Goal: Task Accomplishment & Management: Manage account settings

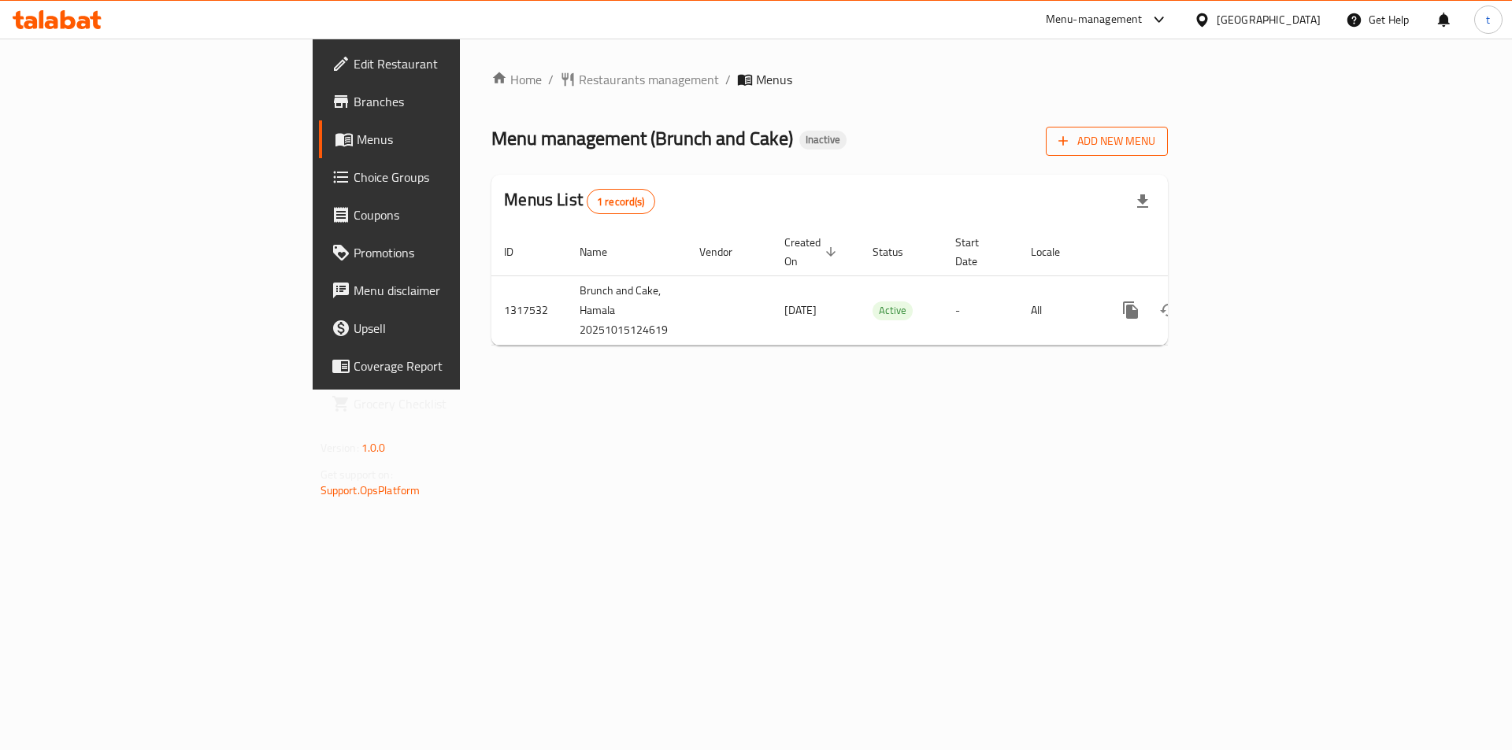
click at [1155, 143] on span "Add New Menu" at bounding box center [1106, 142] width 97 height 20
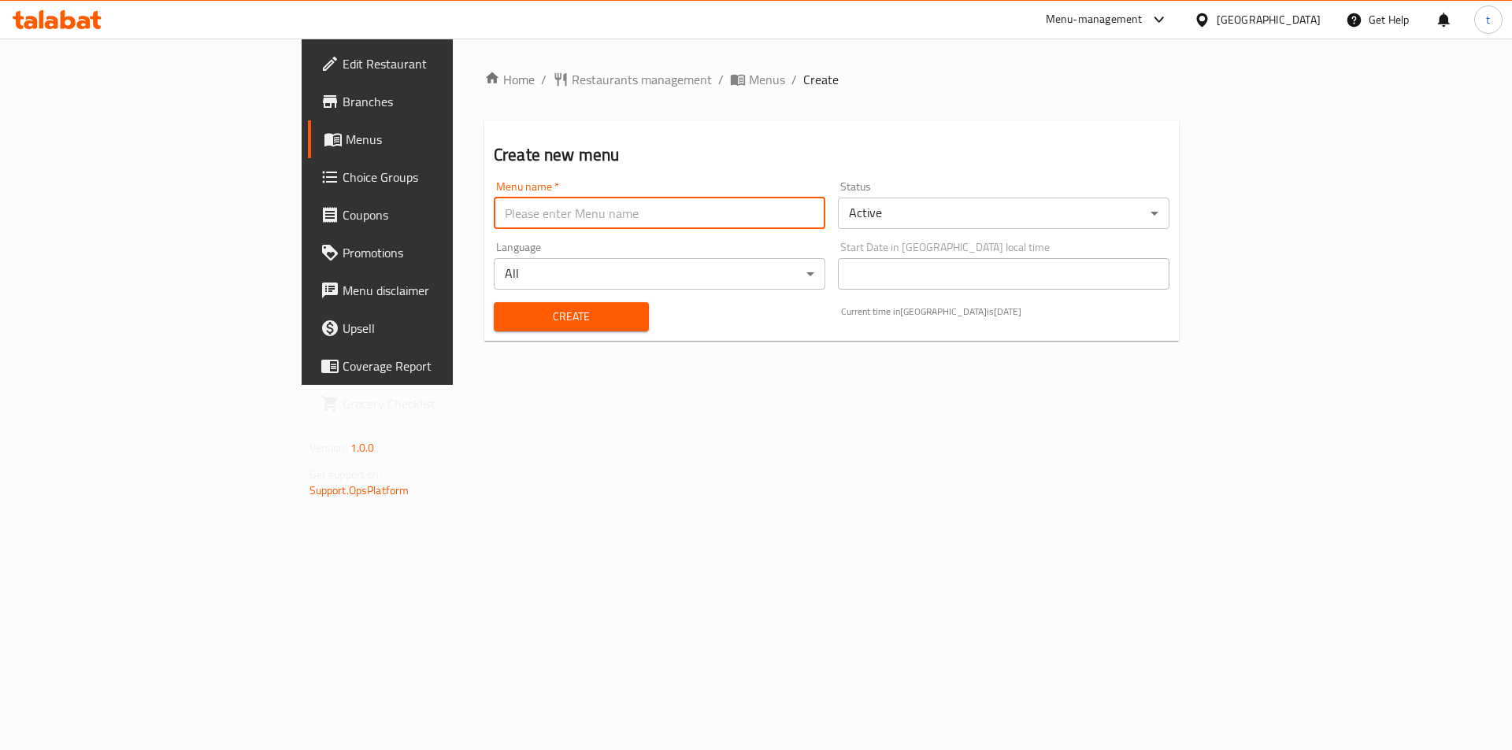
click at [572, 213] on input "text" at bounding box center [660, 213] width 332 height 31
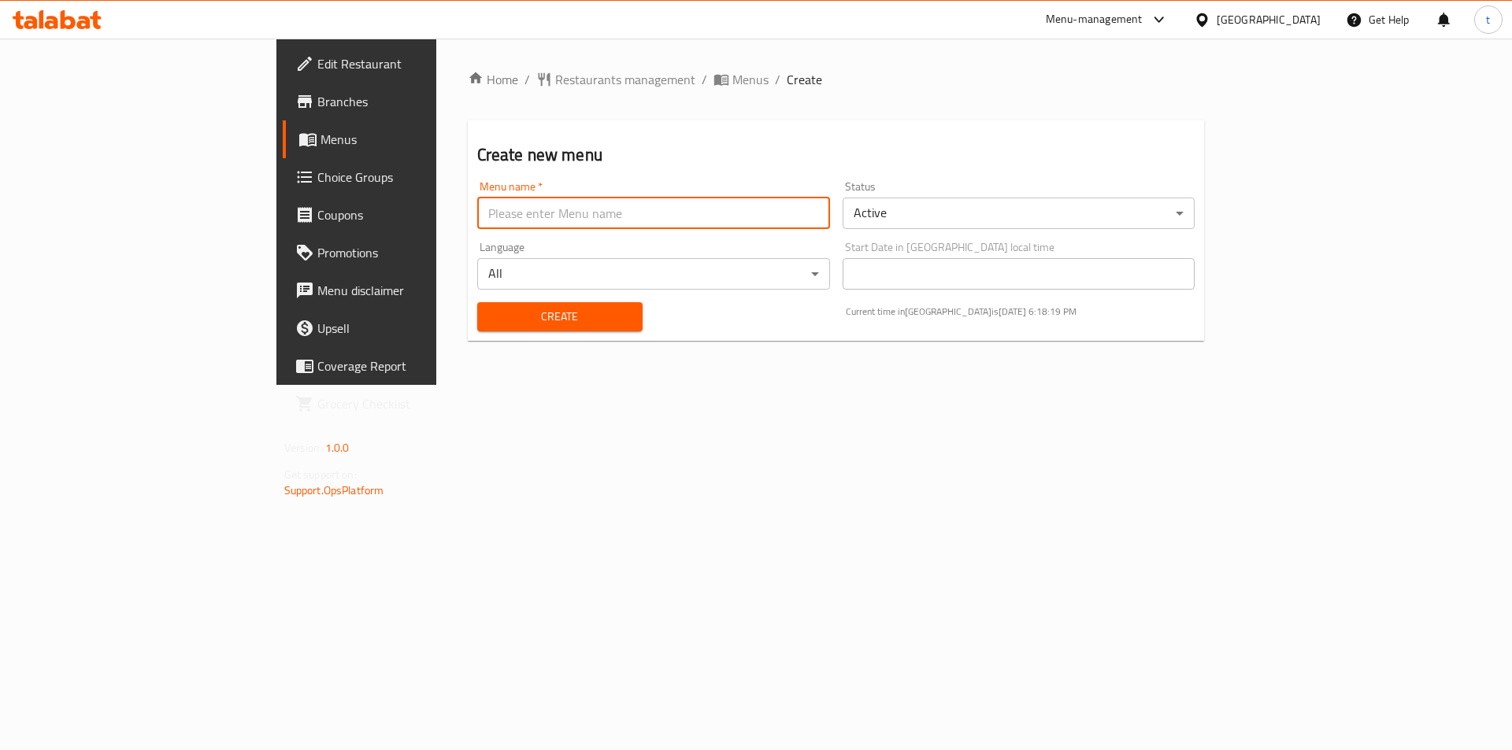
type input "5"
type input "[DATE]"
click at [477, 302] on button "Create" at bounding box center [559, 316] width 165 height 29
click at [320, 139] on span "Menus" at bounding box center [418, 139] width 196 height 19
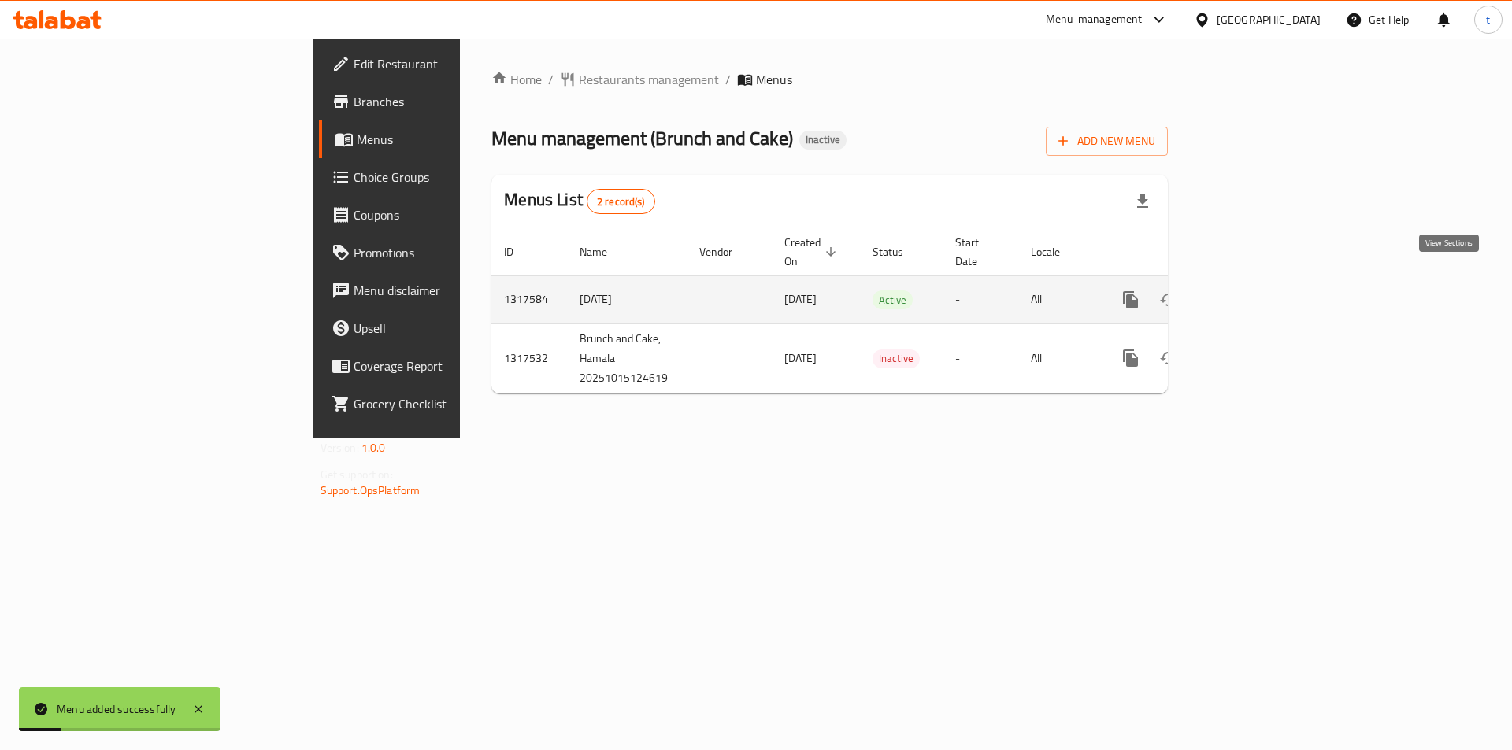
click at [1263, 281] on link "enhanced table" at bounding box center [1244, 300] width 38 height 38
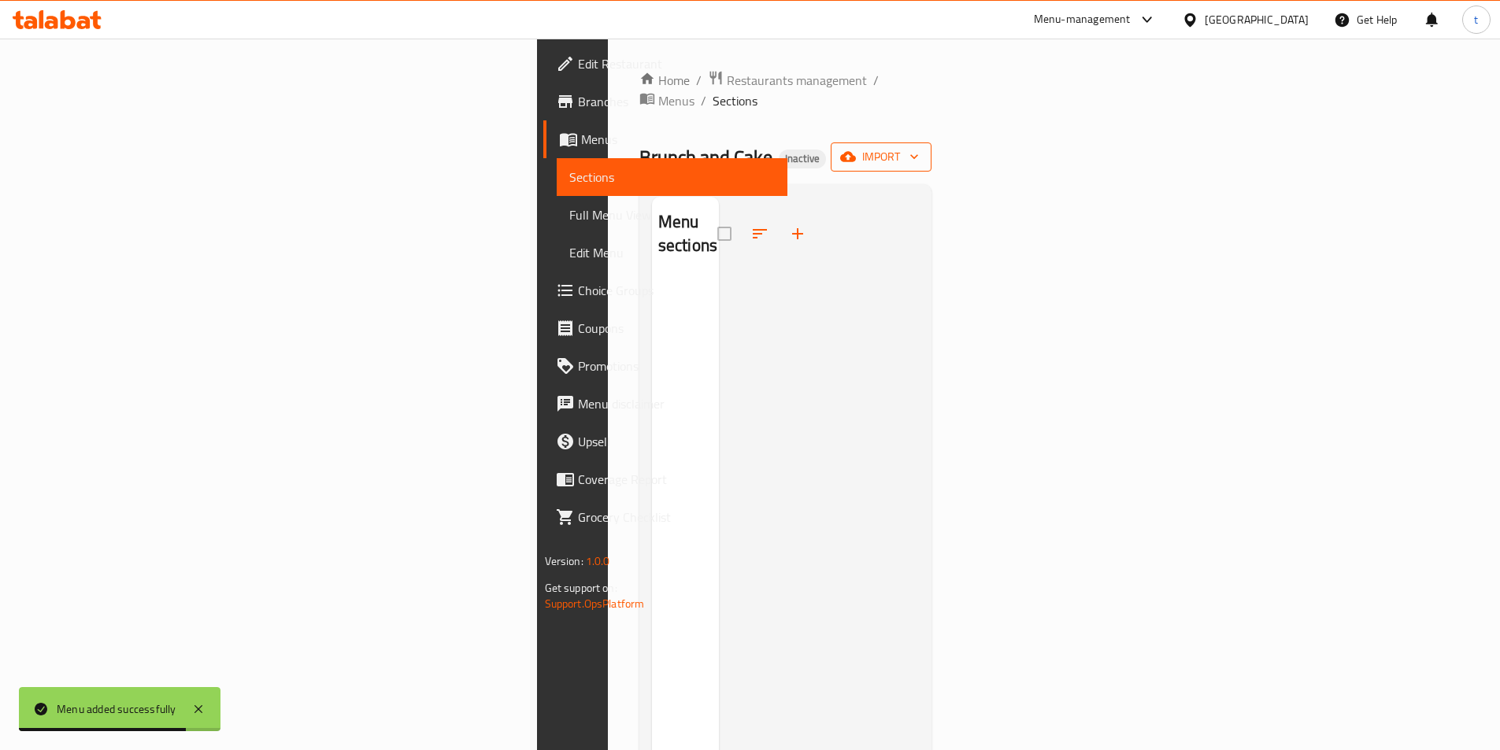
click at [932, 143] on button "import" at bounding box center [881, 157] width 101 height 29
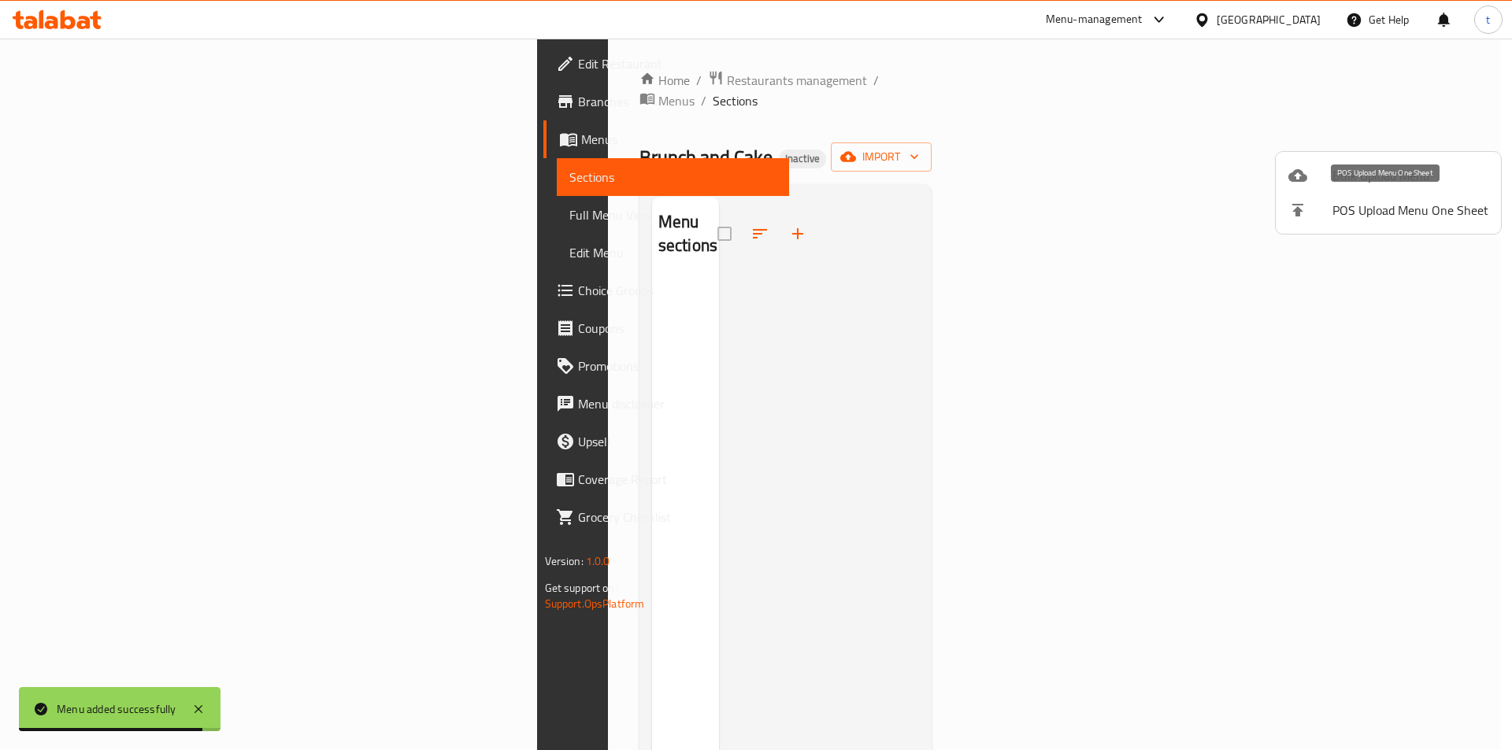
click at [1293, 174] on icon at bounding box center [1297, 175] width 19 height 13
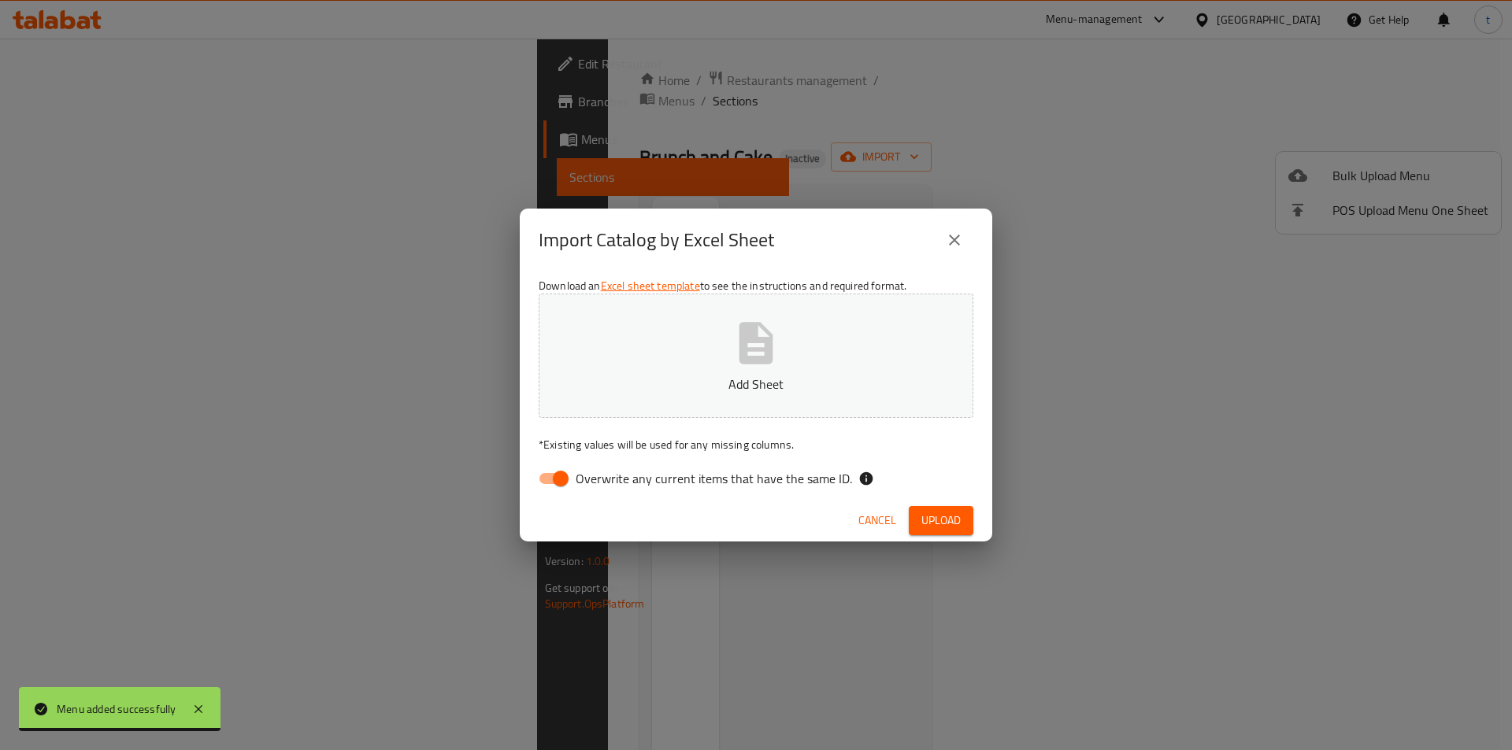
click at [564, 467] on input "Overwrite any current items that have the same ID." at bounding box center [561, 479] width 90 height 30
checkbox input "false"
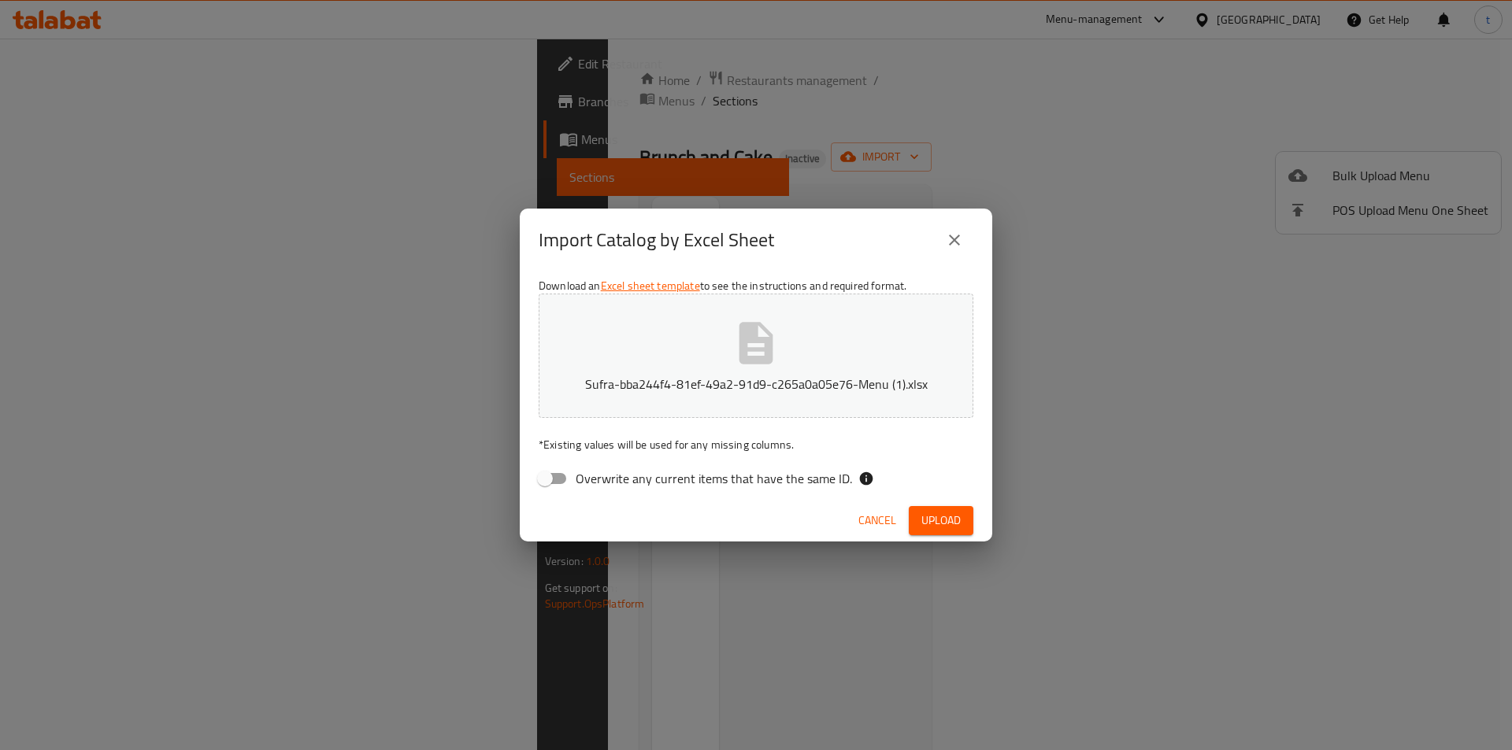
click at [947, 521] on span "Upload" at bounding box center [940, 521] width 39 height 20
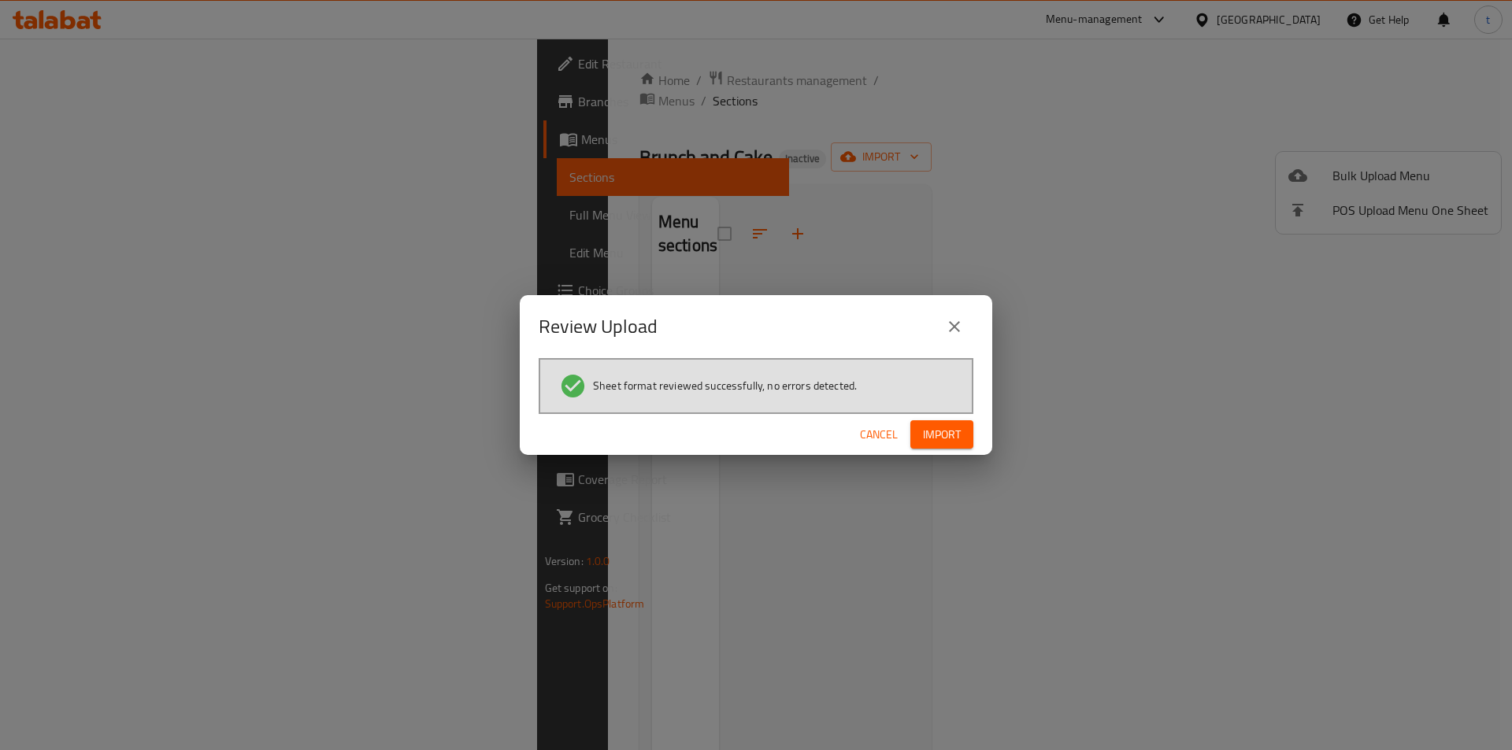
click at [918, 423] on button "Import" at bounding box center [941, 435] width 63 height 29
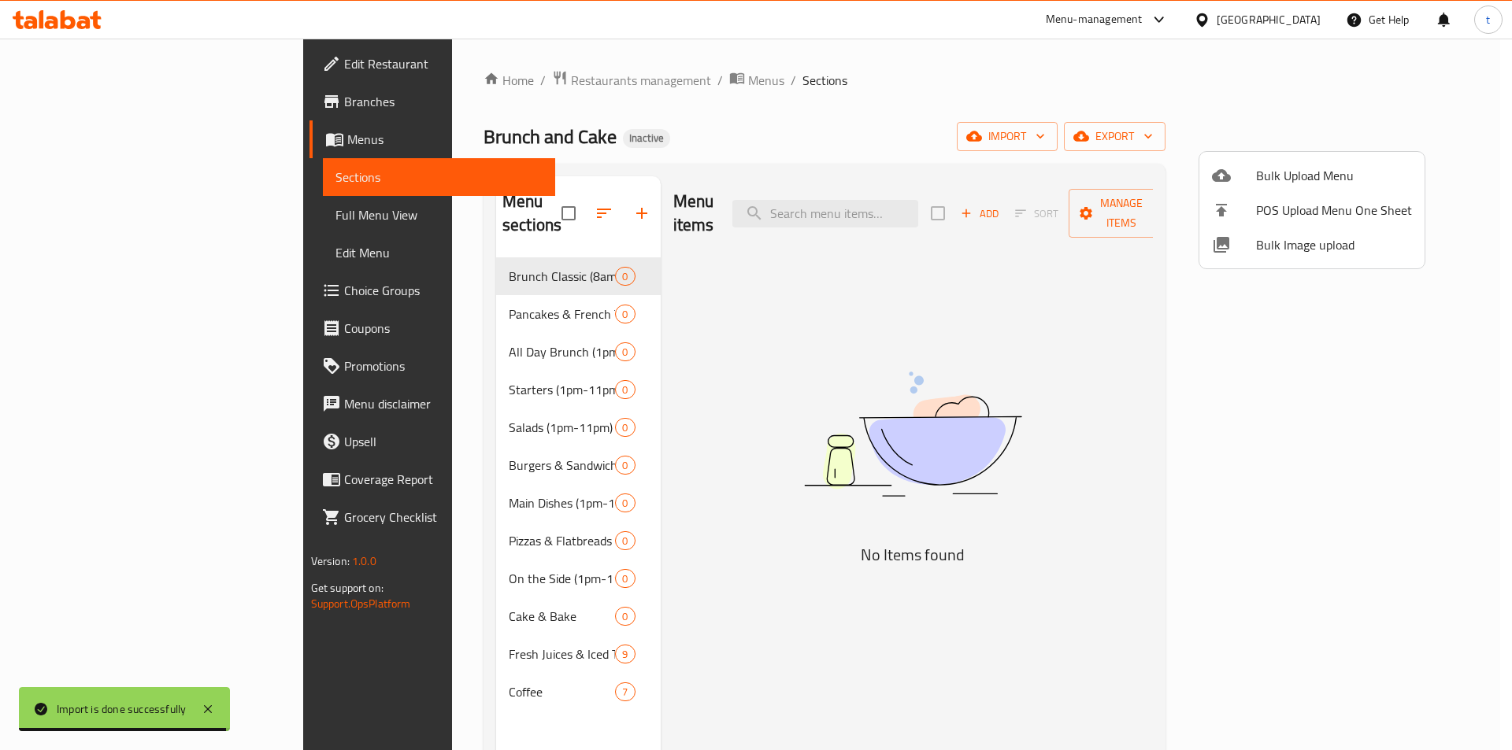
click at [419, 287] on div at bounding box center [756, 375] width 1512 height 750
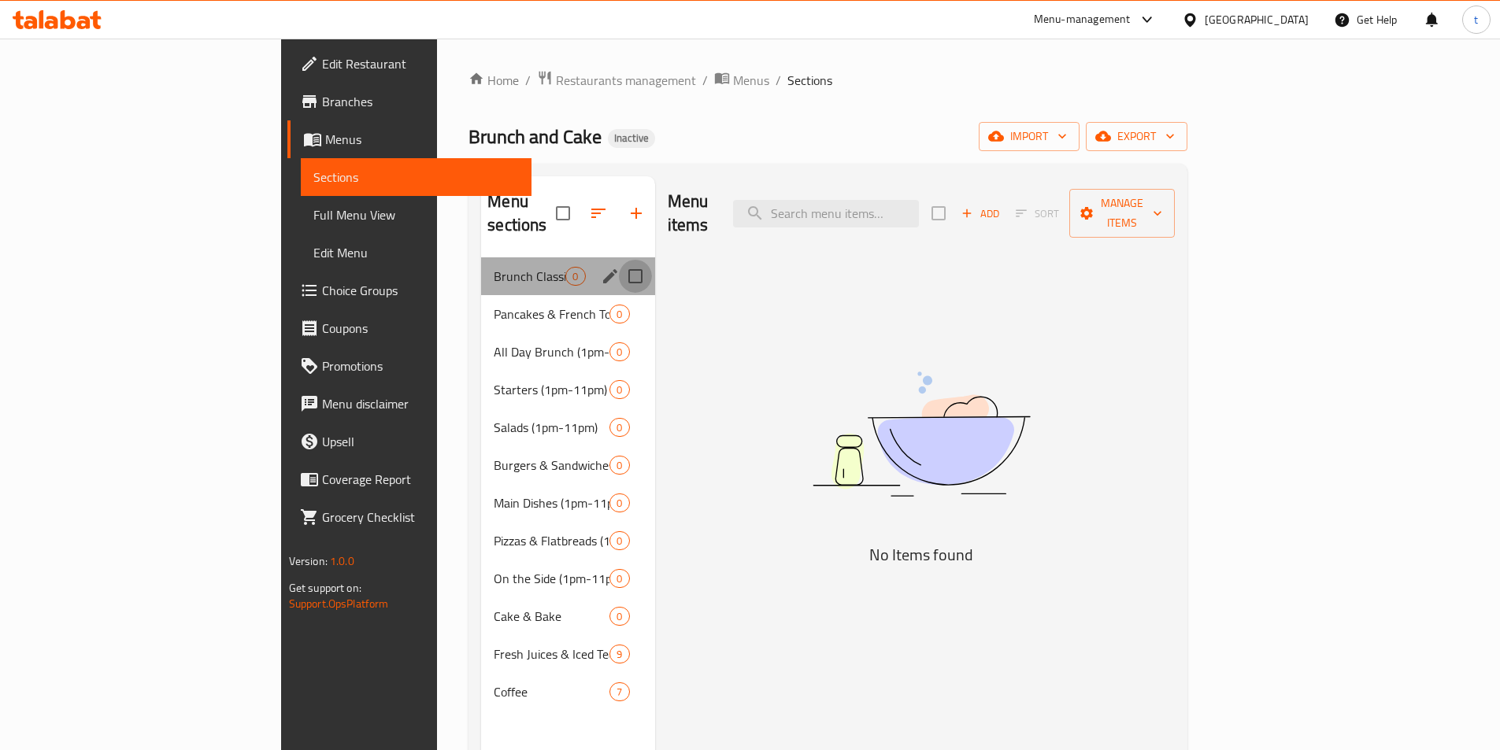
click at [619, 260] on input "Menu sections" at bounding box center [635, 276] width 33 height 33
checkbox input "true"
click at [619, 298] on input "Menu sections" at bounding box center [635, 314] width 33 height 33
checkbox input "true"
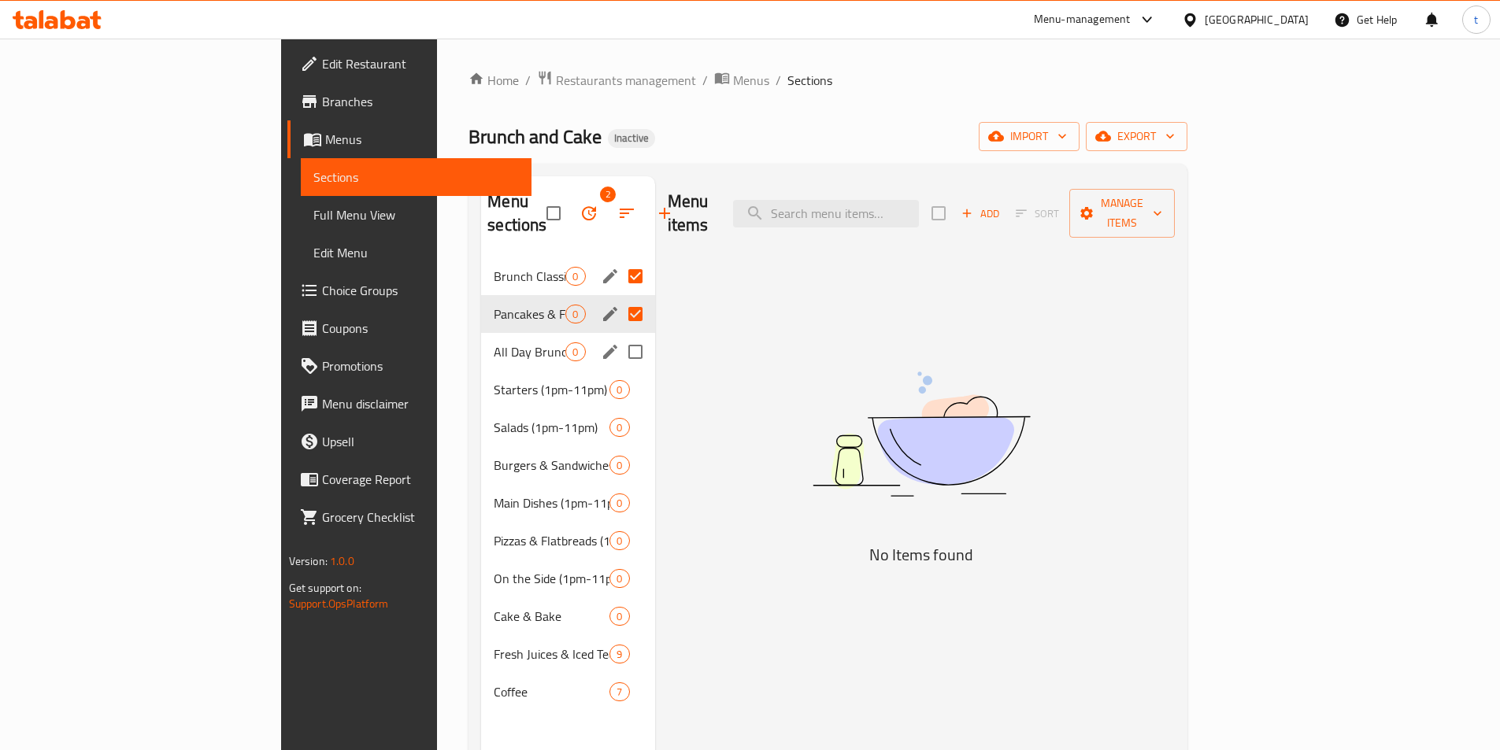
click at [619, 335] on input "Menu sections" at bounding box center [635, 351] width 33 height 33
checkbox input "true"
click at [619, 373] on input "Menu sections" at bounding box center [635, 389] width 33 height 33
checkbox input "true"
click at [619, 411] on input "Menu sections" at bounding box center [635, 427] width 33 height 33
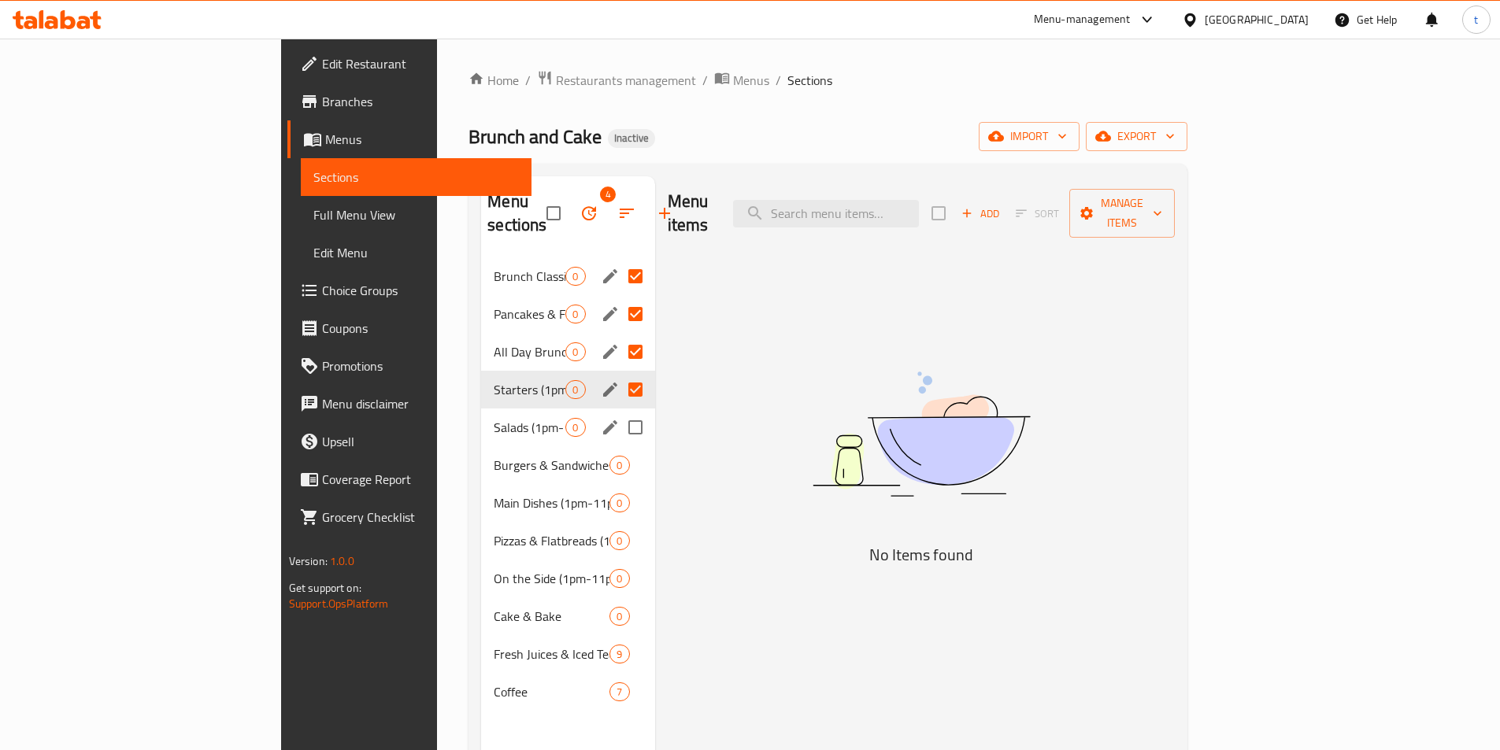
checkbox input "true"
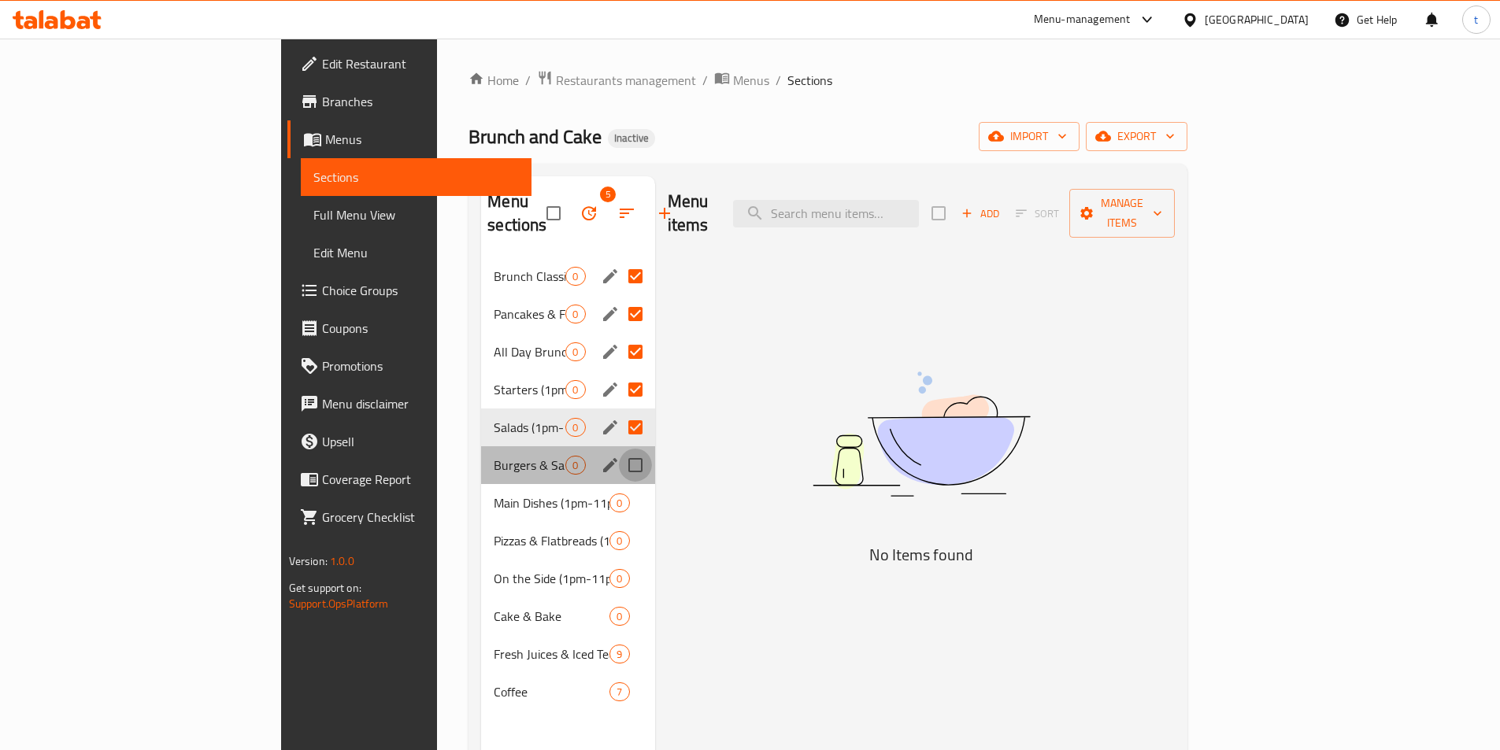
click at [619, 449] on input "Menu sections" at bounding box center [635, 465] width 33 height 33
checkbox input "true"
click at [619, 487] on input "Menu sections" at bounding box center [635, 503] width 33 height 33
checkbox input "true"
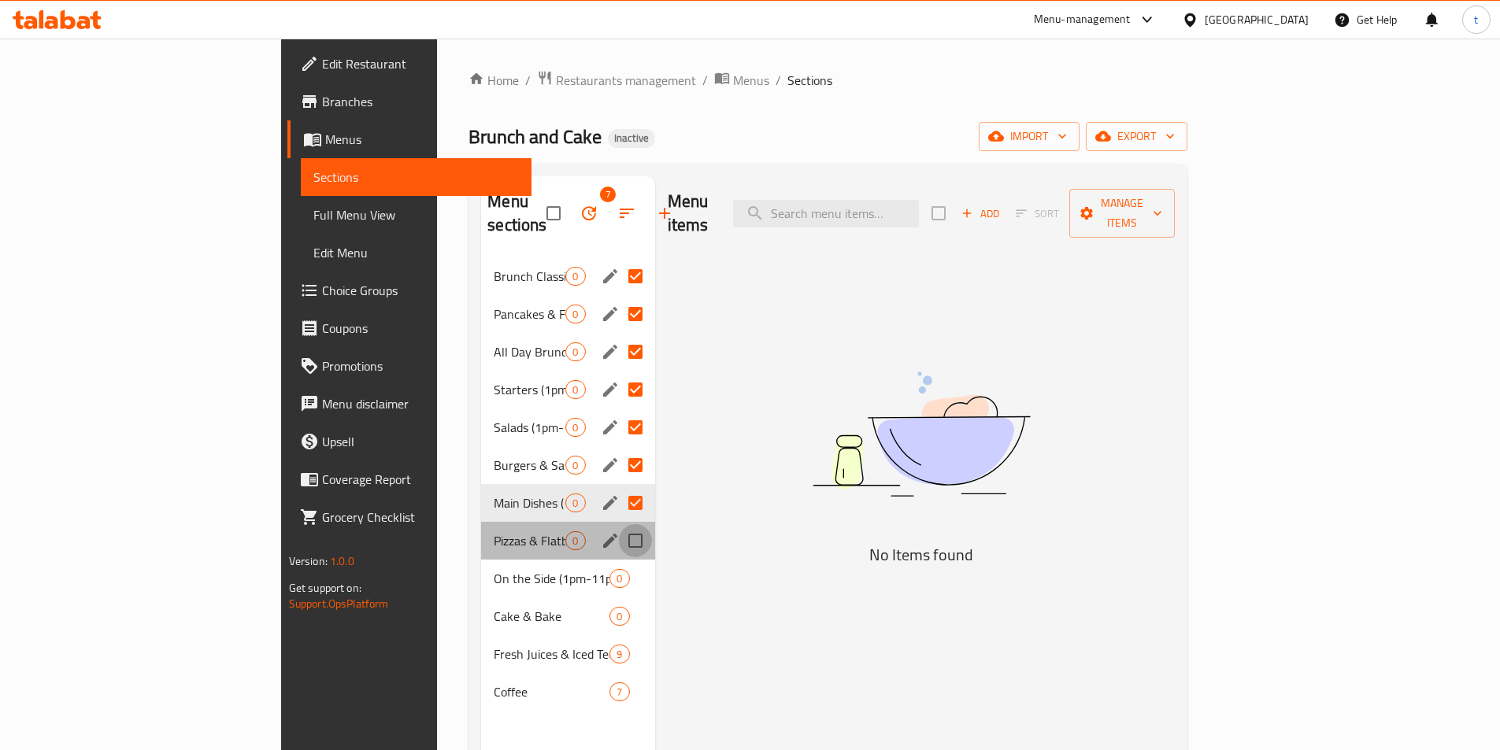
click at [619, 524] on input "Menu sections" at bounding box center [635, 540] width 33 height 33
checkbox input "true"
click at [619, 564] on input "Menu sections" at bounding box center [635, 578] width 33 height 33
checkbox input "true"
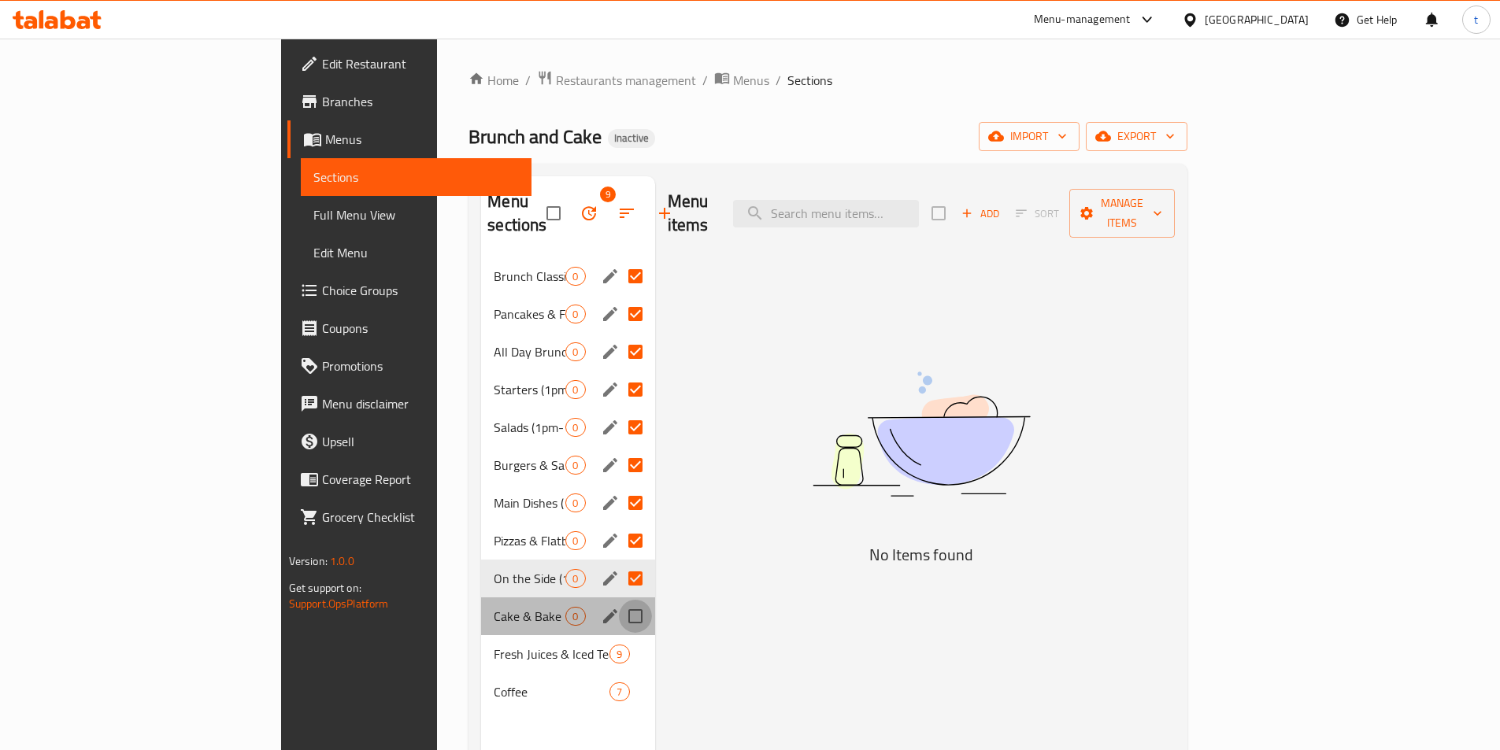
click at [619, 606] on input "Menu sections" at bounding box center [635, 616] width 33 height 33
checkbox input "true"
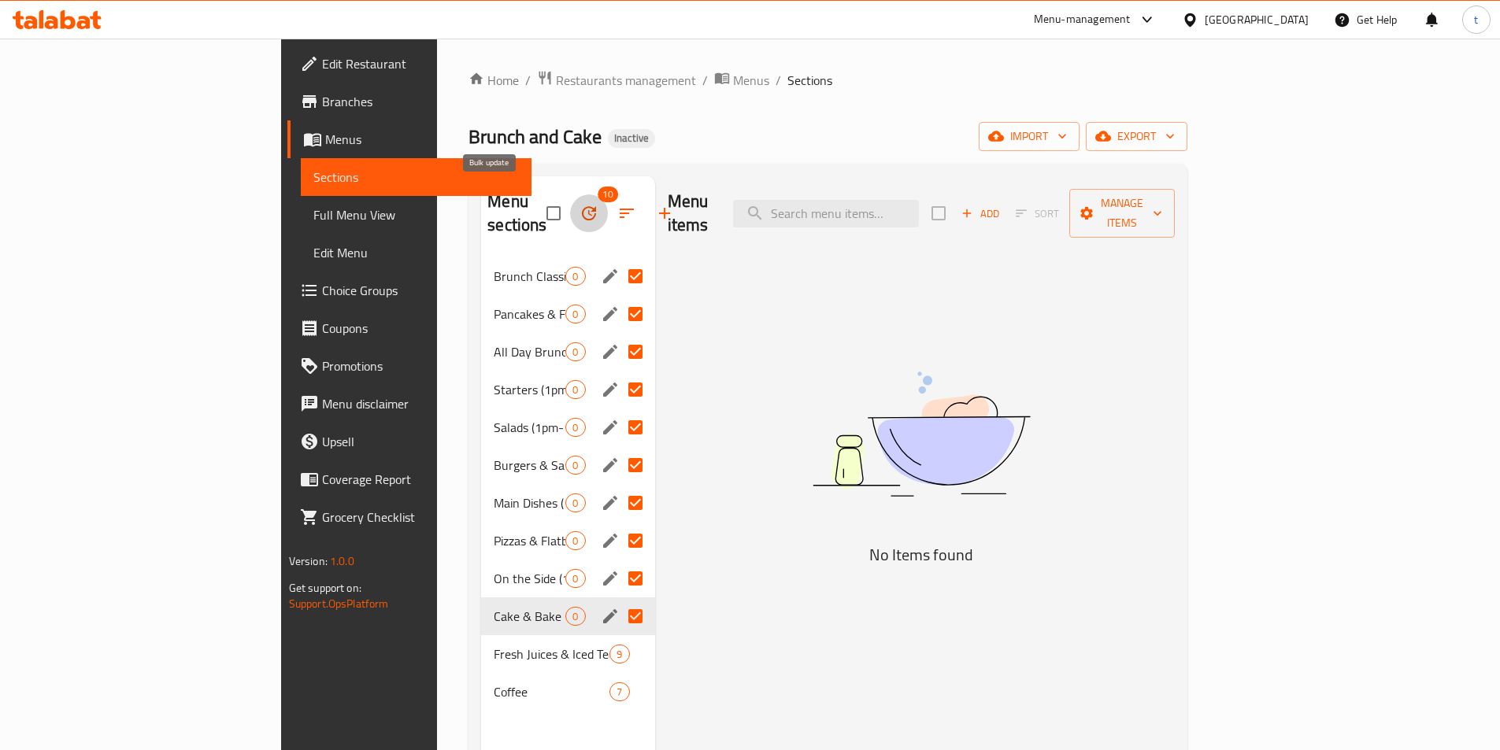
click at [580, 204] on icon "button" at bounding box center [589, 213] width 19 height 19
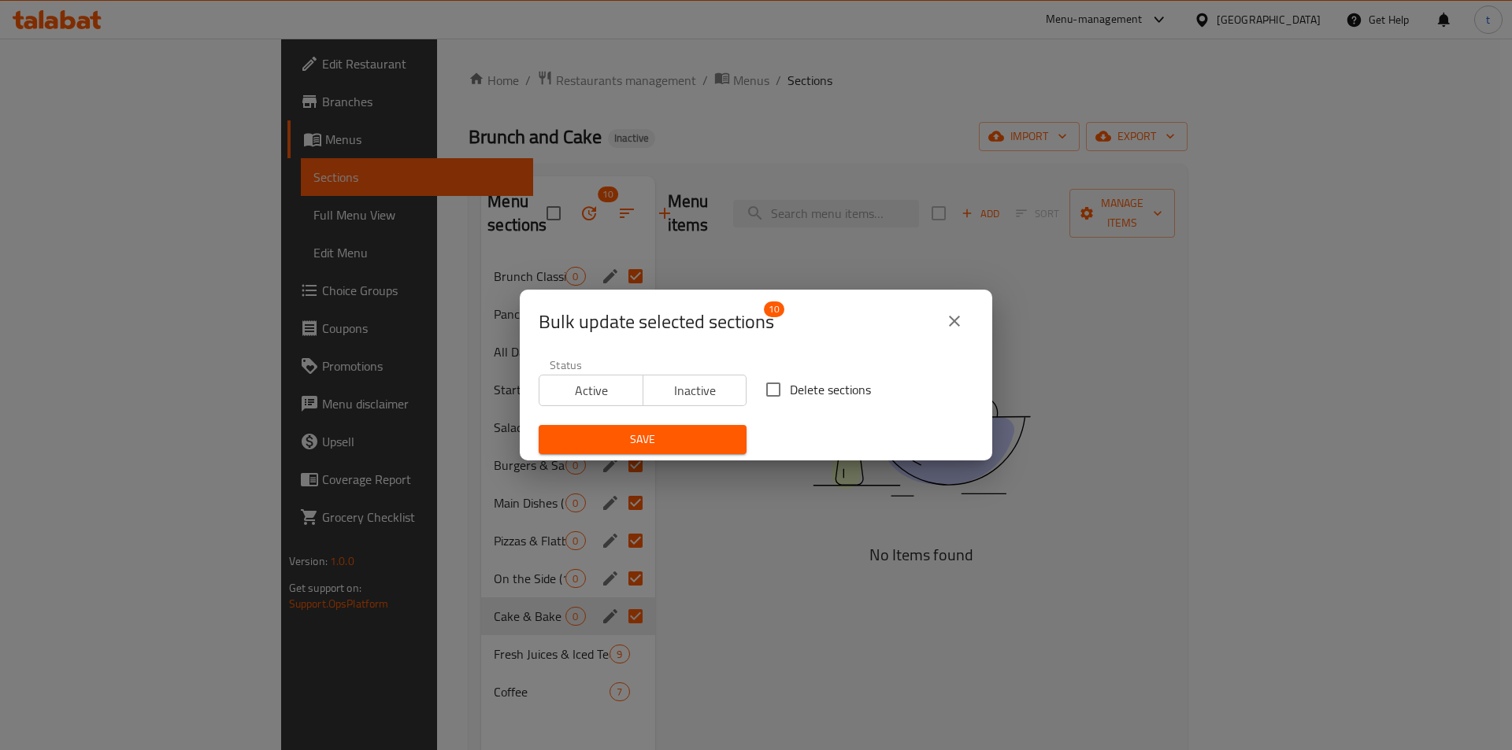
click at [770, 395] on input "Delete sections" at bounding box center [773, 389] width 33 height 33
checkbox input "true"
click at [691, 440] on span "Save" at bounding box center [642, 440] width 183 height 20
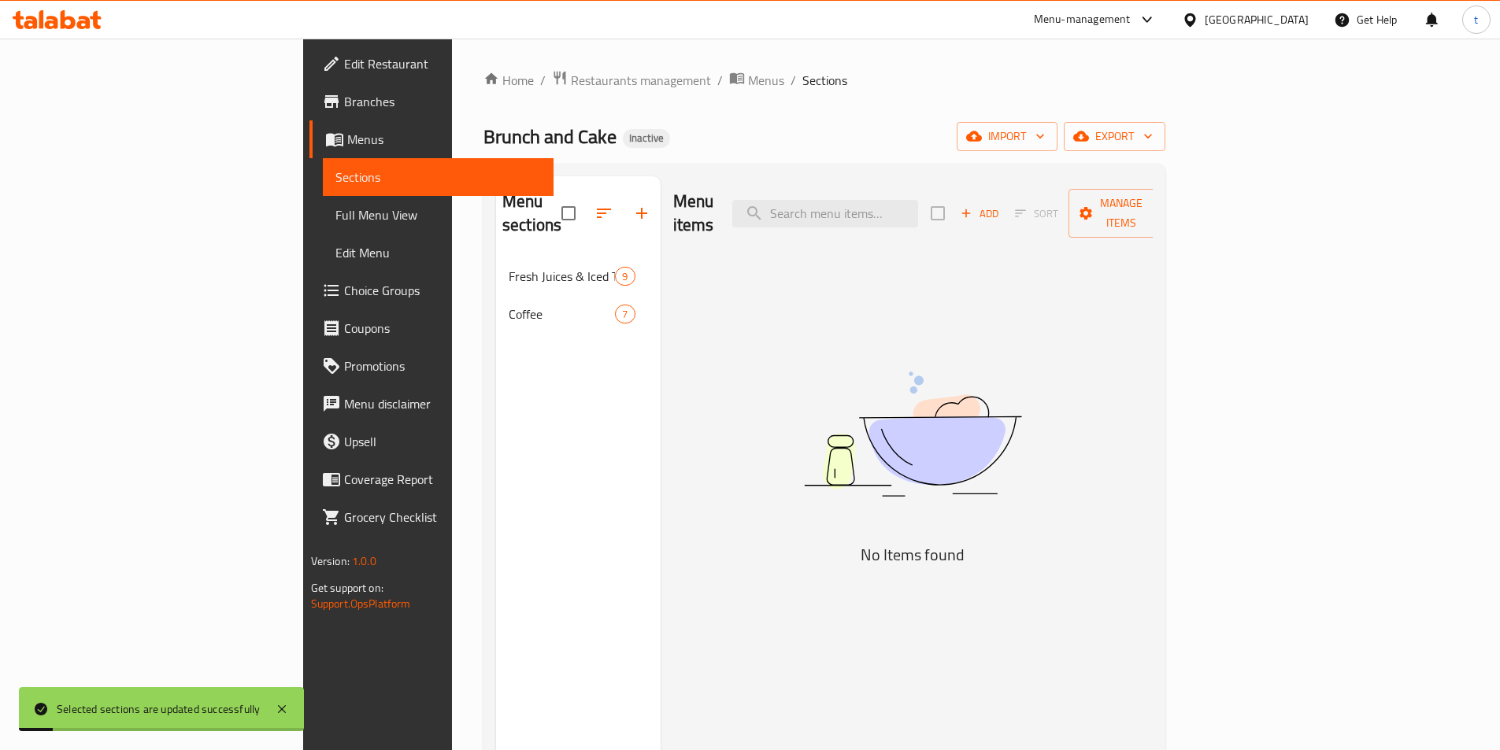
click at [323, 227] on link "Full Menu View" at bounding box center [438, 215] width 231 height 38
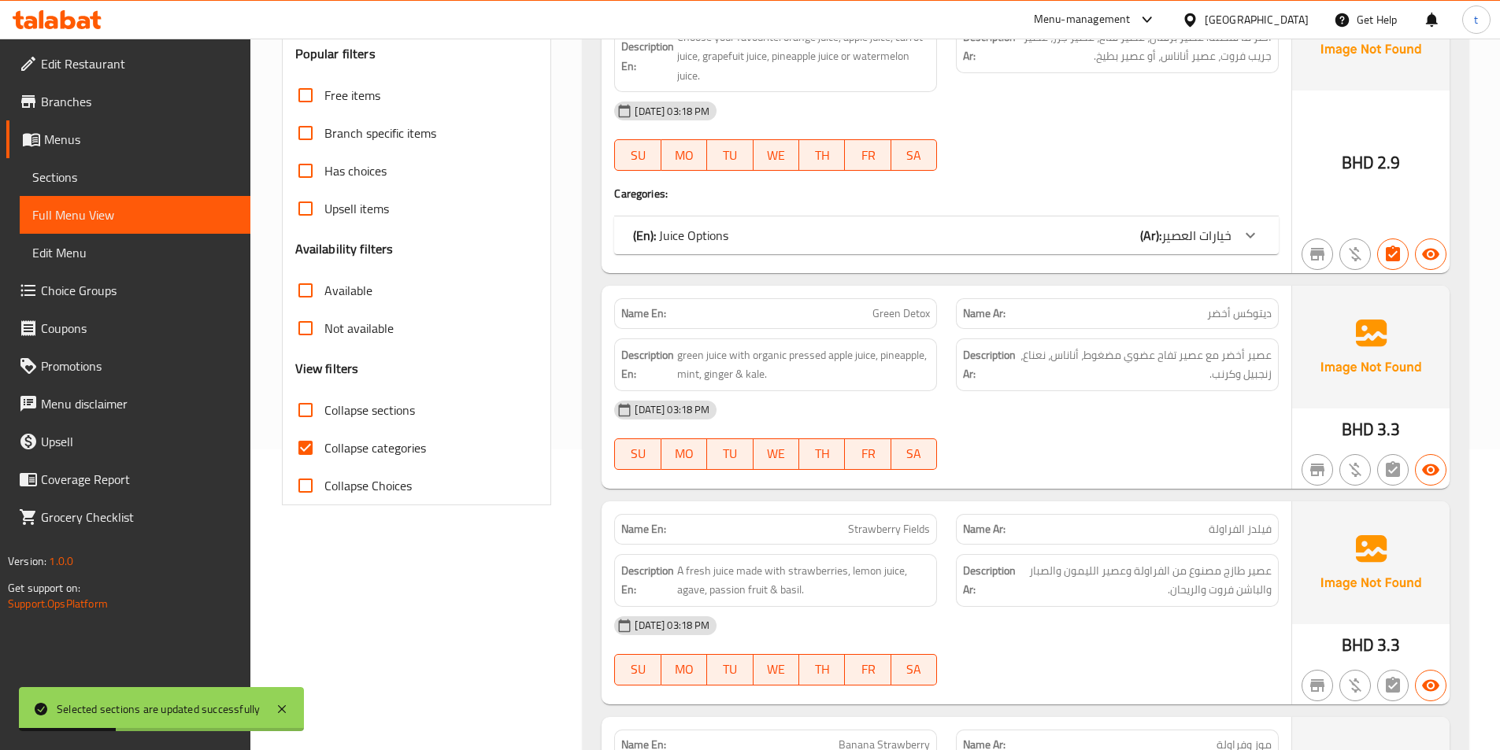
scroll to position [315, 0]
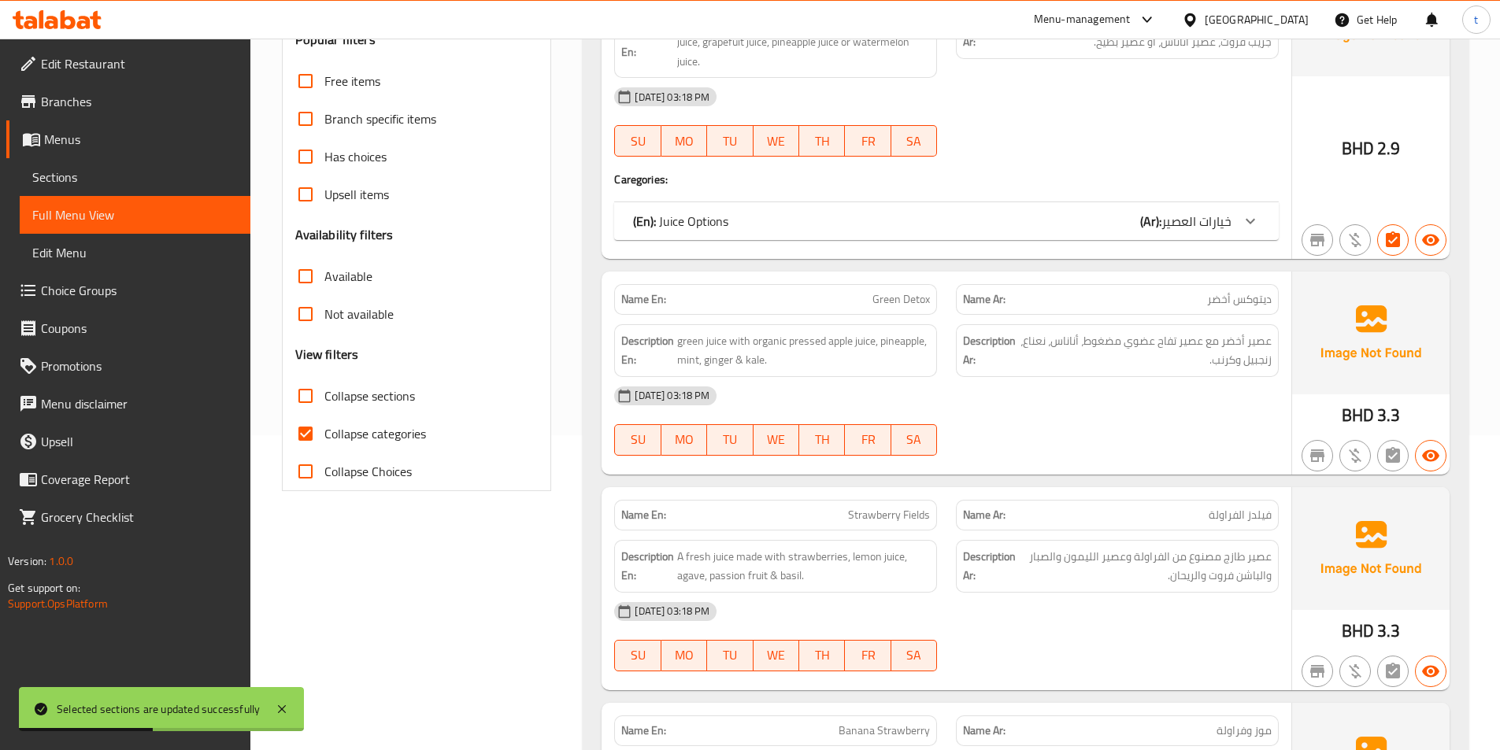
click at [304, 435] on input "Collapse categories" at bounding box center [306, 434] width 38 height 38
checkbox input "false"
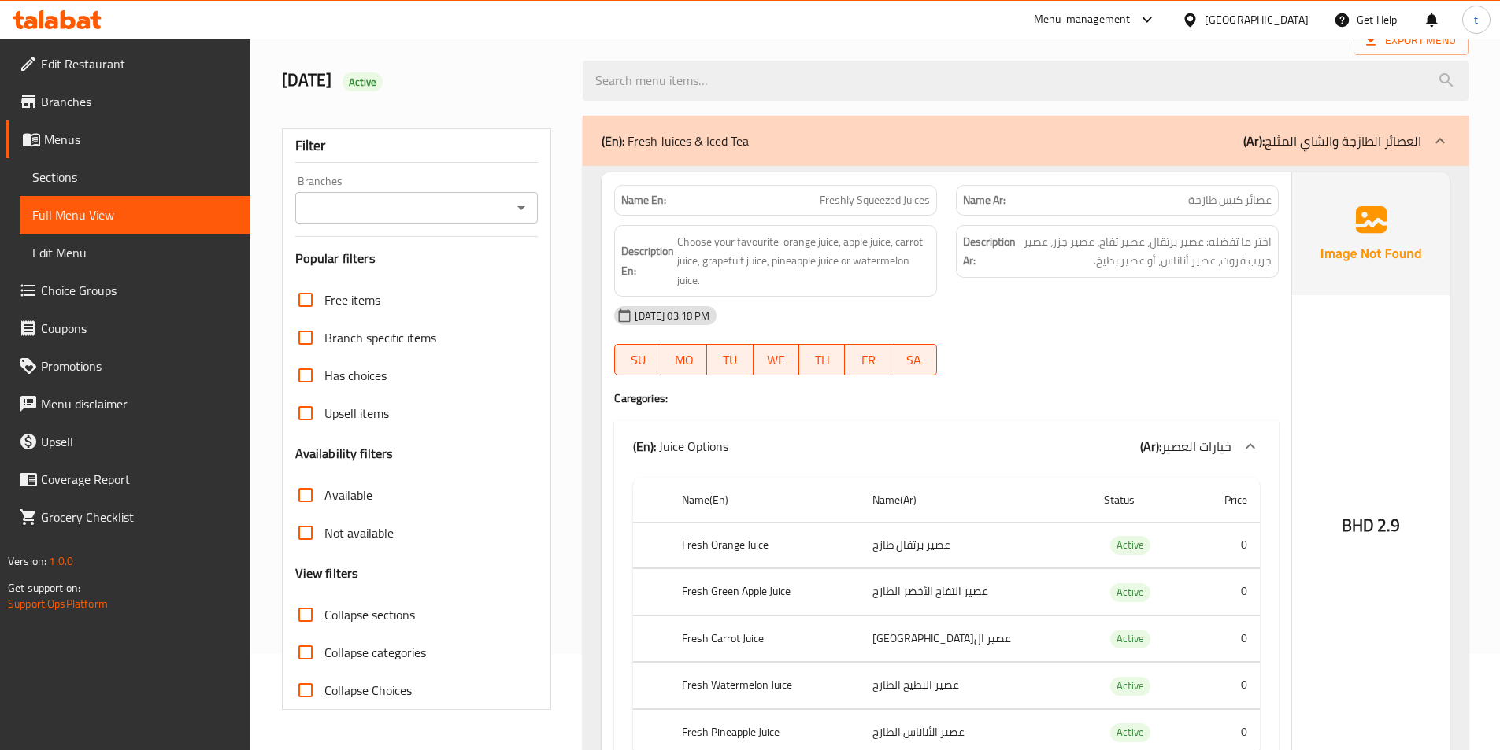
scroll to position [79, 0]
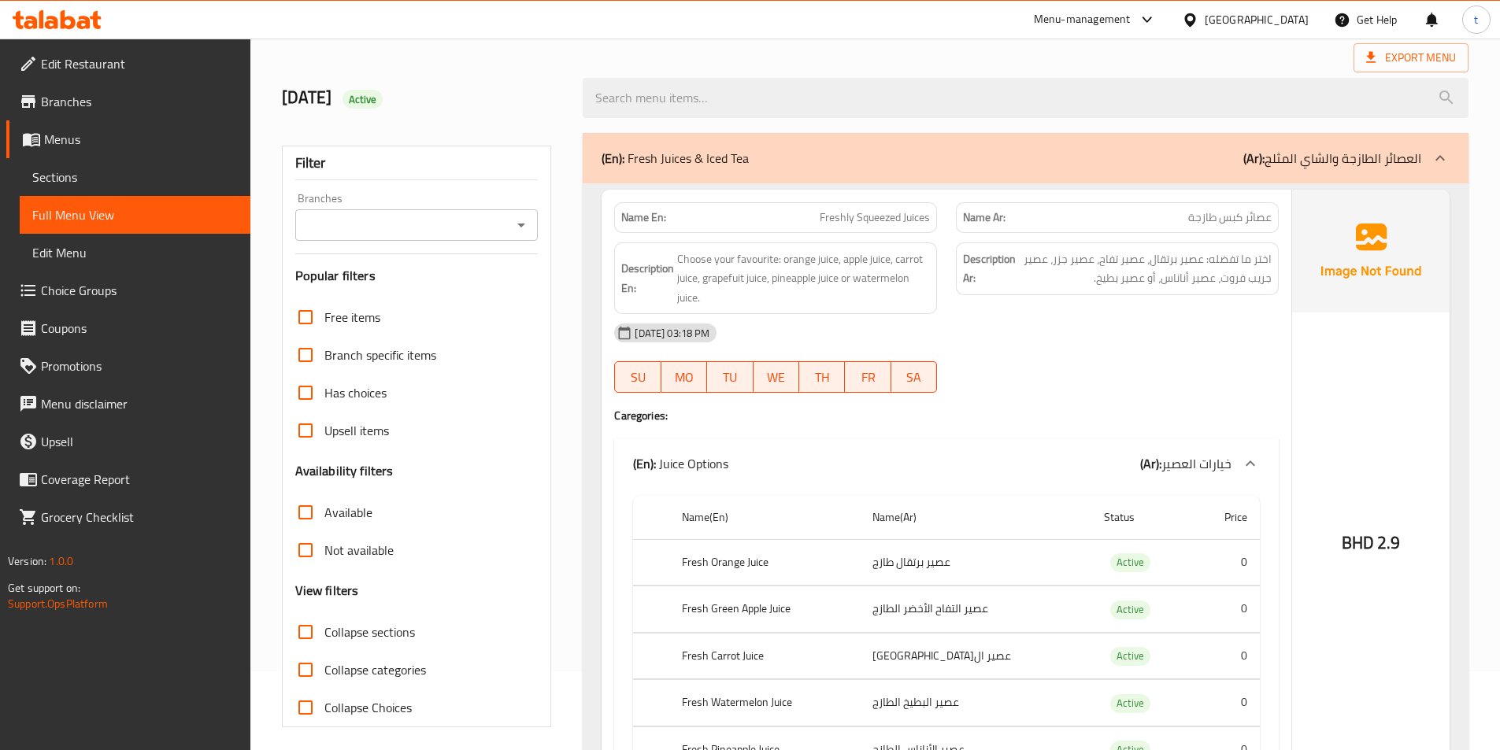
click at [1233, 216] on span "عصائر كبس طازجة" at bounding box center [1229, 217] width 83 height 17
drag, startPoint x: 829, startPoint y: 223, endPoint x: 924, endPoint y: 213, distance: 95.8
click at [924, 213] on span "Freshly Squeezed Juices" at bounding box center [875, 217] width 110 height 17
click at [910, 216] on span "Freshly Squeezed Juices" at bounding box center [875, 217] width 110 height 17
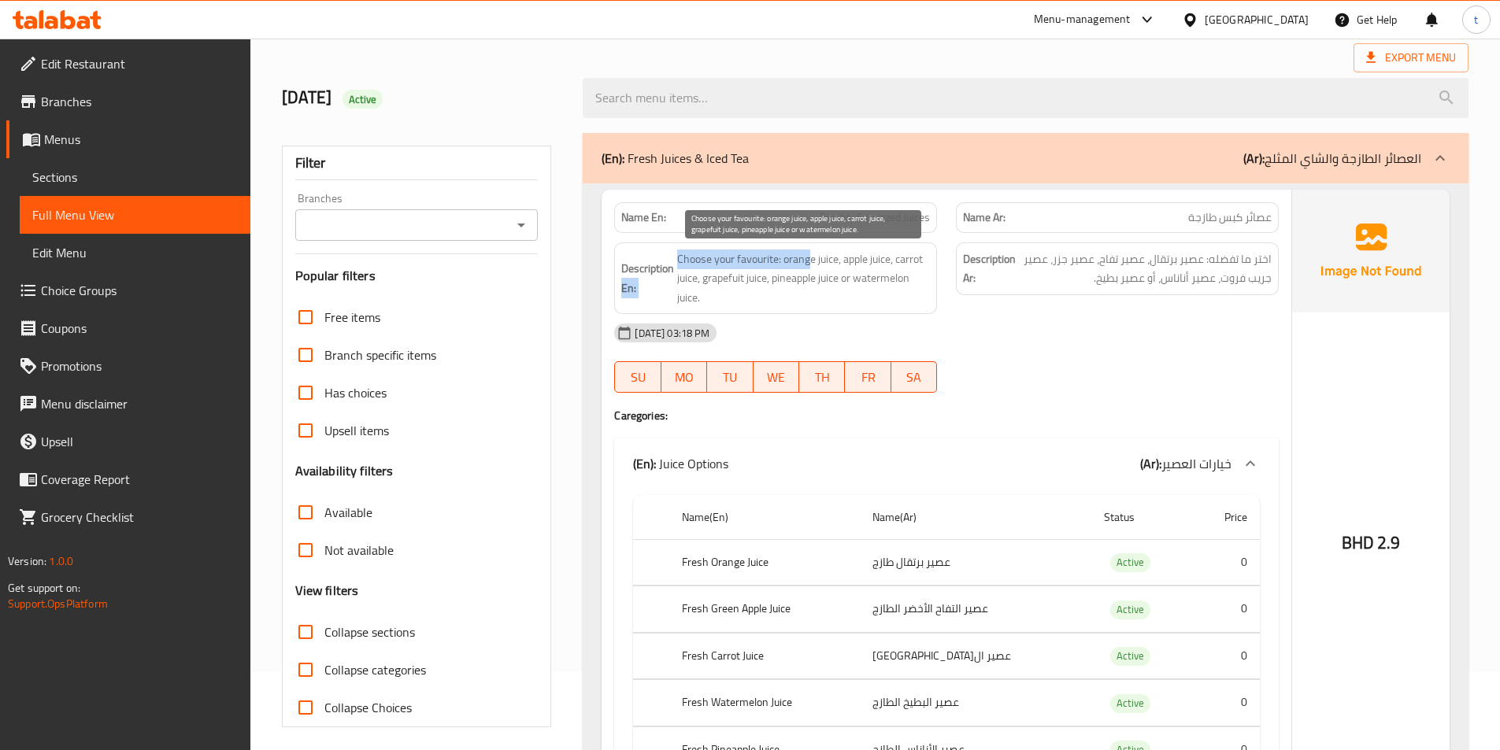
drag, startPoint x: 673, startPoint y: 264, endPoint x: 808, endPoint y: 250, distance: 135.3
click at [808, 250] on h6 "Description En: Choose your favourite: orange juice, apple juice, carrot juice,…" at bounding box center [775, 279] width 309 height 58
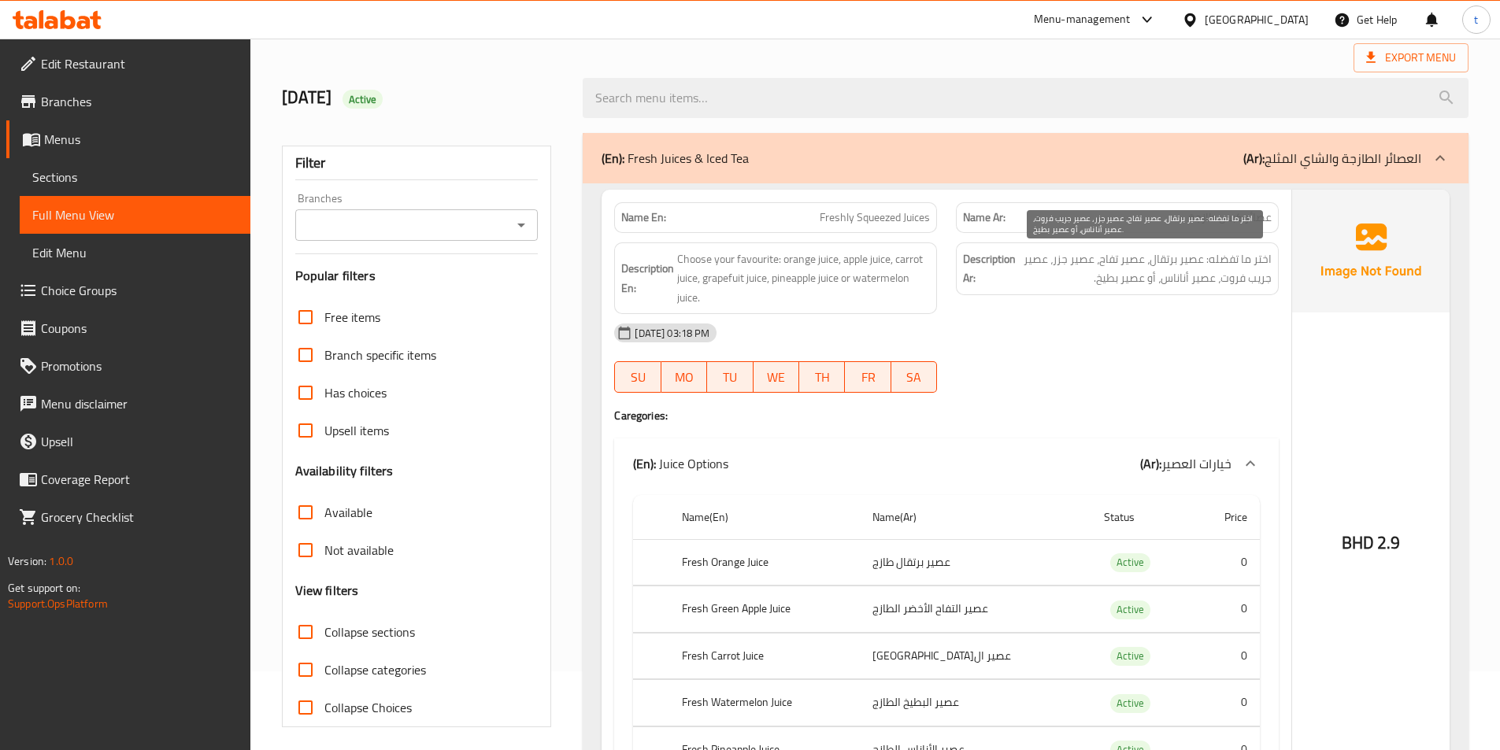
click at [1188, 262] on span "اختر ما تفضله: عصير برتقال، عصير تفاح، عصير جزر، عصير جريب فروت، عصير أناناس، أ…" at bounding box center [1145, 269] width 253 height 39
drag, startPoint x: 1196, startPoint y: 261, endPoint x: 1160, endPoint y: 261, distance: 36.2
click at [1160, 261] on span "اختر ما تفضله: عصير برتقال، عصير تفاح، عصير جزر، عصير جريب فروت، عصير أناناس، أ…" at bounding box center [1145, 269] width 253 height 39
drag, startPoint x: 1139, startPoint y: 260, endPoint x: 1025, endPoint y: 265, distance: 113.5
click at [1025, 265] on span "اختر ما تفضله: عصير برتقال، عصير تفاح، عصير جزر، عصير جريب فروت، عصير أناناس، أ…" at bounding box center [1145, 269] width 253 height 39
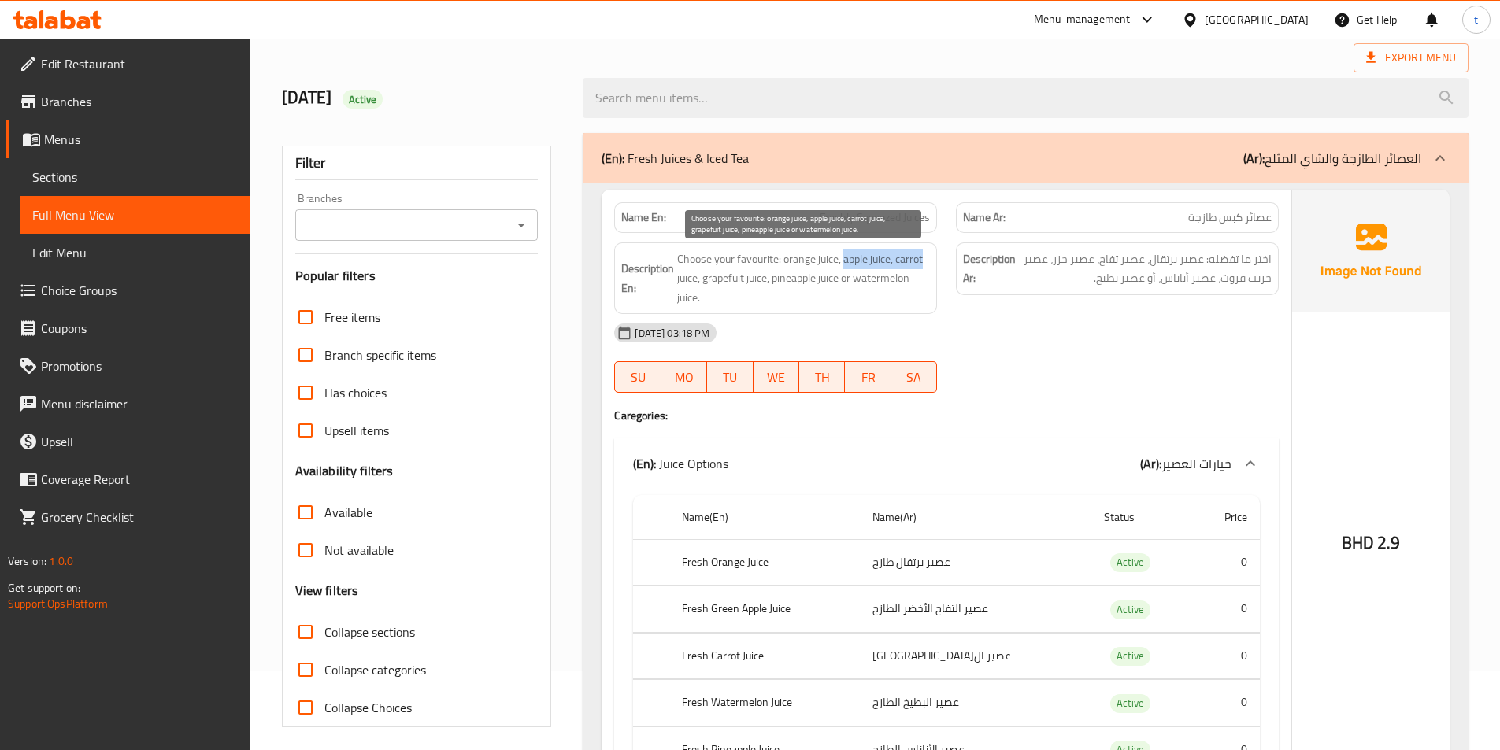
drag, startPoint x: 846, startPoint y: 255, endPoint x: 925, endPoint y: 254, distance: 79.5
click at [925, 254] on span "Choose your favourite: orange juice, apple juice, carrot juice, grapefuit juice…" at bounding box center [803, 279] width 253 height 58
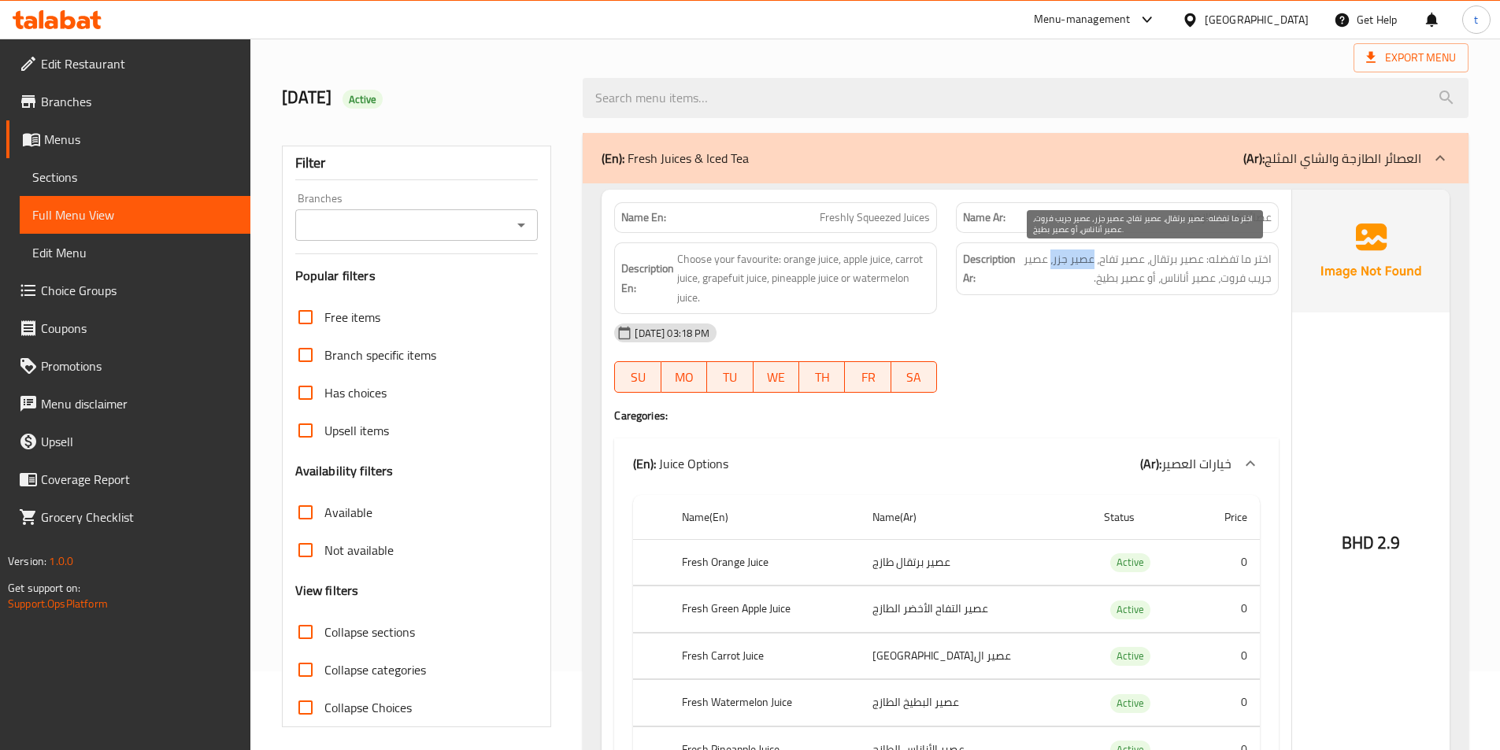
drag, startPoint x: 1095, startPoint y: 263, endPoint x: 1054, endPoint y: 265, distance: 41.8
click at [1054, 265] on span "اختر ما تفضله: عصير برتقال، عصير تفاح، عصير جزر، عصير جريب فروت، عصير أناناس، أ…" at bounding box center [1145, 269] width 253 height 39
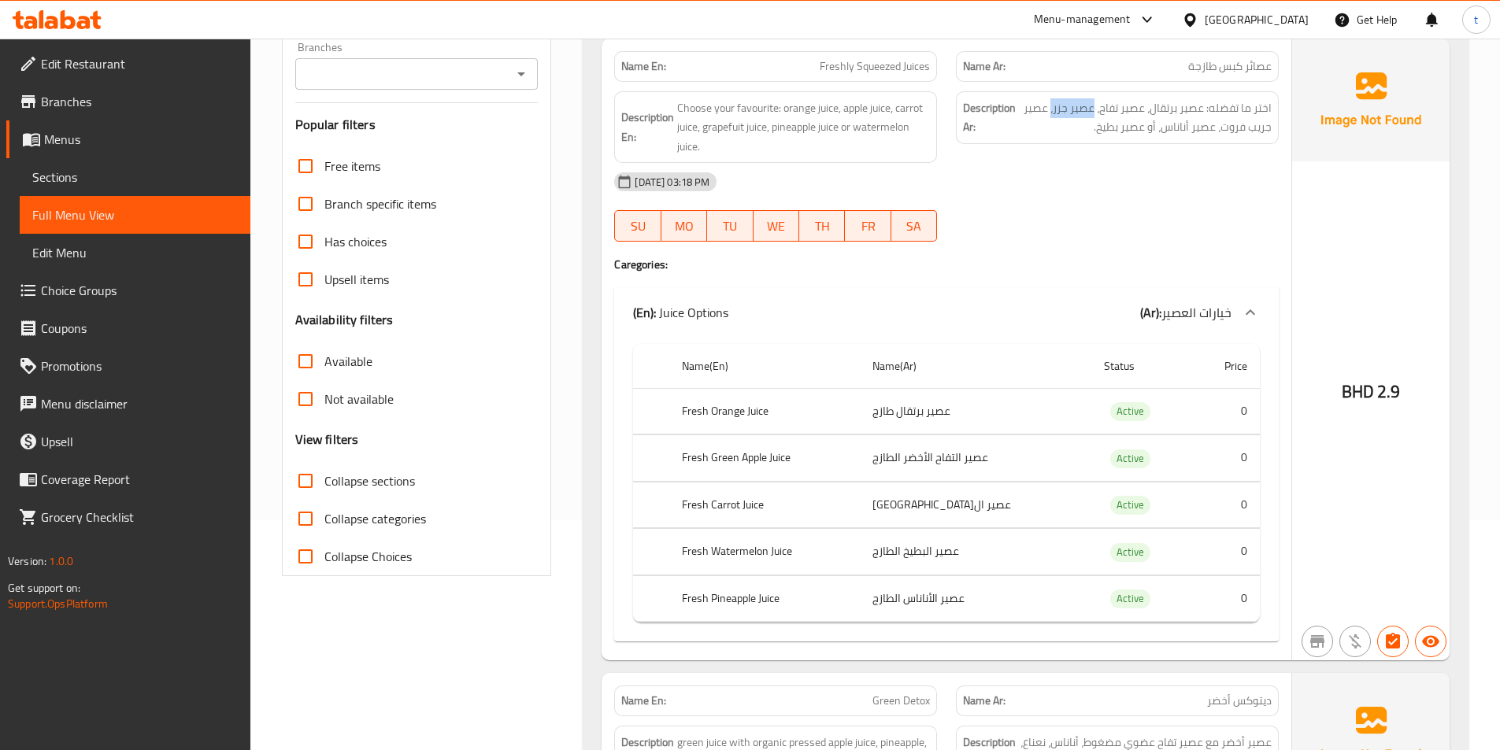
scroll to position [157, 0]
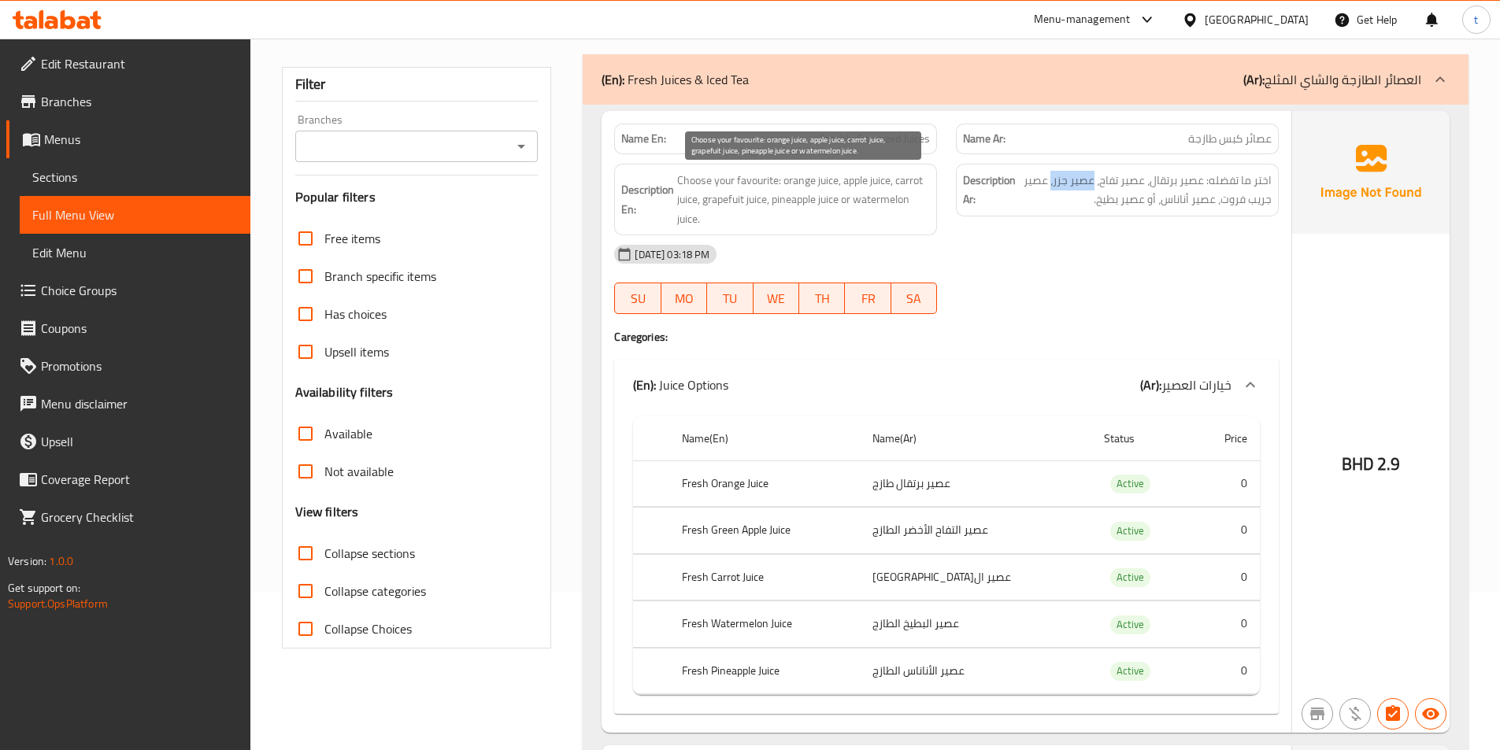
click at [788, 184] on span "Choose your favourite: orange juice, apple juice, carrot juice, grapefuit juice…" at bounding box center [803, 200] width 253 height 58
click at [854, 183] on span "Choose your favourite: orange juice, apple juice, carrot juice, grapefuit juice…" at bounding box center [803, 200] width 253 height 58
drag, startPoint x: 854, startPoint y: 183, endPoint x: 791, endPoint y: 443, distance: 266.4
click at [852, 187] on span "Choose your favourite: orange juice, apple juice, carrot juice, grapefuit juice…" at bounding box center [803, 200] width 253 height 58
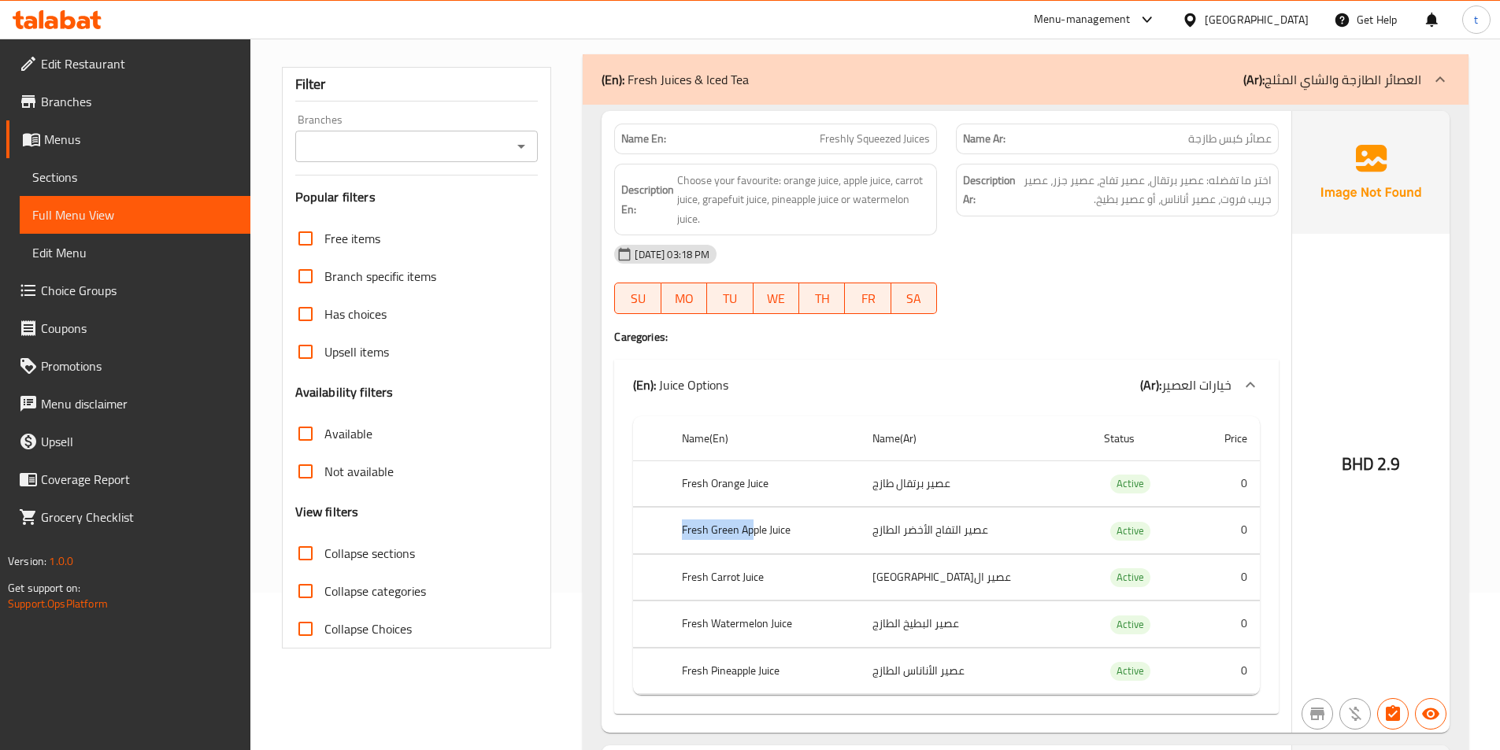
drag, startPoint x: 679, startPoint y: 534, endPoint x: 754, endPoint y: 530, distance: 75.7
click at [754, 530] on th "Fresh Green Apple Juice" at bounding box center [764, 531] width 191 height 46
click at [902, 178] on span "Choose your favourite: orange juice, apple juice, carrot juice, grapefuit juice…" at bounding box center [803, 200] width 253 height 58
drag, startPoint x: 680, startPoint y: 580, endPoint x: 718, endPoint y: 582, distance: 38.7
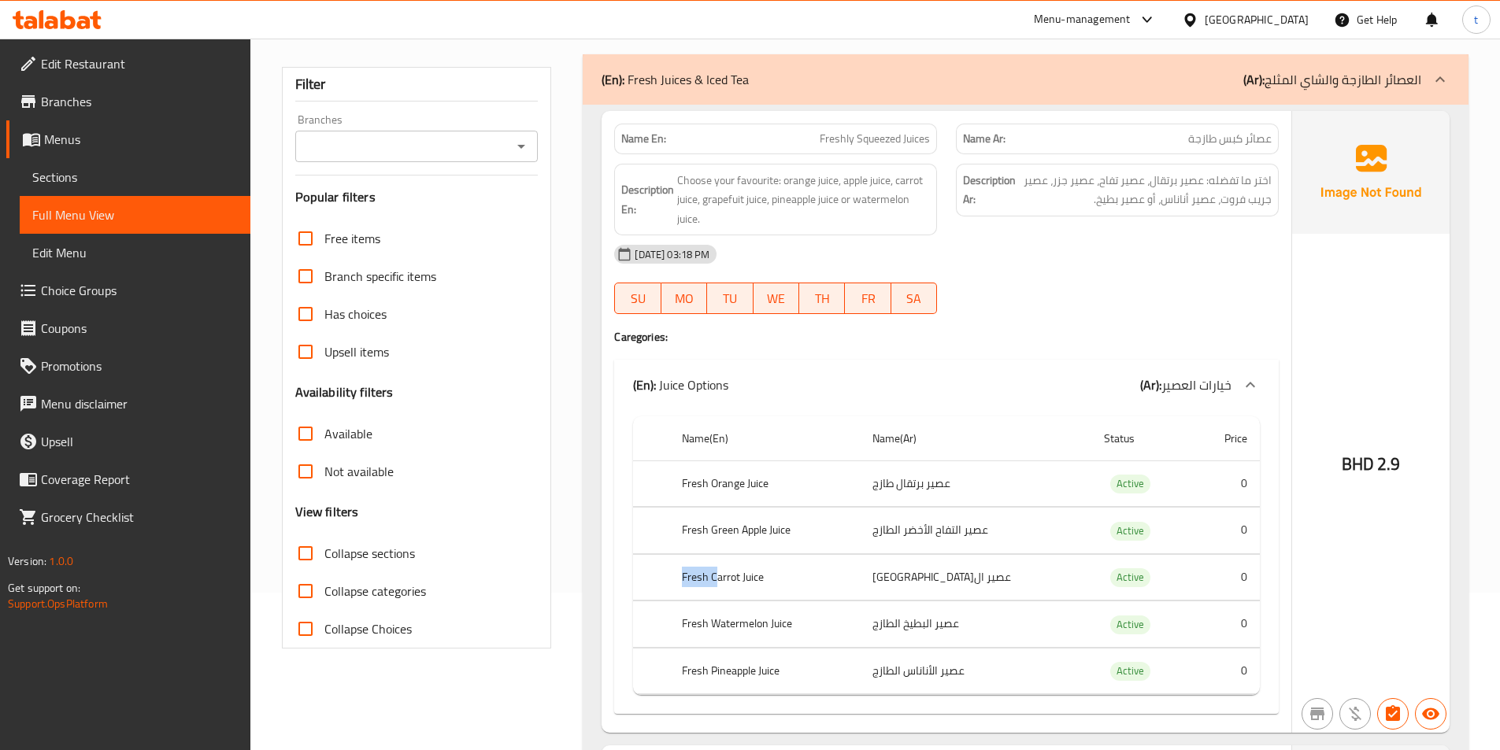
click at [718, 582] on th "Fresh Carrot Juice" at bounding box center [764, 577] width 191 height 46
click at [721, 213] on span "Choose your favourite: orange juice, apple juice, carrot juice, grapefuit juice…" at bounding box center [803, 200] width 253 height 58
click at [723, 206] on span "Choose your favourite: orange juice, apple juice, carrot juice, grapefuit juice…" at bounding box center [803, 200] width 253 height 58
click at [794, 184] on span "Choose your favourite: orange juice, apple juice, carrot juice, grapefuit juice…" at bounding box center [803, 200] width 253 height 58
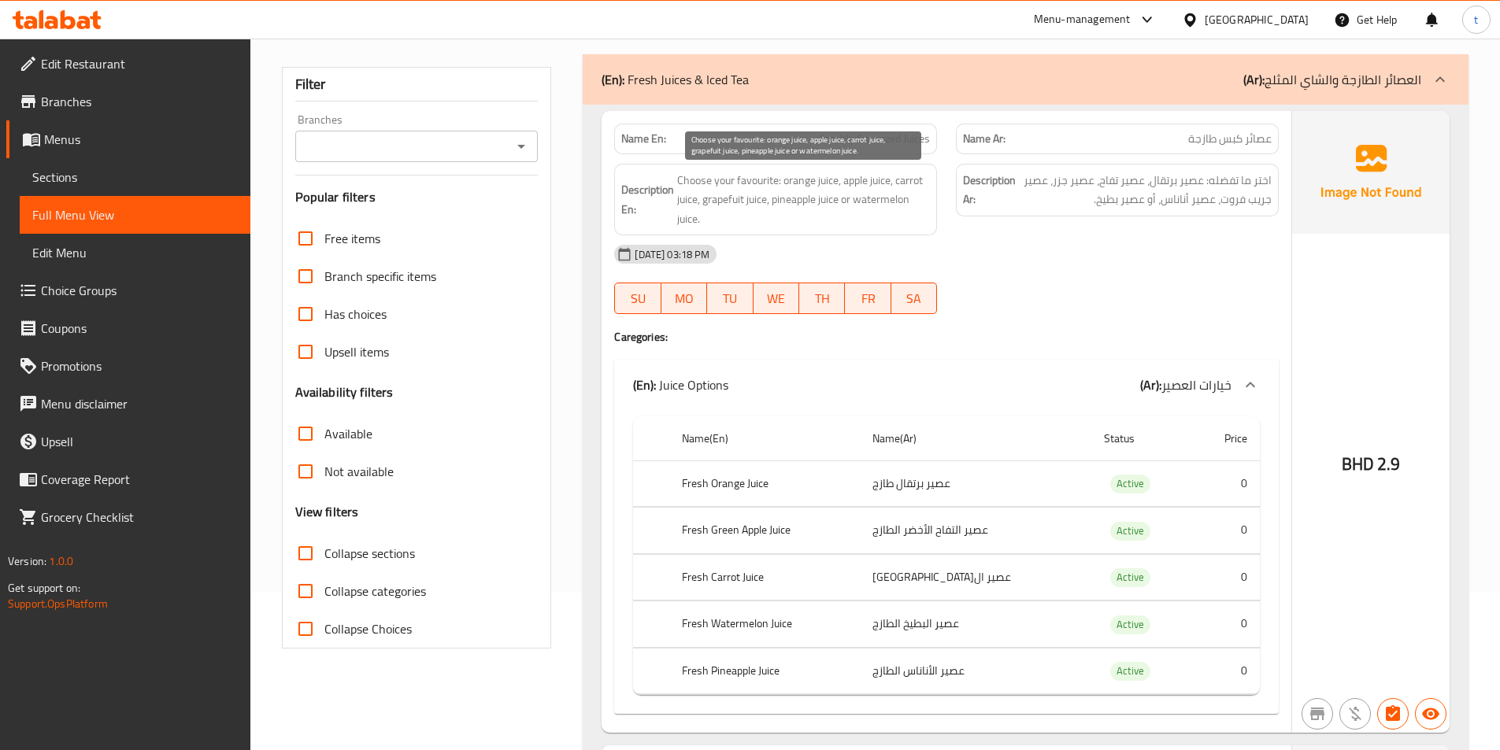
click at [855, 175] on span "Choose your favourite: orange juice, apple juice, carrot juice, grapefuit juice…" at bounding box center [803, 200] width 253 height 58
drag, startPoint x: 913, startPoint y: 176, endPoint x: 848, endPoint y: 195, distance: 68.0
click at [914, 176] on span "Choose your favourite: orange juice, apple juice, carrot juice, grapefuit juice…" at bounding box center [803, 200] width 253 height 58
click at [712, 202] on span "Choose your favourite: orange juice, apple juice, carrot juice, grapefuit juice…" at bounding box center [803, 200] width 253 height 58
click at [791, 195] on span "Choose your favourite: orange juice, apple juice, carrot juice, grapefuit juice…" at bounding box center [803, 200] width 253 height 58
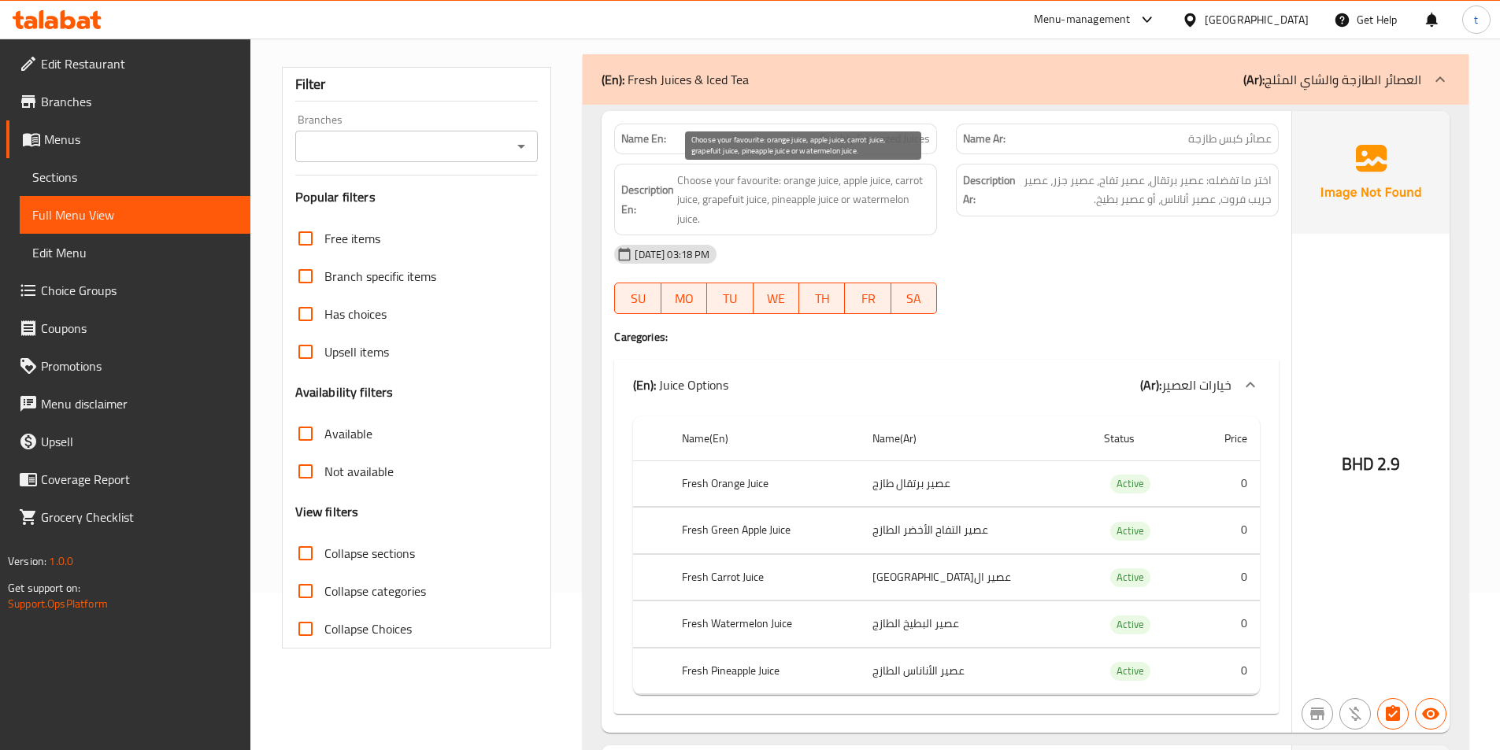
click at [870, 198] on span "Choose your favourite: orange juice, apple juice, carrot juice, grapefuit juice…" at bounding box center [803, 200] width 253 height 58
drag, startPoint x: 784, startPoint y: 183, endPoint x: 840, endPoint y: 184, distance: 56.7
click at [840, 184] on span "Choose your favourite: orange juice, apple juice, carrot juice, grapefuit juice…" at bounding box center [803, 200] width 253 height 58
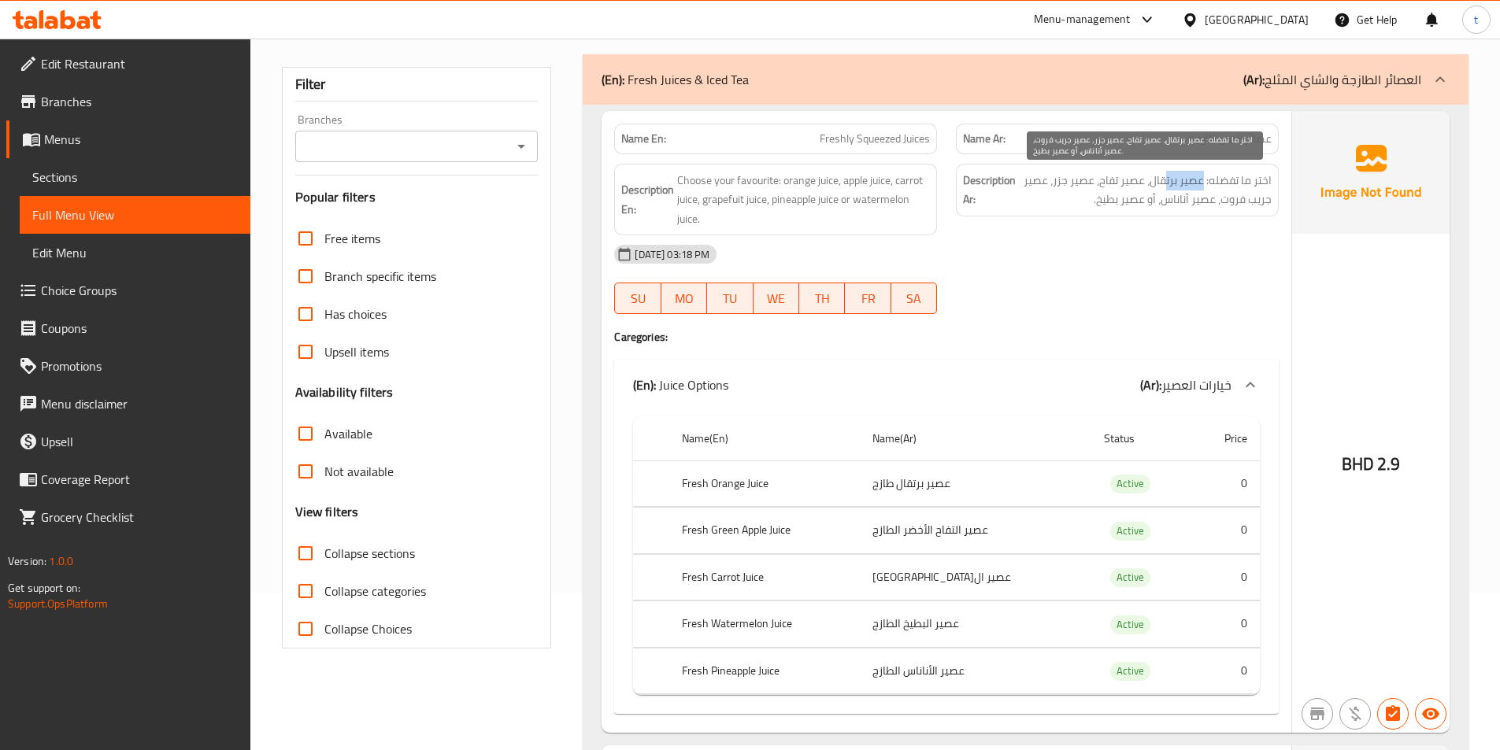
drag, startPoint x: 1202, startPoint y: 187, endPoint x: 1165, endPoint y: 188, distance: 37.8
click at [1165, 188] on span "اختر ما تفضله: عصير برتقال، عصير تفاح، عصير جزر، عصير جريب فروت، عصير أناناس، أ…" at bounding box center [1145, 190] width 253 height 39
drag, startPoint x: 1141, startPoint y: 184, endPoint x: 1087, endPoint y: 184, distance: 53.5
click at [1087, 184] on span "اختر ما تفضله: عصير برتقال، عصير تفاح، عصير جزر، عصير جريب فروت، عصير أناناس، أ…" at bounding box center [1145, 190] width 253 height 39
drag, startPoint x: 901, startPoint y: 179, endPoint x: 938, endPoint y: 177, distance: 37.0
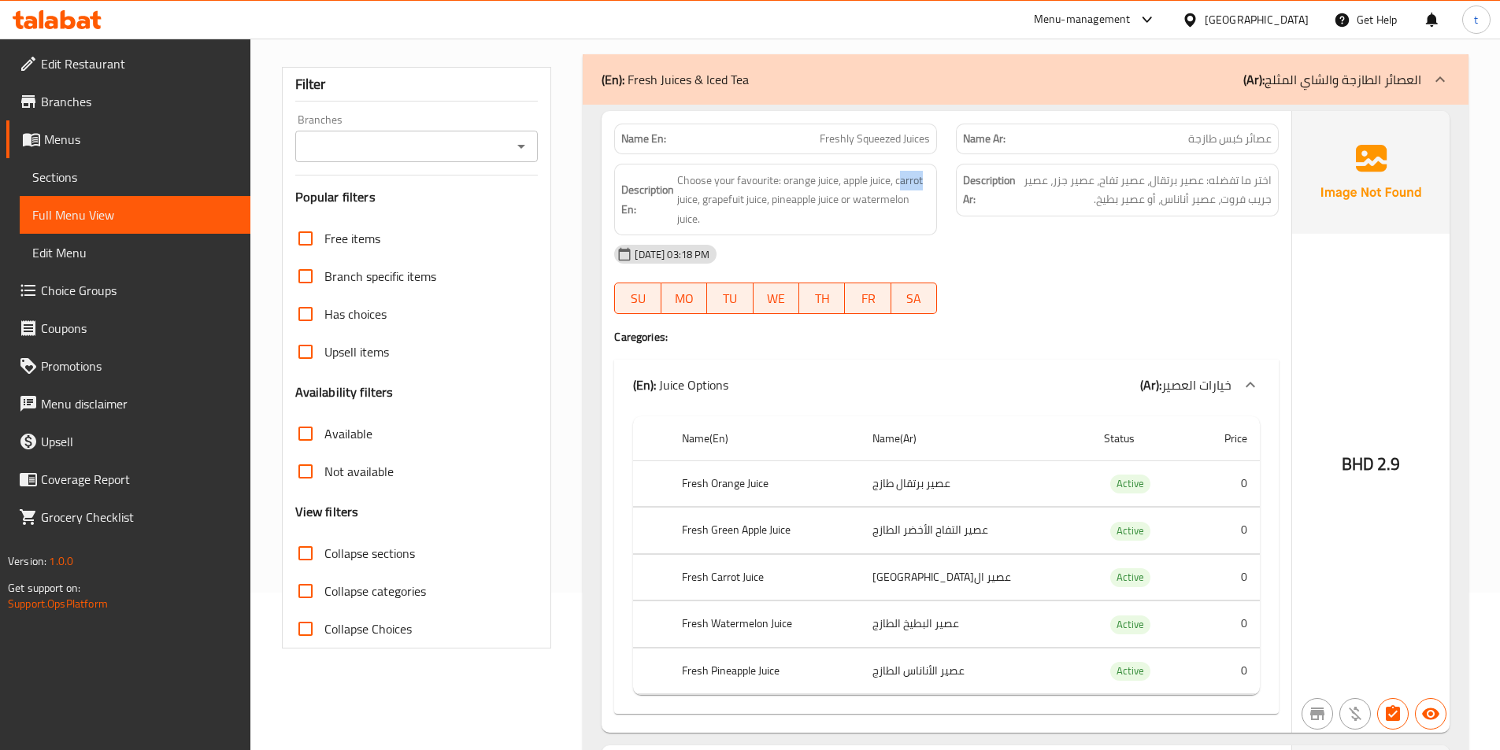
click at [938, 177] on div "Description En: Choose your favourite: orange juice, apple juice, carrot juice,…" at bounding box center [776, 199] width 342 height 91
drag, startPoint x: 706, startPoint y: 208, endPoint x: 773, endPoint y: 202, distance: 67.2
click at [773, 202] on span "Choose your favourite: orange juice, apple juice, carrot juice, grapefuit juice…" at bounding box center [803, 200] width 253 height 58
drag, startPoint x: 782, startPoint y: 205, endPoint x: 835, endPoint y: 206, distance: 52.8
click at [835, 206] on span "Choose your favourite: orange juice, apple juice, carrot juice, grapefuit juice…" at bounding box center [803, 200] width 253 height 58
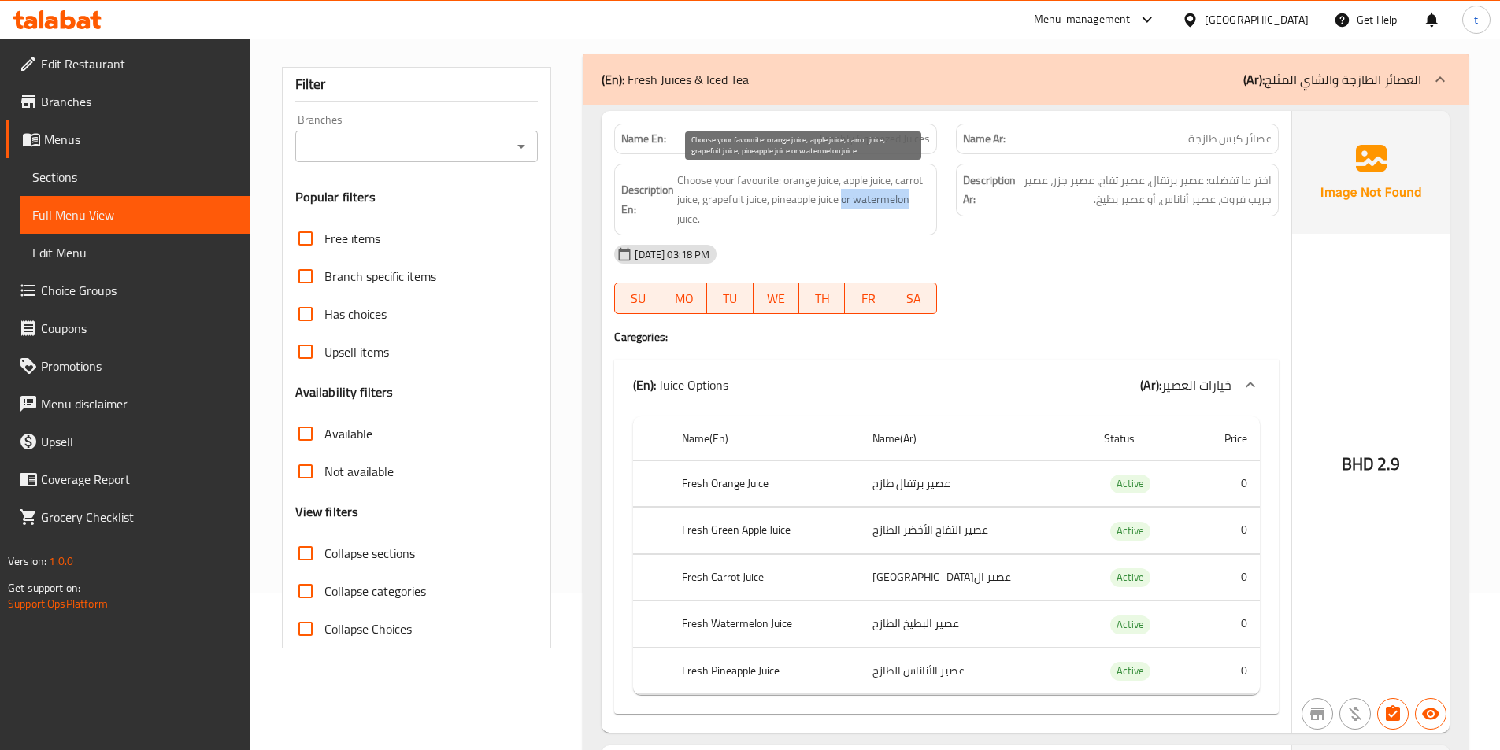
drag, startPoint x: 846, startPoint y: 203, endPoint x: 932, endPoint y: 195, distance: 87.0
click at [932, 196] on div "Description En: Choose your favourite: orange juice, apple juice, carrot juice,…" at bounding box center [775, 200] width 323 height 72
click at [789, 180] on span "Choose your favourite: orange juice, apple juice, carrot juice, grapefuit juice…" at bounding box center [803, 200] width 253 height 58
click at [854, 172] on span "Choose your favourite: orange juice, apple juice, carrot juice, grapefuit juice…" at bounding box center [803, 200] width 253 height 58
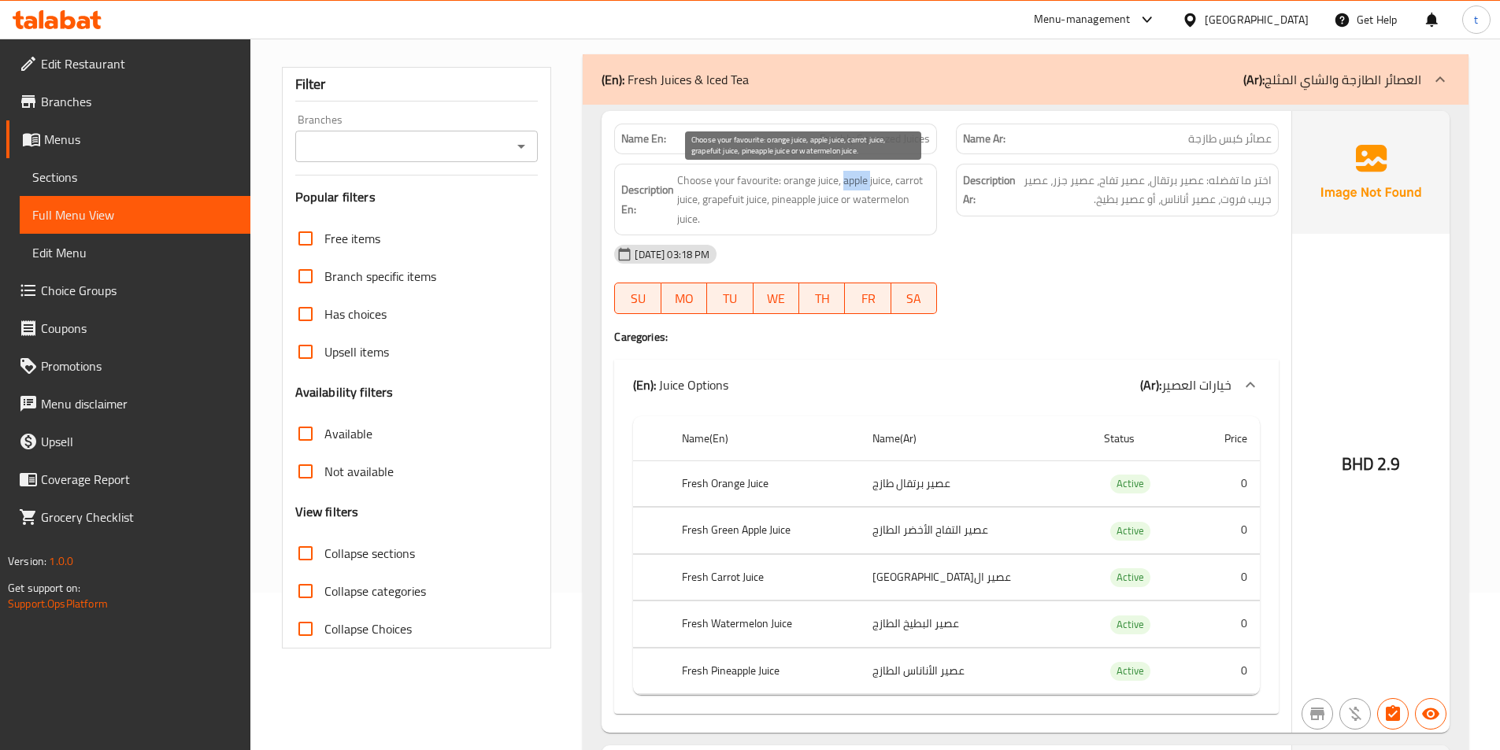
drag, startPoint x: 854, startPoint y: 172, endPoint x: 877, endPoint y: 275, distance: 105.1
click at [857, 180] on span "Choose your favourite: orange juice, apple juice, carrot juice, grapefuit juice…" at bounding box center [803, 200] width 253 height 58
click at [906, 180] on span "Choose your favourite: orange juice, apple juice, carrot juice, grapefuit juice…" at bounding box center [803, 200] width 253 height 58
click at [791, 202] on span "Choose your favourite: orange juice, apple juice, carrot juice, grapefuit juice…" at bounding box center [803, 200] width 253 height 58
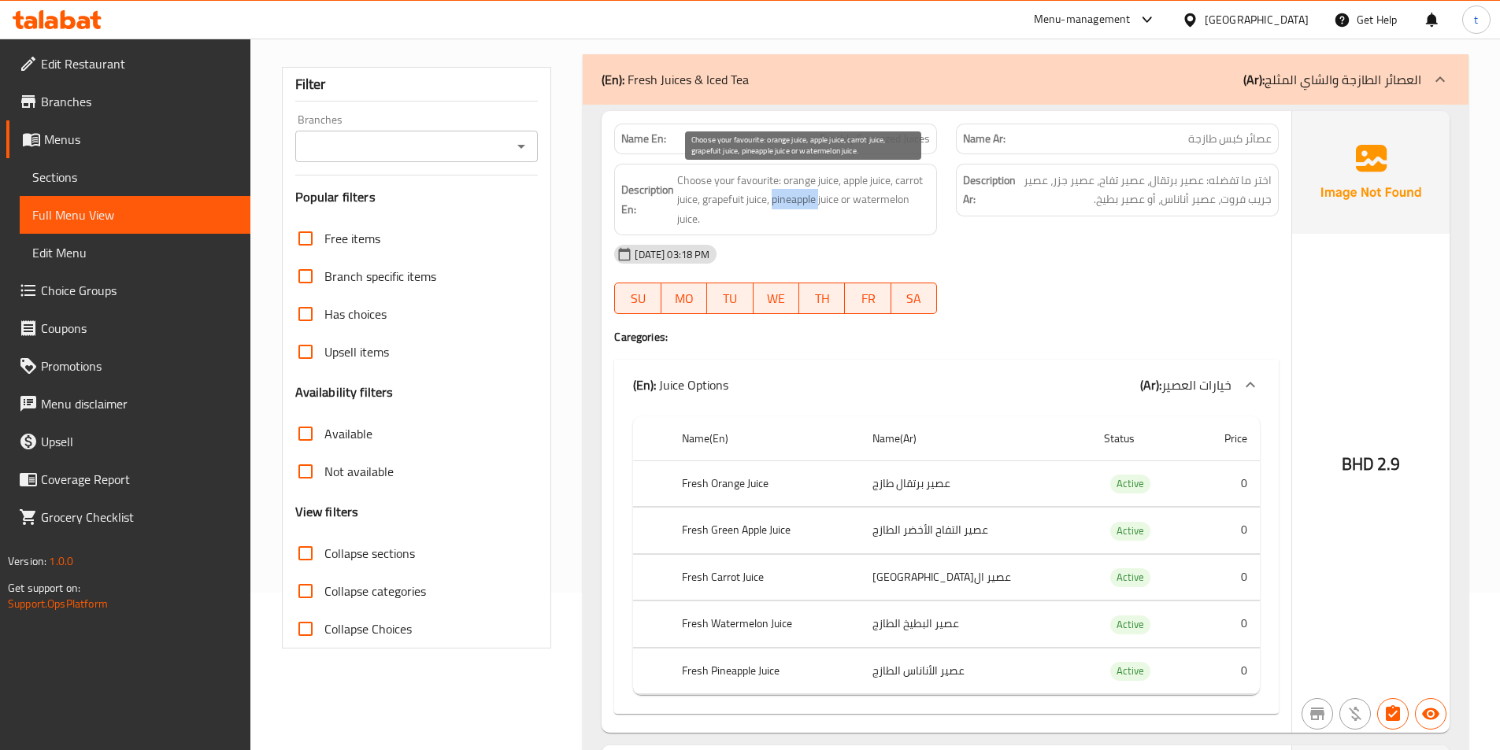
click at [791, 202] on span "Choose your favourite: orange juice, apple juice, carrot juice, grapefuit juice…" at bounding box center [803, 200] width 253 height 58
click at [880, 200] on span "Choose your favourite: orange juice, apple juice, carrot juice, grapefuit juice…" at bounding box center [803, 200] width 253 height 58
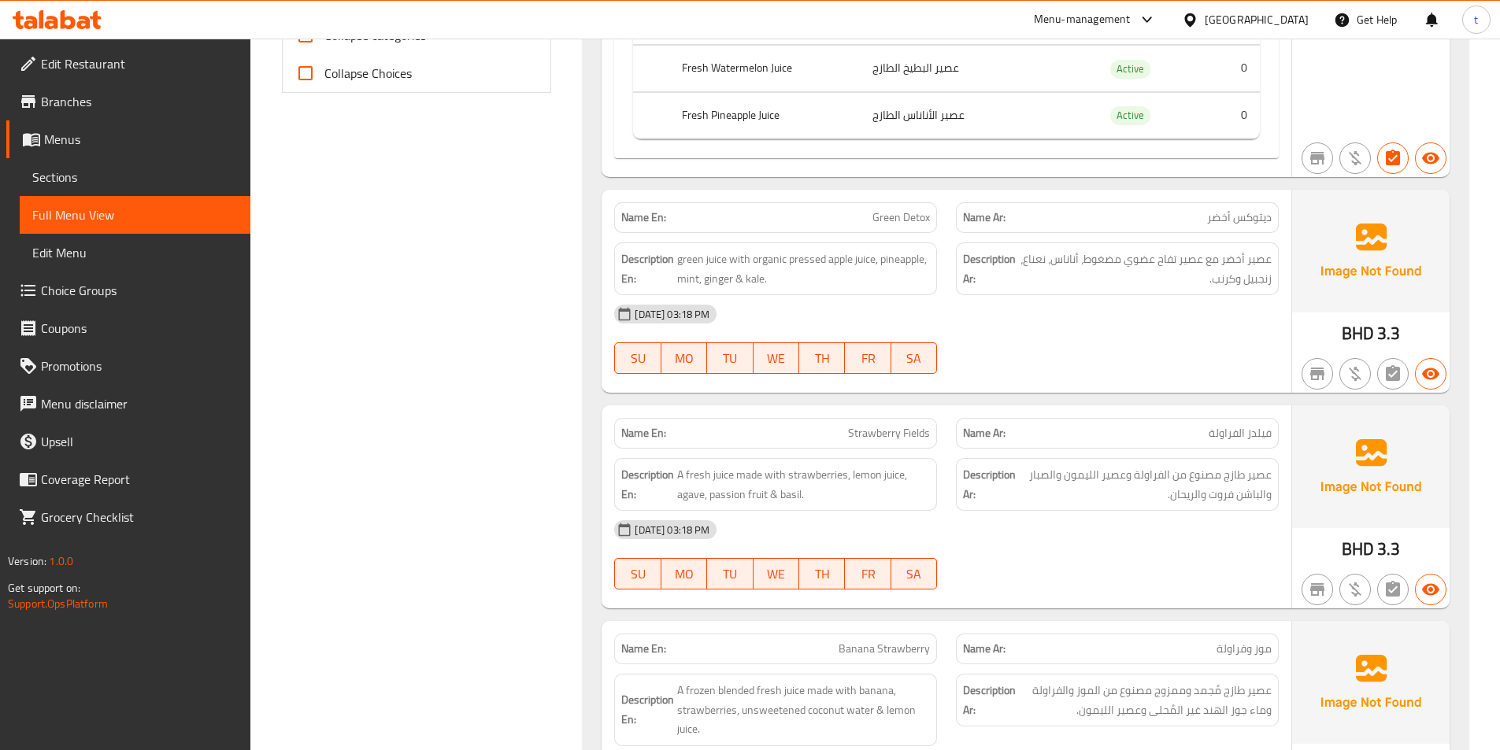
scroll to position [630, 0]
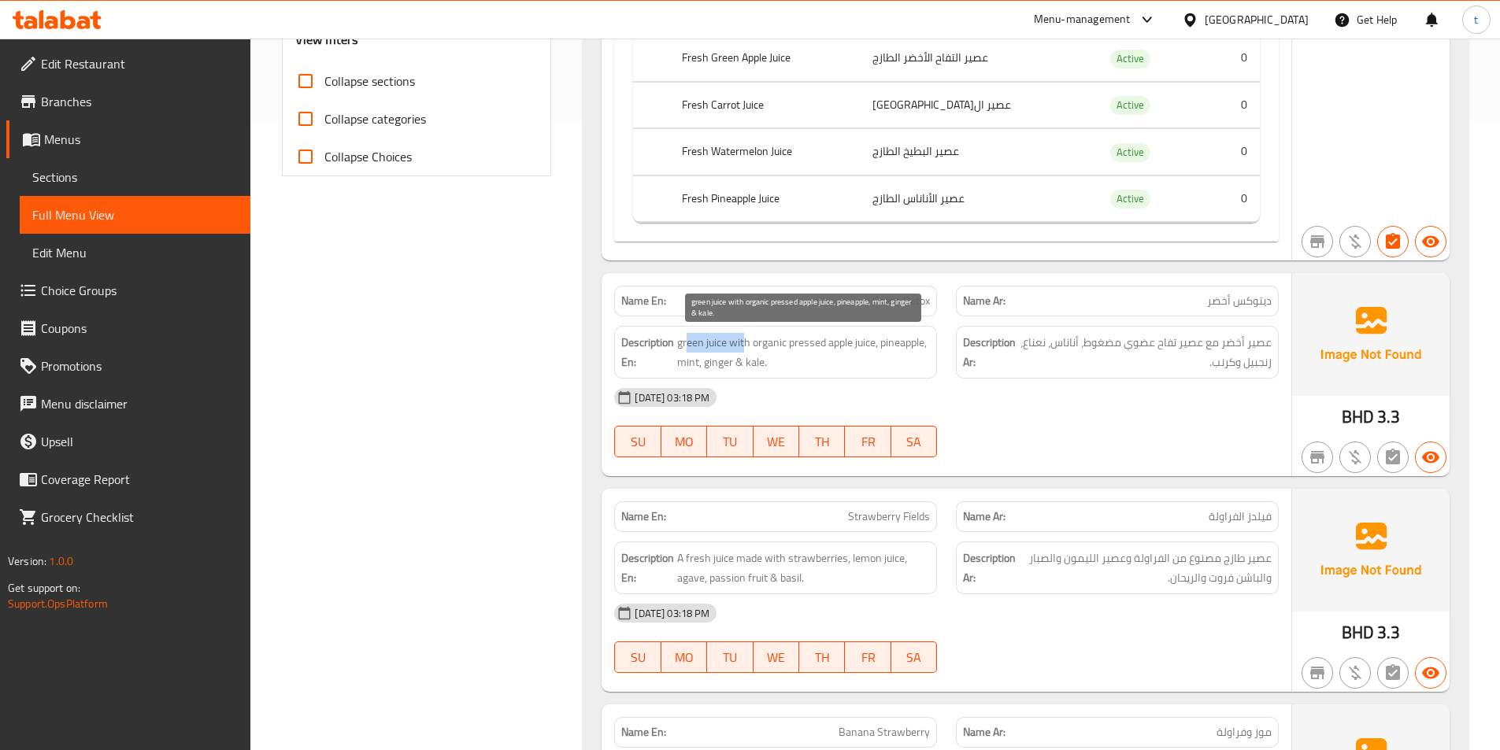
drag, startPoint x: 682, startPoint y: 346, endPoint x: 742, endPoint y: 343, distance: 59.9
click at [742, 343] on span "green juice with organic pressed apple juice, pineapple, mint, ginger & kale." at bounding box center [803, 352] width 253 height 39
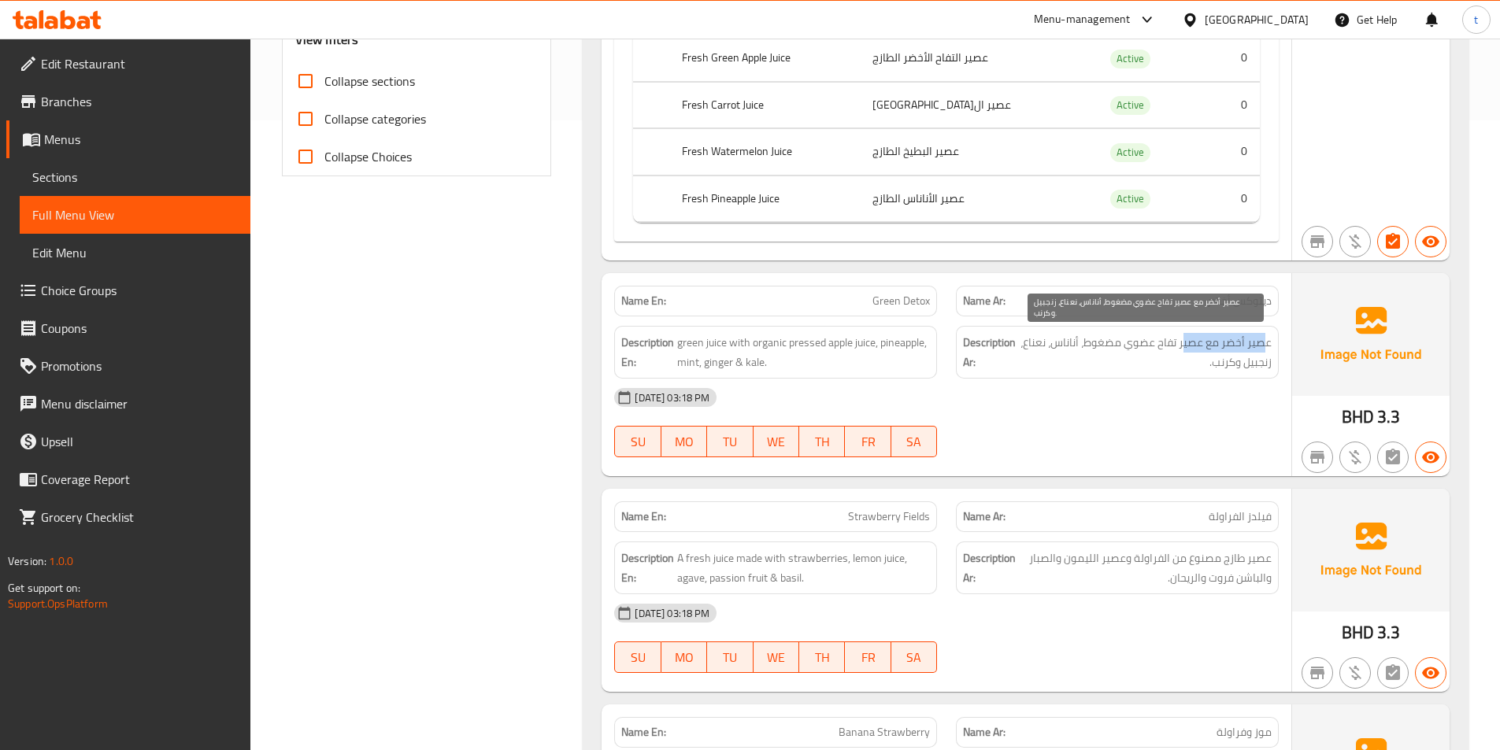
drag, startPoint x: 1261, startPoint y: 347, endPoint x: 1187, endPoint y: 338, distance: 74.6
click at [1187, 338] on span "عصير أخضر مع عصير تفاح عضوي مضغوط، أناناس، نعناع، زنجبيل وكرنب." at bounding box center [1146, 352] width 251 height 39
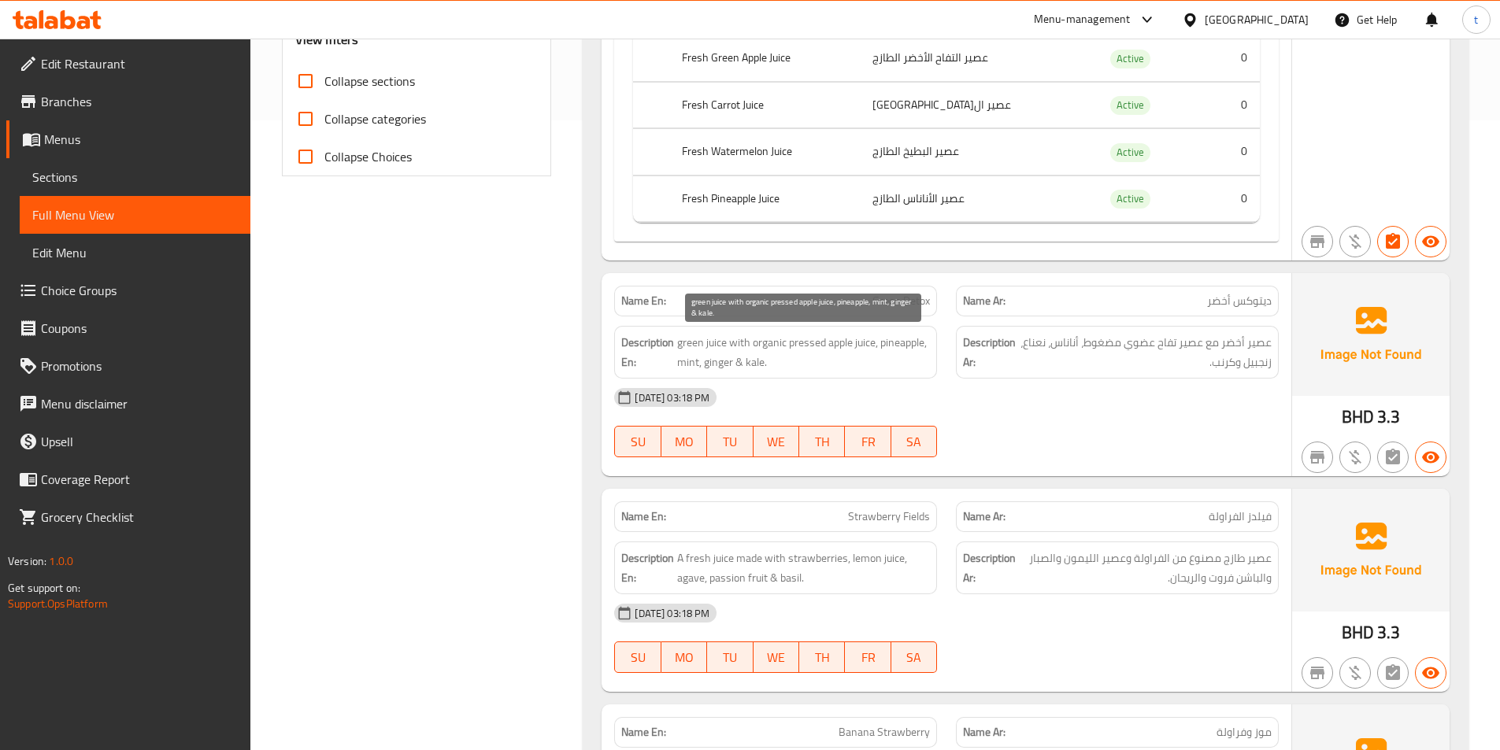
click at [764, 350] on span "green juice with organic pressed apple juice, pineapple, mint, ginger & kale." at bounding box center [803, 352] width 253 height 39
drag, startPoint x: 849, startPoint y: 343, endPoint x: 788, endPoint y: 349, distance: 61.0
click at [788, 349] on span "green juice with organic pressed apple juice, pineapple, mint, ginger & kale." at bounding box center [803, 352] width 253 height 39
drag, startPoint x: 877, startPoint y: 344, endPoint x: 751, endPoint y: 343, distance: 126.0
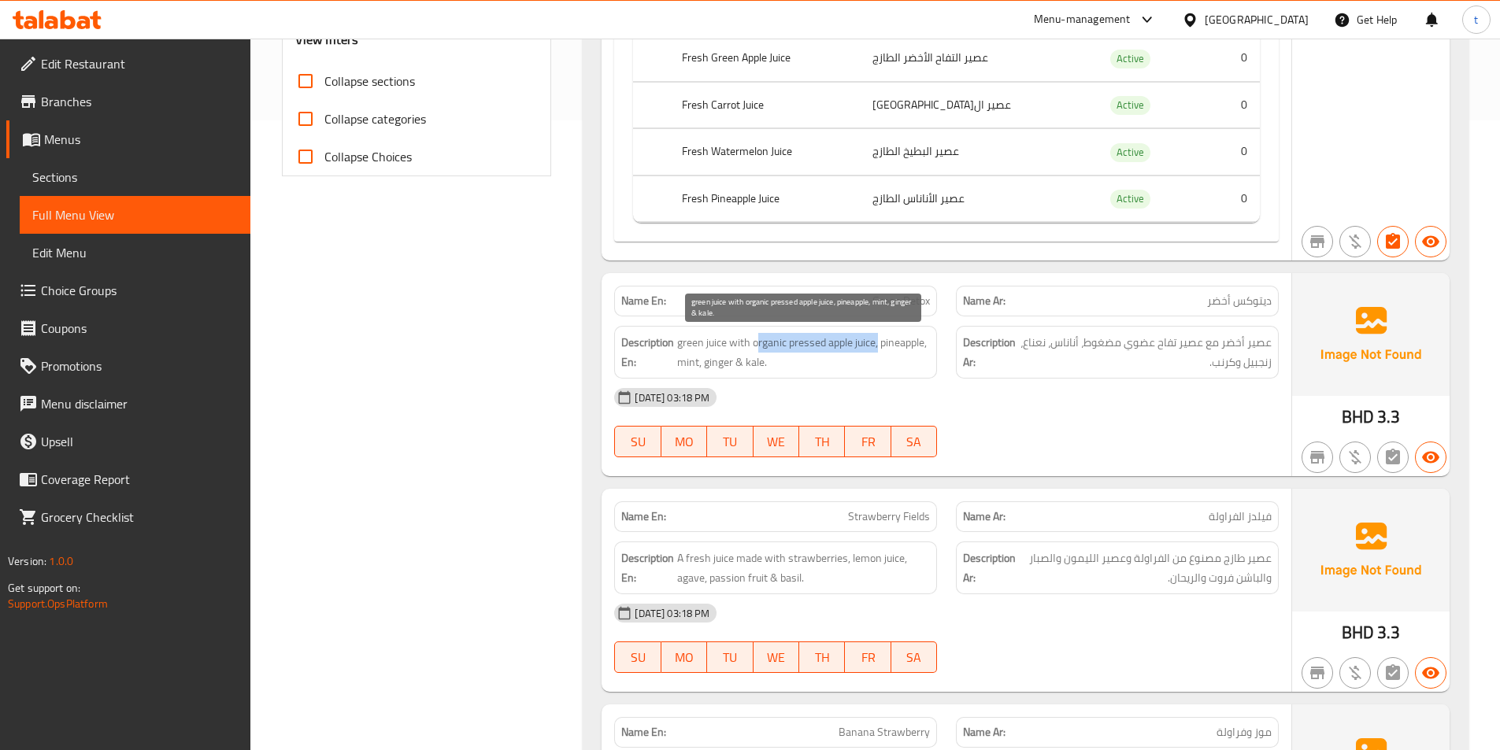
click at [751, 343] on span "green juice with organic pressed apple juice, pineapple, mint, ginger & kale." at bounding box center [803, 352] width 253 height 39
copy span "organic pressed apple juice"
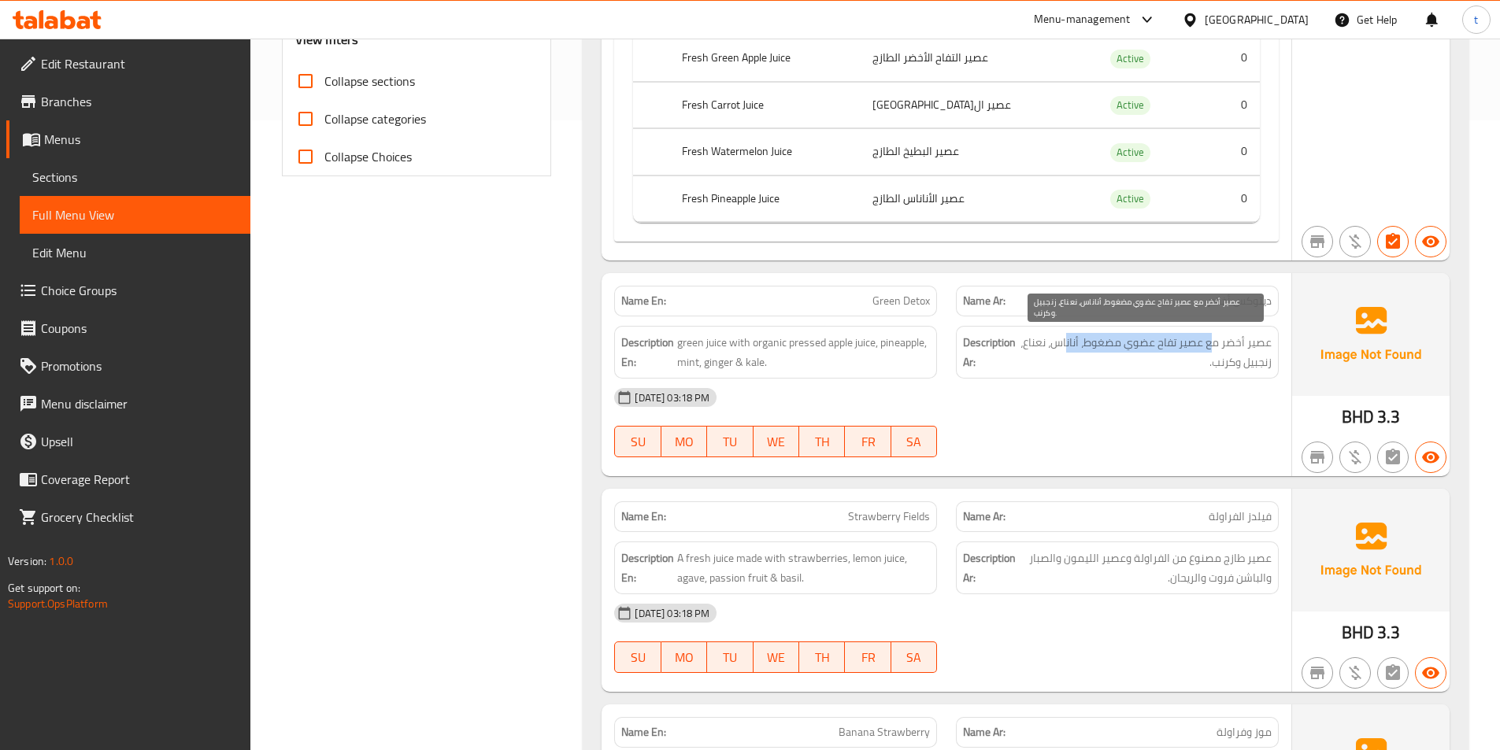
drag, startPoint x: 1216, startPoint y: 343, endPoint x: 1069, endPoint y: 337, distance: 147.4
click at [1069, 337] on span "عصير أخضر مع عصير تفاح عضوي مضغوط، أناناس، نعناع، زنجبيل وكرنب." at bounding box center [1146, 352] width 251 height 39
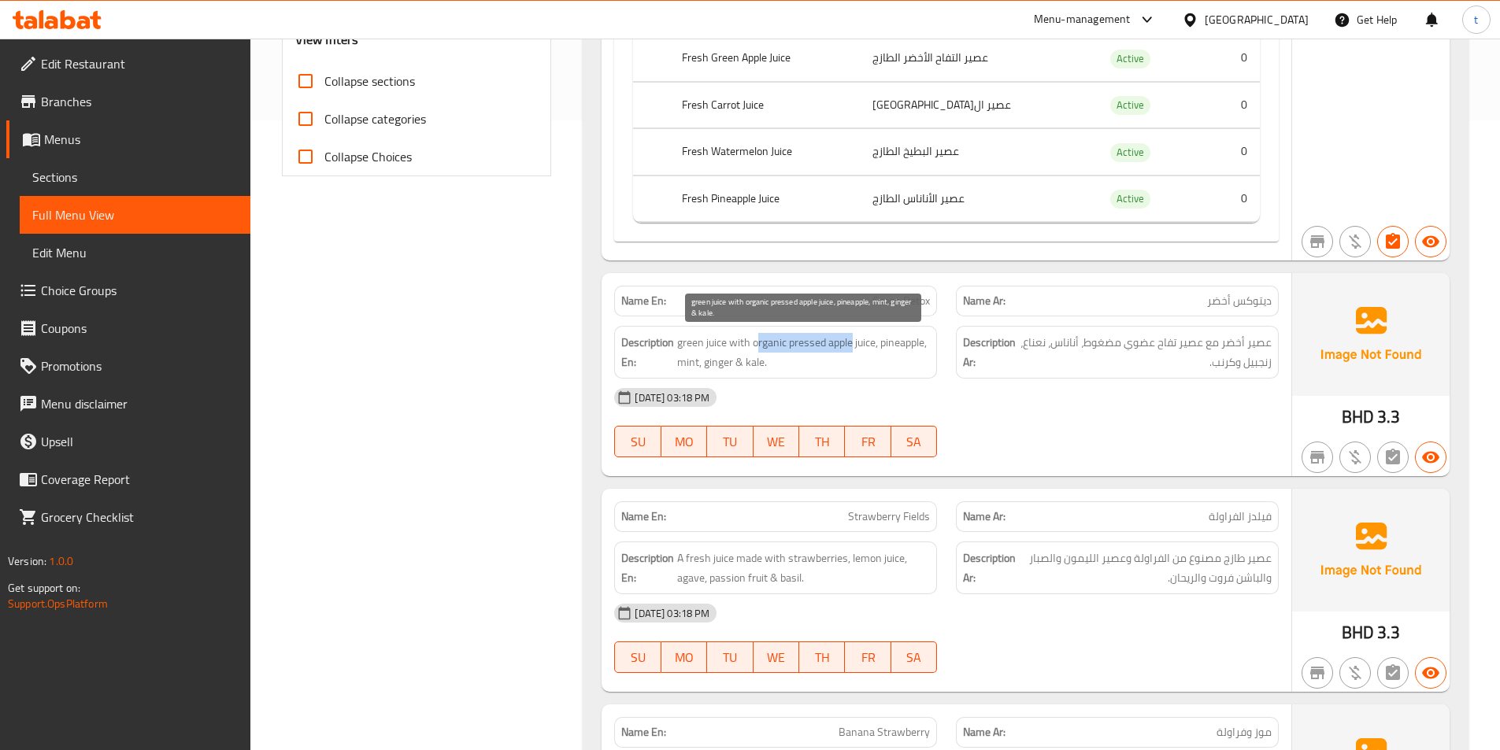
drag, startPoint x: 753, startPoint y: 345, endPoint x: 848, endPoint y: 348, distance: 95.3
click at [848, 348] on span "green juice with organic pressed apple juice, pineapple, mint, ginger & kale." at bounding box center [803, 352] width 253 height 39
click at [721, 346] on span "green juice with organic pressed apple juice, pineapple, mint, ginger & kale." at bounding box center [803, 352] width 253 height 39
click at [769, 344] on span "green juice with organic pressed apple juice, pineapple, mint, ginger & kale." at bounding box center [803, 352] width 253 height 39
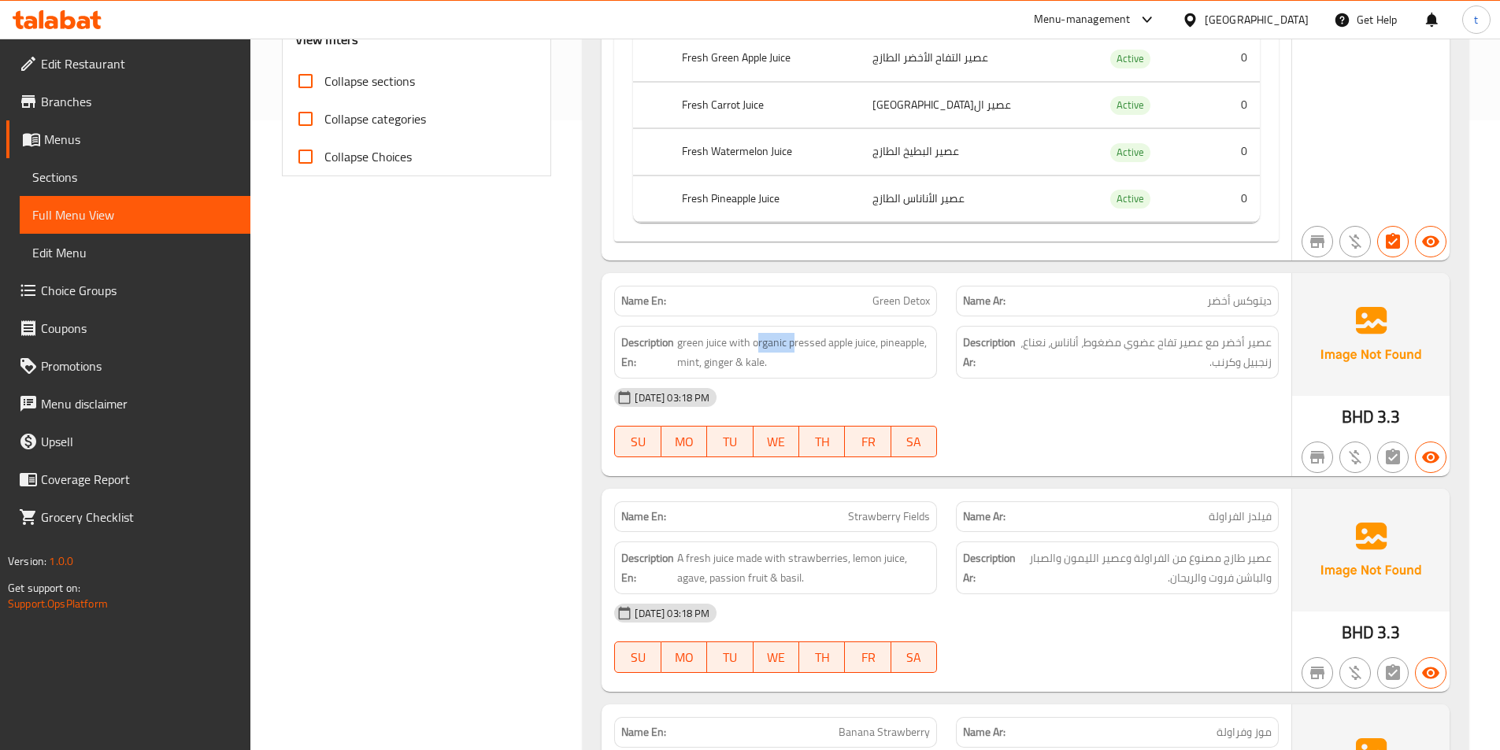
copy span "organic"
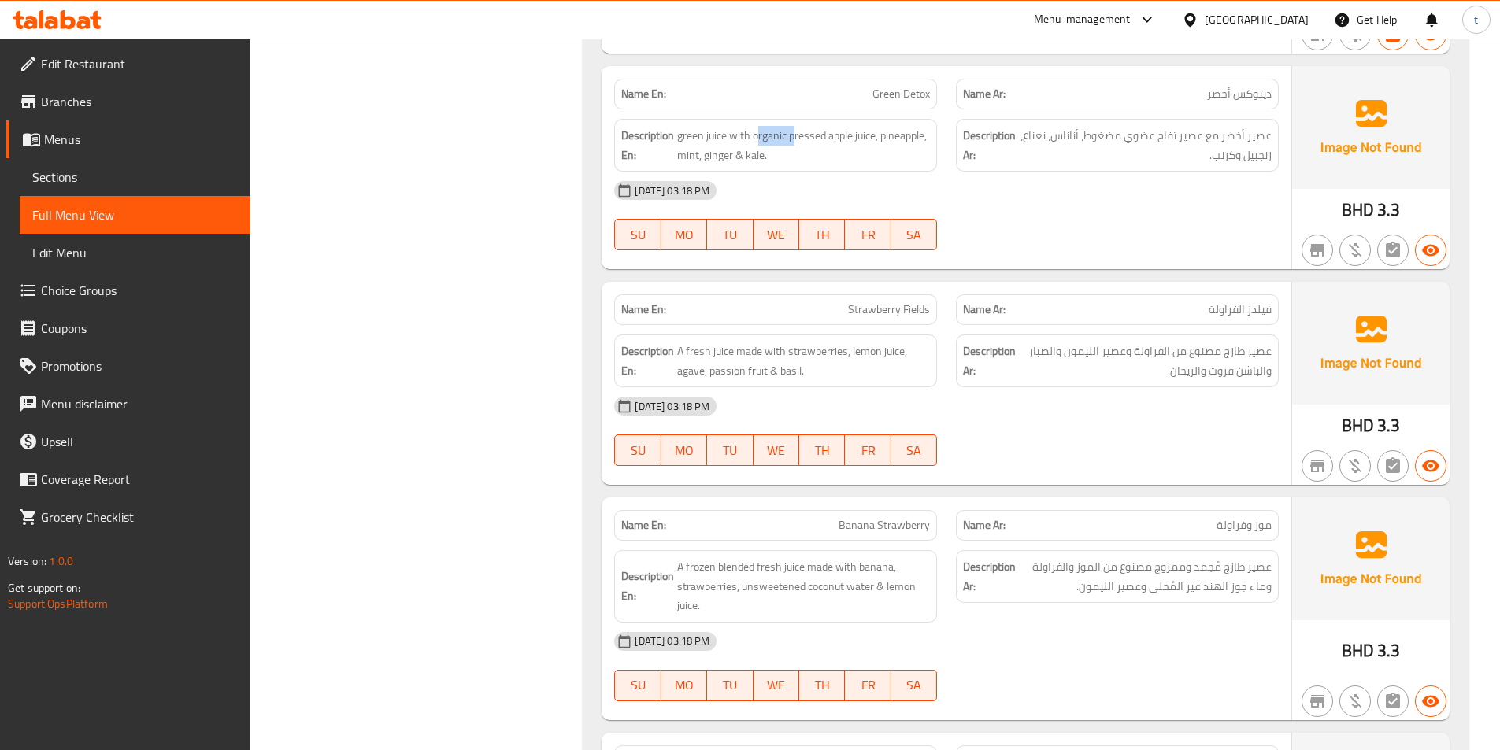
scroll to position [866, 0]
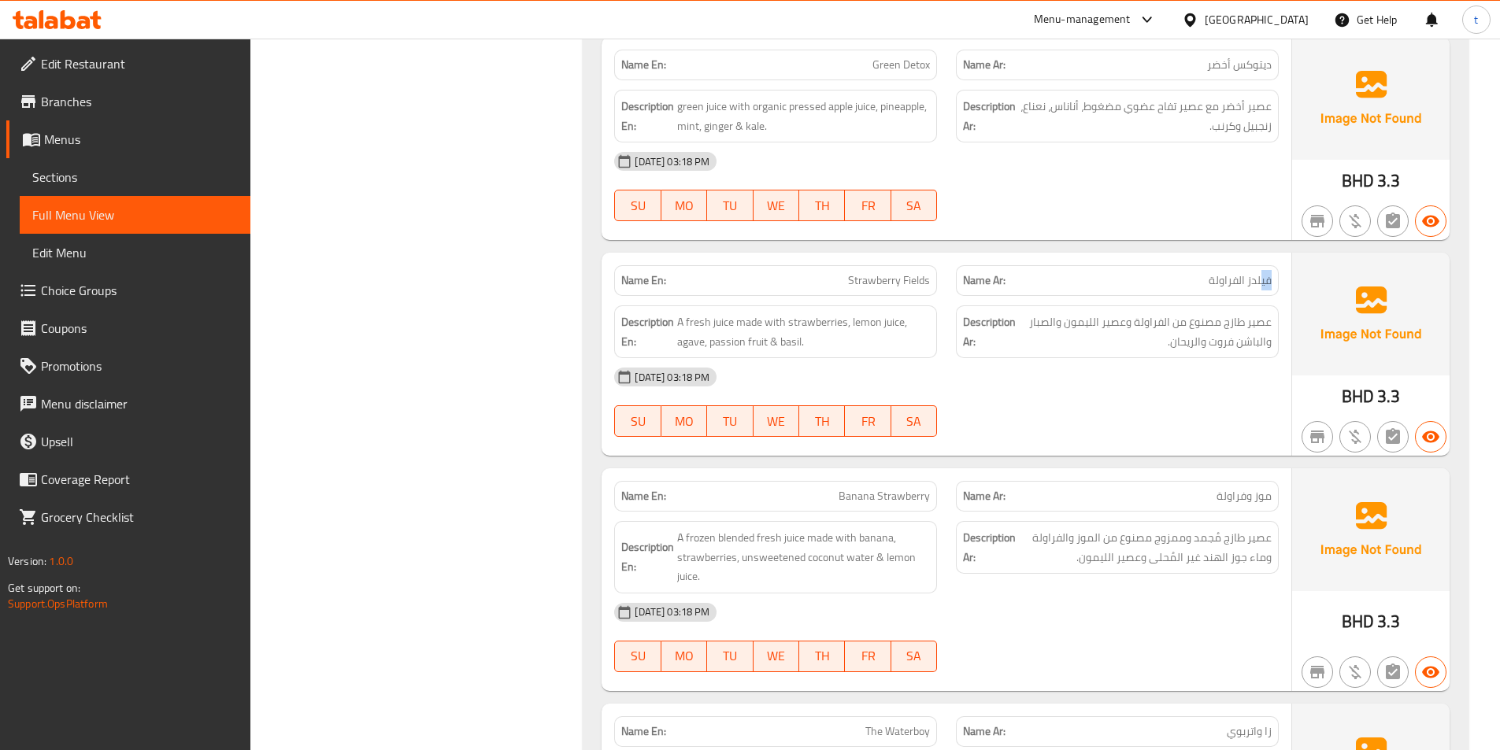
drag, startPoint x: 1263, startPoint y: 277, endPoint x: 1077, endPoint y: 277, distance: 185.8
click at [1077, 277] on p "Name Ar: فيلدز الفراولة" at bounding box center [1117, 280] width 309 height 17
click at [1224, 287] on span "فيلدز الفراولة" at bounding box center [1240, 280] width 63 height 17
click at [898, 283] on span "Strawberry Fields" at bounding box center [889, 280] width 82 height 17
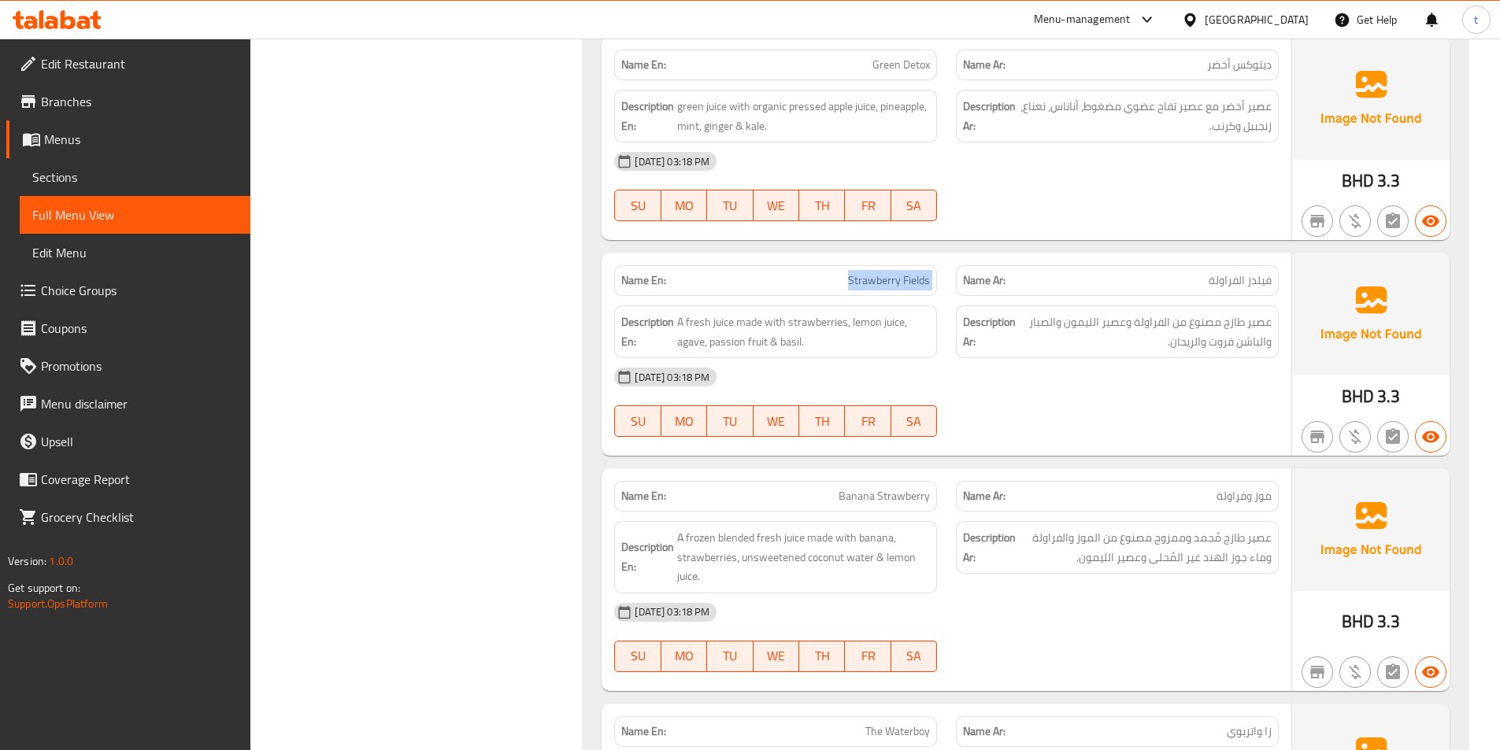
click at [898, 283] on span "Strawberry Fields" at bounding box center [889, 280] width 82 height 17
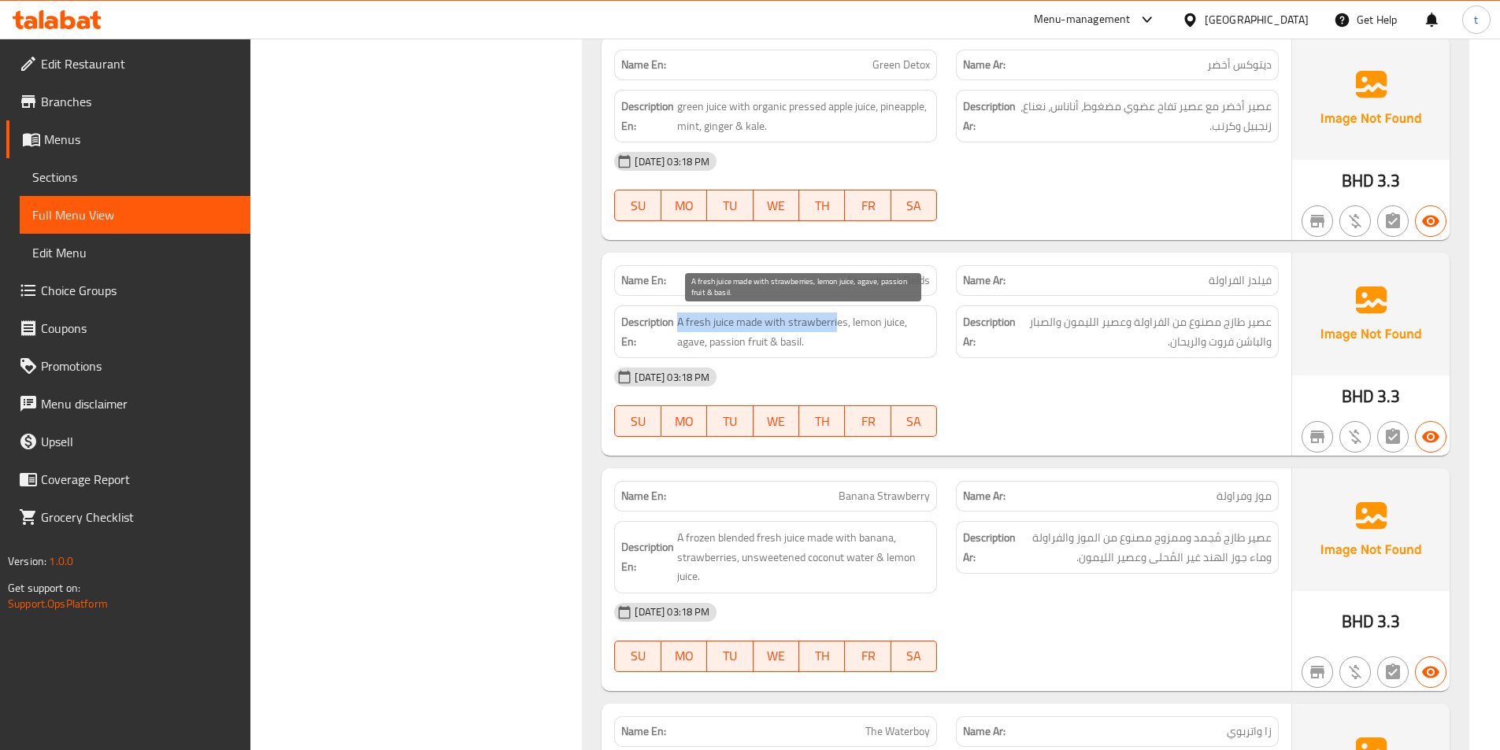
drag, startPoint x: 677, startPoint y: 323, endPoint x: 837, endPoint y: 324, distance: 159.9
click at [837, 324] on span "A fresh juice made with strawberries, lemon juice, agave, passion fruit & basil." at bounding box center [803, 332] width 253 height 39
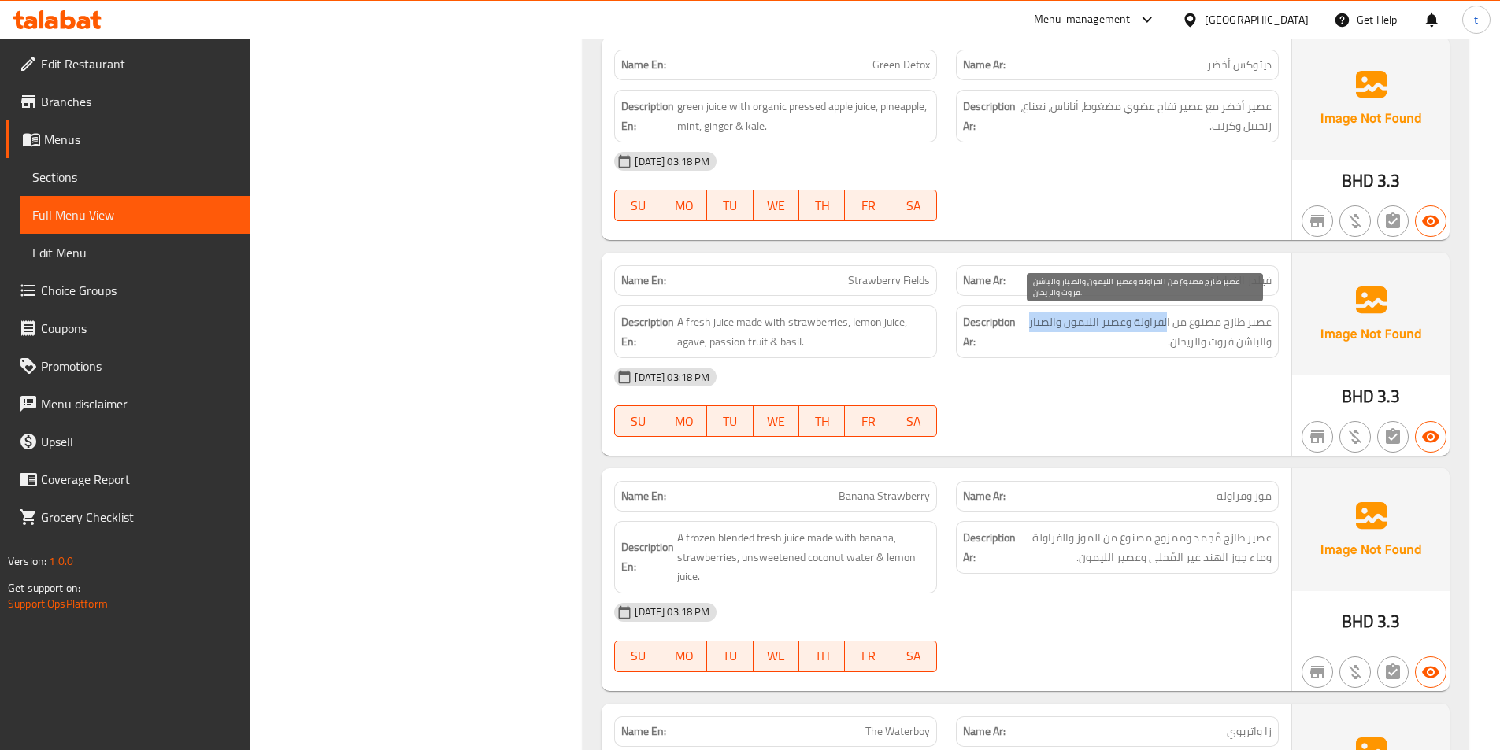
drag, startPoint x: 1273, startPoint y: 337, endPoint x: 1166, endPoint y: 328, distance: 106.7
click at [1166, 328] on div "Description Ar: عصير طازج مصنوع من الفراولة وعصير الليمون والصبار والباشن فروت …" at bounding box center [1117, 332] width 323 height 53
drag, startPoint x: 1095, startPoint y: 332, endPoint x: 901, endPoint y: 332, distance: 194.5
click at [1094, 332] on span "عصير طازج مصنوع من الفراولة وعصير الليمون والصبار والباشن فروت والريحان." at bounding box center [1145, 332] width 253 height 39
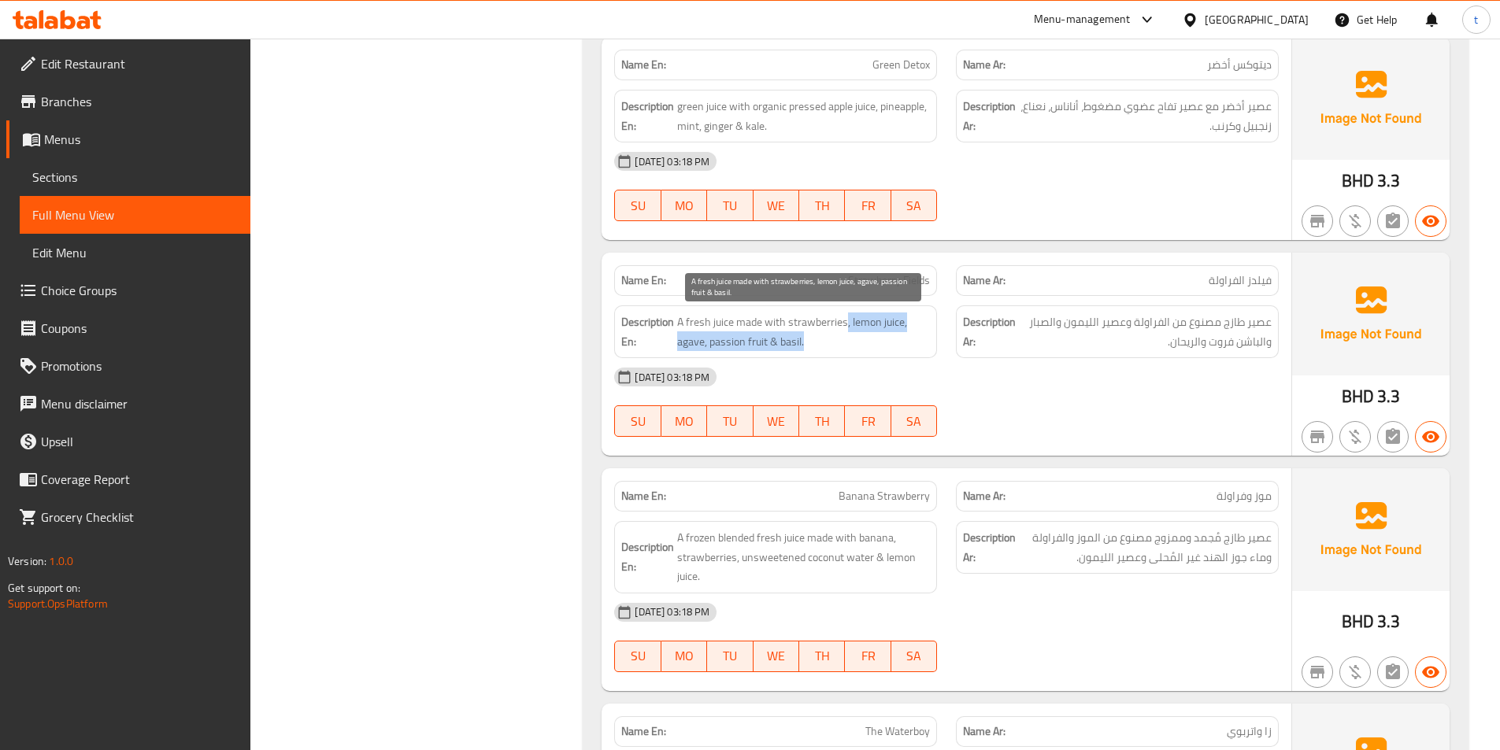
drag, startPoint x: 847, startPoint y: 328, endPoint x: 926, endPoint y: 343, distance: 80.9
click at [926, 343] on span "A fresh juice made with strawberries, lemon juice, agave, passion fruit & basil." at bounding box center [803, 332] width 253 height 39
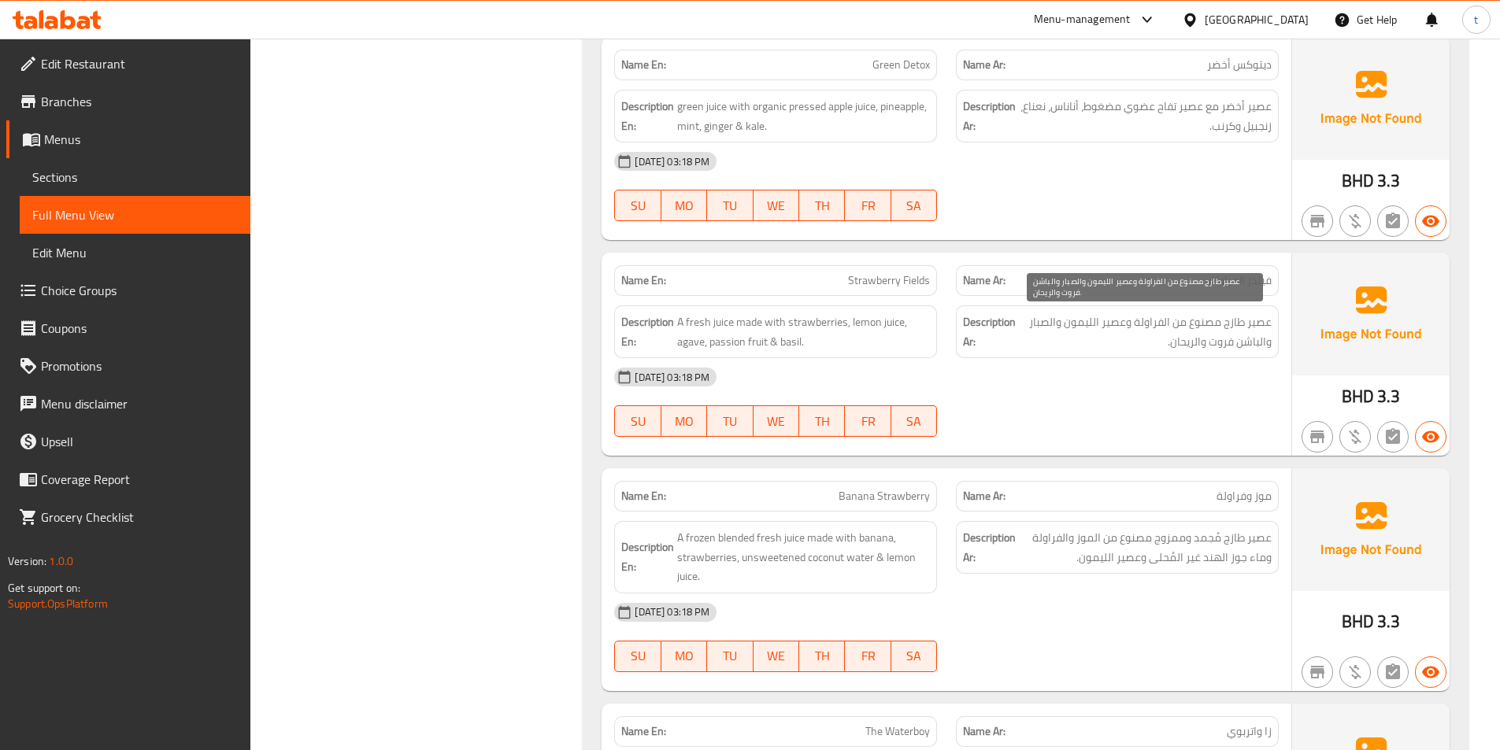
click at [1037, 327] on span "عصير طازج مصنوع من الفراولة وعصير الليمون والصبار والباشن فروت والريحان." at bounding box center [1145, 332] width 253 height 39
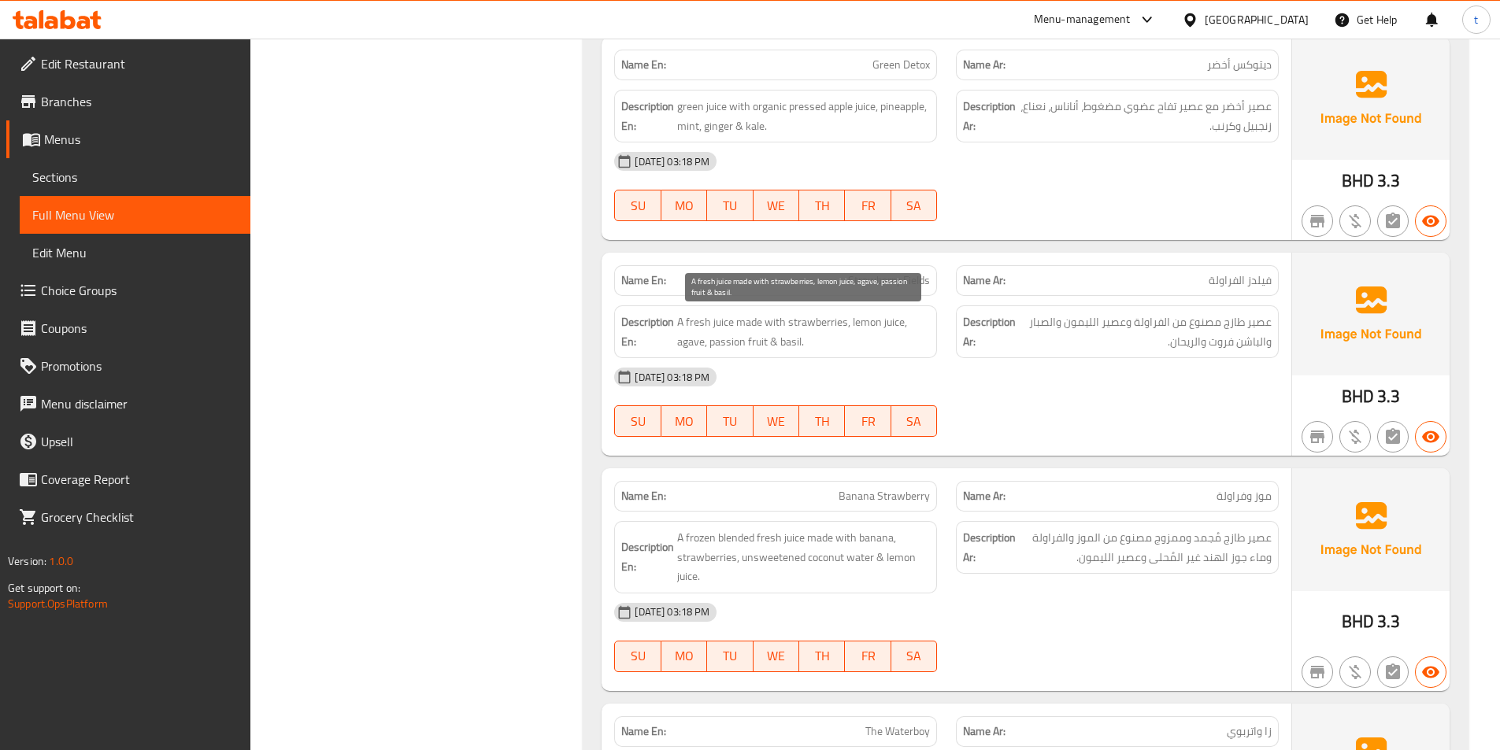
click at [735, 346] on span "A fresh juice made with strawberries, lemon juice, agave, passion fruit & basil." at bounding box center [803, 332] width 253 height 39
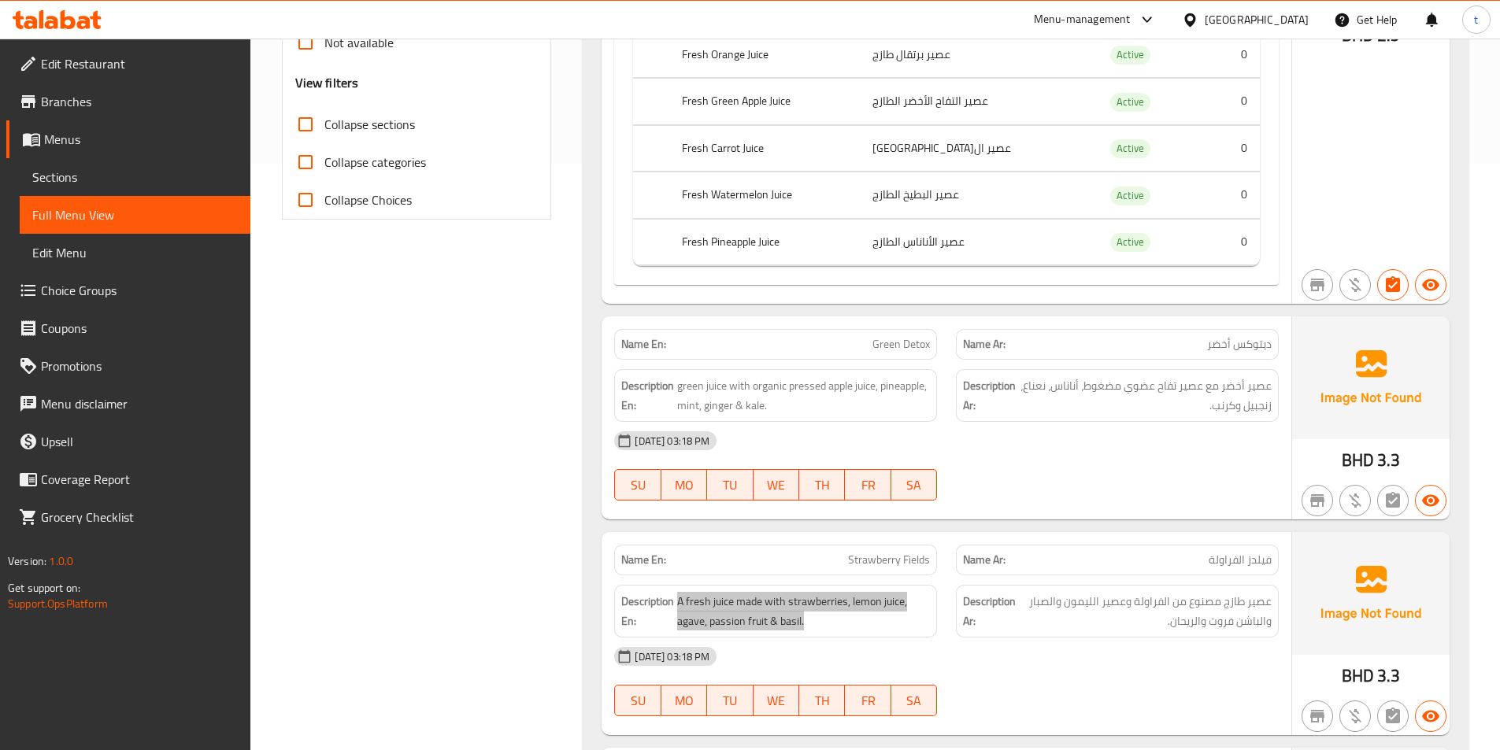
scroll to position [1102, 0]
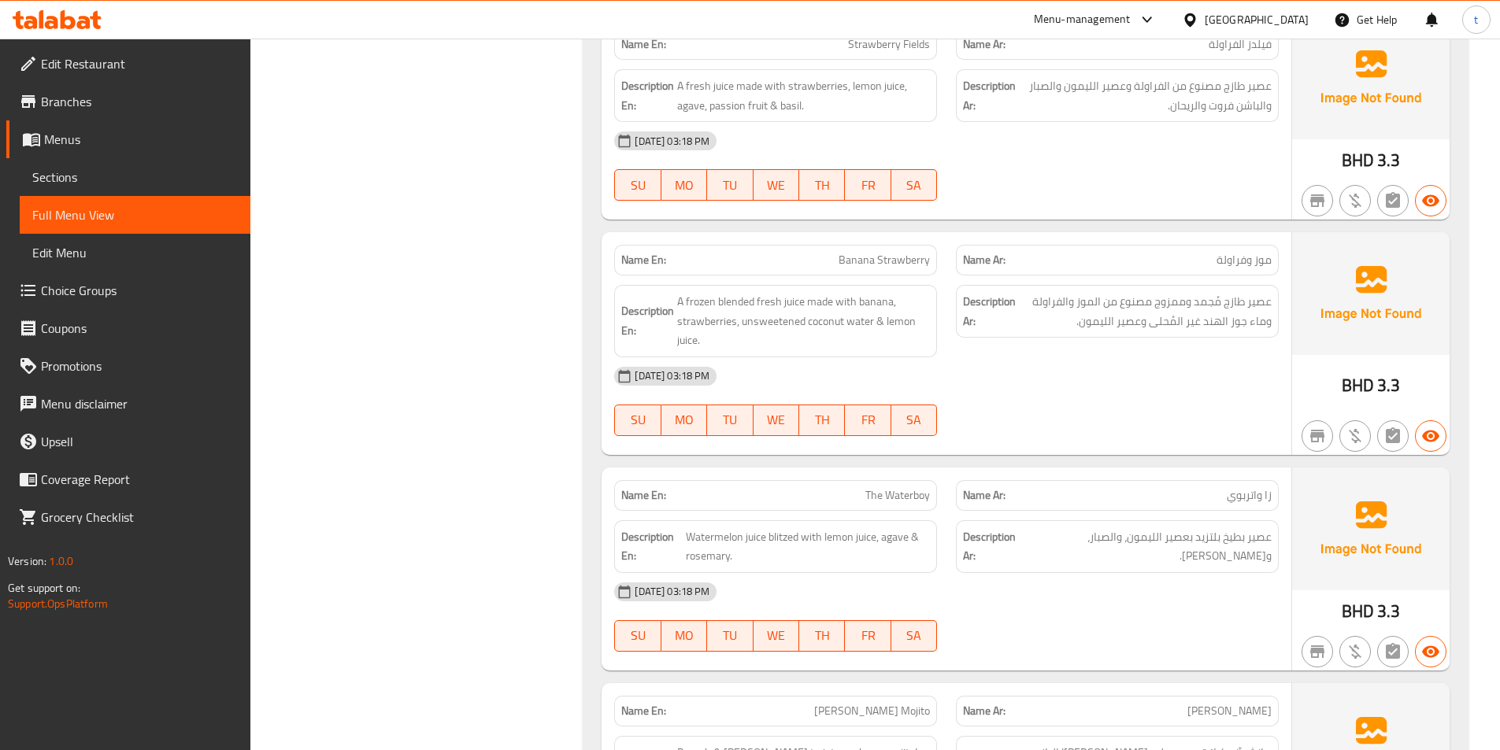
click at [1244, 262] on span "موز وفراولة" at bounding box center [1244, 260] width 55 height 17
click at [1244, 261] on span "موز وفراولة" at bounding box center [1244, 260] width 55 height 17
click at [891, 265] on span "Banana Strawberry" at bounding box center [884, 260] width 91 height 17
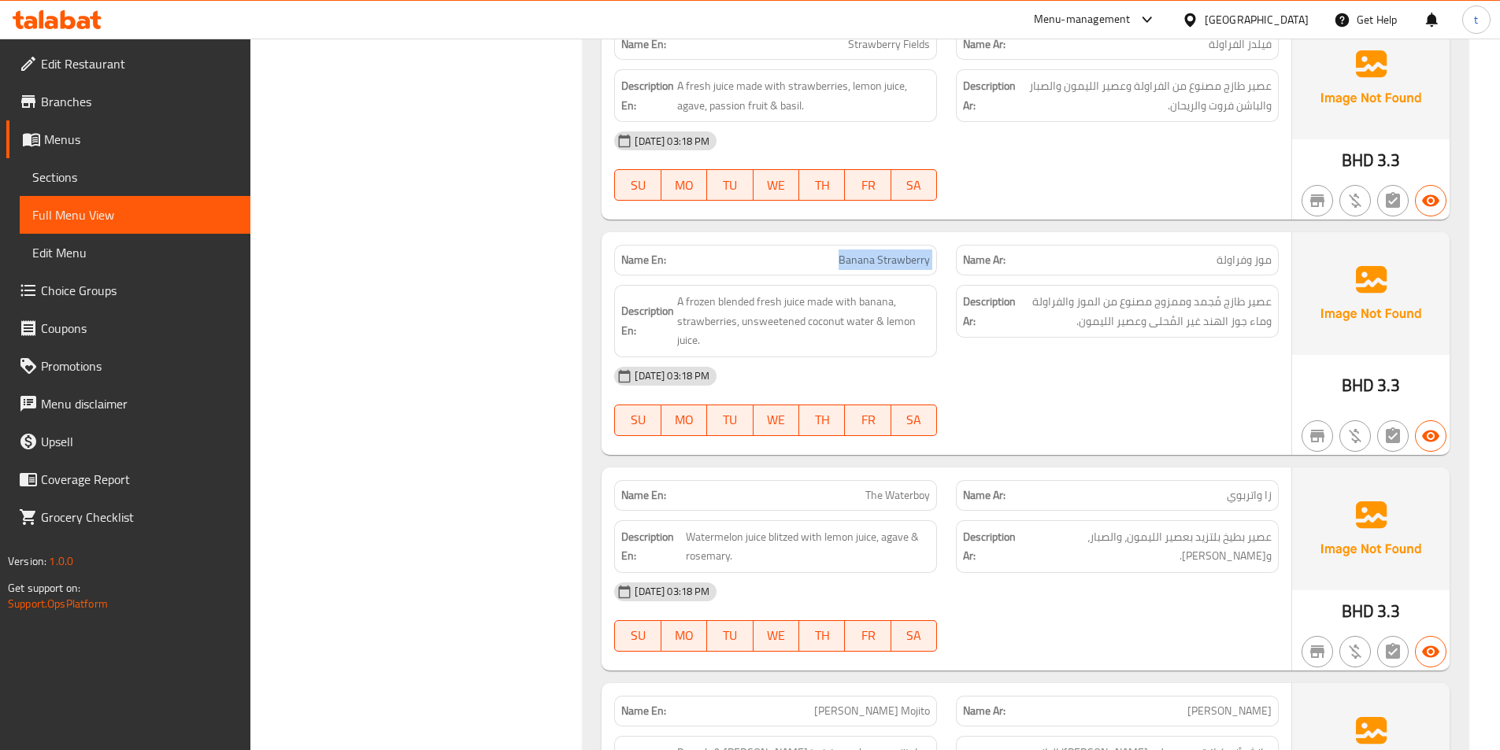
drag, startPoint x: 891, startPoint y: 265, endPoint x: 759, endPoint y: 296, distance: 135.0
click at [886, 268] on span "Banana Strawberry" at bounding box center [884, 260] width 91 height 17
drag, startPoint x: 677, startPoint y: 300, endPoint x: 802, endPoint y: 302, distance: 124.4
click at [802, 302] on span "A frozen blended fresh juice made with banana, strawberries, unsweetened coconu…" at bounding box center [803, 321] width 253 height 58
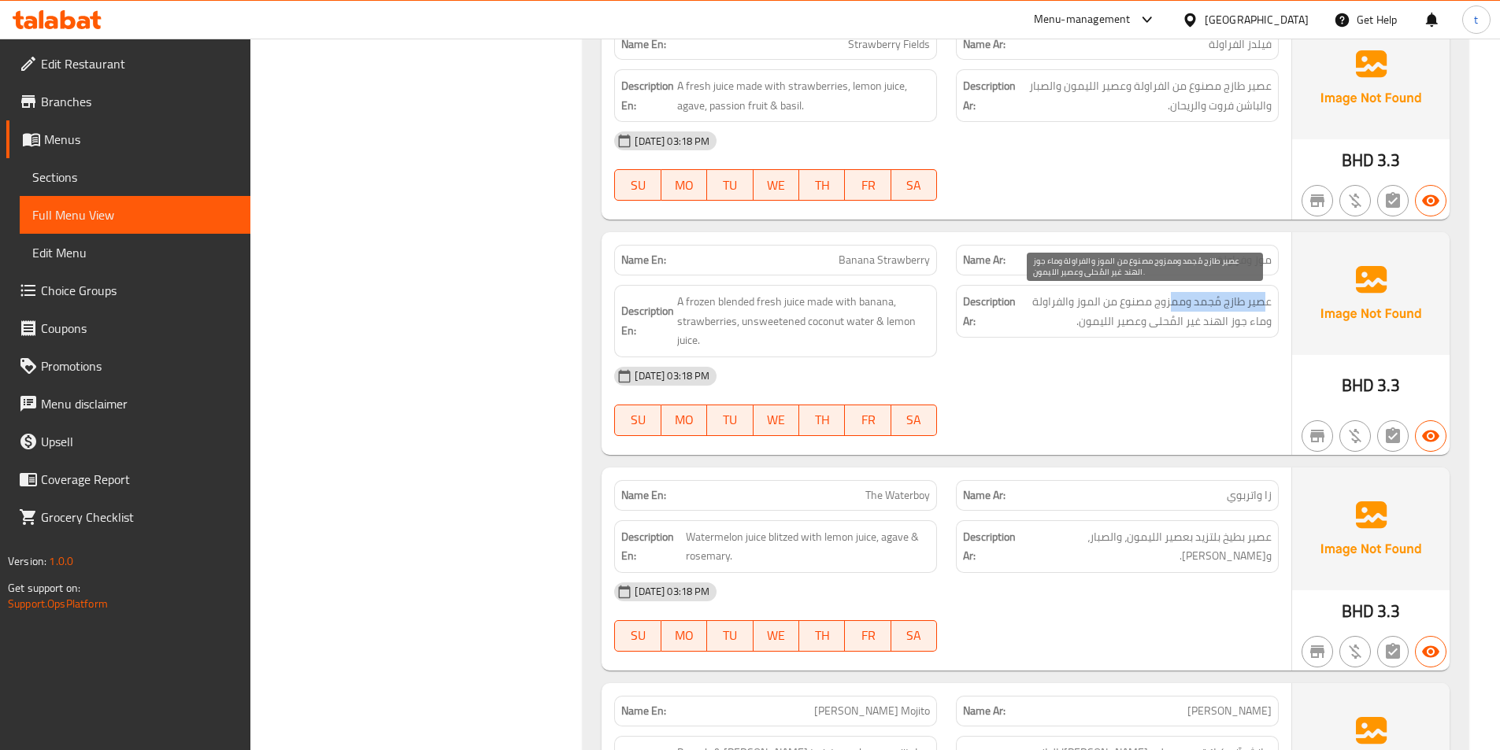
drag, startPoint x: 1265, startPoint y: 307, endPoint x: 1173, endPoint y: 305, distance: 92.2
click at [1173, 305] on span "عصير طازج مُجمد وممزوج مصنوع من الموز والفراولة وماء جوز الهند غير المُحلى وعصي…" at bounding box center [1145, 311] width 253 height 39
click at [1141, 312] on span "عصير طازج مُجمد وممزوج مصنوع من الموز والفراولة وماء جوز الهند غير المُحلى وعصي…" at bounding box center [1145, 311] width 253 height 39
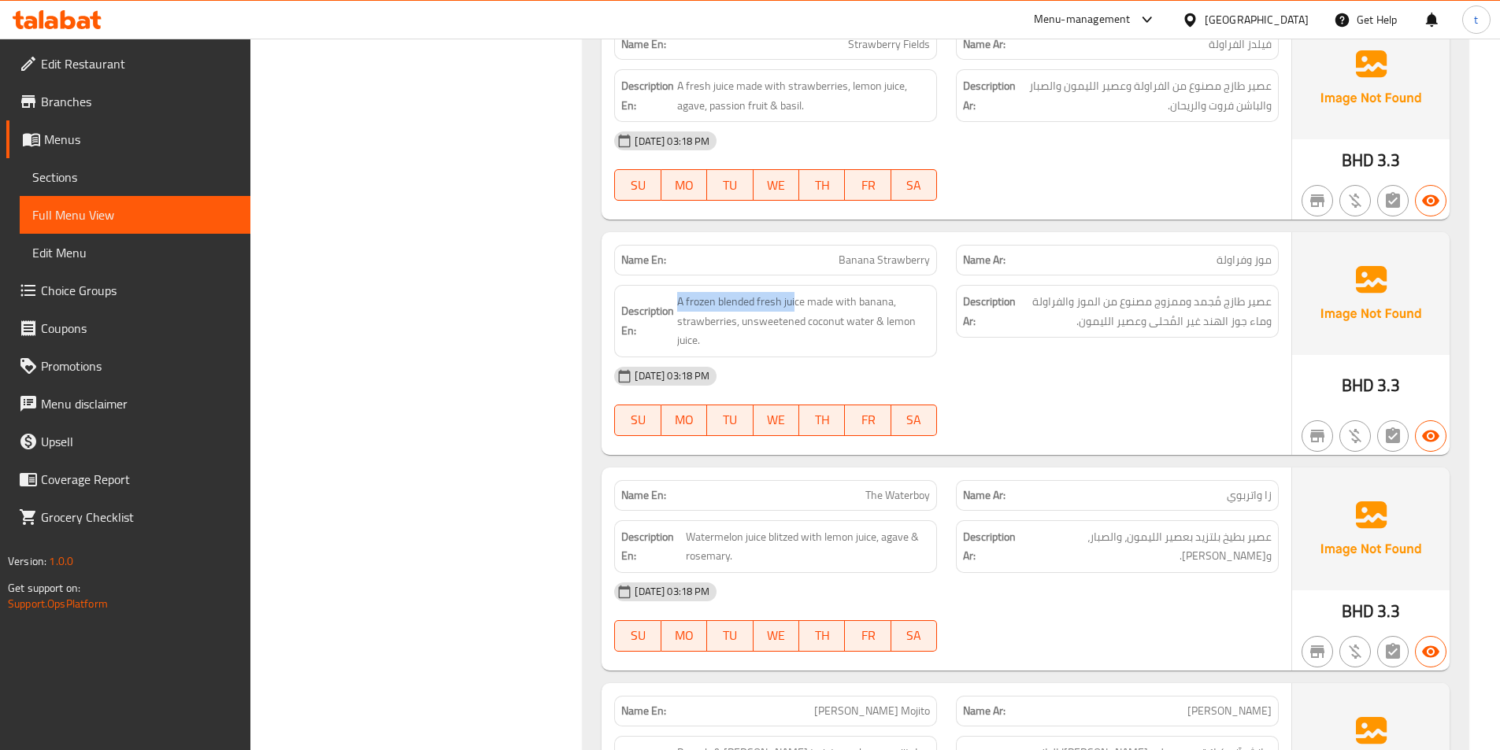
drag, startPoint x: 678, startPoint y: 298, endPoint x: 847, endPoint y: 291, distance: 169.4
click at [795, 291] on div "Description En: A frozen blended fresh juice made with banana, strawberries, un…" at bounding box center [775, 321] width 323 height 72
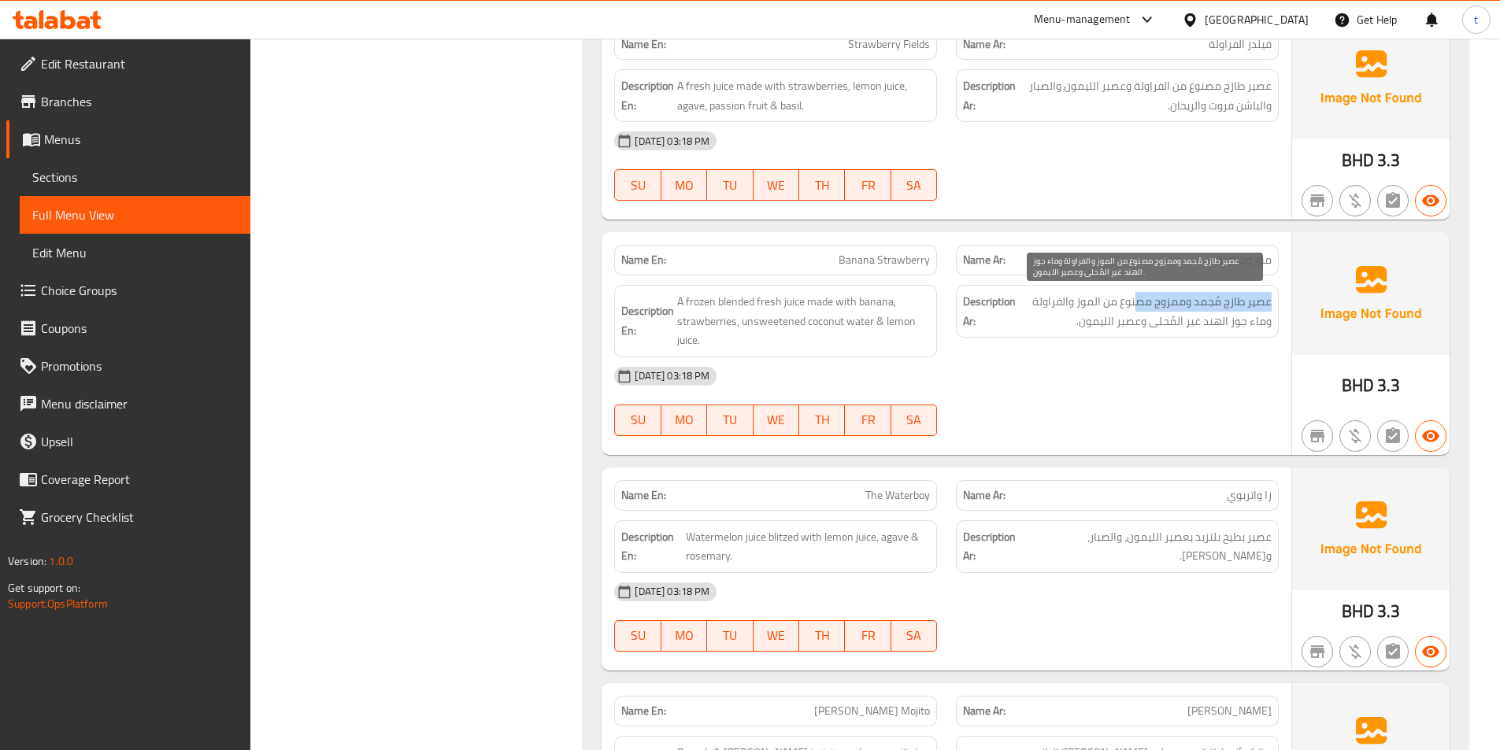
drag, startPoint x: 1229, startPoint y: 299, endPoint x: 1136, endPoint y: 300, distance: 92.9
click at [1136, 300] on div "Description Ar: عصير طازج مُجمد وممزوج مصنوع من الموز والفراولة وماء جوز الهند …" at bounding box center [1117, 311] width 323 height 53
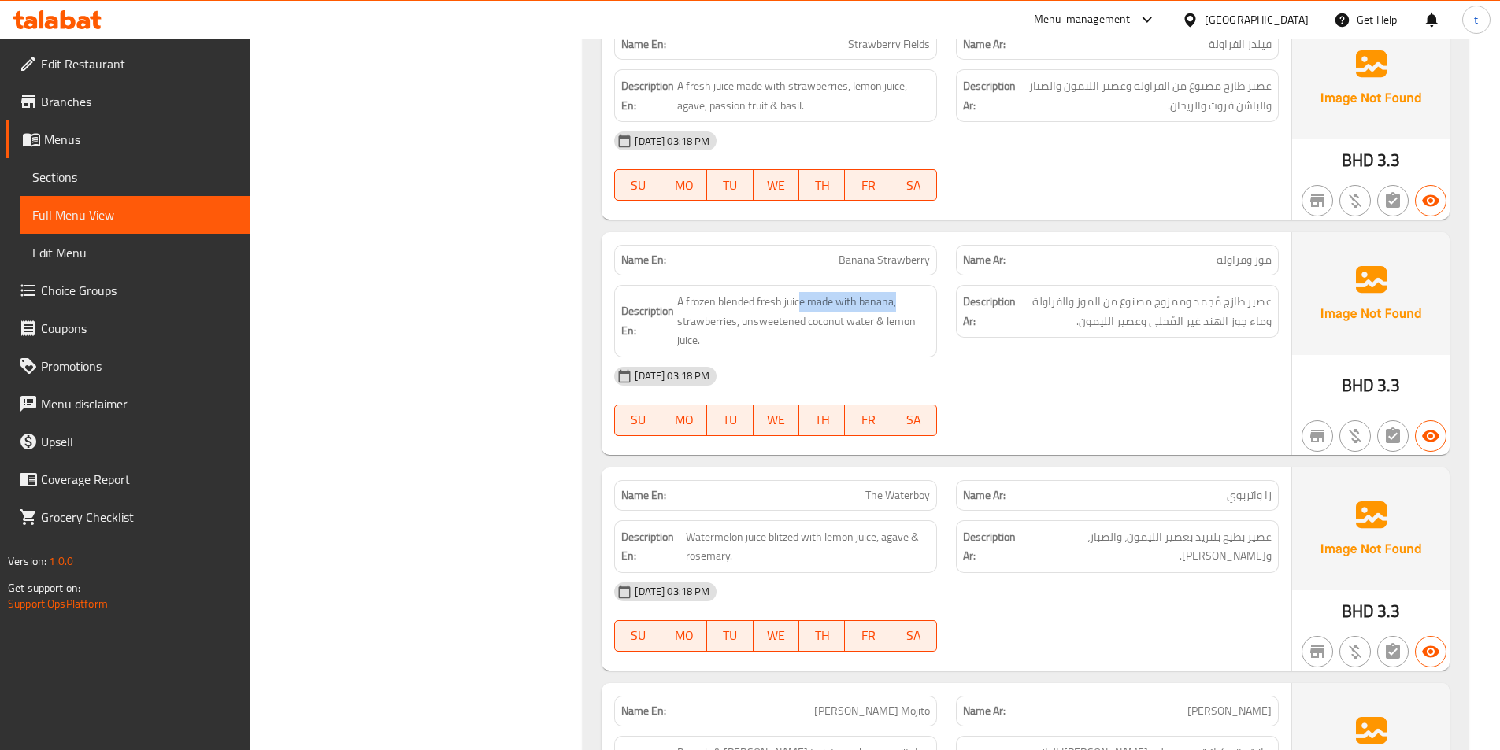
drag, startPoint x: 802, startPoint y: 305, endPoint x: 936, endPoint y: 302, distance: 133.9
click at [936, 302] on div "Description En: A frozen blended fresh juice made with banana, strawberries, un…" at bounding box center [775, 321] width 323 height 72
click at [754, 326] on span "A frozen blended fresh juice made with banana, strawberries, unsweetened coconu…" at bounding box center [803, 321] width 253 height 58
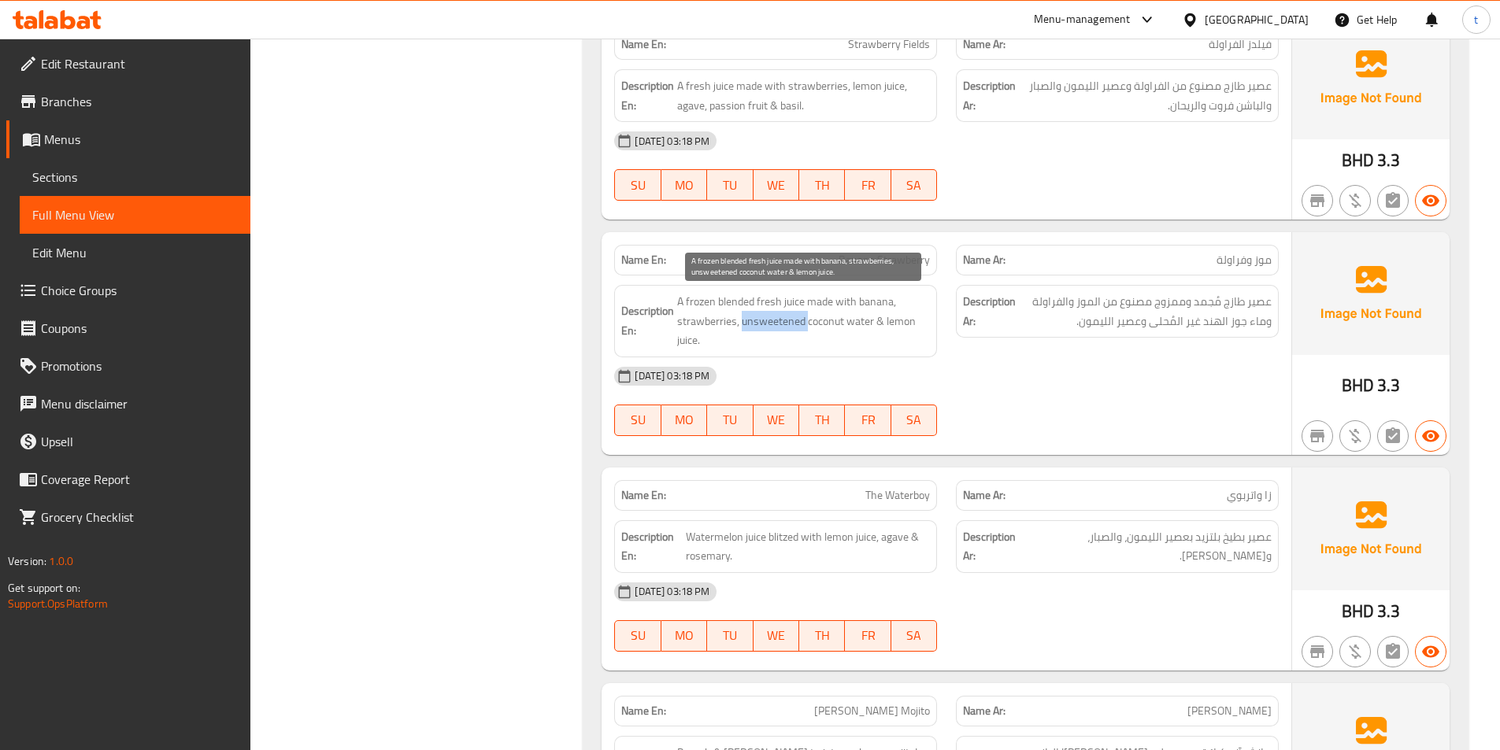
click at [754, 326] on span "A frozen blended fresh juice made with banana, strawberries, unsweetened coconu…" at bounding box center [803, 321] width 253 height 58
click at [835, 327] on span "A frozen blended fresh juice made with banana, strawberries, unsweetened coconu…" at bounding box center [803, 321] width 253 height 58
drag, startPoint x: 872, startPoint y: 321, endPoint x: 807, endPoint y: 324, distance: 64.6
click at [807, 324] on span "A frozen blended fresh juice made with banana, strawberries, unsweetened coconu…" at bounding box center [803, 321] width 253 height 58
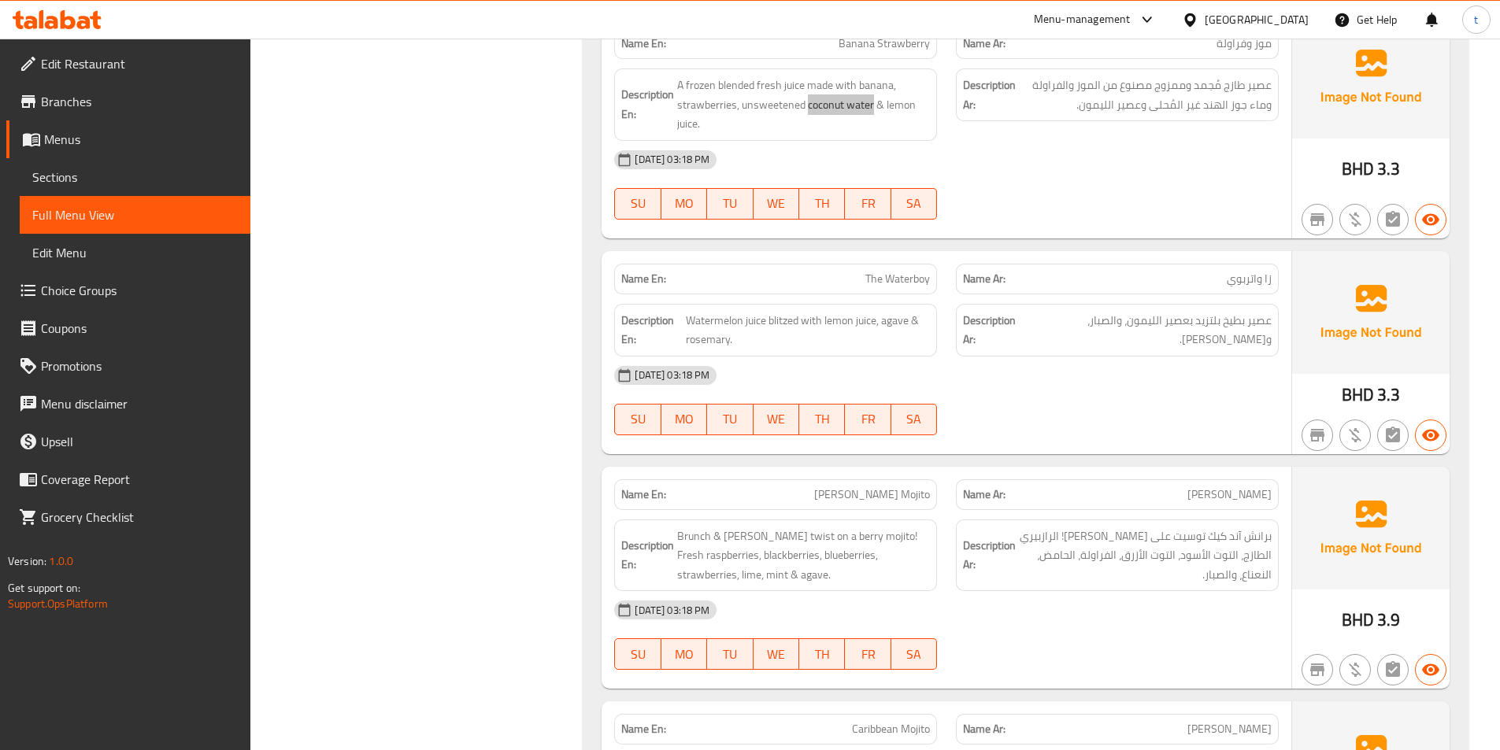
scroll to position [1339, 0]
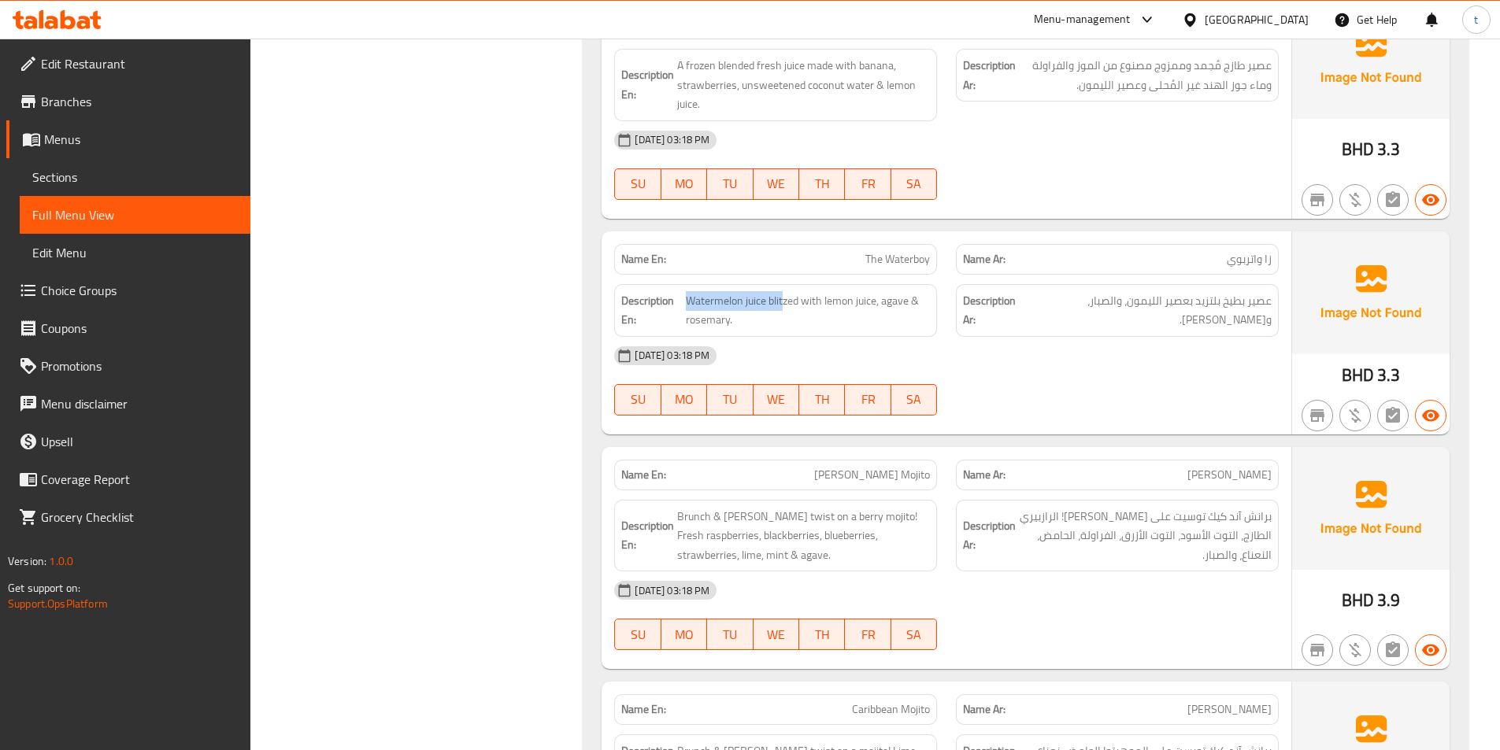
drag, startPoint x: 755, startPoint y: 302, endPoint x: 785, endPoint y: 298, distance: 30.2
click at [784, 298] on span "Watermelon juice blitzed with lemon juice, agave & rosemary." at bounding box center [808, 310] width 245 height 39
drag, startPoint x: 1265, startPoint y: 308, endPoint x: 1184, endPoint y: 313, distance: 81.3
click at [1184, 313] on div "Description Ar: عصير بطيخ بلتزيد بعصير الليمون، والصبار، وروزماري." at bounding box center [1117, 310] width 323 height 53
click at [1212, 302] on span "عصير بطيخ بلتزيد بعصير الليمون، والصبار، و[PERSON_NAME]." at bounding box center [1149, 310] width 246 height 39
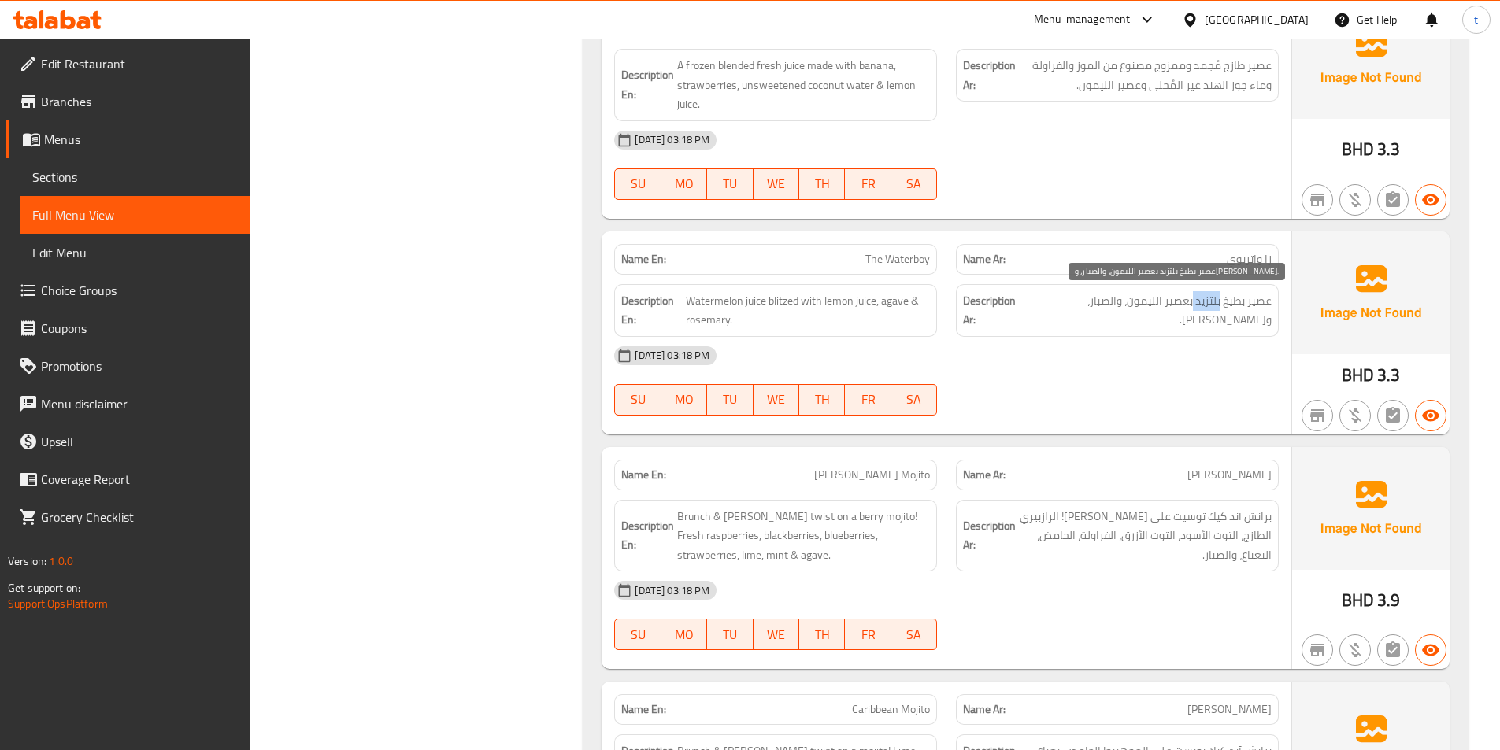
drag, startPoint x: 1212, startPoint y: 302, endPoint x: 1184, endPoint y: 306, distance: 28.0
click at [1206, 303] on span "عصير بطيخ بلتزيد بعصير الليمون، والصبار، و[PERSON_NAME]." at bounding box center [1149, 310] width 246 height 39
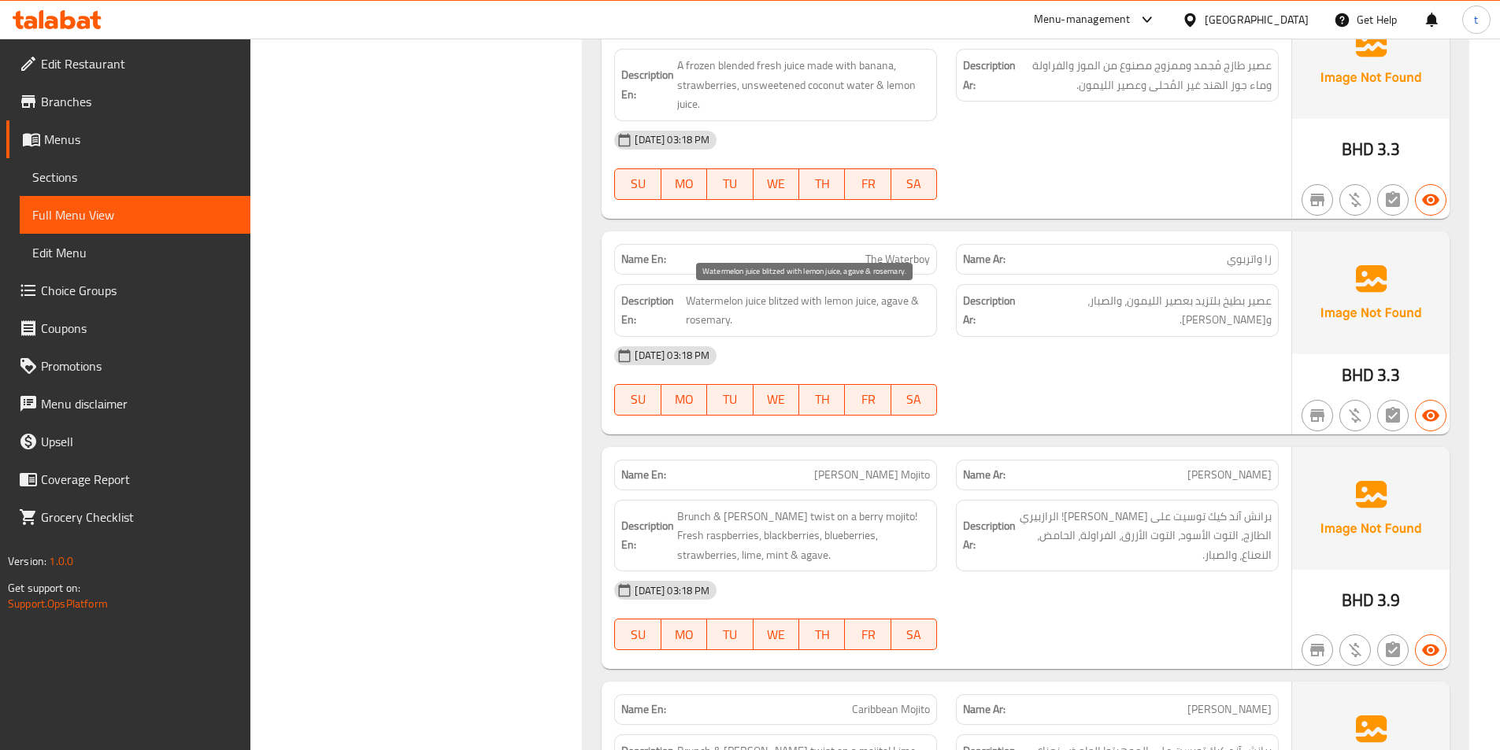
click at [813, 297] on span "Watermelon juice blitzed with lemon juice, agave & rosemary." at bounding box center [808, 310] width 245 height 39
drag, startPoint x: 813, startPoint y: 297, endPoint x: 1233, endPoint y: 294, distance: 420.5
click at [817, 295] on span "Watermelon juice blitzed with lemon juice, agave & rosemary." at bounding box center [808, 310] width 245 height 39
click at [1173, 312] on div "Description Ar: عصير بطيخ بلتزيد بعصير الليمون، والصبار، وروزماري." at bounding box center [1117, 310] width 323 height 53
click at [1144, 312] on div "Description Ar: عصير بطيخ بلتزيد بعصير الليمون، والصبار، وروزماري." at bounding box center [1117, 310] width 323 height 53
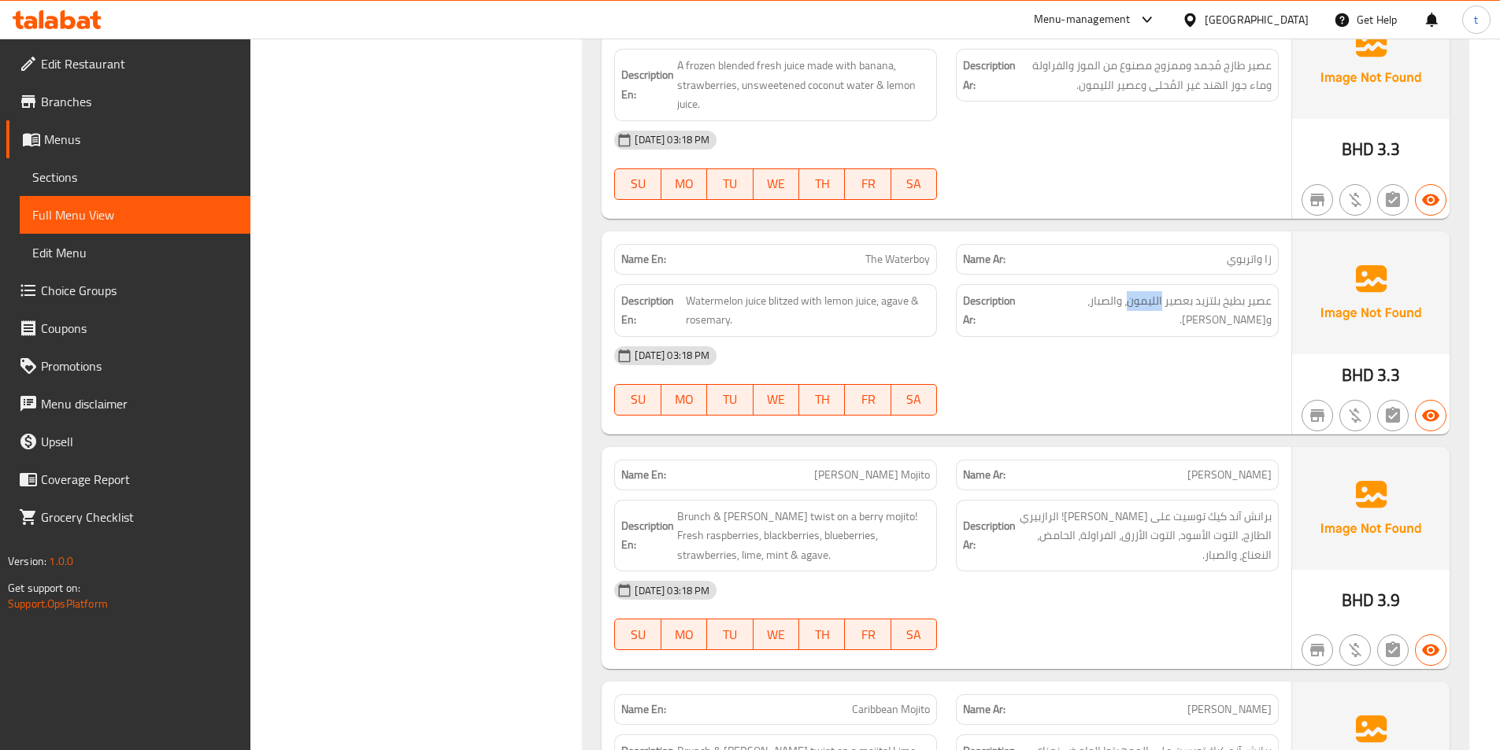
drag, startPoint x: 1144, startPoint y: 312, endPoint x: 1032, endPoint y: 324, distance: 112.5
click at [1143, 312] on div "Description Ar: عصير بطيخ بلتزيد بعصير الليمون، والصبار، وروزماري." at bounding box center [1117, 310] width 323 height 53
click at [943, 305] on div "Description En: Watermelon juice blitzed with lemon juice, agave & rosemary." at bounding box center [776, 311] width 342 height 72
click at [899, 306] on span "Watermelon juice blitzed with lemon juice, agave & rosemary." at bounding box center [808, 310] width 245 height 39
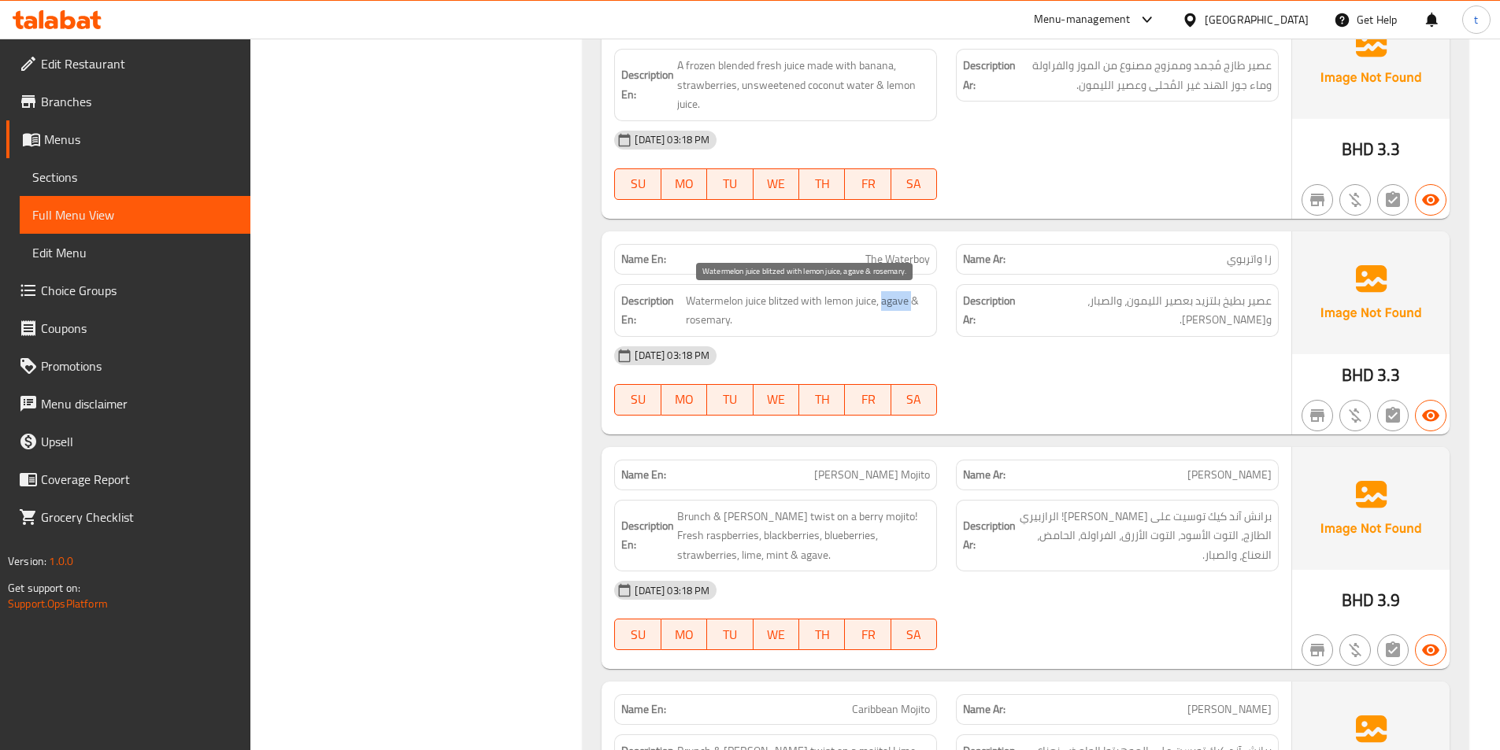
click at [899, 306] on span "Watermelon juice blitzed with lemon juice, agave & rosemary." at bounding box center [808, 310] width 245 height 39
copy span "agave"
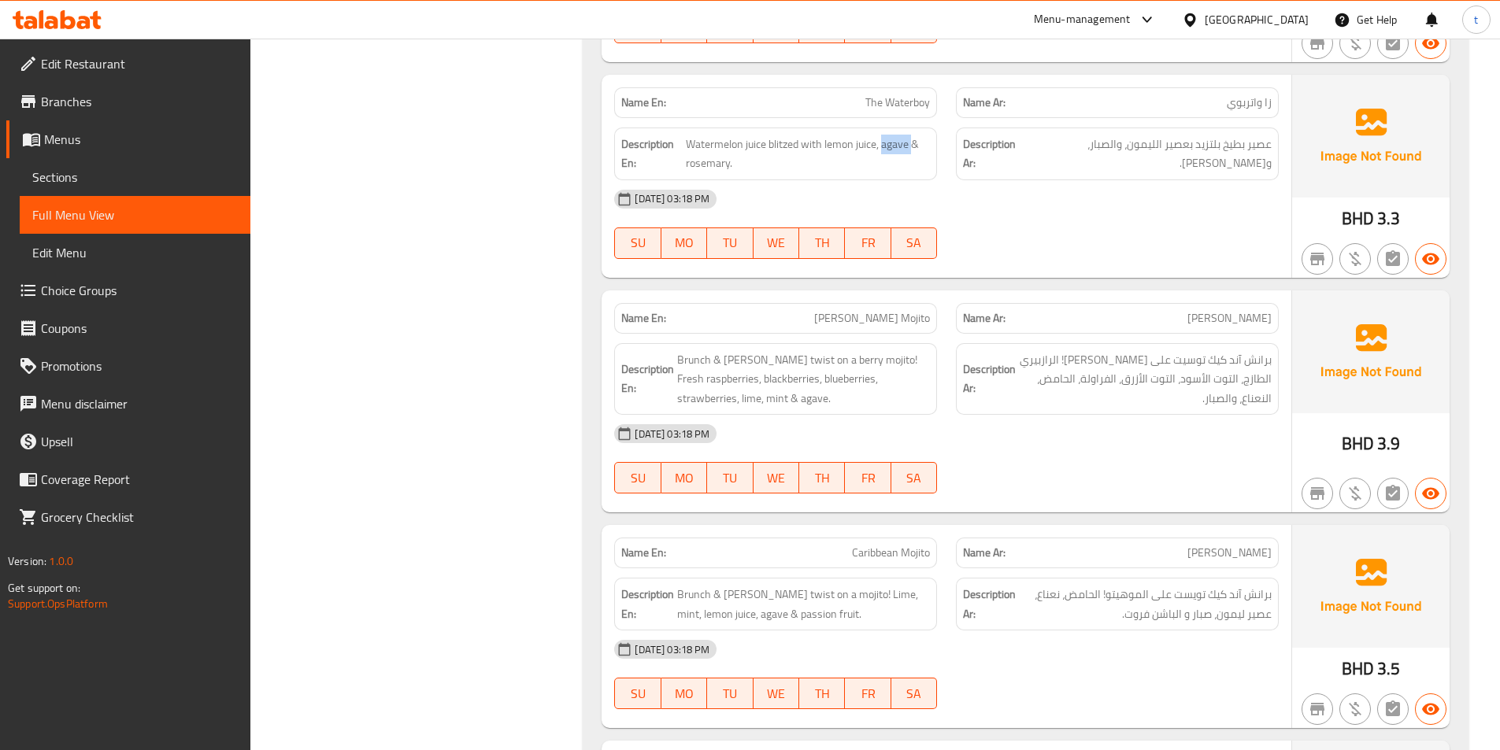
scroll to position [1496, 0]
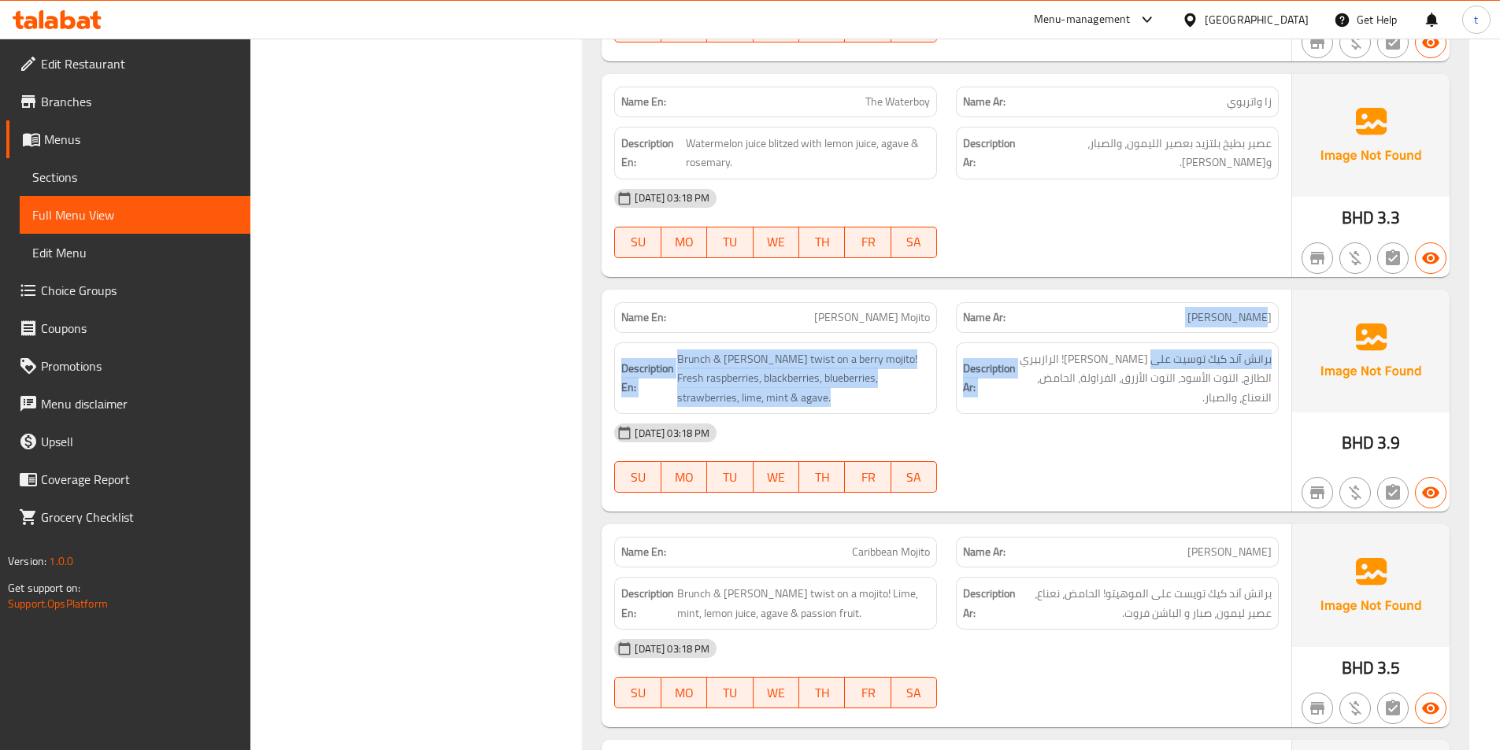
drag, startPoint x: 1266, startPoint y: 320, endPoint x: 1132, endPoint y: 343, distance: 135.9
click at [1154, 336] on div "Name En: Berry Bush Mojito Name Ar: موهيتو بيري بوش Description En: Brunch & Ca…" at bounding box center [947, 401] width 690 height 223
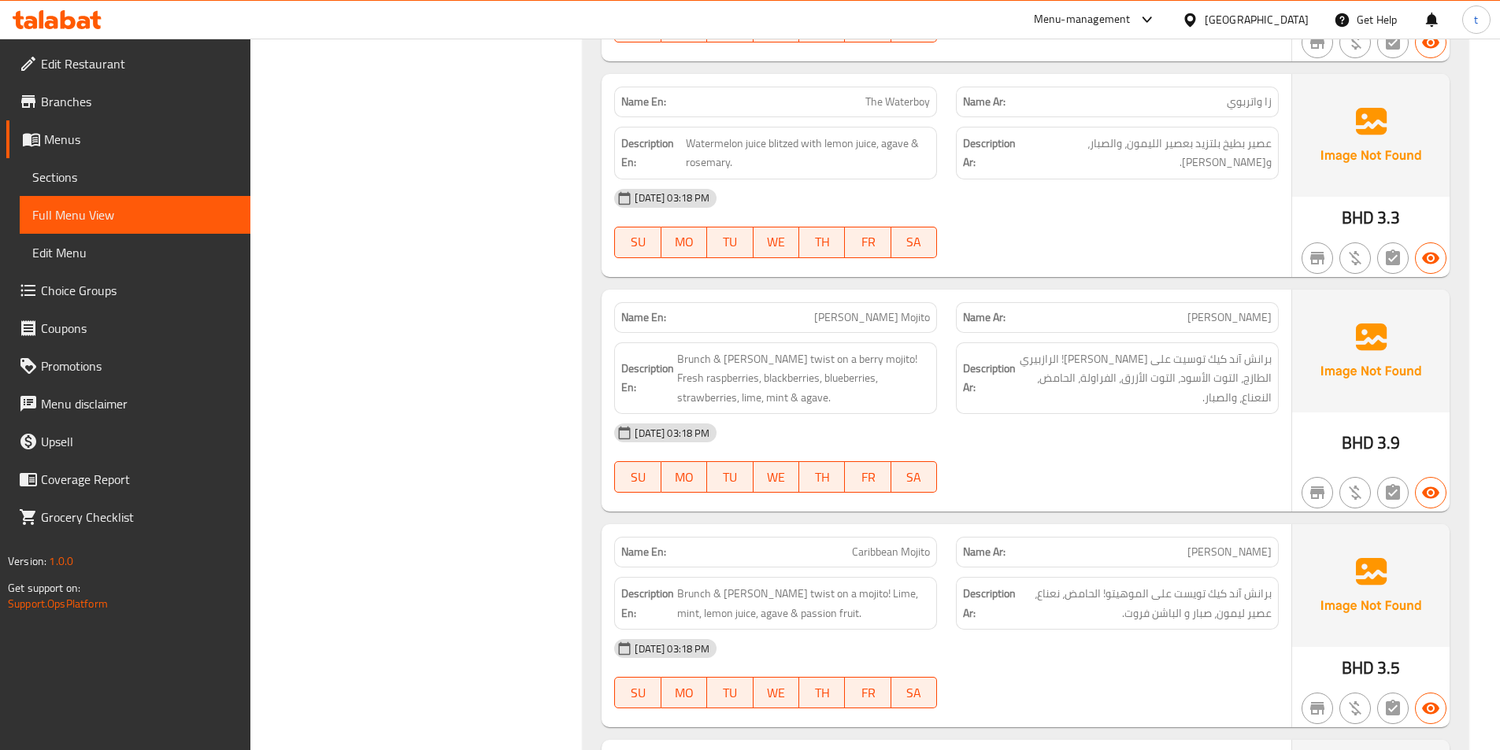
click at [889, 327] on div "Name En: Berry Bush Mojito" at bounding box center [775, 317] width 323 height 31
click at [889, 326] on span "[PERSON_NAME] Mojito" at bounding box center [872, 317] width 116 height 17
click at [688, 365] on span "Brunch & [PERSON_NAME] twist on a berry mojito! Fresh raspberries, blackberries…" at bounding box center [803, 379] width 253 height 58
click at [747, 361] on span "Brunch & [PERSON_NAME] twist on a berry mojito! Fresh raspberries, blackberries…" at bounding box center [803, 379] width 253 height 58
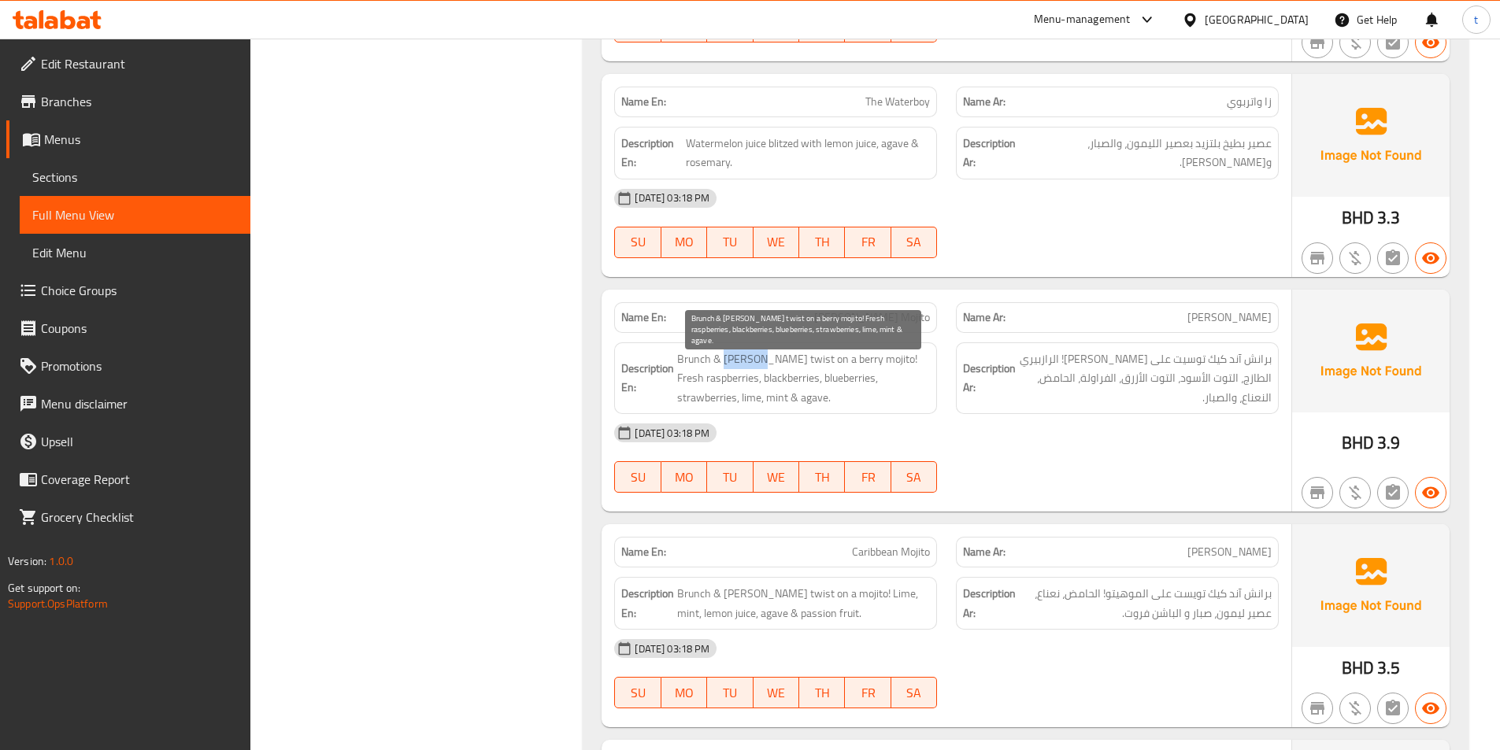
drag, startPoint x: 747, startPoint y: 361, endPoint x: 1338, endPoint y: 348, distance: 591.5
click at [761, 358] on span "Brunch & [PERSON_NAME] twist on a berry mojito! Fresh raspberries, blackberries…" at bounding box center [803, 379] width 253 height 58
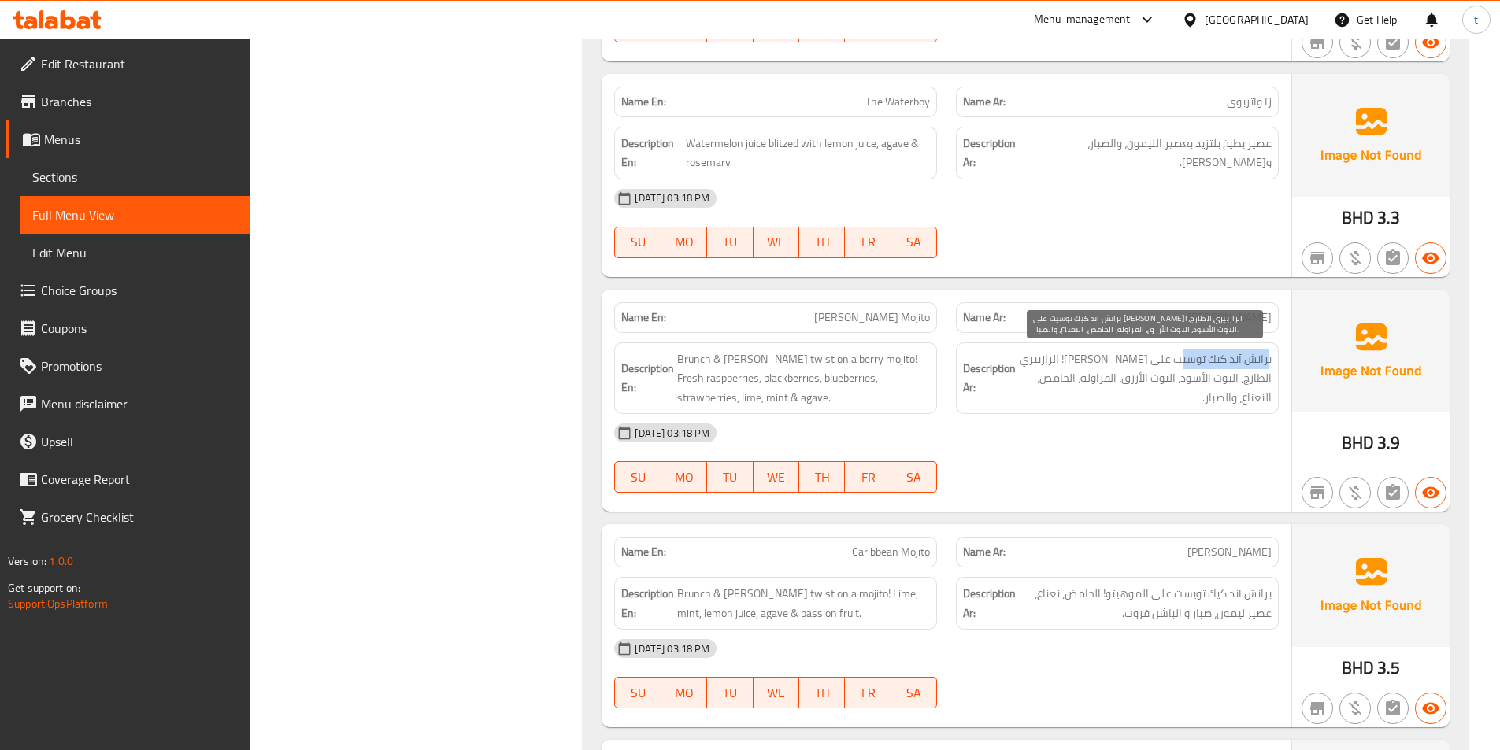
drag, startPoint x: 1267, startPoint y: 361, endPoint x: 968, endPoint y: 367, distance: 299.3
click at [1178, 365] on span "برانش آند كيك توسيت على [PERSON_NAME]! الرازبيري الطازج، التوت الأسود، التوت ال…" at bounding box center [1145, 379] width 253 height 58
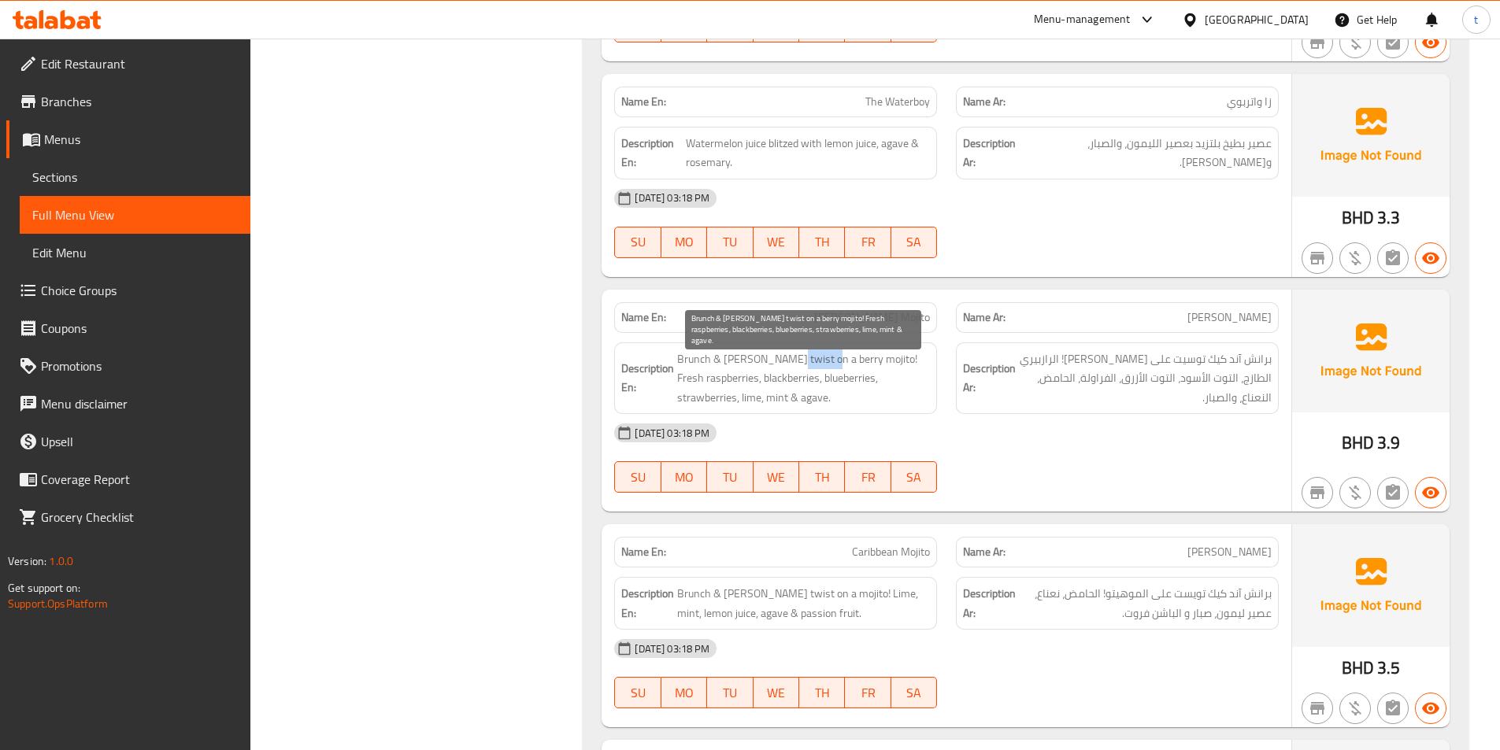
drag, startPoint x: 784, startPoint y: 363, endPoint x: 819, endPoint y: 363, distance: 35.4
click at [819, 363] on span "Brunch & [PERSON_NAME] twist on a berry mojito! Fresh raspberries, blackberries…" at bounding box center [803, 379] width 253 height 58
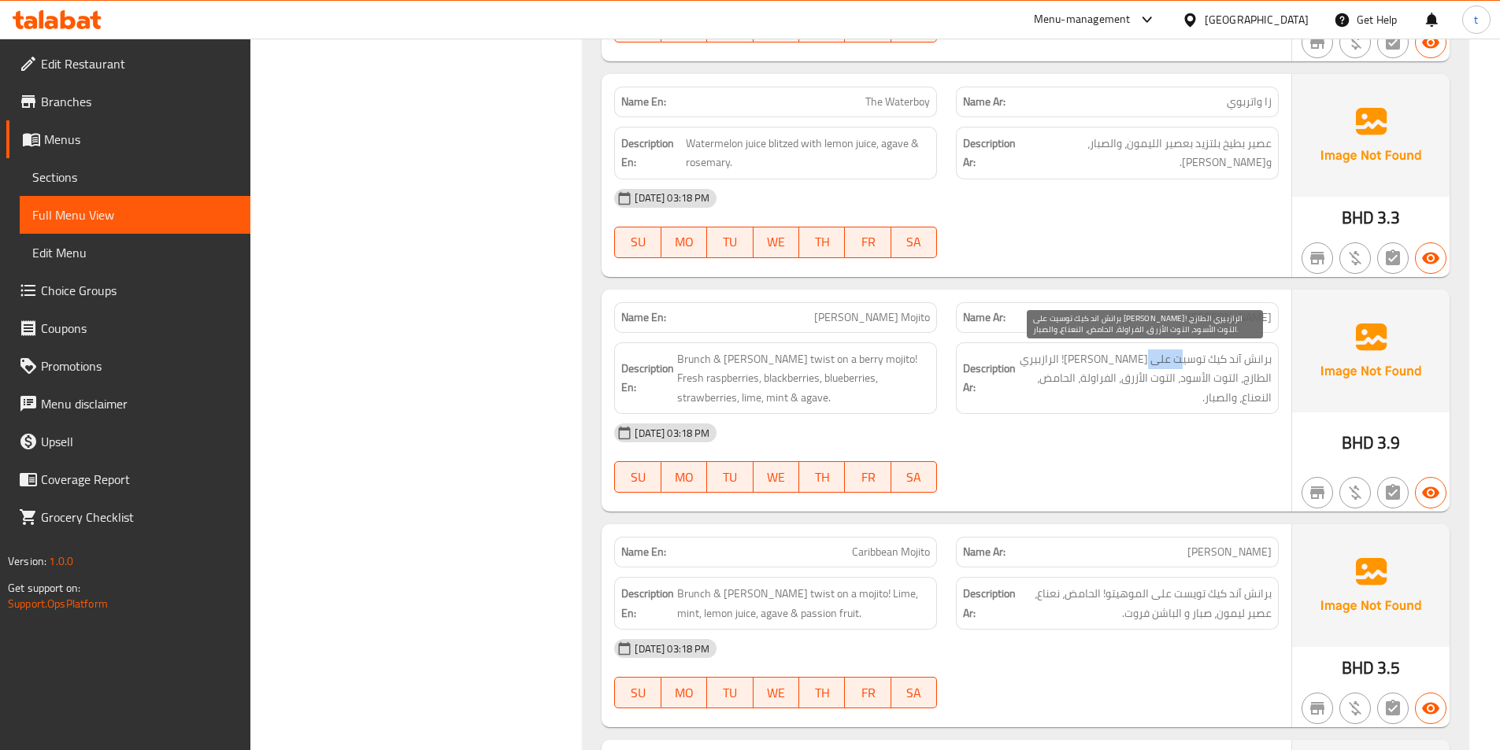
drag, startPoint x: 1181, startPoint y: 363, endPoint x: 1147, endPoint y: 365, distance: 34.7
click at [1147, 365] on span "برانش آند كيك توسيت على [PERSON_NAME]! الرازبيري الطازج، التوت الأسود، التوت ال…" at bounding box center [1145, 379] width 253 height 58
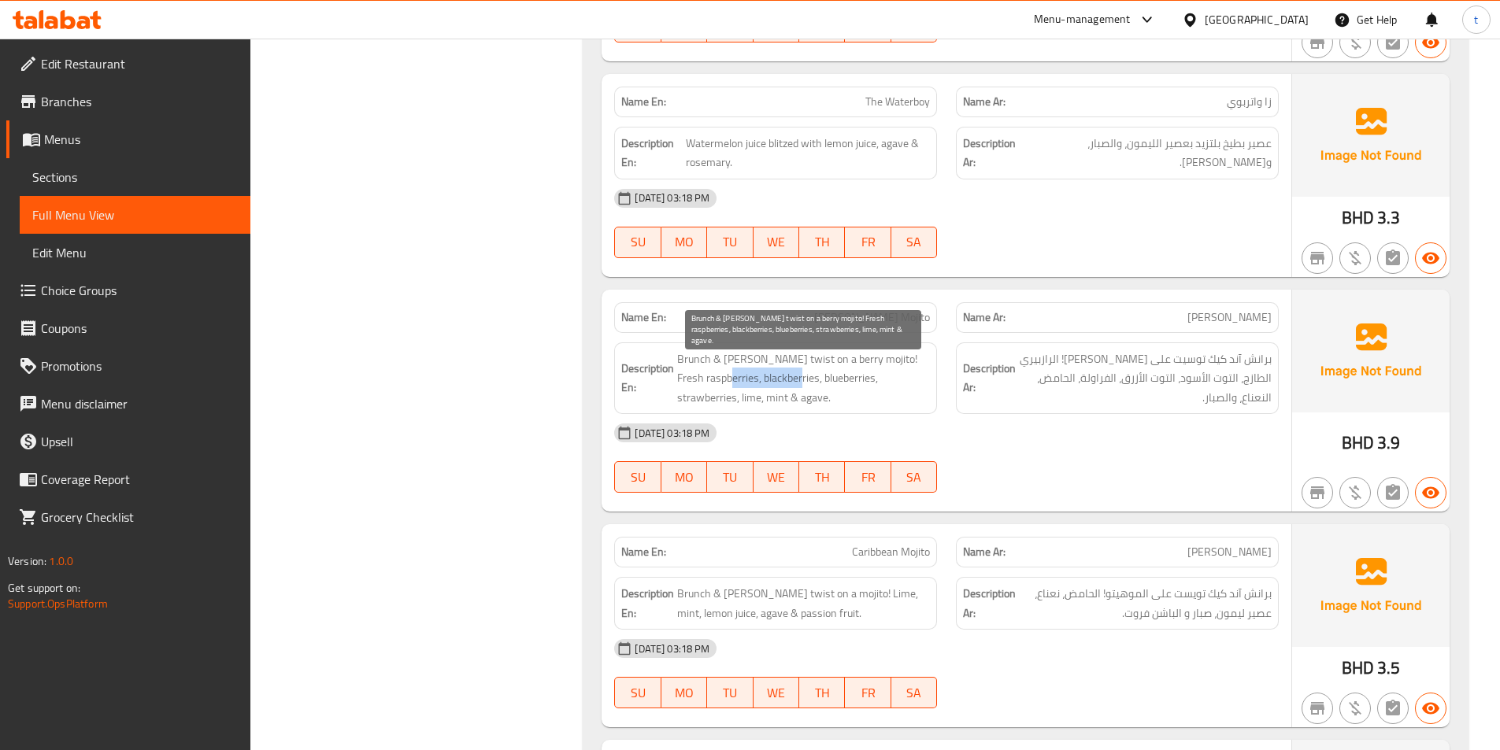
drag, startPoint x: 732, startPoint y: 382, endPoint x: 802, endPoint y: 385, distance: 70.2
click at [802, 385] on span "Brunch & [PERSON_NAME] twist on a berry mojito! Fresh raspberries, blackberries…" at bounding box center [803, 379] width 253 height 58
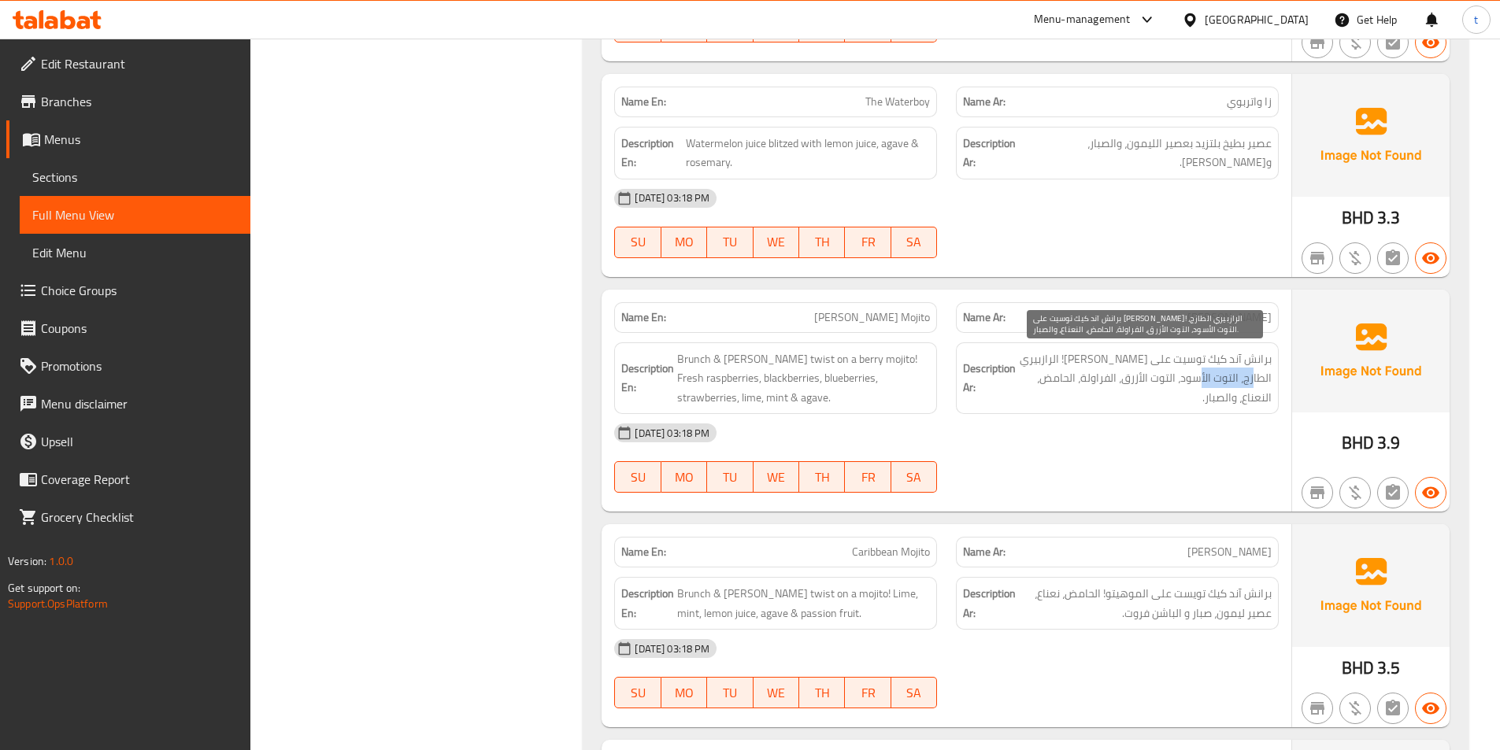
drag, startPoint x: 1232, startPoint y: 381, endPoint x: 1198, endPoint y: 383, distance: 33.9
click at [1198, 383] on span "برانش آند كيك توسيت على [PERSON_NAME]! الرازبيري الطازج، التوت الأسود، التوت ال…" at bounding box center [1145, 379] width 253 height 58
click at [1176, 383] on span "برانش آند كيك توسيت على [PERSON_NAME]! الرازبيري الطازج، التوت الأسود، التوت ال…" at bounding box center [1145, 379] width 253 height 58
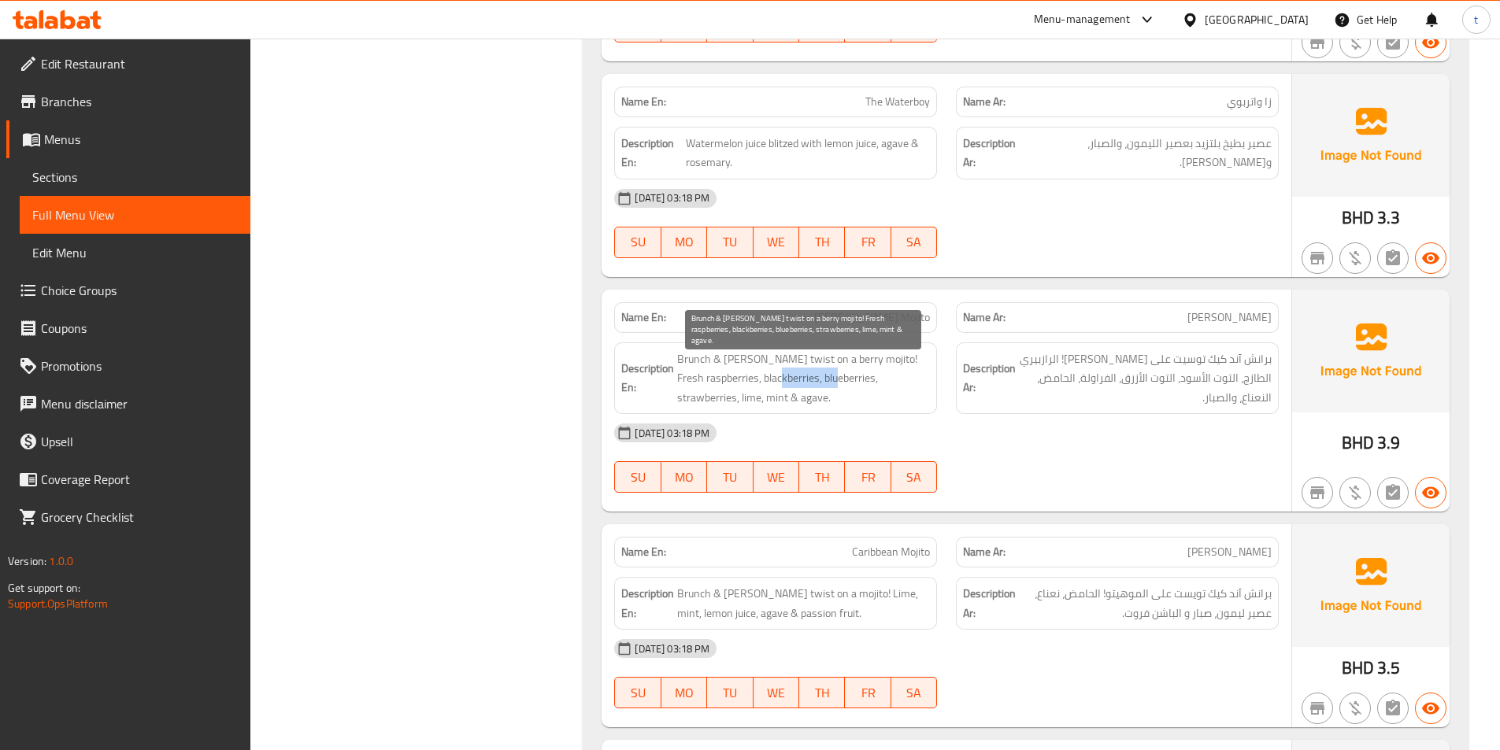
drag, startPoint x: 787, startPoint y: 382, endPoint x: 841, endPoint y: 378, distance: 54.5
click at [841, 378] on span "Brunch & [PERSON_NAME] twist on a berry mojito! Fresh raspberries, blackberries…" at bounding box center [803, 379] width 253 height 58
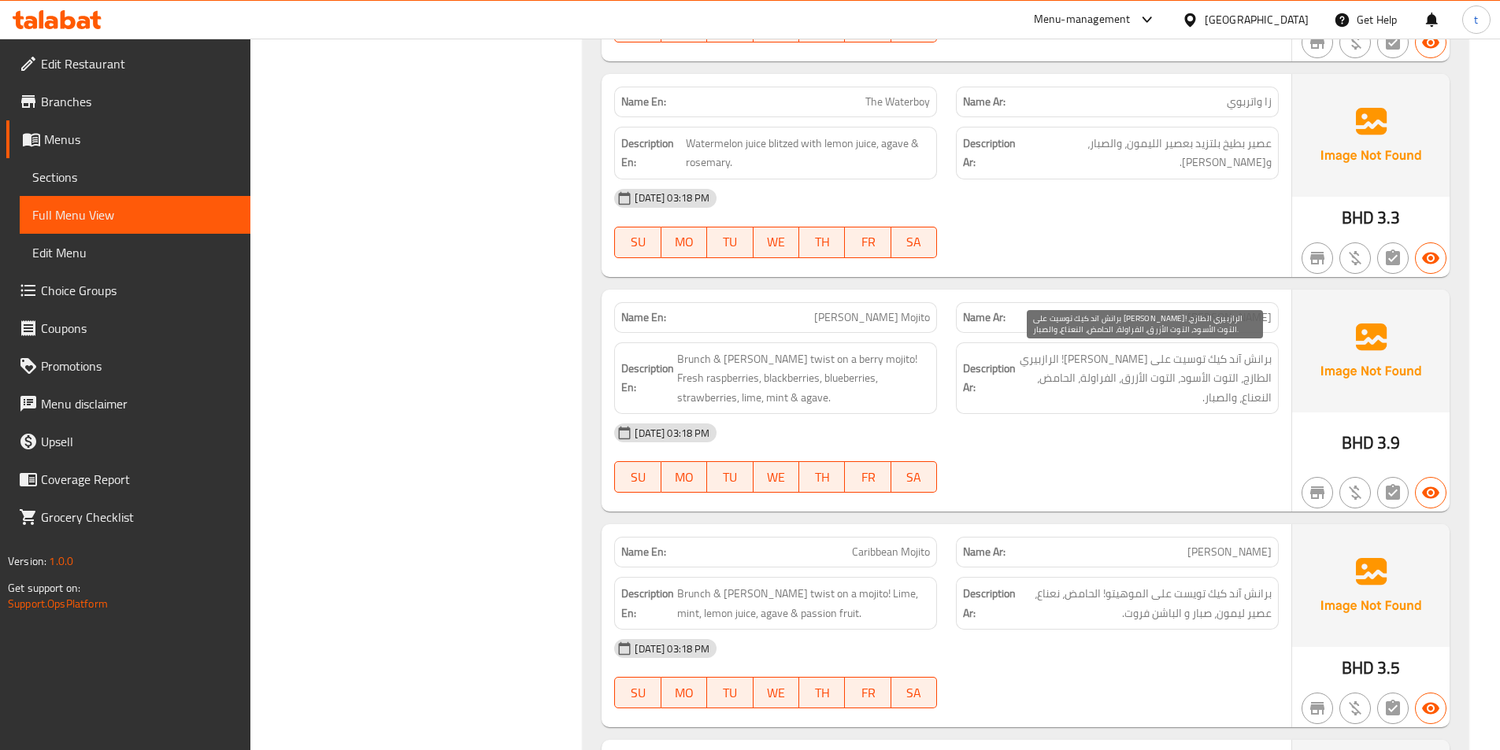
click at [1085, 376] on span "برانش آند كيك توسيت على [PERSON_NAME]! الرازبيري الطازج، التوت الأسود، التوت ال…" at bounding box center [1145, 379] width 253 height 58
drag, startPoint x: 1085, startPoint y: 376, endPoint x: 933, endPoint y: 365, distance: 152.3
click at [1071, 376] on span "برانش آند كيك توسيت على [PERSON_NAME]! الرازبيري الطازج، التوت الأسود، التوت ال…" at bounding box center [1145, 379] width 253 height 58
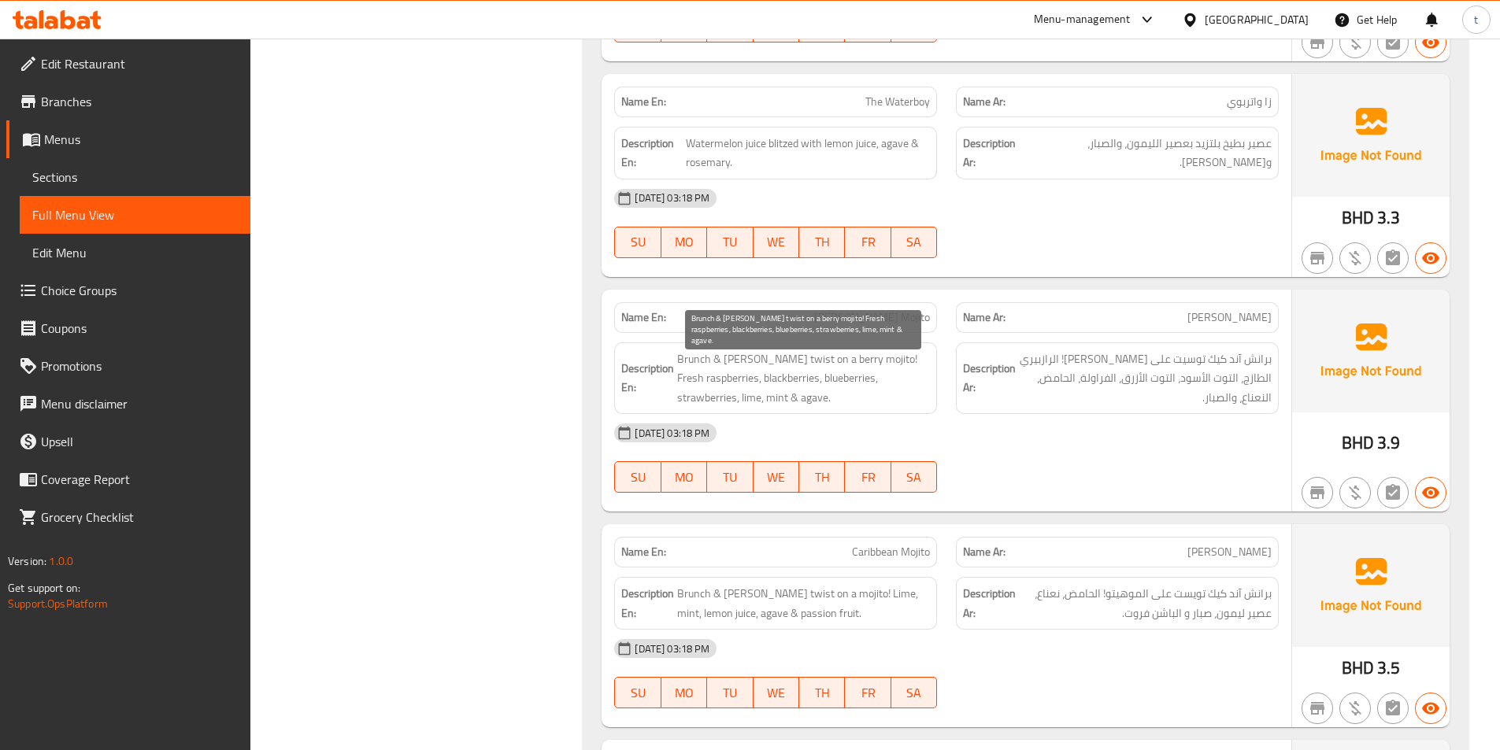
click at [917, 372] on span "Brunch & [PERSON_NAME] twist on a berry mojito! Fresh raspberries, blackberries…" at bounding box center [803, 379] width 253 height 58
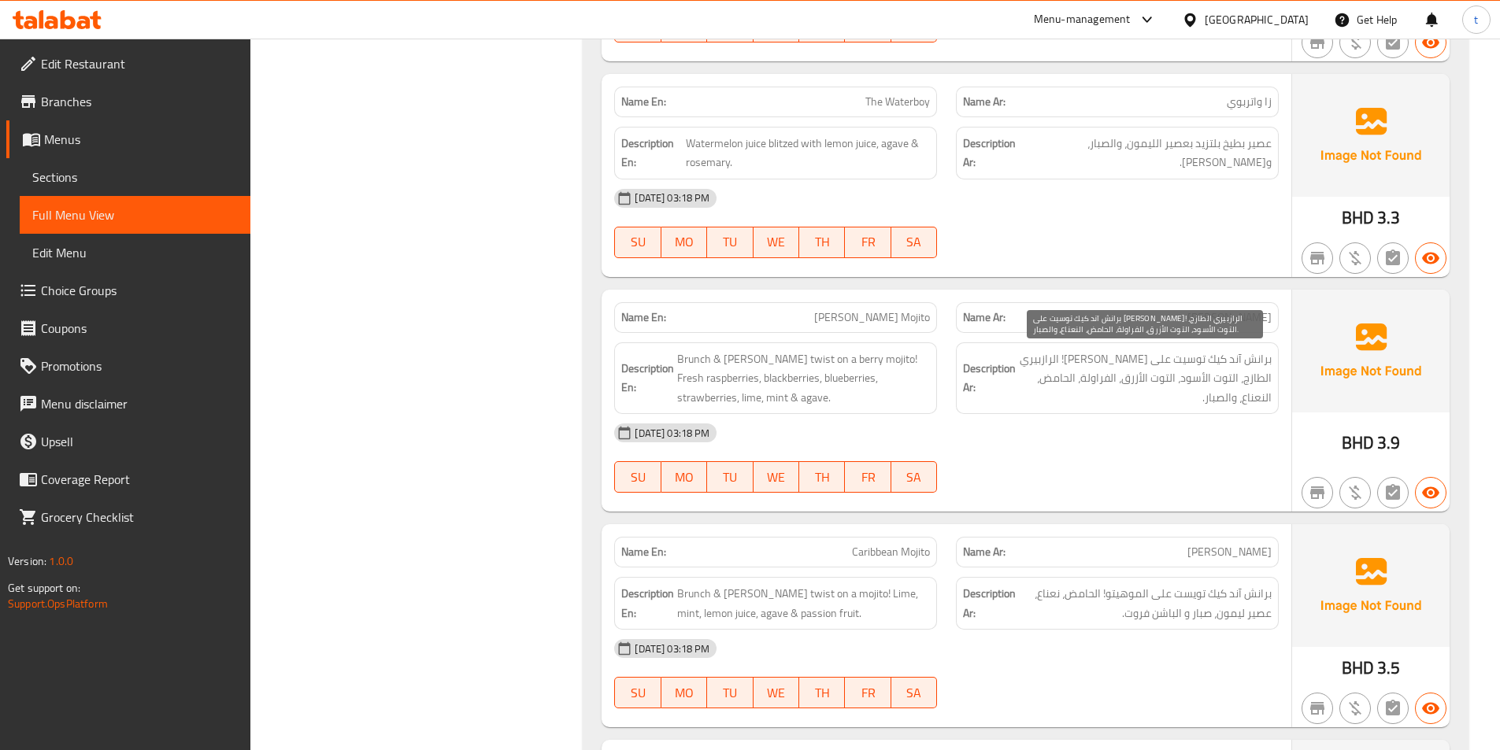
click at [1052, 379] on span "برانش آند كيك توسيت على [PERSON_NAME]! الرازبيري الطازج، التوت الأسود، التوت ال…" at bounding box center [1145, 379] width 253 height 58
drag, startPoint x: 1052, startPoint y: 379, endPoint x: 863, endPoint y: 380, distance: 189.0
click at [1050, 379] on span "برانش آند كيك توسيت على [PERSON_NAME]! الرازبيري الطازج، التوت الأسود، التوت ال…" at bounding box center [1145, 379] width 253 height 58
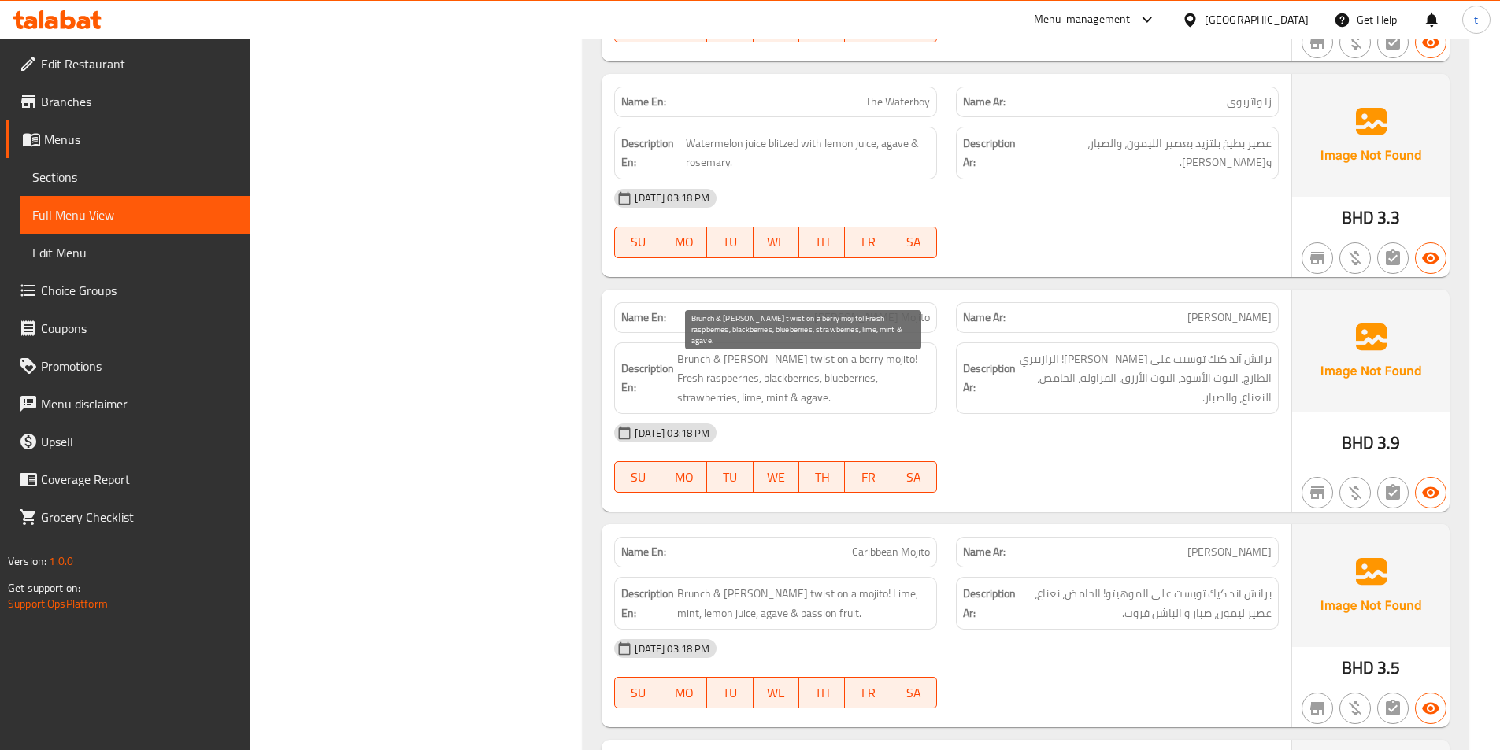
click at [686, 397] on span "Brunch & [PERSON_NAME] twist on a berry mojito! Fresh raspberries, blackberries…" at bounding box center [803, 379] width 253 height 58
drag, startPoint x: 681, startPoint y: 364, endPoint x: 782, endPoint y: 365, distance: 100.8
click at [782, 365] on span "Brunch & [PERSON_NAME] twist on a berry mojito! Fresh raspberries, blackberries…" at bounding box center [803, 379] width 253 height 58
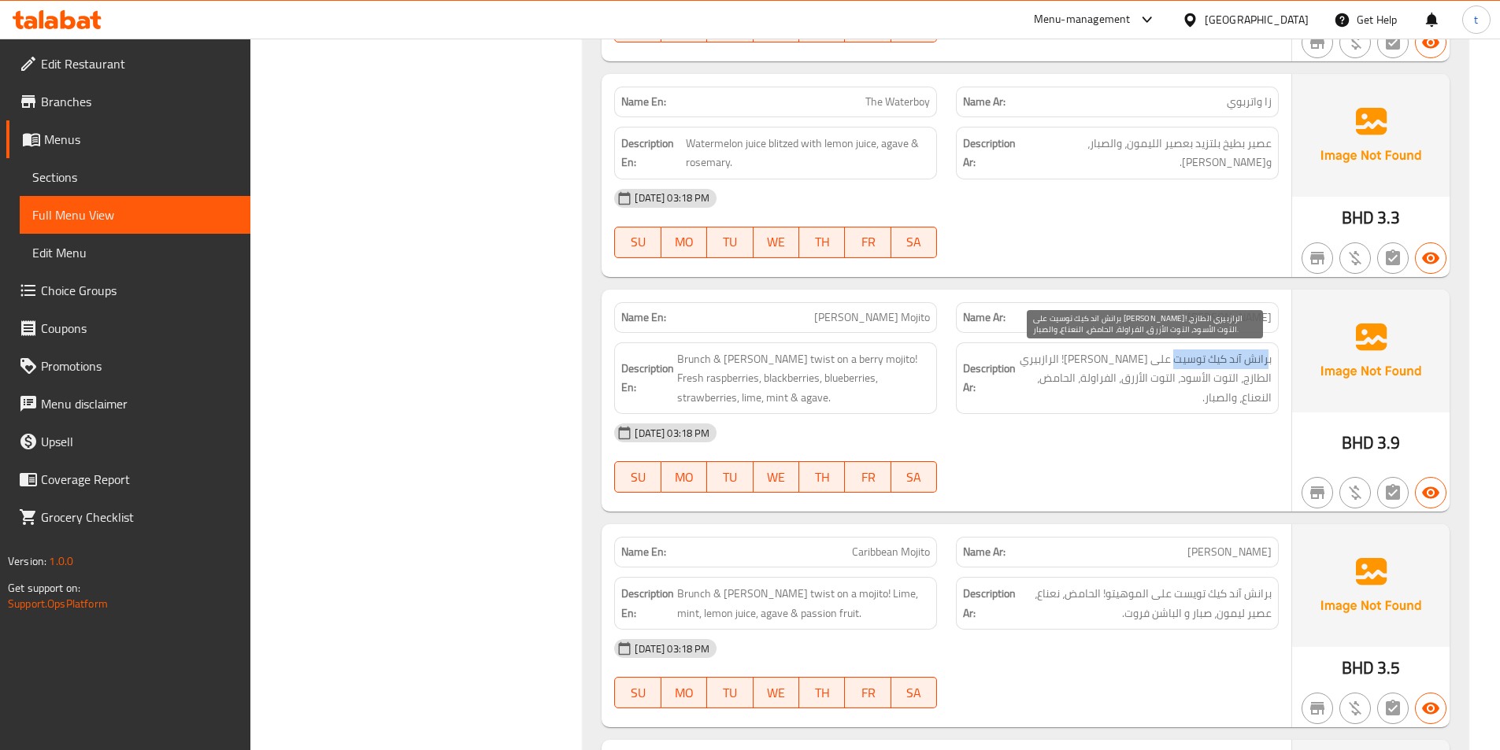
drag, startPoint x: 1267, startPoint y: 358, endPoint x: 1177, endPoint y: 367, distance: 90.2
click at [1177, 367] on span "برانش آند كيك توسيت على [PERSON_NAME]! الرازبيري الطازج، التوت الأسود، التوت ال…" at bounding box center [1145, 379] width 253 height 58
drag, startPoint x: 1171, startPoint y: 367, endPoint x: 1079, endPoint y: 369, distance: 92.2
click at [1079, 369] on span "برانش آند كيك توسيت على [PERSON_NAME]! الرازبيري الطازج، التوت الأسود، التوت ال…" at bounding box center [1145, 379] width 253 height 58
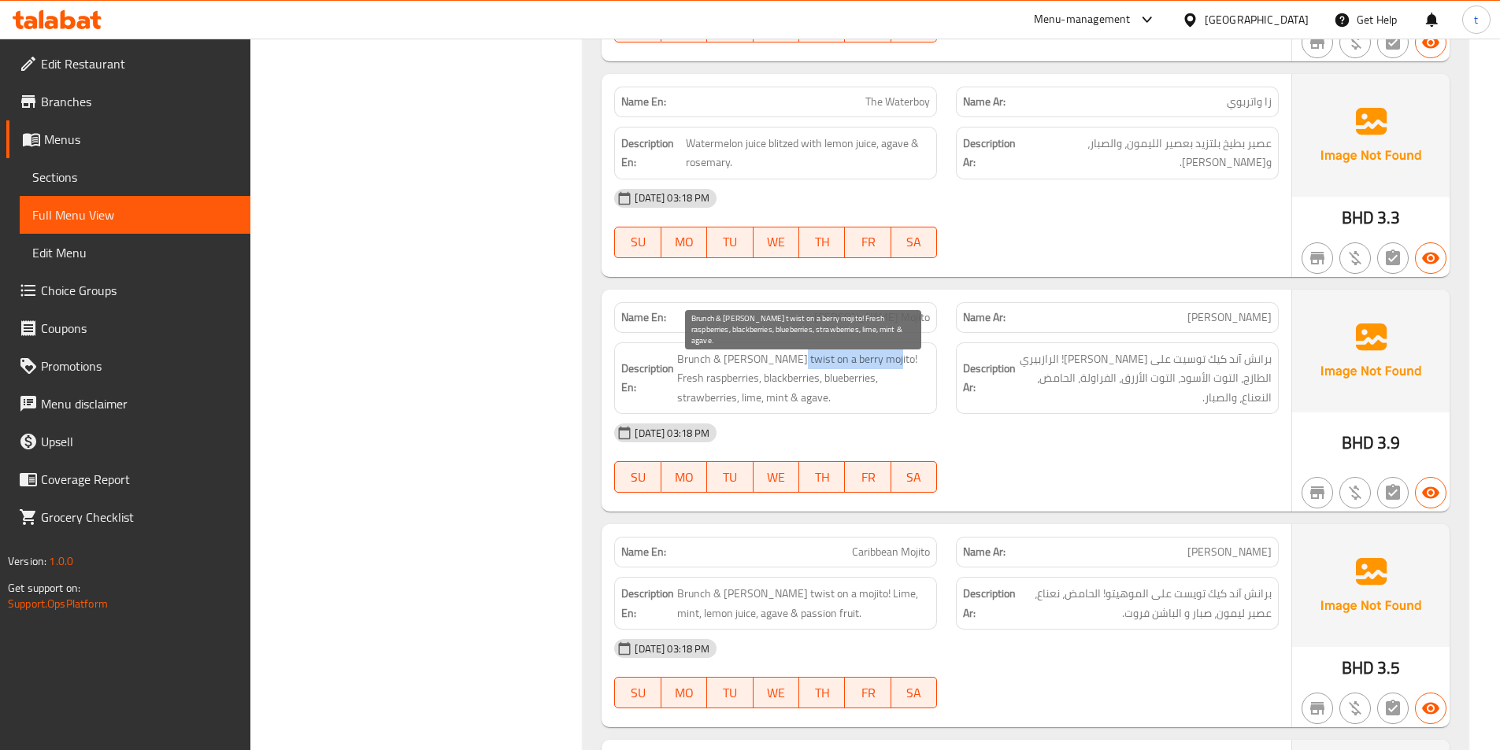
drag, startPoint x: 784, startPoint y: 355, endPoint x: 873, endPoint y: 354, distance: 89.0
click at [873, 354] on span "Brunch & [PERSON_NAME] twist on a berry mojito! Fresh raspberries, blackberries…" at bounding box center [803, 379] width 253 height 58
click at [882, 362] on span "Brunch & [PERSON_NAME] twist on a berry mojito! Fresh raspberries, blackberries…" at bounding box center [803, 379] width 253 height 58
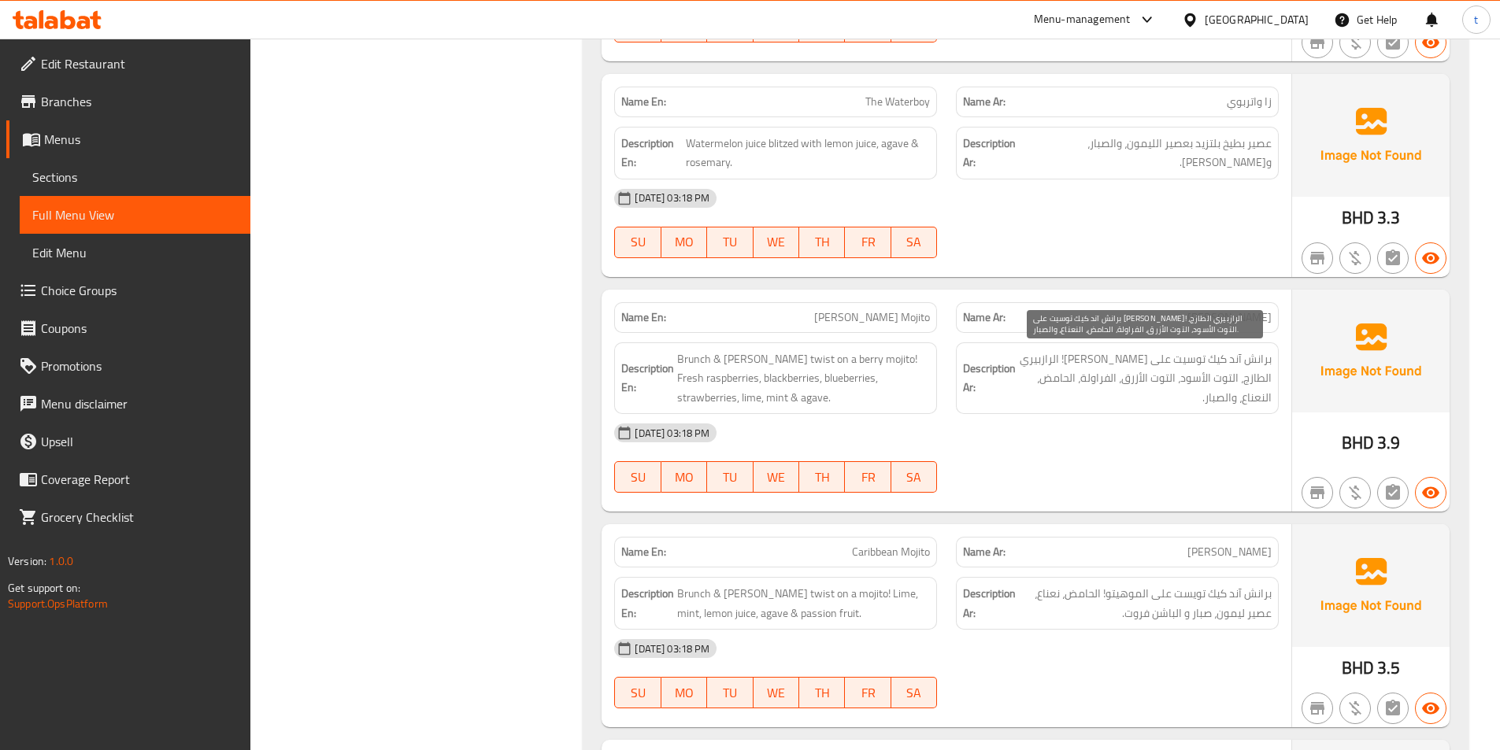
click at [1071, 357] on span "برانش آند كيك توسيت على [PERSON_NAME]! الرازبيري الطازج، التوت الأسود، التوت ال…" at bounding box center [1145, 379] width 253 height 58
drag, startPoint x: 1071, startPoint y: 357, endPoint x: 1050, endPoint y: 358, distance: 20.5
click at [1069, 357] on span "برانش آند كيك توسيت على [PERSON_NAME]! الرازبيري الطازج، التوت الأسود، التوت ال…" at bounding box center [1145, 379] width 253 height 58
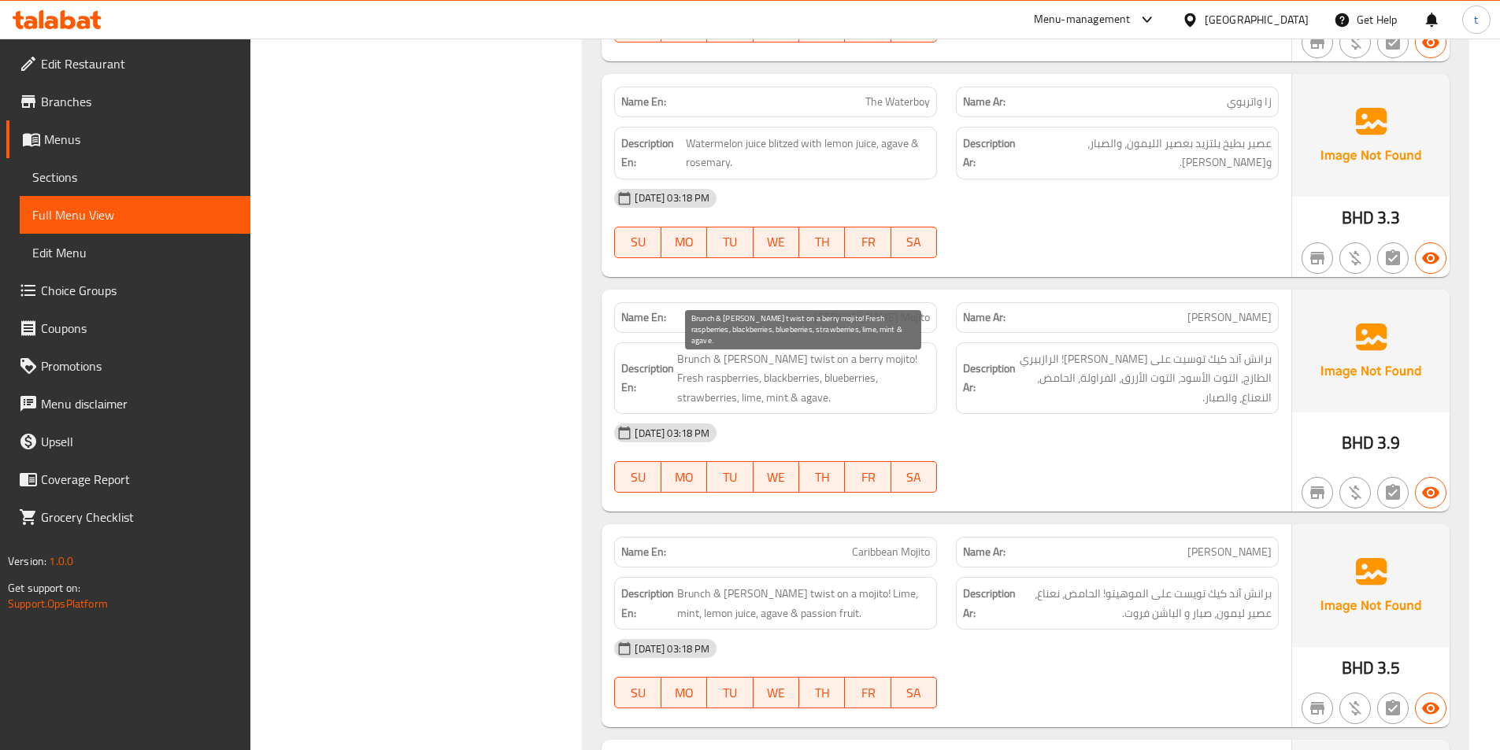
click at [707, 386] on span "Brunch & [PERSON_NAME] twist on a berry mojito! Fresh raspberries, blackberries…" at bounding box center [803, 379] width 253 height 58
drag, startPoint x: 749, startPoint y: 383, endPoint x: 737, endPoint y: 382, distance: 11.8
click at [748, 382] on span "Brunch & [PERSON_NAME] twist on a berry mojito! Fresh raspberries, blackberries…" at bounding box center [803, 379] width 253 height 58
drag, startPoint x: 737, startPoint y: 382, endPoint x: 783, endPoint y: 381, distance: 45.7
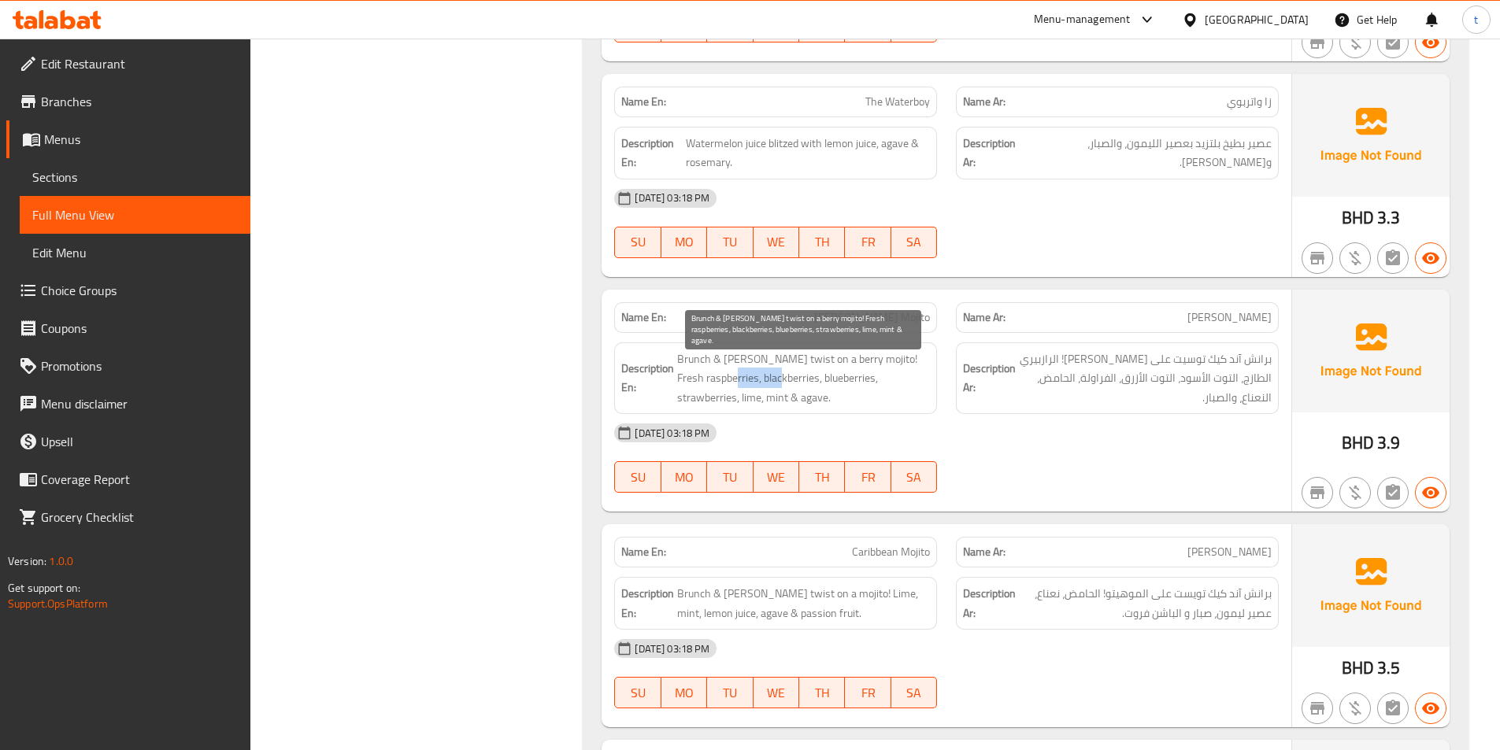
click at [783, 381] on span "Brunch & [PERSON_NAME] twist on a berry mojito! Fresh raspberries, blackberries…" at bounding box center [803, 379] width 253 height 58
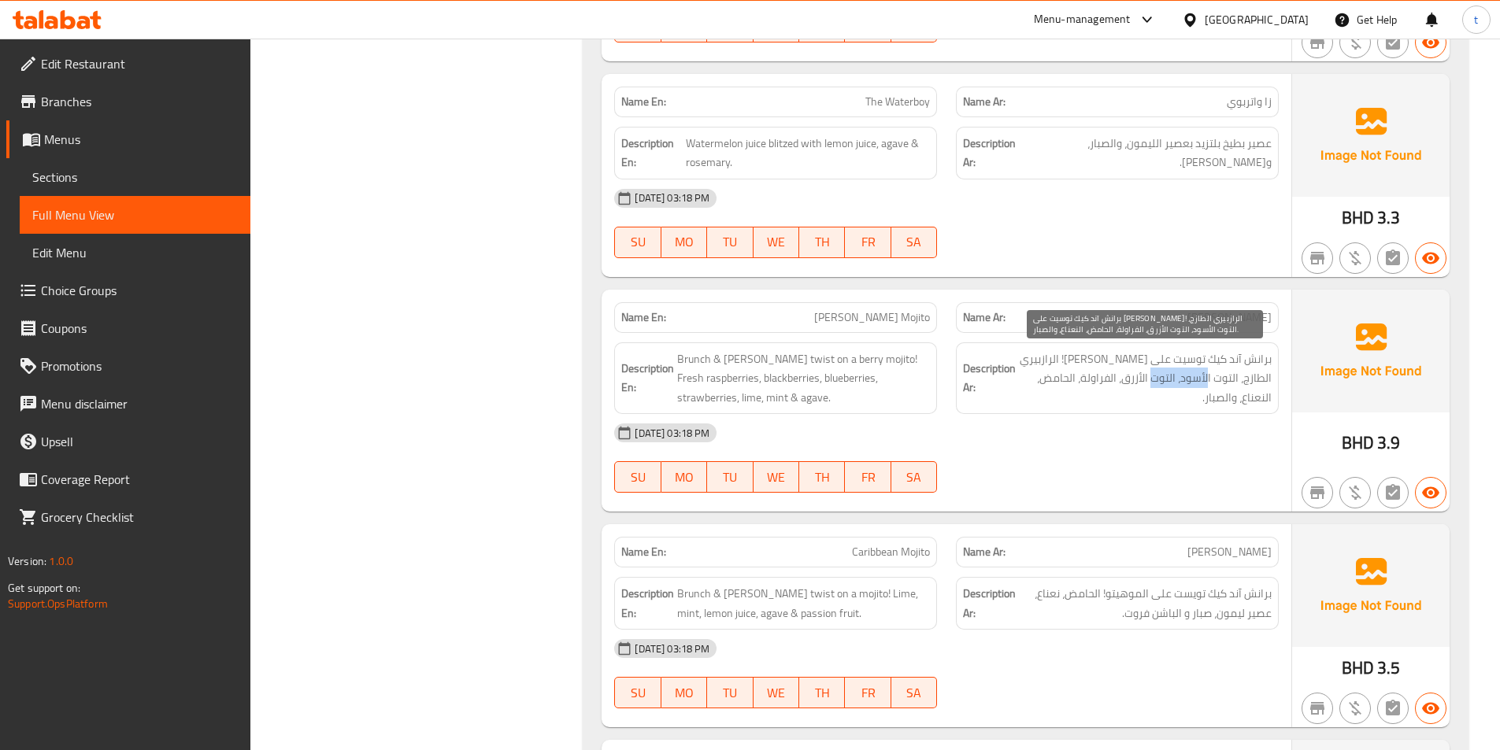
drag, startPoint x: 1207, startPoint y: 380, endPoint x: 1150, endPoint y: 387, distance: 57.9
click at [1150, 387] on span "برانش آند كيك توسيت على [PERSON_NAME]! الرازبيري الطازج، التوت الأسود، التوت ال…" at bounding box center [1145, 379] width 253 height 58
click at [1124, 390] on span "برانش آند كيك توسيت على [PERSON_NAME]! الرازبيري الطازج، التوت الأسود، التوت ال…" at bounding box center [1145, 379] width 253 height 58
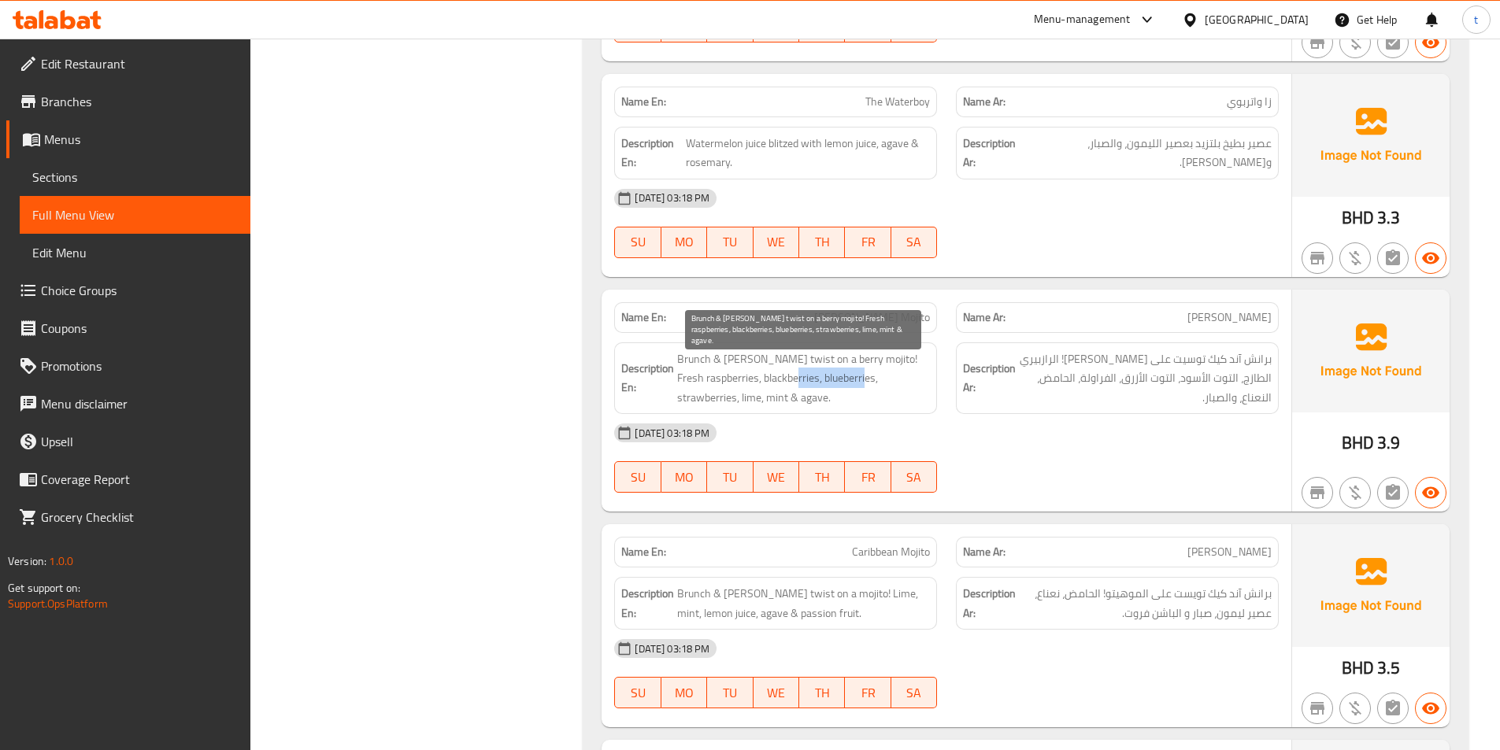
drag, startPoint x: 795, startPoint y: 387, endPoint x: 865, endPoint y: 385, distance: 70.1
click at [865, 385] on span "Brunch & [PERSON_NAME] twist on a berry mojito! Fresh raspberries, blackberries…" at bounding box center [803, 379] width 253 height 58
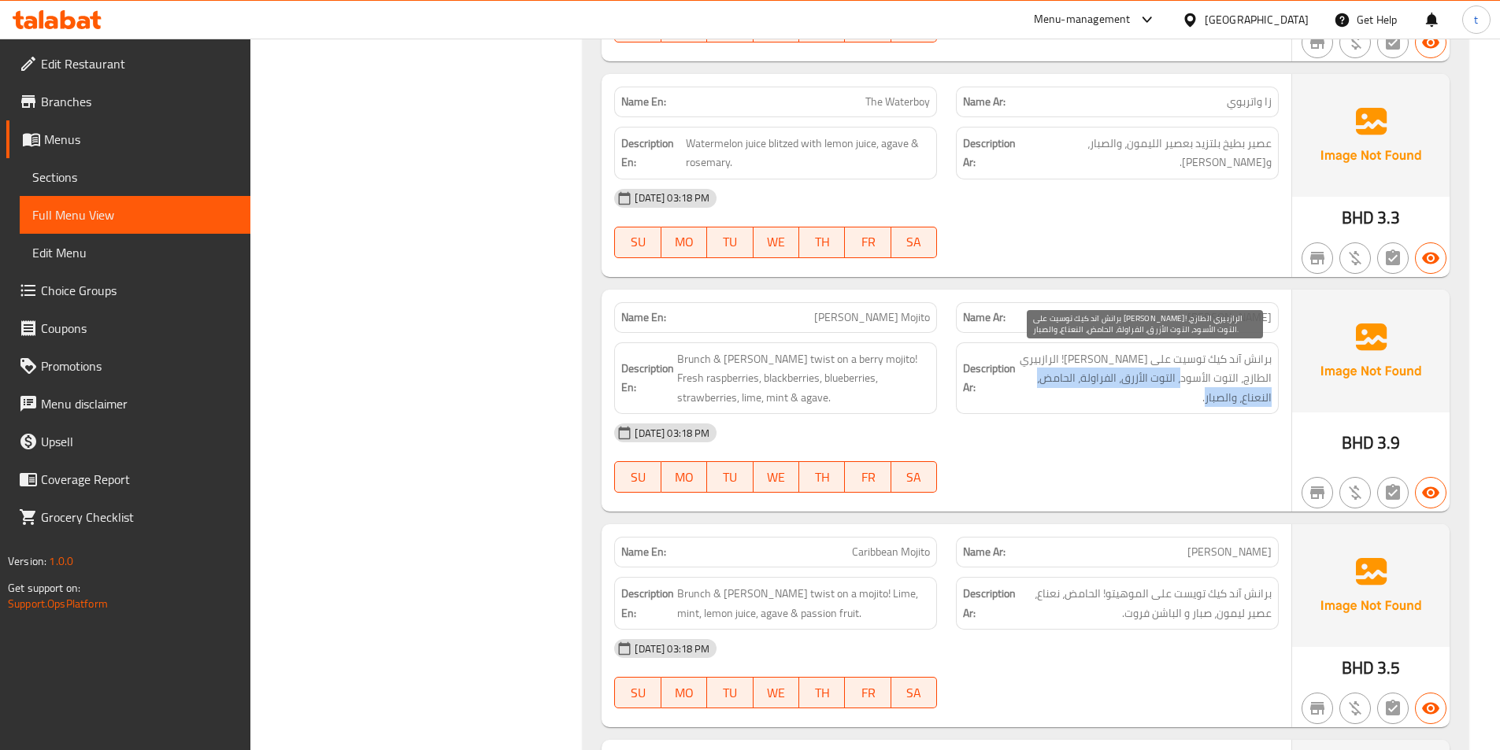
drag, startPoint x: 1180, startPoint y: 383, endPoint x: 1128, endPoint y: 391, distance: 52.6
click at [1128, 391] on span "برانش آند كيك توسيت على [PERSON_NAME]! الرازبيري الطازج، التوت الأسود، التوت ال…" at bounding box center [1145, 379] width 253 height 58
click at [1180, 381] on span "برانش آند كيك توسيت على [PERSON_NAME]! الرازبيري الطازج، التوت الأسود، التوت ال…" at bounding box center [1145, 379] width 253 height 58
drag, startPoint x: 1228, startPoint y: 383, endPoint x: 1171, endPoint y: 387, distance: 56.9
click at [1199, 387] on span "برانش آند كيك توسيت على [PERSON_NAME]! الرازبيري الطازج، التوت الأسود، التوت ال…" at bounding box center [1145, 379] width 253 height 58
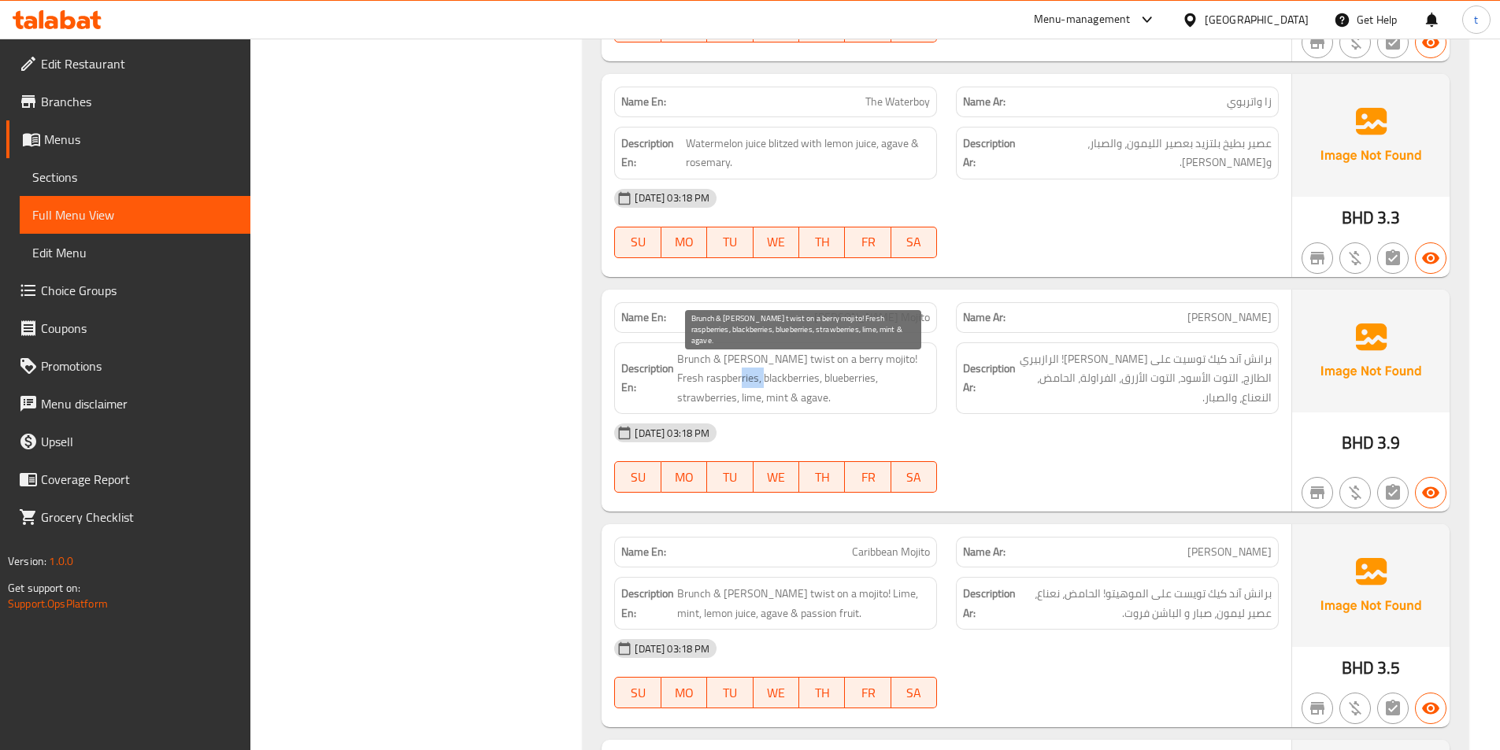
drag, startPoint x: 739, startPoint y: 379, endPoint x: 773, endPoint y: 376, distance: 33.9
click at [770, 376] on span "Brunch & [PERSON_NAME] twist on a berry mojito! Fresh raspberries, blackberries…" at bounding box center [803, 379] width 253 height 58
drag, startPoint x: 847, startPoint y: 376, endPoint x: 831, endPoint y: 379, distance: 16.8
click at [831, 379] on span "Brunch & [PERSON_NAME] twist on a berry mojito! Fresh raspberries, blackberries…" at bounding box center [803, 379] width 253 height 58
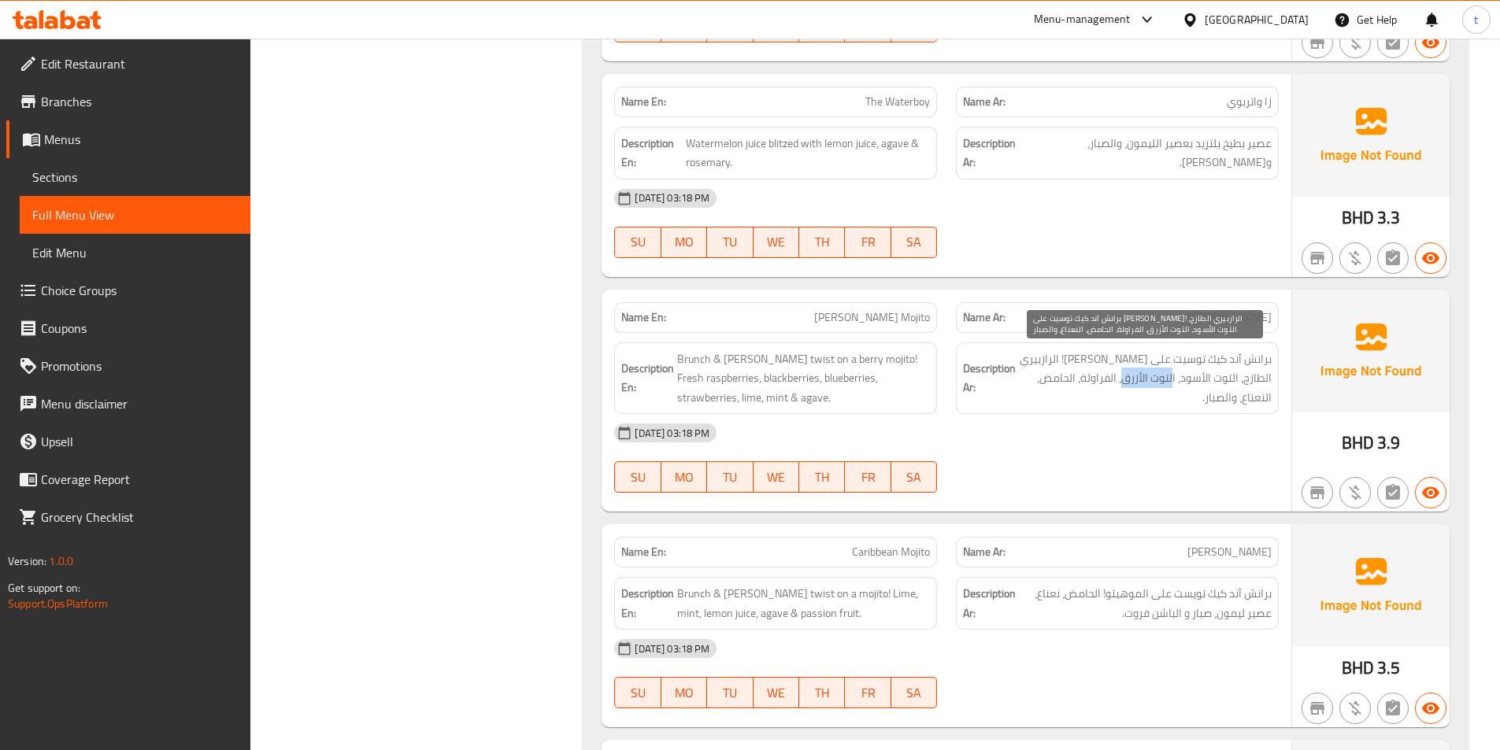
drag, startPoint x: 1170, startPoint y: 380, endPoint x: 1121, endPoint y: 380, distance: 49.6
click at [1121, 380] on span "برانش آند كيك توسيت على [PERSON_NAME]! الرازبيري الطازج، التوت الأسود، التوت ال…" at bounding box center [1145, 379] width 253 height 58
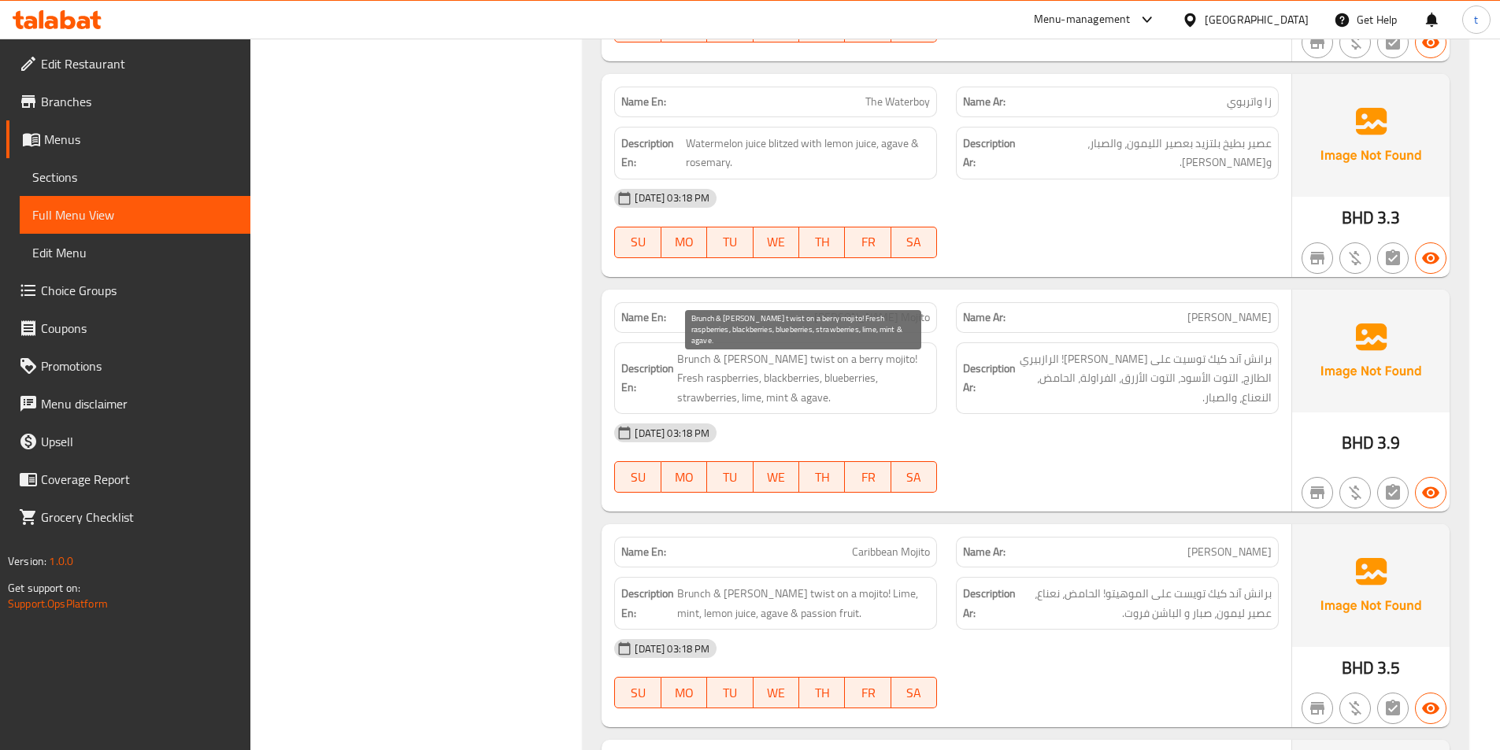
click at [879, 375] on span "Brunch & [PERSON_NAME] twist on a berry mojito! Fresh raspberries, blackberries…" at bounding box center [803, 379] width 253 height 58
click at [757, 402] on span "Brunch & [PERSON_NAME] twist on a berry mojito! Fresh raspberries, blackberries…" at bounding box center [803, 379] width 253 height 58
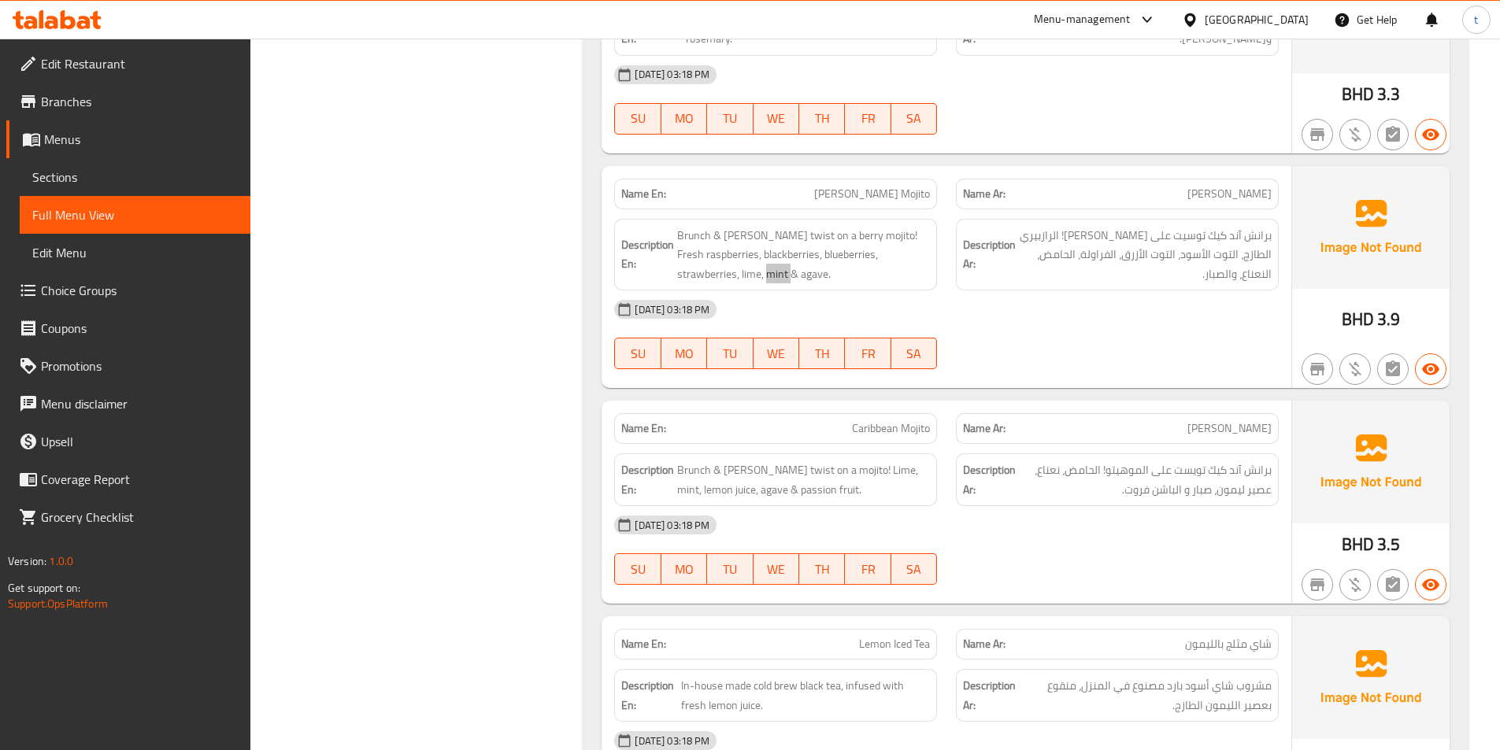
scroll to position [1732, 0]
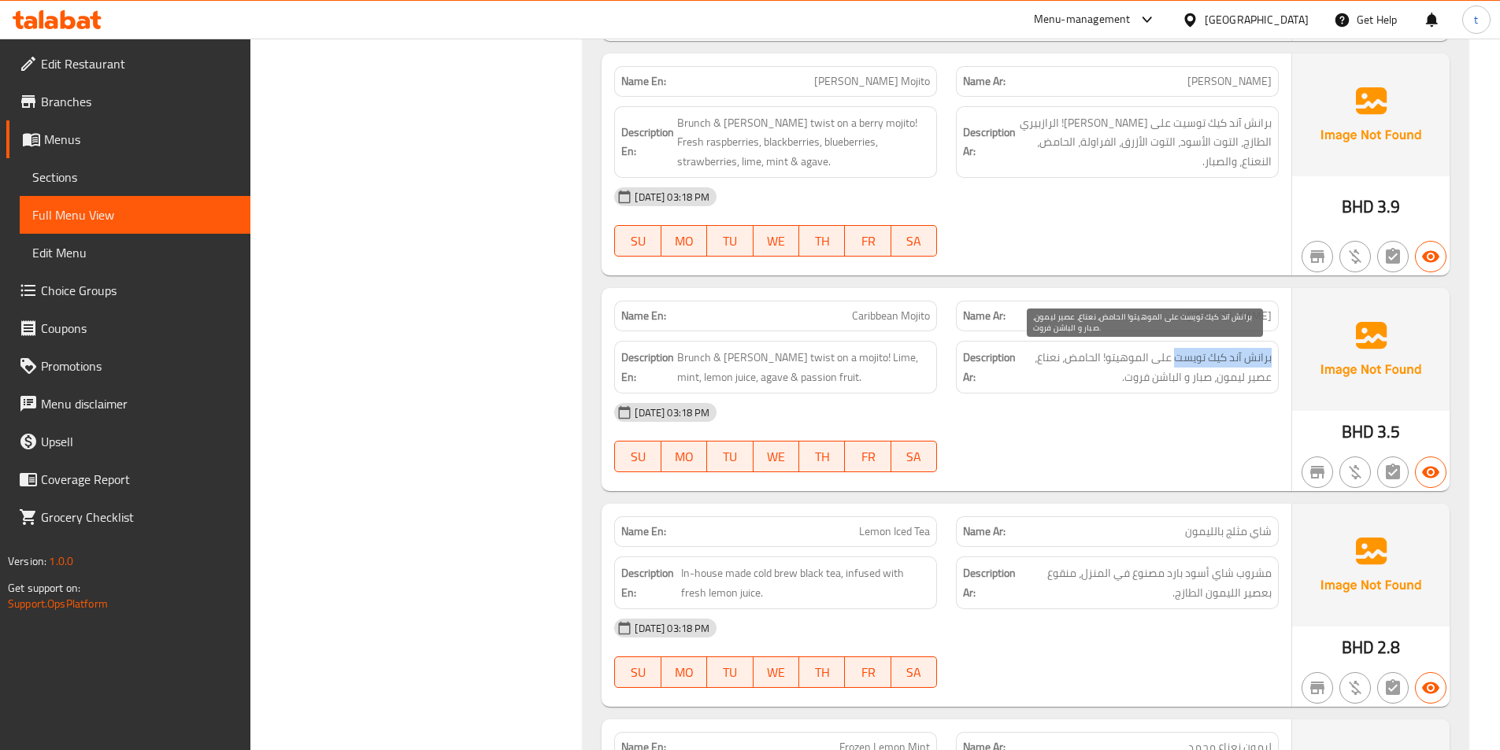
drag, startPoint x: 1272, startPoint y: 361, endPoint x: 1176, endPoint y: 366, distance: 96.2
click at [1176, 366] on div "Description Ar: برانش آند كيك تويست على الموهيتو! الحامض، نعناع، عصير ليمون، صب…" at bounding box center [1117, 367] width 323 height 53
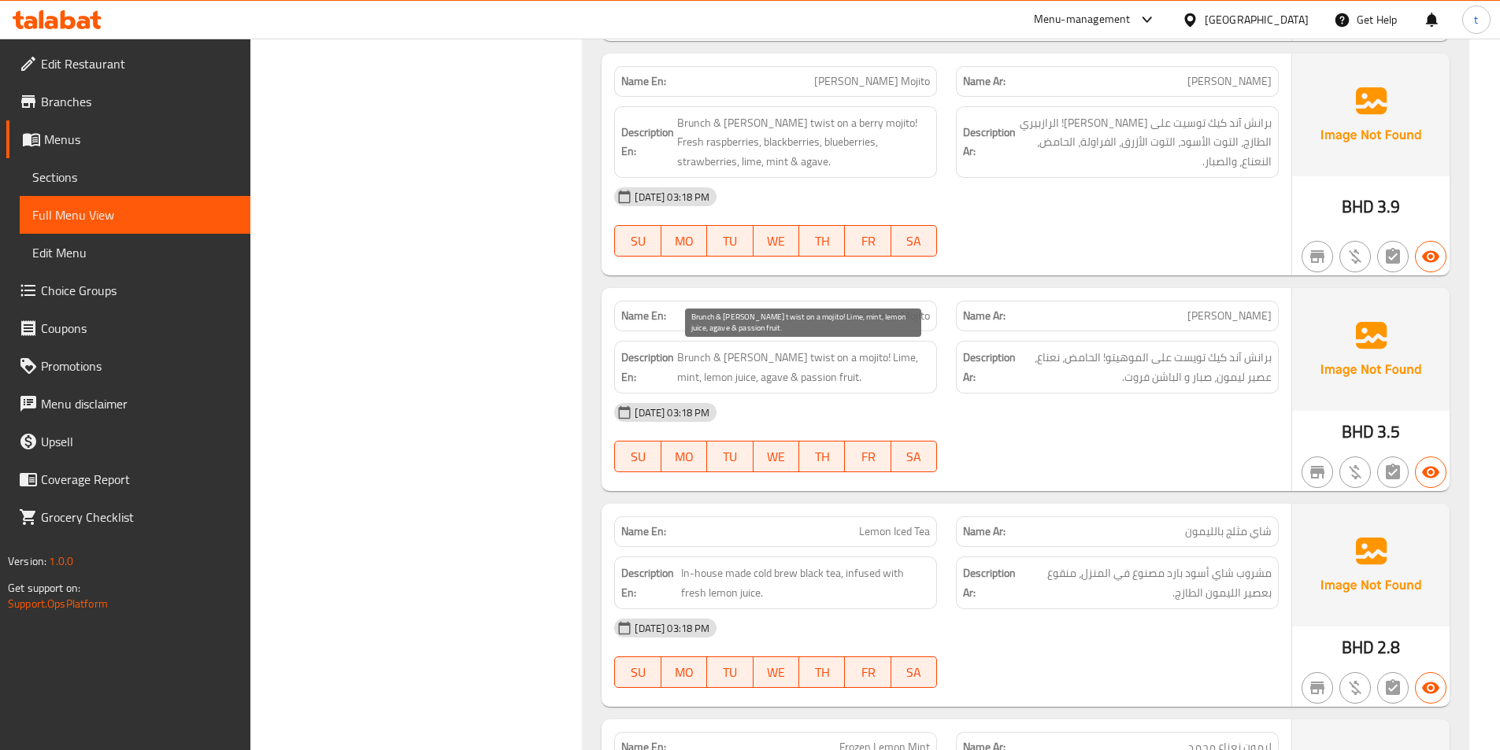
click at [778, 366] on span "Brunch & [PERSON_NAME] twist on a mojito! Lime, mint, lemon juice, agave & pass…" at bounding box center [803, 367] width 253 height 39
drag, startPoint x: 776, startPoint y: 365, endPoint x: 849, endPoint y: 355, distance: 73.1
click at [841, 355] on span "Brunch & [PERSON_NAME] twist on a mojito! Lime, mint, lemon juice, agave & pass…" at bounding box center [803, 367] width 253 height 39
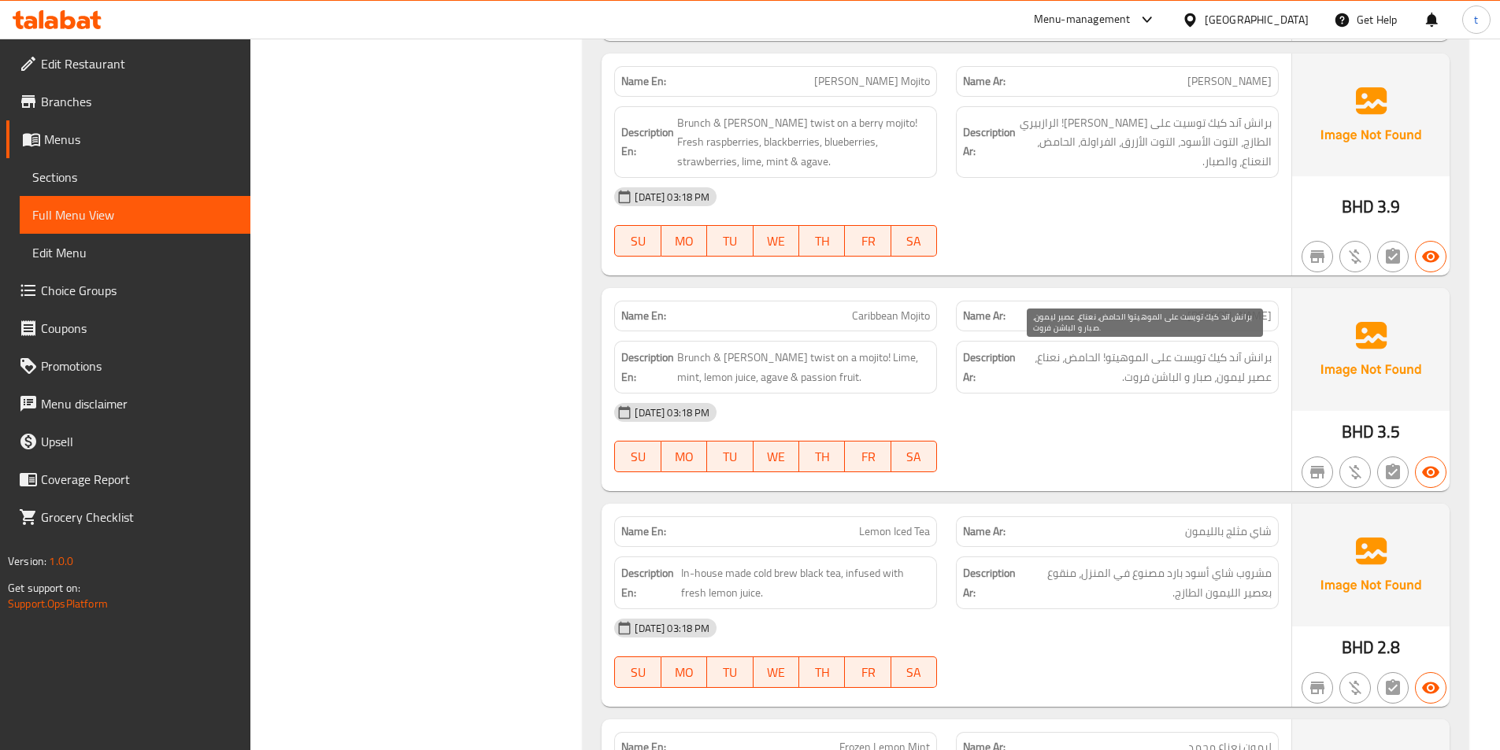
click at [1080, 365] on span "برانش آند كيك تويست على الموهيتو! الحامض، نعناع، عصير ليمون، صبار و الباشن فروت." at bounding box center [1145, 367] width 253 height 39
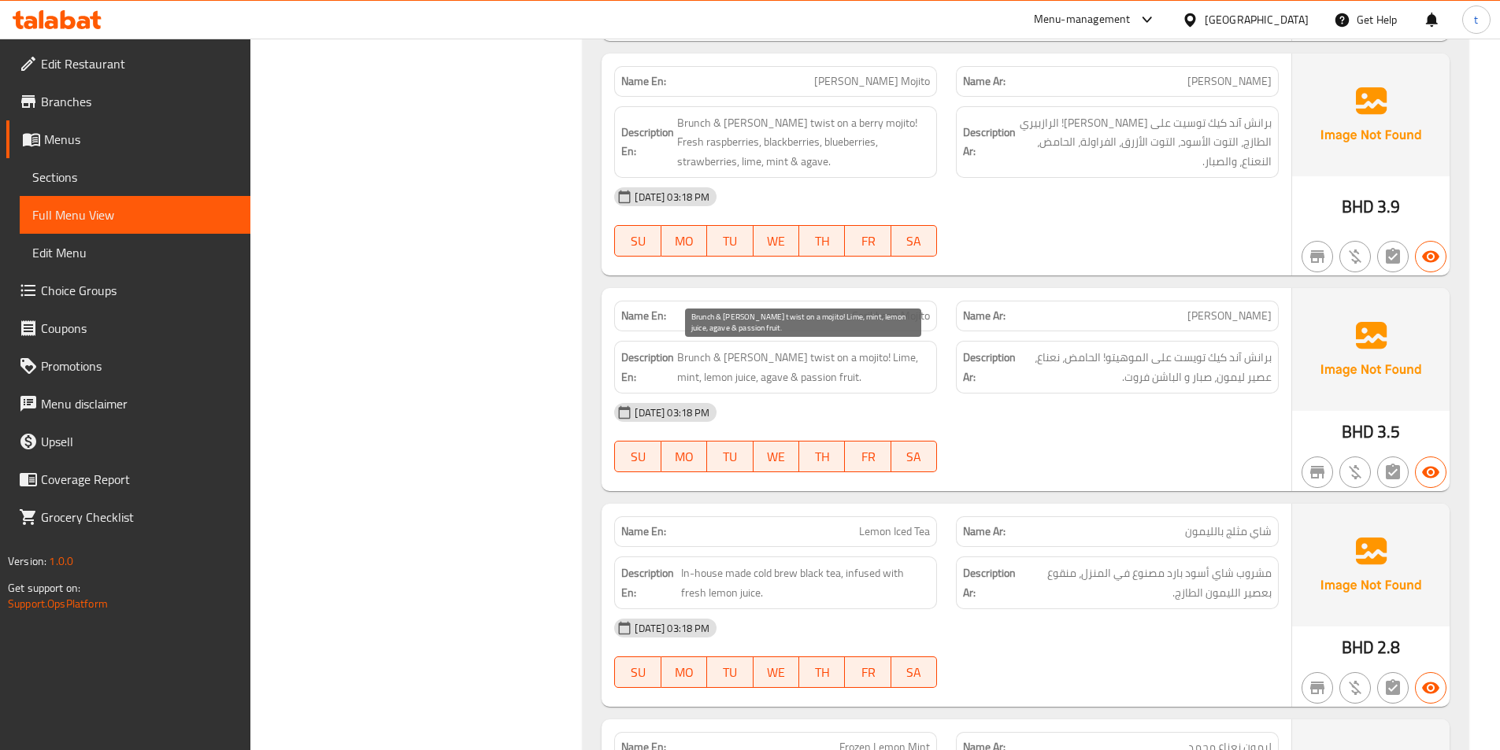
click at [853, 361] on span "Brunch & [PERSON_NAME] twist on a mojito! Lime, mint, lemon juice, agave & pass…" at bounding box center [803, 367] width 253 height 39
click at [876, 360] on span "Brunch & [PERSON_NAME] twist on a mojito! Lime, mint, lemon juice, agave & pass…" at bounding box center [803, 367] width 253 height 39
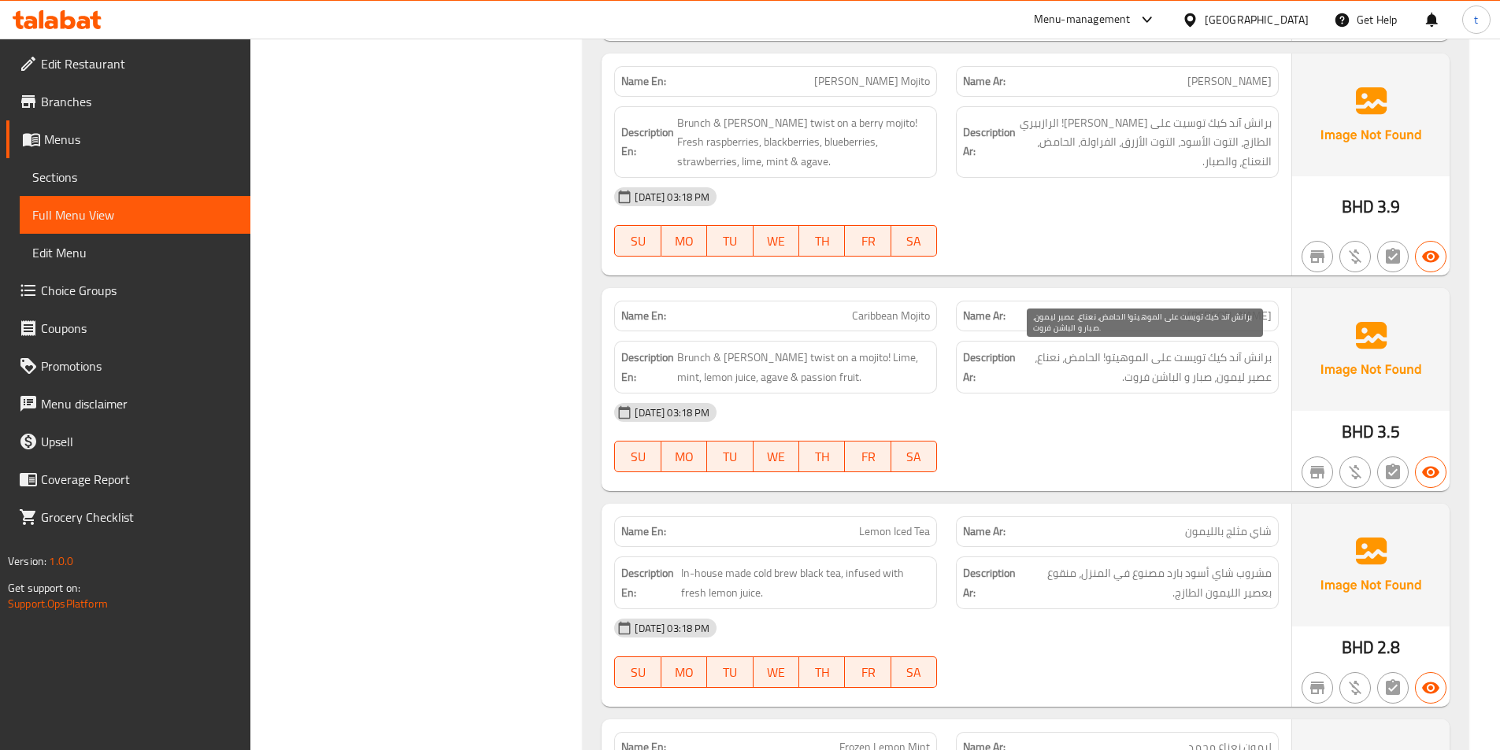
click at [1036, 354] on span "برانش آند كيك تويست على الموهيتو! الحامض، نعناع، عصير ليمون، صبار و الباشن فروت." at bounding box center [1145, 367] width 253 height 39
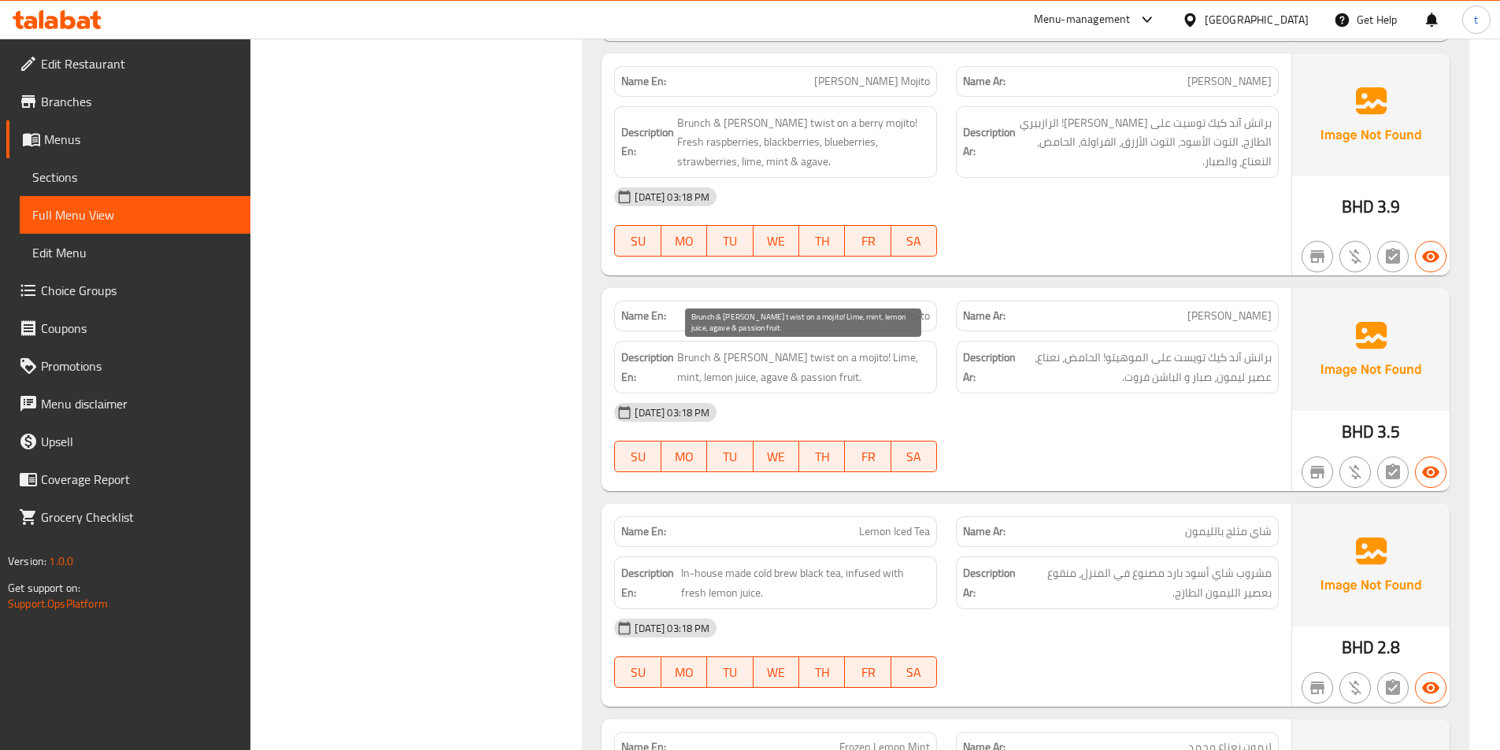
click at [913, 358] on span "Brunch & [PERSON_NAME] twist on a mojito! Lime, mint, lemon juice, agave & pass…" at bounding box center [803, 367] width 253 height 39
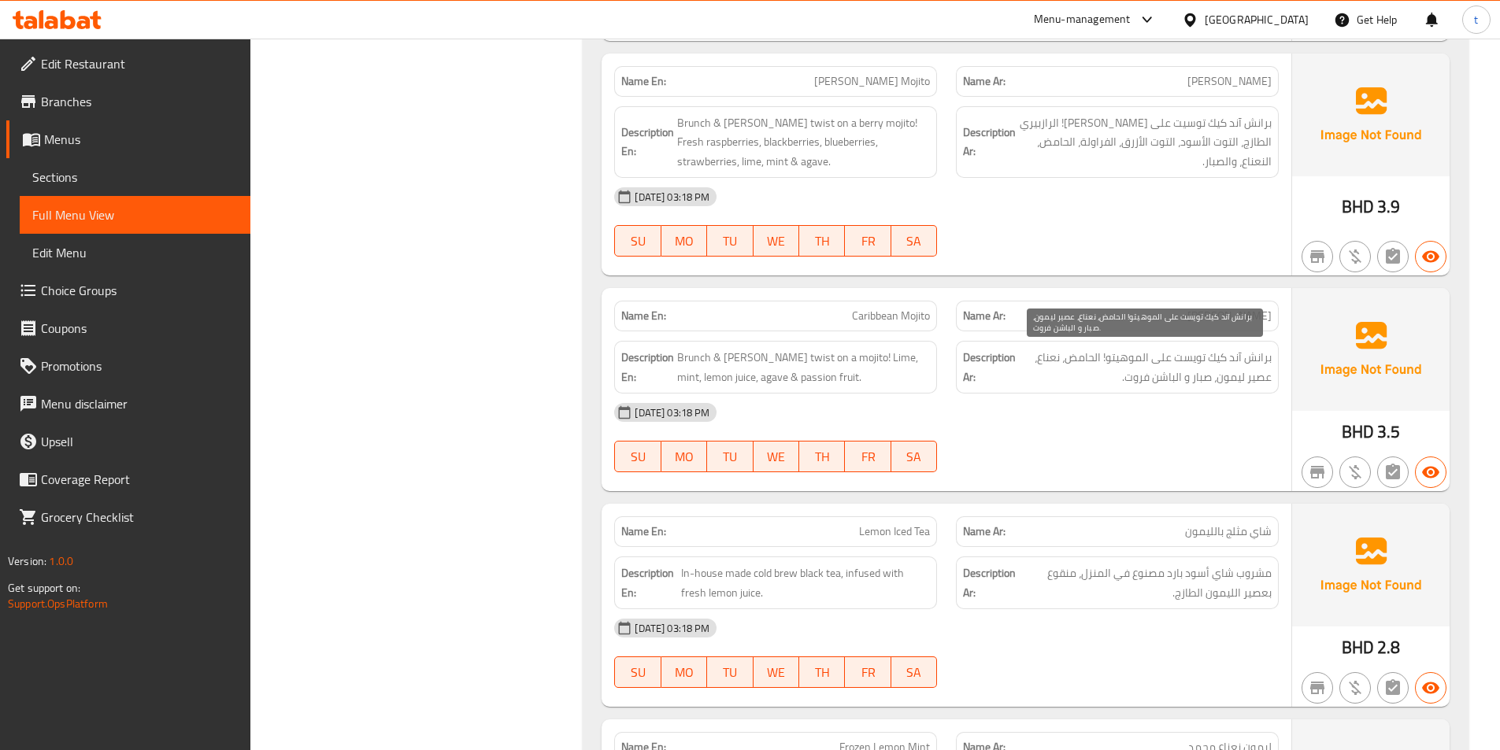
click at [1195, 383] on span "برانش آند كيك تويست على الموهيتو! الحامض، نعناع، عصير ليمون، صبار و الباشن فروت." at bounding box center [1145, 367] width 253 height 39
drag, startPoint x: 1195, startPoint y: 383, endPoint x: 791, endPoint y: 383, distance: 404.0
click at [1190, 382] on span "برانش آند كيك تويست على الموهيتو! الحامض، نعناع، عصير ليمون، صبار و الباشن فروت." at bounding box center [1145, 367] width 253 height 39
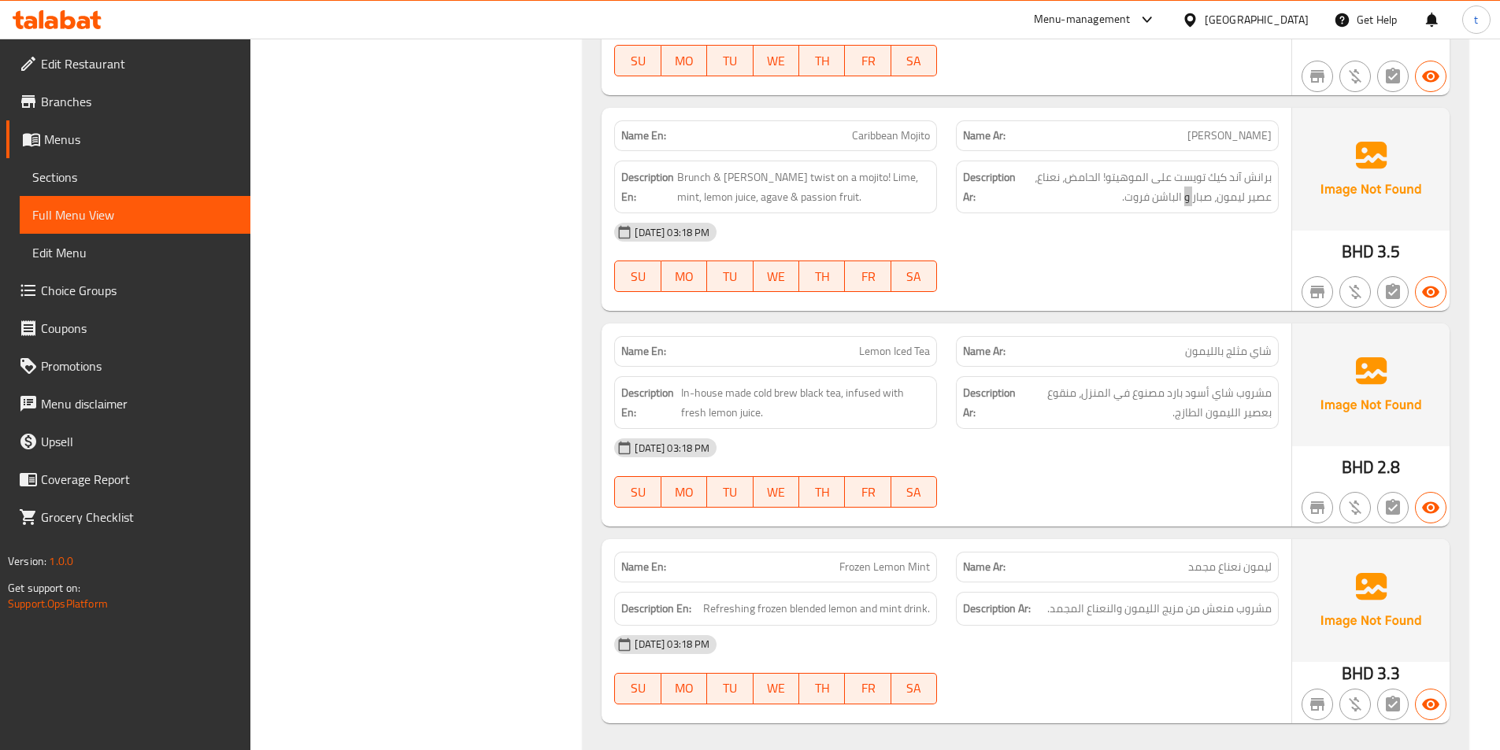
scroll to position [1969, 0]
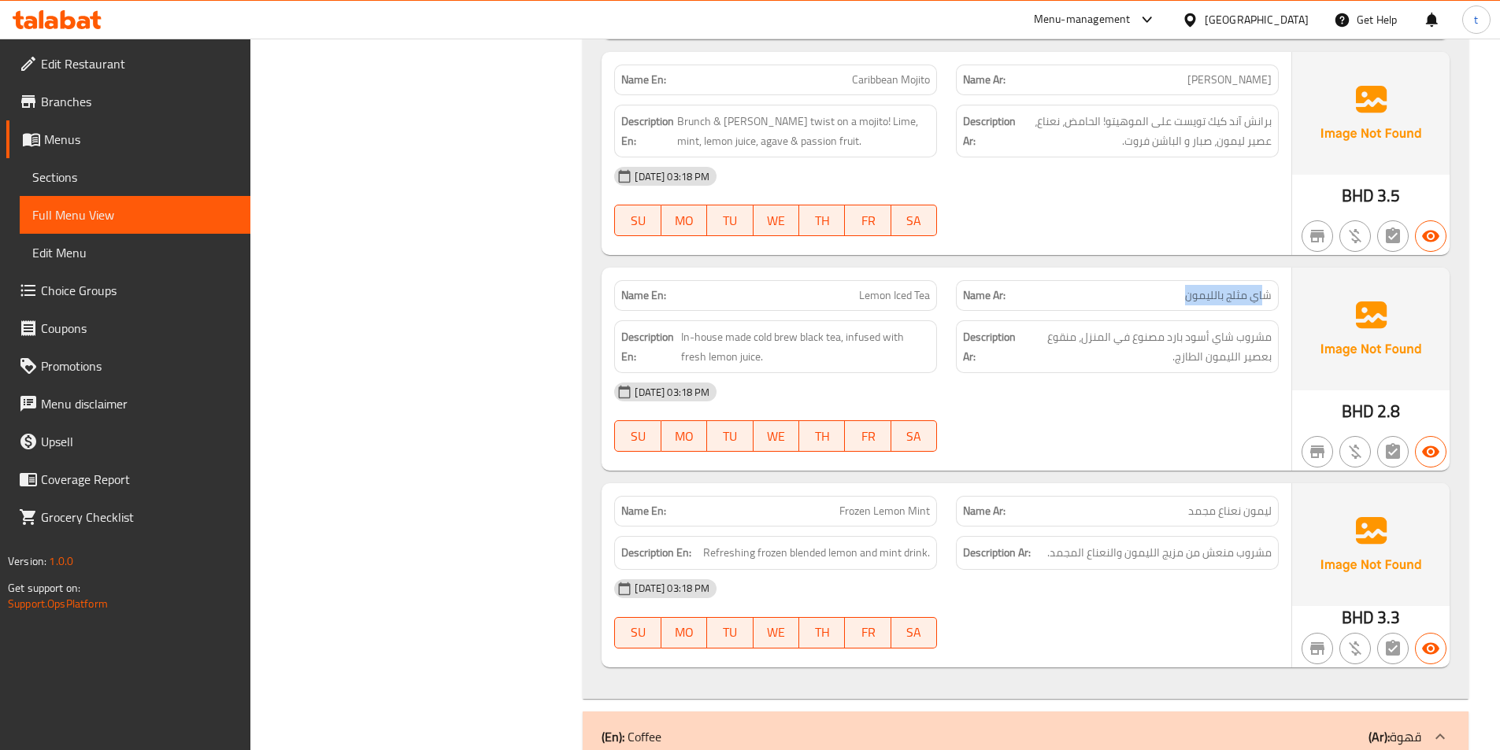
drag, startPoint x: 1267, startPoint y: 306, endPoint x: 1168, endPoint y: 305, distance: 99.2
click at [1168, 305] on div "Name Ar: شاي مثلج بالليمون" at bounding box center [1117, 295] width 323 height 31
drag, startPoint x: 871, startPoint y: 299, endPoint x: 932, endPoint y: 291, distance: 61.1
click at [932, 291] on div "Name En: Lemon Iced Tea" at bounding box center [775, 295] width 323 height 31
drag, startPoint x: 1261, startPoint y: 343, endPoint x: 1143, endPoint y: 345, distance: 118.1
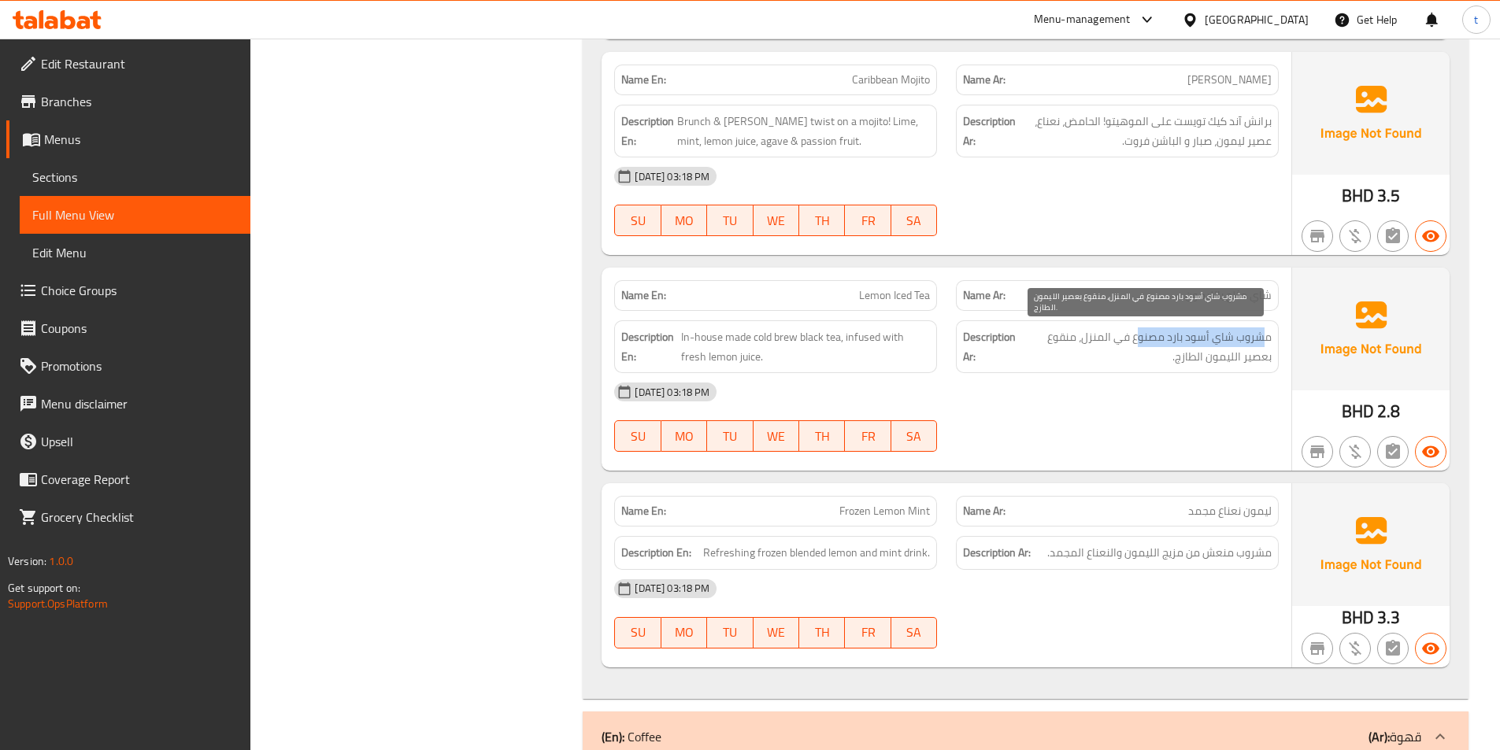
click at [1143, 345] on span "مشروب شاي أسود بارد مصنوع في المنزل، منقوع بعصير الليمون الطازج." at bounding box center [1145, 347] width 253 height 39
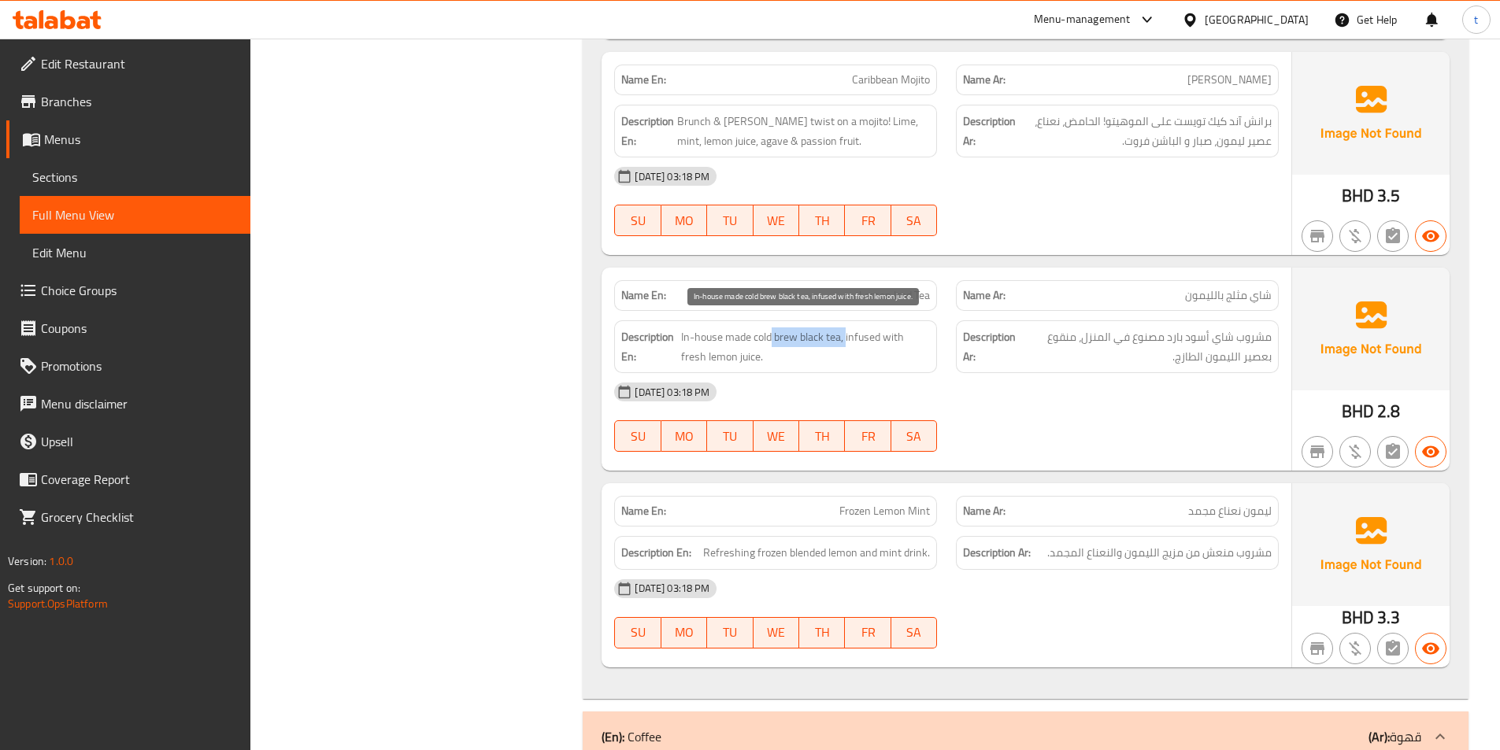
drag, startPoint x: 847, startPoint y: 338, endPoint x: 773, endPoint y: 341, distance: 74.1
click at [773, 341] on span "In-house made cold brew black tea, infused with fresh lemon juice." at bounding box center [805, 347] width 249 height 39
copy span "brew black tea,"
click at [885, 299] on span "Lemon Iced Tea" at bounding box center [894, 295] width 71 height 17
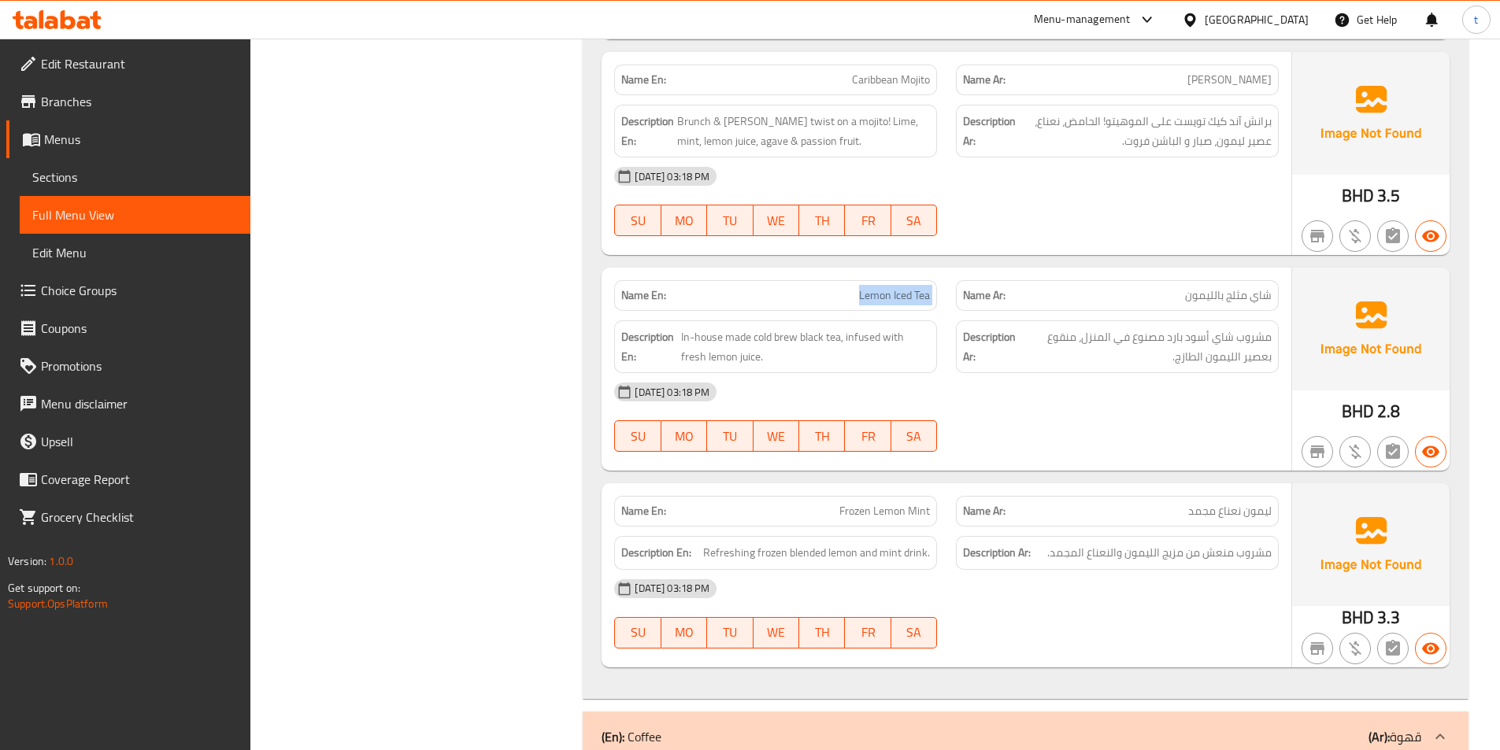
click at [885, 299] on span "Lemon Iced Tea" at bounding box center [894, 295] width 71 height 17
copy span "Lemon Iced Tea"
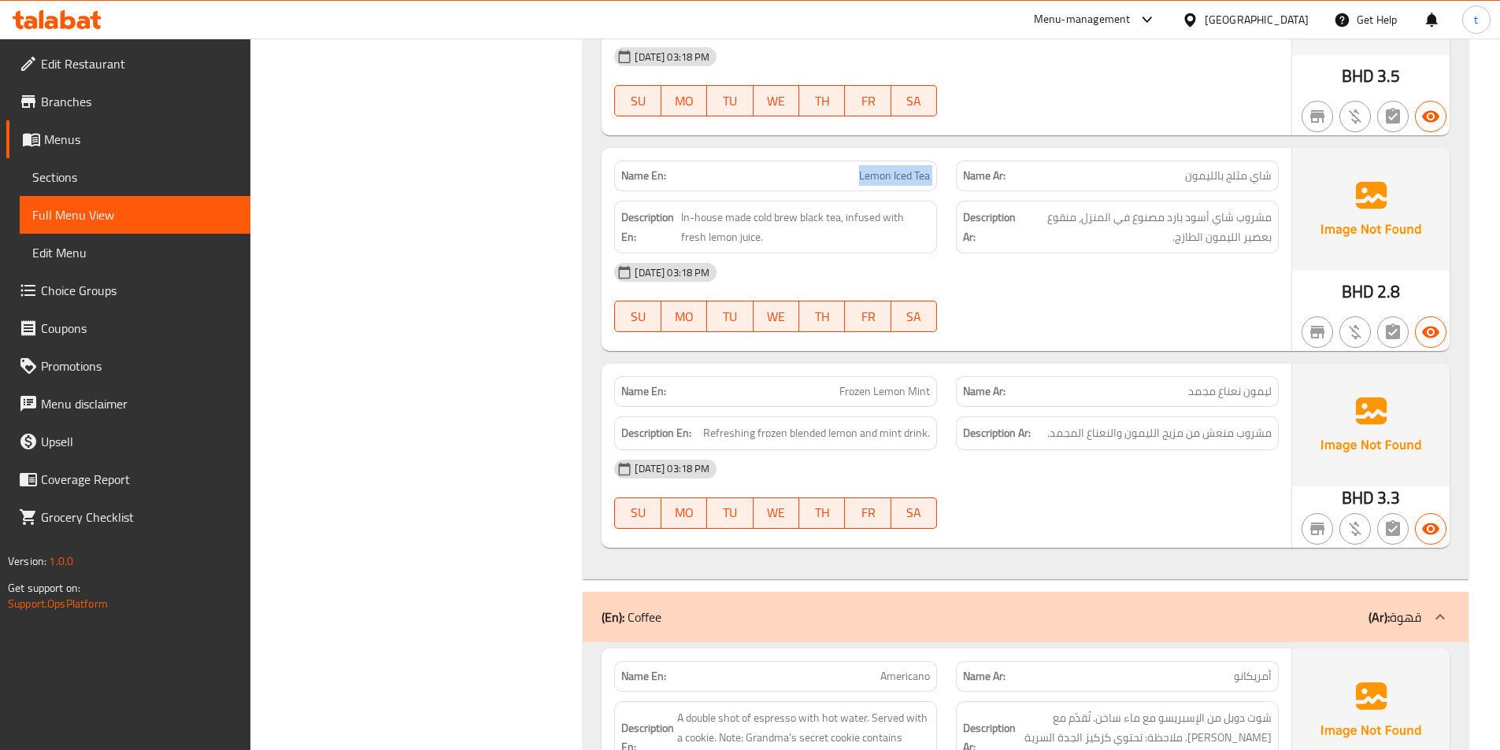
scroll to position [2126, 0]
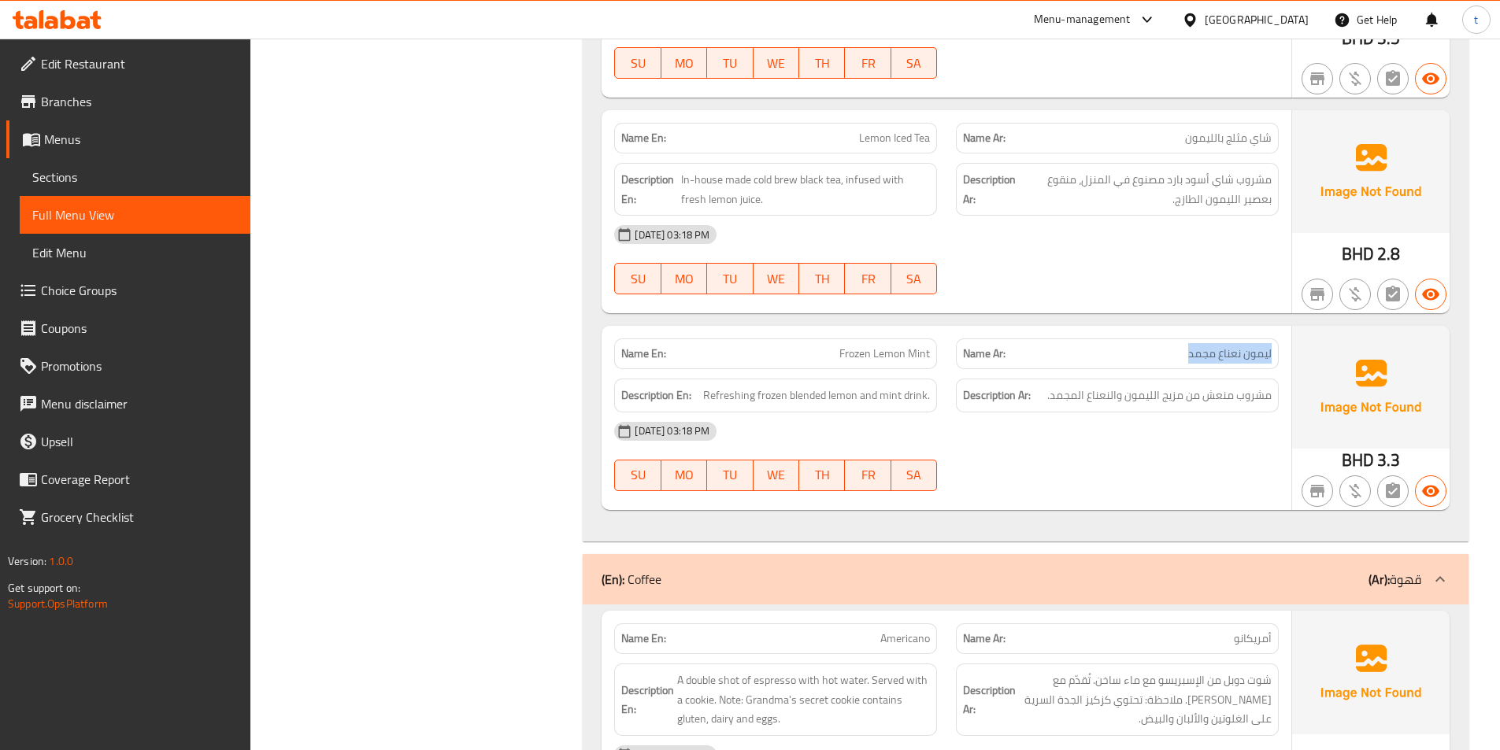
drag, startPoint x: 1270, startPoint y: 354, endPoint x: 1167, endPoint y: 351, distance: 103.2
click at [1167, 351] on p "Name Ar: ليمون نعناع مجمد" at bounding box center [1117, 354] width 309 height 17
click at [849, 356] on span "Frozen Lemon Mint" at bounding box center [884, 354] width 91 height 17
click at [895, 357] on span "Frozen Lemon Mint" at bounding box center [884, 354] width 91 height 17
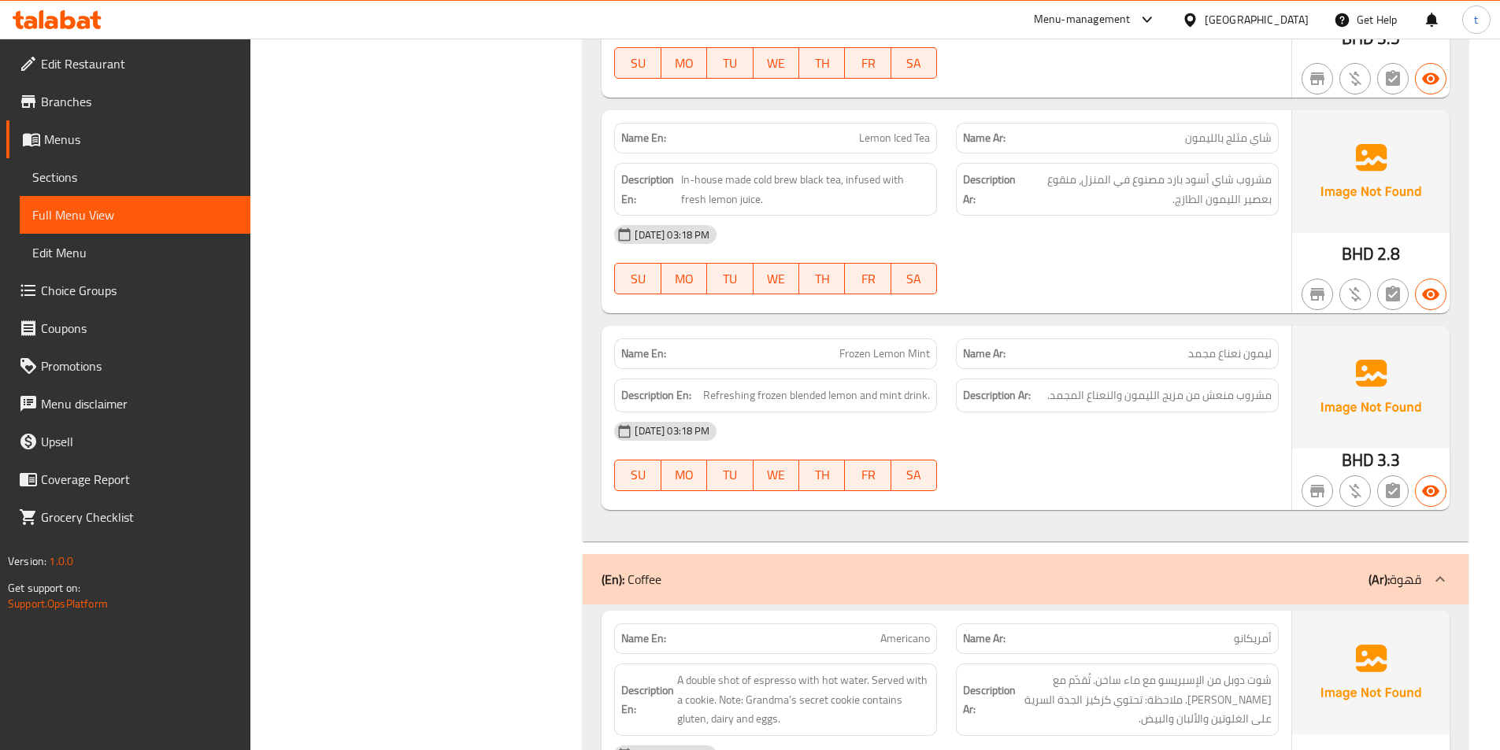
click at [892, 359] on span "Frozen Lemon Mint" at bounding box center [884, 354] width 91 height 17
click at [922, 356] on span "Frozen Lemon Mint" at bounding box center [884, 354] width 91 height 17
drag, startPoint x: 696, startPoint y: 395, endPoint x: 807, endPoint y: 394, distance: 111.0
click at [807, 394] on h6 "Description En: Refreshing frozen blended lemon and mint drink." at bounding box center [775, 396] width 309 height 20
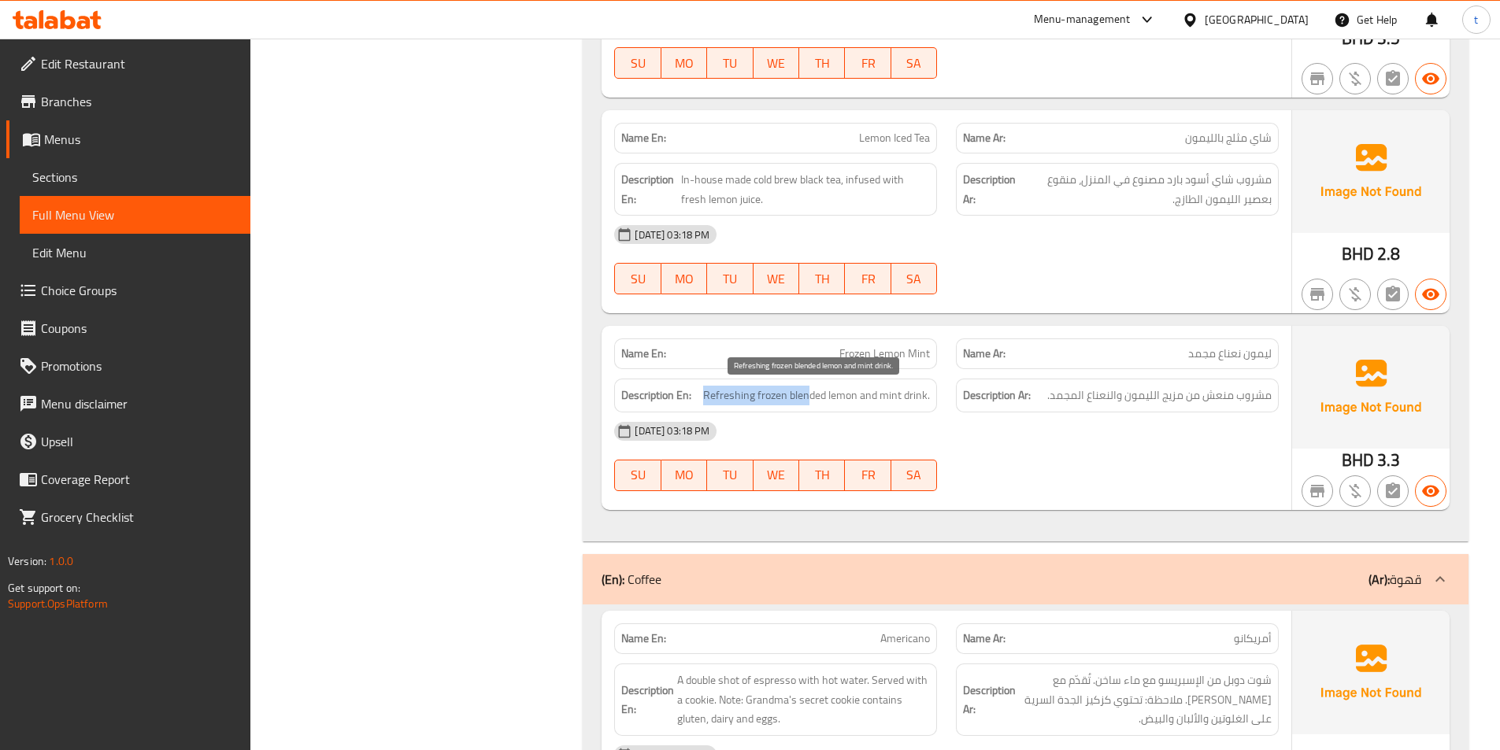
click at [727, 391] on span "Refreshing frozen blended lemon and mint drink." at bounding box center [816, 396] width 227 height 20
click at [760, 402] on span "Refreshing frozen blended lemon and mint drink." at bounding box center [816, 396] width 227 height 20
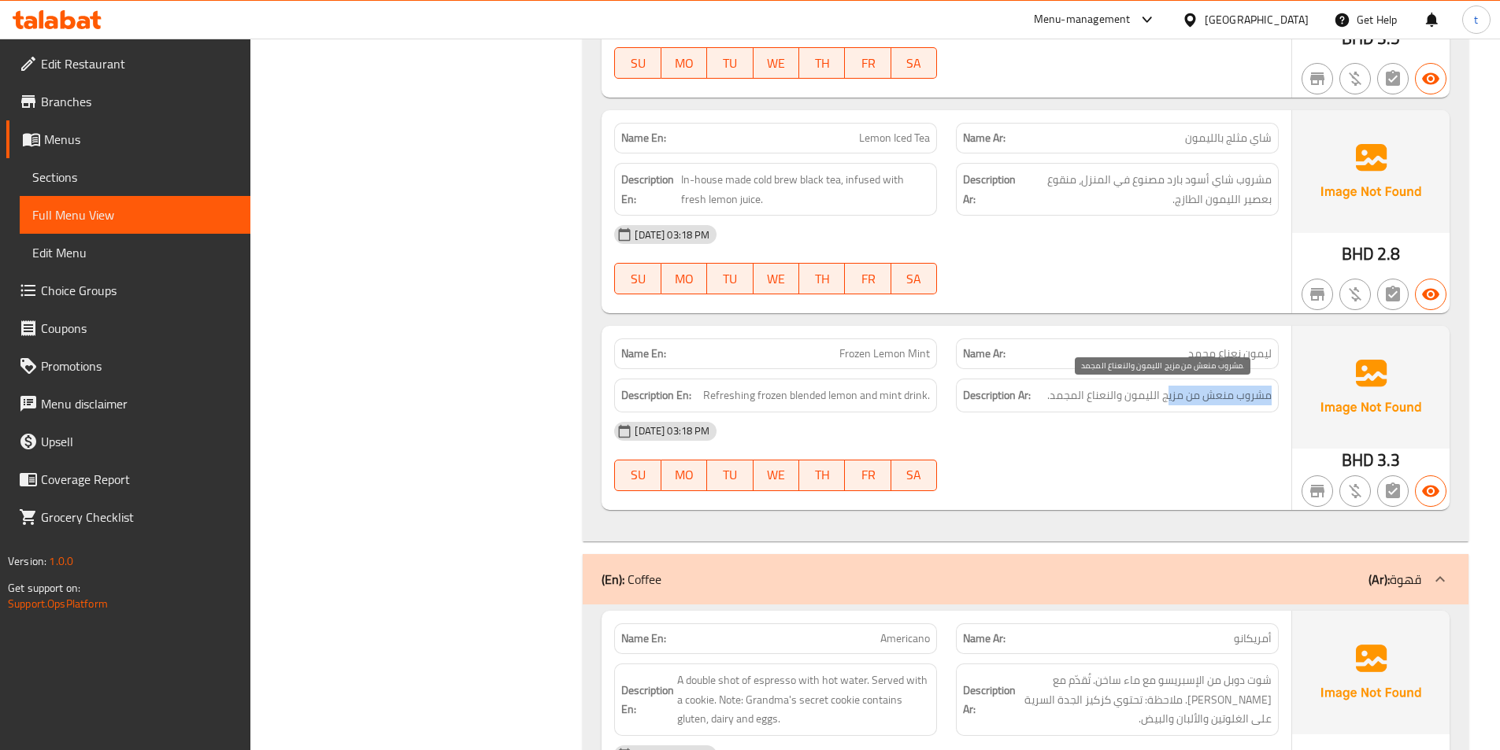
drag, startPoint x: 1271, startPoint y: 399, endPoint x: 1168, endPoint y: 397, distance: 103.2
click at [1168, 397] on span "مشروب منعش من مزيج الليمون والنعناع المجمد." at bounding box center [1159, 396] width 224 height 20
click at [1267, 398] on span "مشروب منعش من مزيج الليمون والنعناع المجمد." at bounding box center [1159, 396] width 224 height 20
click at [1259, 395] on span "مشروب منعش من مزيج الليمون والنعناع المجمد." at bounding box center [1159, 396] width 224 height 20
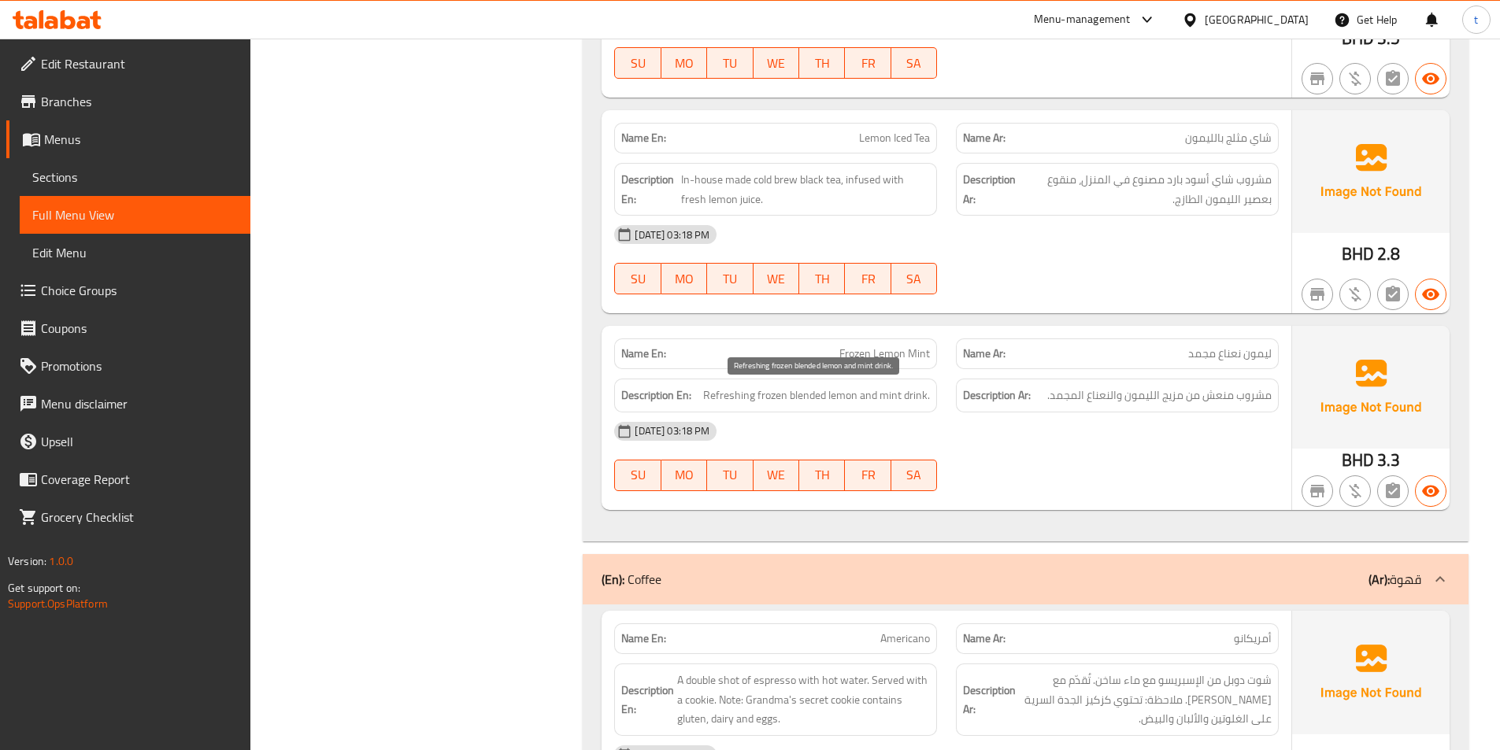
click at [728, 402] on span "Refreshing frozen blended lemon and mint drink." at bounding box center [816, 396] width 227 height 20
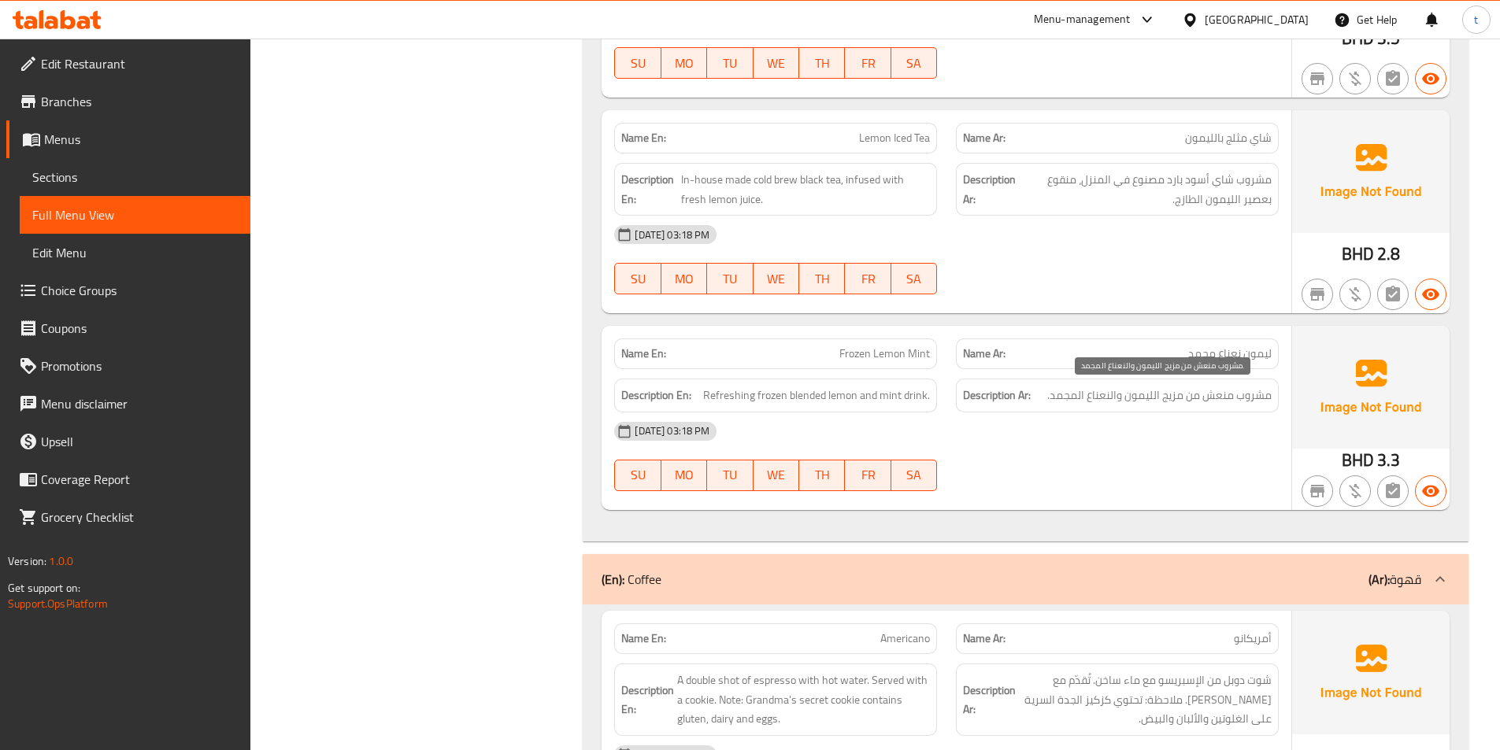
click at [1210, 400] on span "مشروب منعش من مزيج الليمون والنعناع المجمد." at bounding box center [1159, 396] width 224 height 20
drag, startPoint x: 1210, startPoint y: 400, endPoint x: 806, endPoint y: 400, distance: 404.0
click at [1210, 399] on span "مشروب منعش من مزيج الليمون والنعناع المجمد." at bounding box center [1159, 396] width 224 height 20
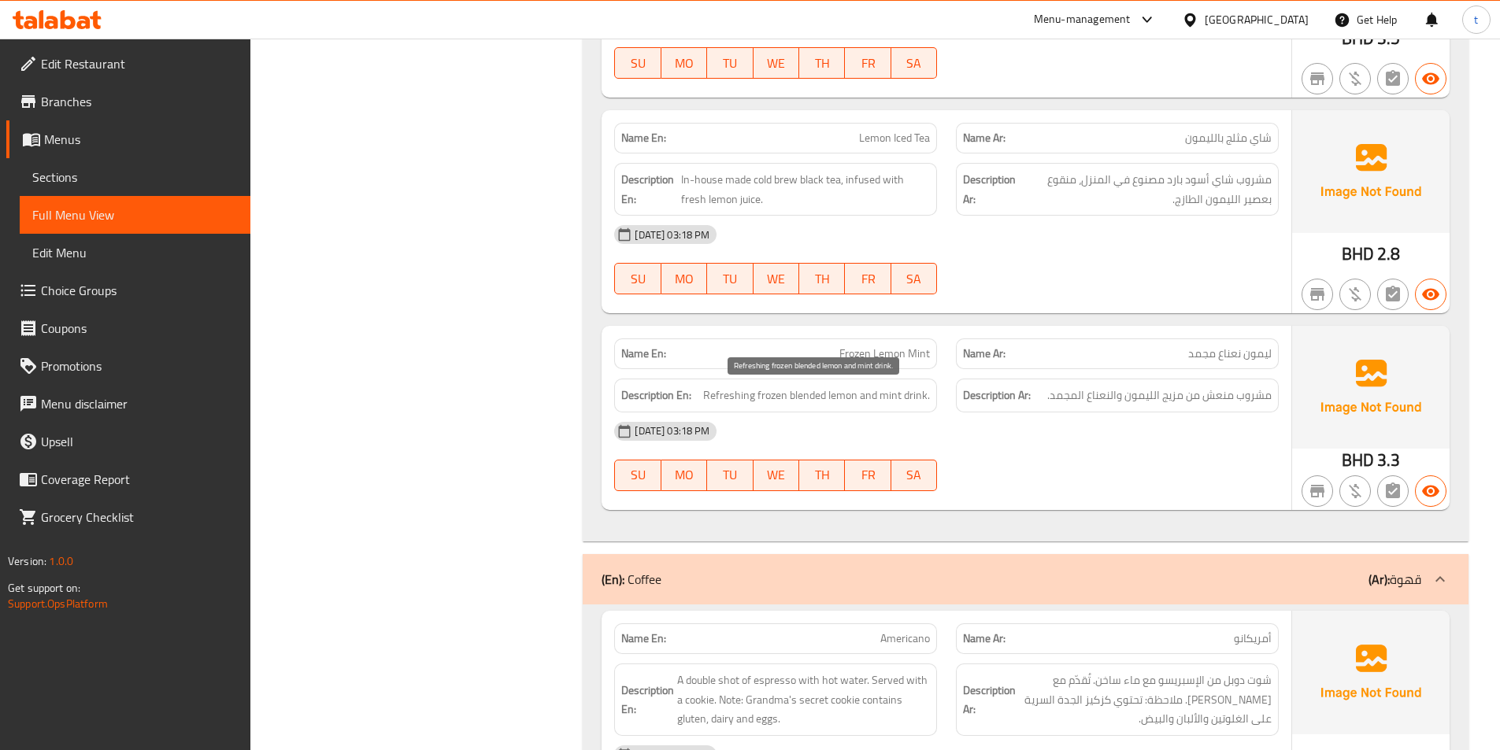
click at [782, 395] on span "Refreshing frozen blended lemon and mint drink." at bounding box center [816, 396] width 227 height 20
click at [1048, 393] on h6 "Description Ar: مشروب منعش من مزيج الليمون والنعناع المجمد." at bounding box center [1117, 396] width 309 height 20
click at [1053, 390] on span "مشروب منعش من مزيج الليمون والنعناع المجمد." at bounding box center [1159, 396] width 224 height 20
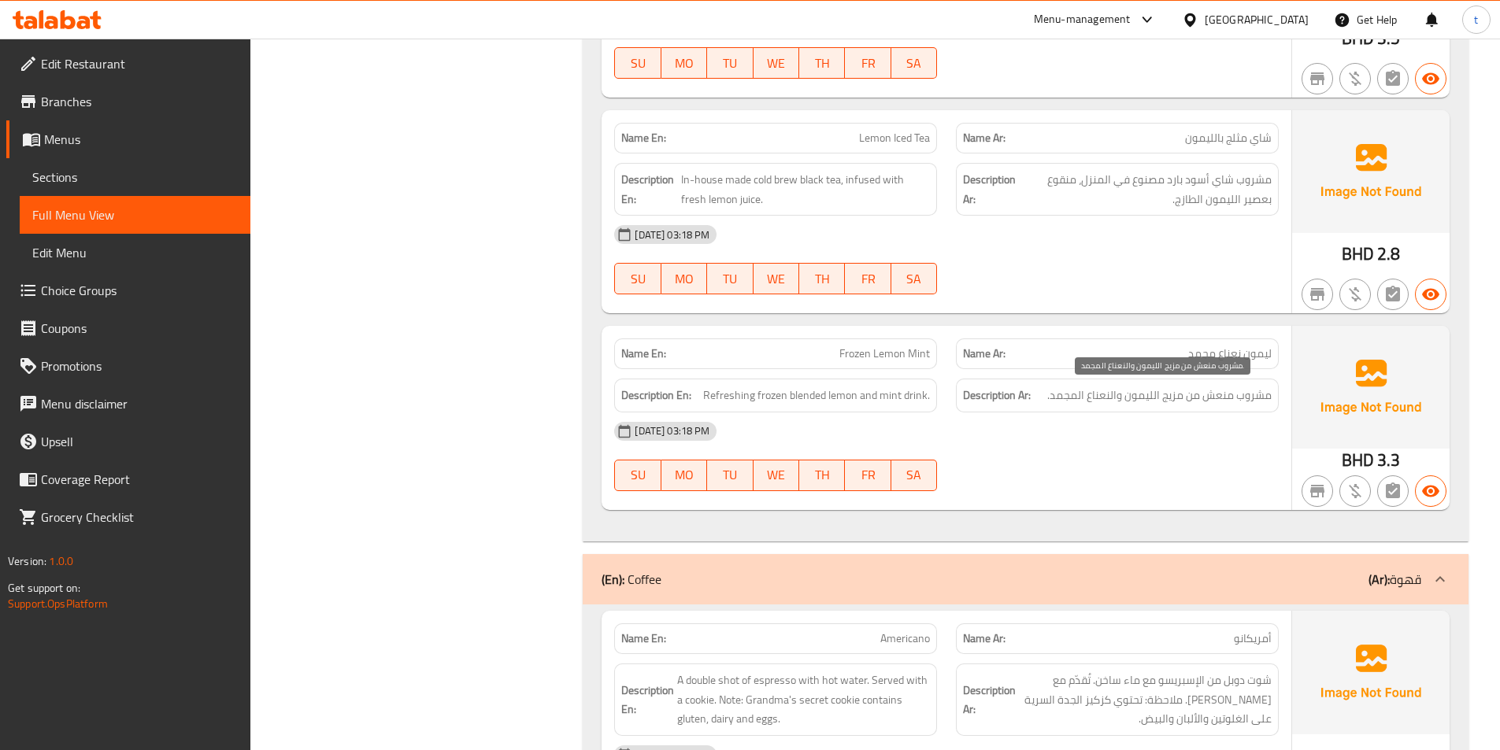
click at [1057, 390] on span "مشروب منعش من مزيج الليمون والنعناع المجمد." at bounding box center [1159, 396] width 224 height 20
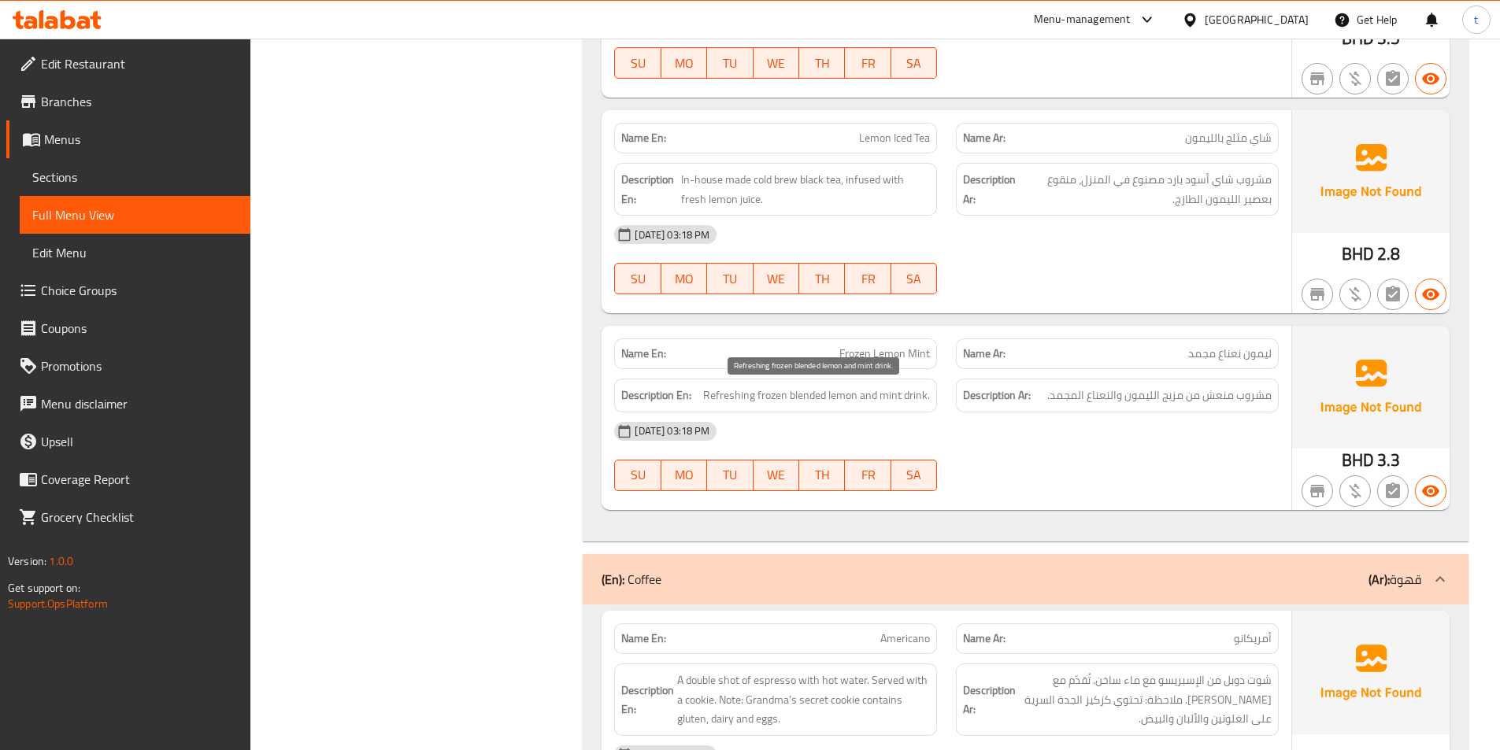
click at [812, 397] on span "Refreshing frozen blended lemon and mint drink." at bounding box center [816, 396] width 227 height 20
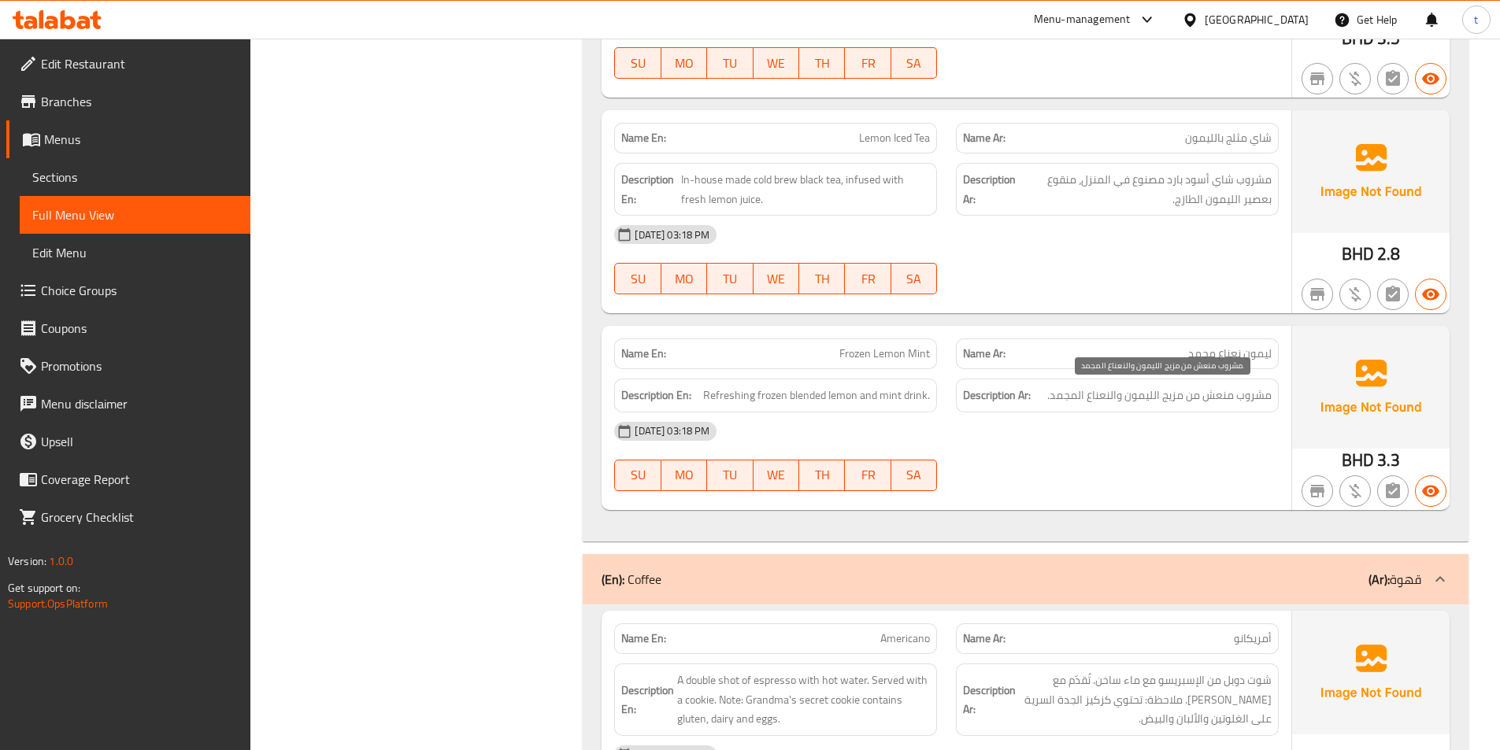
click at [1176, 396] on span "مشروب منعش من مزيج الليمون والنعناع المجمد." at bounding box center [1159, 396] width 224 height 20
drag, startPoint x: 819, startPoint y: 398, endPoint x: 938, endPoint y: 398, distance: 118.9
click at [938, 398] on div "Description En: Refreshing frozen blended lemon and mint drink." at bounding box center [776, 395] width 342 height 53
drag, startPoint x: 1260, startPoint y: 397, endPoint x: 1049, endPoint y: 406, distance: 211.3
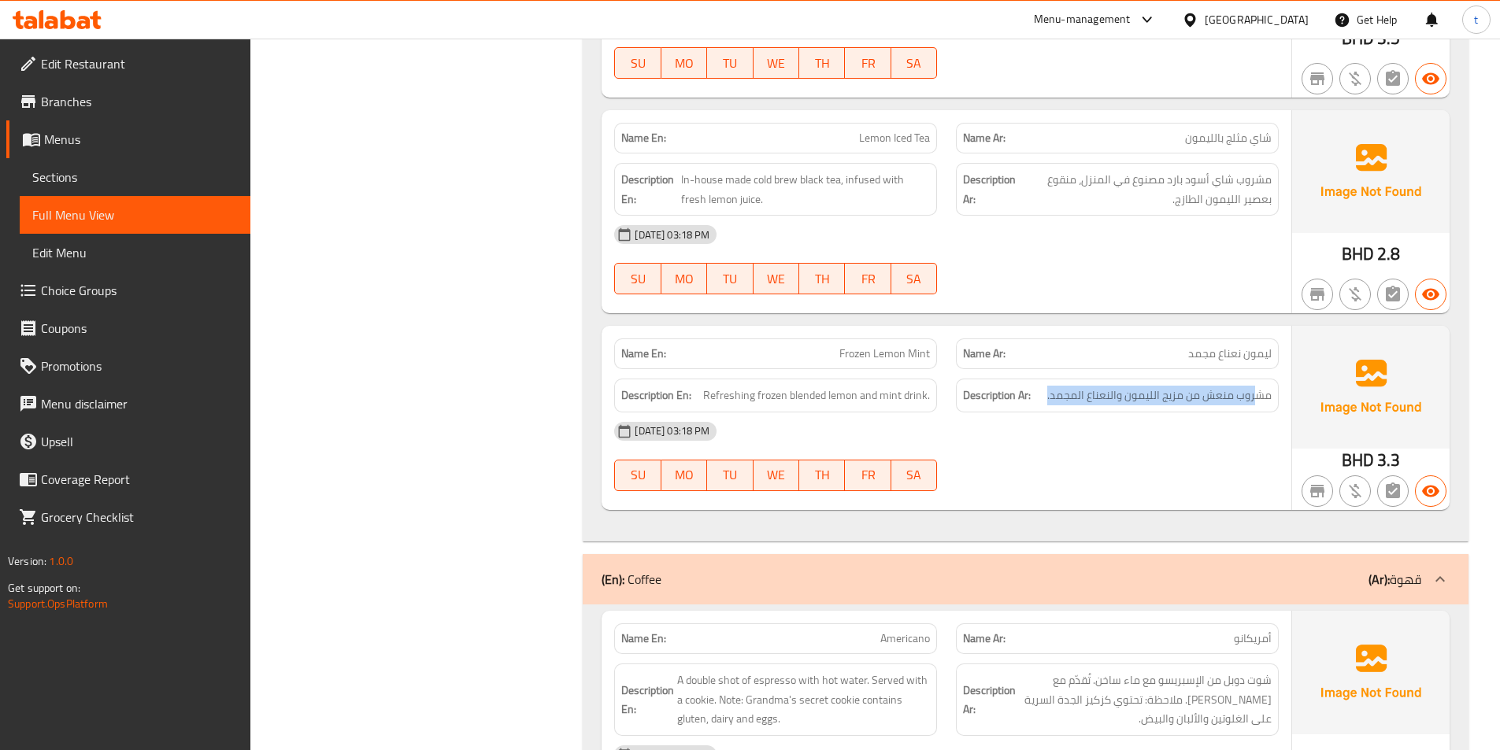
click at [1049, 406] on div "Description Ar: مشروب منعش من مزيج الليمون والنعناع المجمد." at bounding box center [1117, 396] width 323 height 34
click at [910, 357] on span "Frozen Lemon Mint" at bounding box center [884, 354] width 91 height 17
click at [910, 356] on span "Frozen Lemon Mint" at bounding box center [884, 354] width 91 height 17
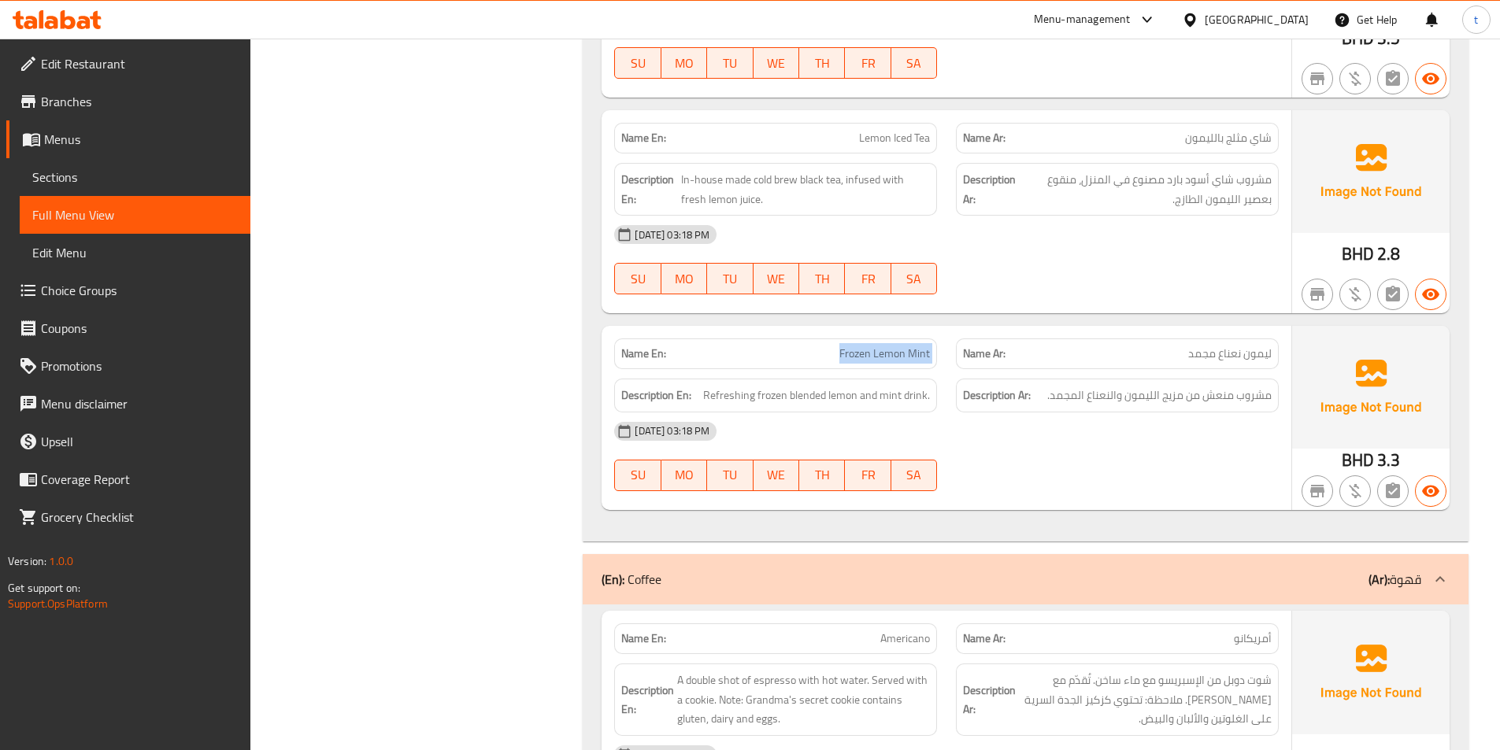
copy span "Frozen Lemon Mint"
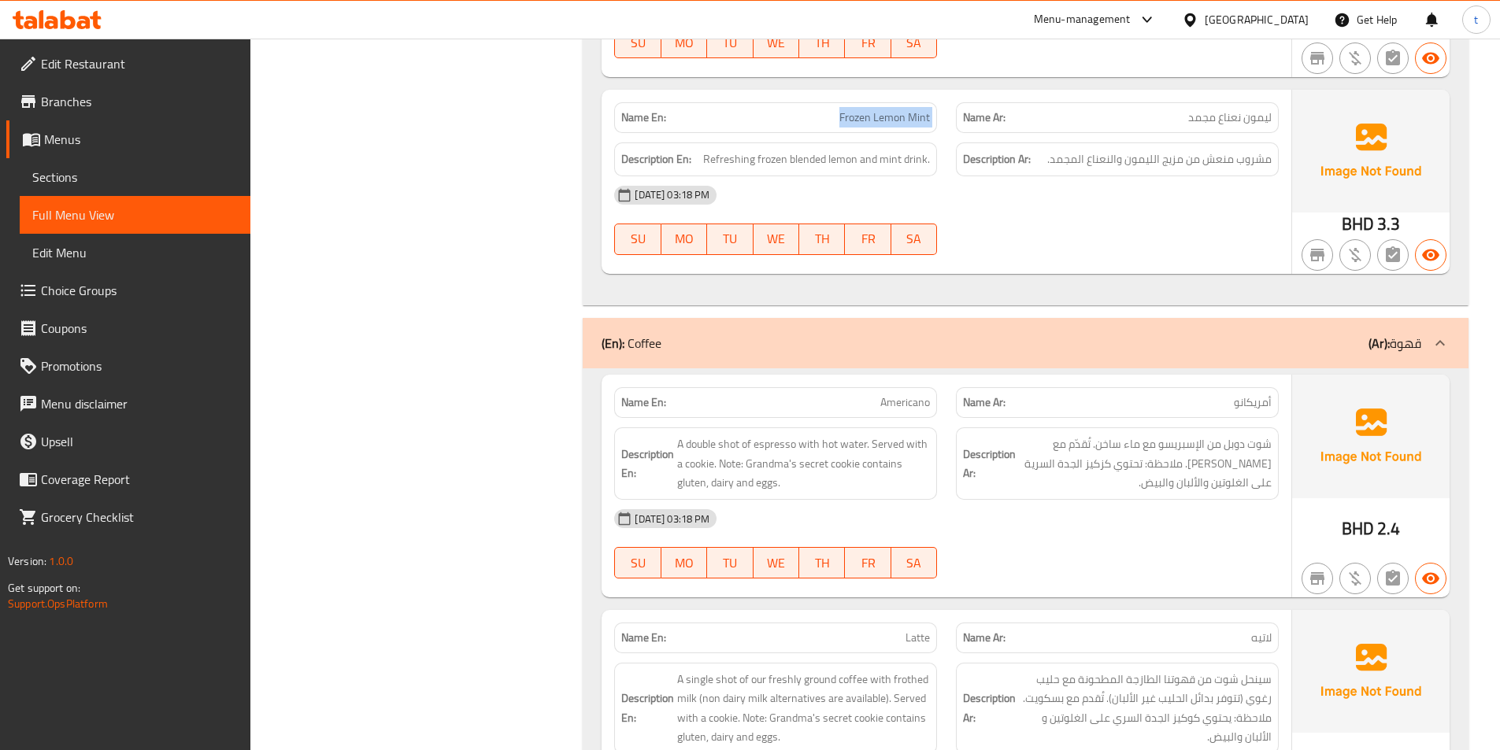
scroll to position [2677, 0]
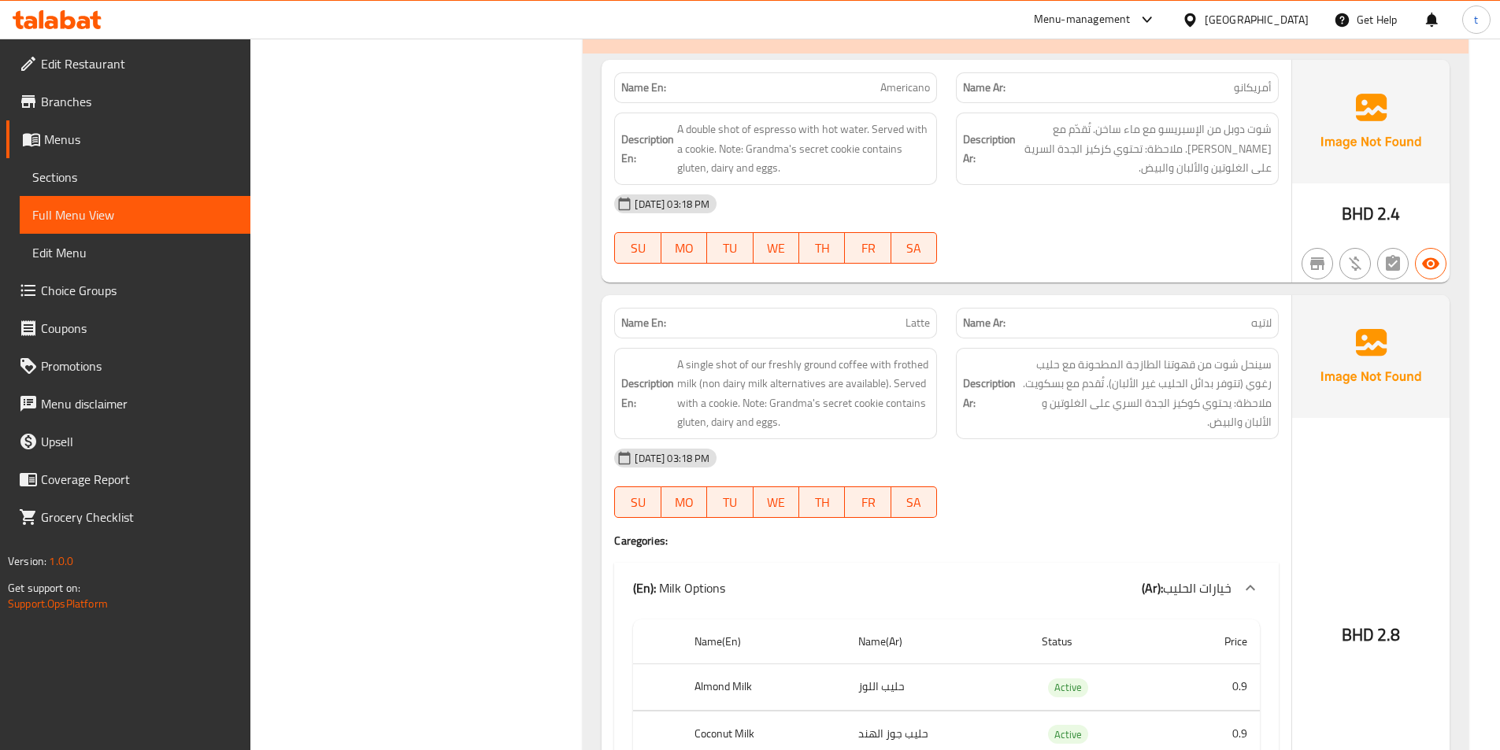
click at [1269, 80] on span "أمريكانو" at bounding box center [1253, 88] width 38 height 17
drag, startPoint x: 1269, startPoint y: 77, endPoint x: 989, endPoint y: 77, distance: 279.5
click at [1270, 76] on div "Name Ar: أمريكانو" at bounding box center [1117, 87] width 323 height 31
click at [901, 80] on span "Americano" at bounding box center [905, 88] width 50 height 17
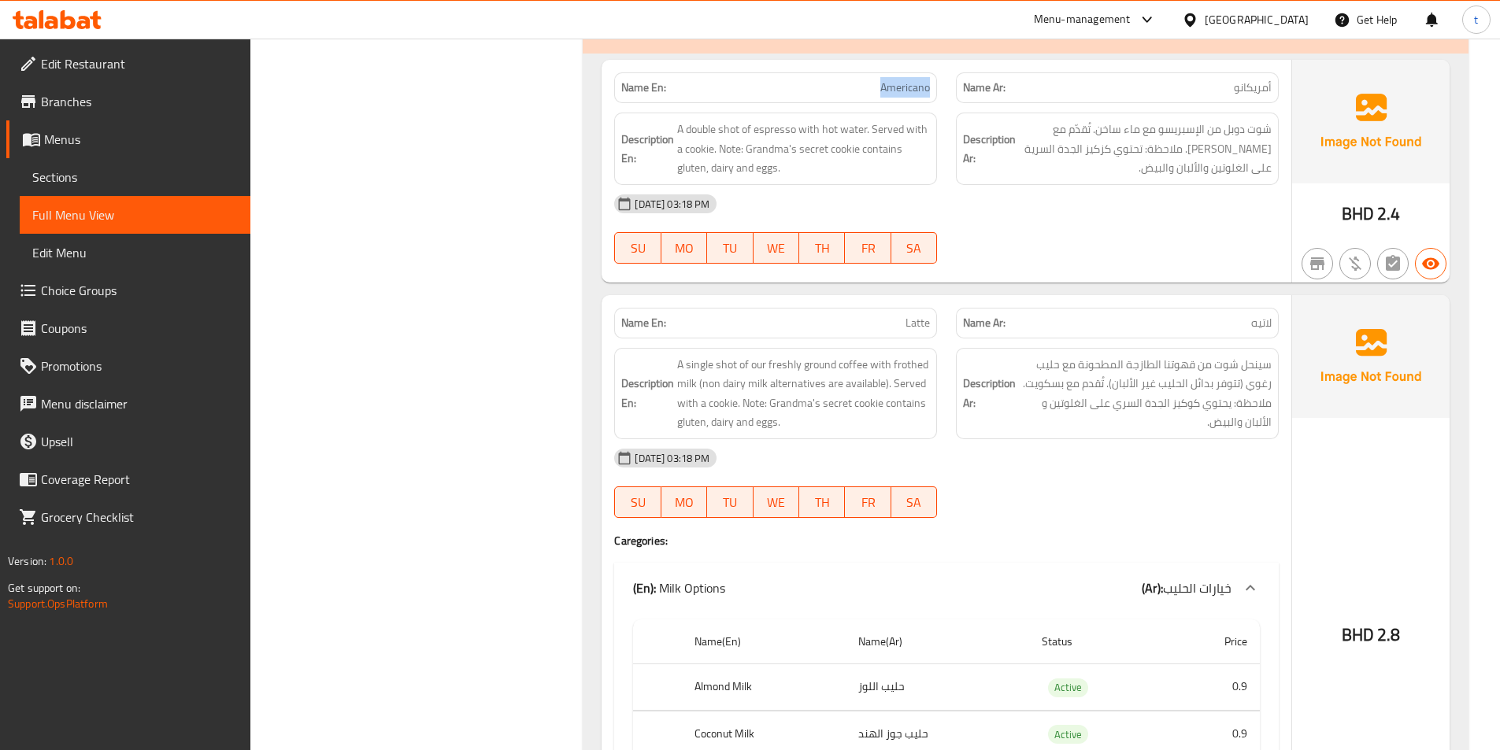
drag, startPoint x: 901, startPoint y: 77, endPoint x: 1278, endPoint y: 236, distance: 409.4
click at [902, 80] on span "Americano" at bounding box center [905, 88] width 50 height 17
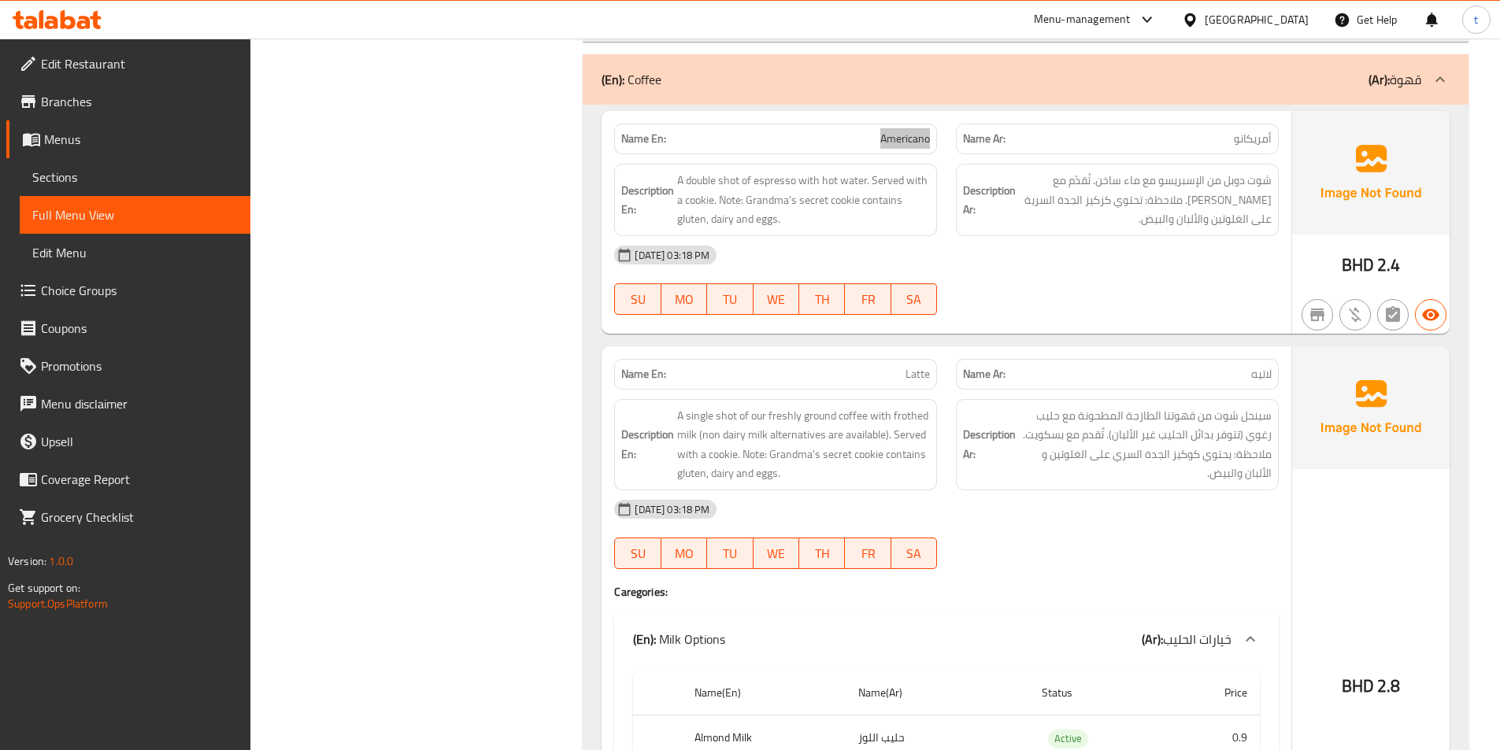
scroll to position [2599, 0]
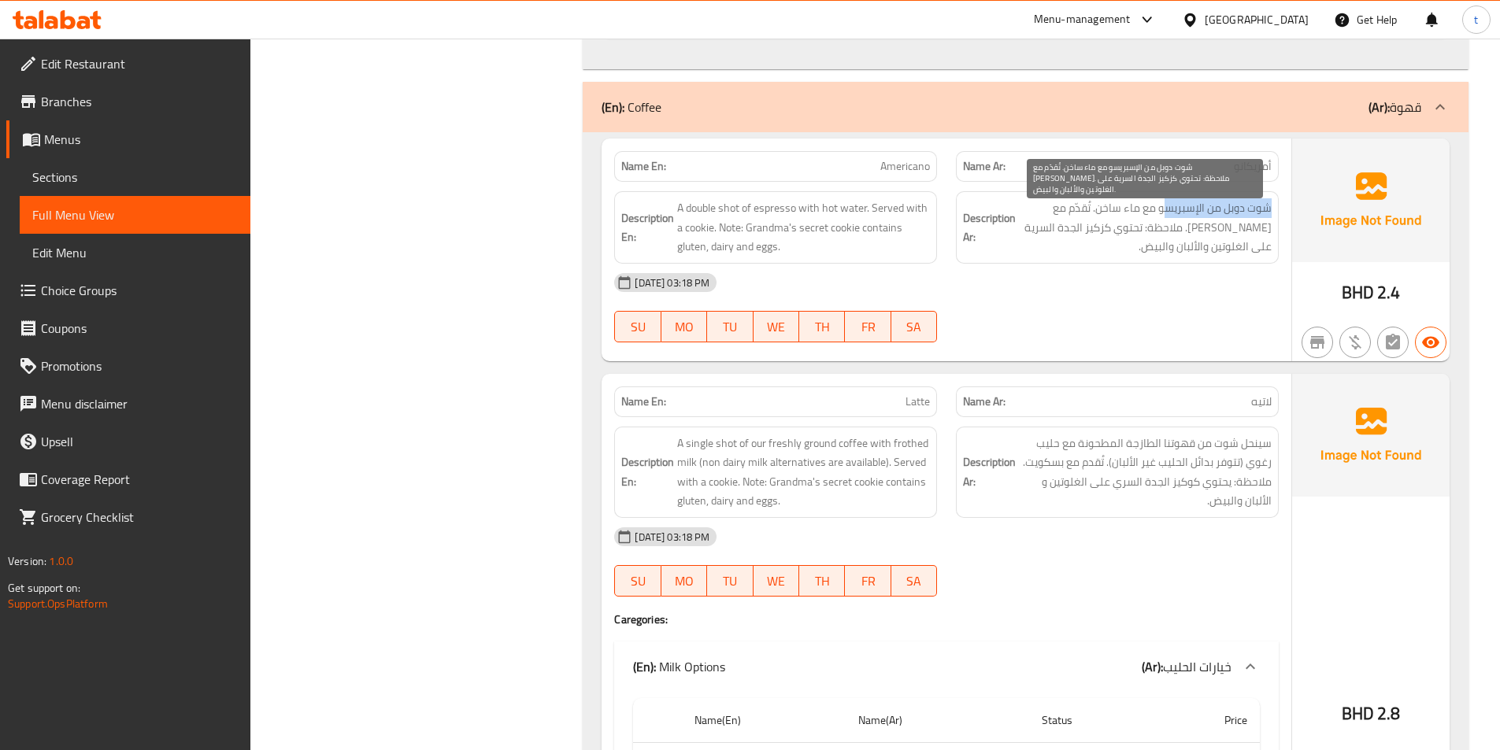
drag, startPoint x: 1273, startPoint y: 206, endPoint x: 1165, endPoint y: 206, distance: 107.9
click at [1165, 206] on div "Description Ar: شوت دوبل من الإسبريسو مع ماء ساخن. تُقدّم مع كوكيز. ملاحظة: تحت…" at bounding box center [1117, 227] width 323 height 72
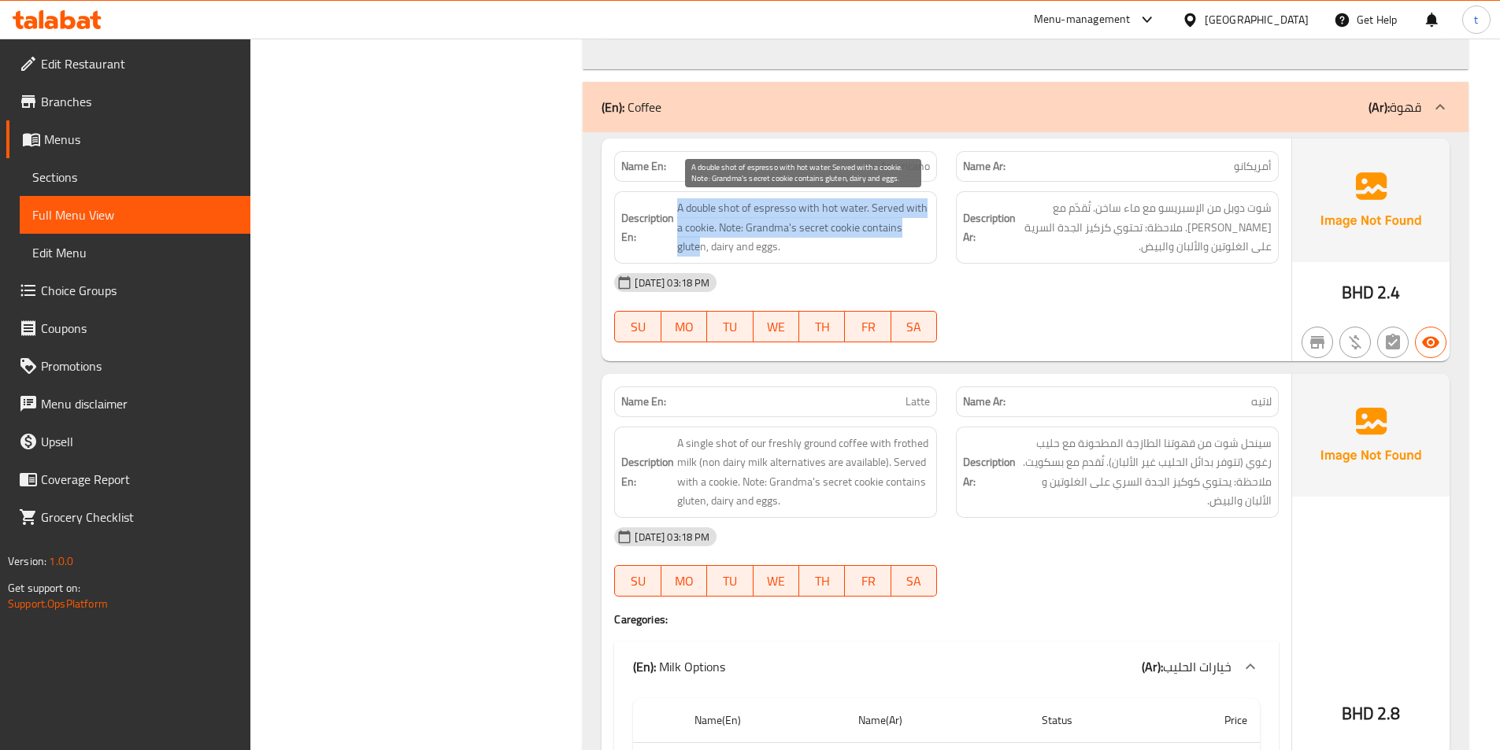
drag, startPoint x: 680, startPoint y: 213, endPoint x: 703, endPoint y: 239, distance: 34.0
click at [703, 239] on span "A double shot of espresso with hot water. Served with a cookie. Note: Grandma's…" at bounding box center [803, 227] width 253 height 58
click at [719, 226] on span "A double shot of espresso with hot water. Served with a cookie. Note: Grandma's…" at bounding box center [803, 227] width 253 height 58
click at [729, 229] on span "A double shot of espresso with hot water. Served with a cookie. Note: Grandma's…" at bounding box center [803, 227] width 253 height 58
drag, startPoint x: 724, startPoint y: 228, endPoint x: 751, endPoint y: 230, distance: 26.8
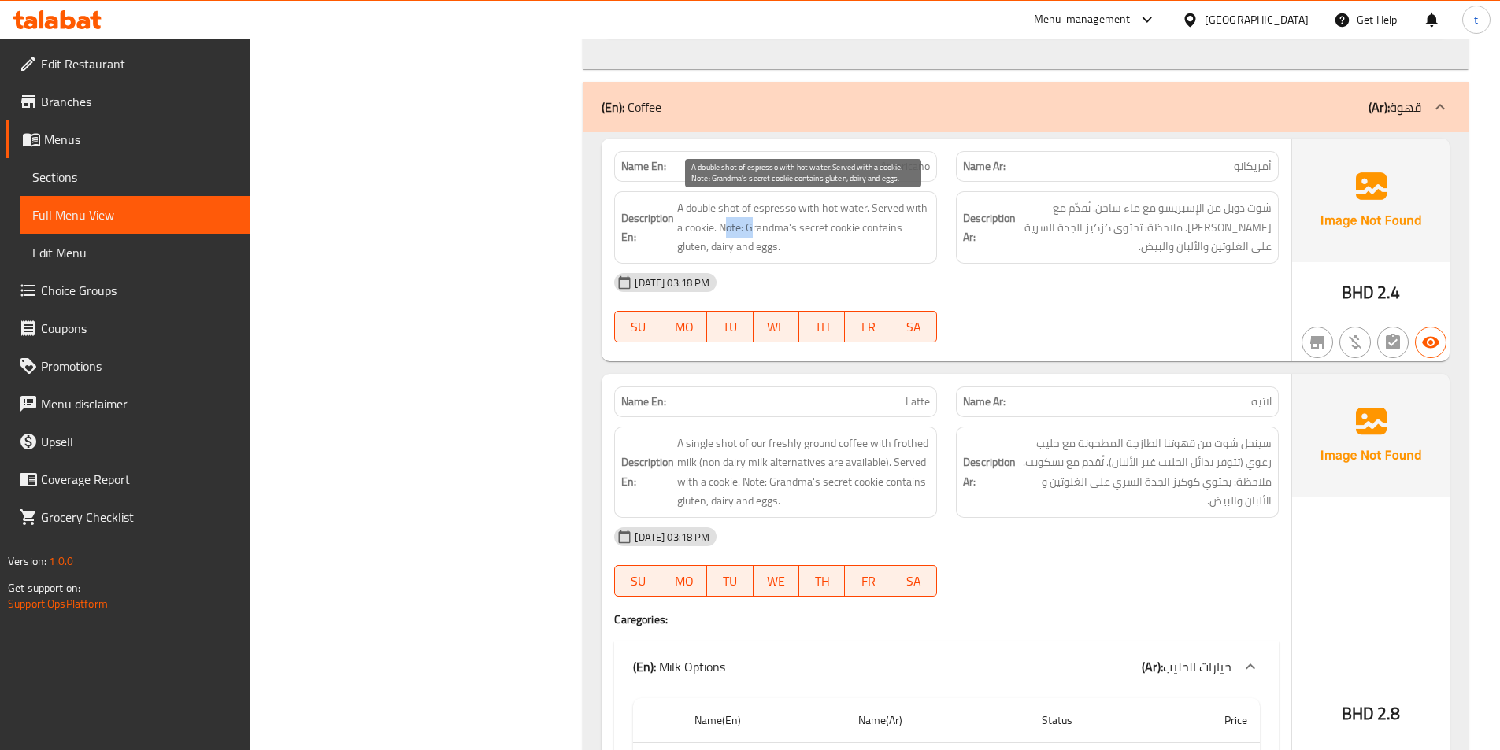
click at [751, 230] on span "A double shot of espresso with hot water. Served with a cookie. Note: Grandma's…" at bounding box center [803, 227] width 253 height 58
click at [820, 231] on span "A double shot of espresso with hot water. Served with a cookie. Note: Grandma's…" at bounding box center [803, 227] width 253 height 58
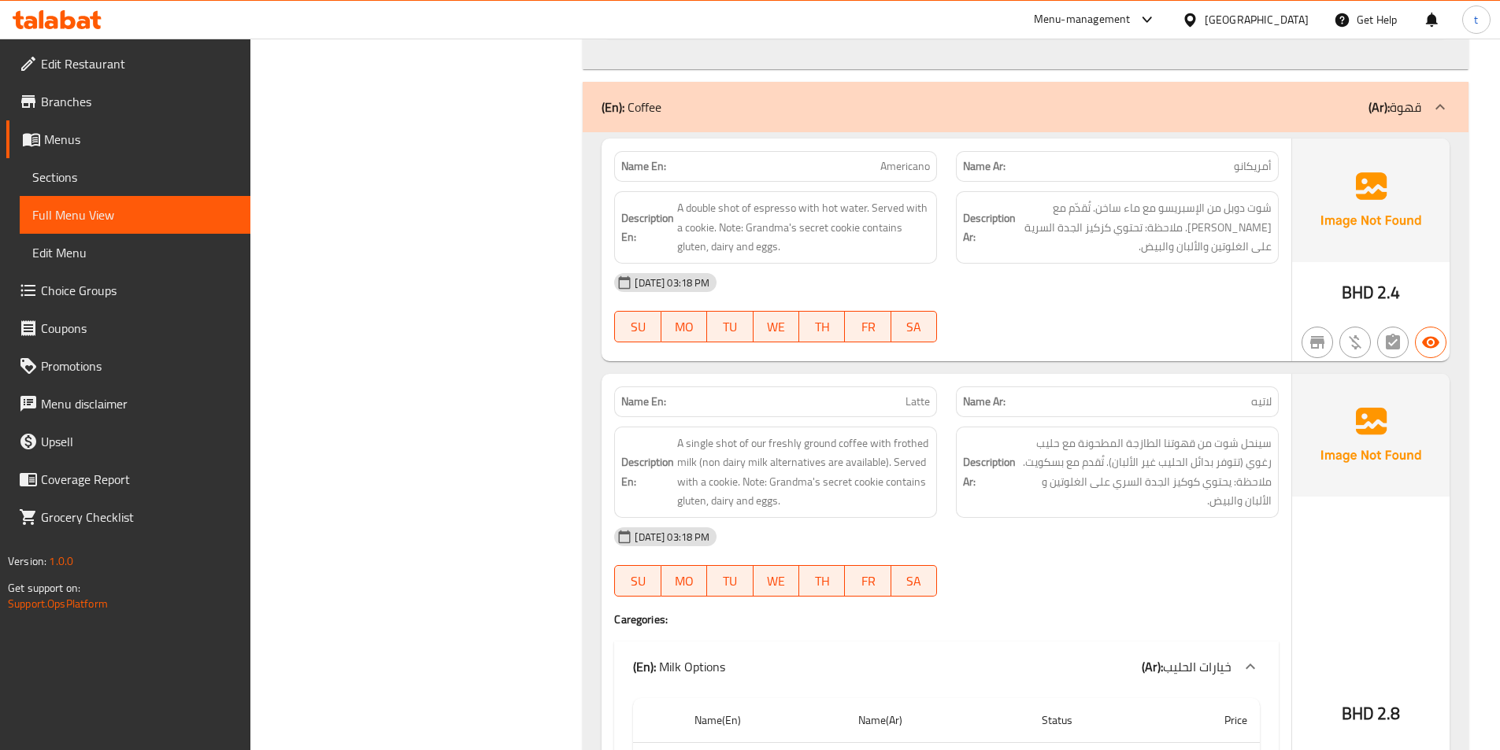
click at [920, 165] on span "Americano" at bounding box center [905, 166] width 50 height 17
copy span "Americano"
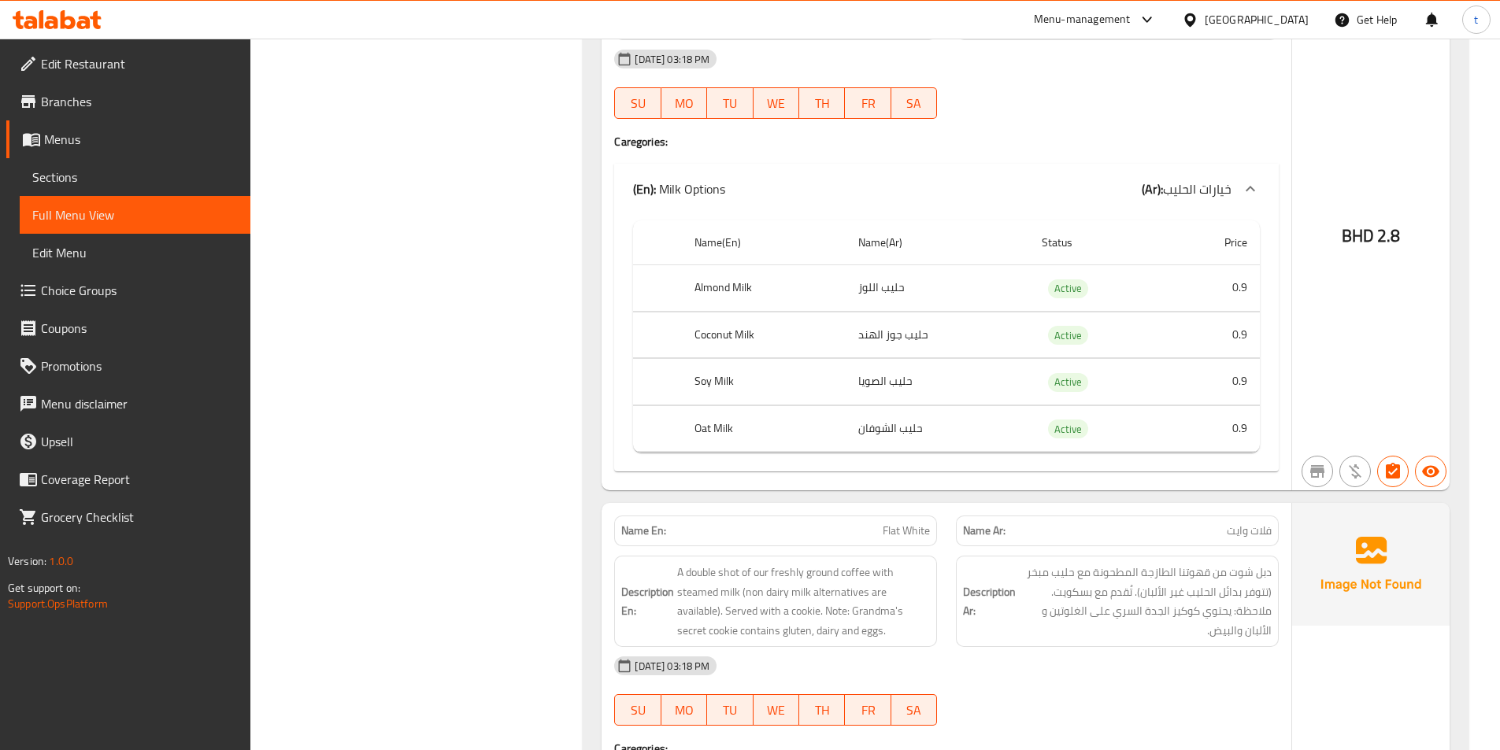
scroll to position [3307, 0]
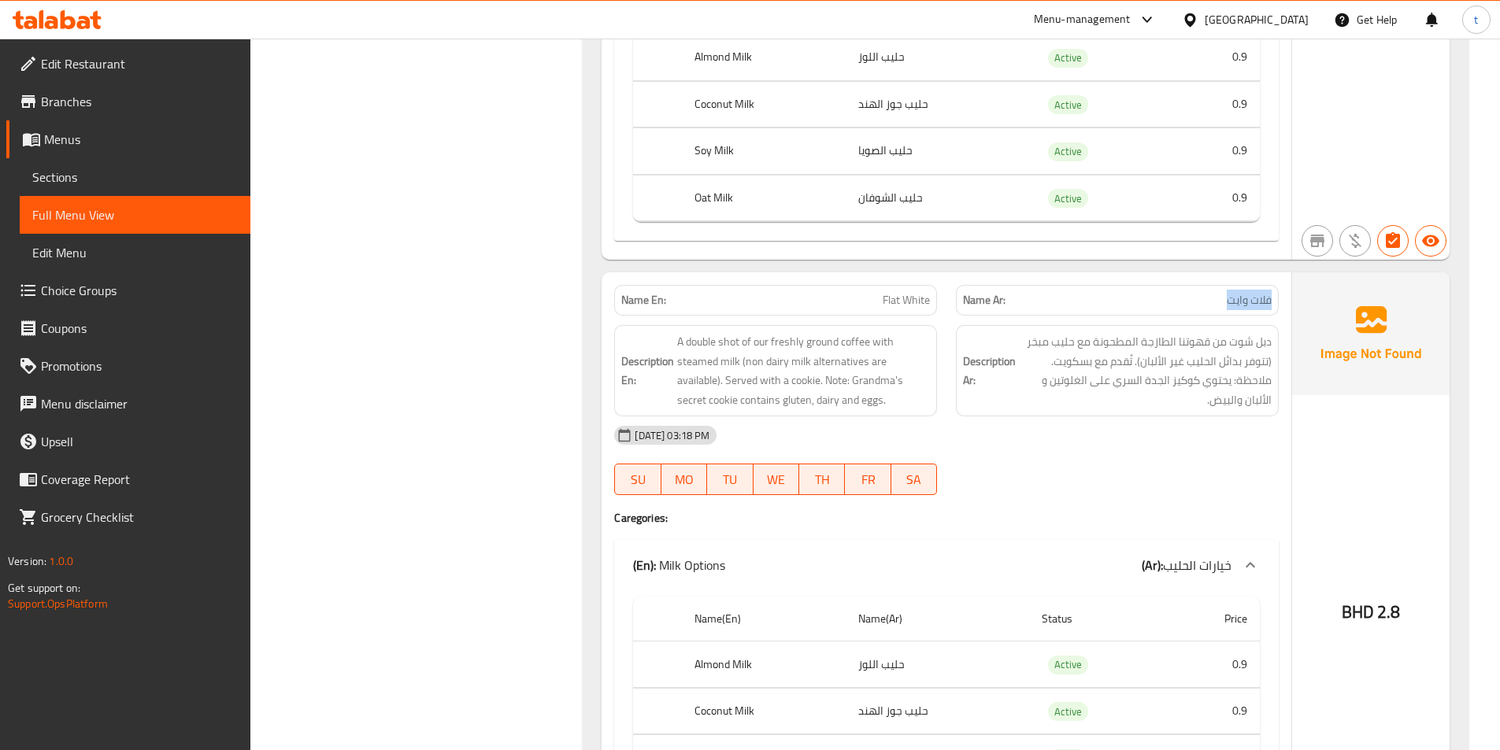
drag, startPoint x: 1229, startPoint y: 307, endPoint x: 1081, endPoint y: 322, distance: 148.8
click at [1135, 317] on div "Name En: Flat White Name Ar: فلات وايت Description En: A double shot of our fre…" at bounding box center [947, 569] width 690 height 595
drag, startPoint x: 899, startPoint y: 304, endPoint x: 964, endPoint y: 309, distance: 64.8
click at [964, 309] on div "Name En: Flat White Name Ar: فلات وايت" at bounding box center [947, 301] width 684 height 50
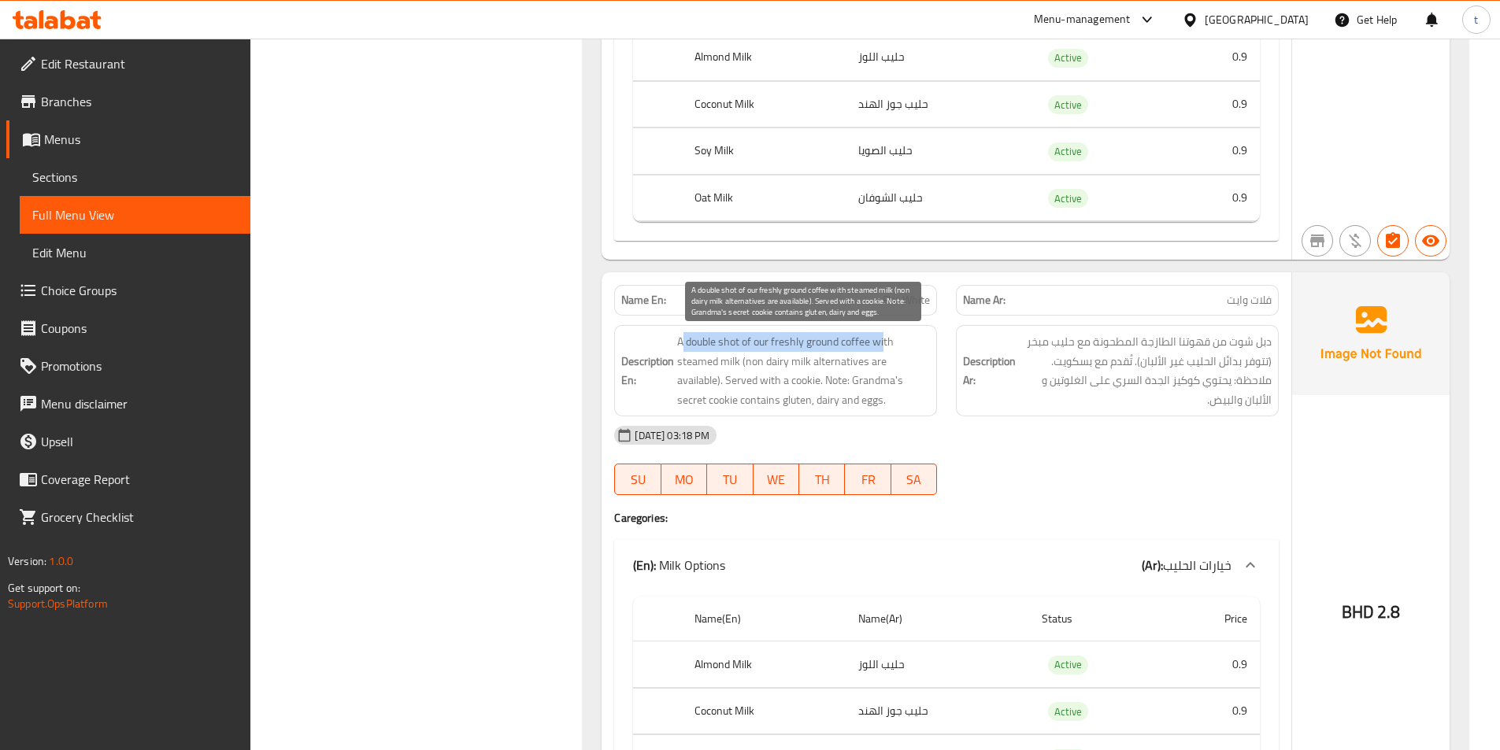
drag, startPoint x: 684, startPoint y: 348, endPoint x: 886, endPoint y: 343, distance: 202.5
click at [886, 343] on span "A double shot of our freshly ground coffee with steamed milk (non dairy milk al…" at bounding box center [803, 370] width 253 height 77
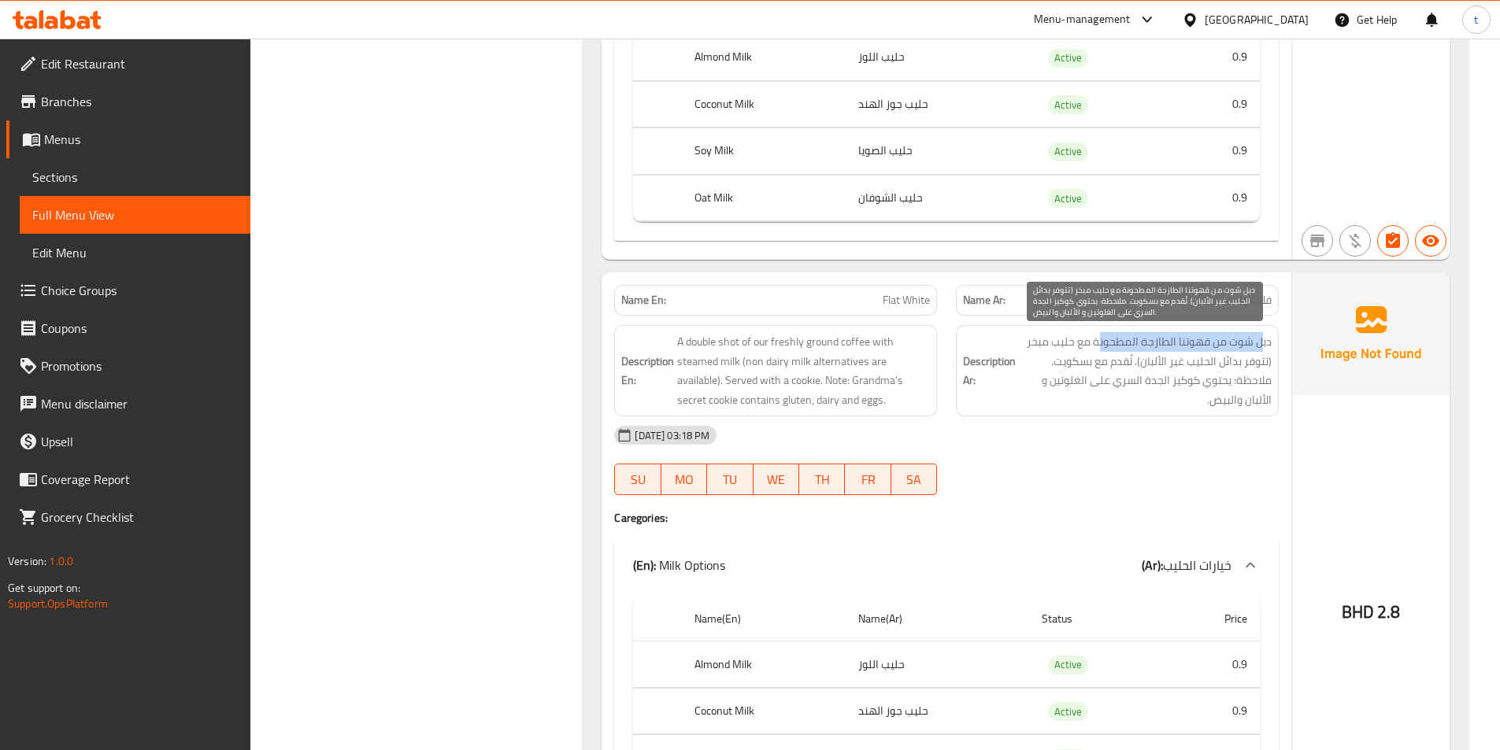
drag, startPoint x: 1262, startPoint y: 339, endPoint x: 1099, endPoint y: 350, distance: 163.3
click at [1099, 350] on span "دبل شوت من قهوتنا الطازجة المطحونة مع حليب مبخر (تتوفر بدائل الحليب غير الألبان…" at bounding box center [1145, 370] width 253 height 77
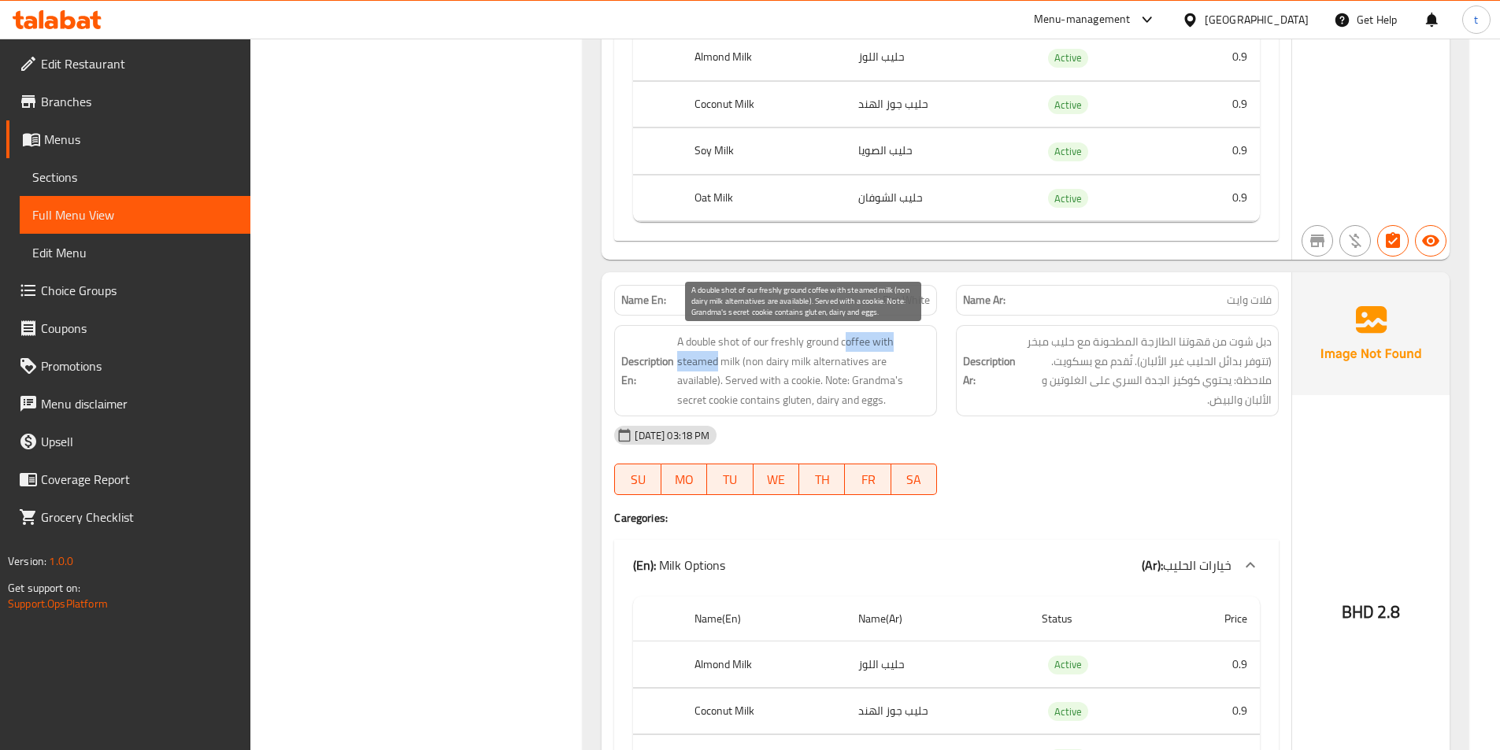
drag, startPoint x: 846, startPoint y: 348, endPoint x: 718, endPoint y: 369, distance: 129.2
click at [718, 369] on span "A double shot of our freshly ground coffee with steamed milk (non dairy milk al…" at bounding box center [803, 370] width 253 height 77
click at [767, 347] on span "A double shot of our freshly ground coffee with steamed milk (non dairy milk al…" at bounding box center [803, 370] width 253 height 77
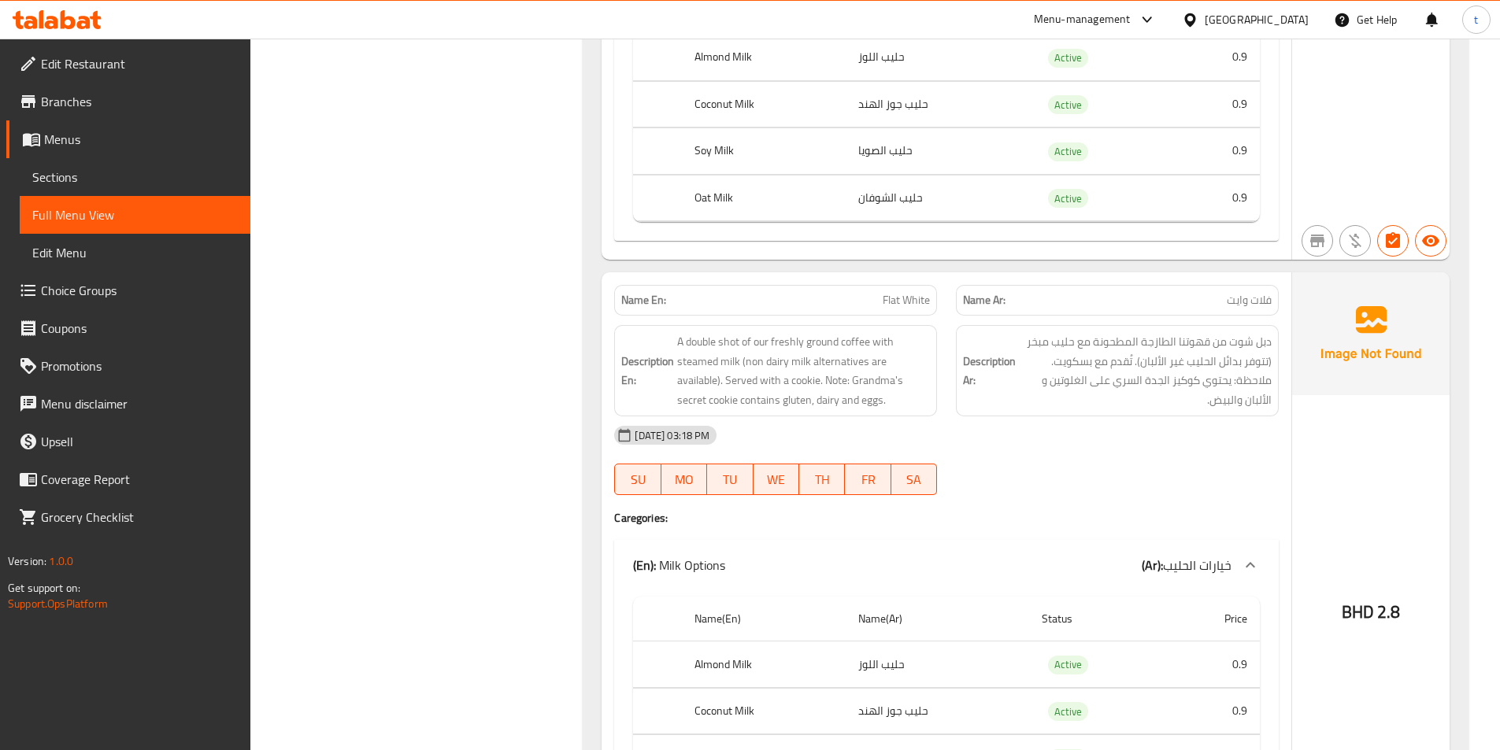
click at [850, 320] on div "Description En: A double shot of our freshly ground coffee with steamed milk (n…" at bounding box center [776, 371] width 342 height 110
click at [919, 299] on span "Flat White" at bounding box center [906, 300] width 47 height 17
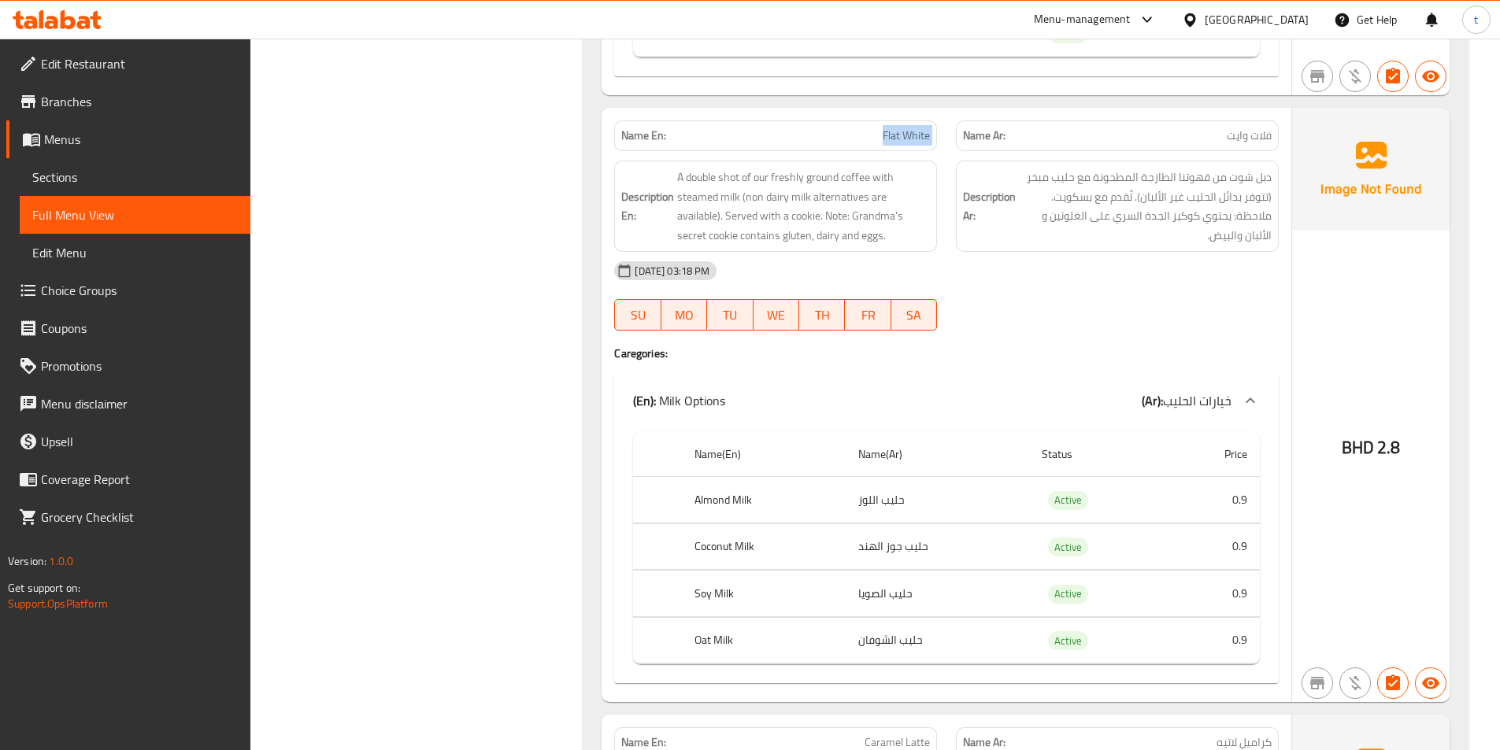
scroll to position [3465, 0]
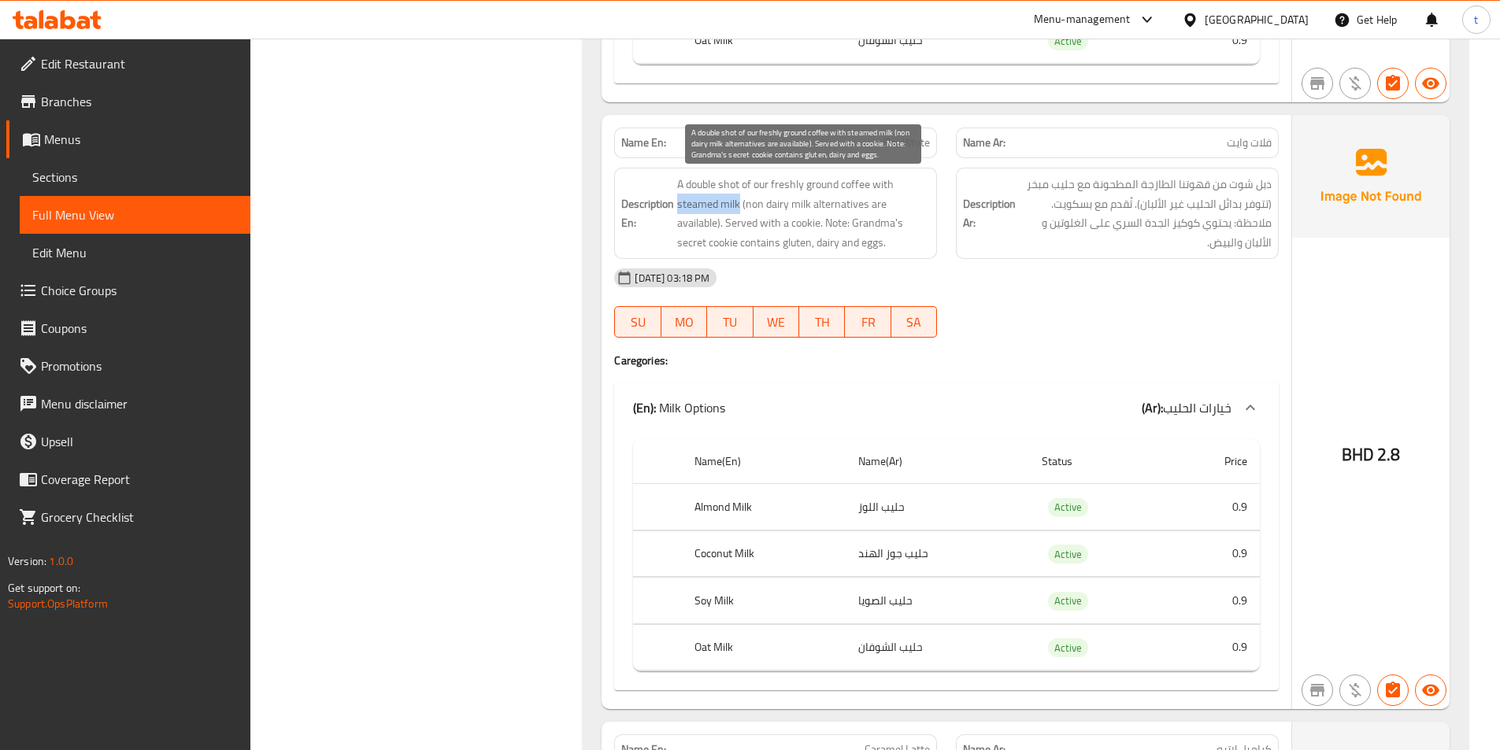
drag, startPoint x: 679, startPoint y: 203, endPoint x: 738, endPoint y: 212, distance: 59.7
click at [738, 212] on span "A double shot of our freshly ground coffee with steamed milk (non dairy milk al…" at bounding box center [803, 213] width 253 height 77
copy span "steamed milk"
click at [694, 226] on span "A double shot of our freshly ground coffee with steamed milk (non dairy milk al…" at bounding box center [803, 213] width 253 height 77
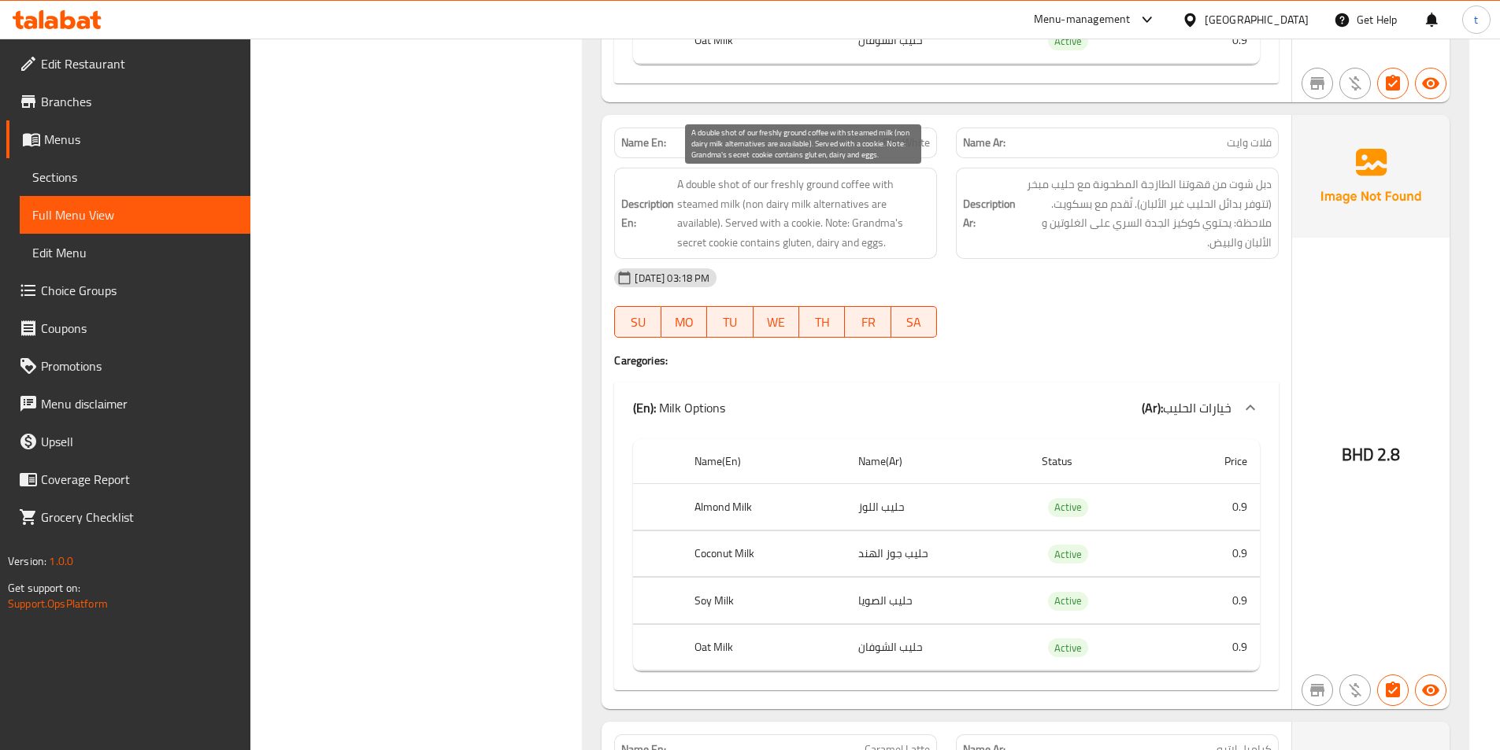
click at [849, 208] on span "A double shot of our freshly ground coffee with steamed milk (non dairy milk al…" at bounding box center [803, 213] width 253 height 77
copy span "alternatives"
drag, startPoint x: 743, startPoint y: 211, endPoint x: 813, endPoint y: 214, distance: 70.2
click at [813, 214] on span "A double shot of our freshly ground coffee with steamed milk (non dairy milk al…" at bounding box center [803, 213] width 253 height 77
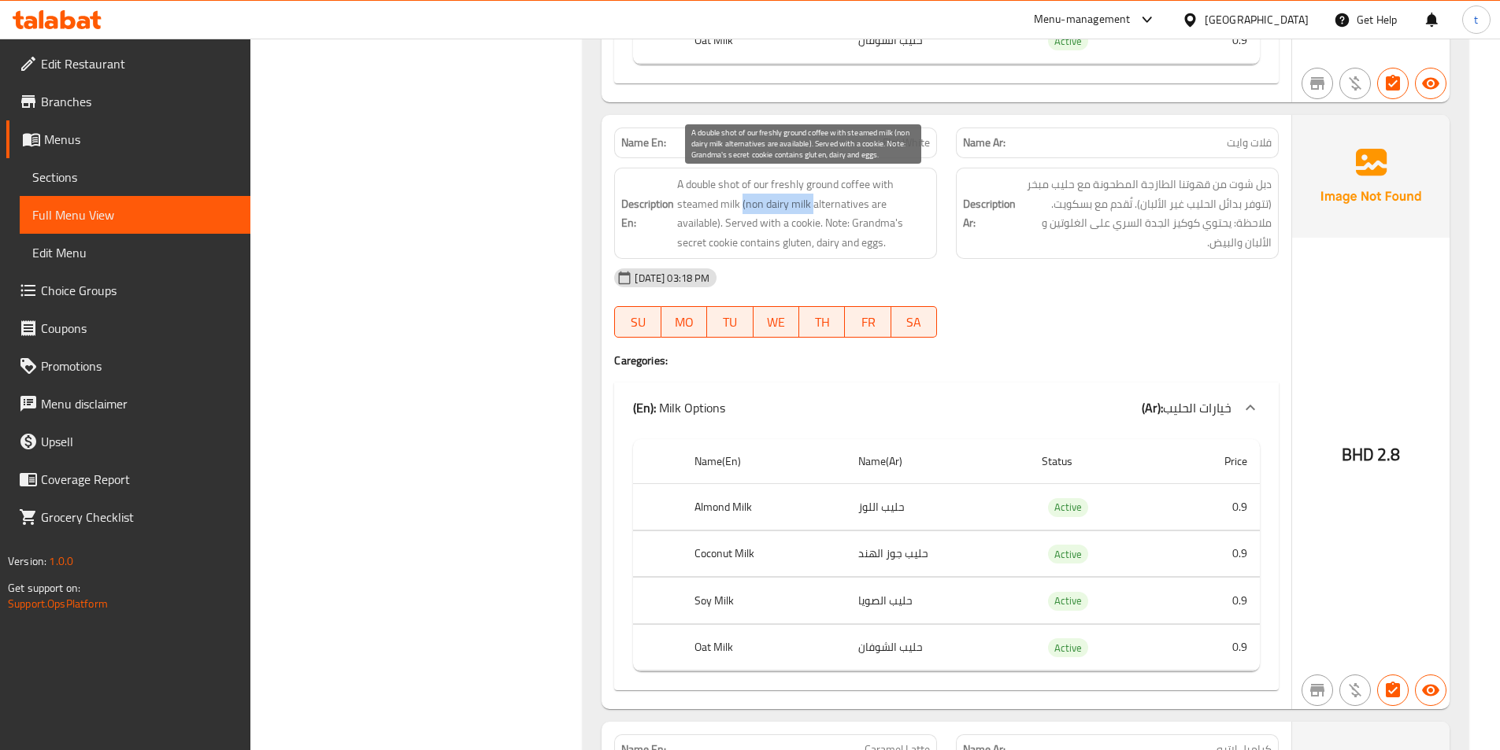
copy span "(non dairy milk"
click at [861, 200] on span "A double shot of our freshly ground coffee with steamed milk (non dairy milk al…" at bounding box center [803, 213] width 253 height 77
drag, startPoint x: 721, startPoint y: 222, endPoint x: 816, endPoint y: 220, distance: 95.3
click at [816, 220] on span "A double shot of our freshly ground coffee with steamed milk (non dairy milk al…" at bounding box center [803, 213] width 253 height 77
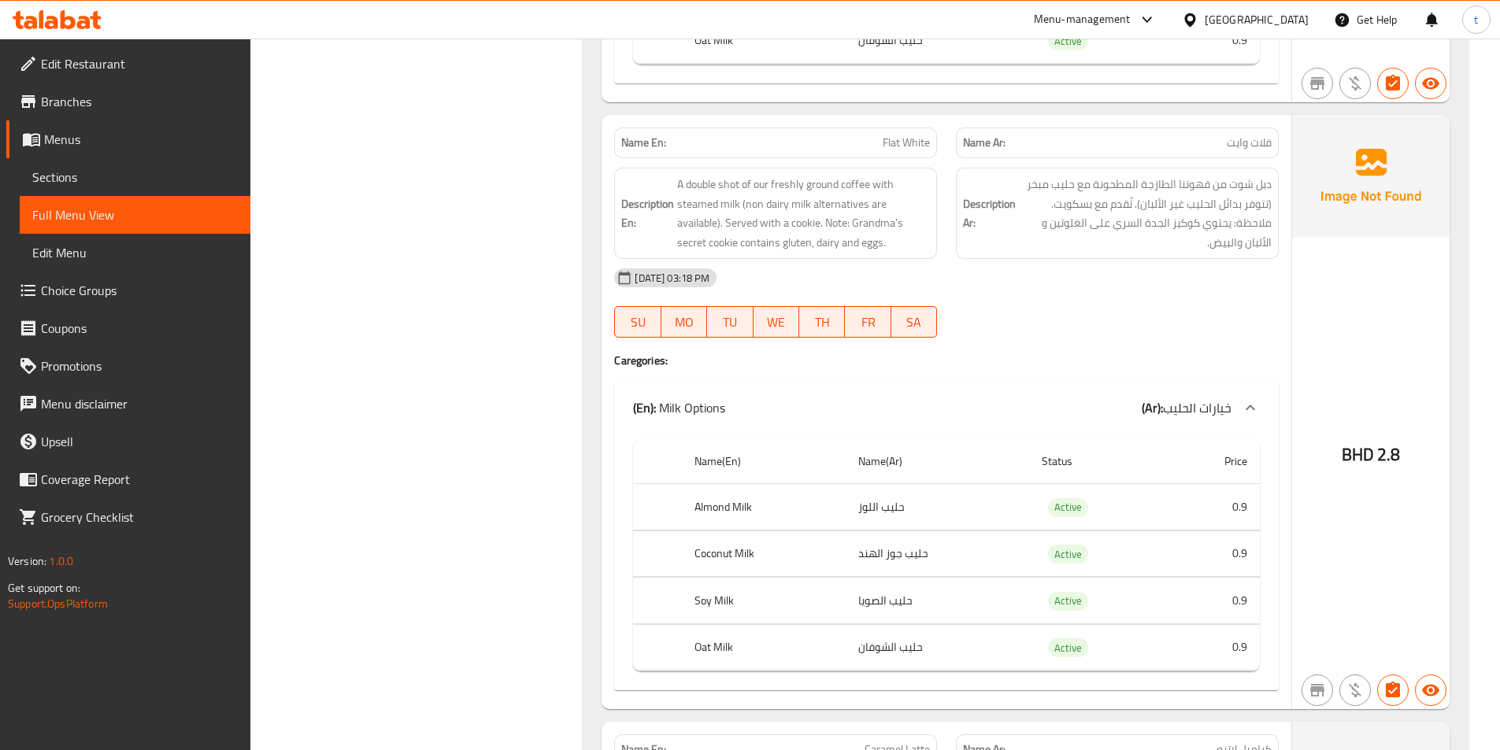
click at [906, 146] on span "Flat White" at bounding box center [906, 143] width 47 height 17
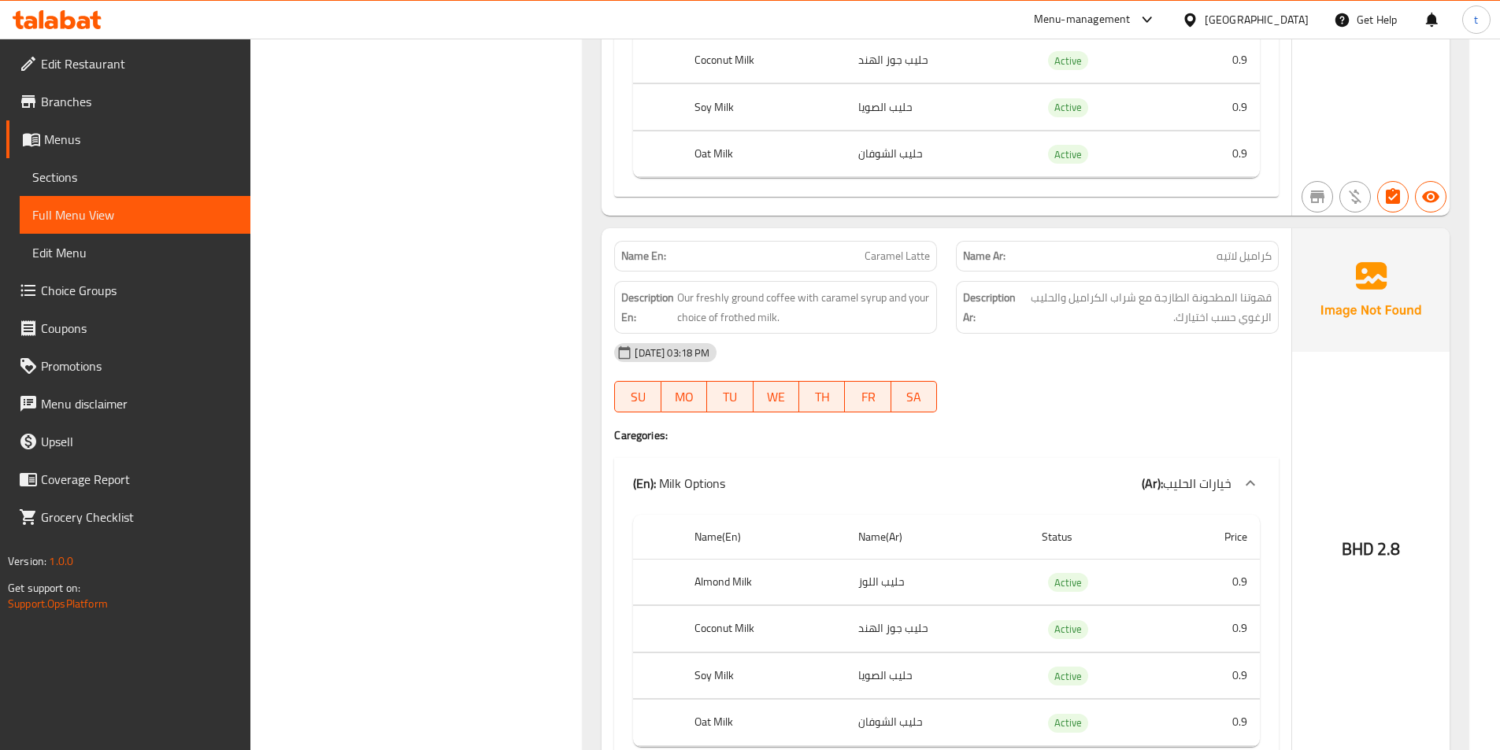
scroll to position [4016, 0]
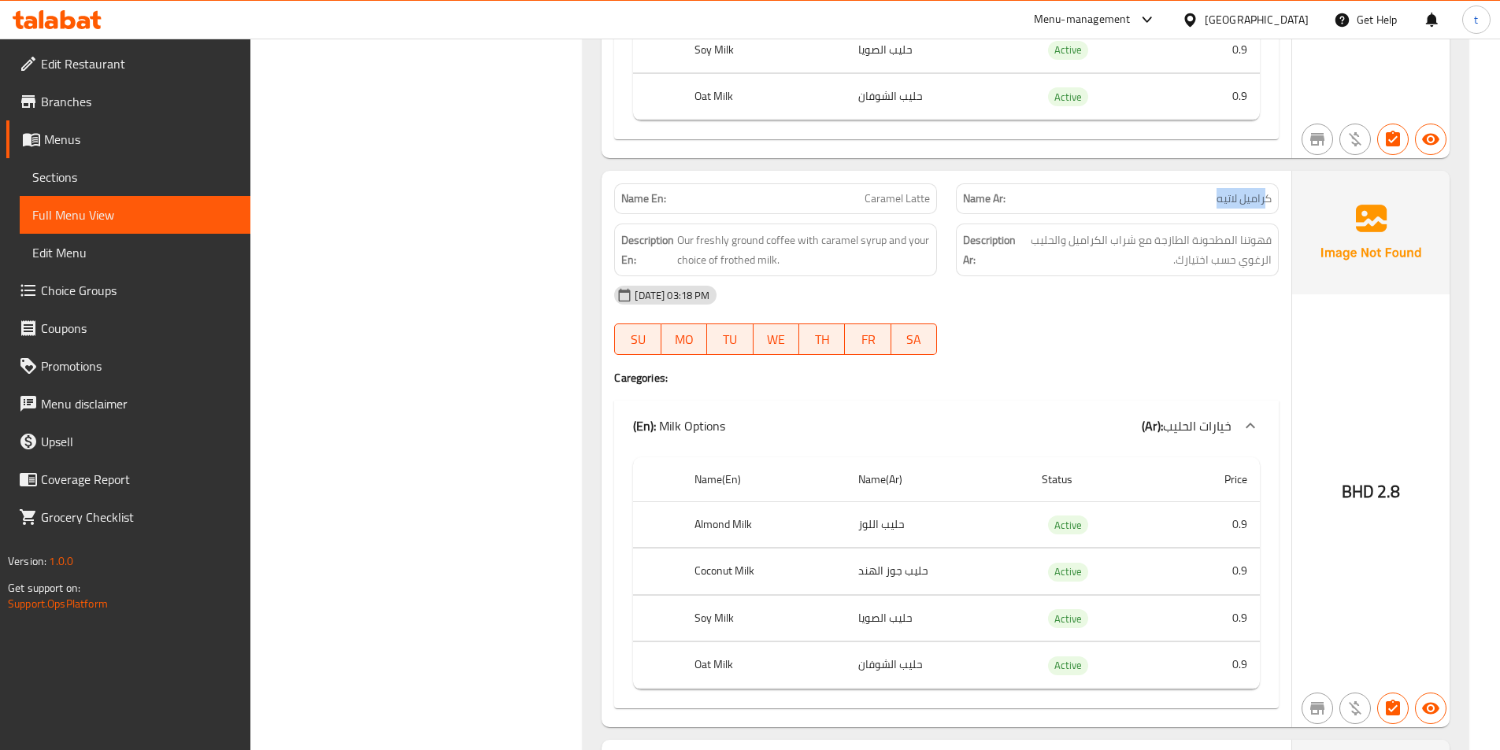
drag, startPoint x: 1268, startPoint y: 196, endPoint x: 982, endPoint y: 205, distance: 286.0
click at [1158, 205] on p "Name Ar: كراميل لاتيه" at bounding box center [1117, 199] width 309 height 17
drag, startPoint x: 851, startPoint y: 201, endPoint x: 918, endPoint y: 202, distance: 67.0
click at [918, 202] on p "Name En: Caramel Latte" at bounding box center [775, 199] width 309 height 17
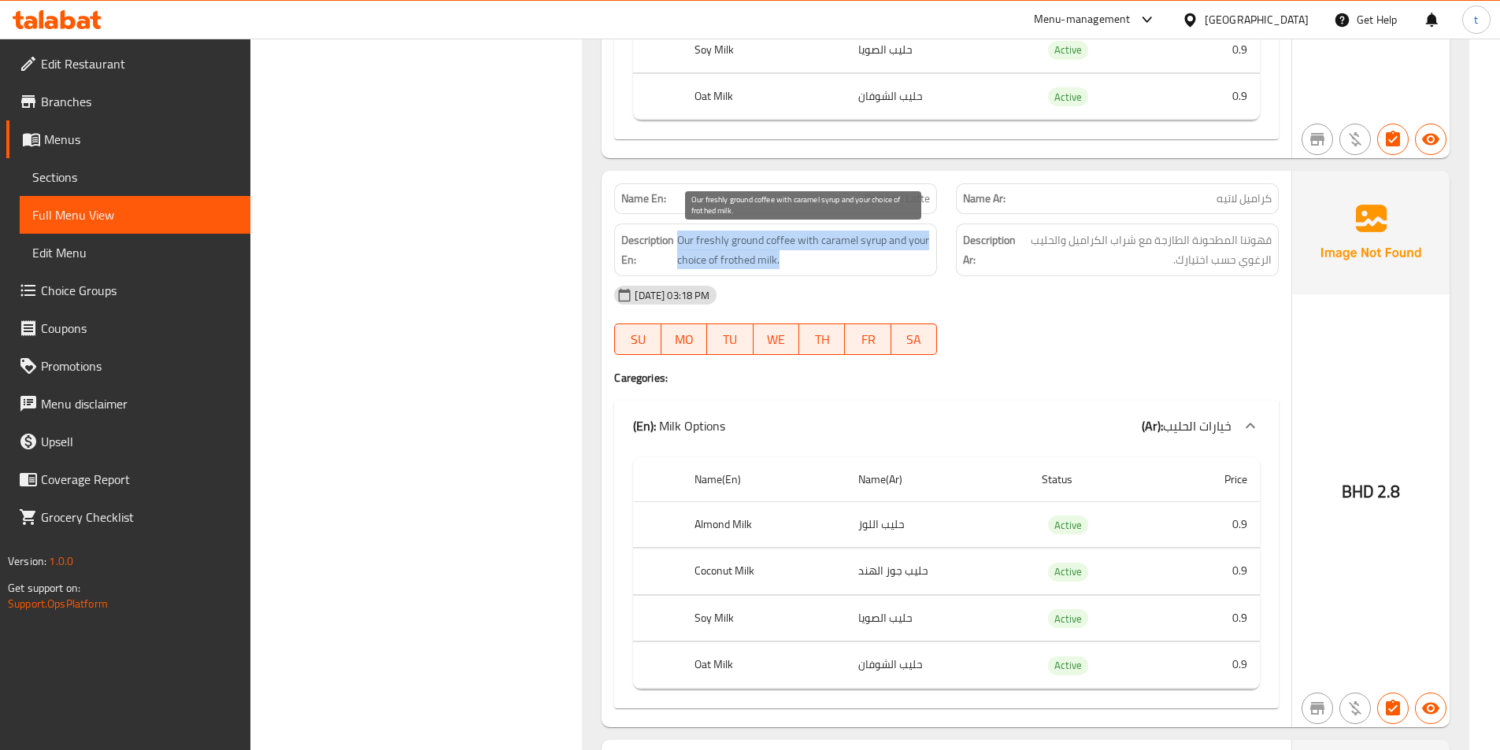
drag, startPoint x: 680, startPoint y: 244, endPoint x: 806, endPoint y: 250, distance: 126.2
click at [806, 250] on span "Our freshly ground coffee with caramel syrup and your choice of frothed milk." at bounding box center [803, 250] width 253 height 39
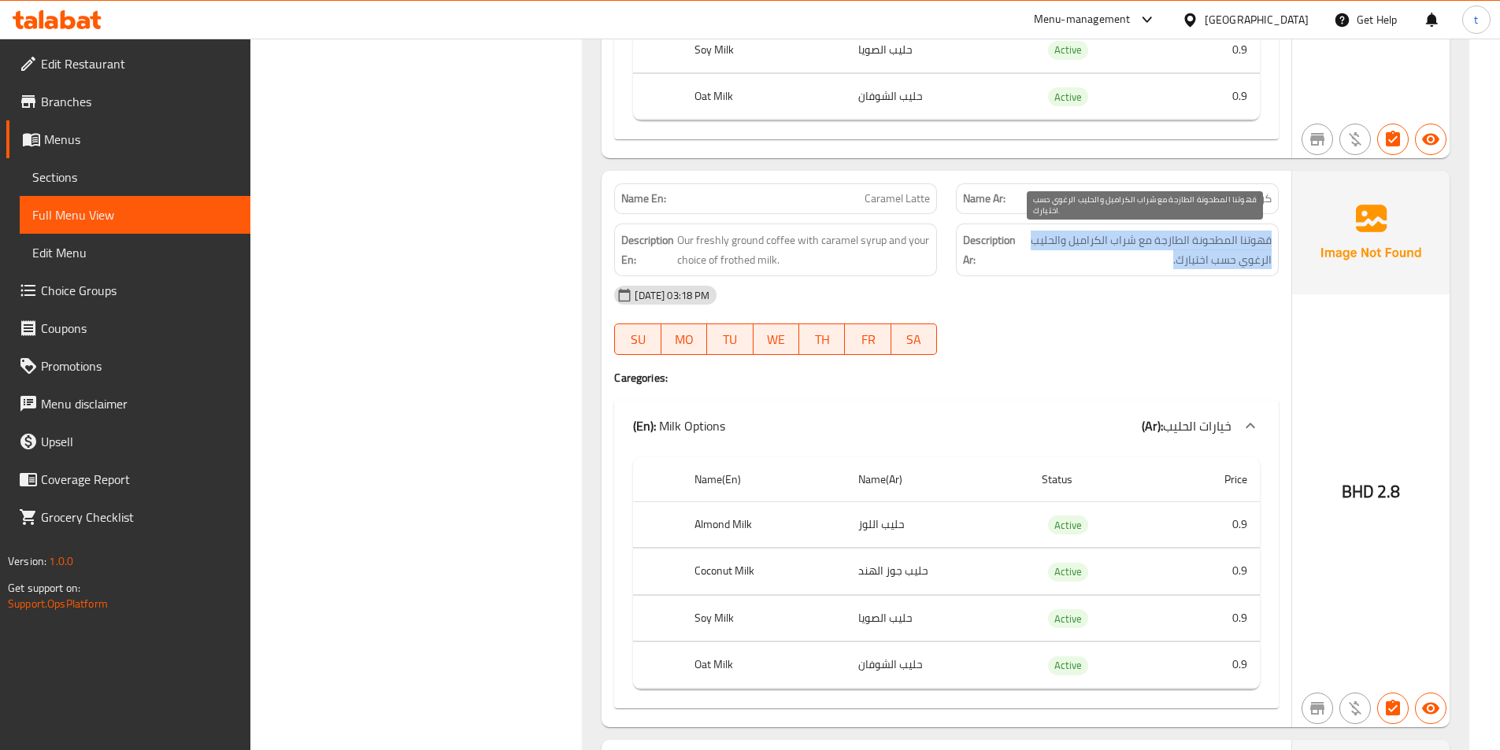
drag, startPoint x: 1269, startPoint y: 242, endPoint x: 1150, endPoint y: 251, distance: 119.3
click at [1150, 251] on span "قهوتنا المطحونة الطازجة مع شراب الكراميل والحليب الرغوي حسب اختيارك." at bounding box center [1145, 250] width 253 height 39
click at [1141, 246] on span "قهوتنا المطحونة الطازجة مع شراب الكراميل والحليب الرغوي حسب اختيارك." at bounding box center [1145, 250] width 253 height 39
drag, startPoint x: 1191, startPoint y: 244, endPoint x: 1058, endPoint y: 248, distance: 133.1
click at [1058, 248] on span "قهوتنا المطحونة الطازجة مع شراب الكراميل والحليب الرغوي حسب اختيارك." at bounding box center [1145, 250] width 253 height 39
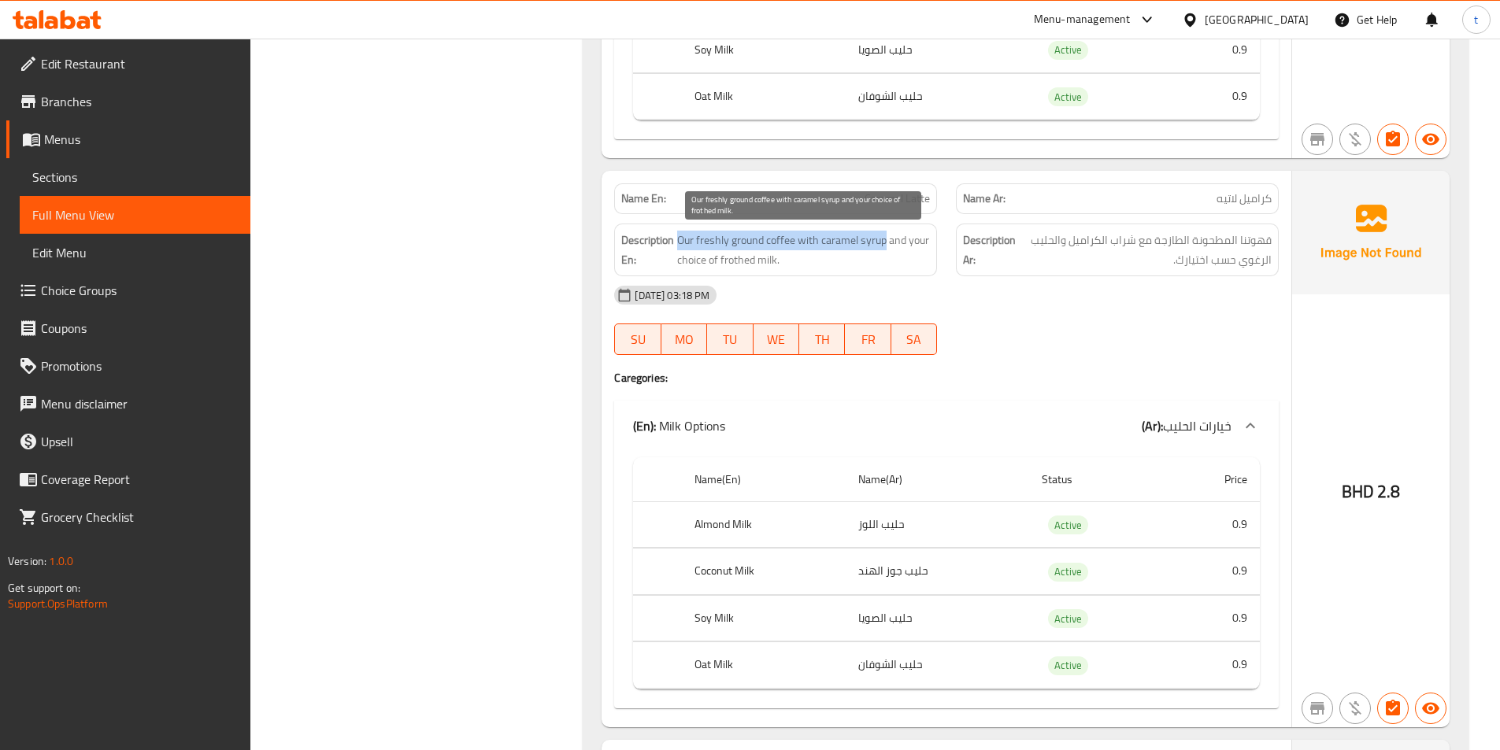
drag, startPoint x: 680, startPoint y: 240, endPoint x: 884, endPoint y: 237, distance: 204.0
click at [884, 237] on span "Our freshly ground coffee with caramel syrup and your choice of frothed milk." at bounding box center [803, 250] width 253 height 39
click at [821, 268] on span "Our freshly ground coffee with caramel syrup and your choice of frothed milk." at bounding box center [803, 250] width 253 height 39
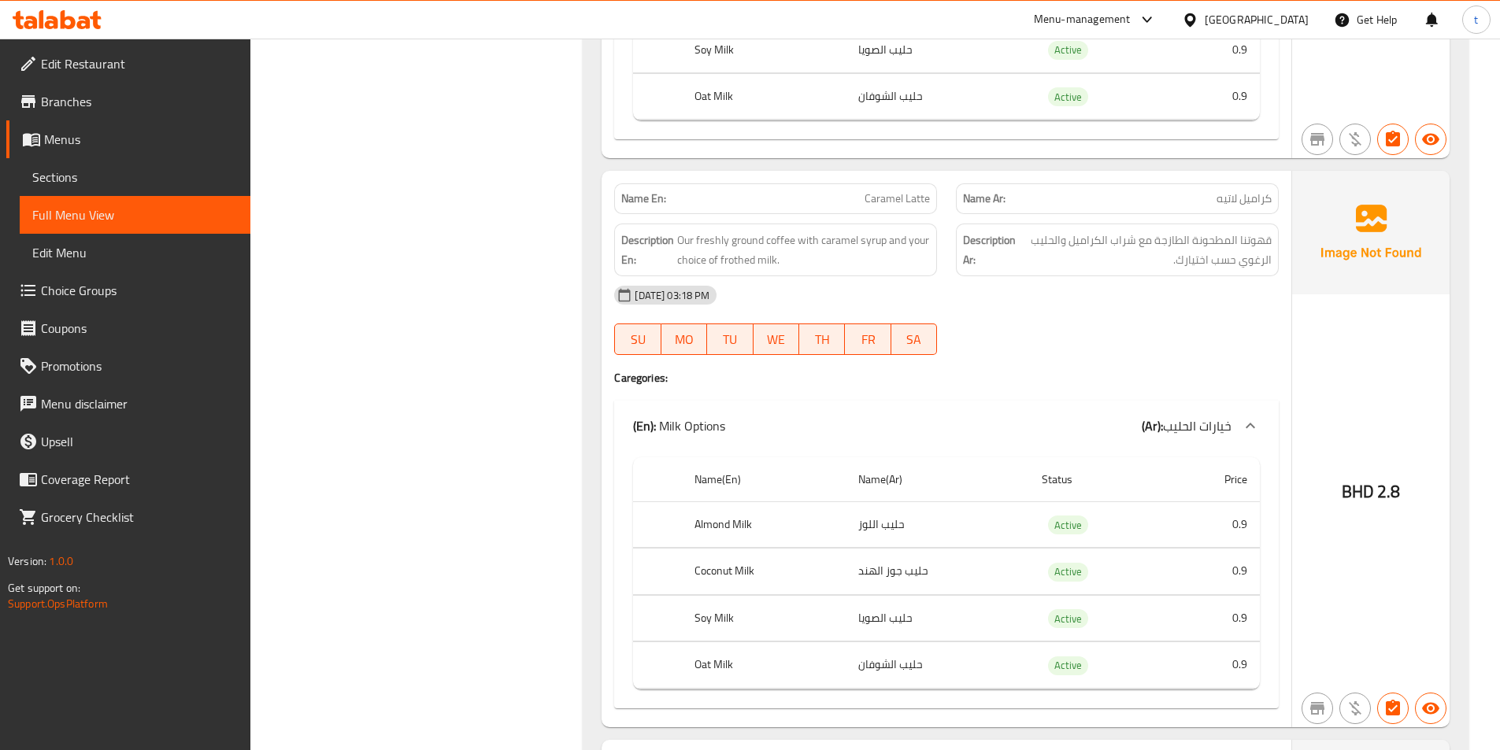
click at [884, 205] on span "Caramel Latte" at bounding box center [897, 199] width 65 height 17
click at [884, 204] on span "Caramel Latte" at bounding box center [897, 199] width 65 height 17
click at [885, 199] on span "Caramel Latte" at bounding box center [897, 199] width 65 height 17
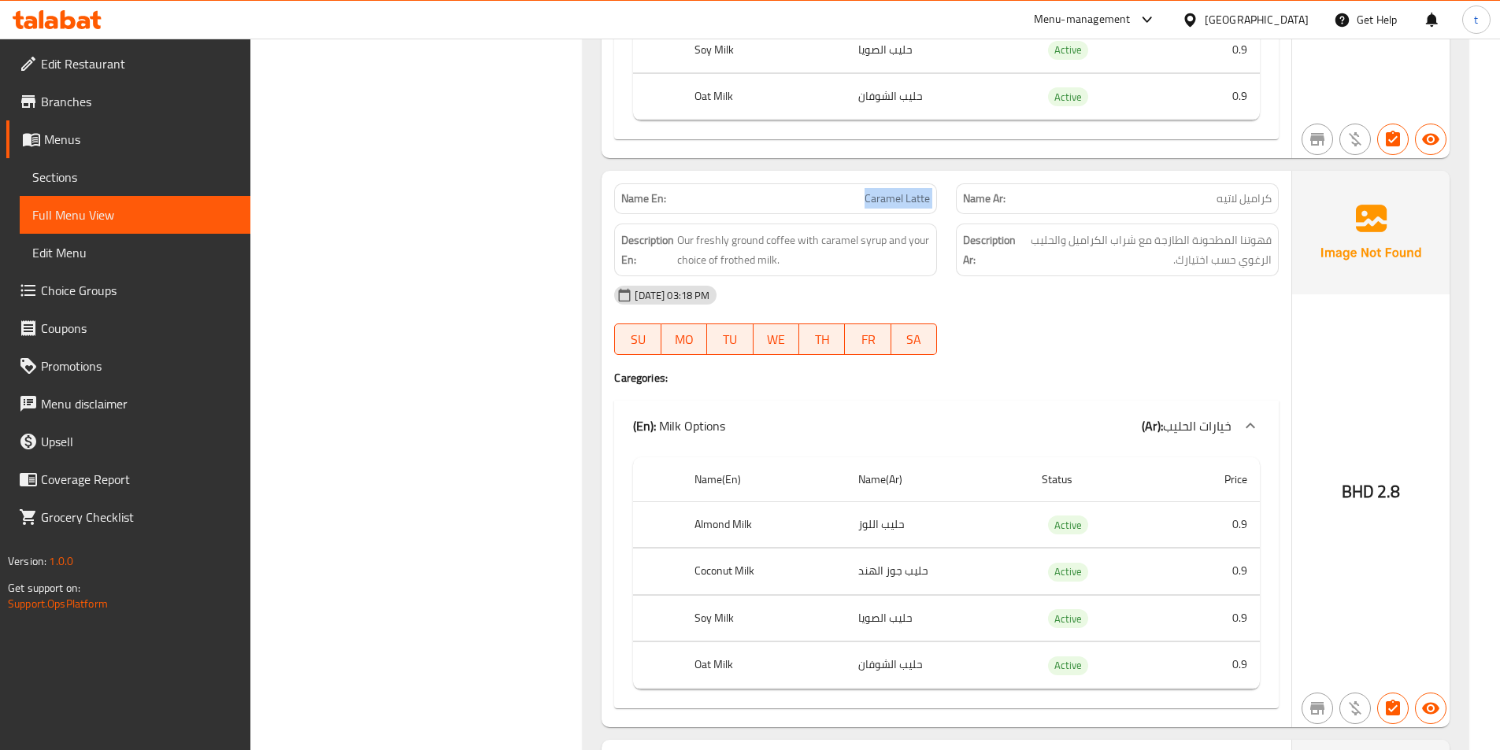
click at [885, 199] on span "Caramel Latte" at bounding box center [897, 199] width 65 height 17
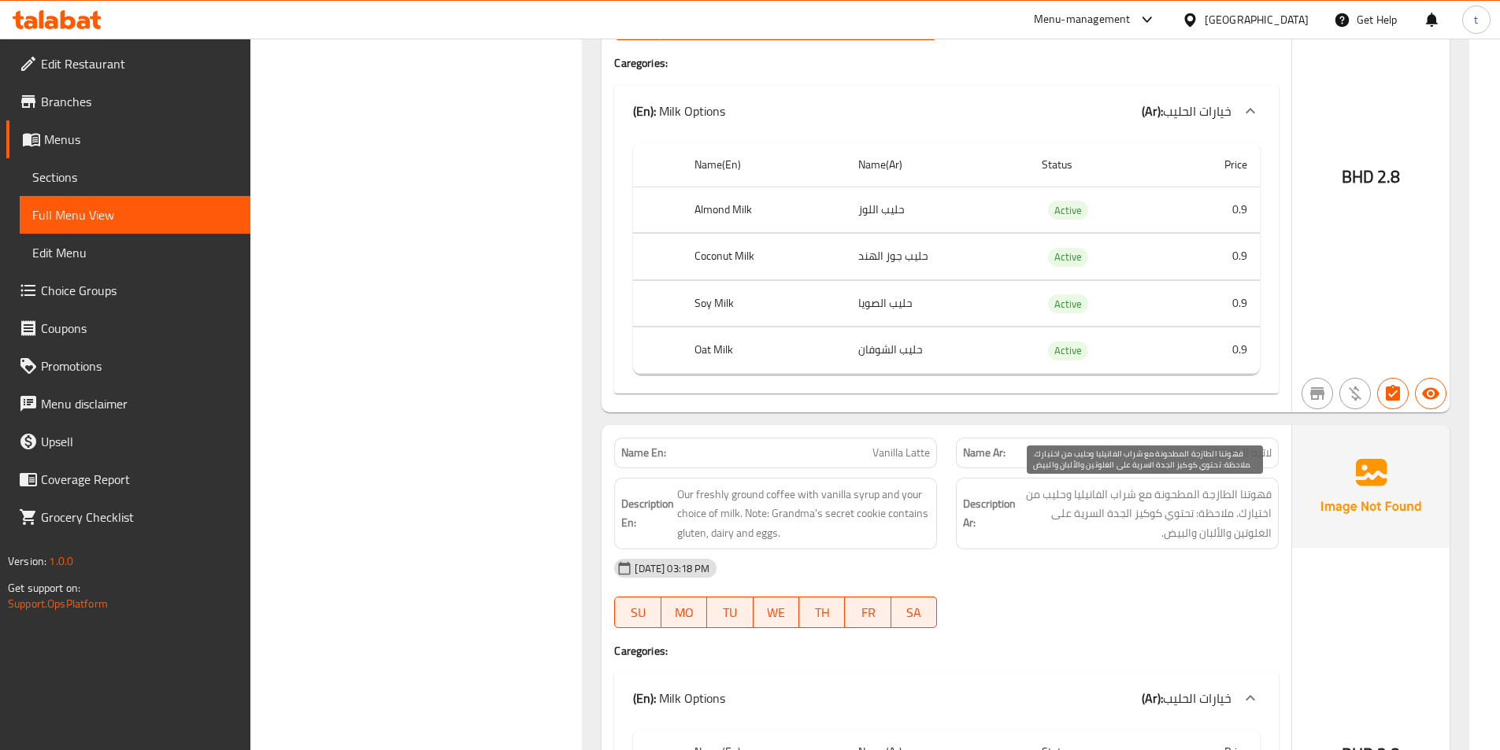
scroll to position [4567, 0]
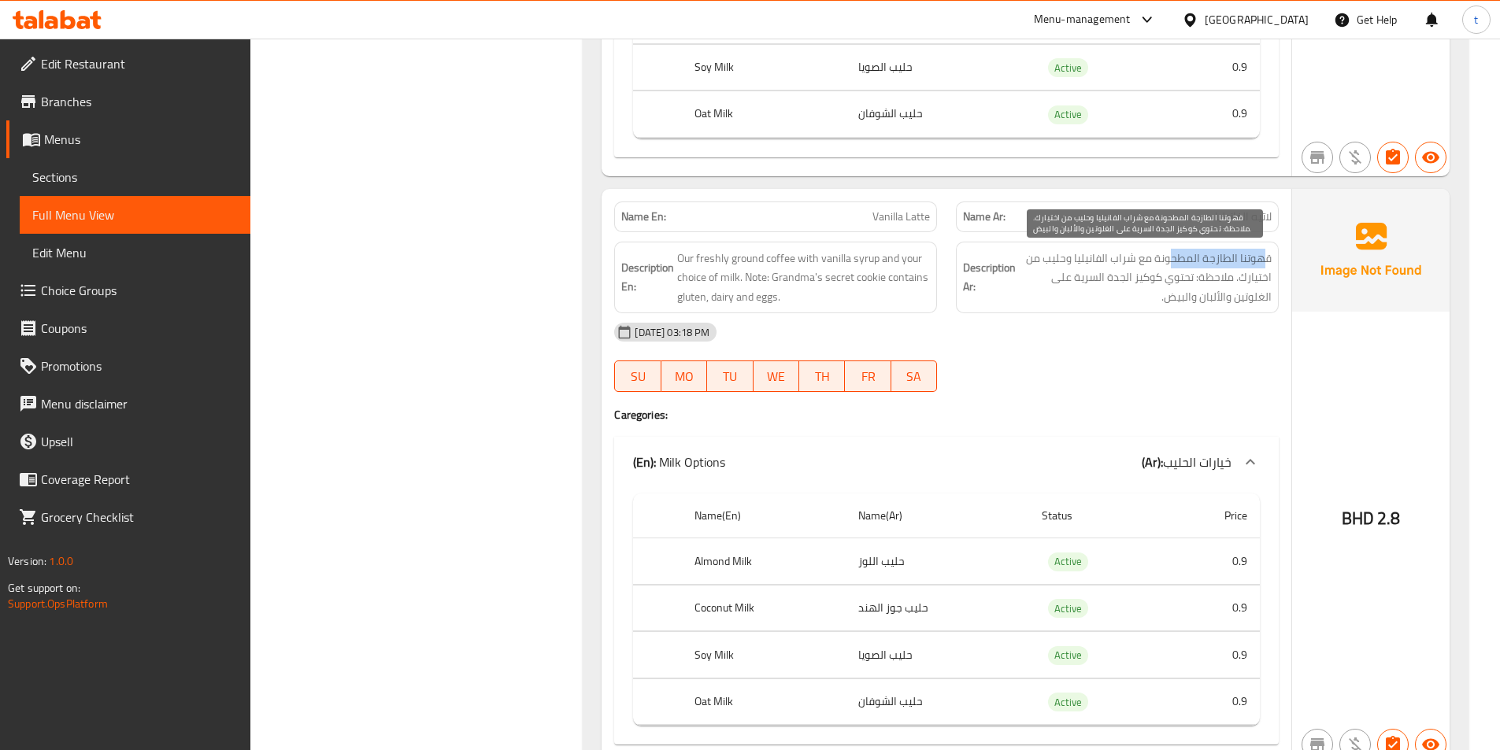
drag, startPoint x: 1268, startPoint y: 259, endPoint x: 625, endPoint y: 272, distance: 642.7
click at [1157, 261] on span "قهوتنا الطازجة المطحونة مع شراب الفانيليا وحليب من اختيارك. ملاحظة: تحتوي كوكيز…" at bounding box center [1145, 278] width 253 height 58
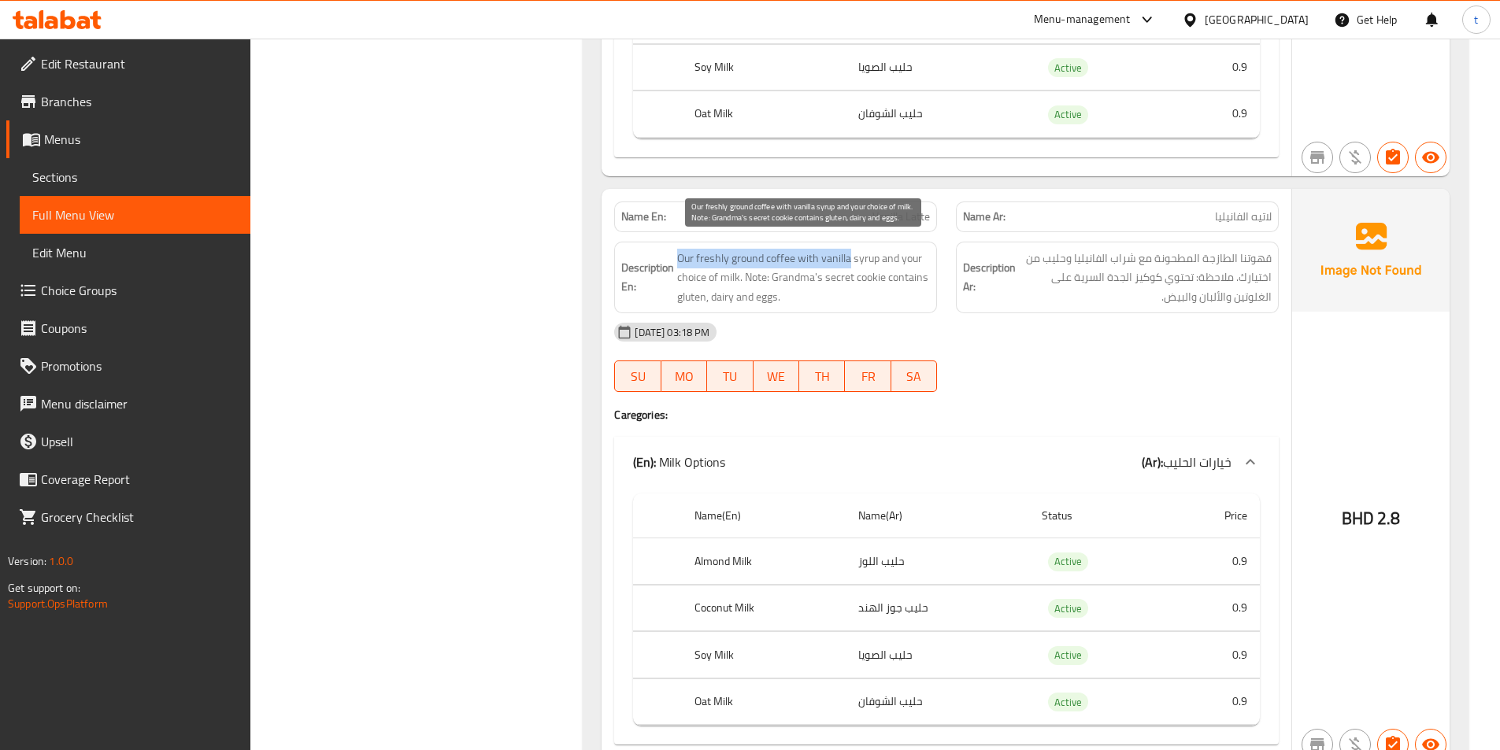
drag, startPoint x: 678, startPoint y: 258, endPoint x: 850, endPoint y: 264, distance: 172.6
click at [850, 264] on span "Our freshly ground coffee with vanilla syrup and your choice of milk. Note: Gra…" at bounding box center [803, 278] width 253 height 58
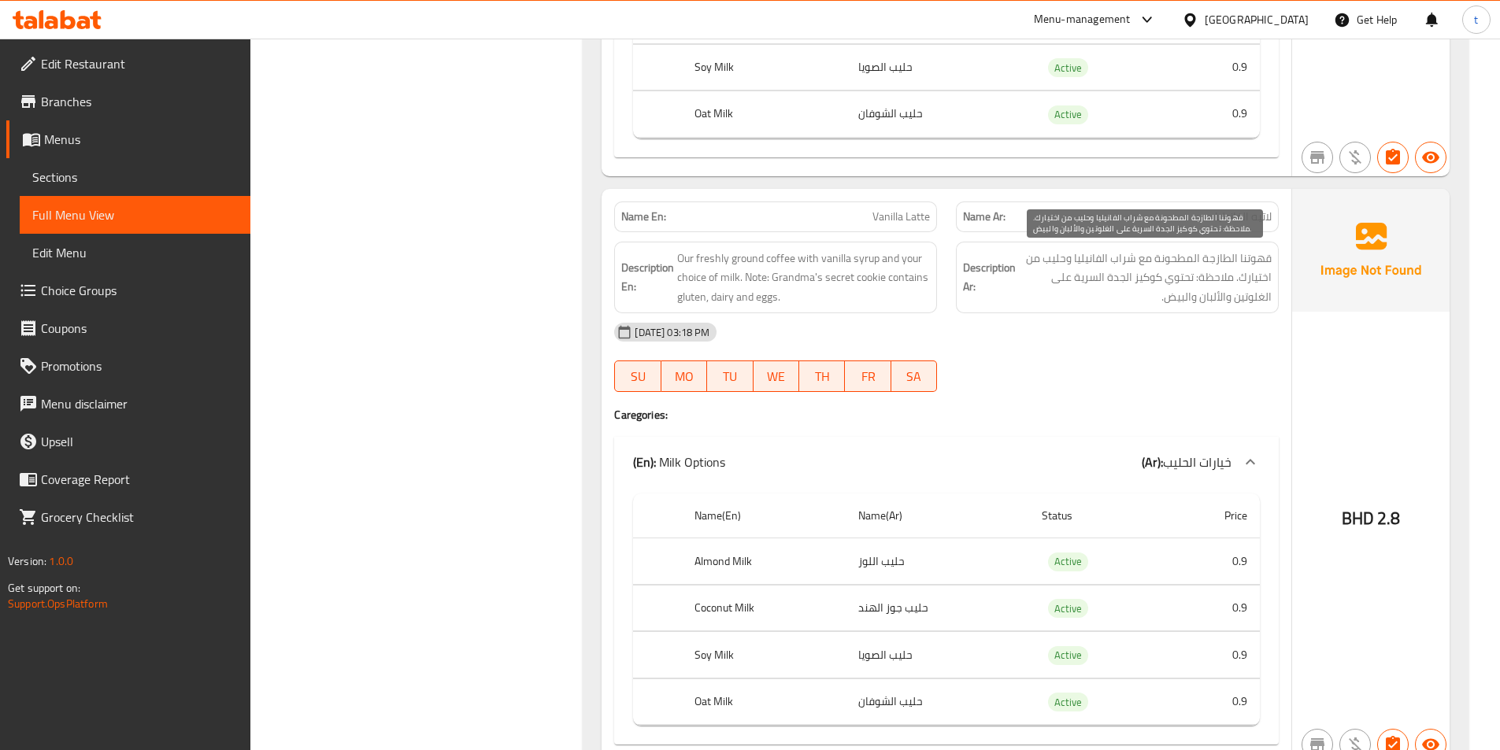
click at [1180, 262] on span "قهوتنا الطازجة المطحونة مع شراب الفانيليا وحليب من اختيارك. ملاحظة: تحتوي كوكيز…" at bounding box center [1145, 278] width 253 height 58
drag, startPoint x: 1180, startPoint y: 262, endPoint x: 896, endPoint y: 254, distance: 283.6
click at [1136, 266] on span "قهوتنا الطازجة المطحونة مع شراب الفانيليا وحليب من اختيارك. ملاحظة: تحتوي كوكيز…" at bounding box center [1145, 278] width 253 height 58
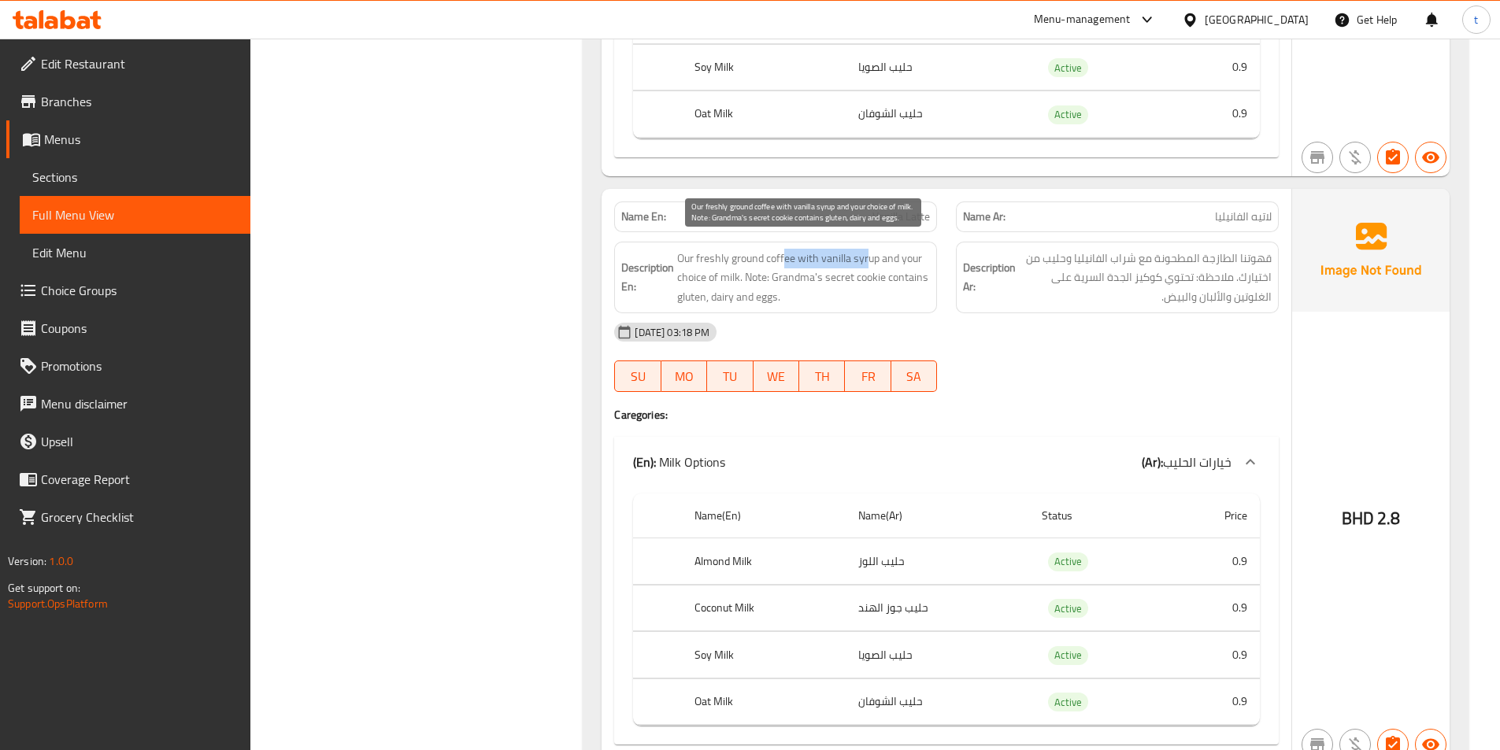
drag, startPoint x: 785, startPoint y: 261, endPoint x: 867, endPoint y: 262, distance: 81.9
click at [867, 262] on span "Our freshly ground coffee with vanilla syrup and your choice of milk. Note: Gra…" at bounding box center [803, 278] width 253 height 58
click at [913, 261] on span "Our freshly ground coffee with vanilla syrup and your choice of milk. Note: Gra…" at bounding box center [803, 278] width 253 height 58
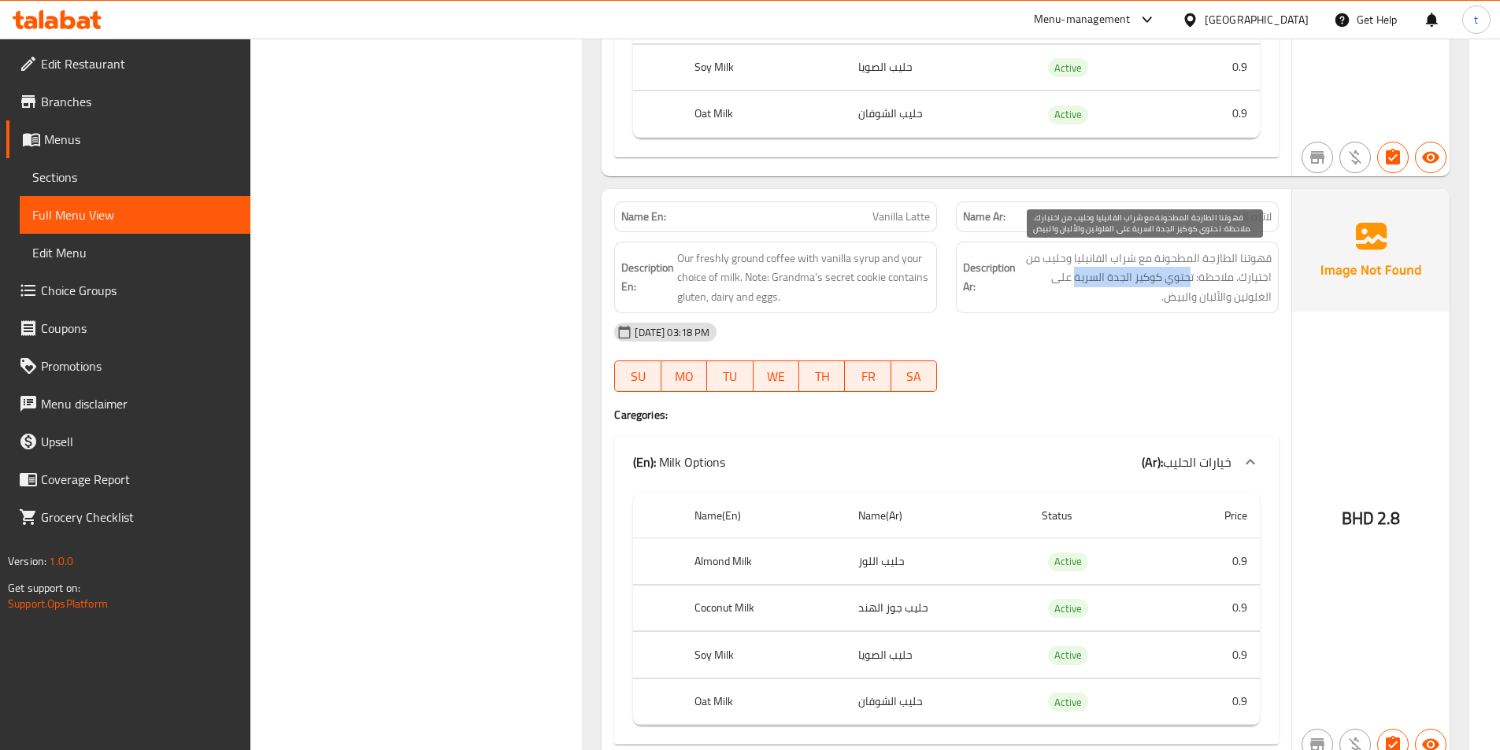
drag, startPoint x: 1191, startPoint y: 281, endPoint x: 1077, endPoint y: 276, distance: 113.5
click at [1077, 276] on span "قهوتنا الطازجة المطحونة مع شراب الفانيليا وحليب من اختيارك. ملاحظة: تحتوي كوكيز…" at bounding box center [1145, 278] width 253 height 58
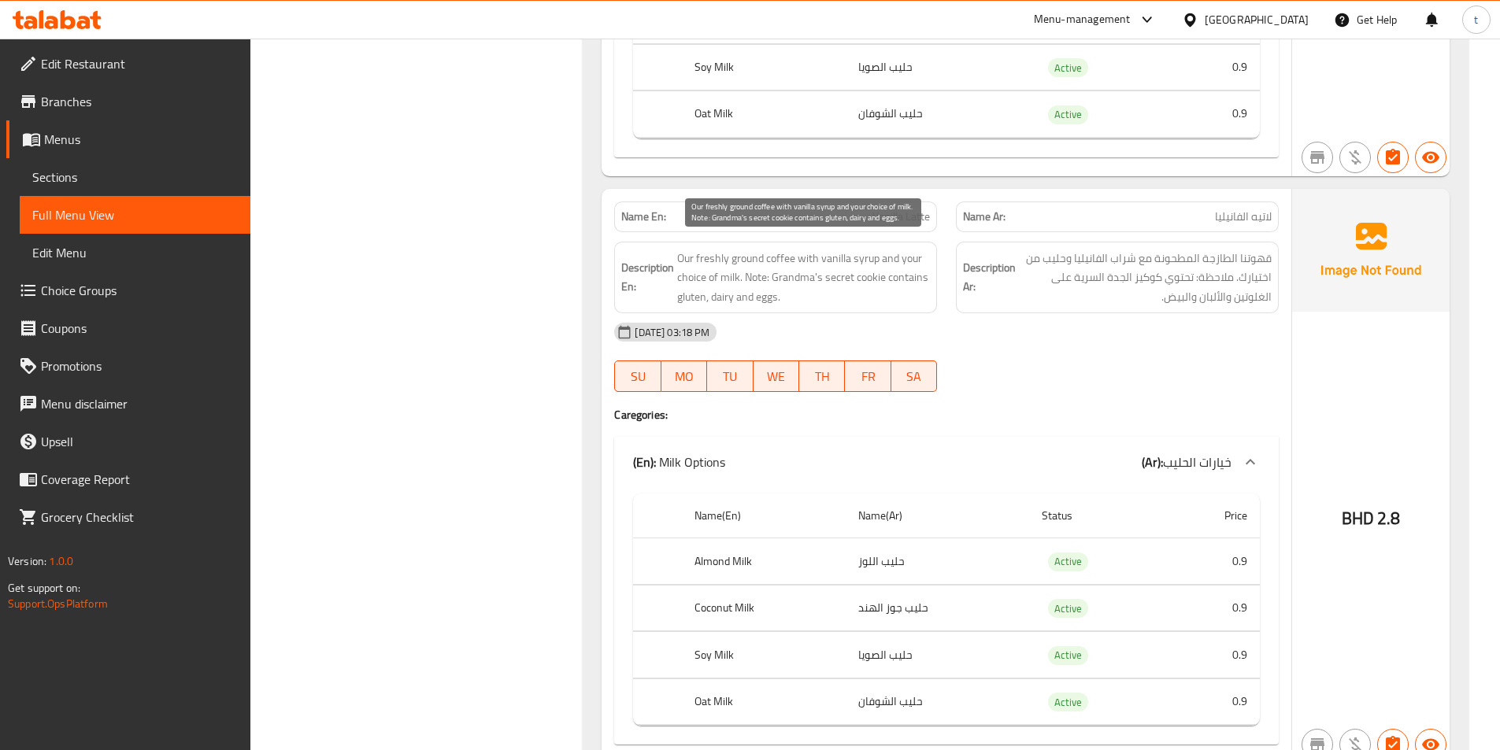
click at [782, 289] on span "Our freshly ground coffee with vanilla syrup and your choice of milk. Note: Gra…" at bounding box center [803, 278] width 253 height 58
drag, startPoint x: 774, startPoint y: 282, endPoint x: 913, endPoint y: 271, distance: 139.0
click at [913, 271] on span "Our freshly ground coffee with vanilla syrup and your choice of milk. Note: Gra…" at bounding box center [803, 278] width 253 height 58
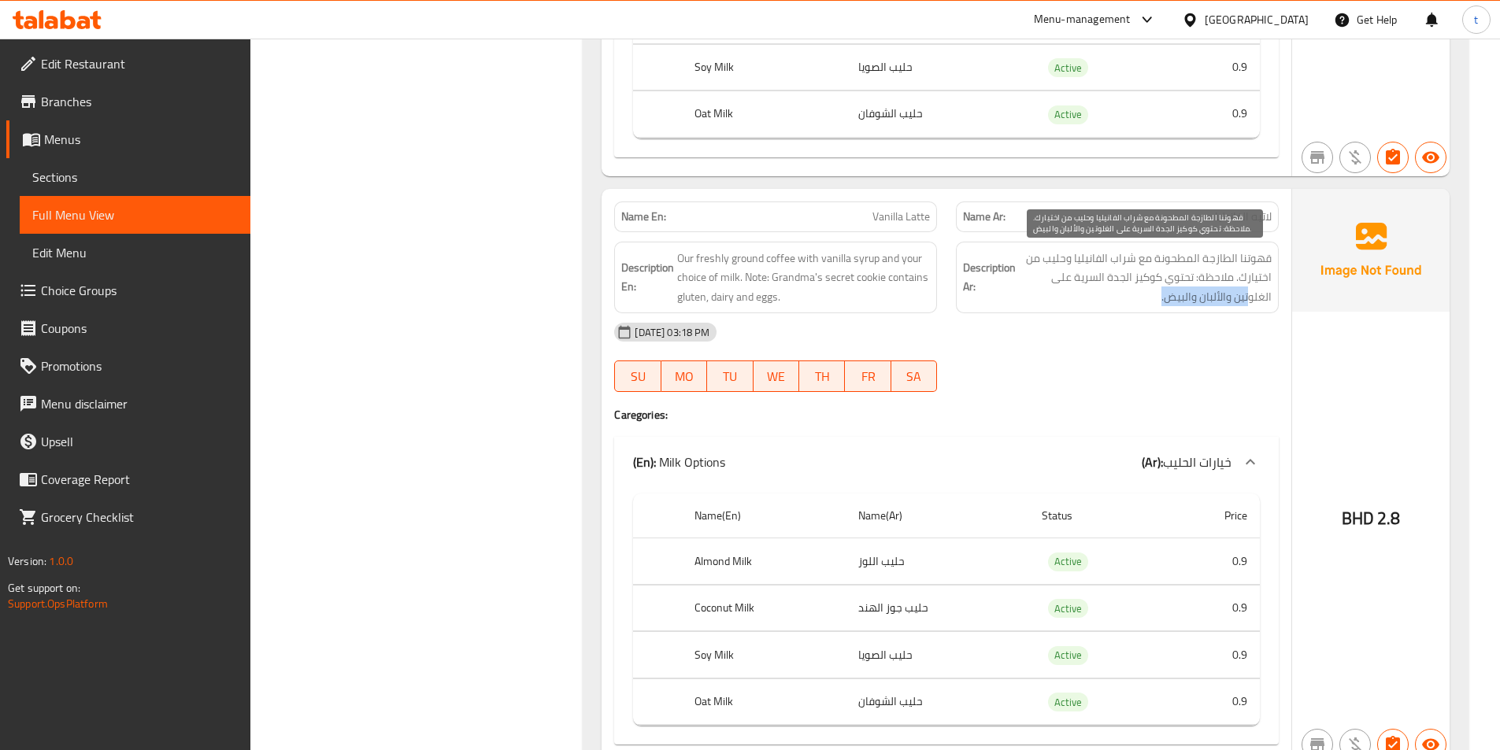
drag, startPoint x: 1250, startPoint y: 303, endPoint x: 1028, endPoint y: 298, distance: 222.1
click at [1091, 296] on span "قهوتنا الطازجة المطحونة مع شراب الفانيليا وحليب من اختيارك. ملاحظة: تحتوي كوكيز…" at bounding box center [1145, 278] width 253 height 58
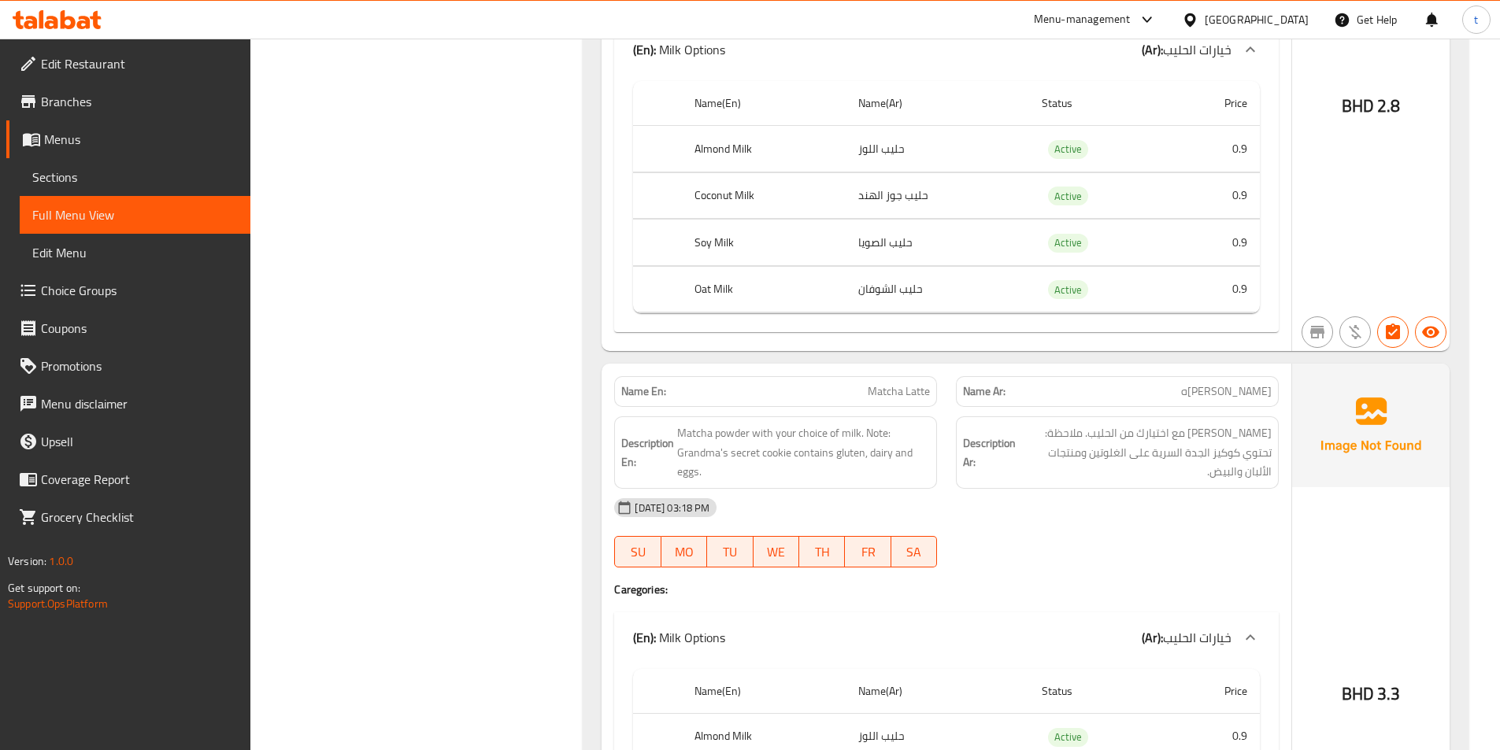
scroll to position [5197, 0]
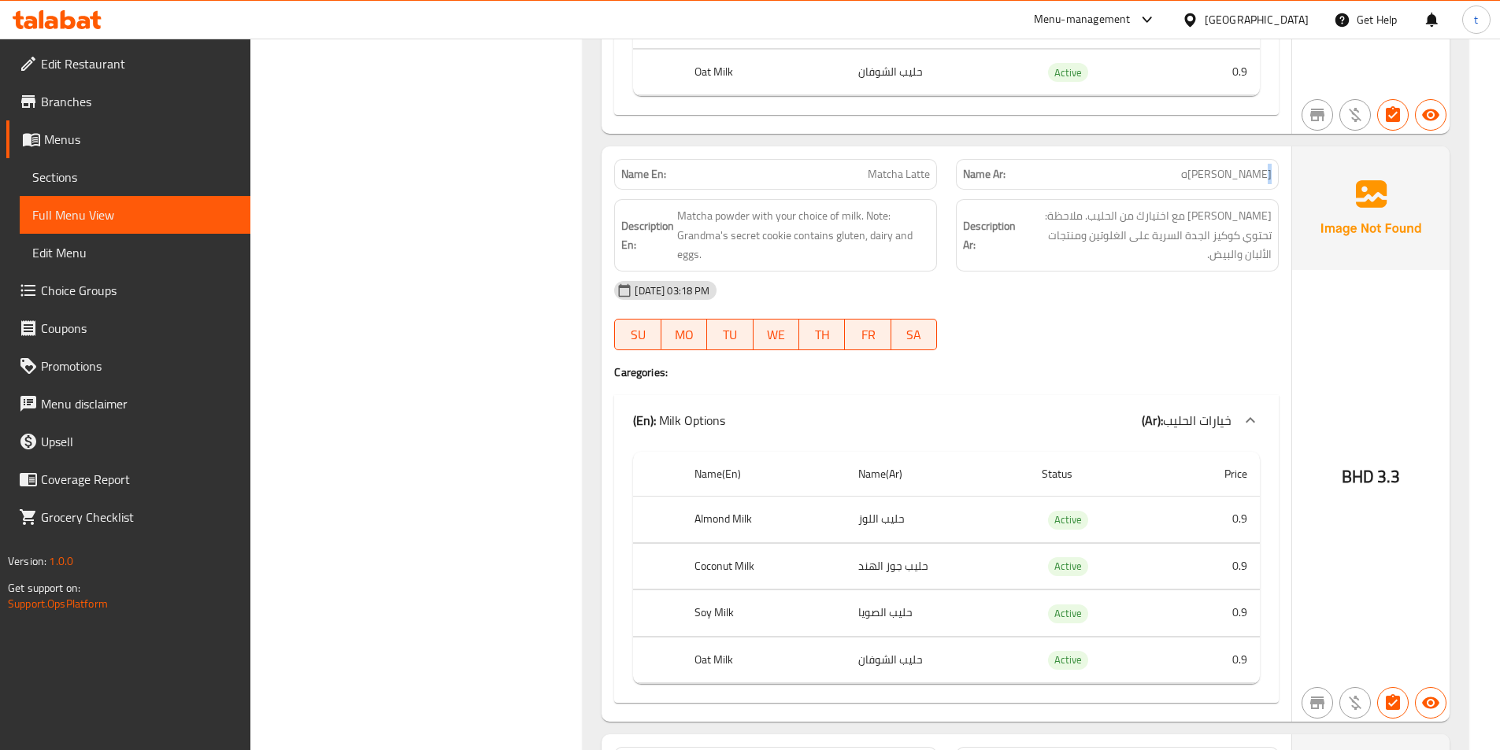
drag, startPoint x: 1266, startPoint y: 180, endPoint x: 1081, endPoint y: 180, distance: 185.1
click at [1081, 180] on p "Name Ar: ماتشا لاتيه" at bounding box center [1117, 174] width 309 height 17
click at [895, 179] on span "Matcha Latte" at bounding box center [899, 174] width 62 height 17
drag, startPoint x: 1264, startPoint y: 219, endPoint x: 1147, endPoint y: 219, distance: 117.3
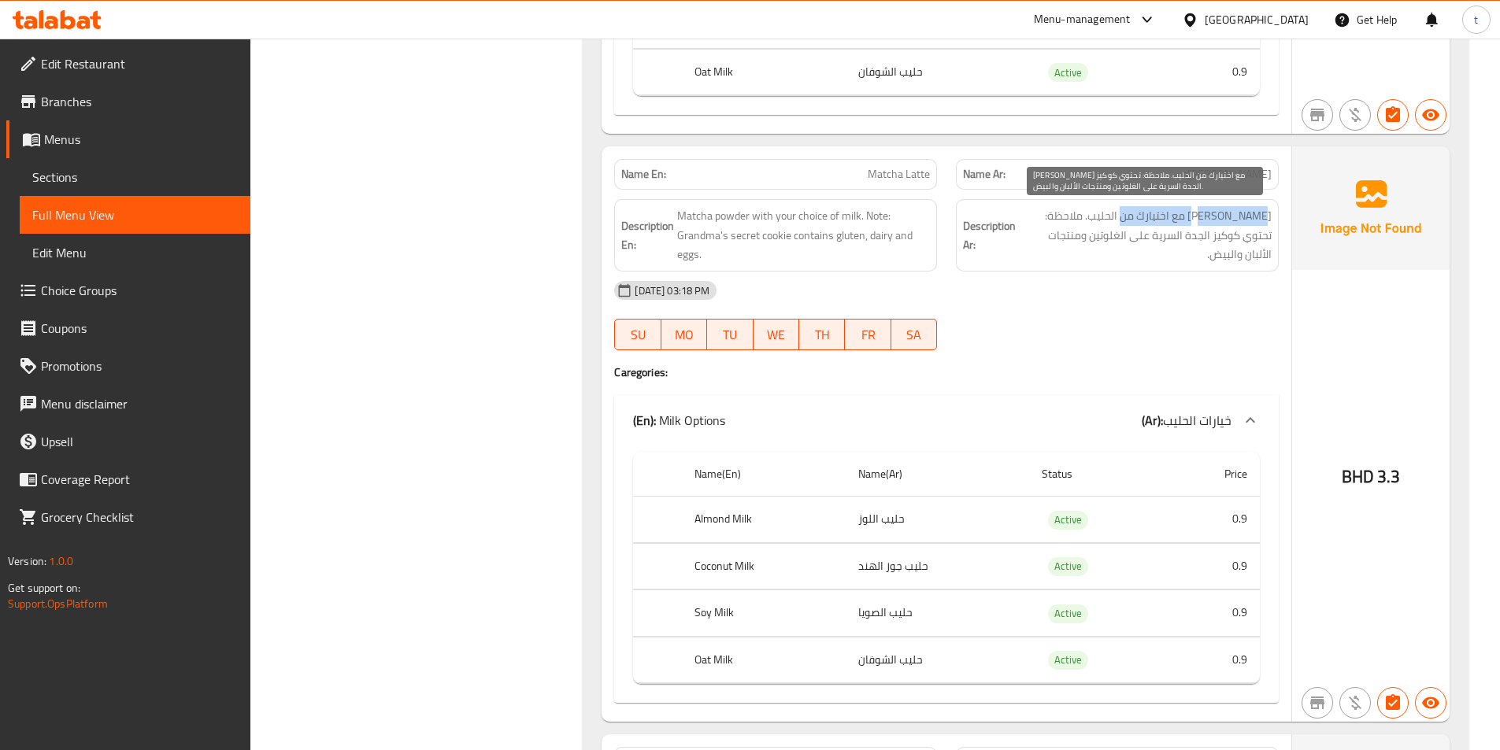
click at [1147, 219] on span "[PERSON_NAME] مع اختيارك من الحليب. ملاحظة: تحتوي كوكيز الجدة السرية على الغلوت…" at bounding box center [1145, 235] width 253 height 58
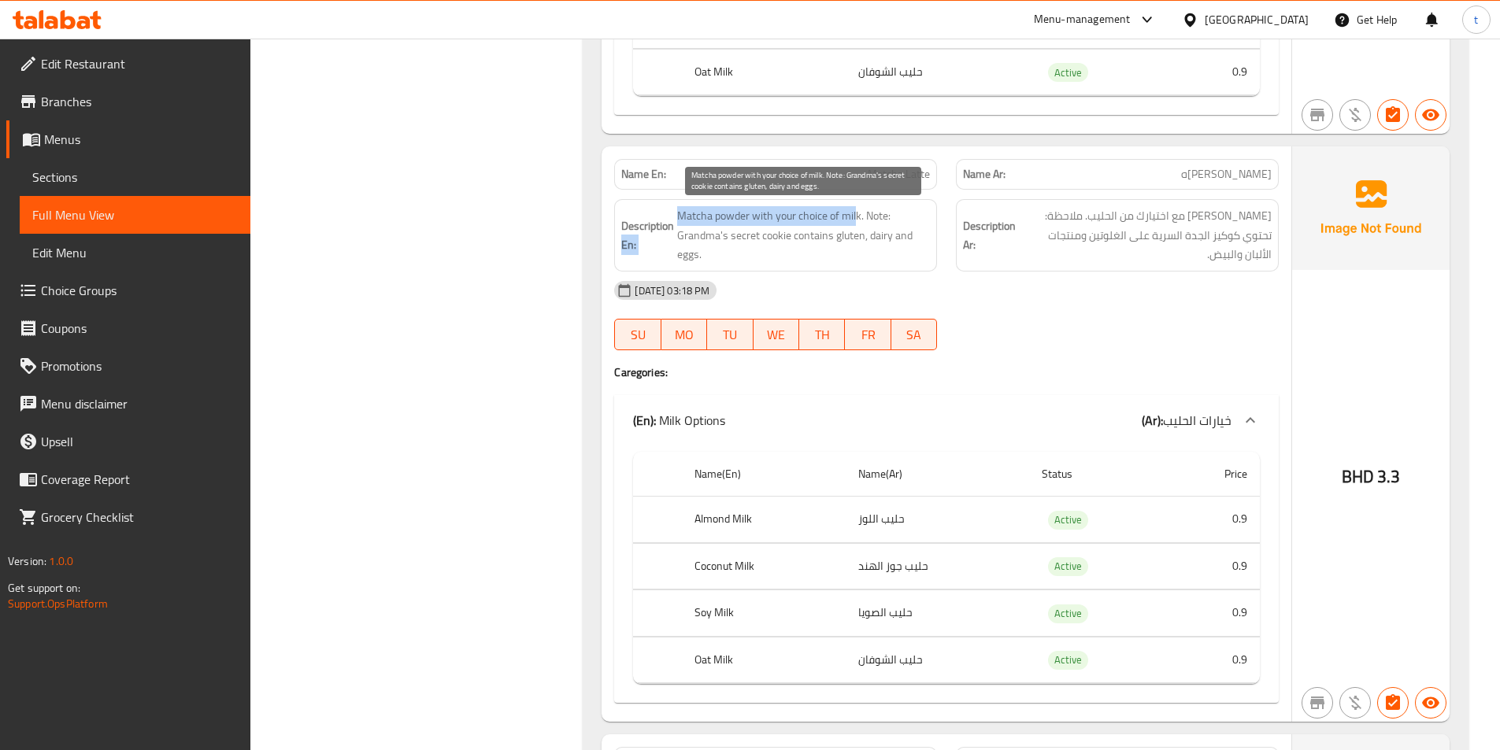
drag, startPoint x: 672, startPoint y: 216, endPoint x: 858, endPoint y: 220, distance: 186.7
click at [856, 221] on h6 "Description En: Matcha powder with your choice of milk. Note: Grandma's secret …" at bounding box center [775, 235] width 309 height 58
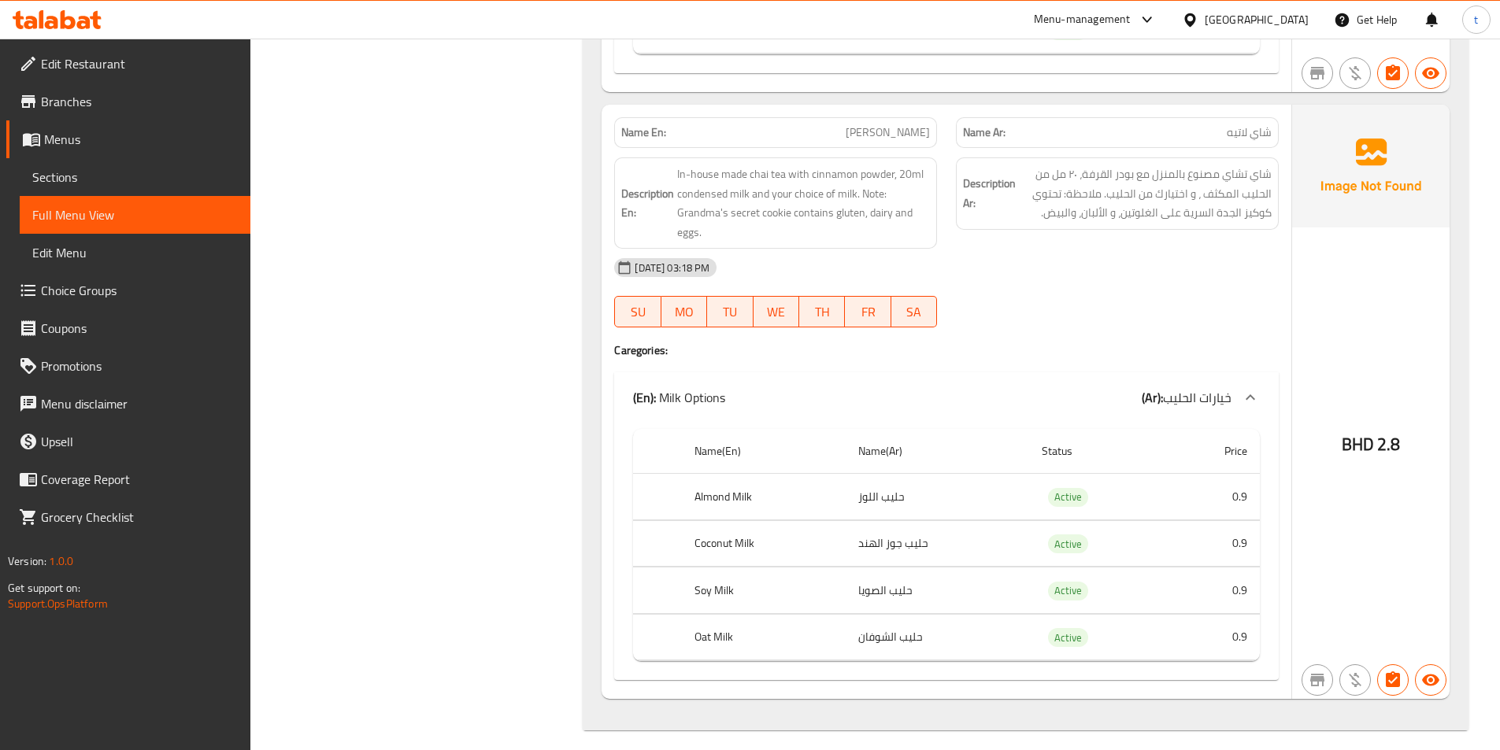
scroll to position [5839, 0]
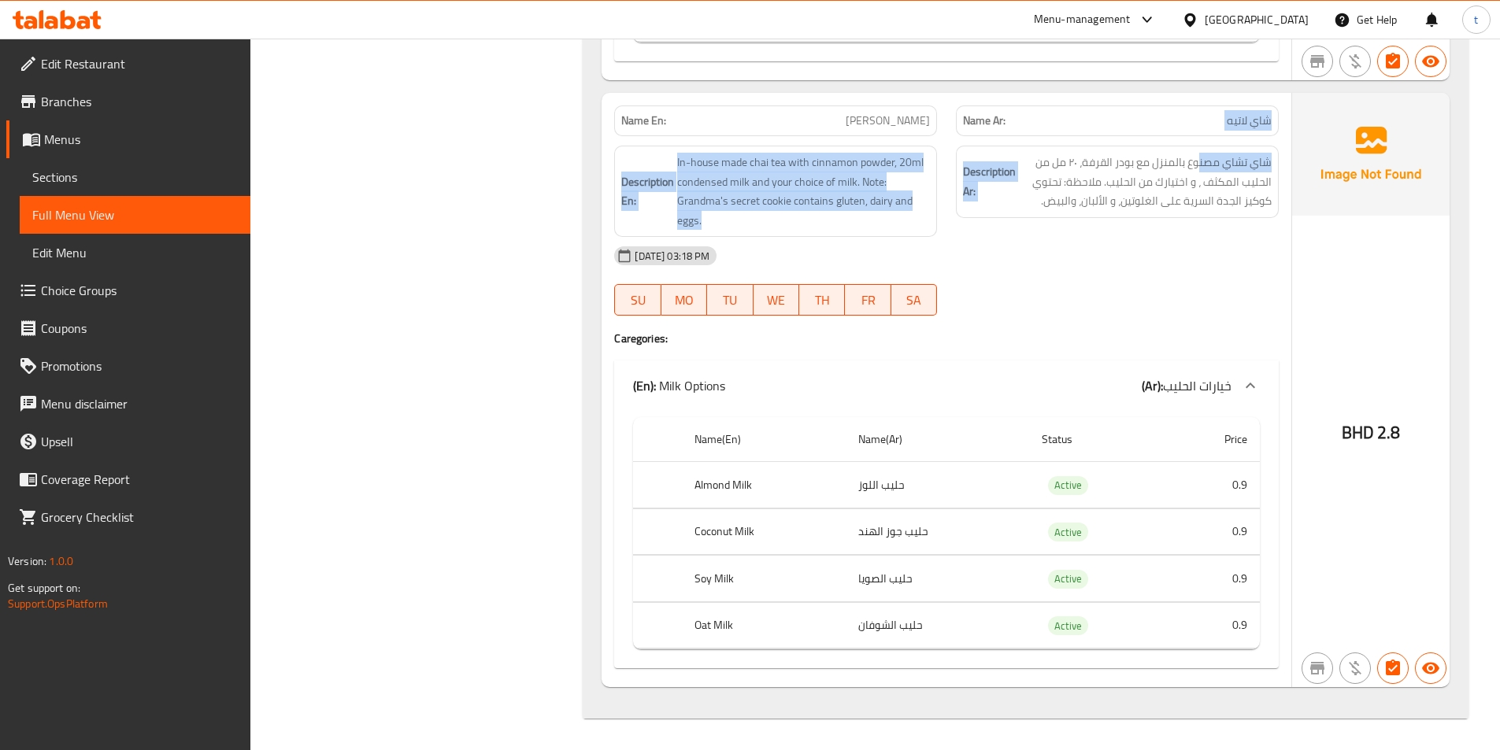
drag, startPoint x: 1273, startPoint y: 128, endPoint x: 1035, endPoint y: 143, distance: 239.1
click at [1179, 141] on div "Name En: Chai Latte Name Ar: شاي لاتيه Description En: In-house made chai tea w…" at bounding box center [947, 390] width 690 height 595
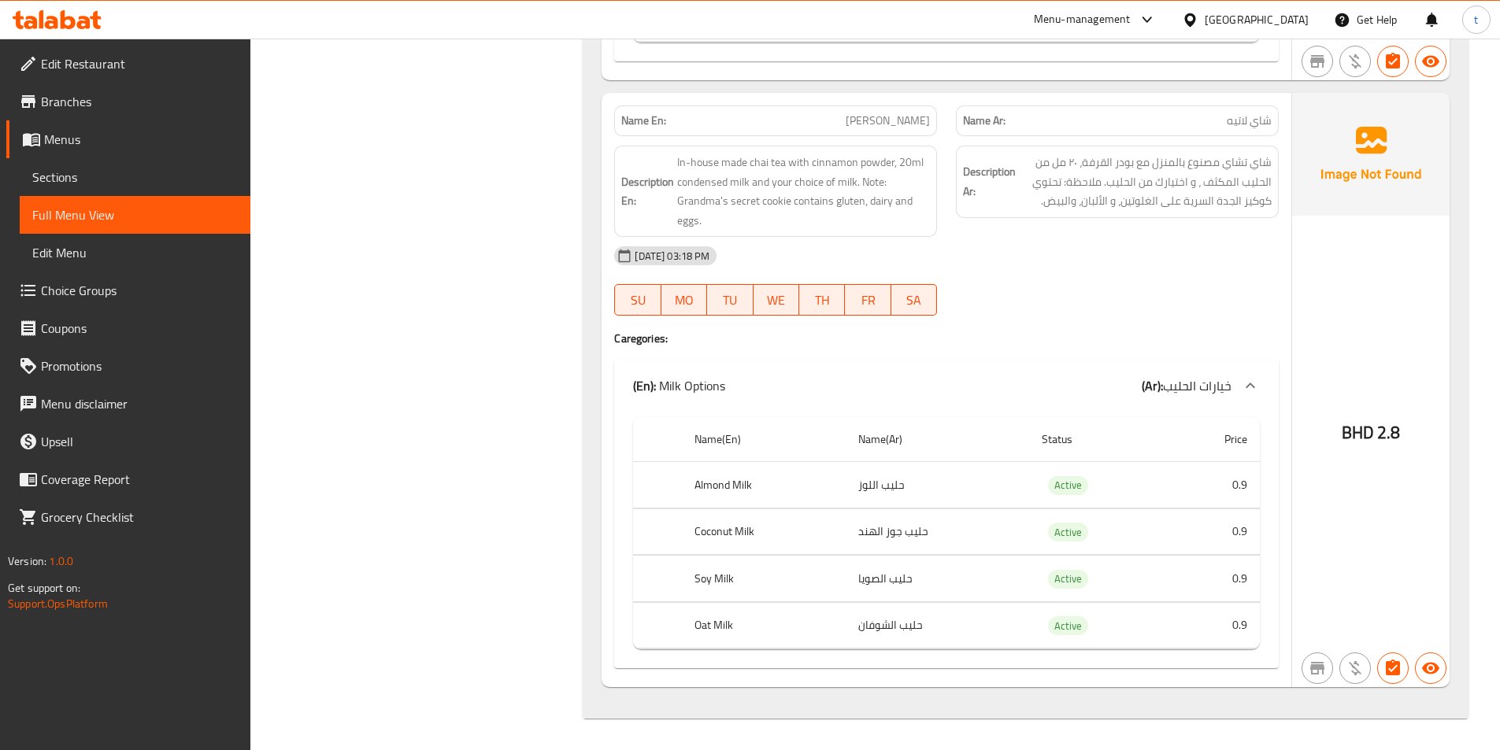
click at [899, 129] on span "[PERSON_NAME]" at bounding box center [888, 121] width 84 height 17
click at [898, 129] on span "[PERSON_NAME]" at bounding box center [888, 121] width 84 height 17
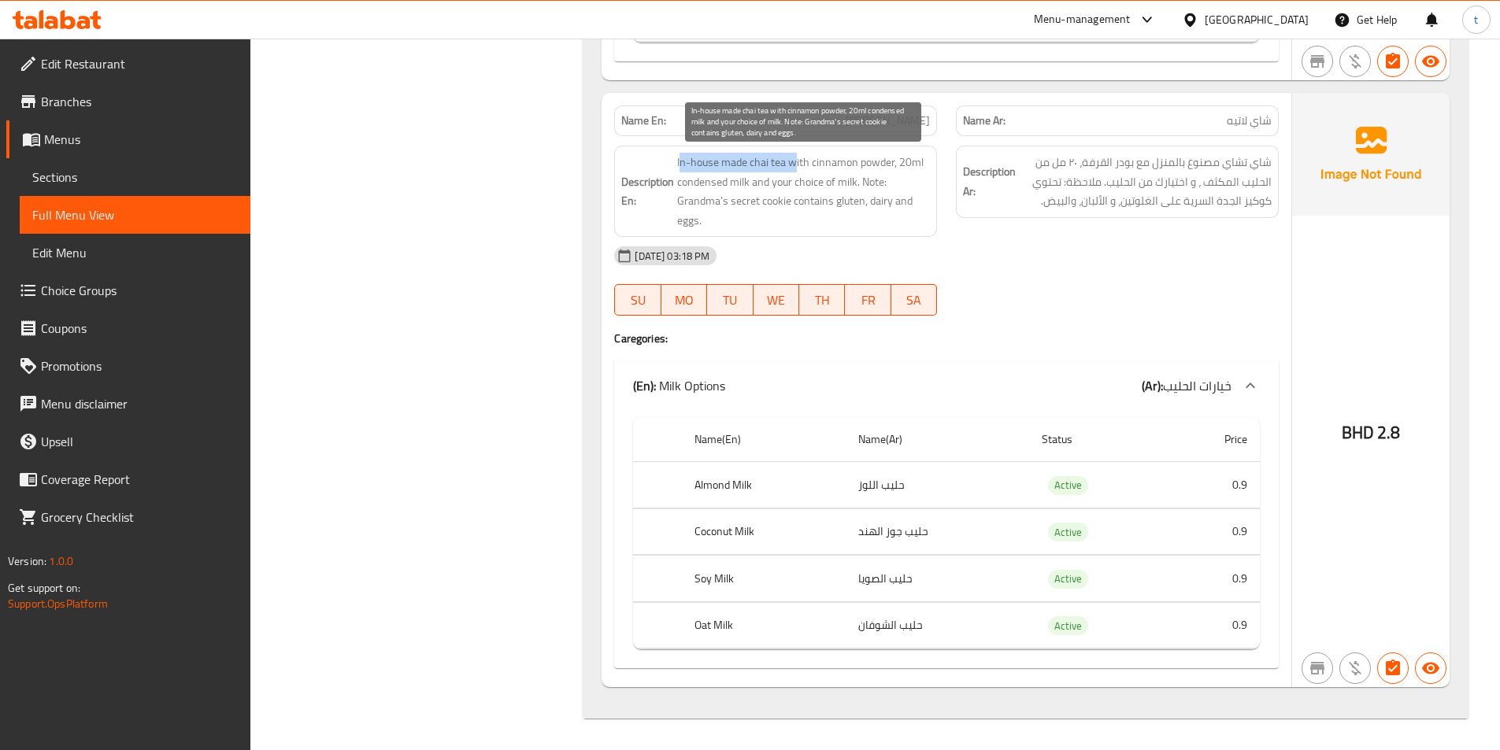
drag, startPoint x: 680, startPoint y: 163, endPoint x: 796, endPoint y: 167, distance: 115.8
click at [796, 167] on span "In-house made chai tea with cinnamon powder, 20ml condensed milk and your choic…" at bounding box center [803, 191] width 253 height 77
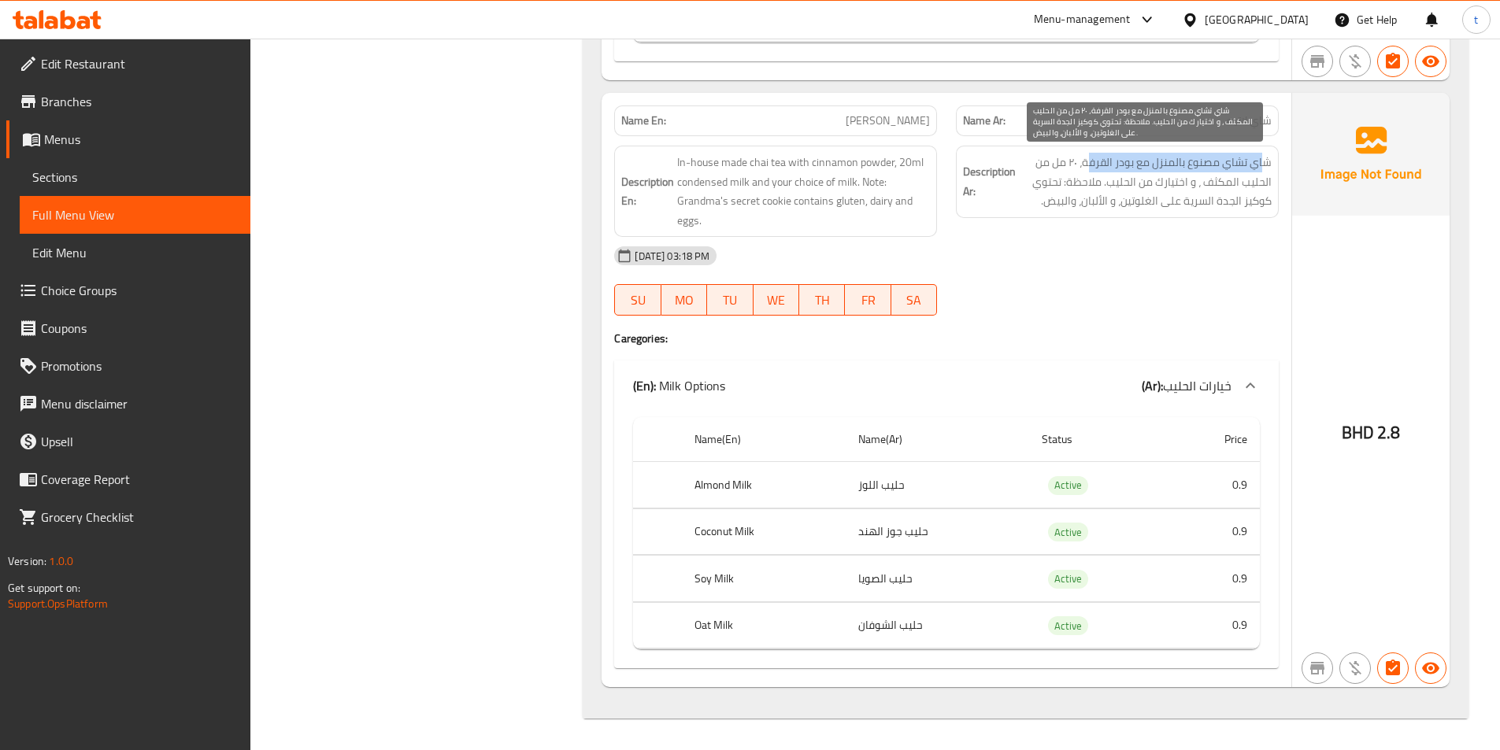
drag, startPoint x: 1265, startPoint y: 165, endPoint x: 1087, endPoint y: 155, distance: 178.3
click at [1087, 155] on span "شاي تشاي مصنوع بالمنزل مع بودر القرفة، ٢٠ مل من الحليب المكثف ، و اختيارك من ال…" at bounding box center [1145, 182] width 253 height 58
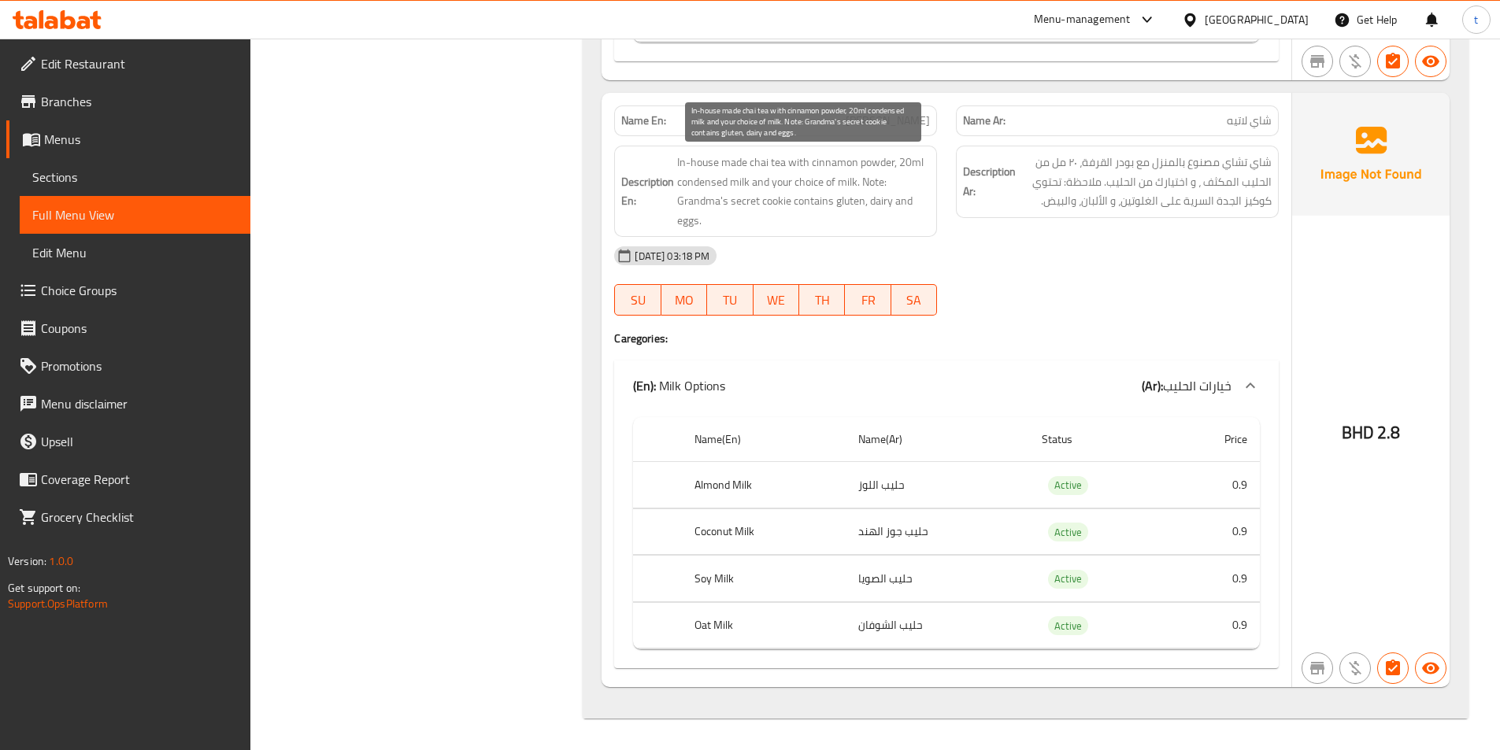
click at [824, 160] on span "In-house made chai tea with cinnamon powder, 20ml condensed milk and your choic…" at bounding box center [803, 191] width 253 height 77
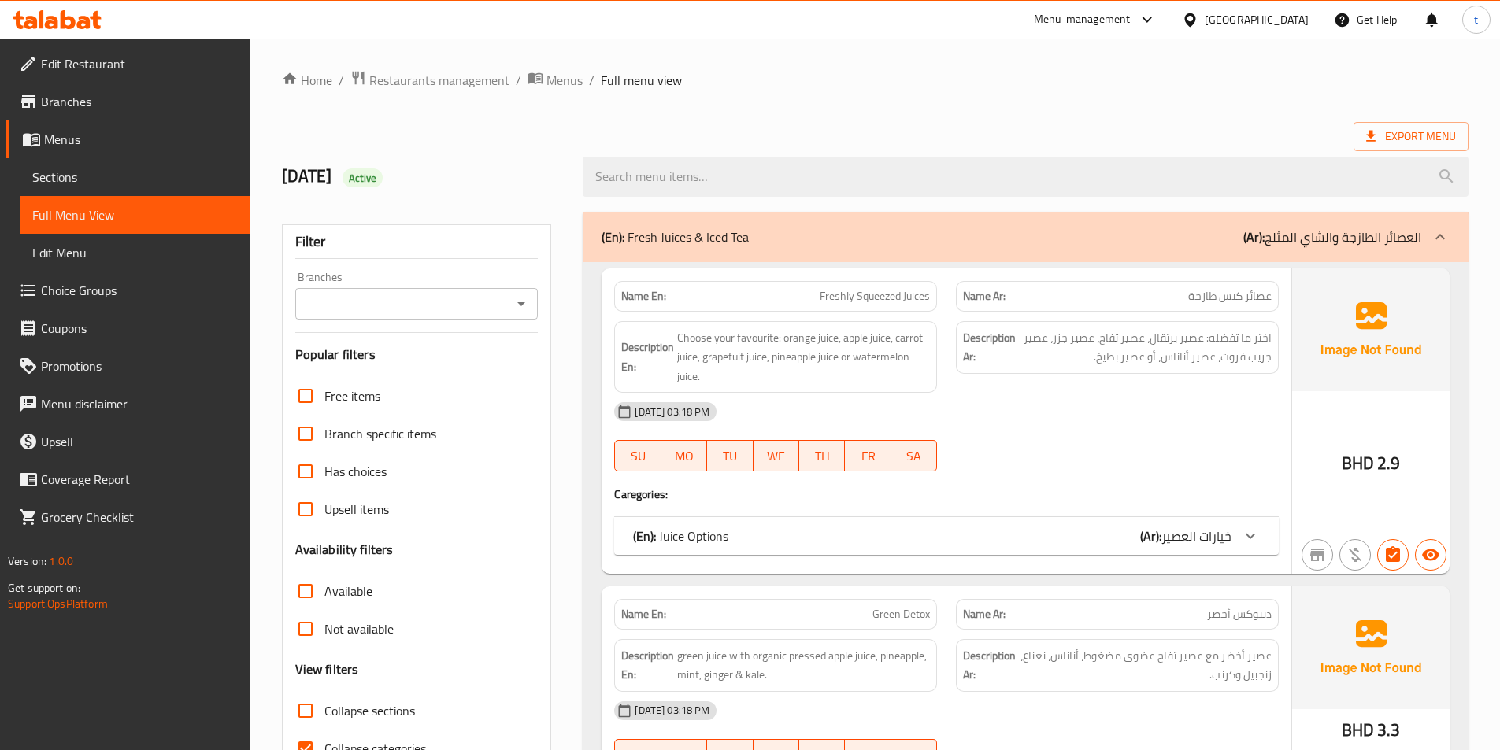
click at [139, 179] on span "Sections" at bounding box center [135, 177] width 206 height 19
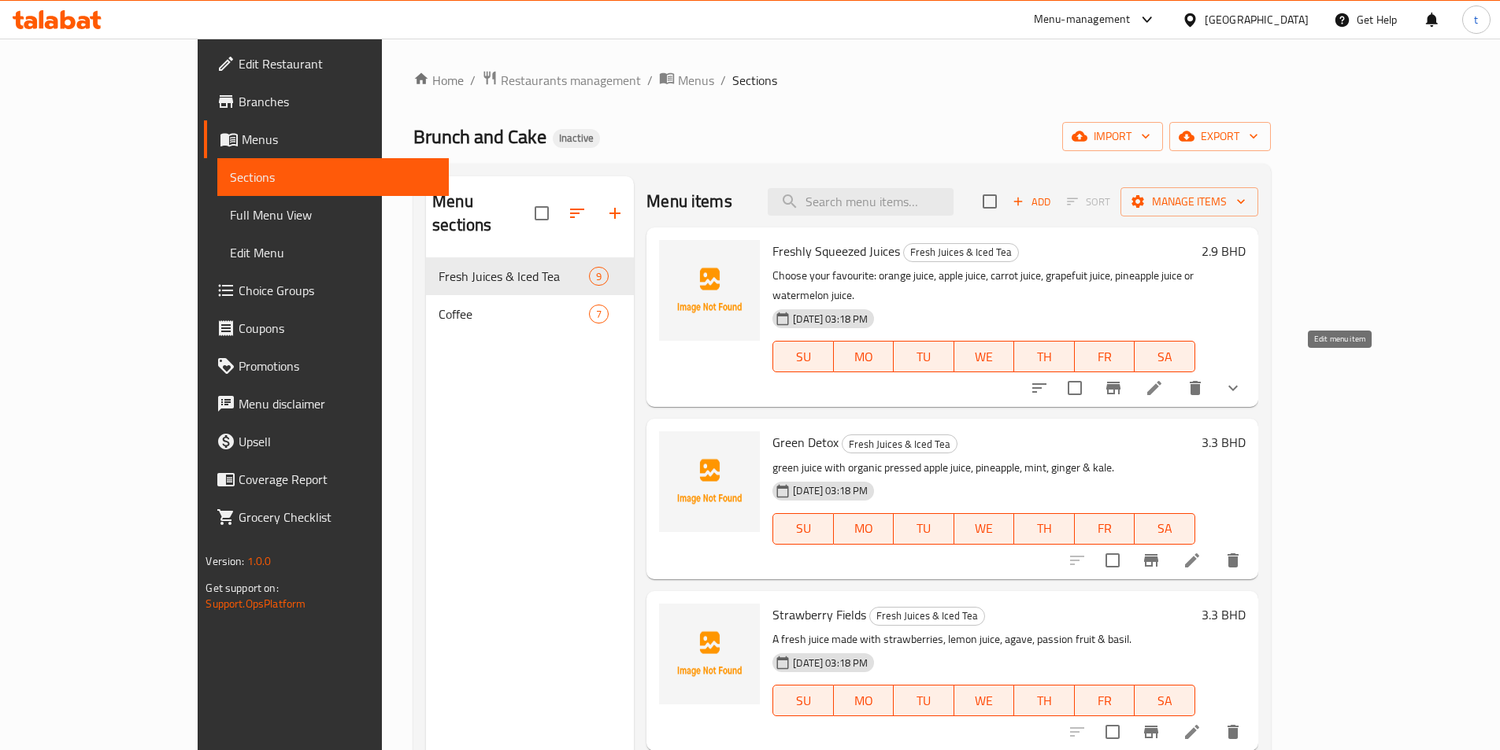
click at [1164, 379] on icon at bounding box center [1154, 388] width 19 height 19
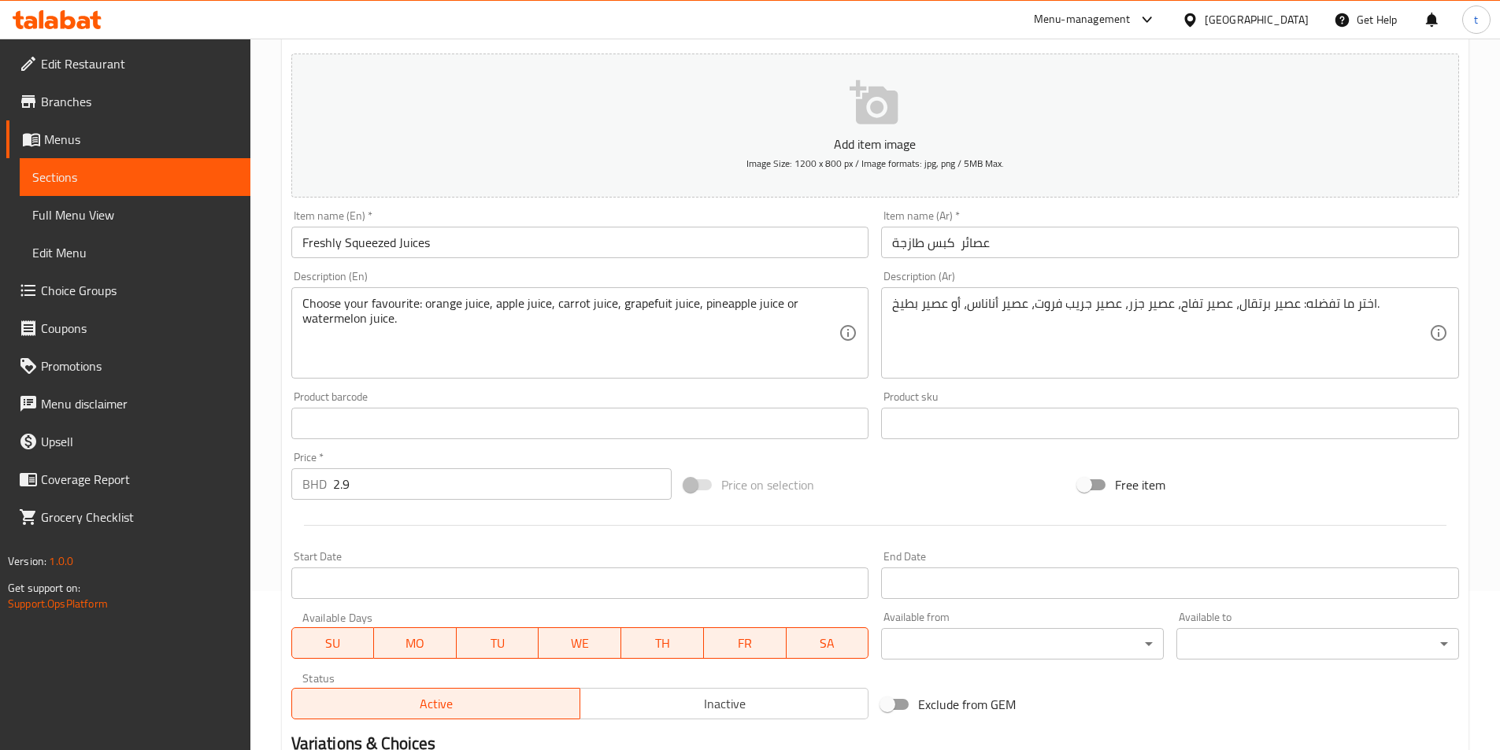
scroll to position [388, 0]
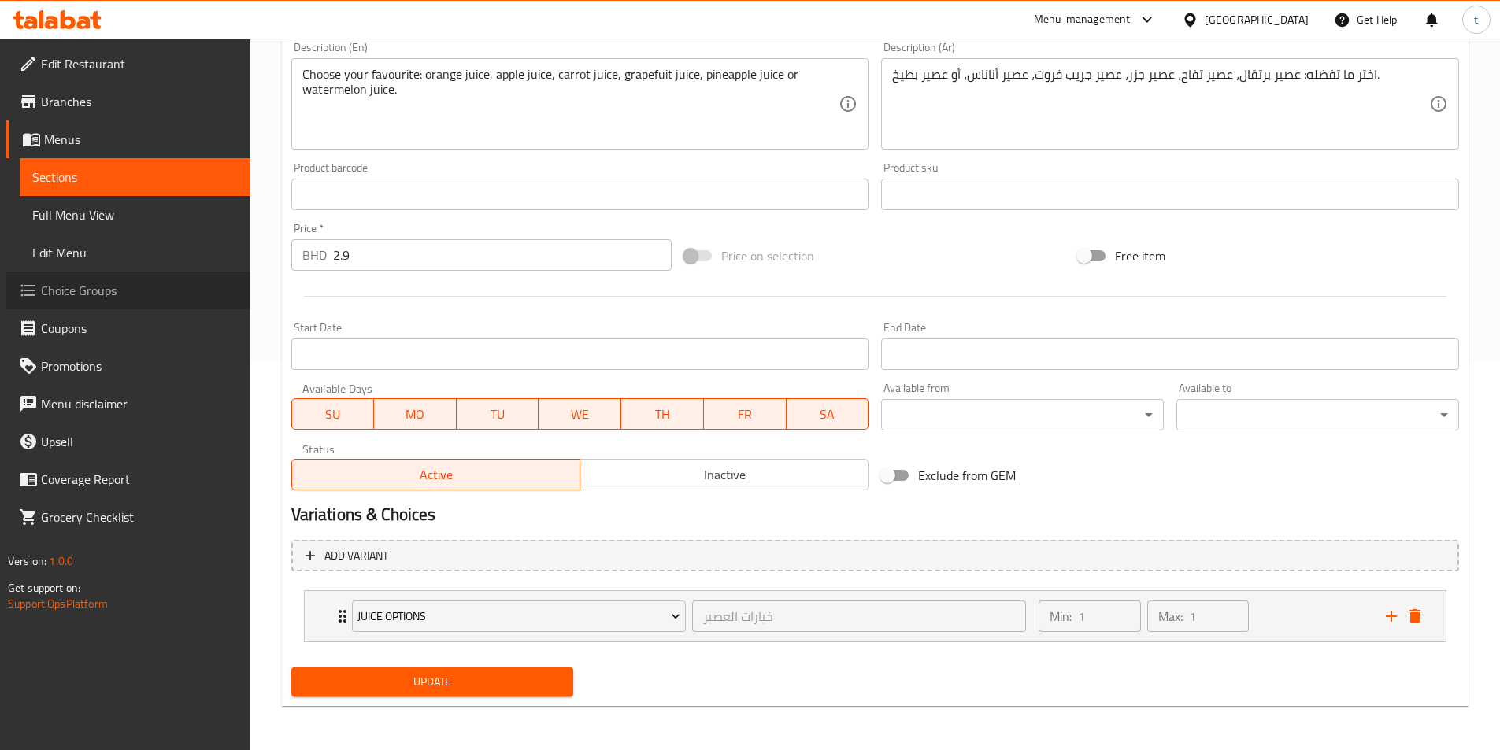
click at [55, 291] on span "Choice Groups" at bounding box center [139, 290] width 197 height 19
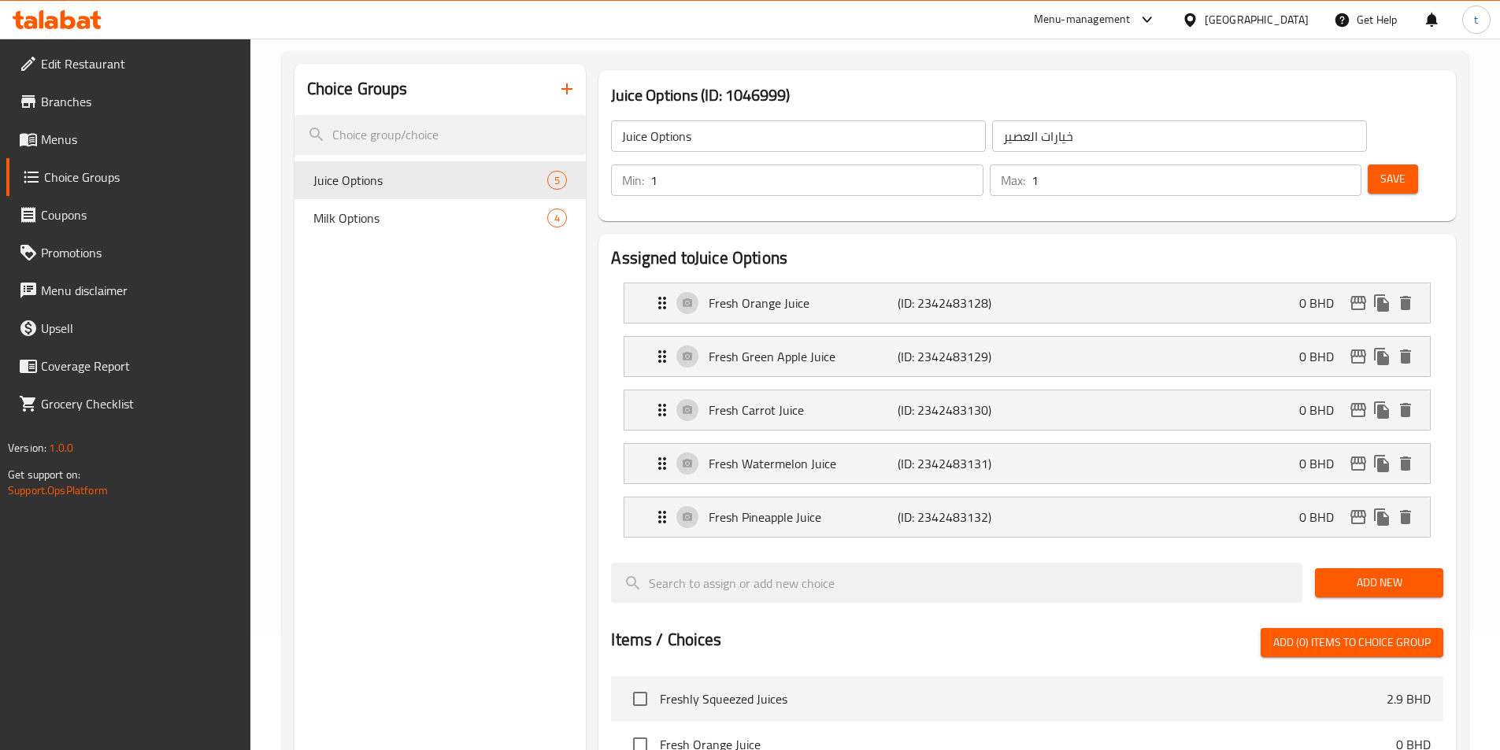
scroll to position [65, 0]
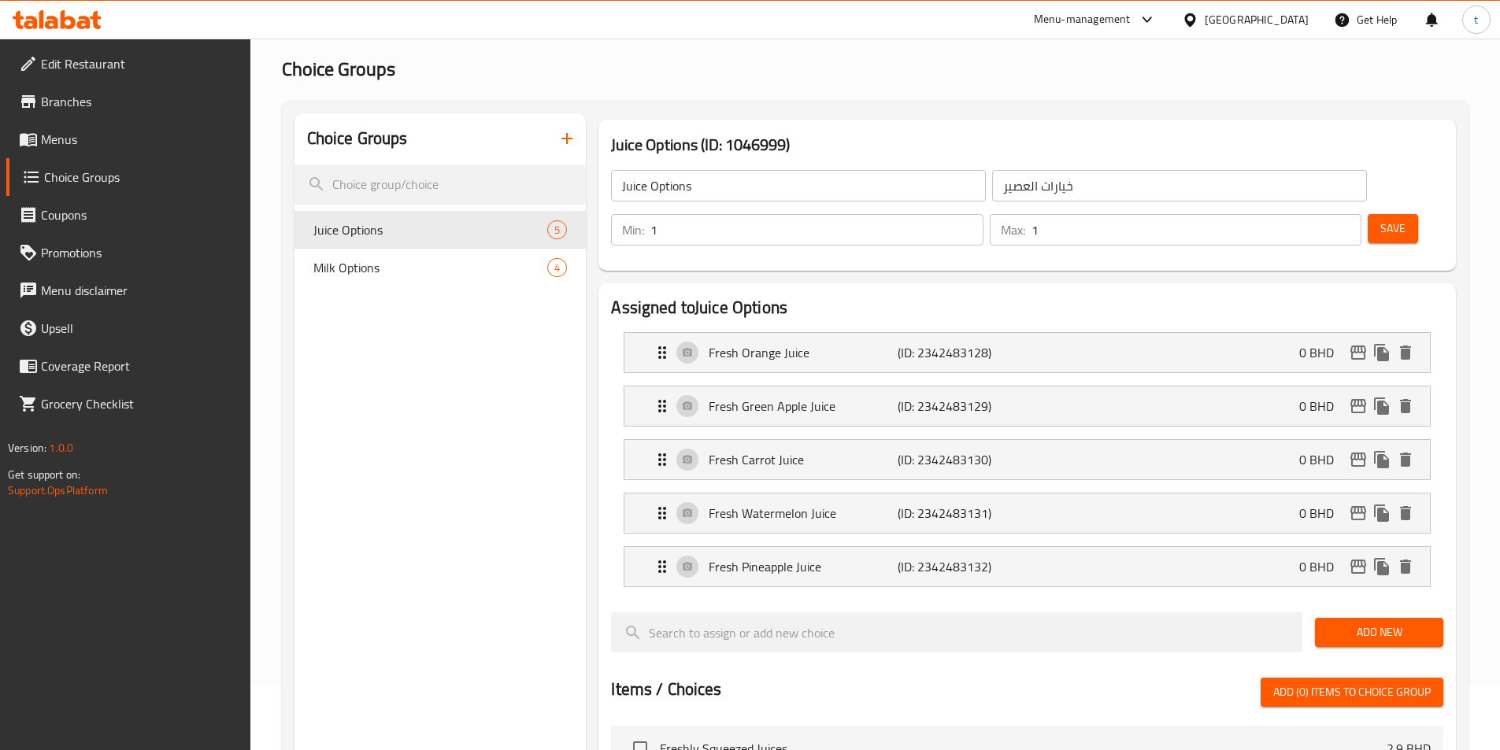
click at [787, 195] on input "Juice Options" at bounding box center [798, 185] width 375 height 31
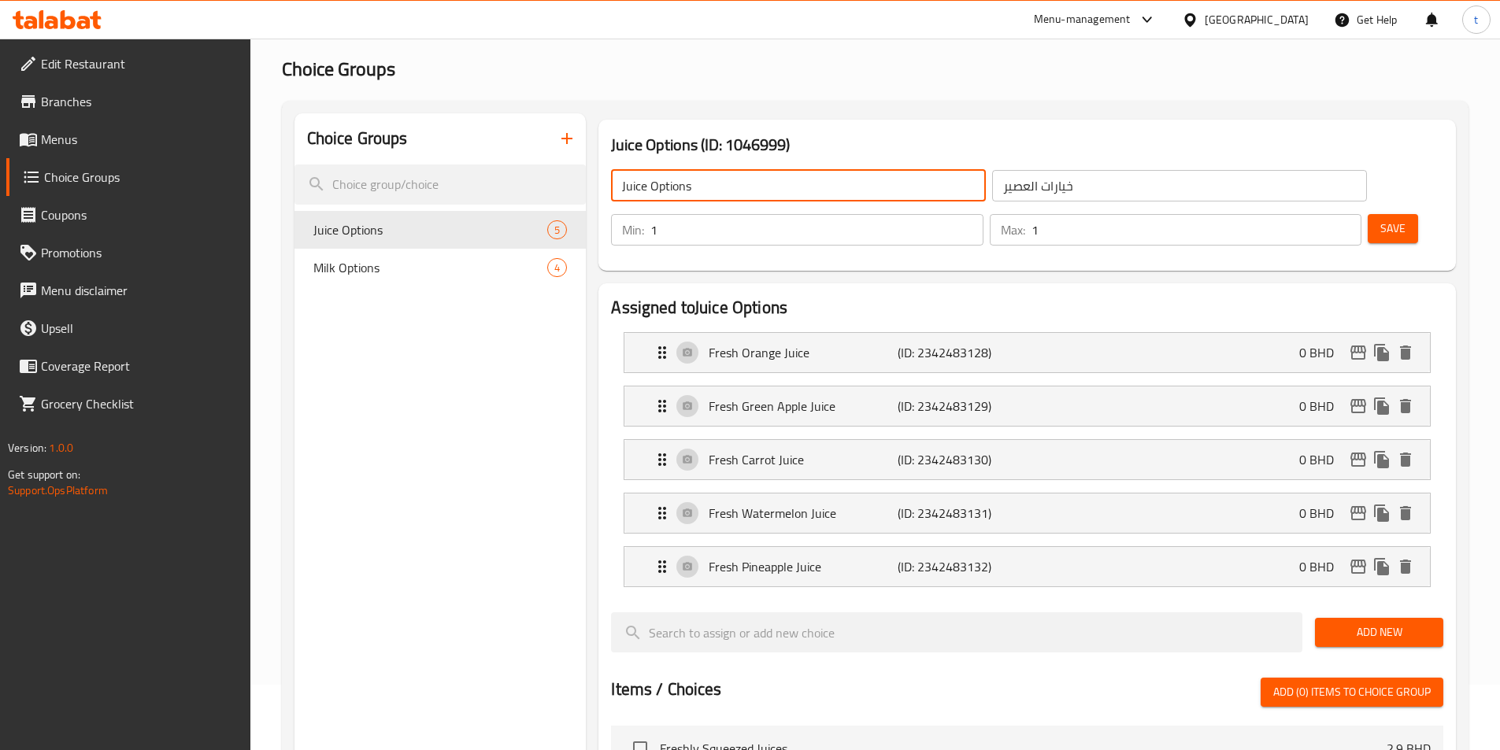
click at [787, 195] on input "Juice Options" at bounding box center [798, 185] width 375 height 31
paste input "condensed milk"
click at [775, 177] on input "condensed milk" at bounding box center [798, 185] width 375 height 31
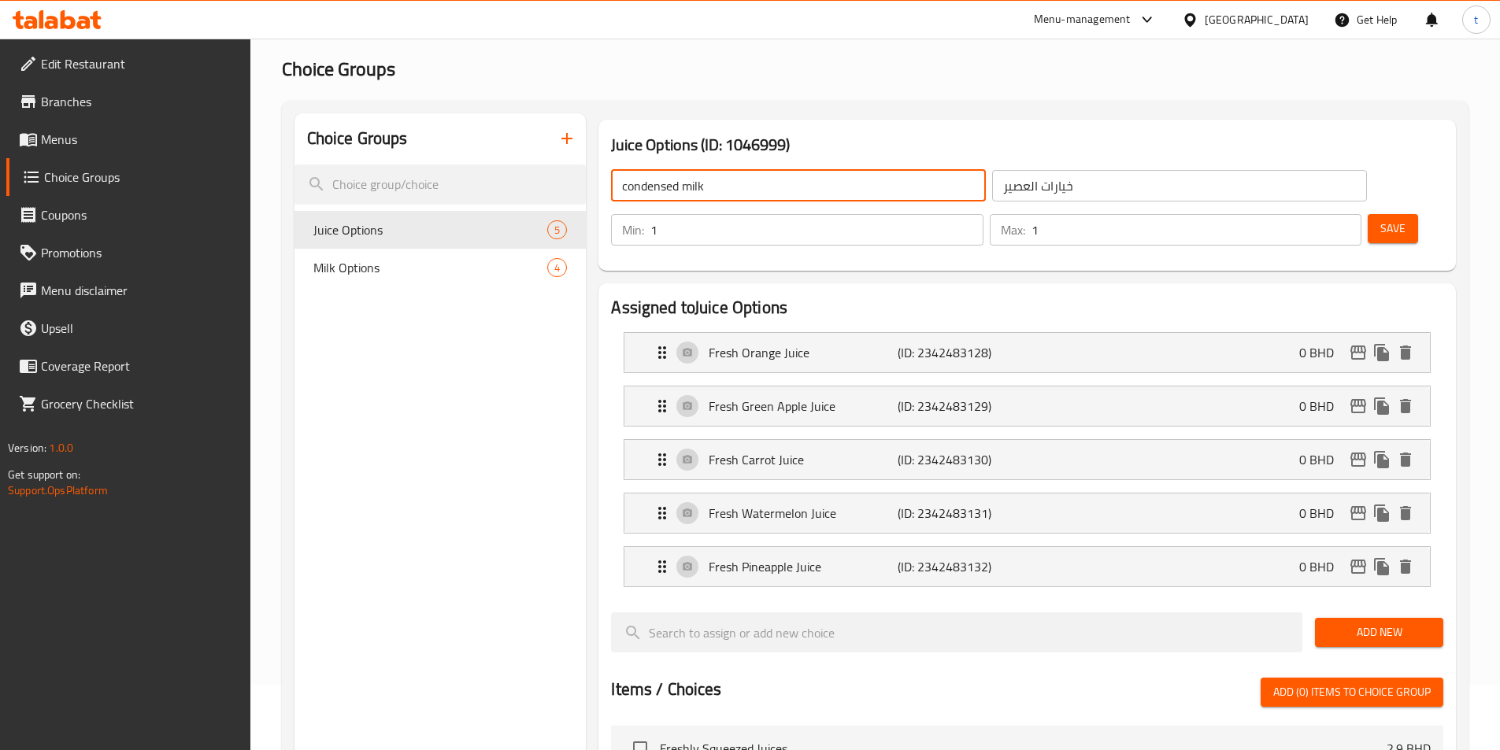
click at [775, 177] on input "condensed milk" at bounding box center [798, 185] width 375 height 31
paste input "Your Choice Of: إختيارك من:"
drag, startPoint x: 702, startPoint y: 189, endPoint x: 795, endPoint y: 184, distance: 93.0
click at [795, 184] on input "Your Choice Of: إختيارك من:" at bounding box center [798, 185] width 375 height 31
type input "Your Choice Of:"
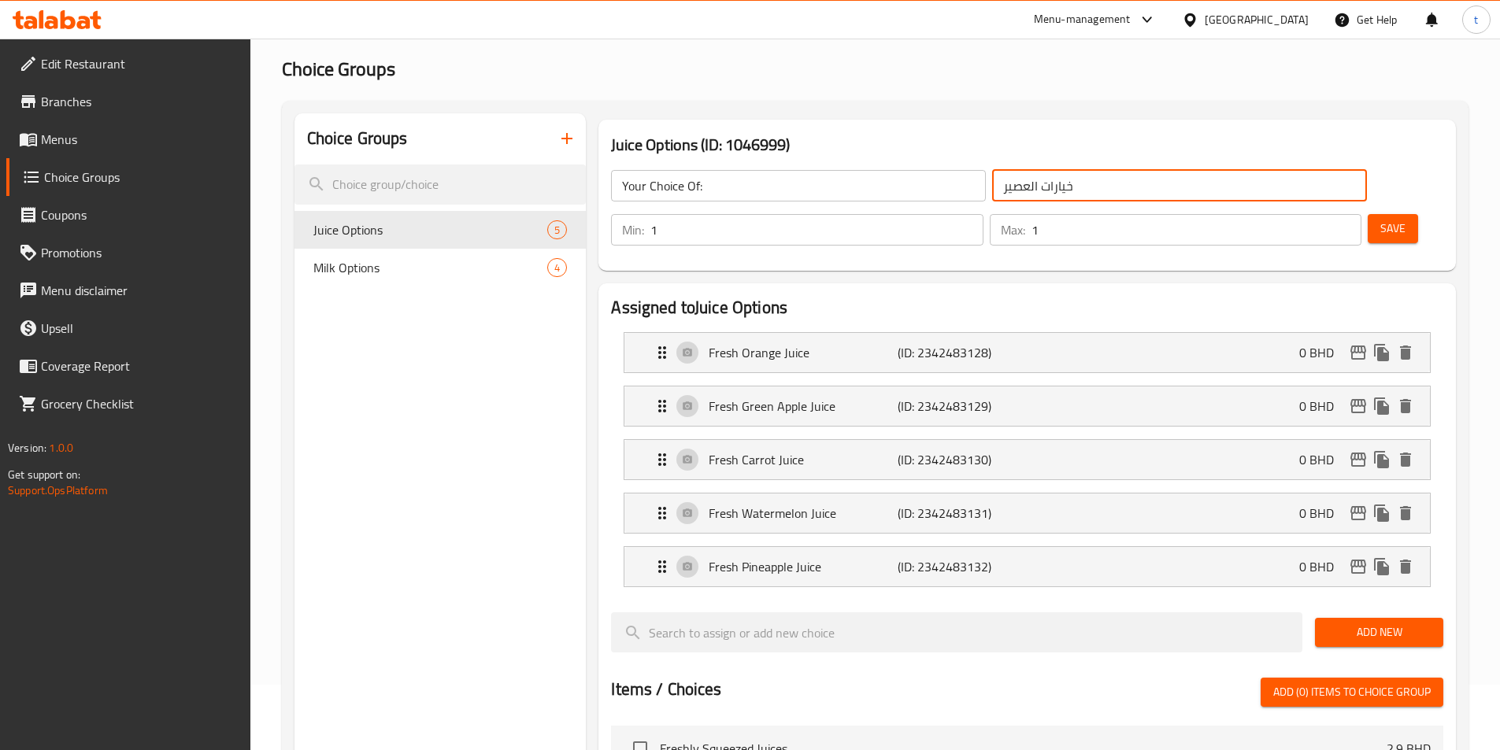
click at [992, 179] on input "خيارات العصير" at bounding box center [1179, 185] width 375 height 31
paste input "إختيارك من:"
type input "إختيارك من:"
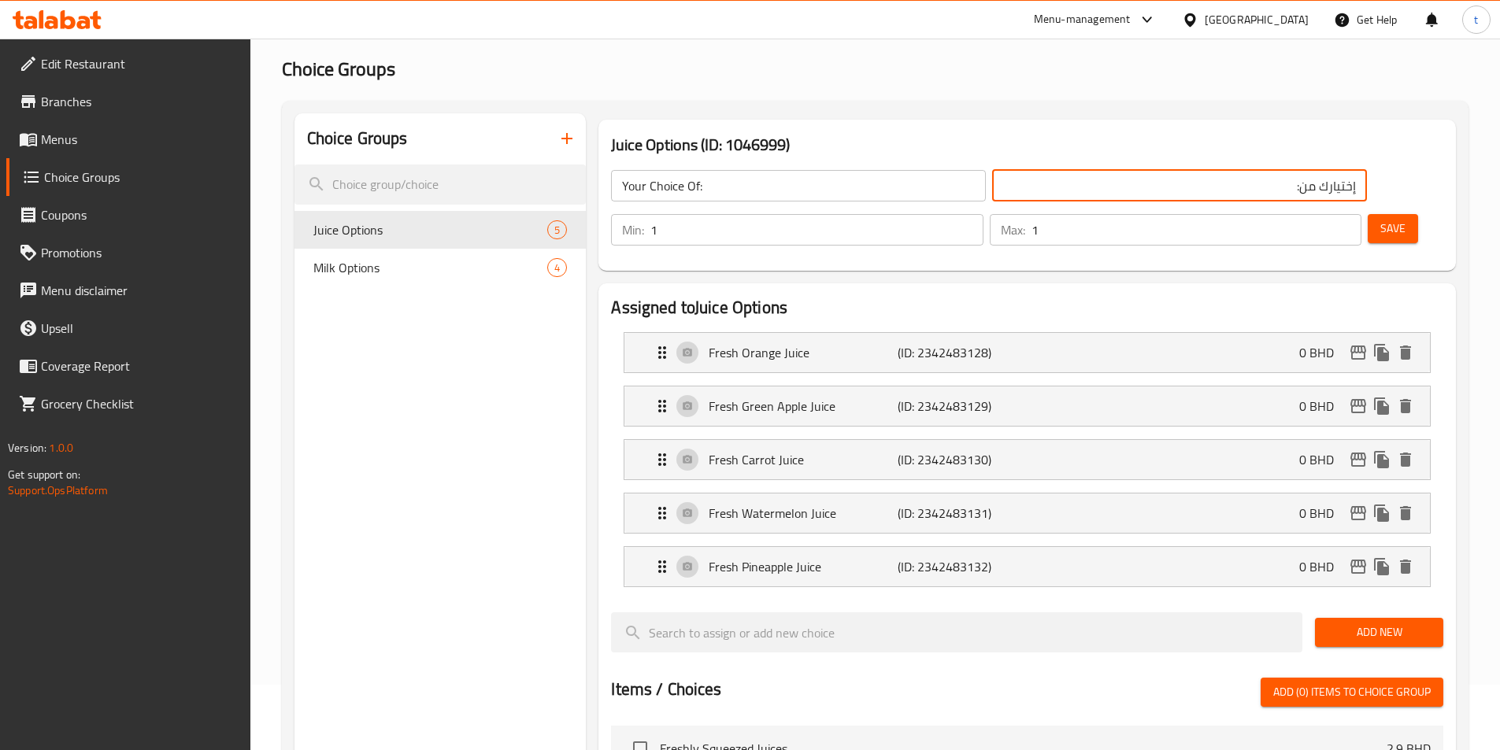
click at [741, 172] on input "Your Choice Of:" at bounding box center [798, 185] width 375 height 31
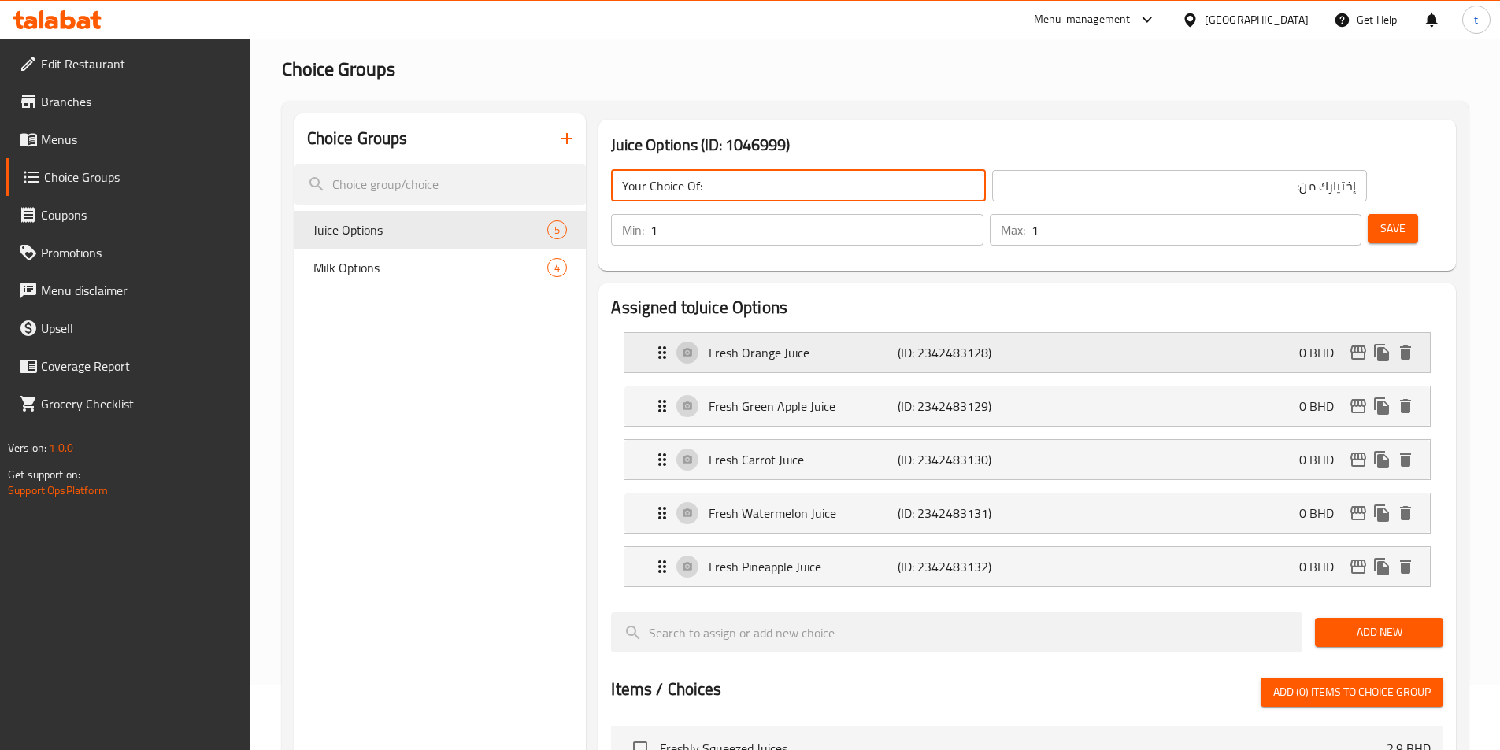
click at [960, 343] on p "(ID: 2342483128)" at bounding box center [961, 352] width 126 height 19
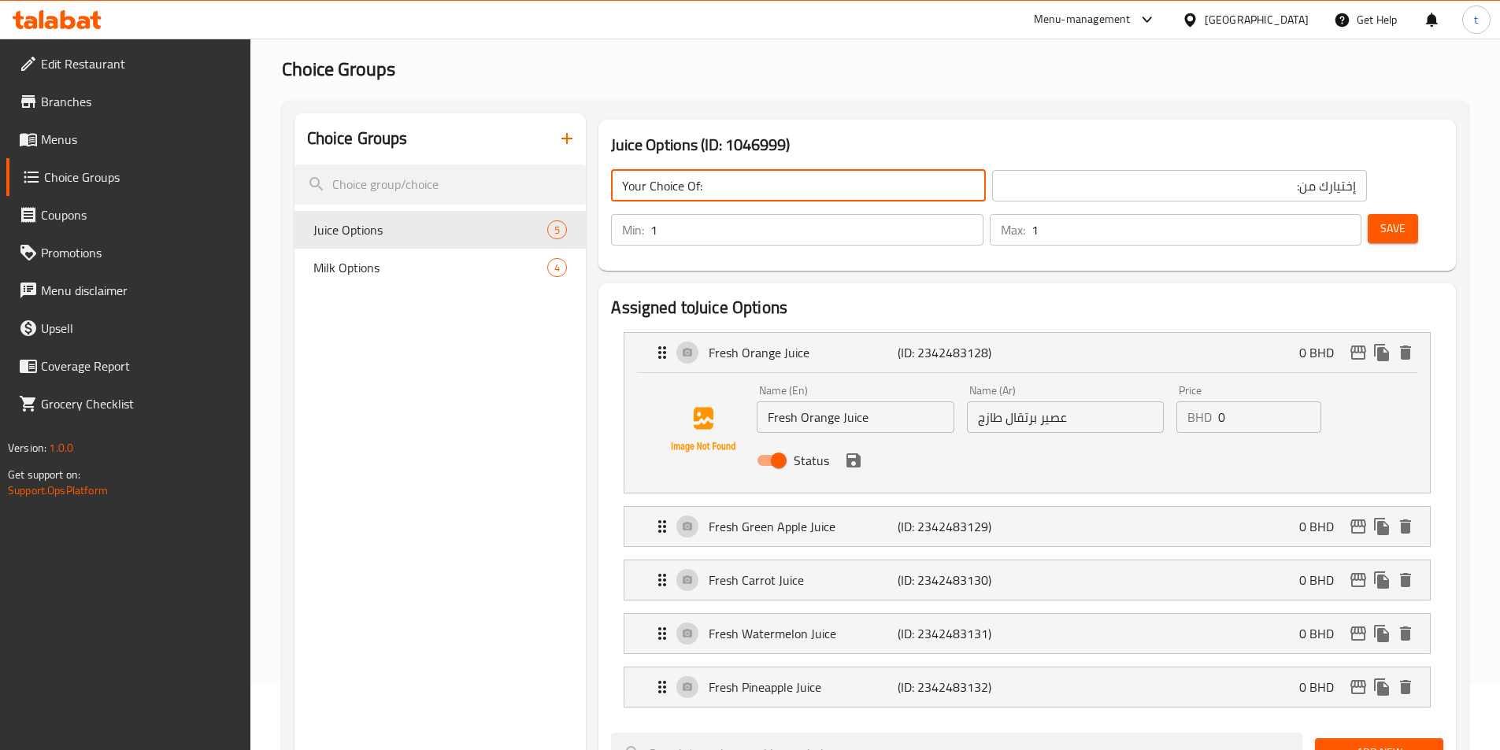
click at [1024, 402] on input "عصير برتقال طازج" at bounding box center [1065, 417] width 197 height 31
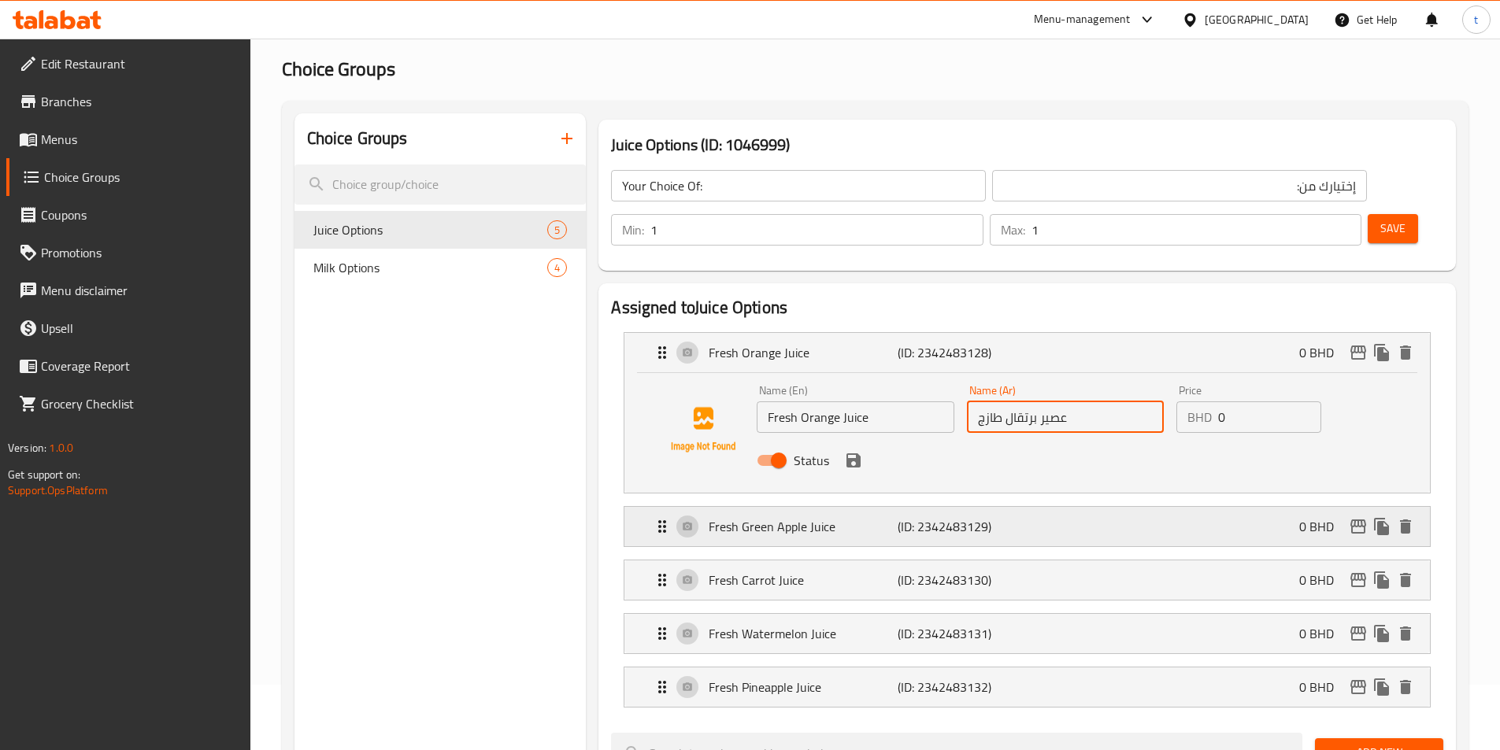
click at [791, 517] on p "Fresh Green Apple Juice" at bounding box center [803, 526] width 188 height 19
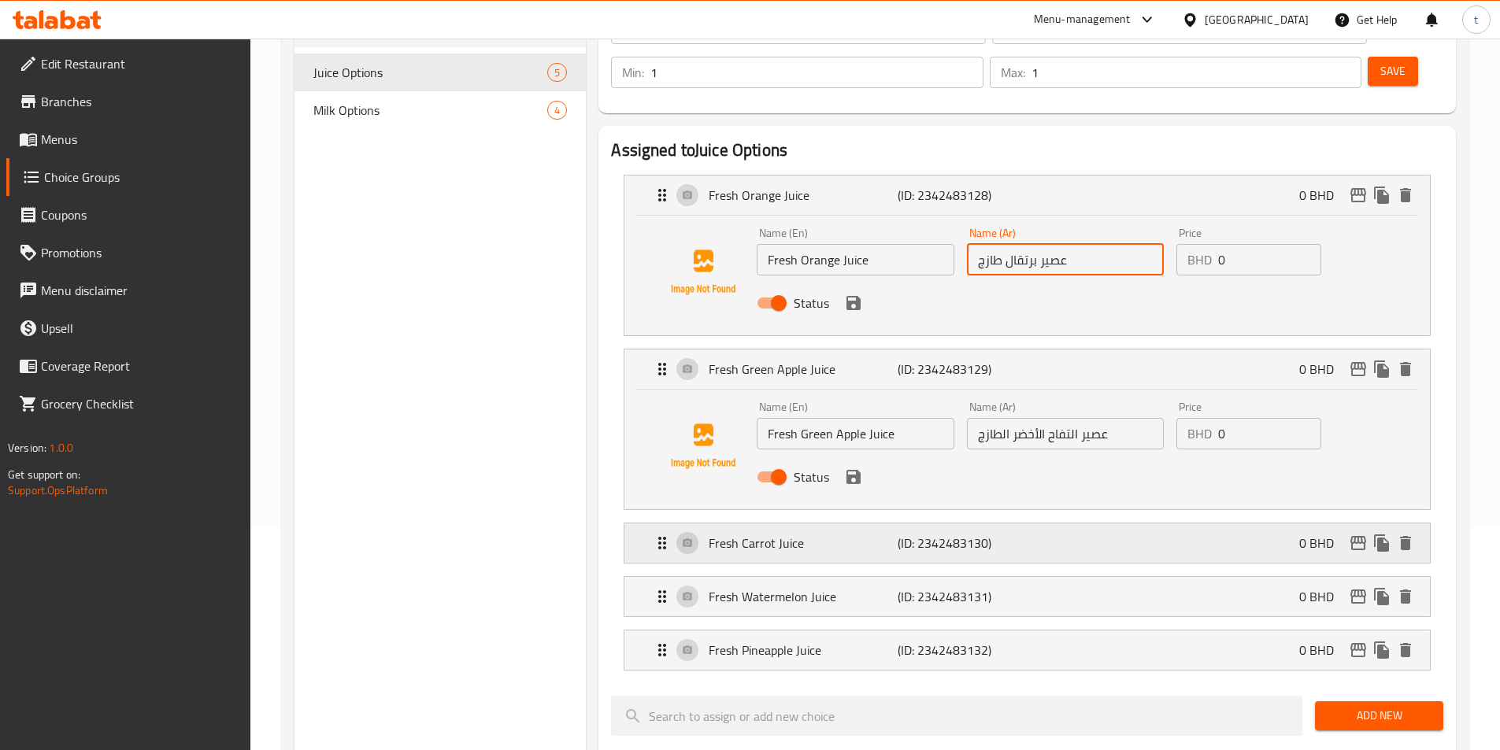
click at [790, 524] on div "Fresh Carrot Juice (ID: 2342483130) 0 BHD" at bounding box center [1032, 543] width 758 height 39
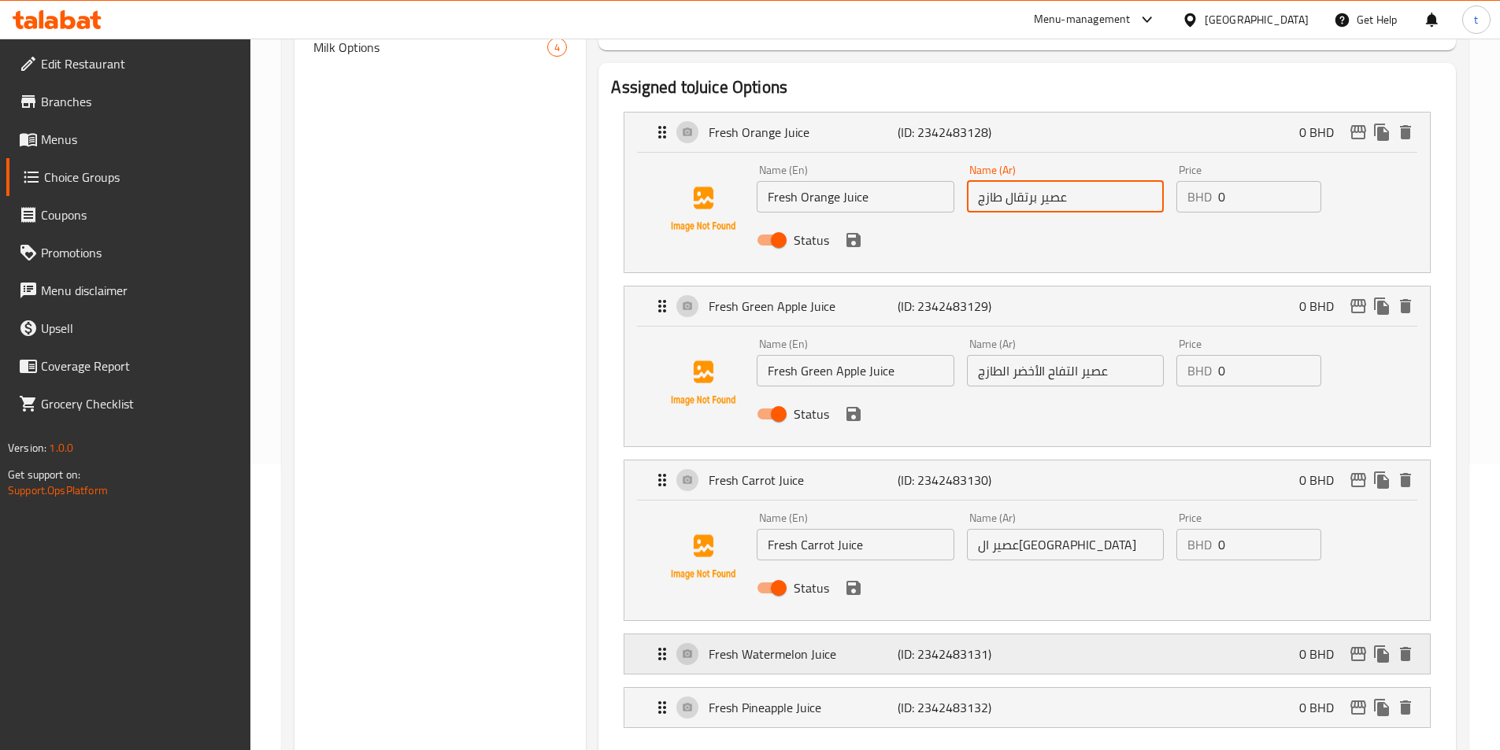
scroll to position [380, 0]
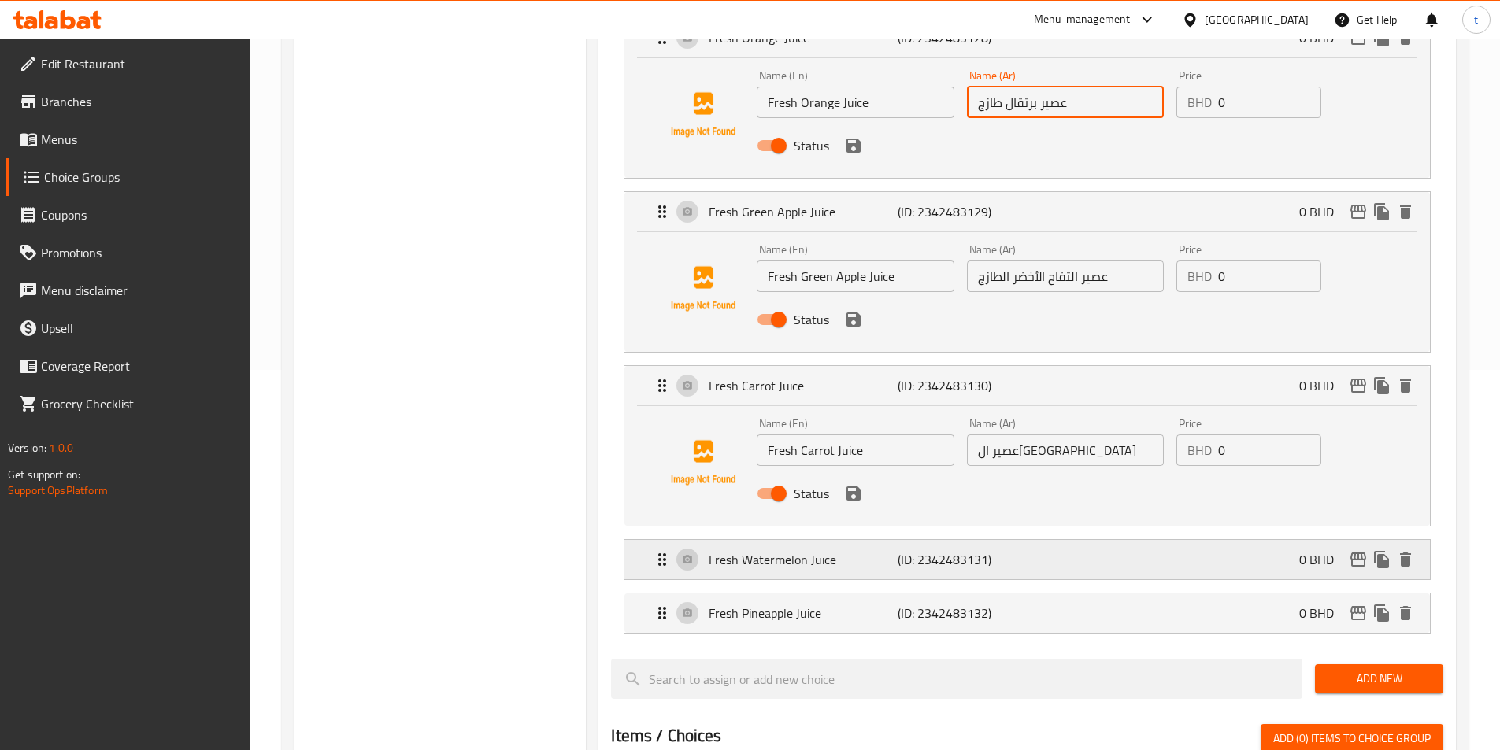
click at [828, 550] on p "Fresh Watermelon Juice" at bounding box center [803, 559] width 188 height 19
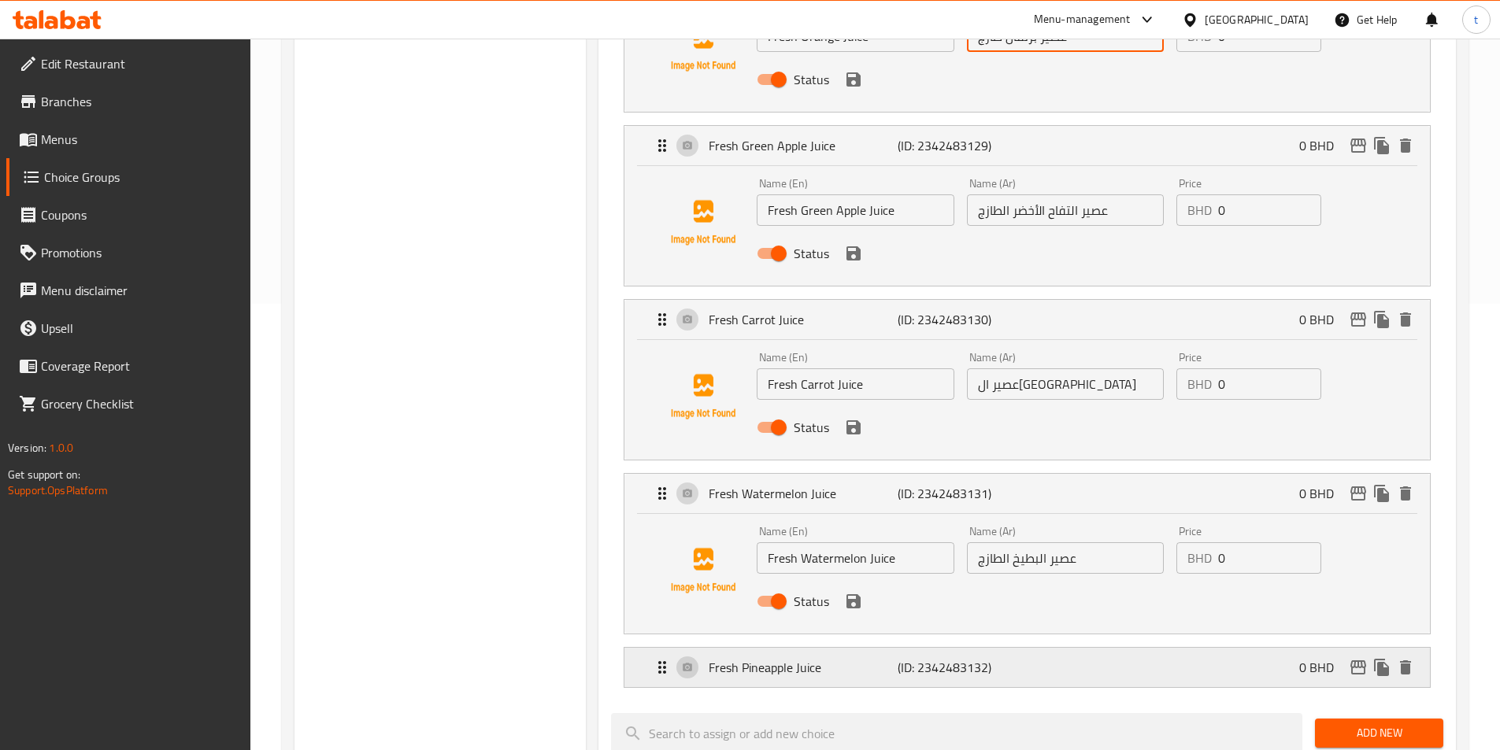
scroll to position [538, 0]
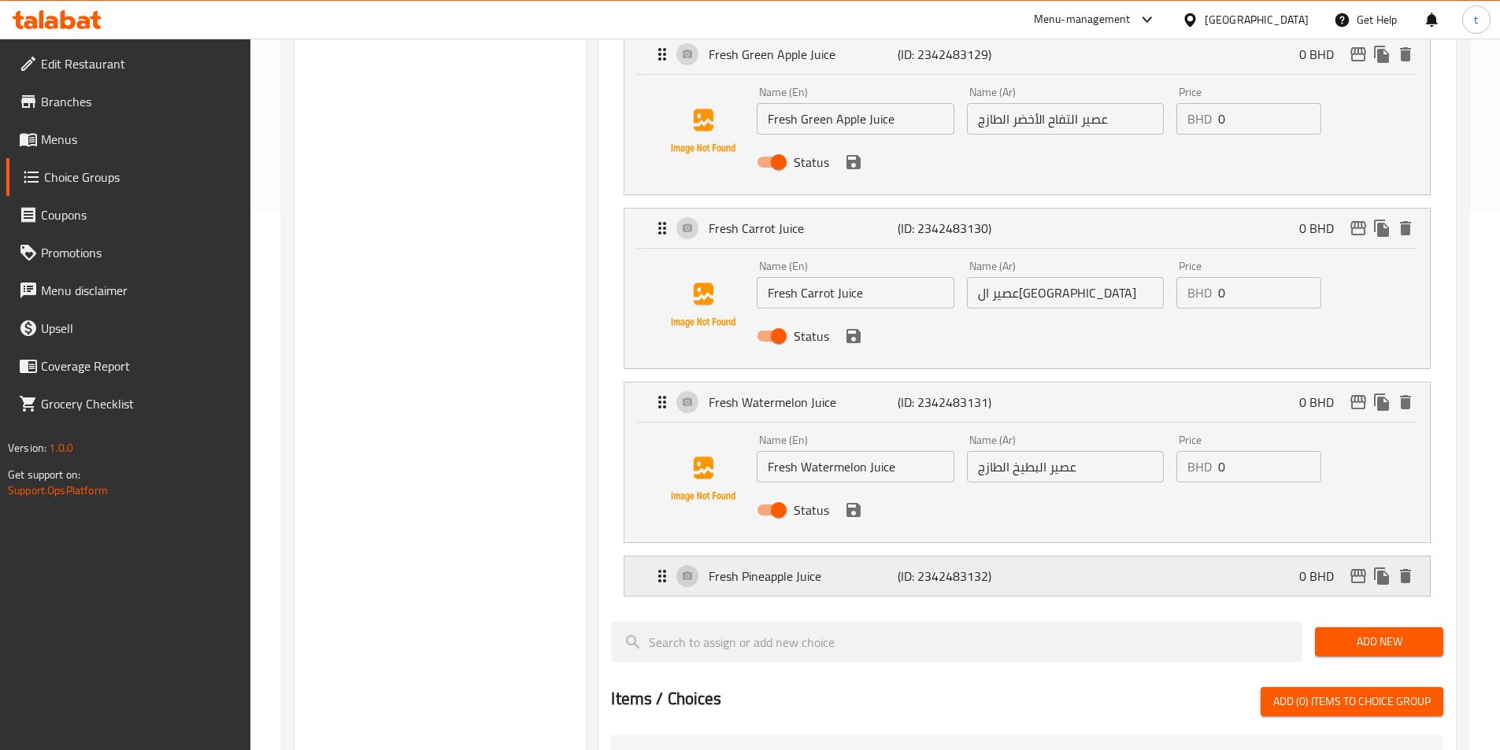
click at [814, 567] on p "Fresh Pineapple Juice" at bounding box center [803, 576] width 188 height 19
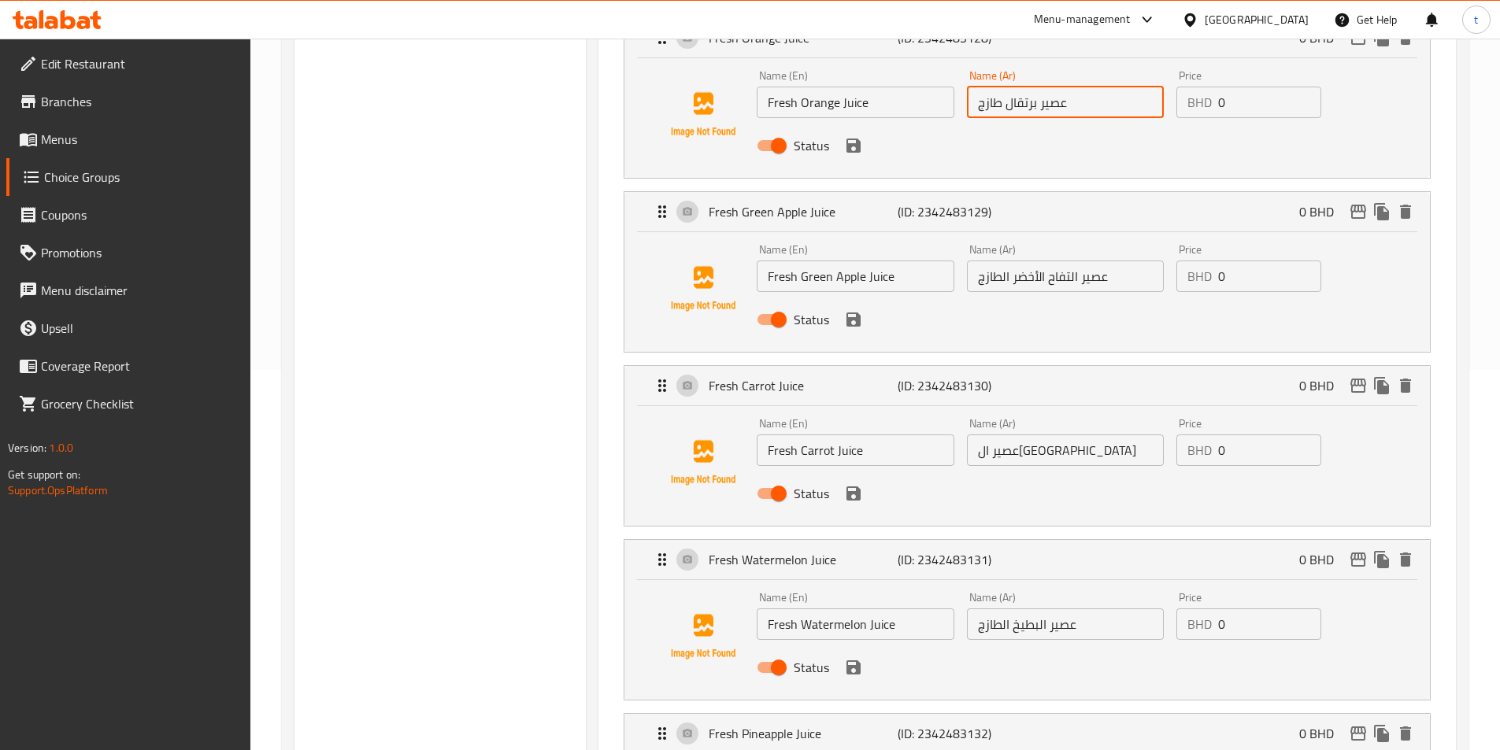
scroll to position [0, 0]
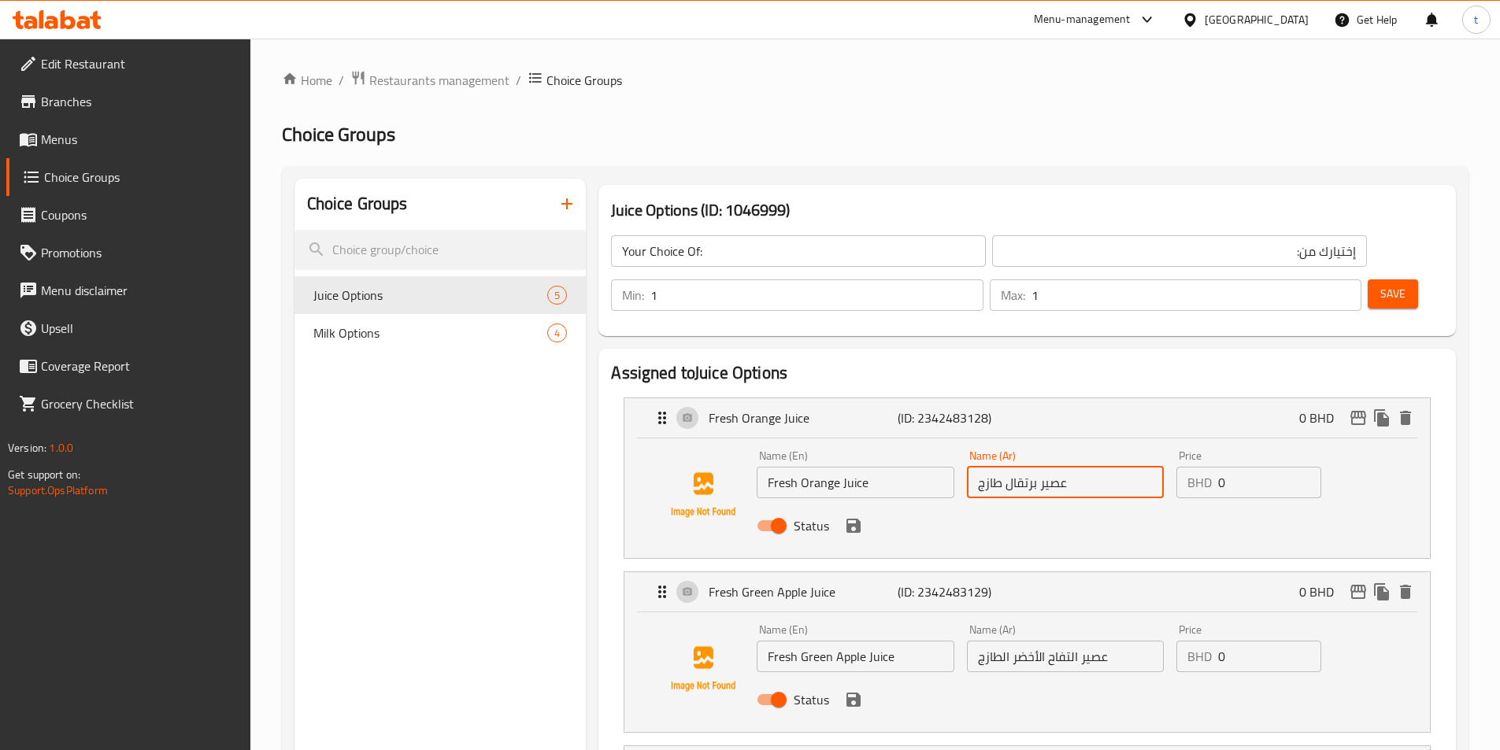
click at [1380, 284] on span "Save" at bounding box center [1392, 294] width 25 height 20
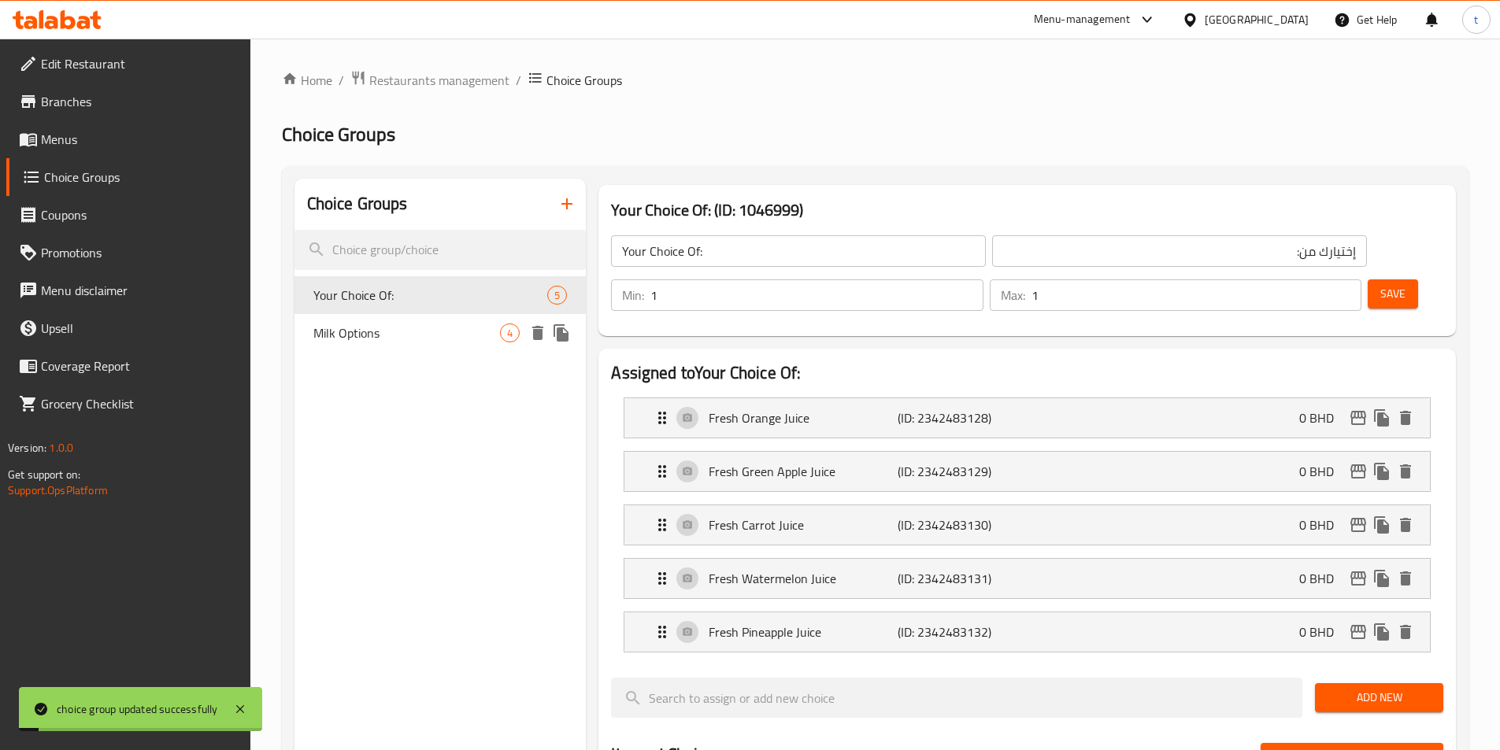
click at [392, 334] on span "Milk Options" at bounding box center [406, 333] width 187 height 19
type input "Milk Options"
type input "خيارات الحليب"
type input "0"
type input "4"
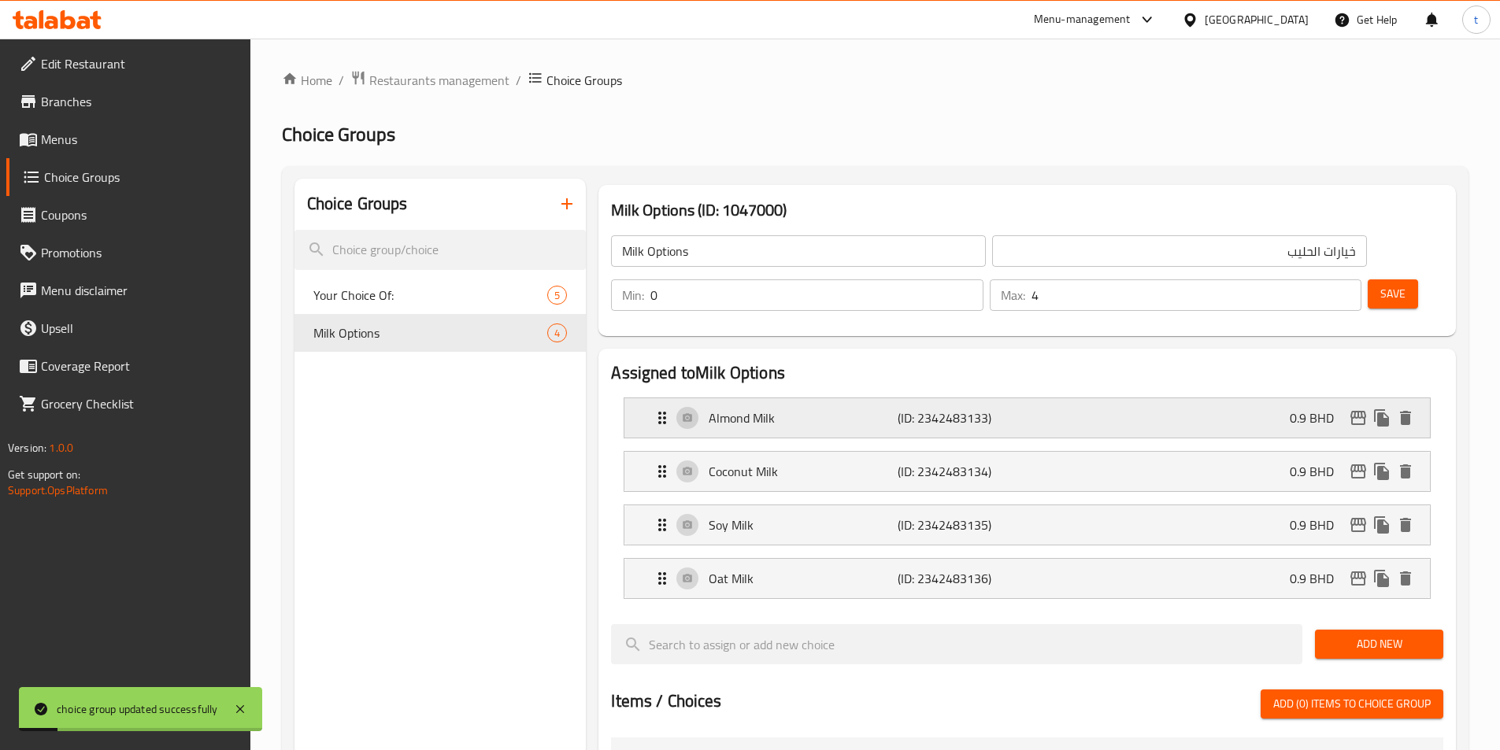
click at [724, 409] on p "Almond Milk" at bounding box center [803, 418] width 188 height 19
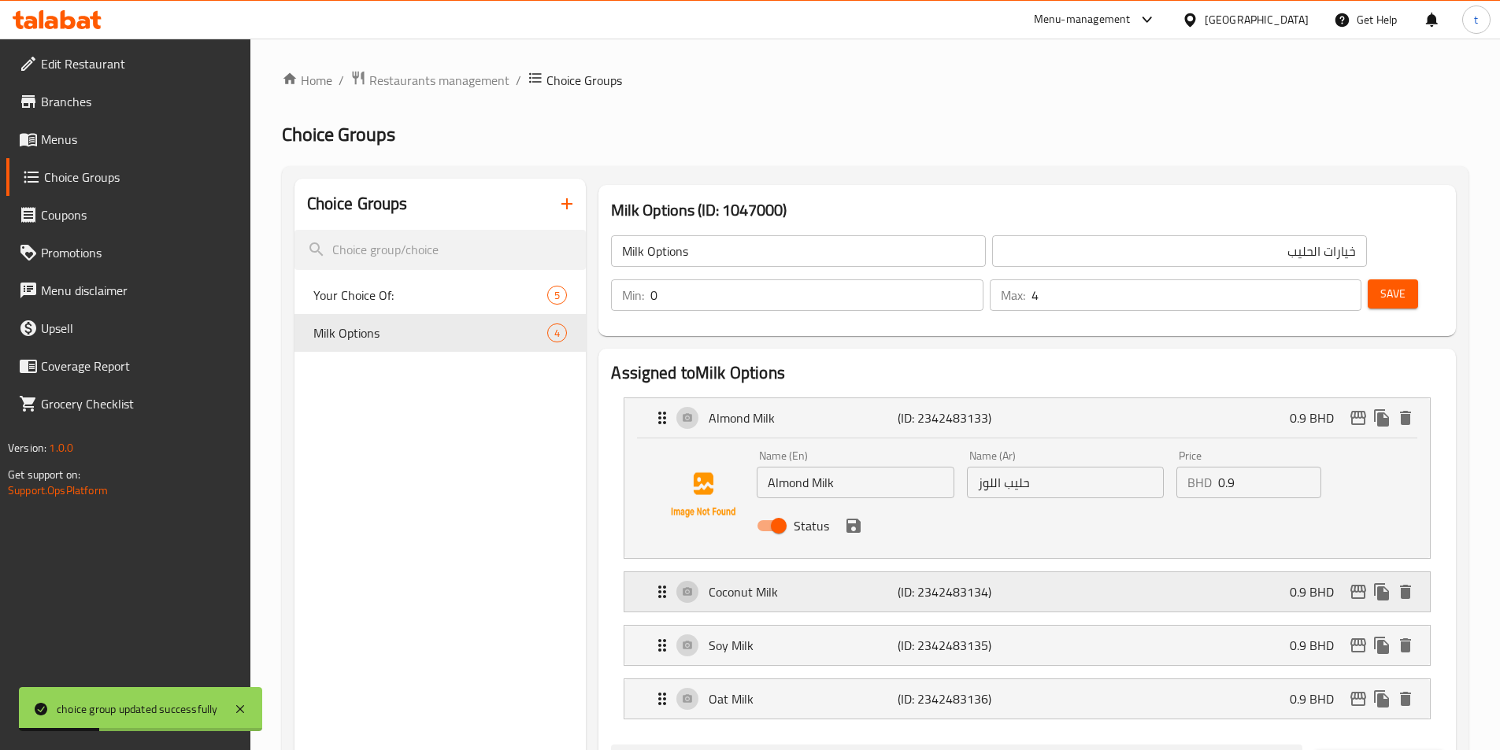
drag, startPoint x: 725, startPoint y: 547, endPoint x: 928, endPoint y: 526, distance: 204.3
click at [726, 583] on p "Coconut Milk" at bounding box center [803, 592] width 188 height 19
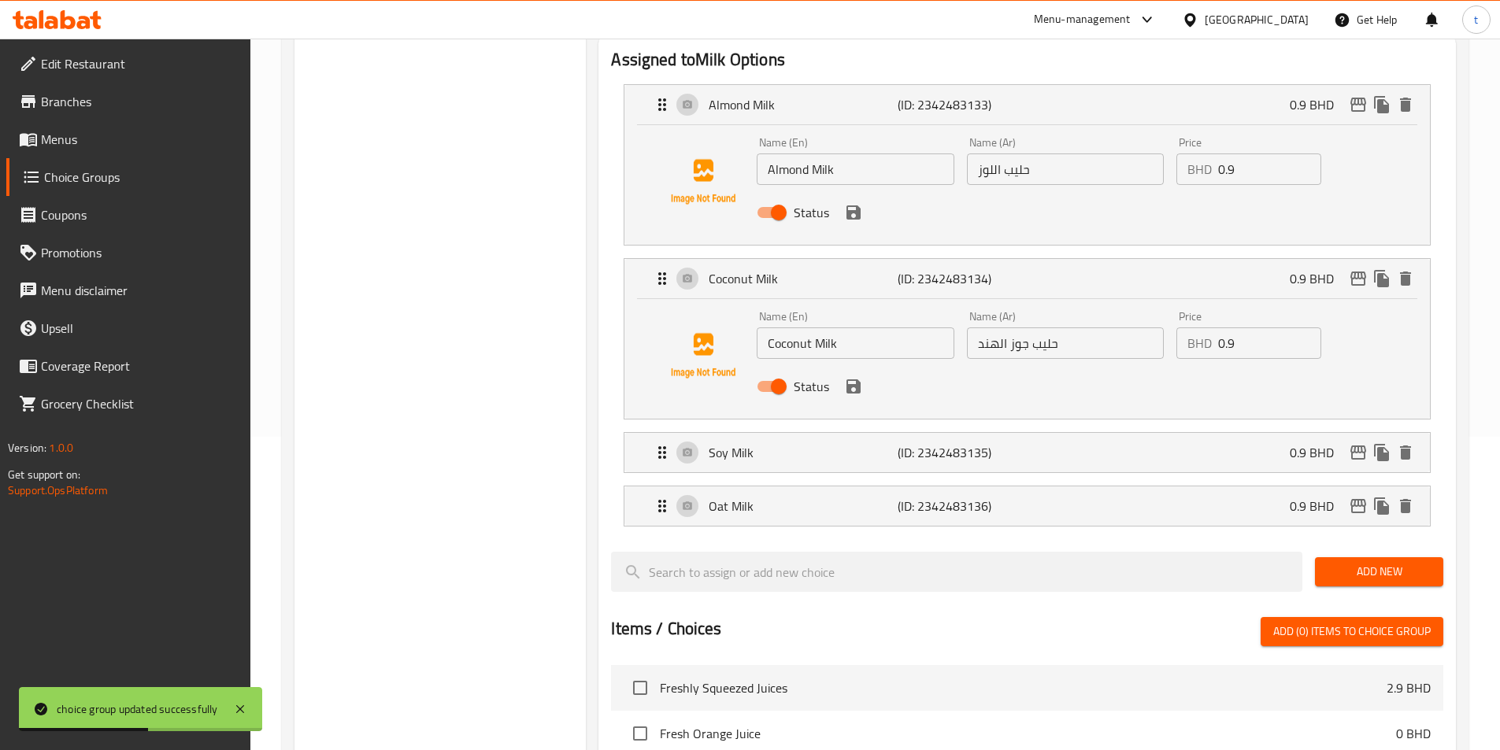
scroll to position [315, 0]
click at [763, 432] on div "Soy Milk (ID: 2342483135) 0.9 BHD" at bounding box center [1032, 451] width 758 height 39
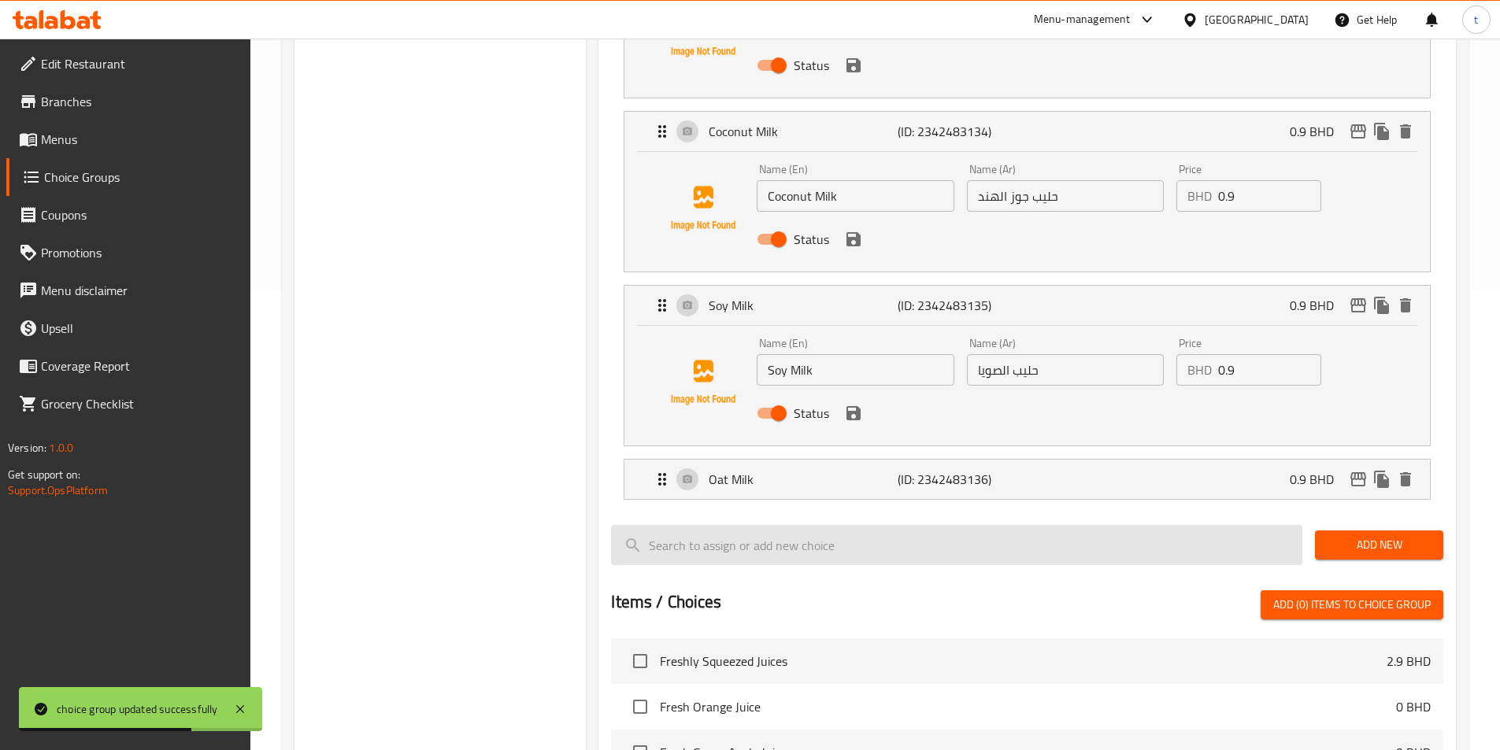
scroll to position [472, 0]
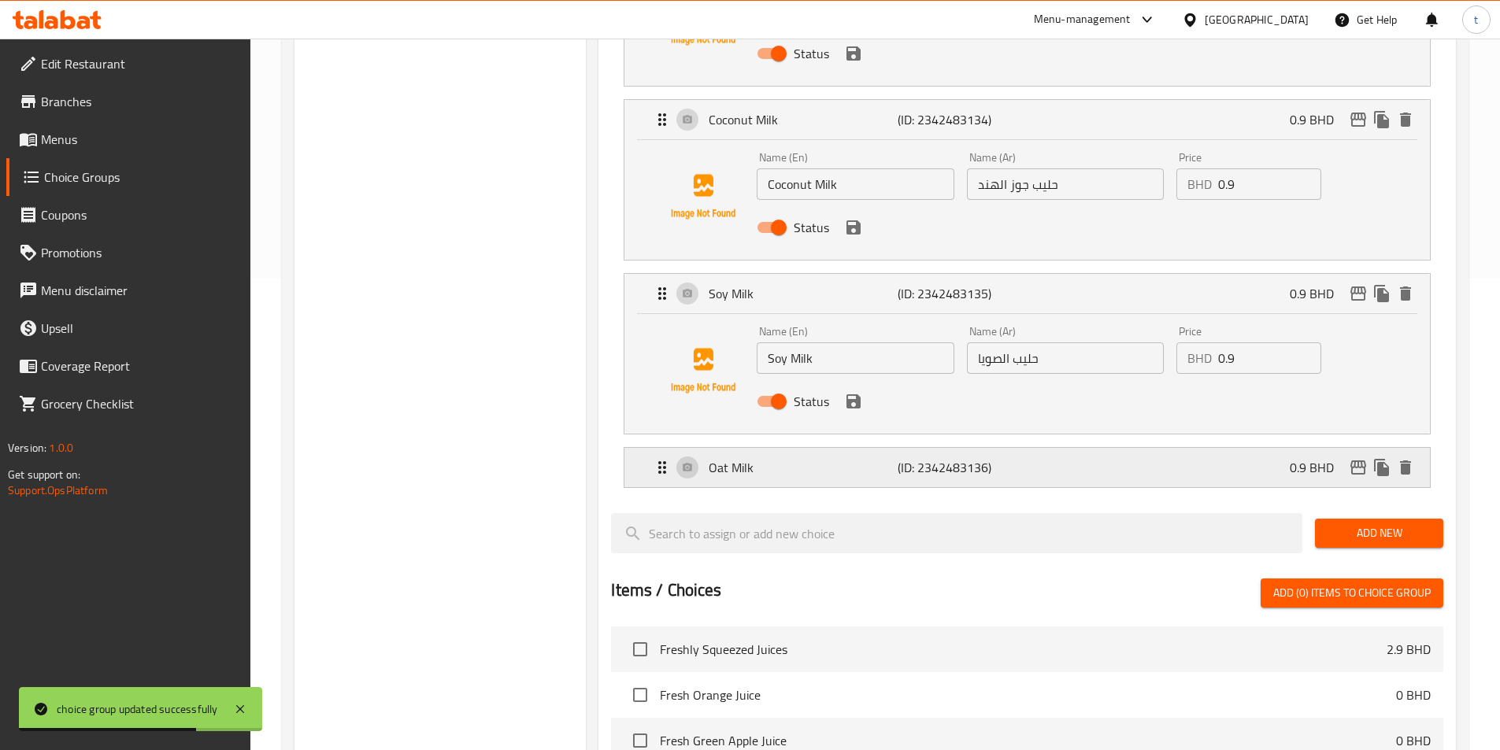
click at [795, 458] on p "Oat Milk" at bounding box center [803, 467] width 188 height 19
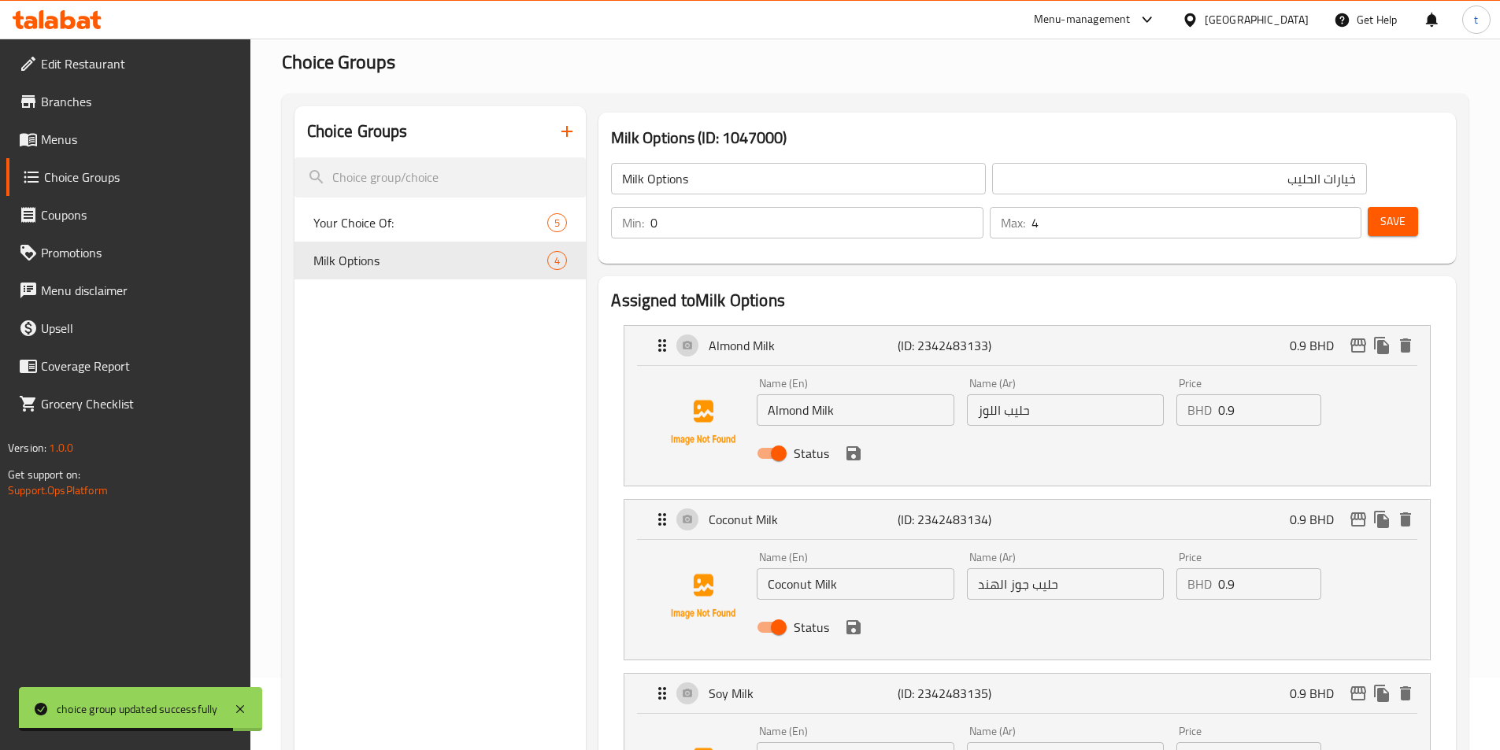
scroll to position [0, 0]
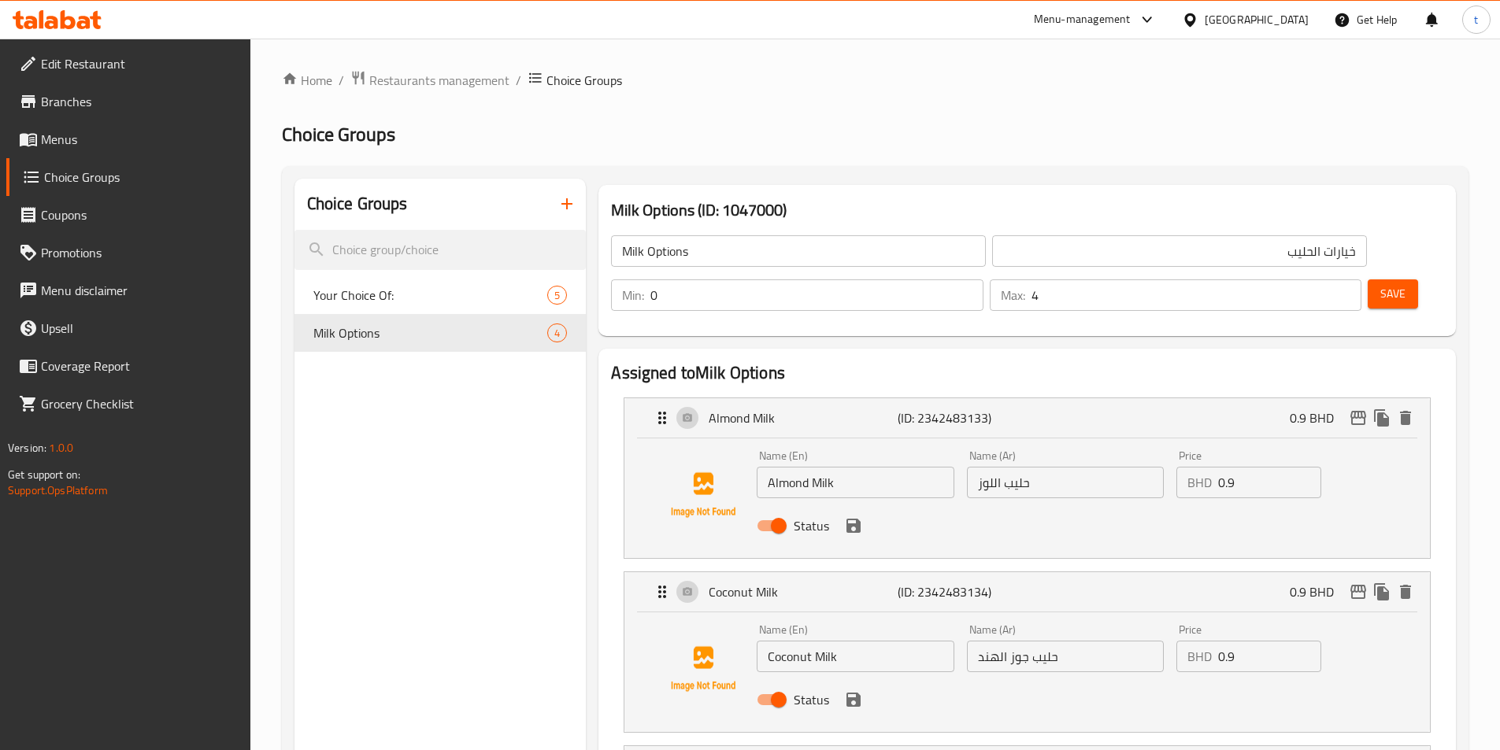
click at [706, 256] on input "Milk Options" at bounding box center [798, 250] width 375 height 31
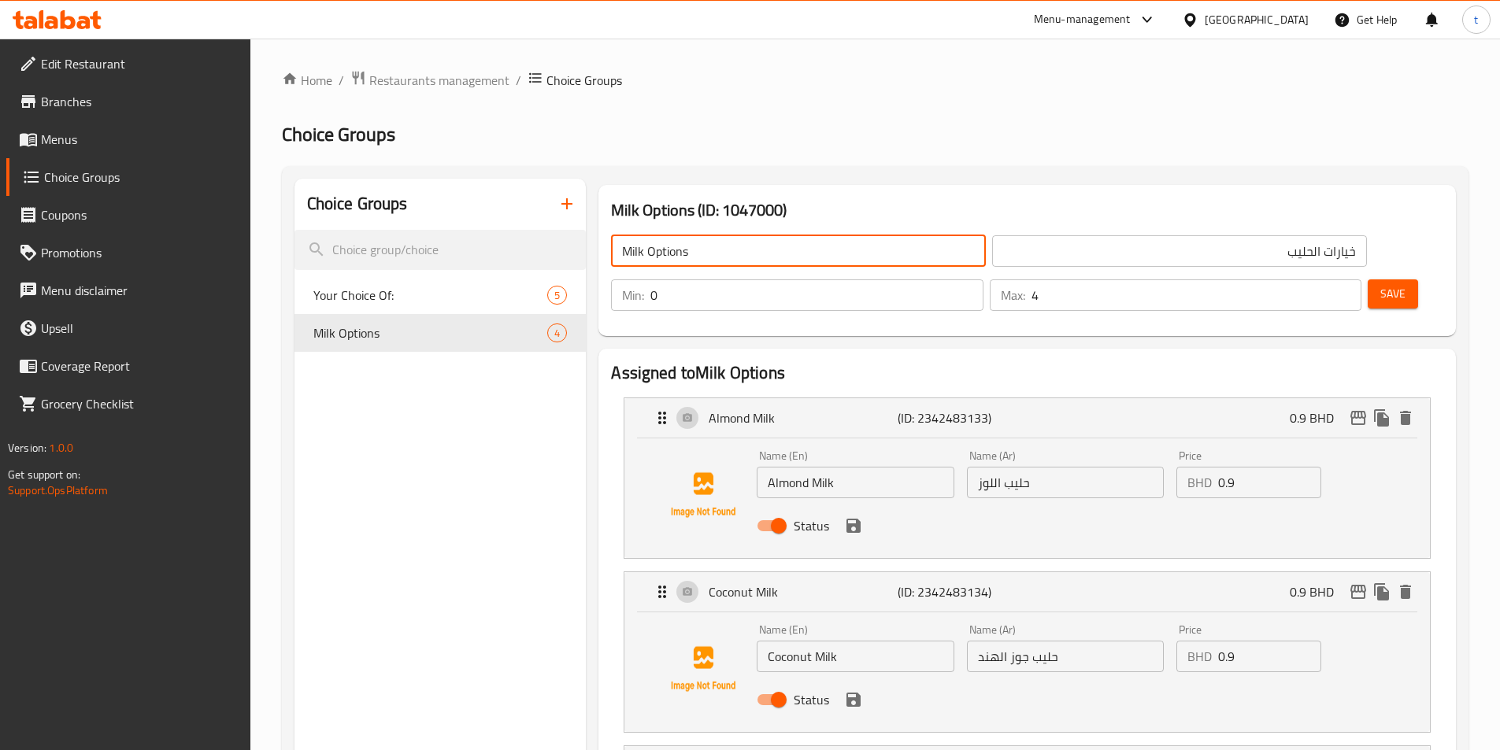
click at [706, 256] on input "Milk Options" at bounding box center [798, 250] width 375 height 31
paste input "إختيارك من:"
type input "إ"
click at [1056, 250] on input "خيارات الحليب" at bounding box center [1179, 250] width 375 height 31
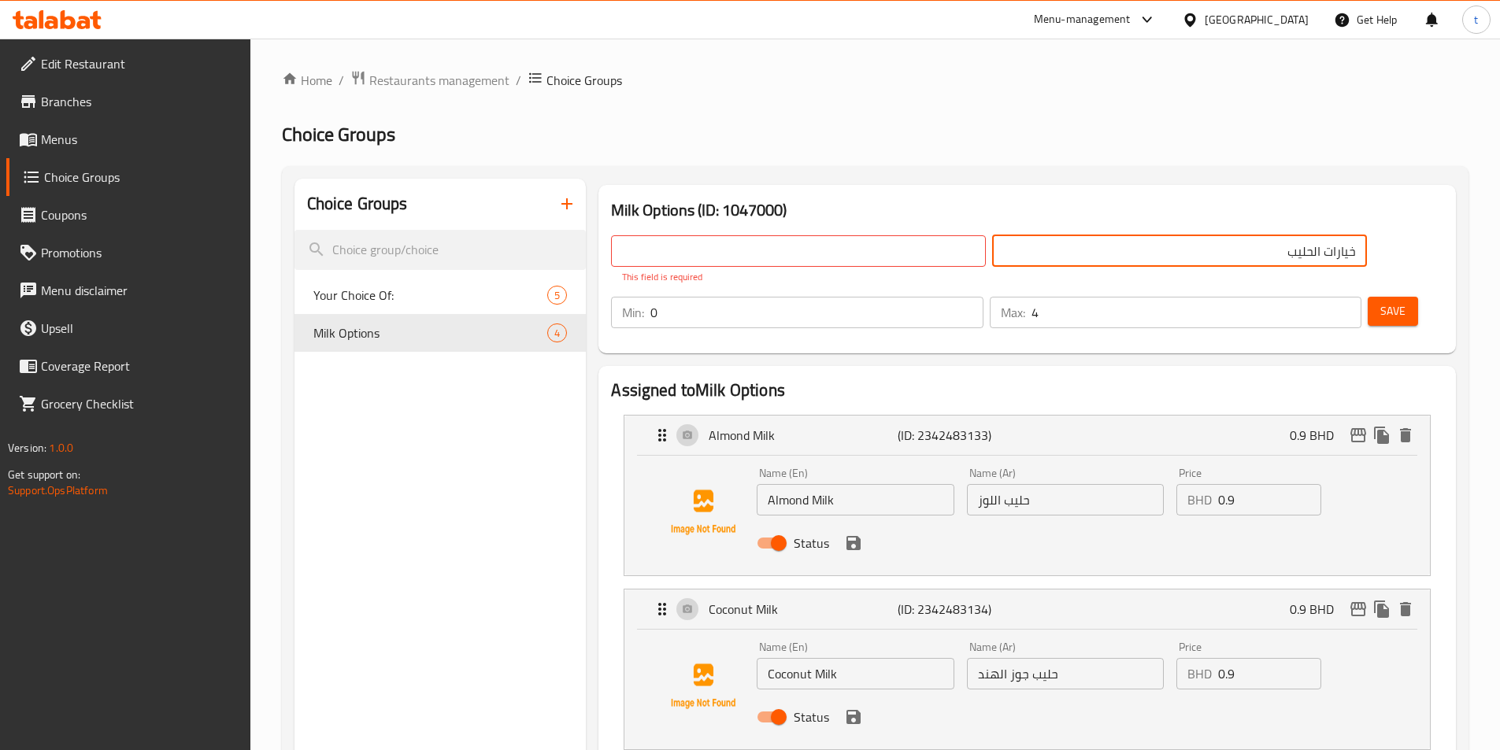
click at [1056, 250] on input "خيارات الحليب" at bounding box center [1179, 250] width 375 height 31
paste input "إختيارك من:"
click at [1124, 257] on input "إختيارك من:" at bounding box center [1179, 250] width 375 height 31
type input "إختيارك من:"
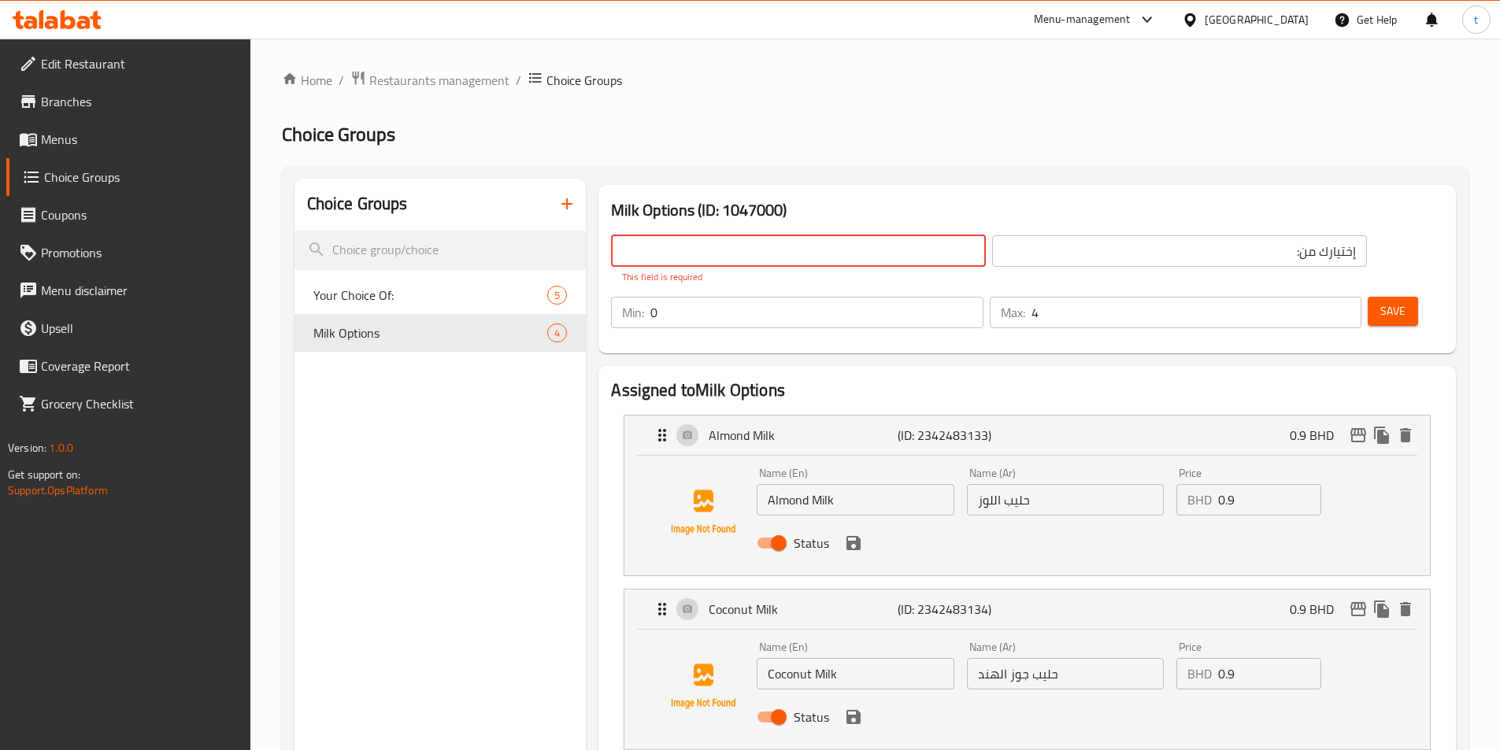
drag, startPoint x: 754, startPoint y: 239, endPoint x: 777, endPoint y: 267, distance: 36.3
click at [753, 241] on input "text" at bounding box center [798, 250] width 375 height 31
type input "Your Choice Of:"
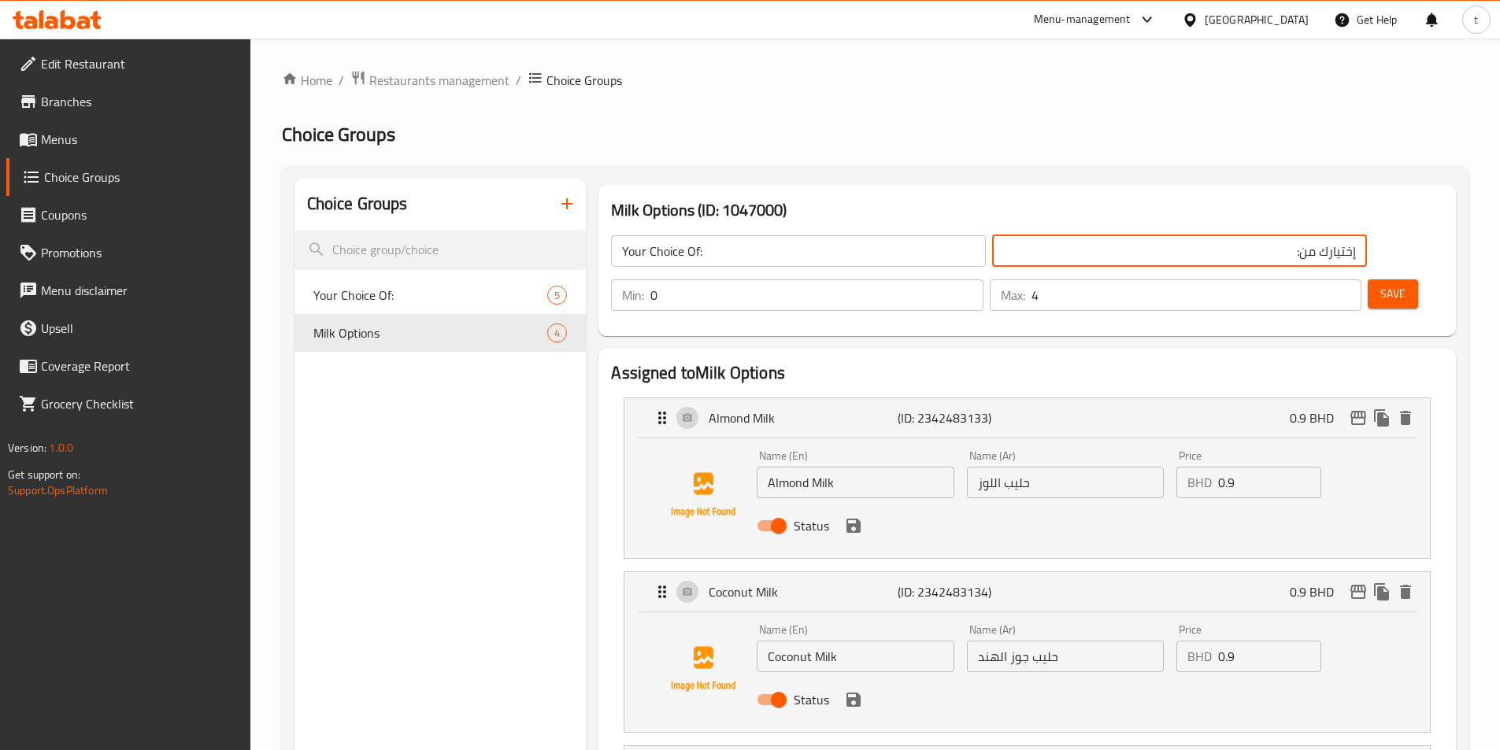
click at [1010, 251] on input "إختيارك من:" at bounding box center [1179, 250] width 375 height 31
type input "إختيارك من:"
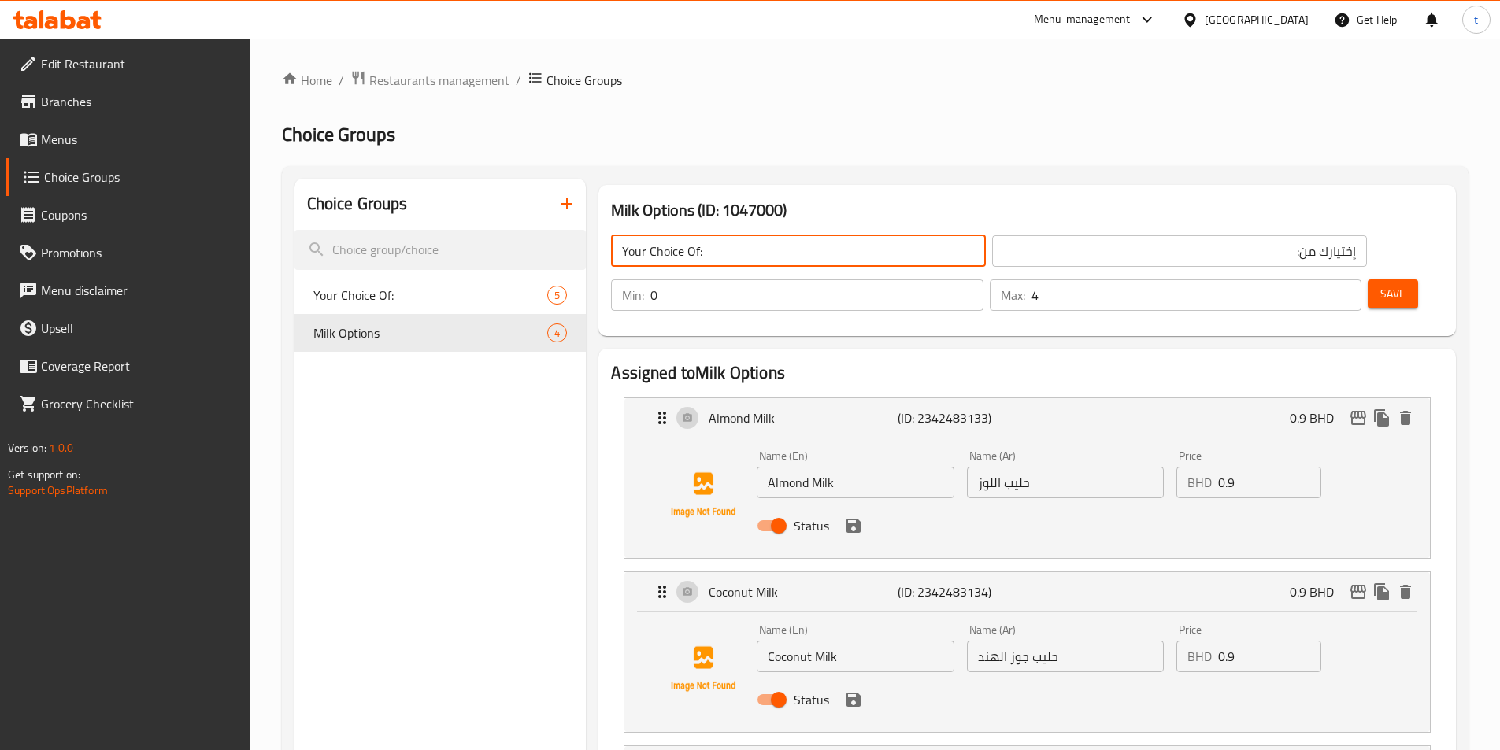
drag, startPoint x: 777, startPoint y: 256, endPoint x: 757, endPoint y: 254, distance: 20.5
click at [777, 256] on input "Your Choice Of:" at bounding box center [798, 250] width 375 height 31
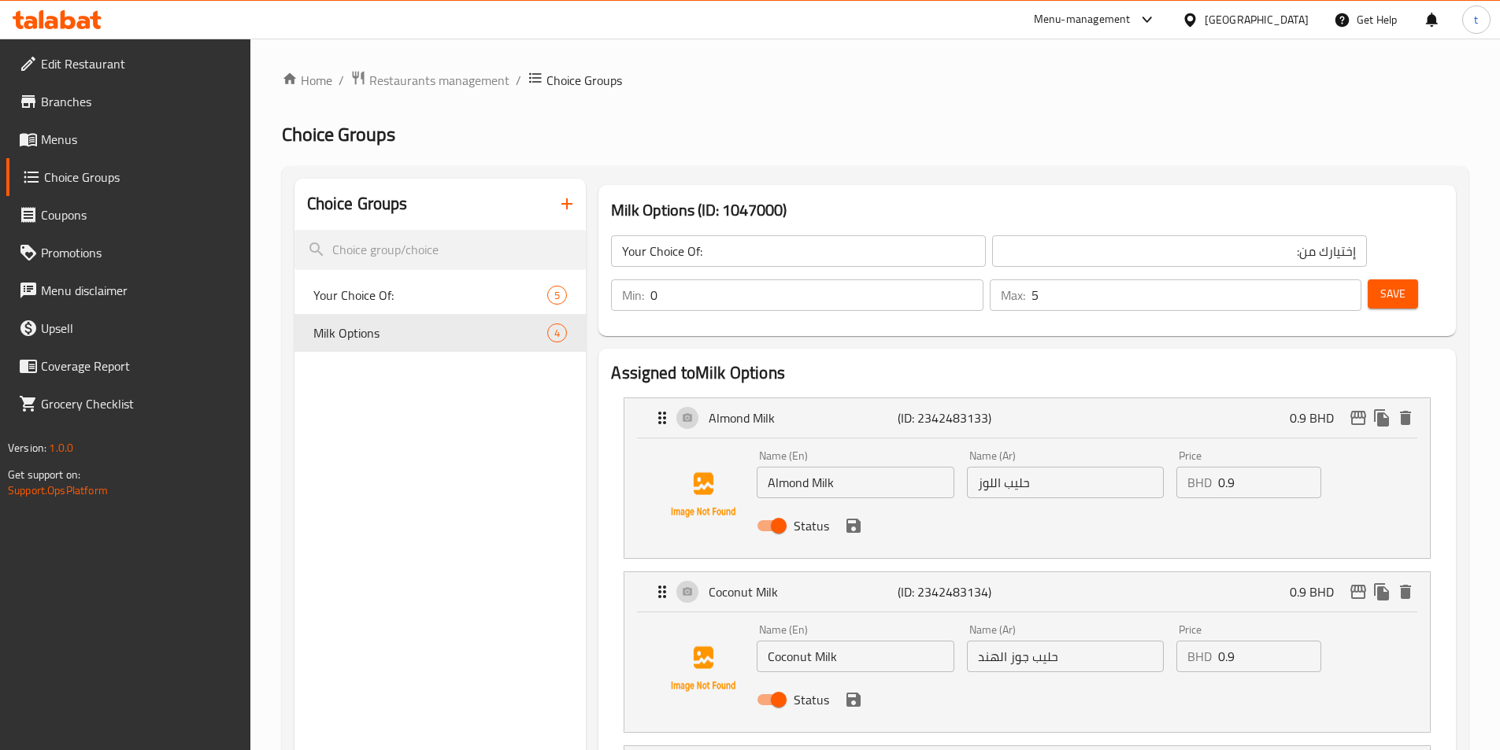
click at [1319, 280] on input "5" at bounding box center [1197, 295] width 330 height 31
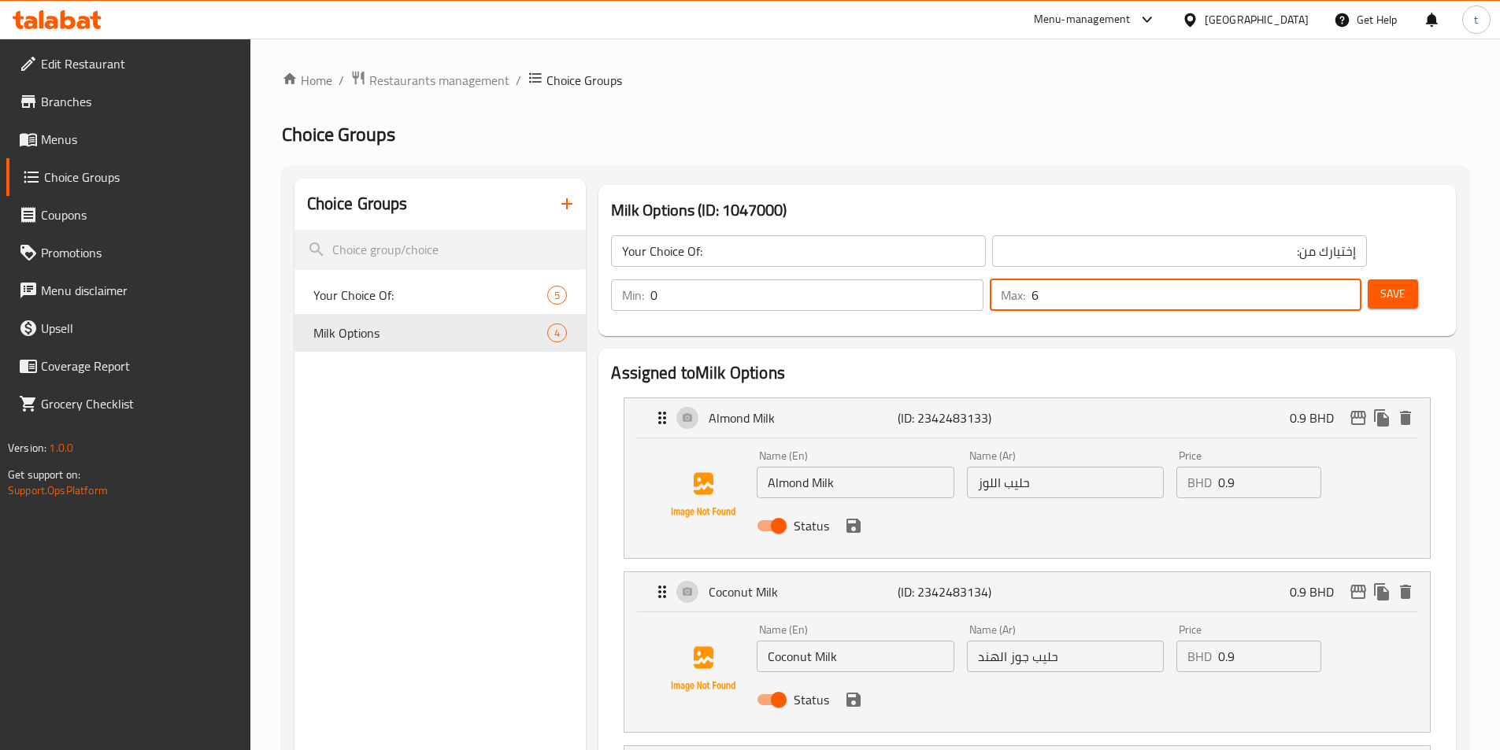
click at [1319, 280] on input "6" at bounding box center [1197, 295] width 330 height 31
click at [1319, 280] on input "7" at bounding box center [1197, 295] width 330 height 31
click at [1319, 280] on input "8" at bounding box center [1197, 295] width 330 height 31
click at [1319, 280] on input "9" at bounding box center [1197, 295] width 330 height 31
click at [1319, 280] on input "10" at bounding box center [1197, 295] width 330 height 31
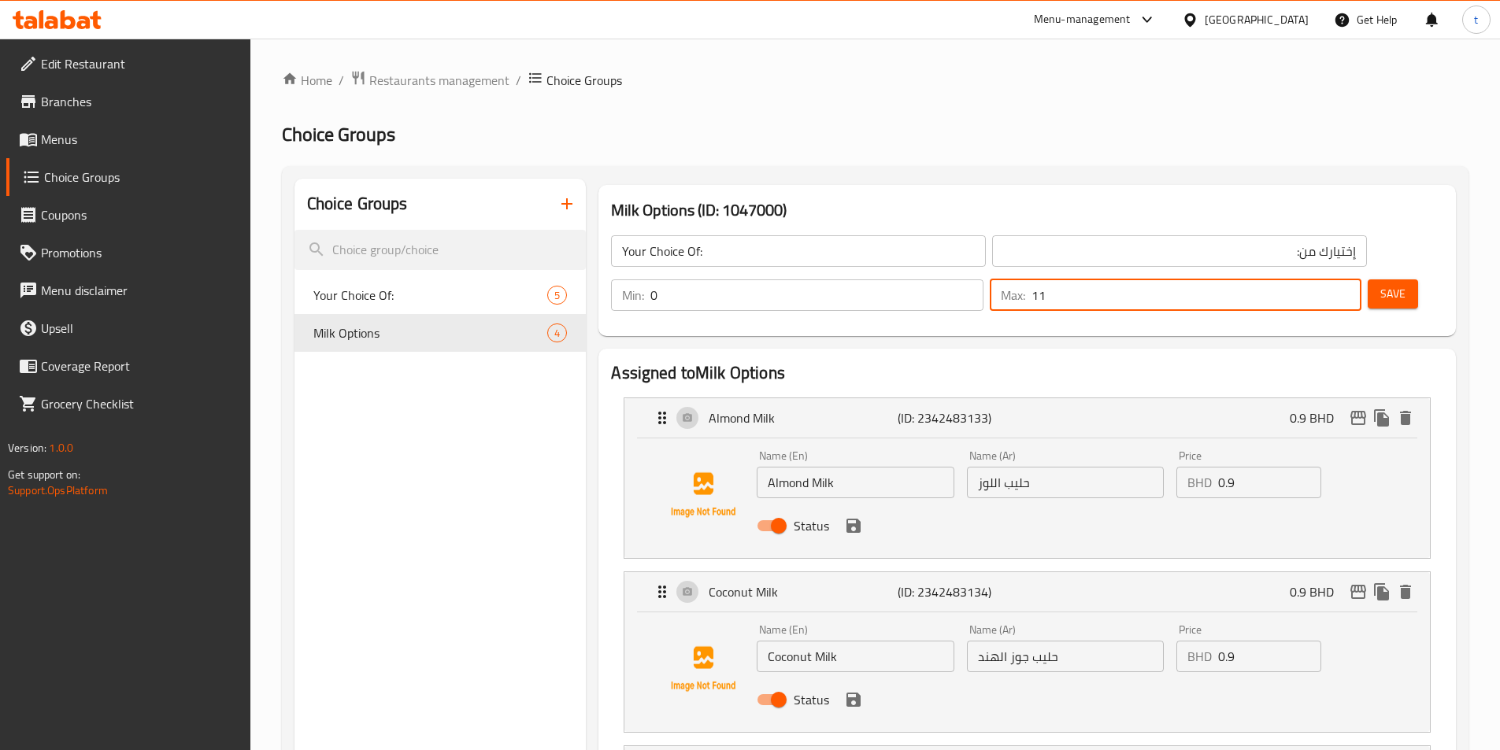
click at [1319, 280] on input "11" at bounding box center [1197, 295] width 330 height 31
click at [1312, 280] on input "10" at bounding box center [1197, 295] width 330 height 31
click at [1320, 280] on input "9" at bounding box center [1197, 295] width 330 height 31
click at [1320, 280] on input "8" at bounding box center [1197, 295] width 330 height 31
click at [1320, 280] on input "7" at bounding box center [1197, 295] width 330 height 31
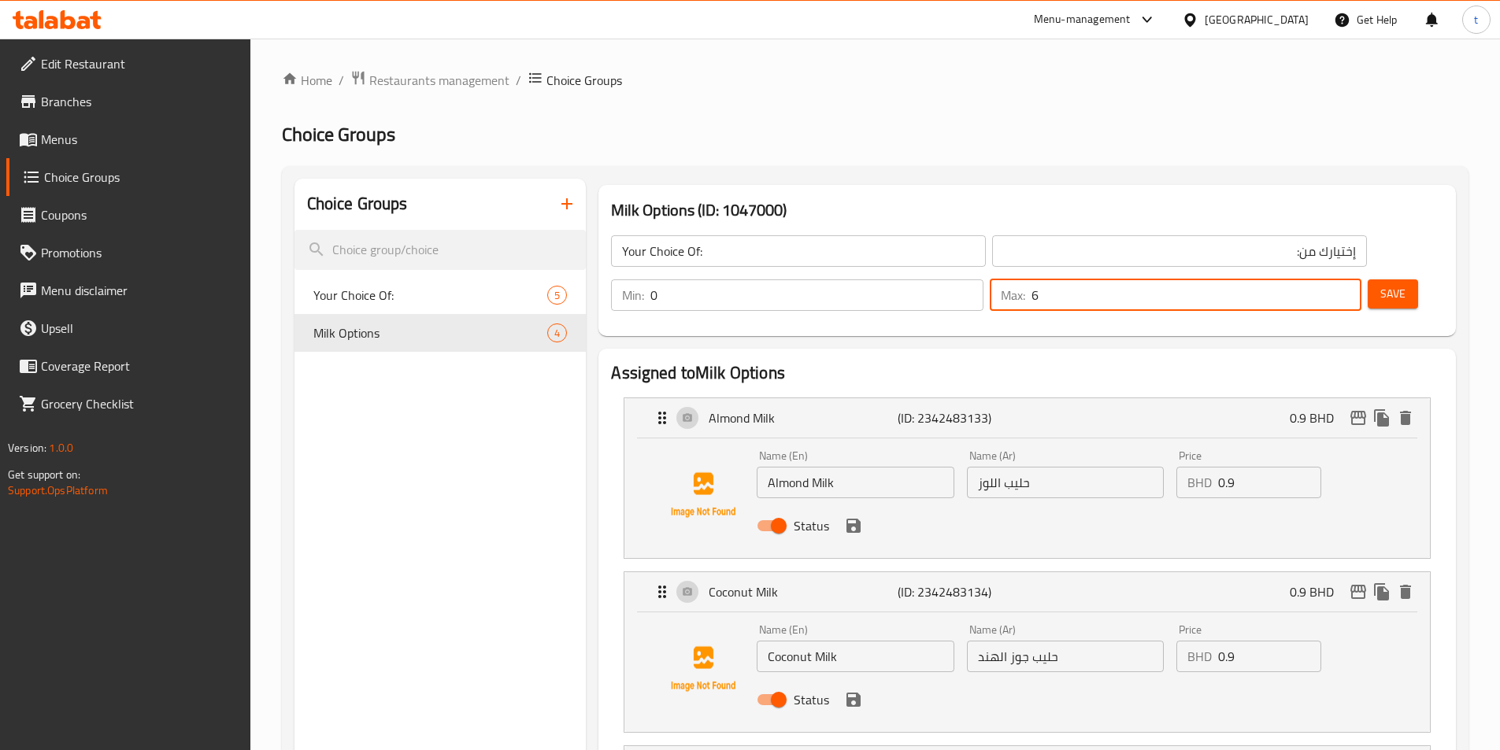
click at [1320, 280] on input "6" at bounding box center [1197, 295] width 330 height 31
click at [1320, 280] on input "5" at bounding box center [1197, 295] width 330 height 31
click at [1320, 280] on input "4" at bounding box center [1197, 295] width 330 height 31
click at [1320, 280] on input "3" at bounding box center [1197, 295] width 330 height 31
click at [1320, 280] on input "2" at bounding box center [1197, 295] width 330 height 31
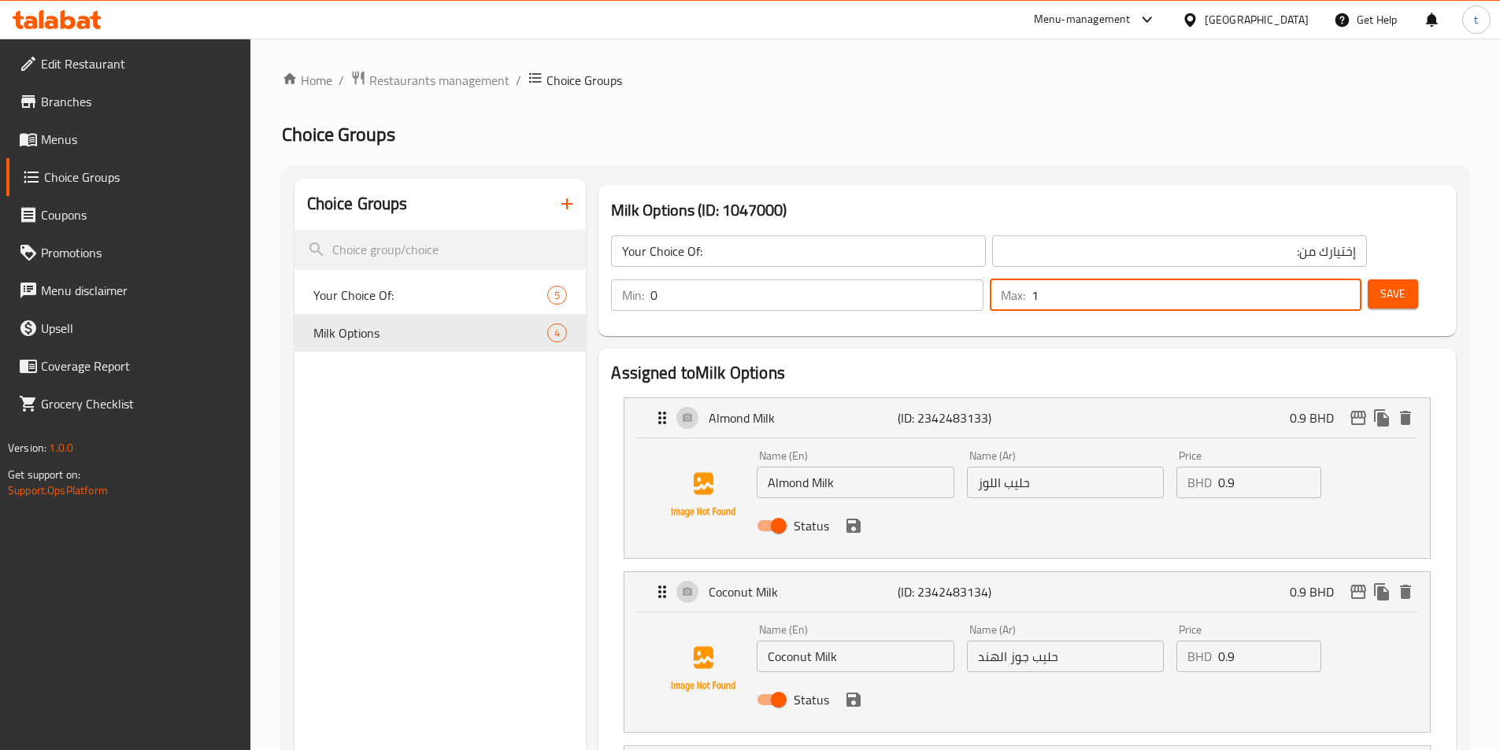
type input "1"
click at [1320, 280] on input "1" at bounding box center [1197, 295] width 330 height 31
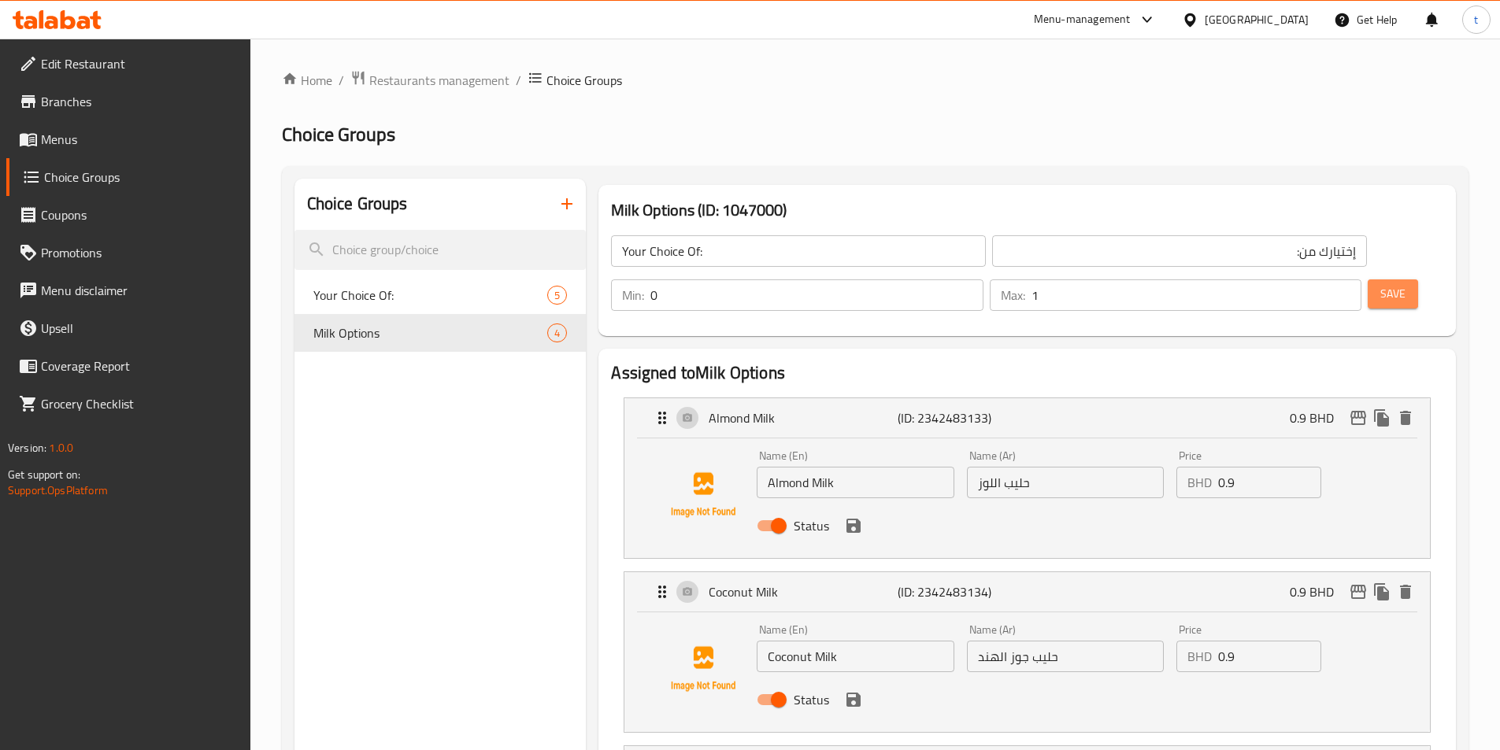
click at [1380, 284] on span "Save" at bounding box center [1392, 294] width 25 height 20
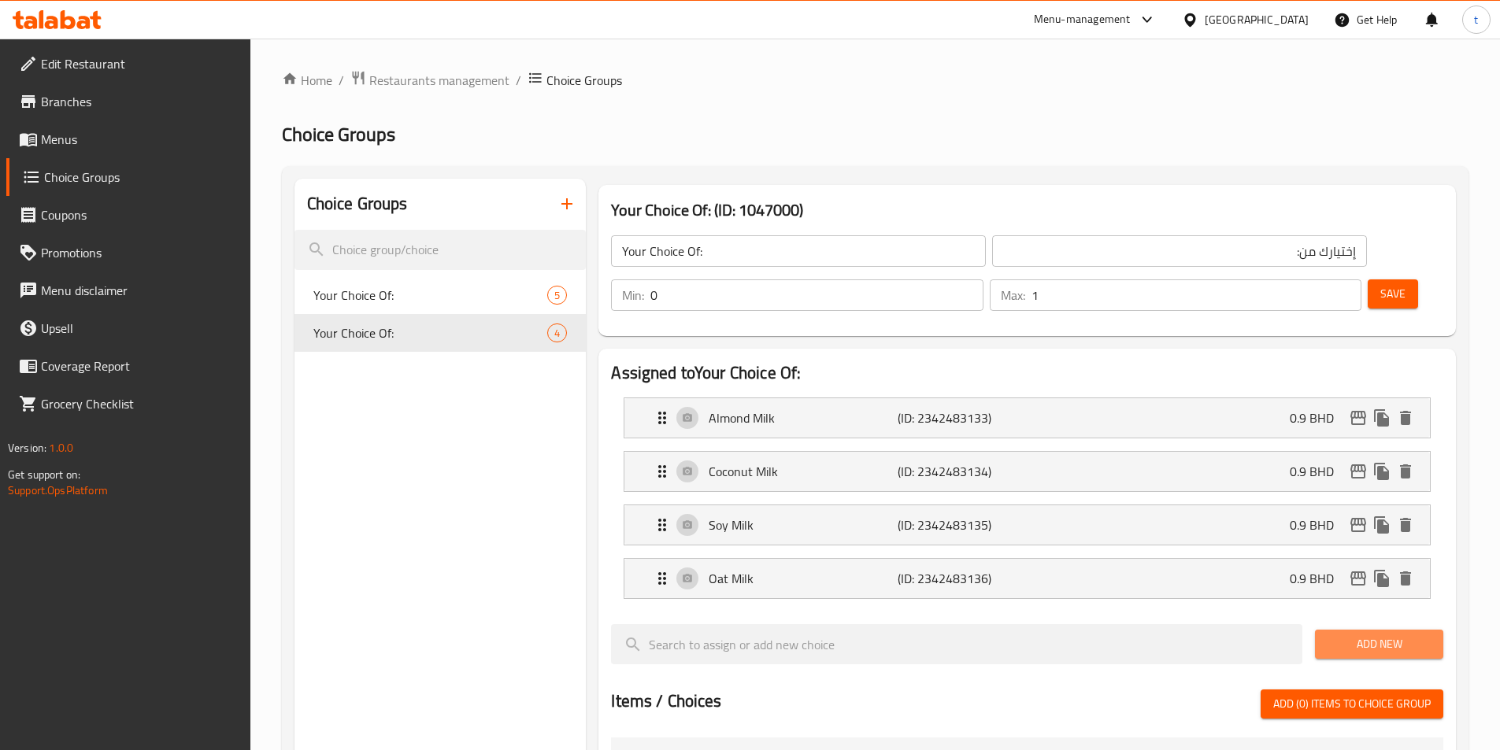
click at [1375, 630] on button "Add New" at bounding box center [1379, 644] width 128 height 29
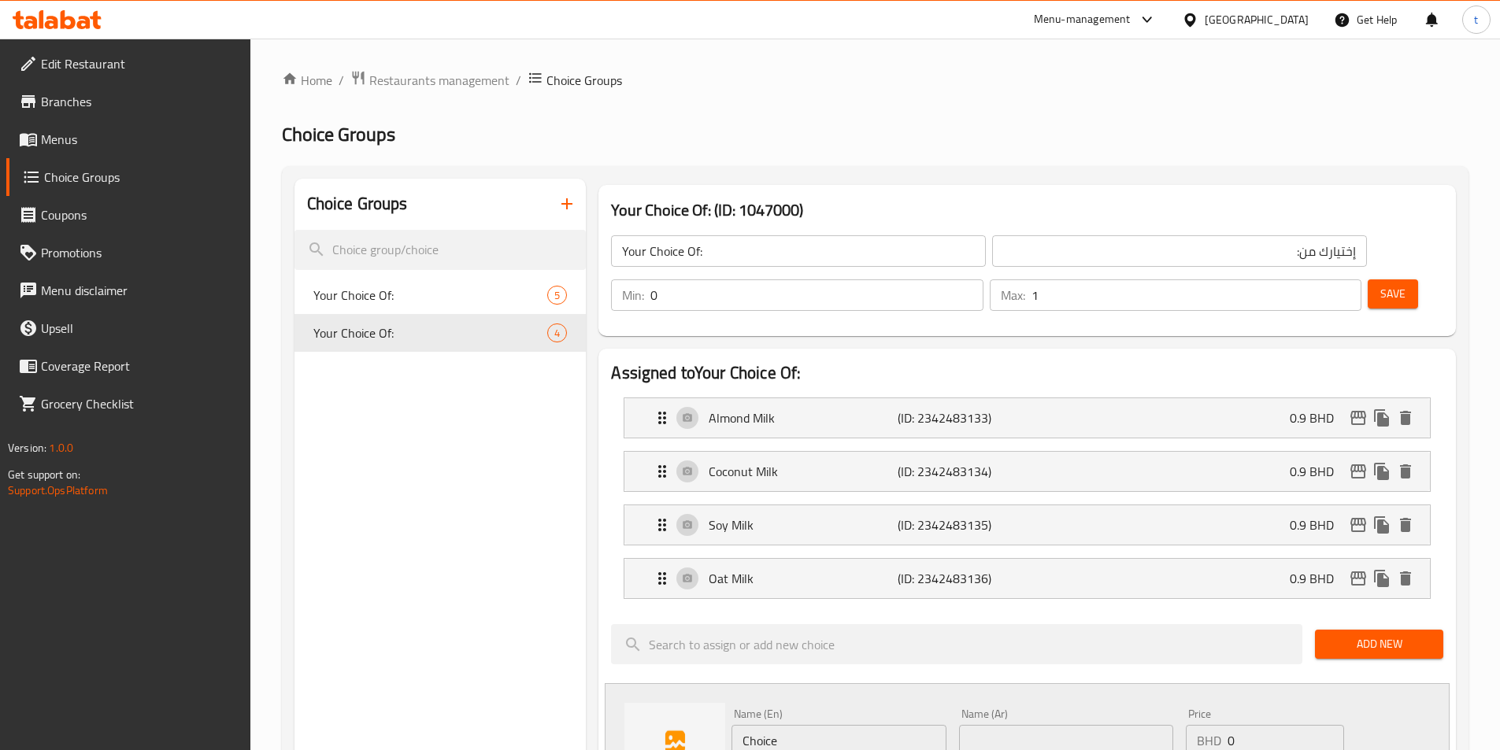
click at [848, 725] on input "Choice" at bounding box center [839, 740] width 214 height 31
click at [847, 725] on input "Choice" at bounding box center [839, 740] width 214 height 31
paste input "grapefuit ju"
type input "grapefuit juice"
click at [1023, 725] on input "text" at bounding box center [1066, 740] width 214 height 31
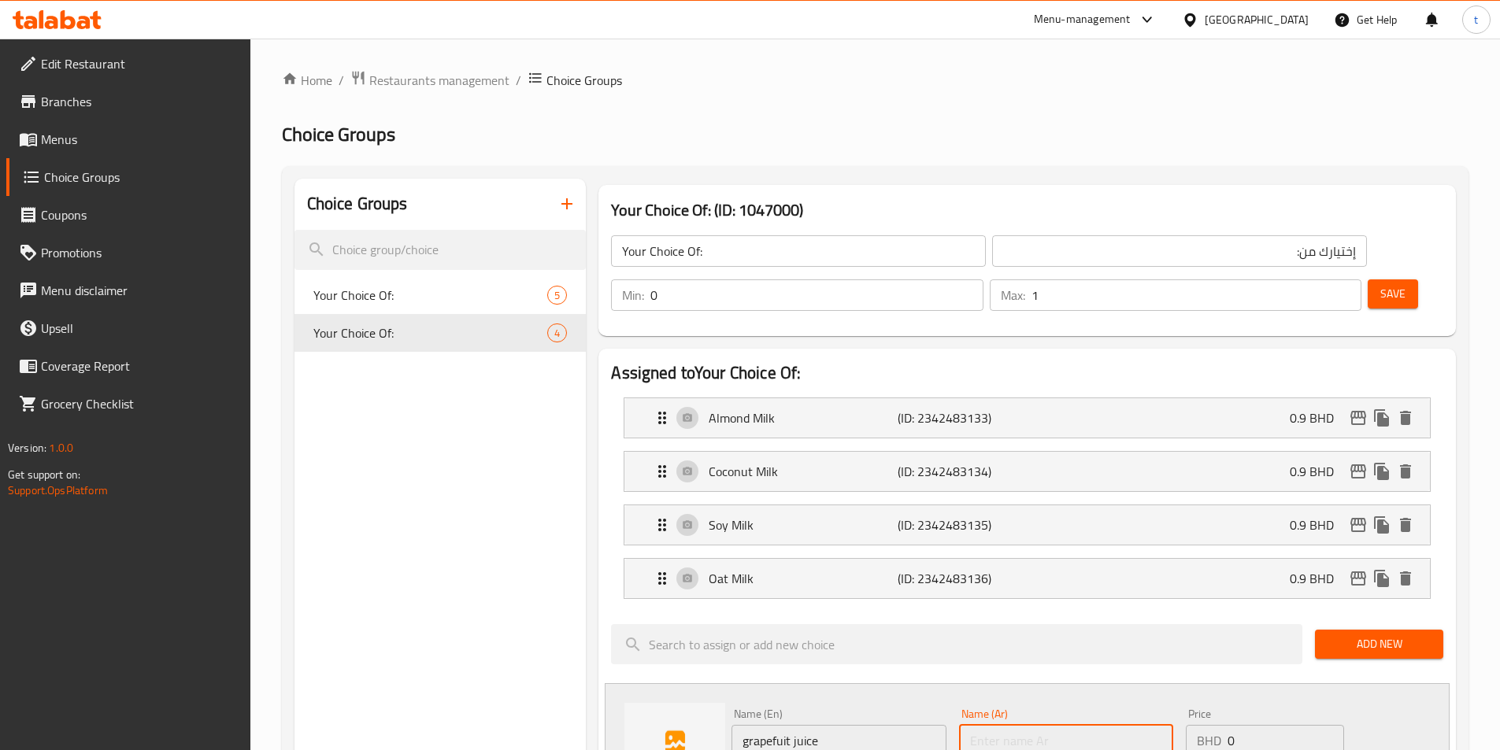
type input "غ"
drag, startPoint x: 789, startPoint y: 698, endPoint x: 736, endPoint y: 708, distance: 53.7
click at [736, 725] on input "grapefuit juice" at bounding box center [839, 740] width 214 height 31
click at [1039, 725] on input "عصير" at bounding box center [1066, 740] width 214 height 31
paste input "الجريب فروت"
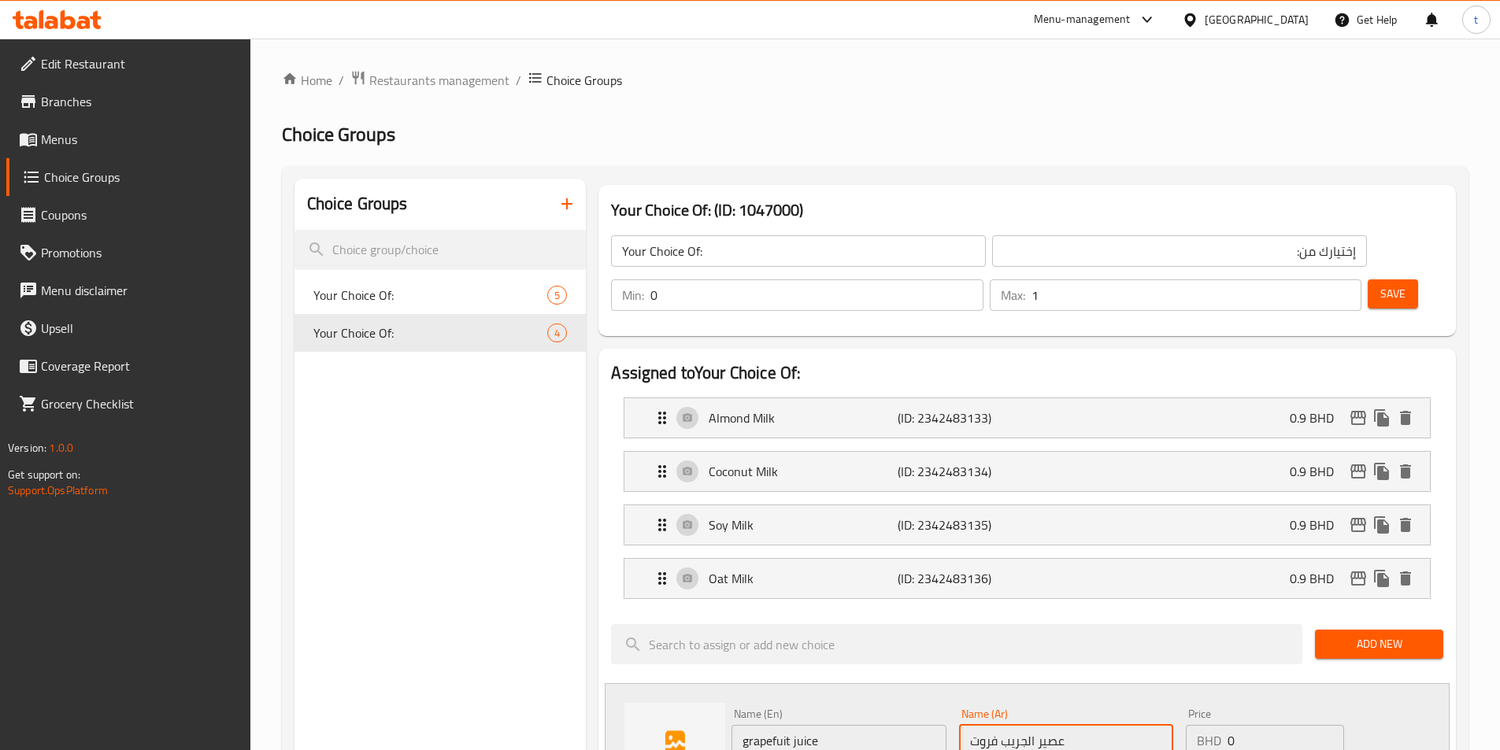
click at [1027, 725] on input "عصير الجريب فروت" at bounding box center [1066, 740] width 214 height 31
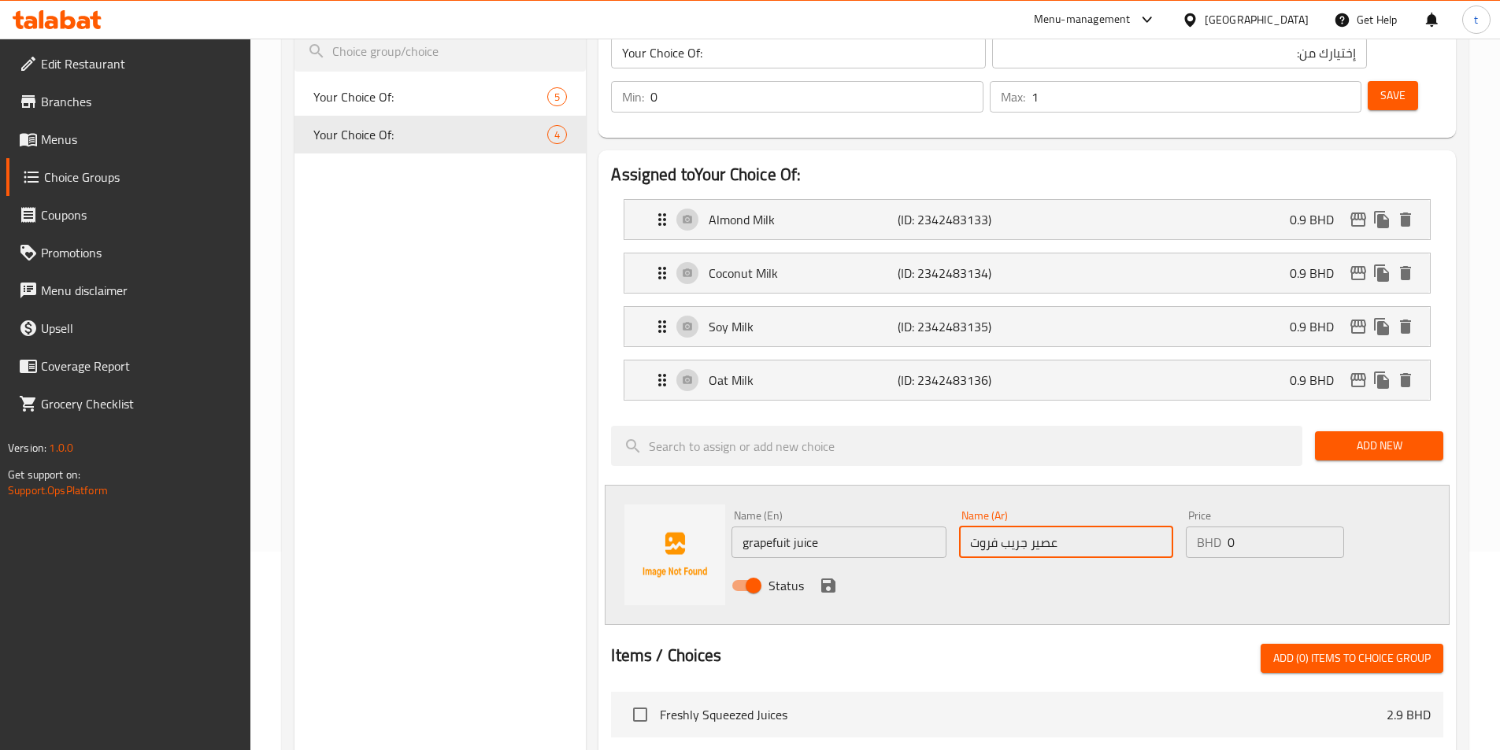
scroll to position [236, 0]
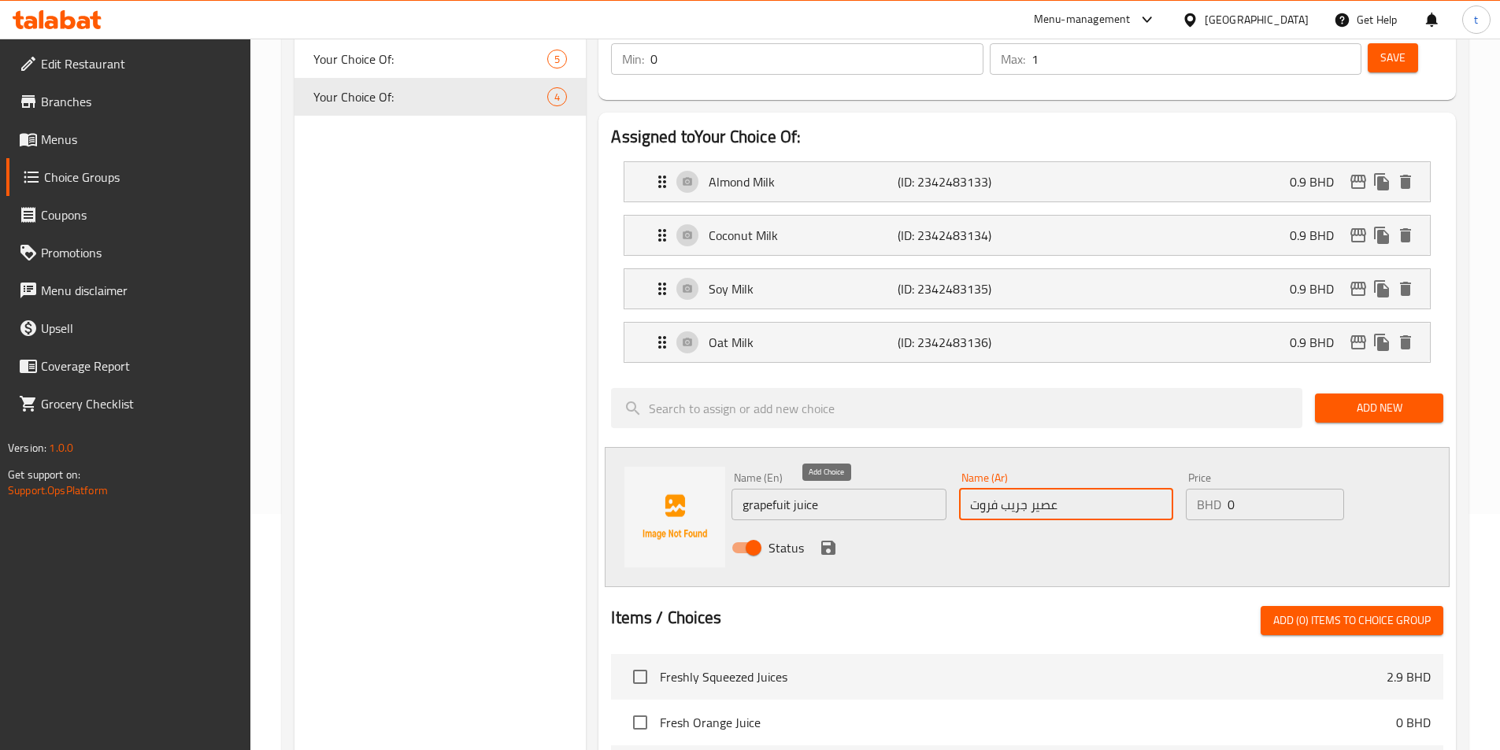
type input "عصير جريب فروت"
click at [824, 541] on icon "save" at bounding box center [828, 548] width 14 height 14
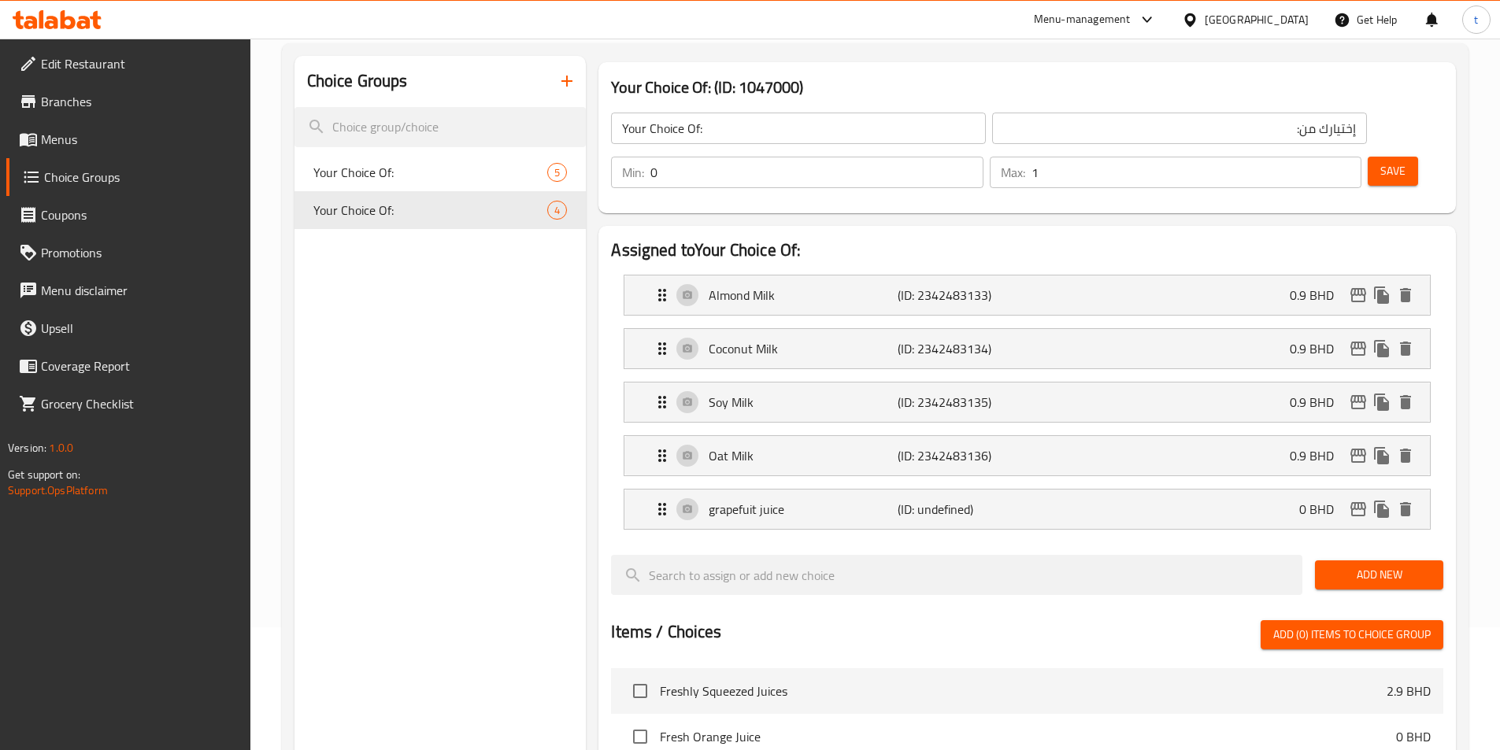
scroll to position [0, 0]
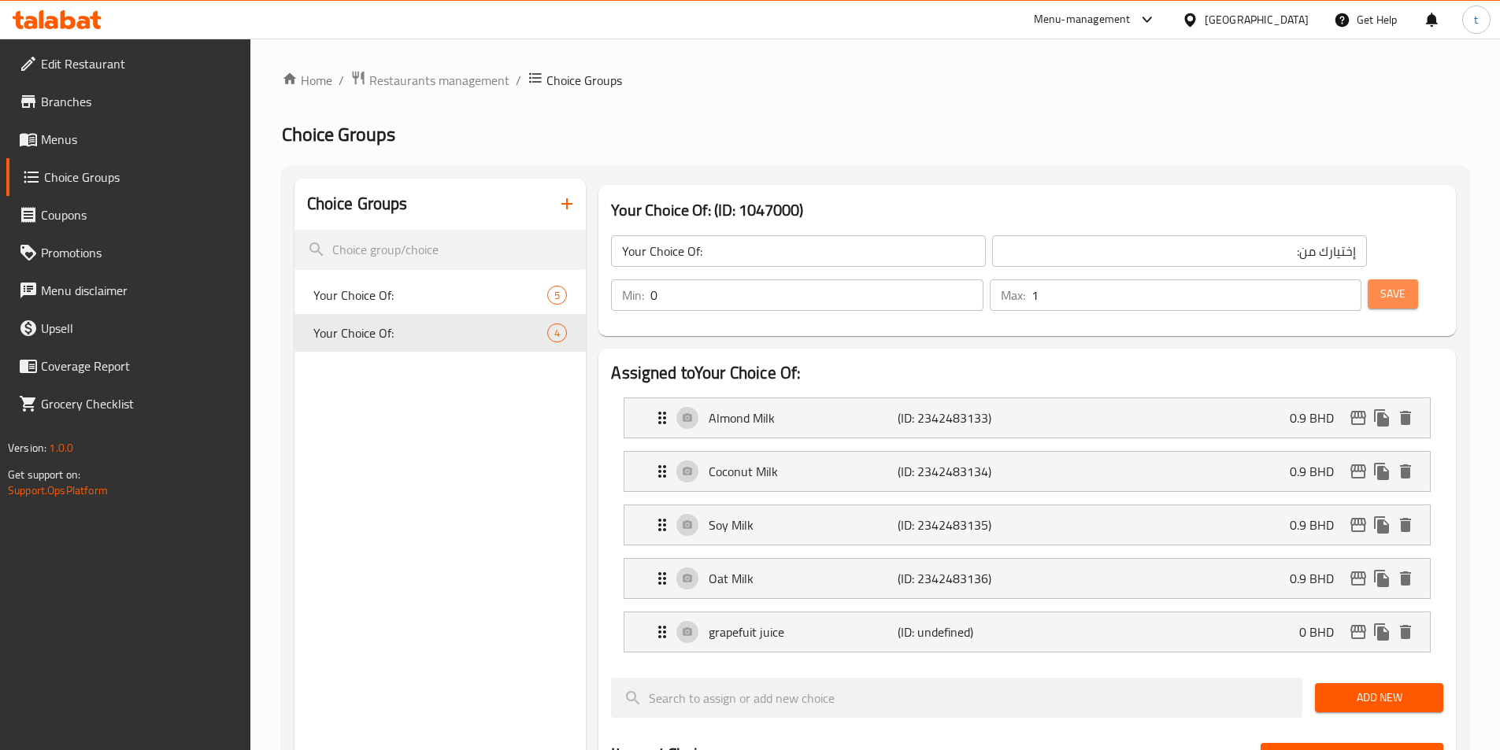
click at [1380, 284] on span "Save" at bounding box center [1392, 294] width 25 height 20
click at [78, 144] on span "Menus" at bounding box center [139, 139] width 197 height 19
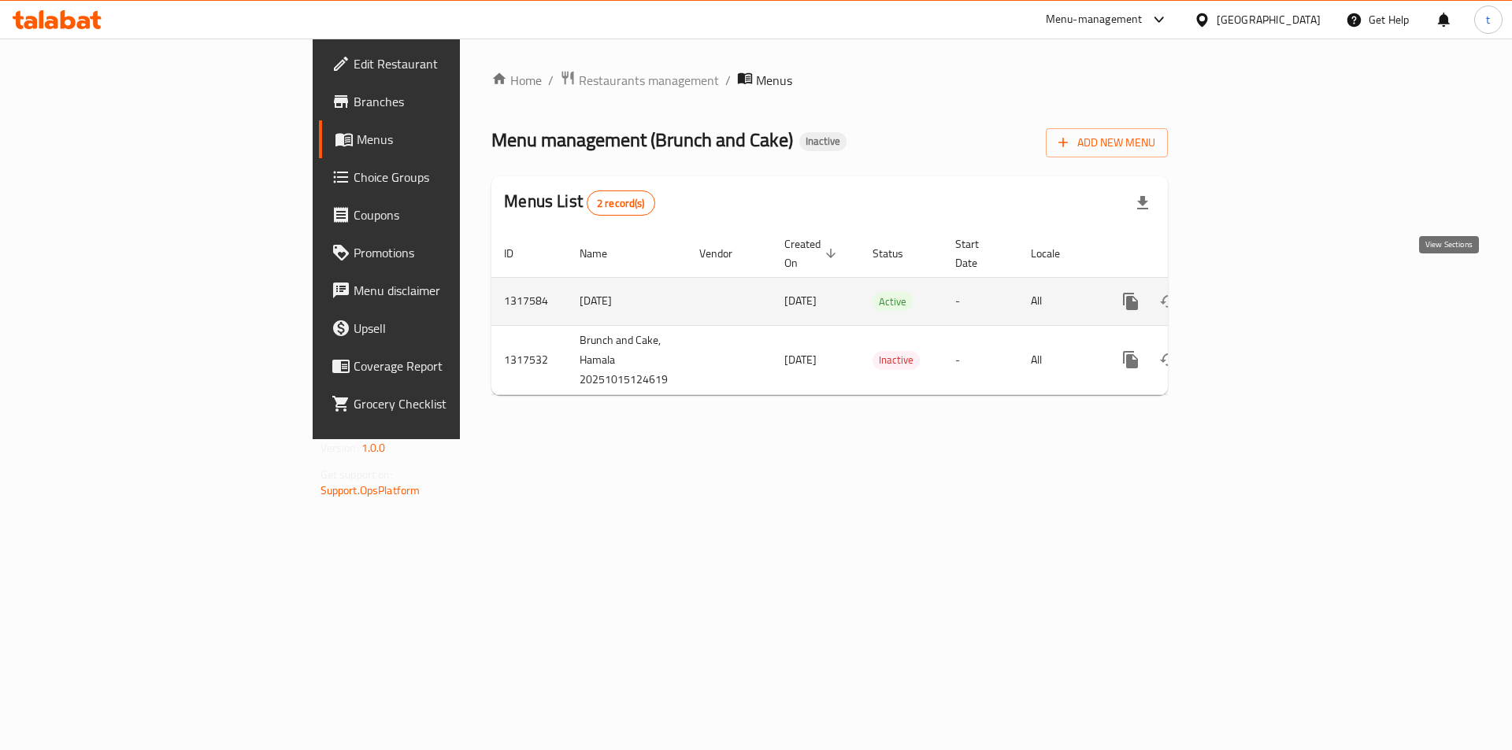
click at [1254, 292] on icon "enhanced table" at bounding box center [1244, 301] width 19 height 19
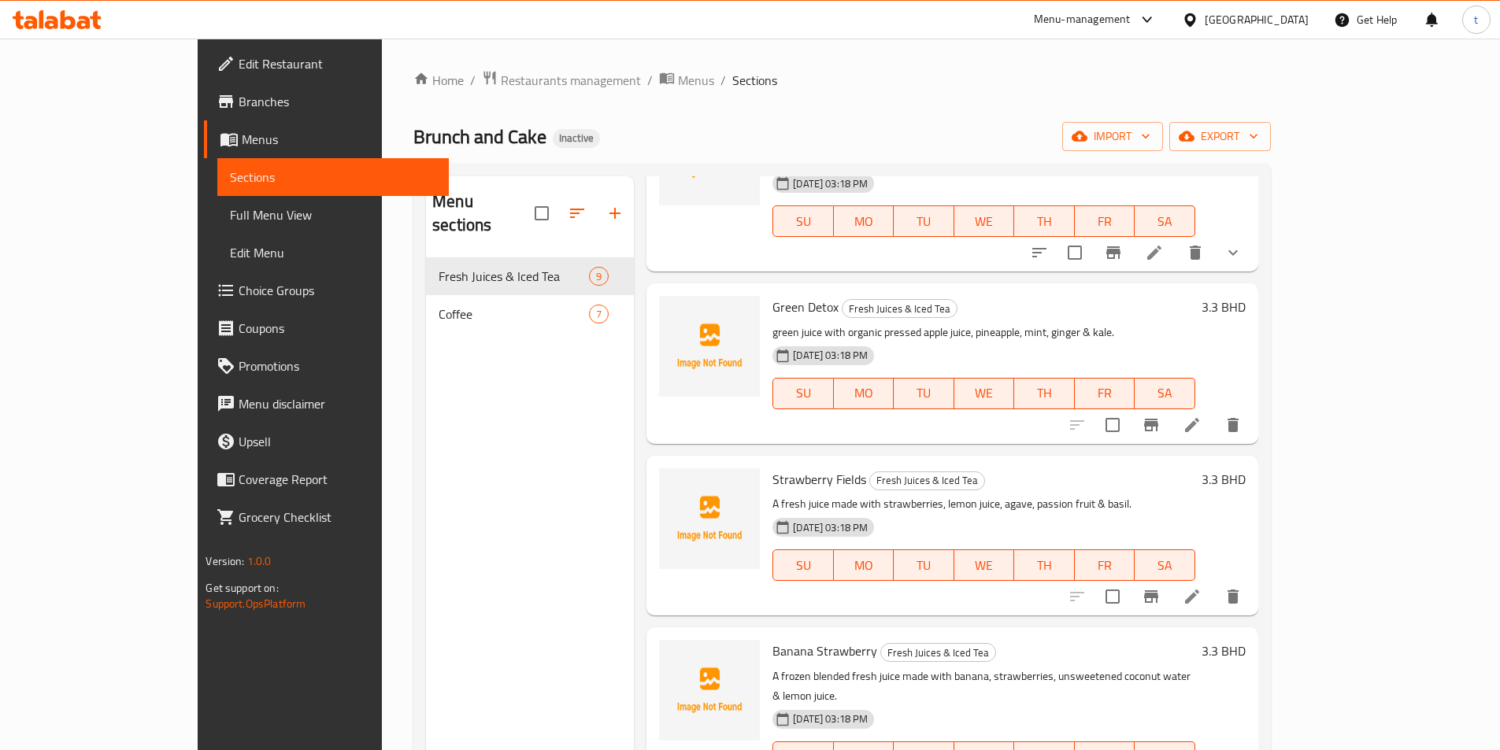
scroll to position [157, 0]
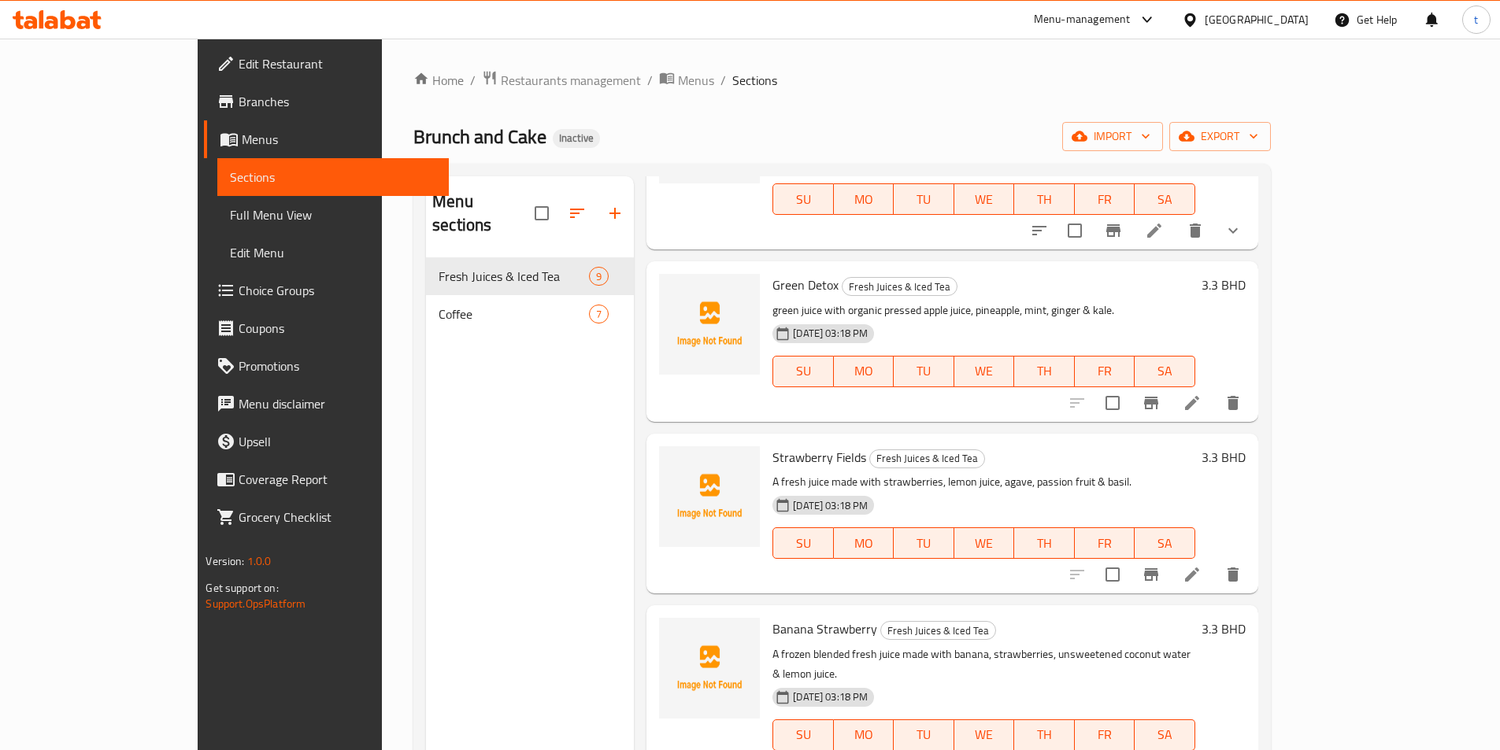
click at [1202, 394] on icon at bounding box center [1192, 403] width 19 height 19
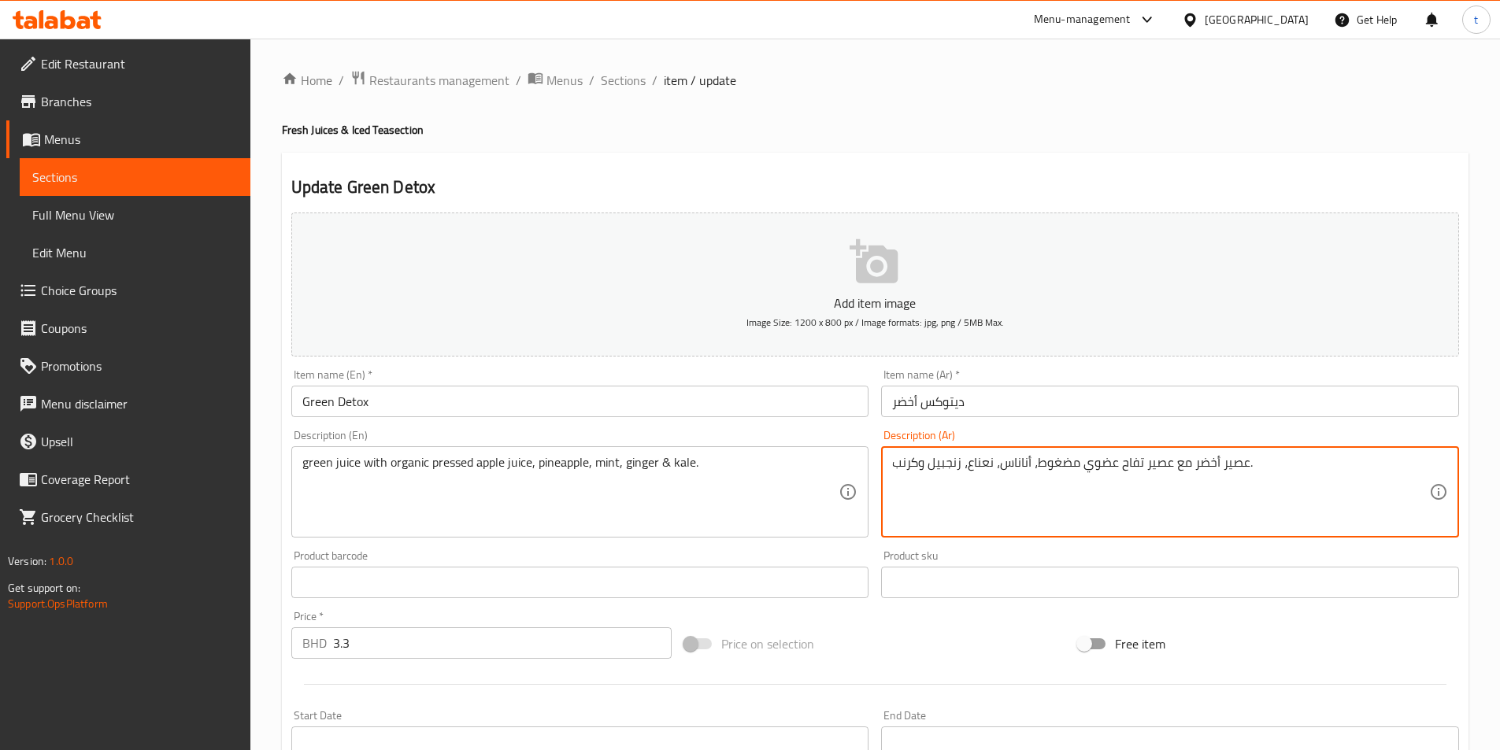
click at [1093, 465] on textarea "عصير أخضر مع عصير تفاح عضوي مضغوط، أناناس، نعناع، زنجبيل وكرنب." at bounding box center [1160, 492] width 537 height 75
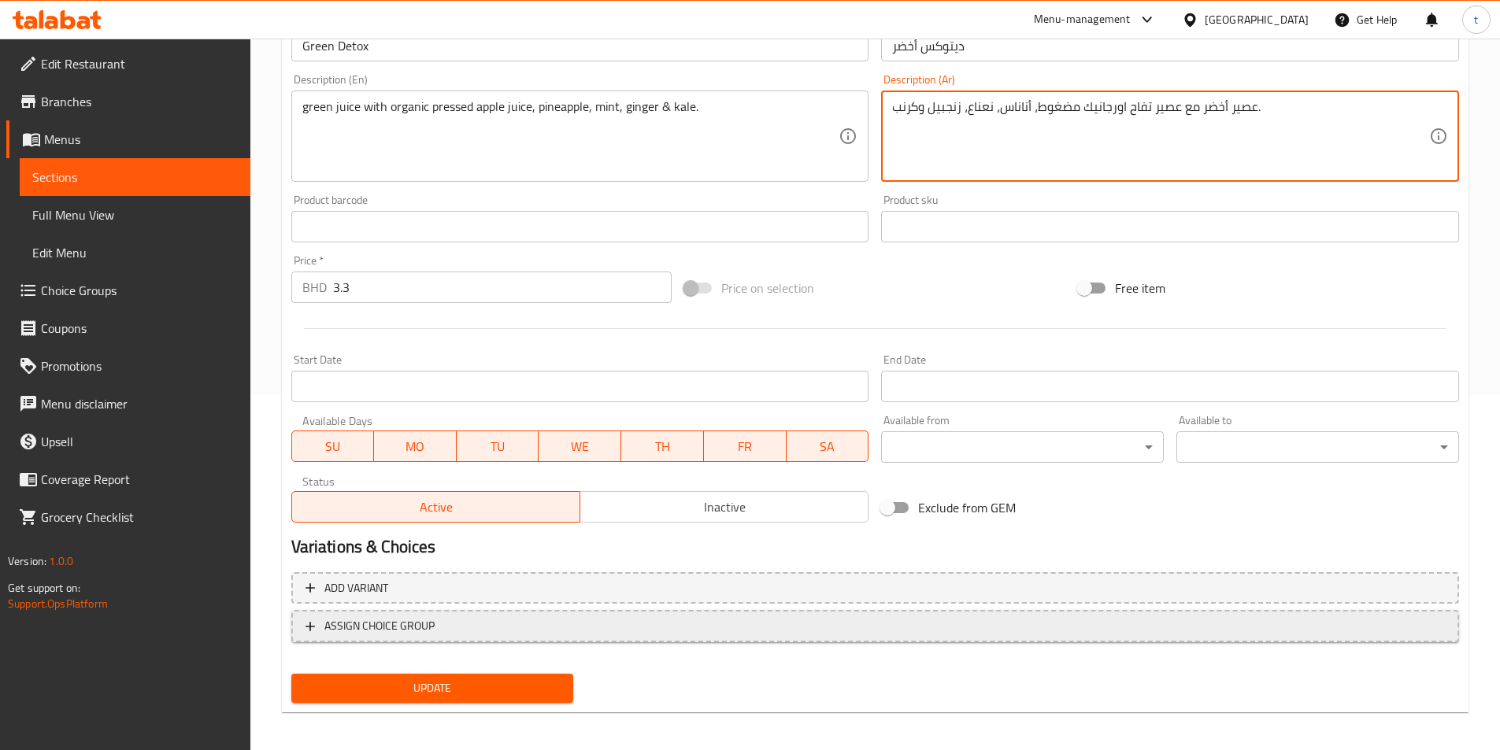
scroll to position [362, 0]
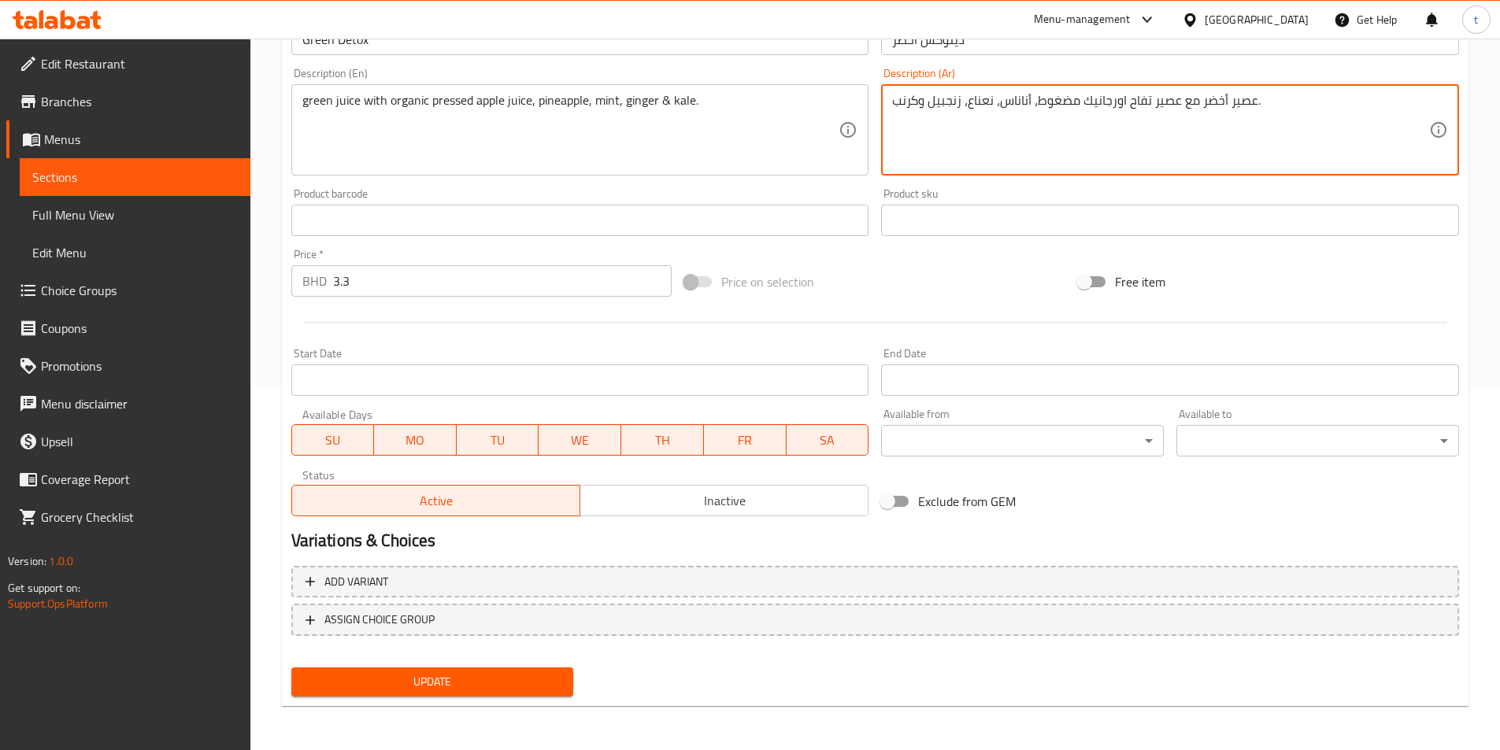
type textarea "عصير أخضر مع عصير تفاح اورجانيك مضغوط، أناناس، نعناع، زنجبيل وكرنب."
click at [425, 673] on span "Update" at bounding box center [433, 682] width 258 height 20
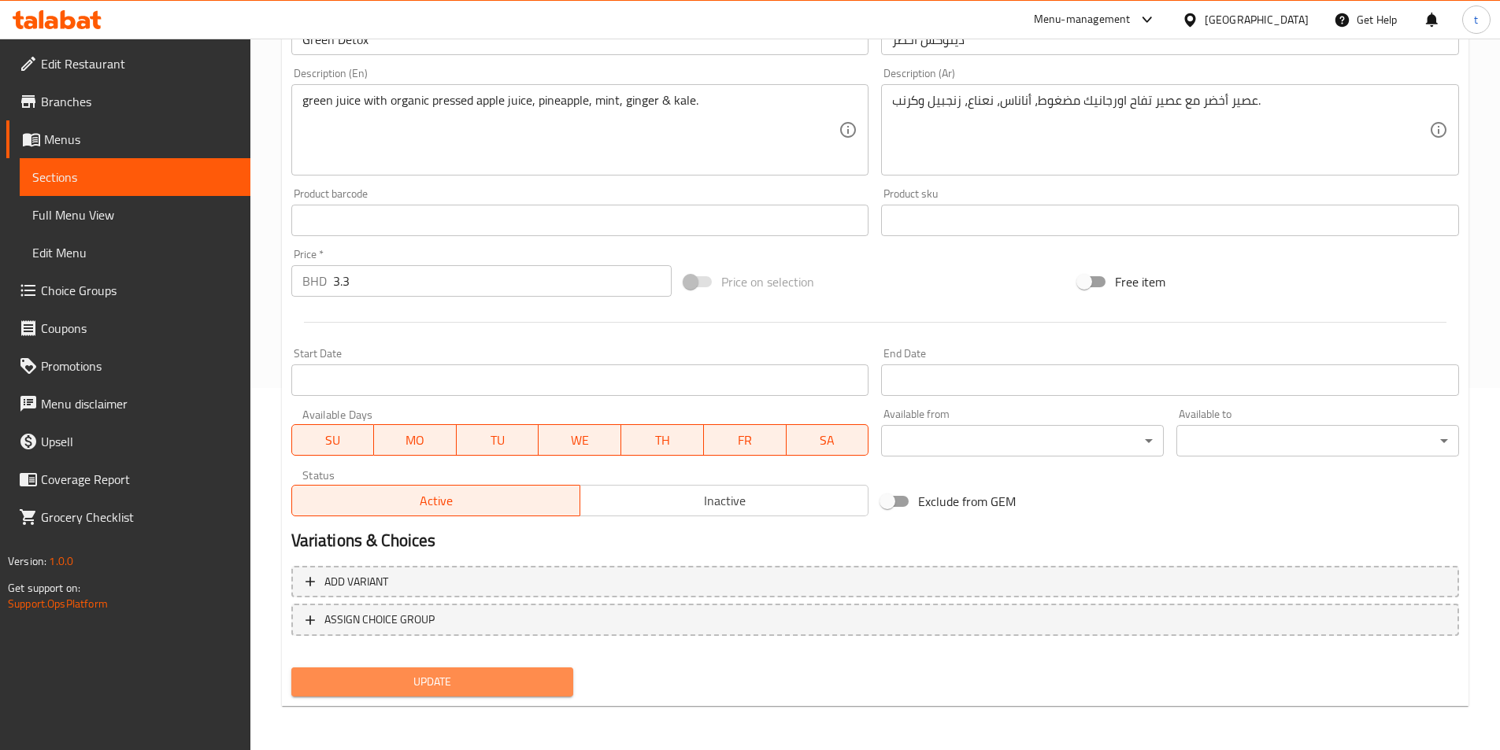
click at [369, 670] on button "Update" at bounding box center [432, 682] width 283 height 29
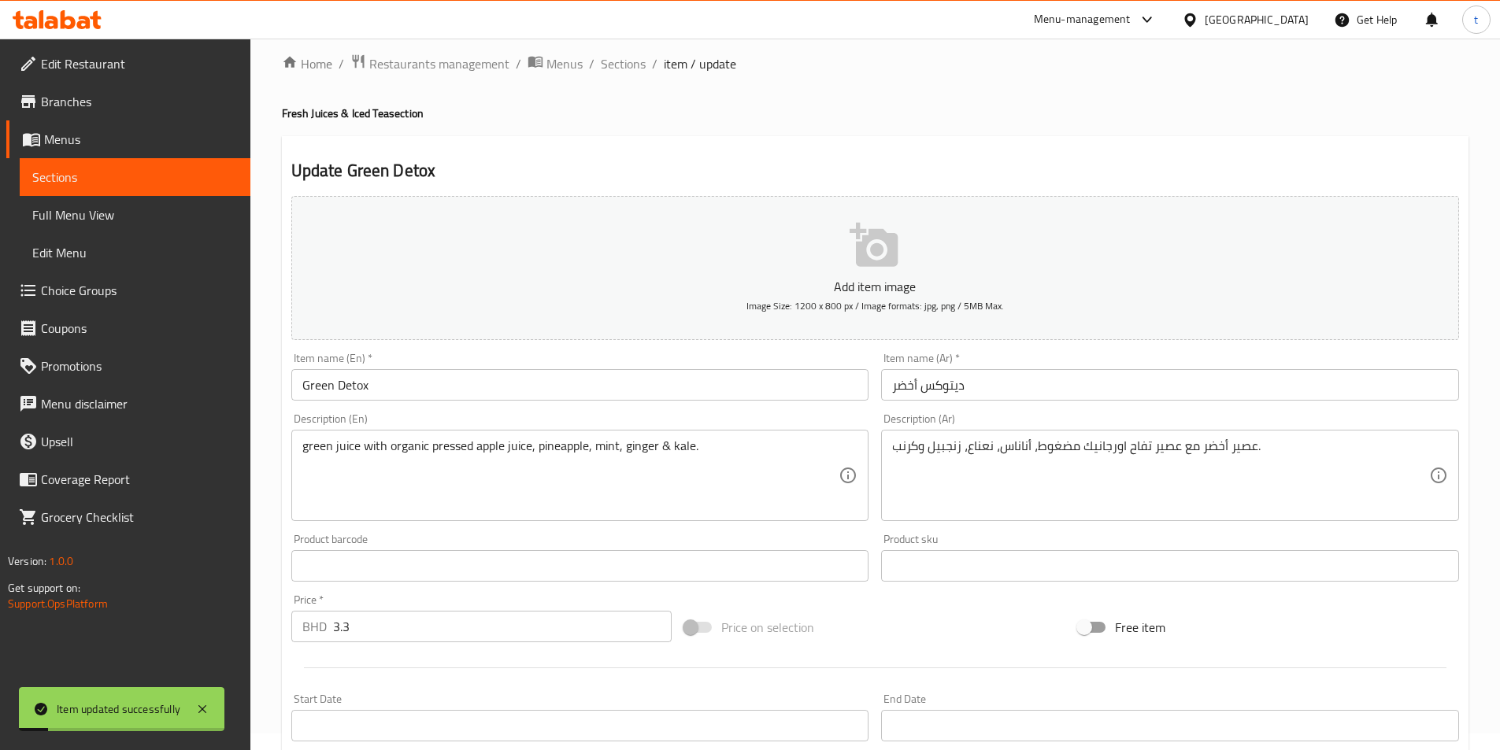
scroll to position [0, 0]
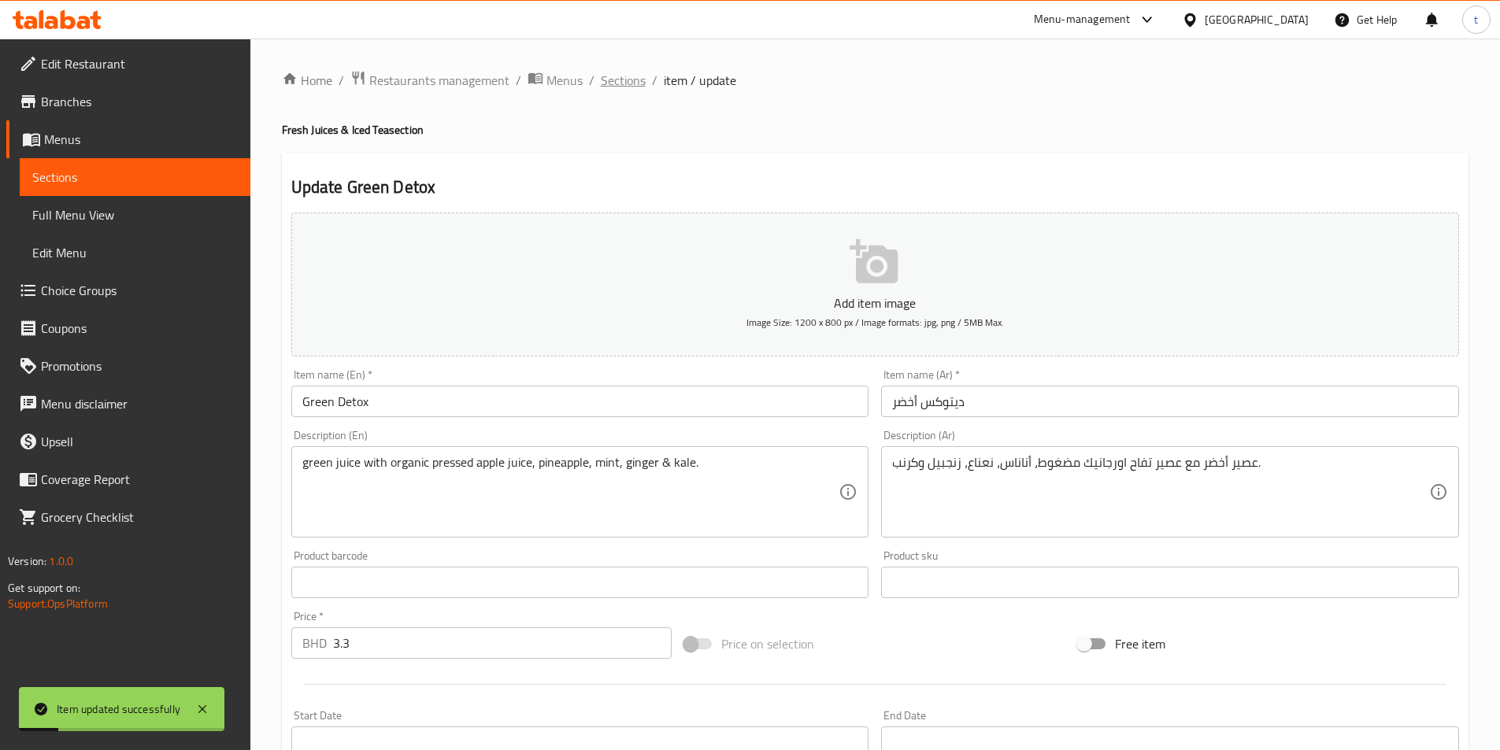
click at [625, 78] on span "Sections" at bounding box center [623, 80] width 45 height 19
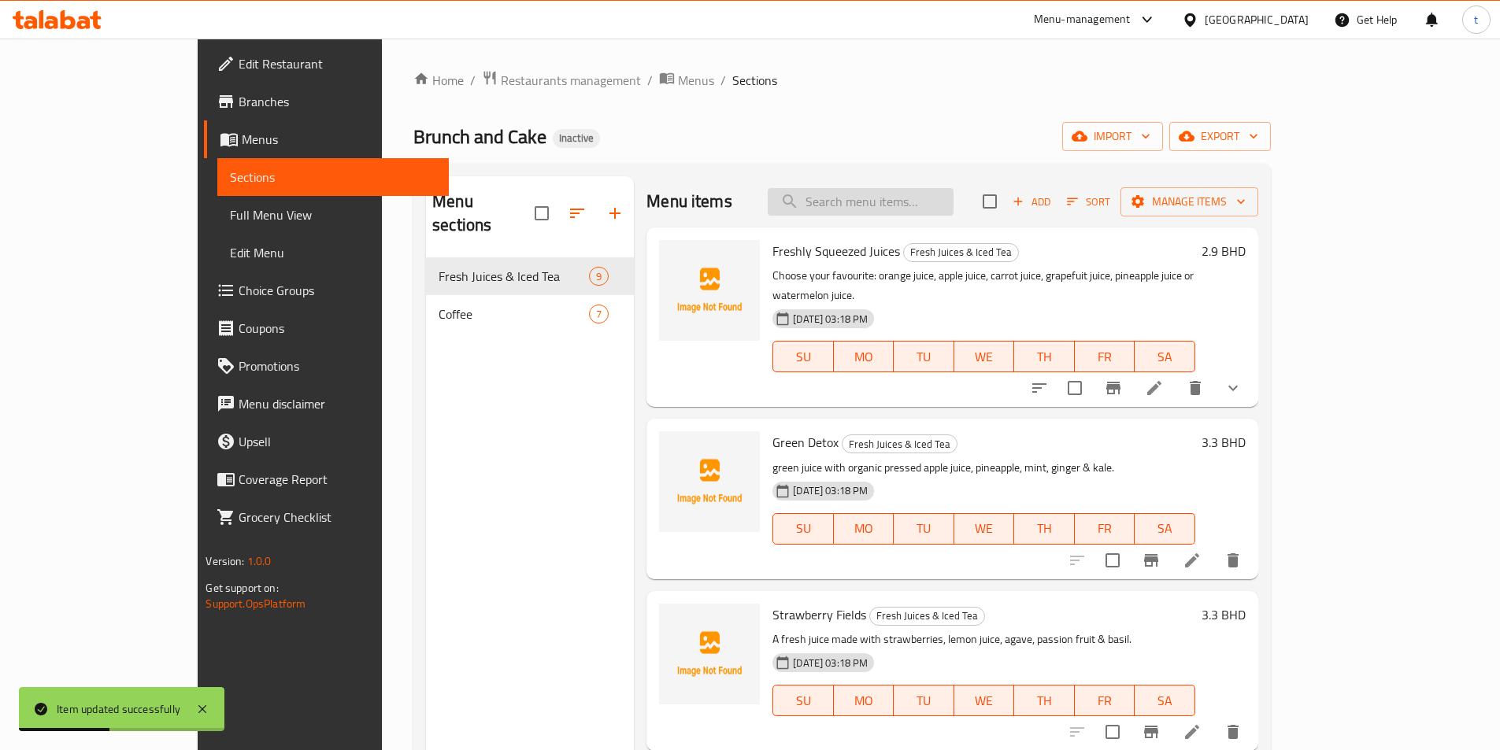
click at [869, 192] on input "search" at bounding box center [861, 202] width 186 height 28
paste input "Lemon Iced Tea"
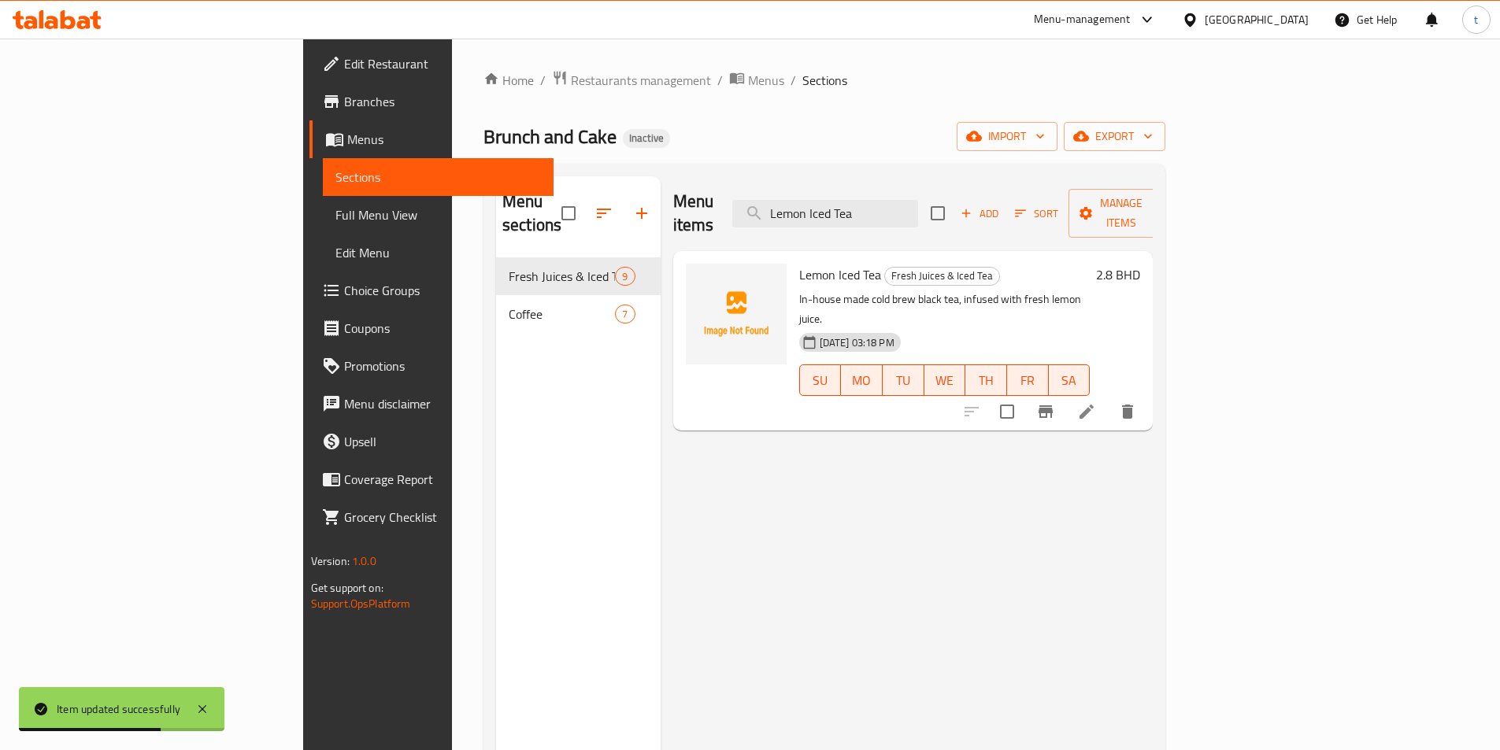
type input "Lemon Iced Tea"
click at [1109, 398] on li at bounding box center [1087, 412] width 44 height 28
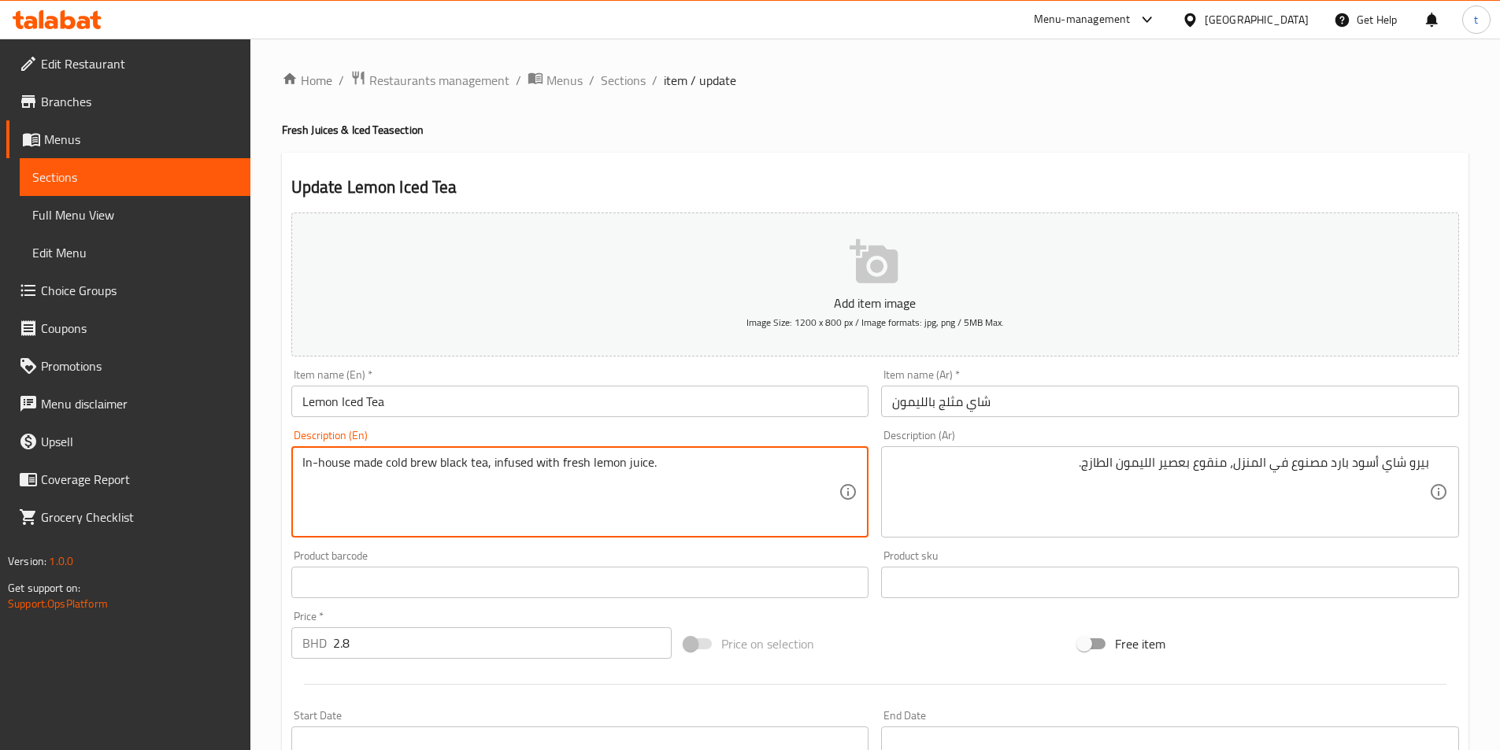
click at [426, 465] on textarea "In-house made cold brew black tea, infused with fresh lemon juice." at bounding box center [570, 492] width 537 height 75
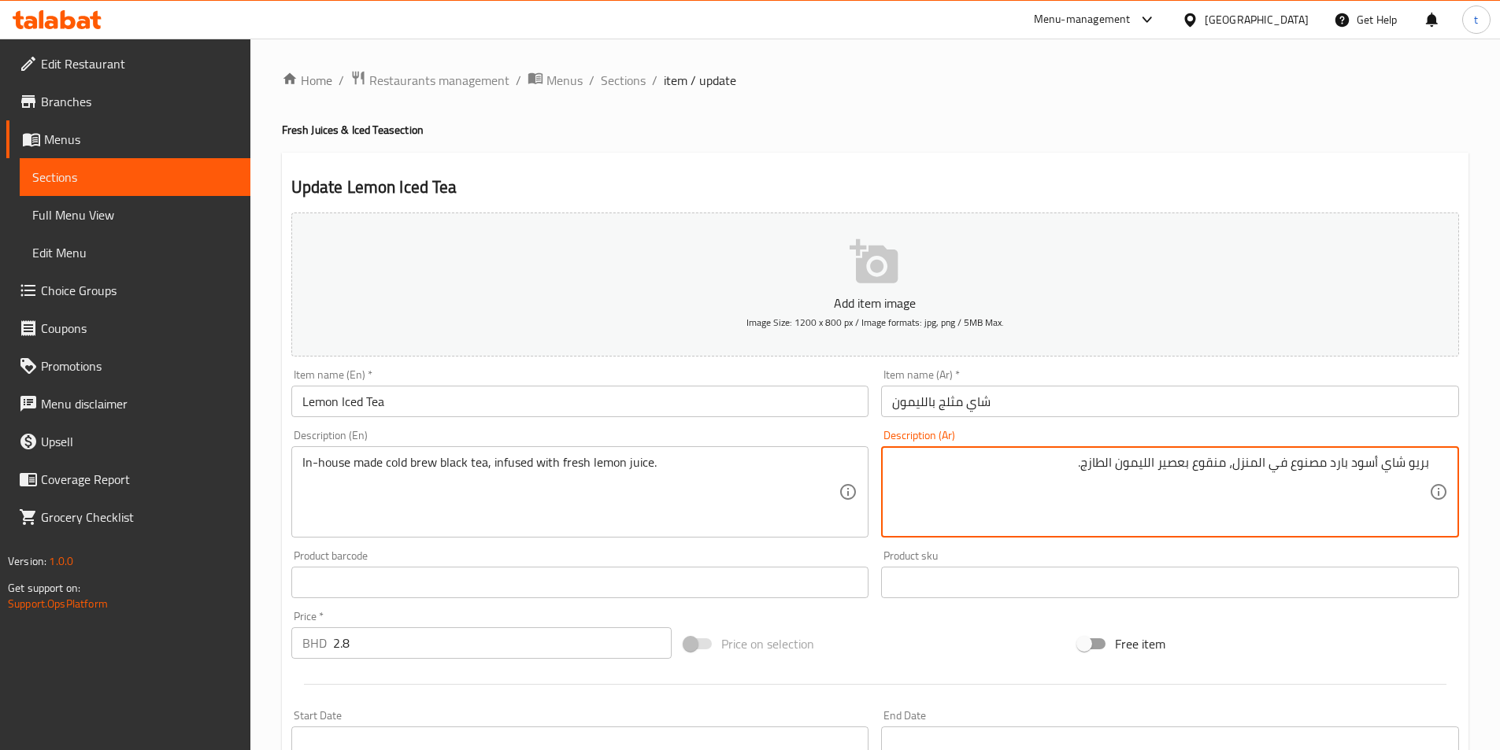
type textarea "بريو شاي أسود بارد مصنوع في المنزل، منقوع بعصير الليمون الطازج."
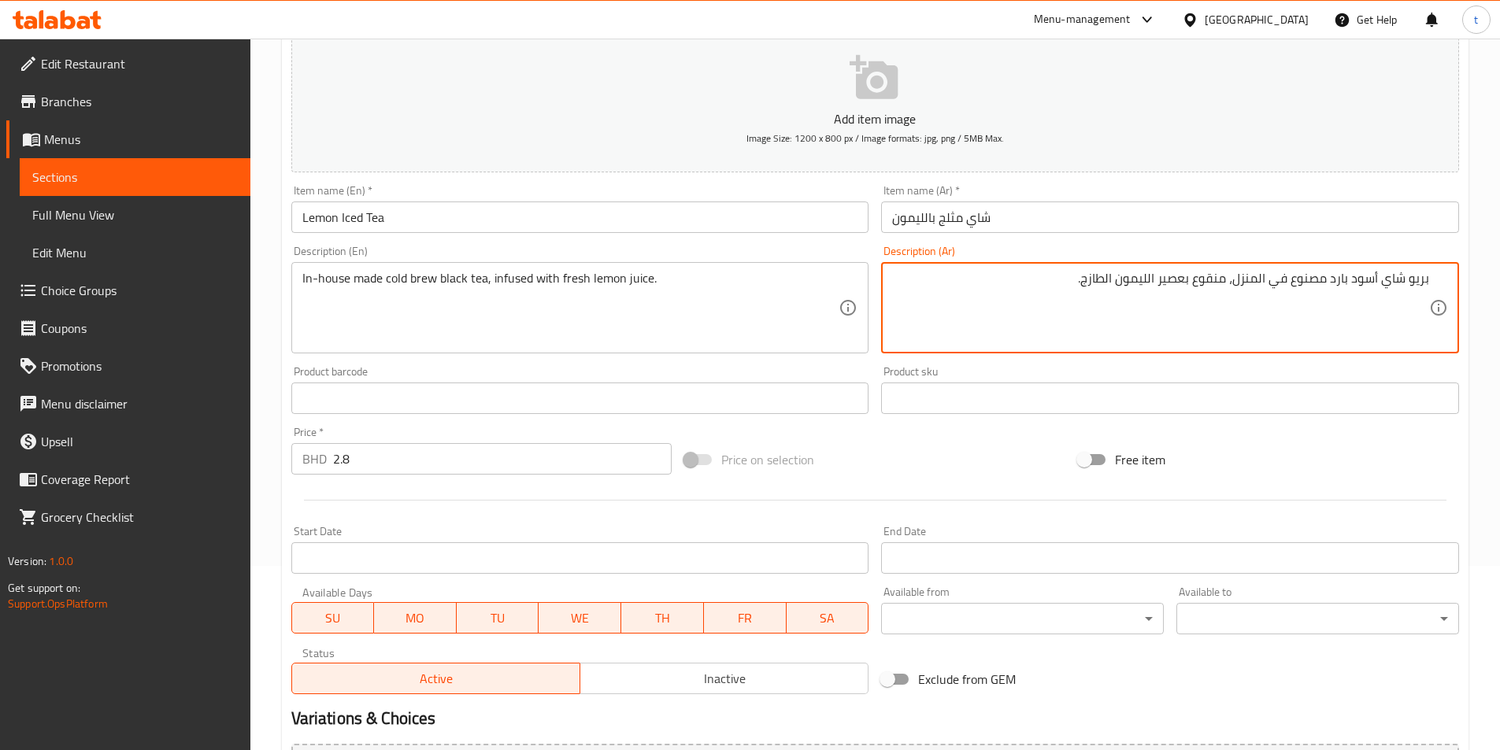
scroll to position [362, 0]
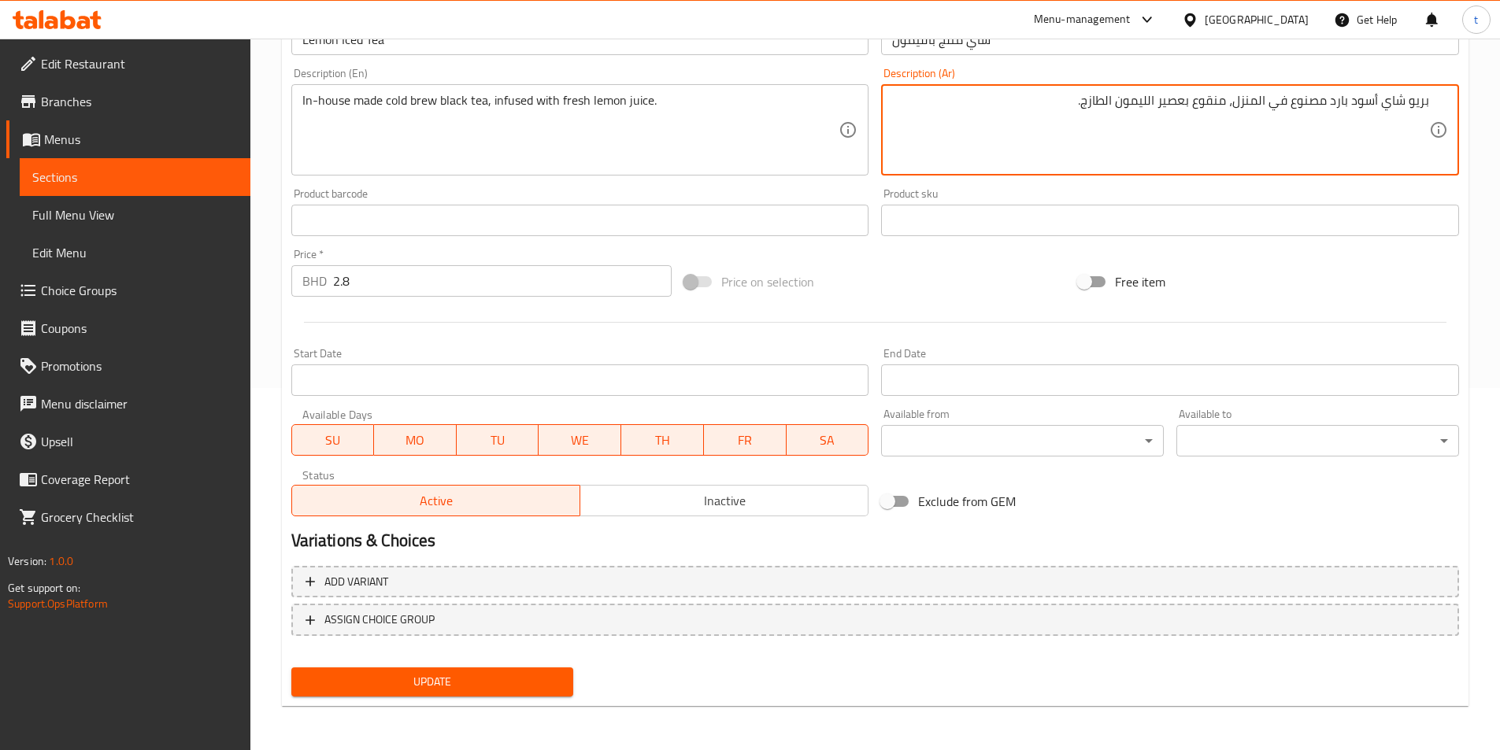
click at [473, 686] on span "Update" at bounding box center [433, 682] width 258 height 20
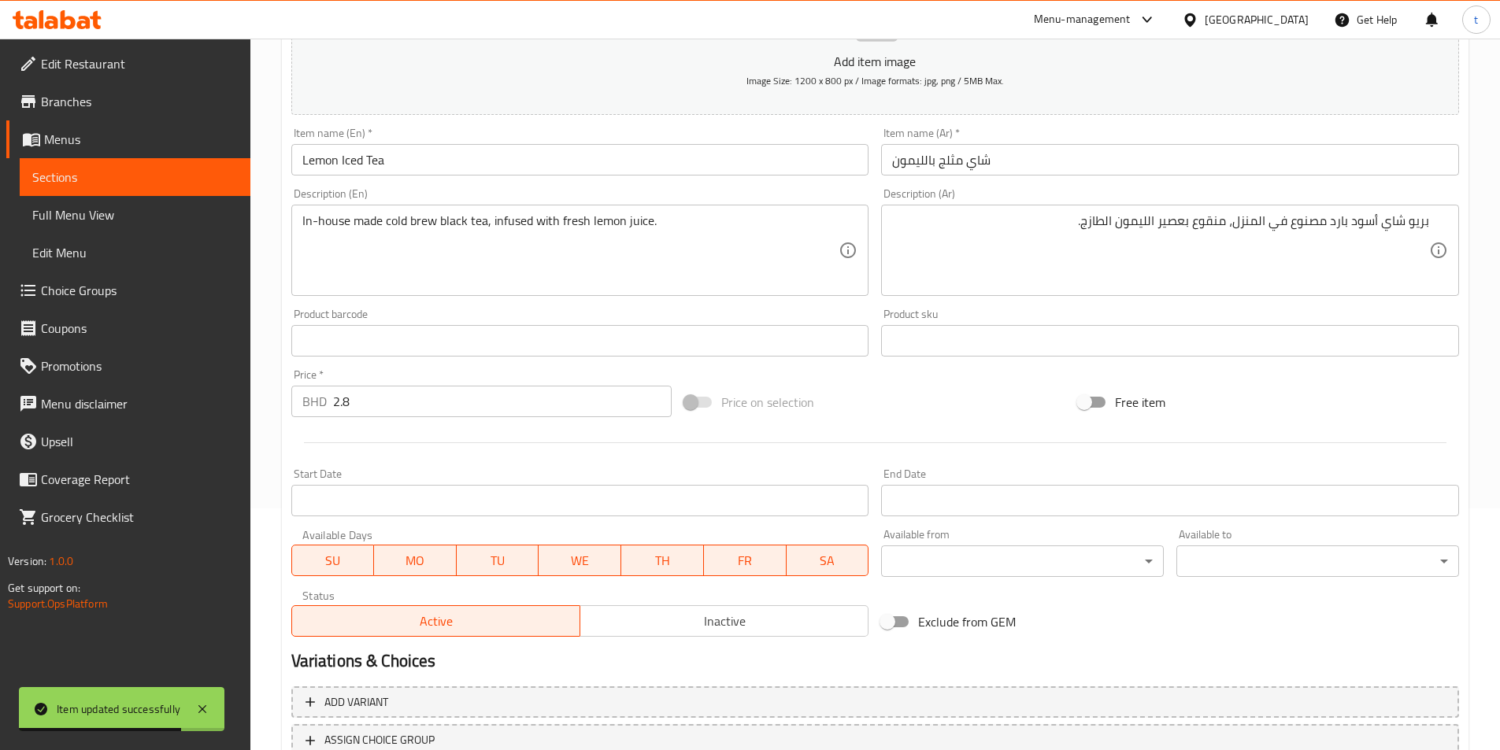
scroll to position [0, 0]
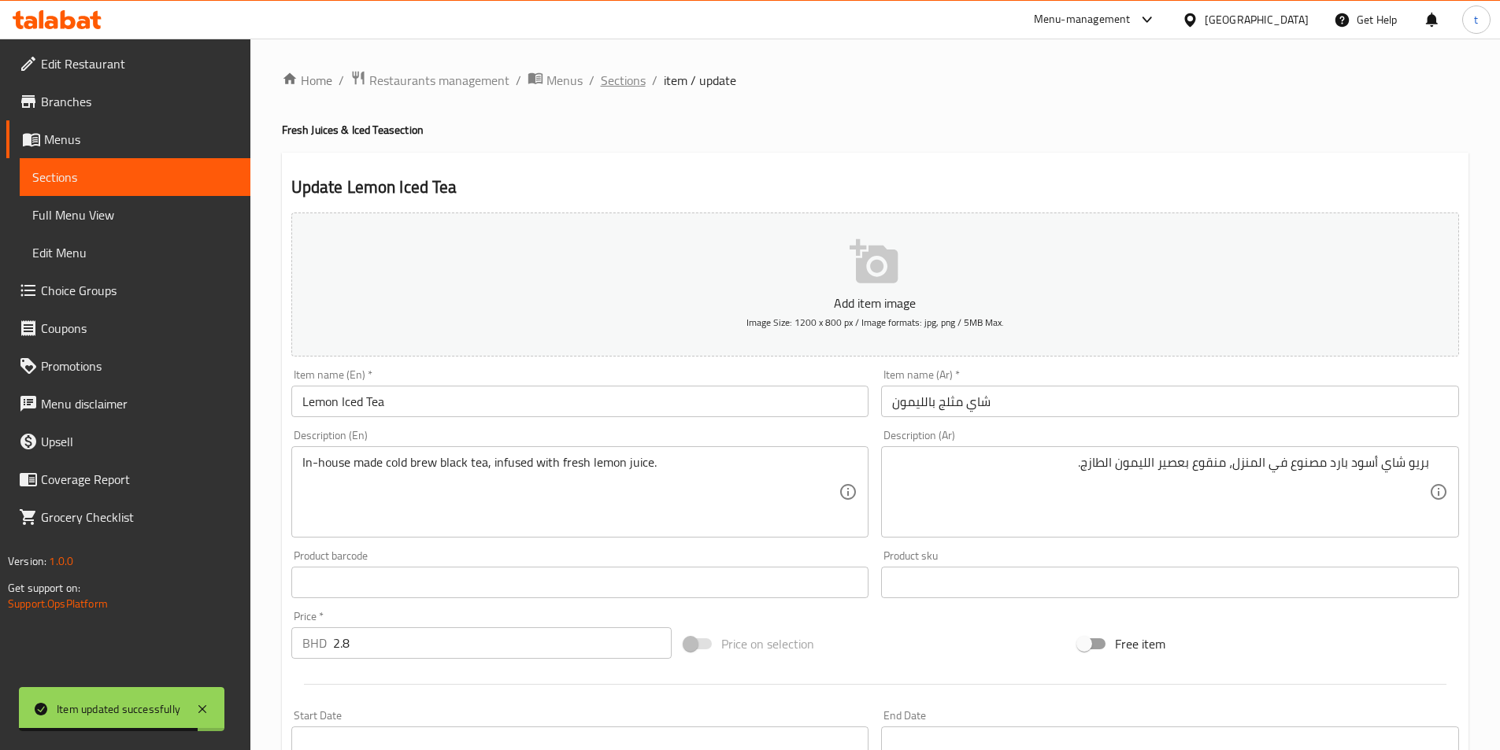
click at [638, 86] on span "Sections" at bounding box center [623, 80] width 45 height 19
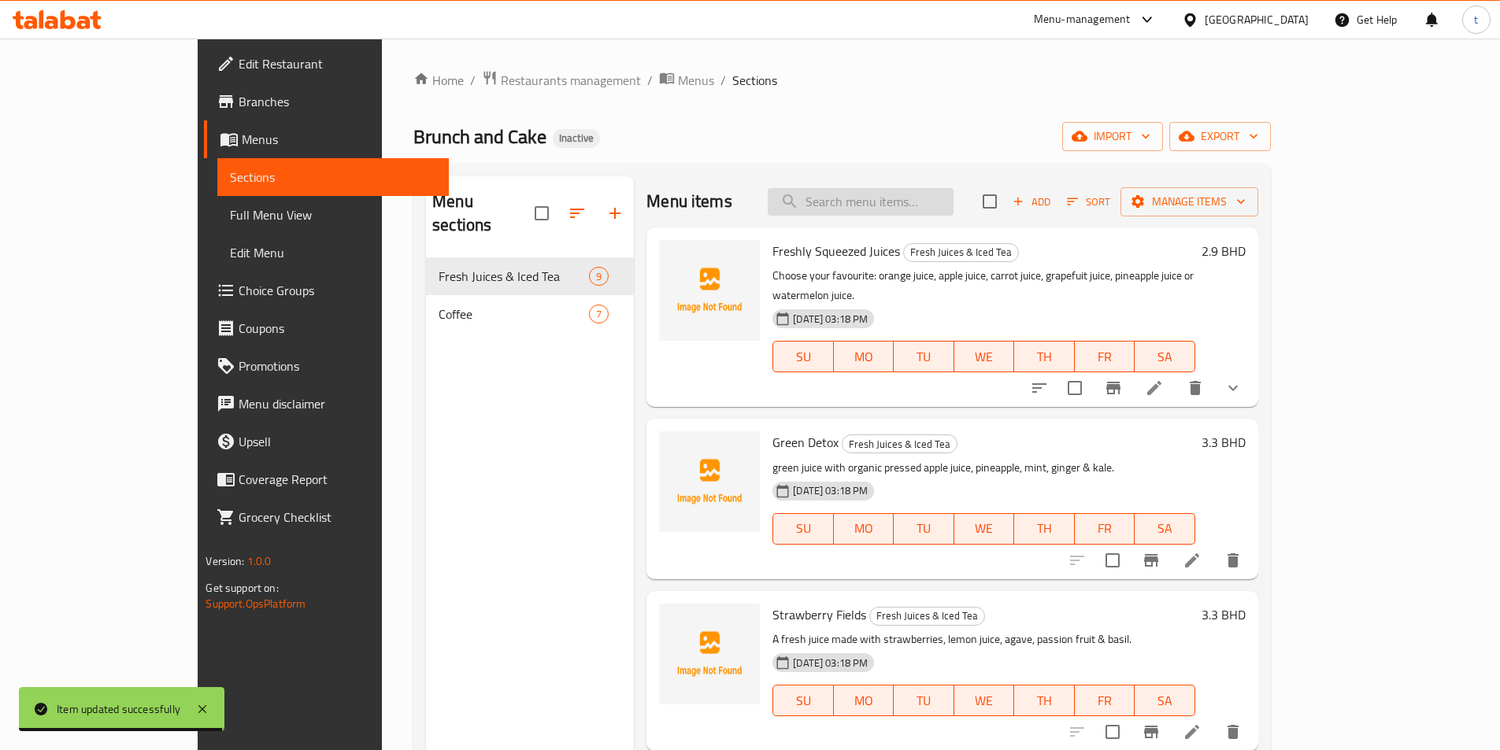
click at [926, 208] on input "search" at bounding box center [861, 202] width 186 height 28
paste input "Frozen Lemon Mint"
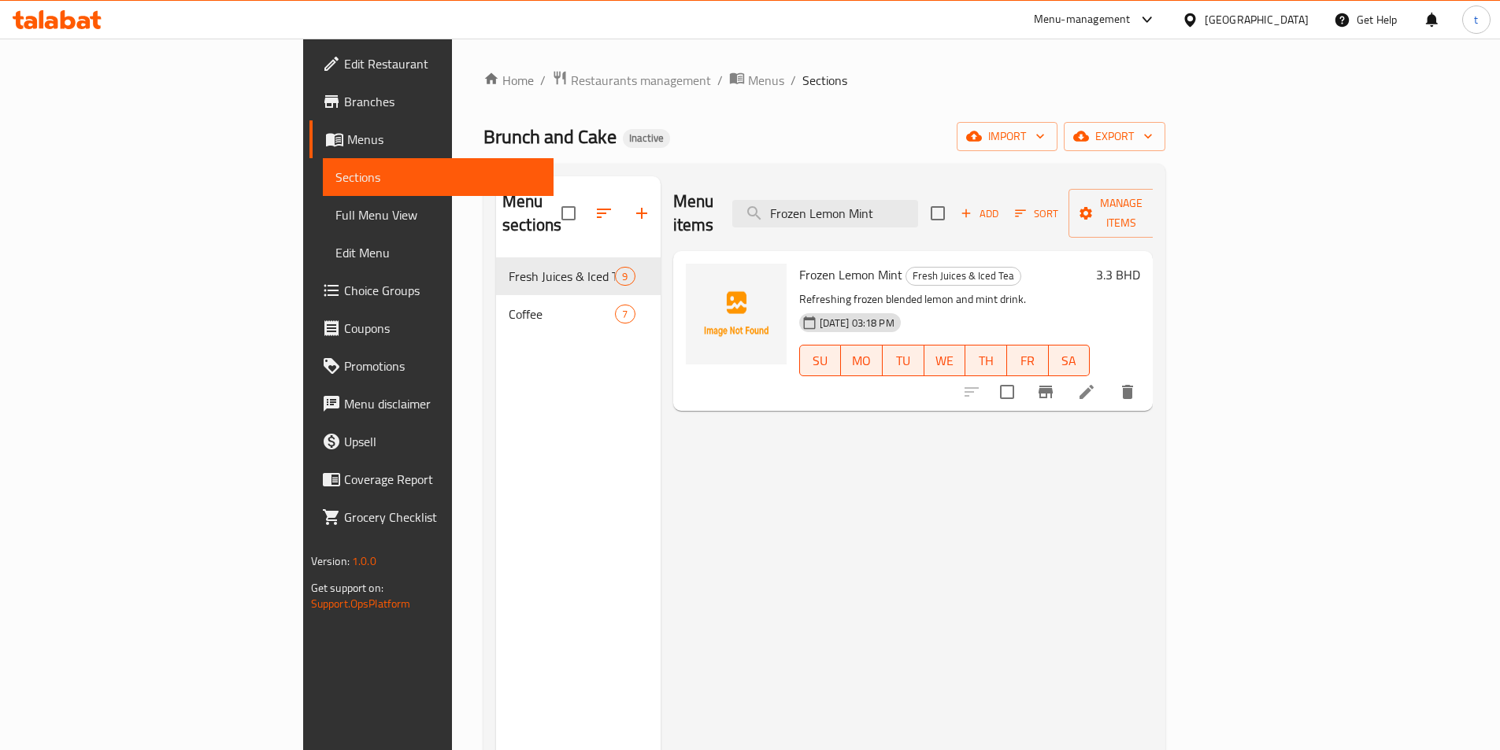
type input "Frozen Lemon Mint"
click at [1109, 378] on li at bounding box center [1087, 392] width 44 height 28
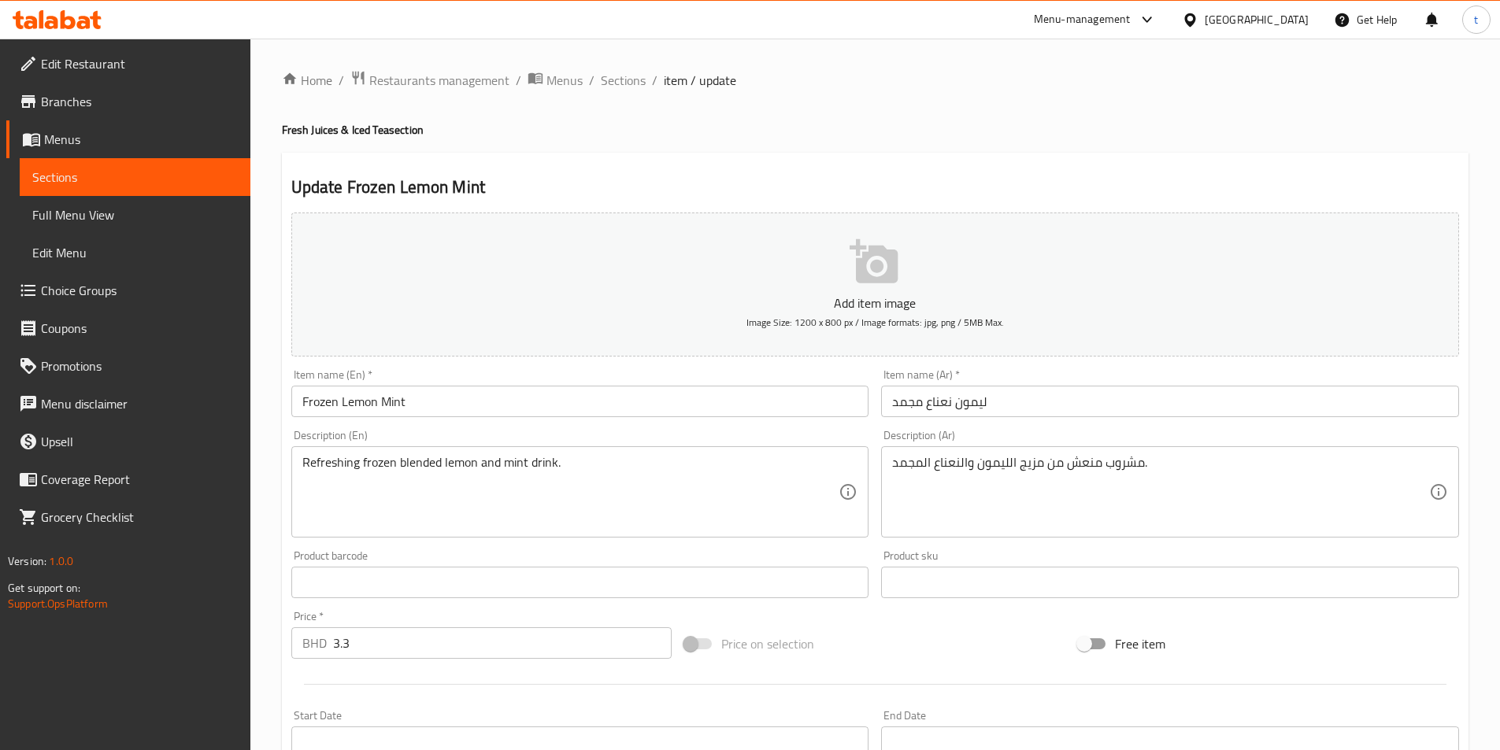
click at [664, 483] on textarea "Refreshing frozen blended lemon and mint drink." at bounding box center [570, 492] width 537 height 75
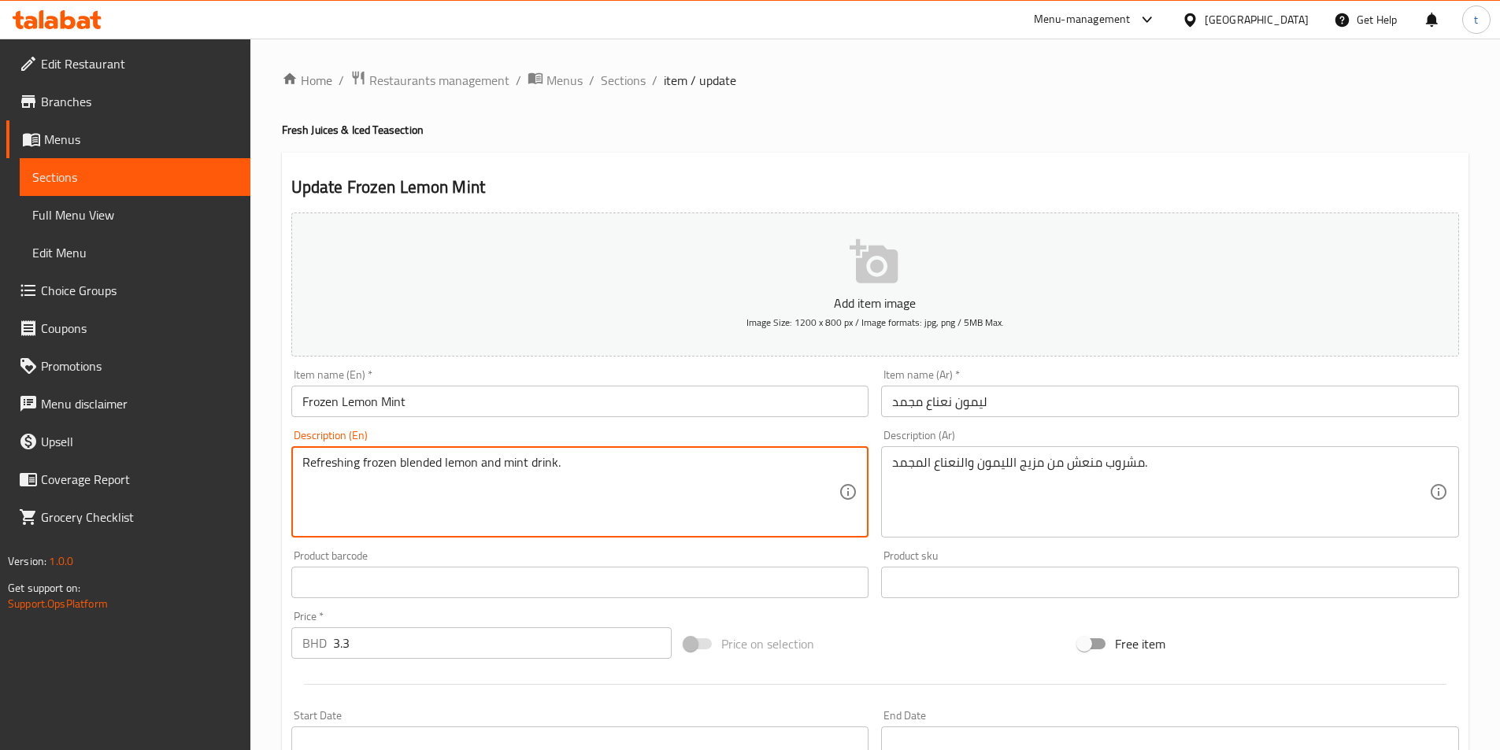
click at [664, 483] on textarea "Refreshing frozen blended lemon and mint drink." at bounding box center [570, 492] width 537 height 75
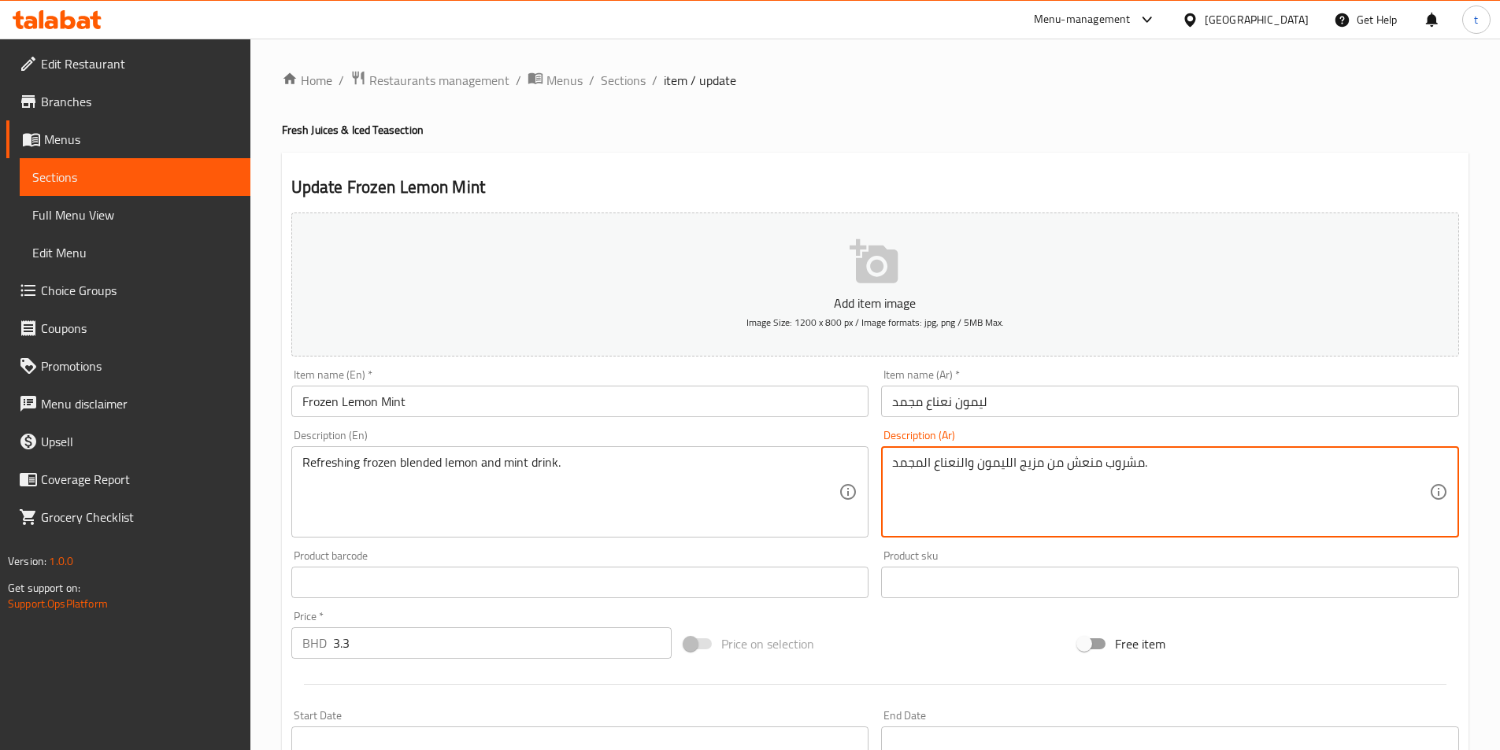
click at [1050, 463] on textarea "مشروب منعش من مزيج الليمون والنعناع المجمد." at bounding box center [1160, 492] width 537 height 75
type textarea "مشروب منعش مزيج الليمون والنعناع المجمد."
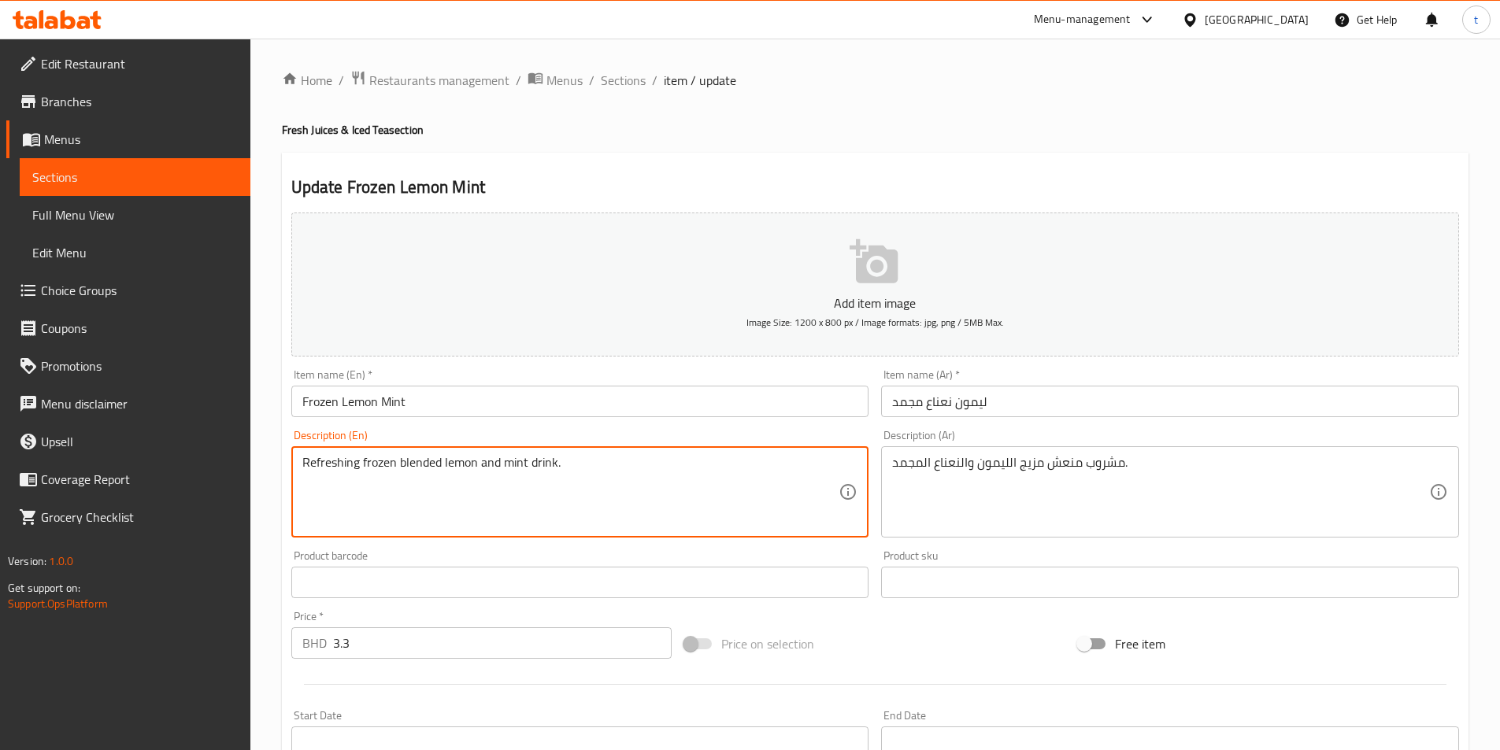
click at [320, 458] on textarea "Refreshing frozen blended lemon and mint drink." at bounding box center [570, 492] width 537 height 75
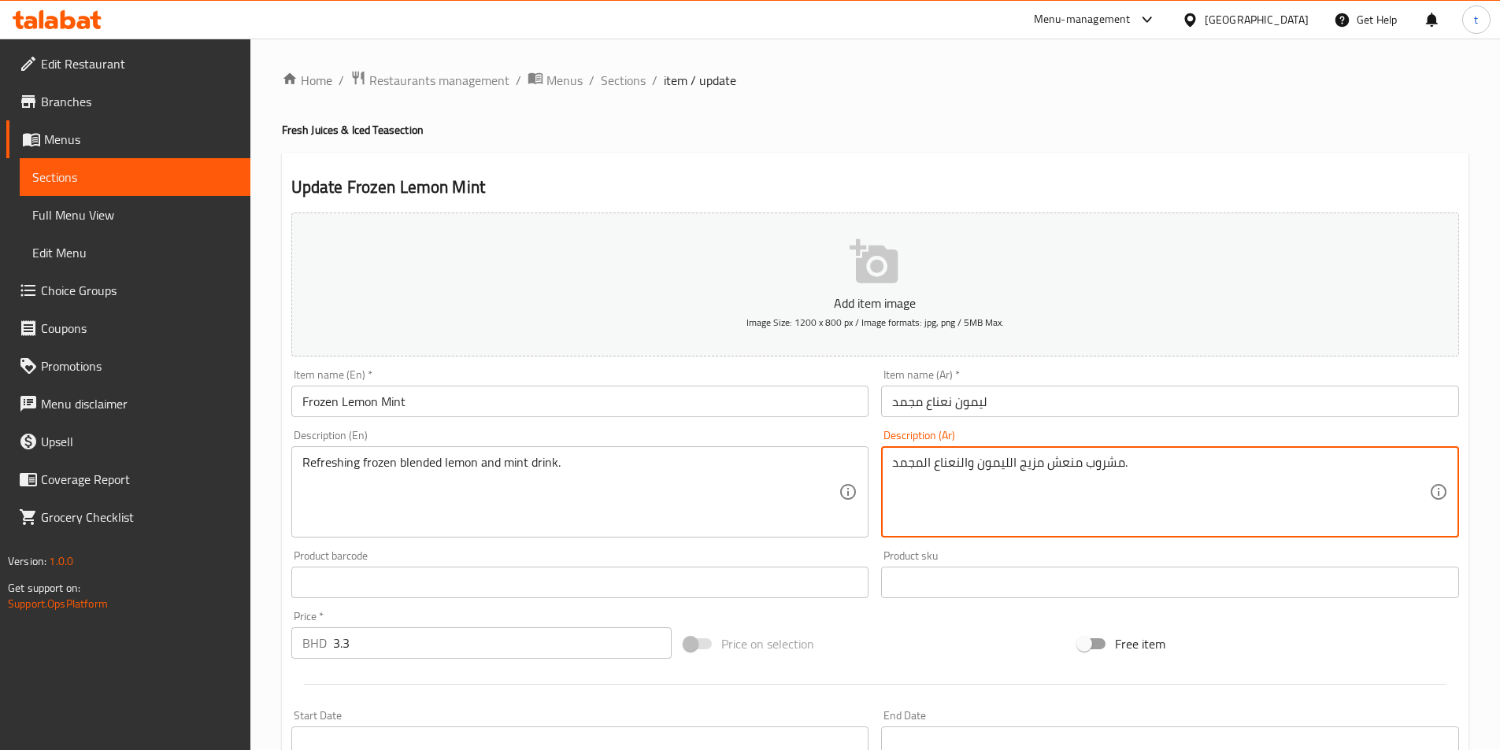
click at [1065, 459] on textarea "مشروب منعش مزيج الليمون والنعناع المجمد." at bounding box center [1160, 492] width 537 height 75
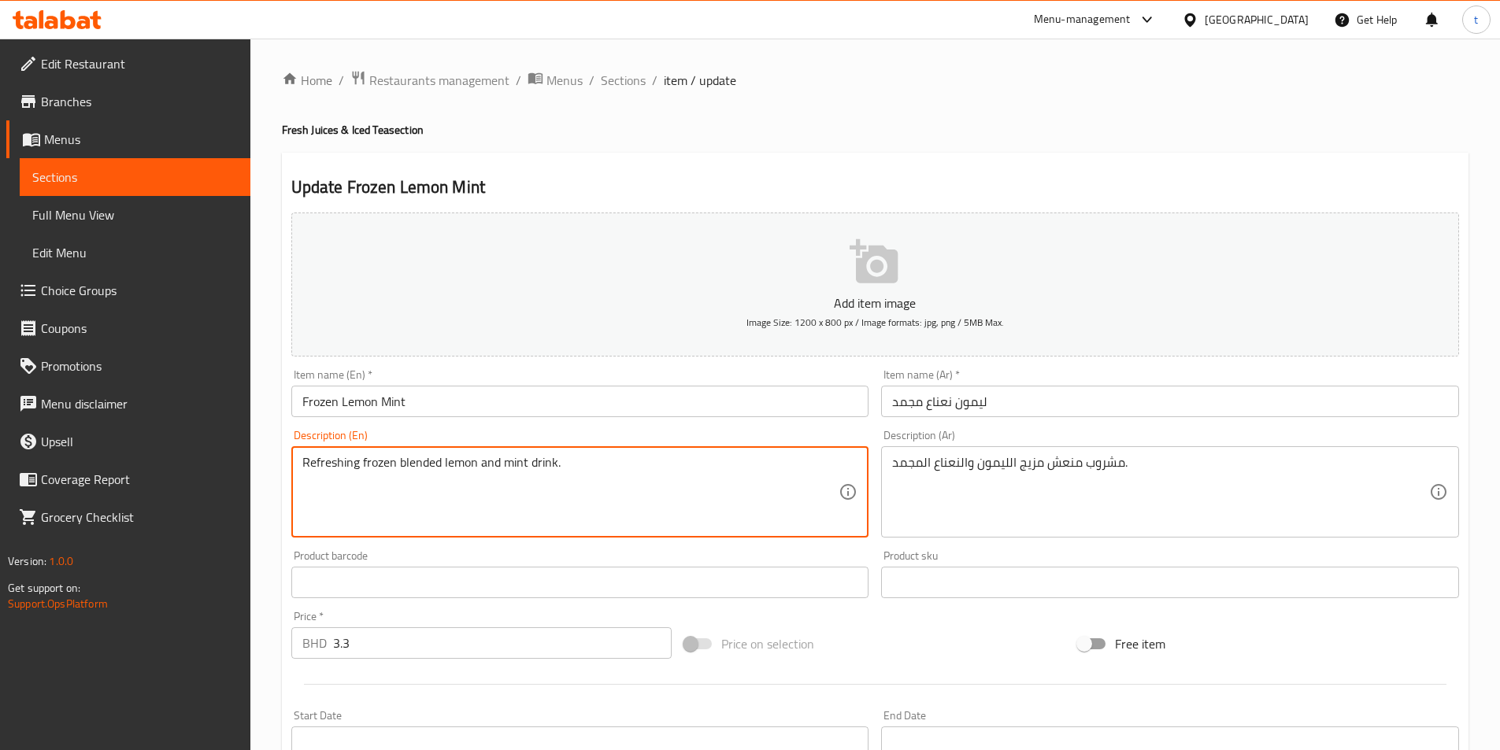
click at [365, 468] on textarea "Refreshing frozen blended lemon and mint drink." at bounding box center [570, 492] width 537 height 75
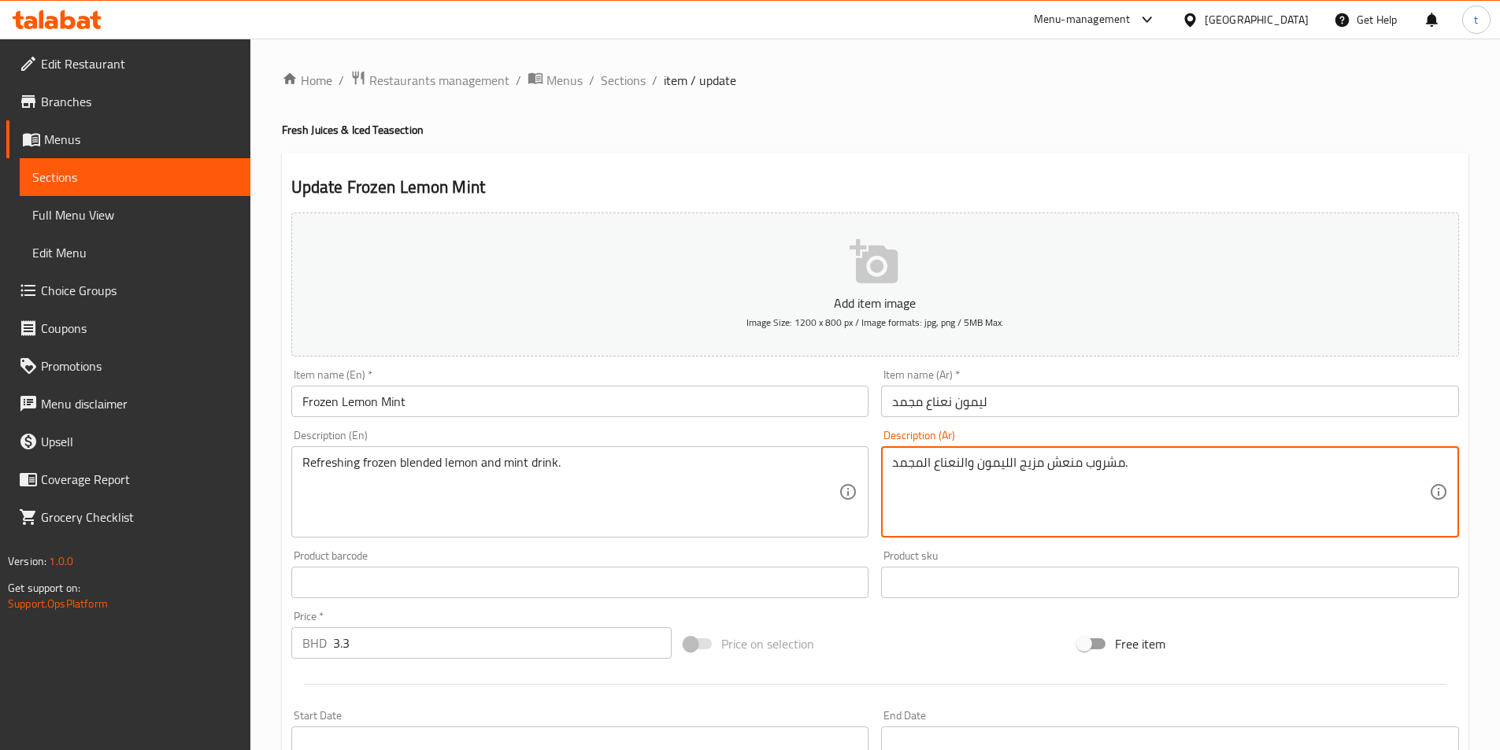
click at [1116, 469] on textarea "مشروب منعش مزيج الليمون والنعناع المجمد." at bounding box center [1160, 492] width 537 height 75
click at [914, 464] on textarea "مشروب منعش مزيج الليمون والنعناع المجمد." at bounding box center [1160, 492] width 537 height 75
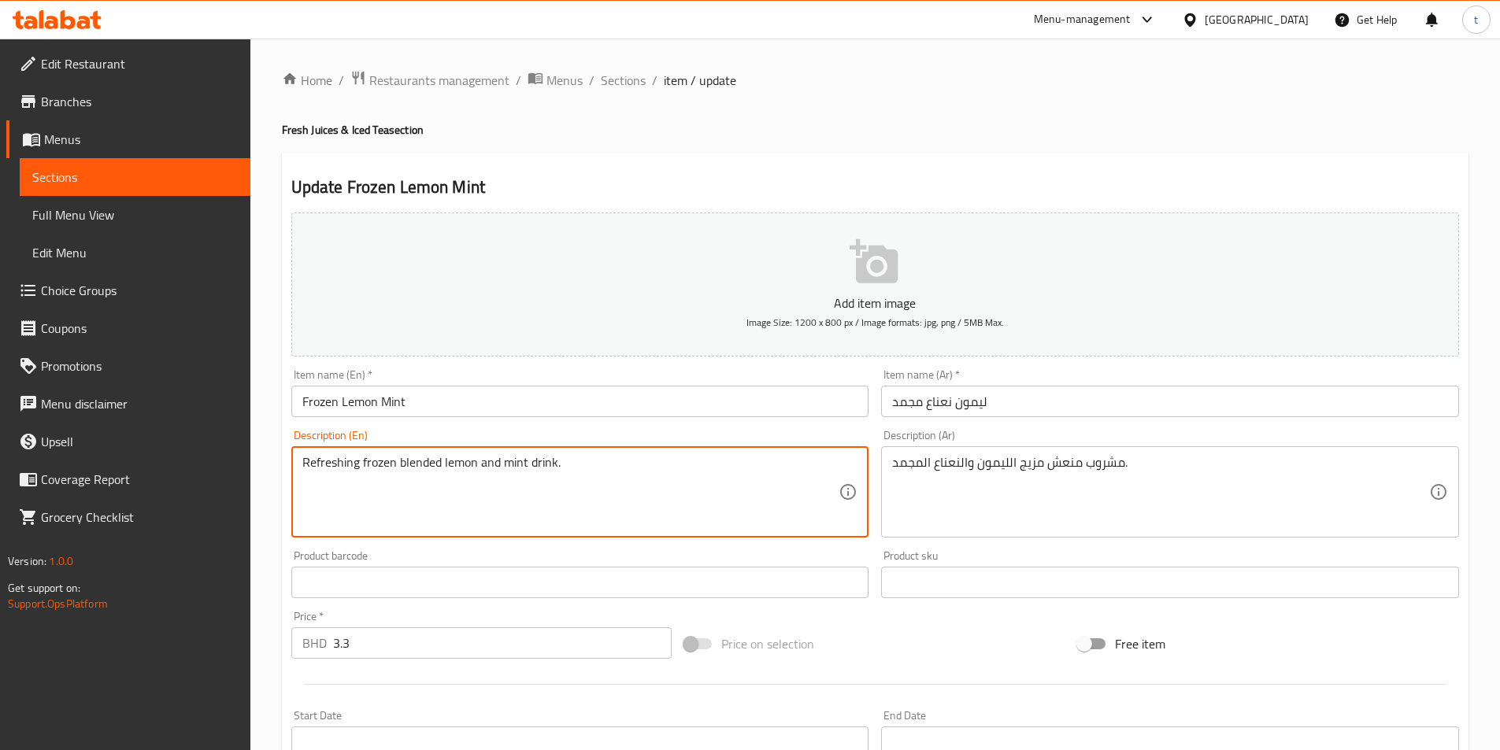
click at [412, 461] on textarea "Refreshing frozen blended lemon and mint drink." at bounding box center [570, 492] width 537 height 75
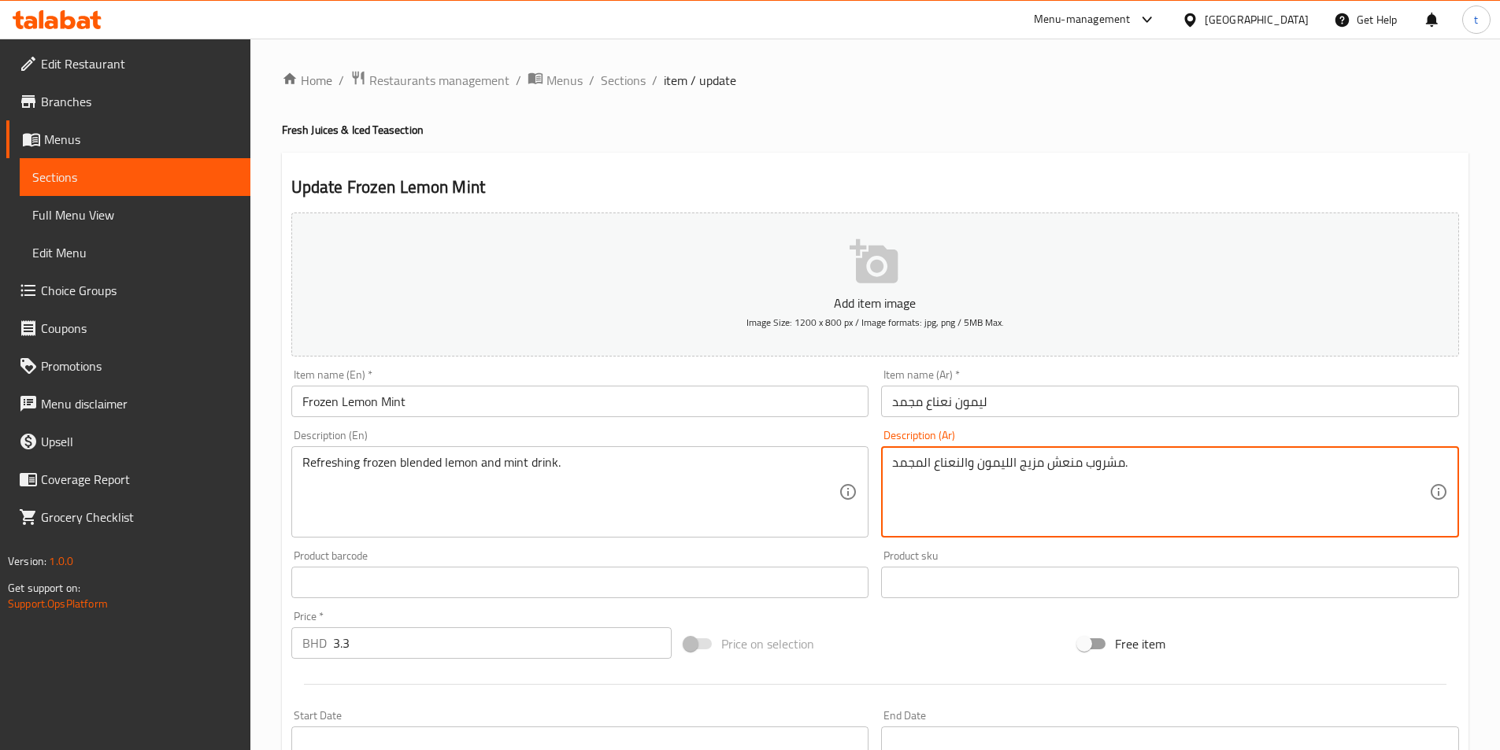
click at [1039, 461] on textarea "مشروب منعش مزيج الليمون والنعناع المجمد." at bounding box center [1160, 492] width 537 height 75
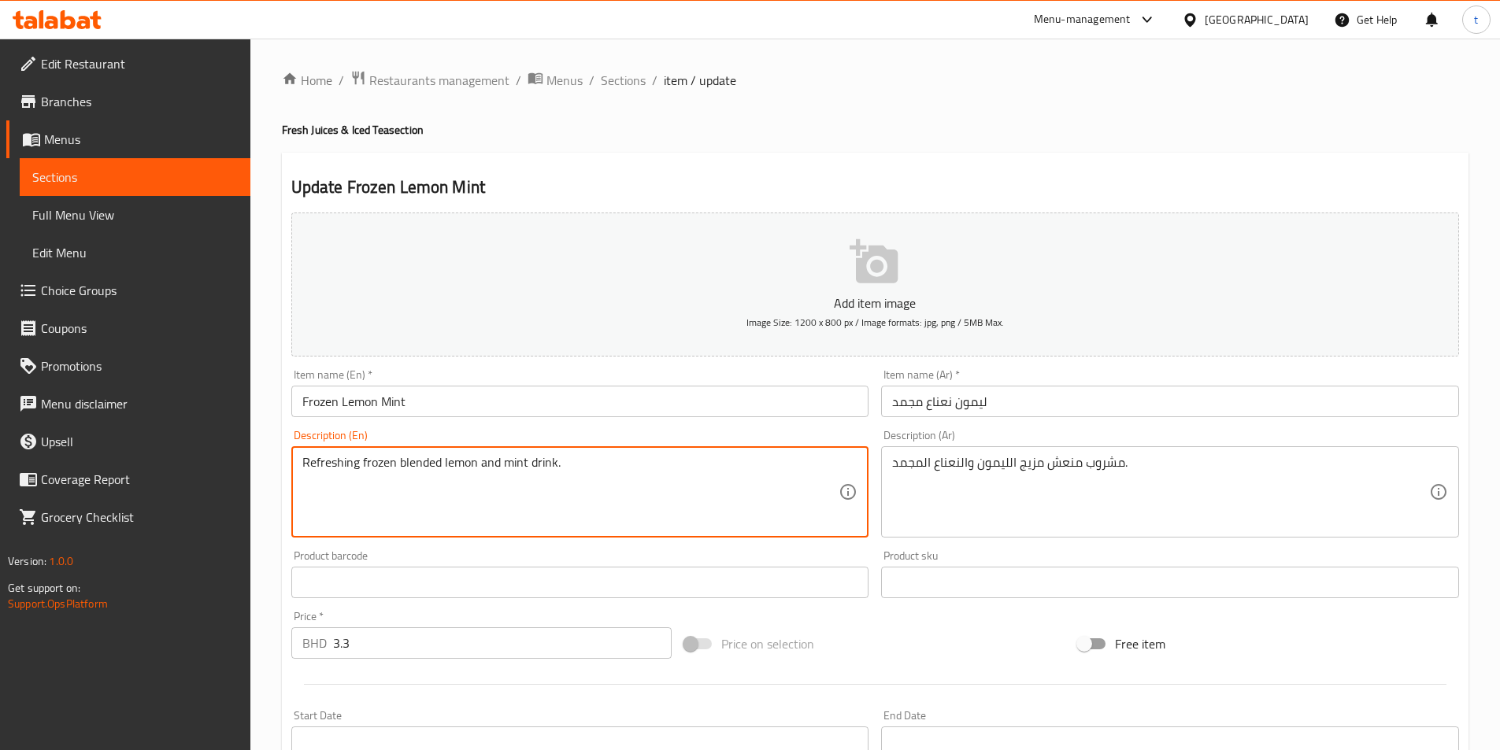
click at [455, 466] on textarea "Refreshing frozen blended lemon and mint drink." at bounding box center [570, 492] width 537 height 75
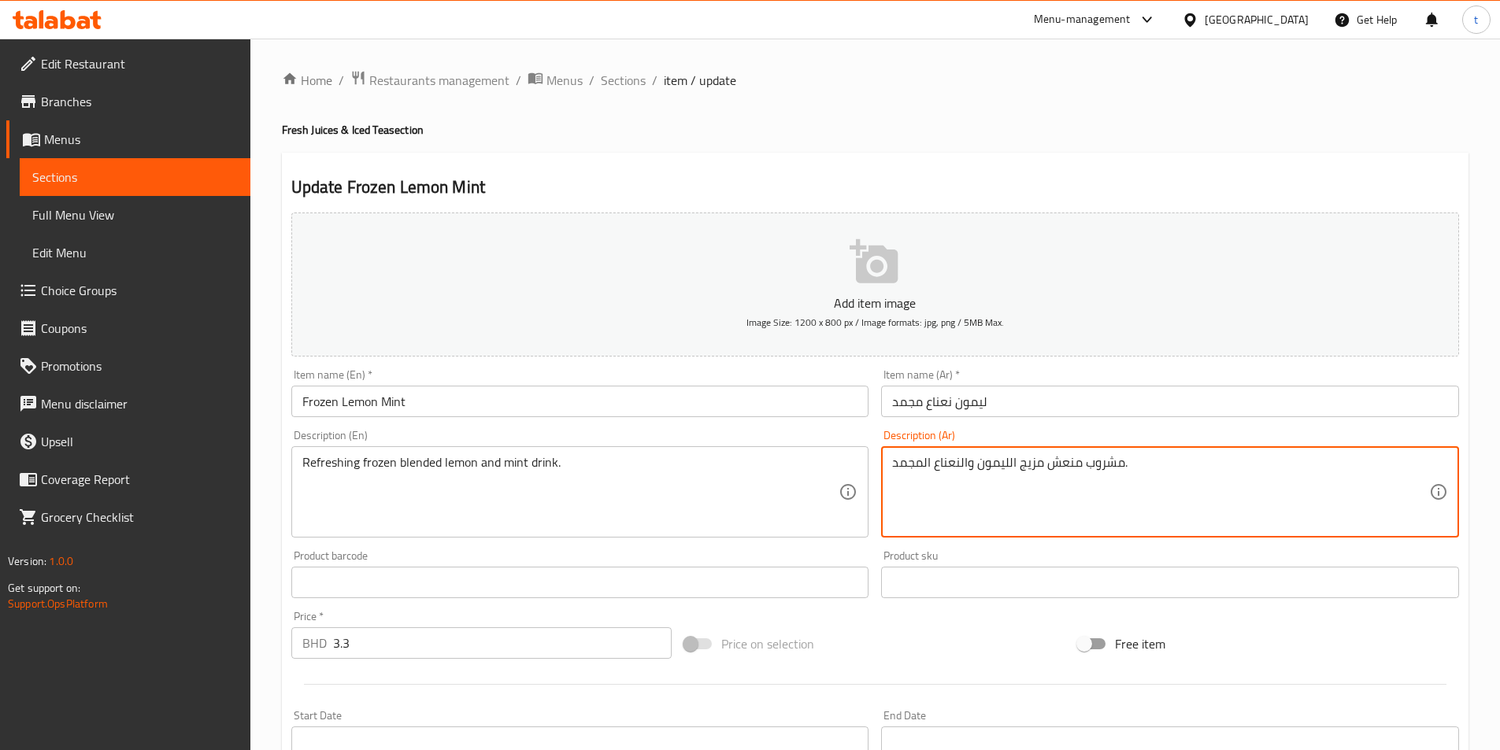
click at [1002, 465] on textarea "مشروب منعش مزيج الليمون والنعناع المجمد." at bounding box center [1160, 492] width 537 height 75
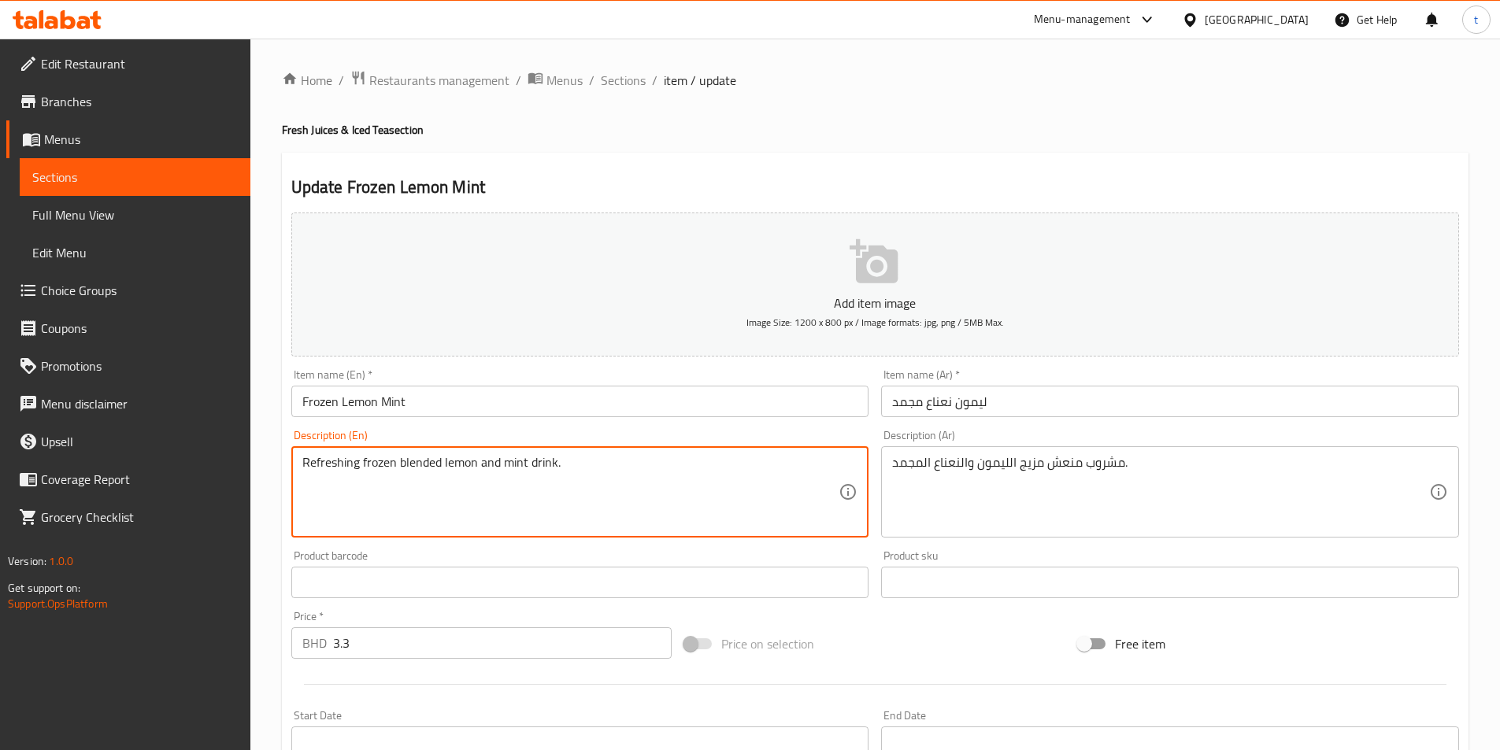
click at [516, 464] on textarea "Refreshing frozen blended lemon and mint drink." at bounding box center [570, 492] width 537 height 75
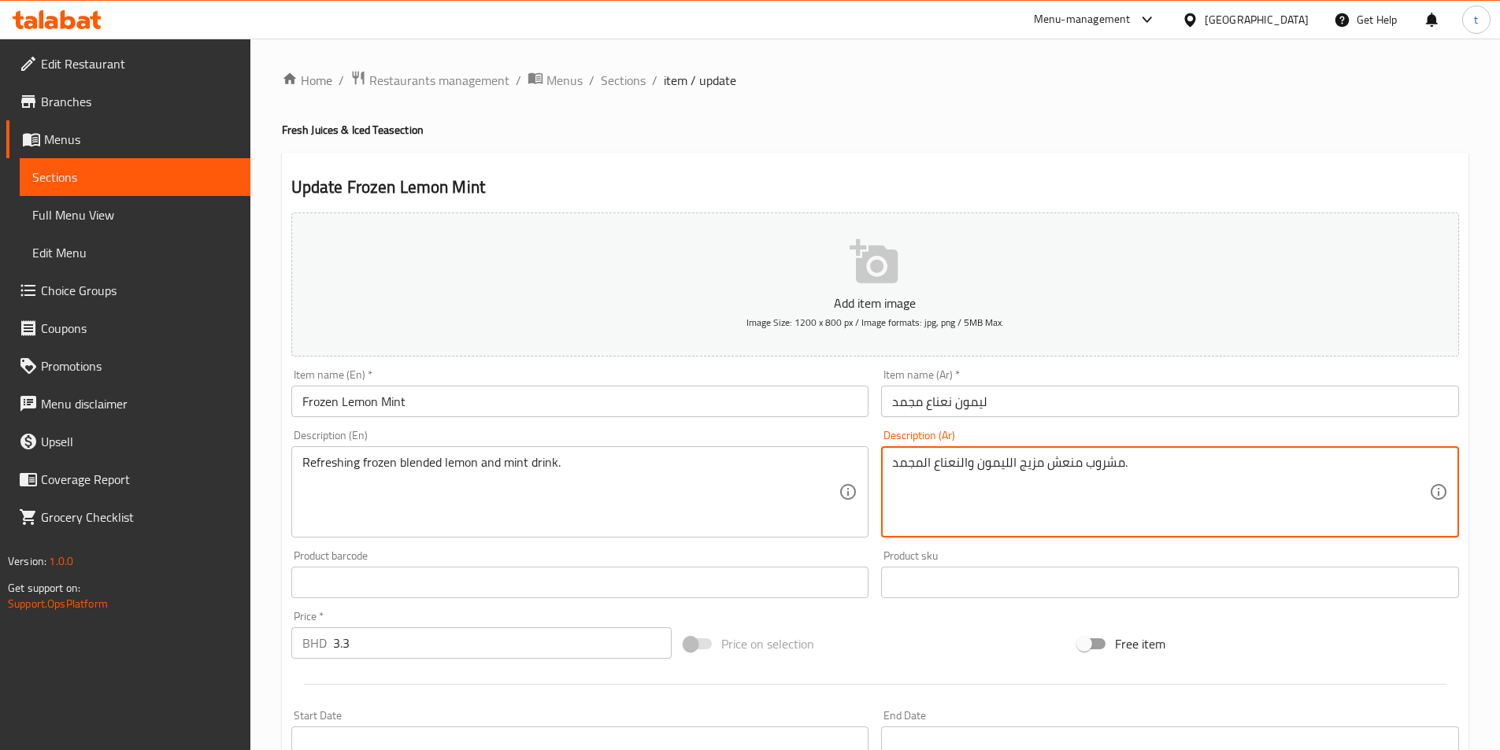
click at [961, 465] on textarea "مشروب منعش مزيج الليمون والنعناع المجمد." at bounding box center [1160, 492] width 537 height 75
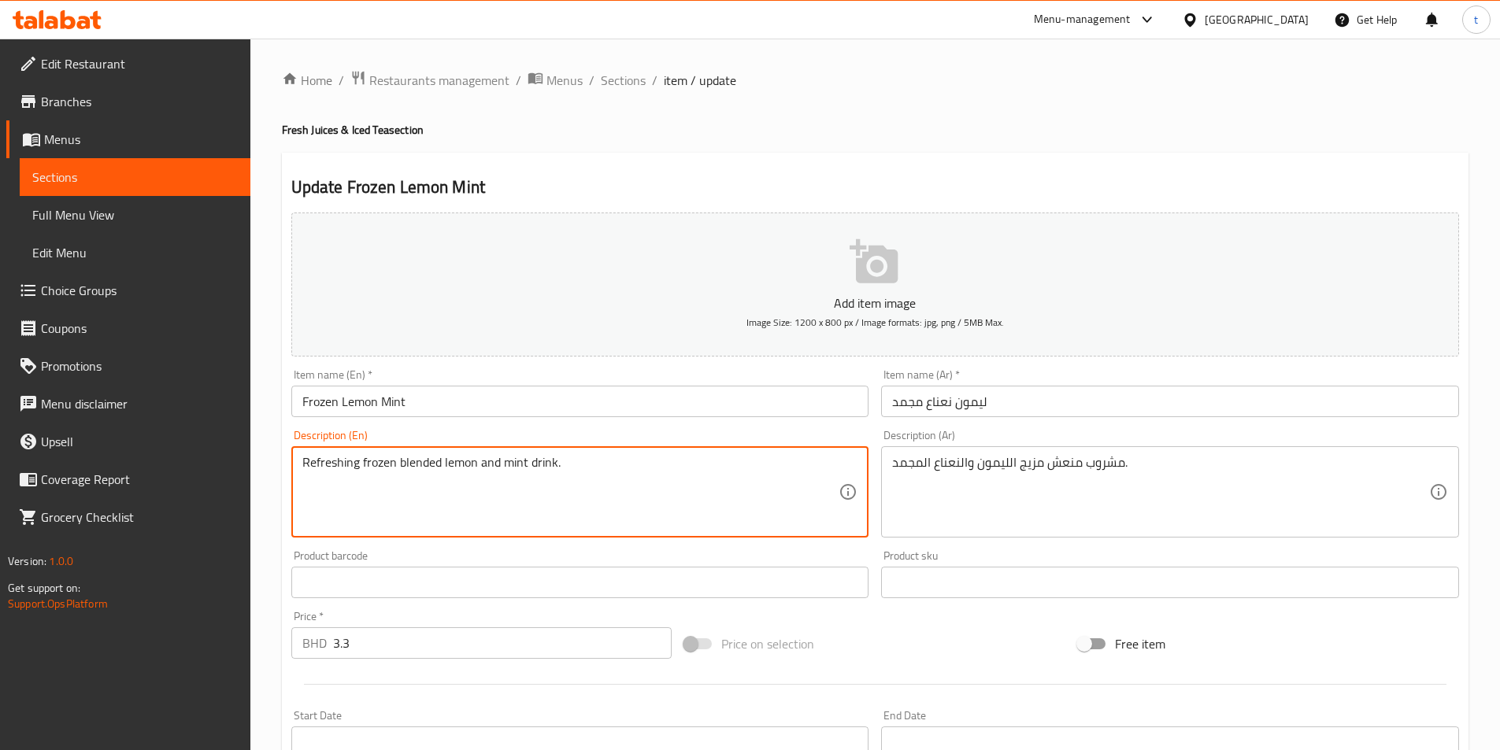
click at [318, 470] on textarea "Refreshing frozen blended lemon and mint drink." at bounding box center [570, 492] width 537 height 75
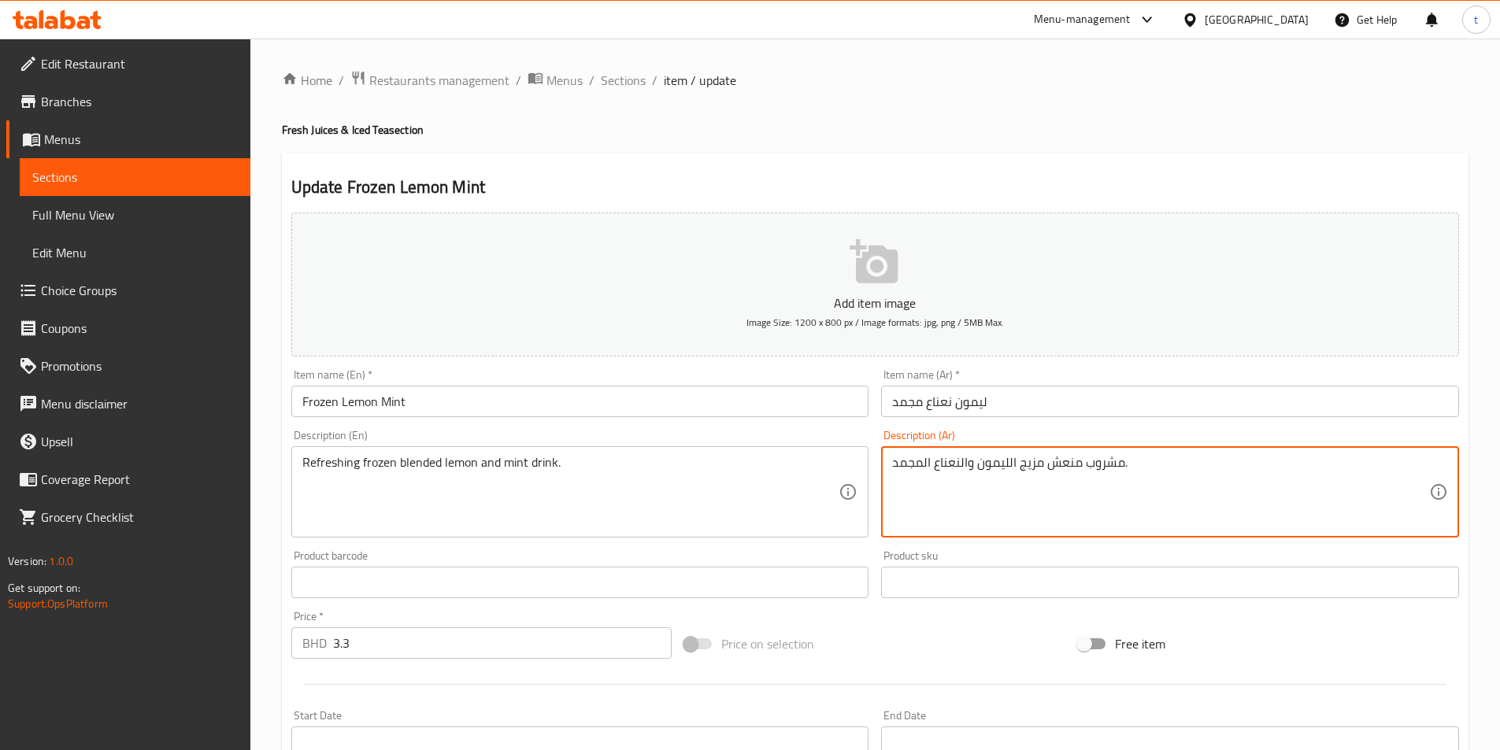
click at [1053, 464] on textarea "مشروب منعش مزيج الليمون والنعناع المجمد." at bounding box center [1160, 492] width 537 height 75
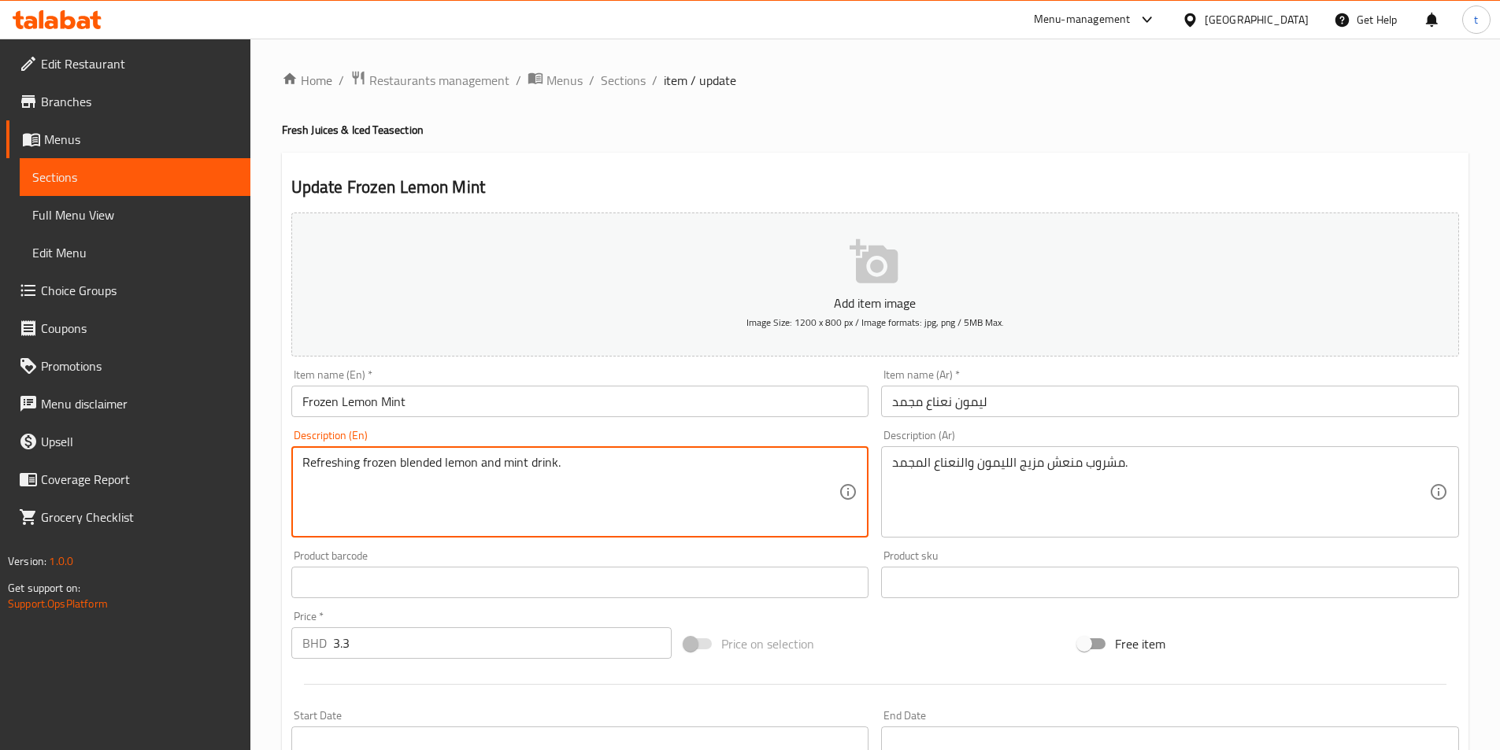
click at [322, 460] on textarea "Refreshing frozen blended lemon and mint drink." at bounding box center [570, 492] width 537 height 75
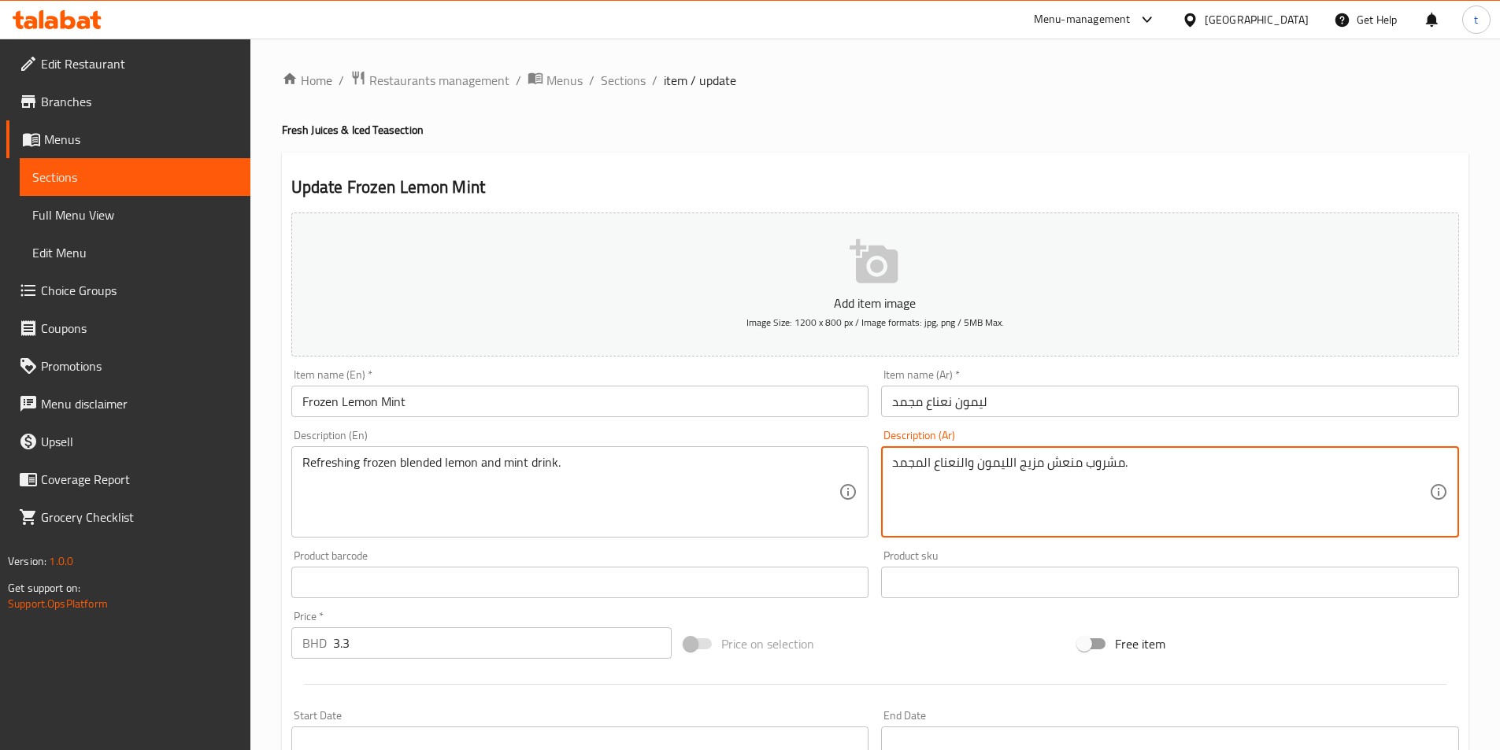
click at [1067, 467] on textarea "مشروب منعش مزيج الليمون والنعناع المجمد." at bounding box center [1160, 492] width 537 height 75
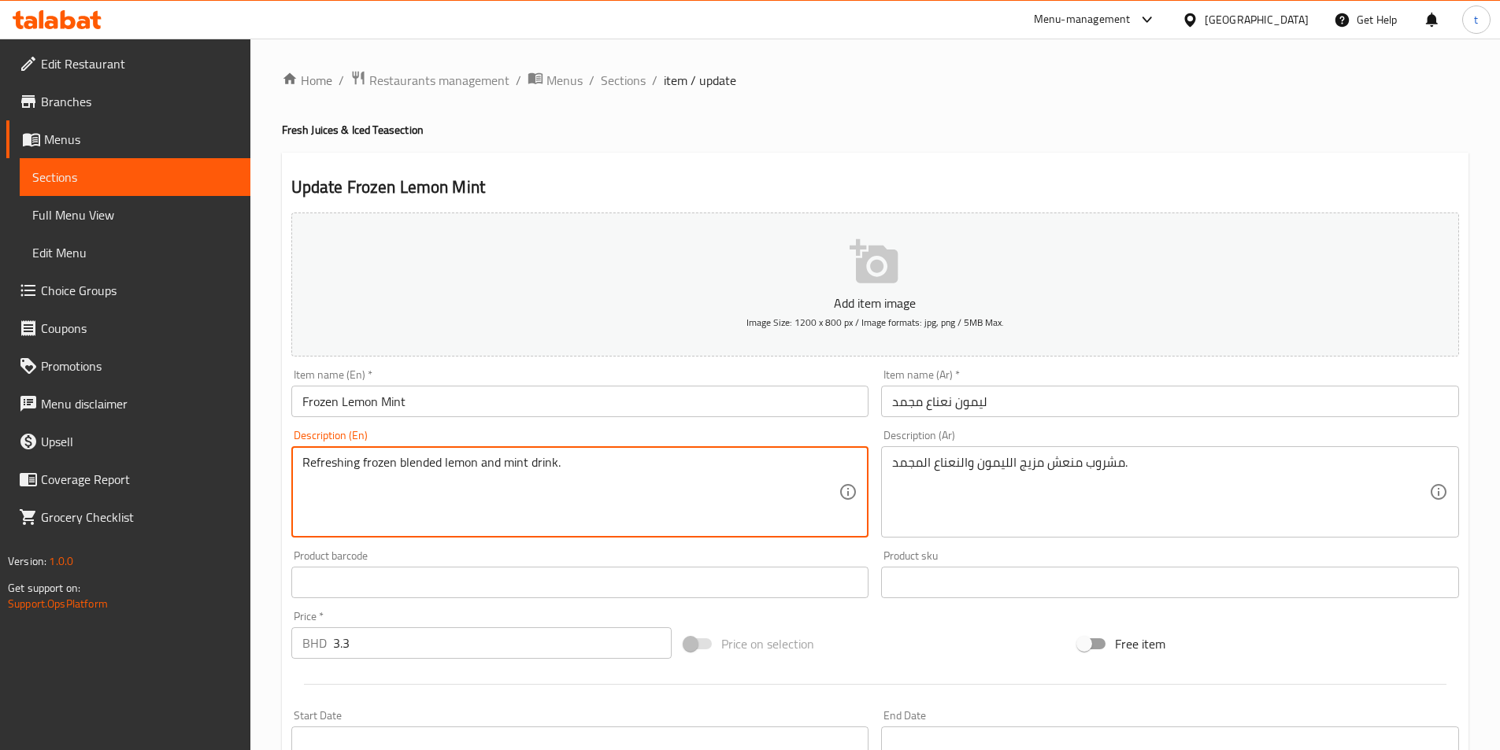
click at [540, 470] on textarea "Refreshing frozen blended lemon and mint drink." at bounding box center [570, 492] width 537 height 75
click at [310, 469] on textarea "Refreshing frozen blended lemon and mint drink." at bounding box center [570, 492] width 537 height 75
click at [1069, 468] on textarea "مشروب منعش مزيج الليمون والنعناع المجمد." at bounding box center [1160, 492] width 537 height 75
click at [417, 462] on textarea "Refreshing frozen blended lemon and mint drink." at bounding box center [570, 492] width 537 height 75
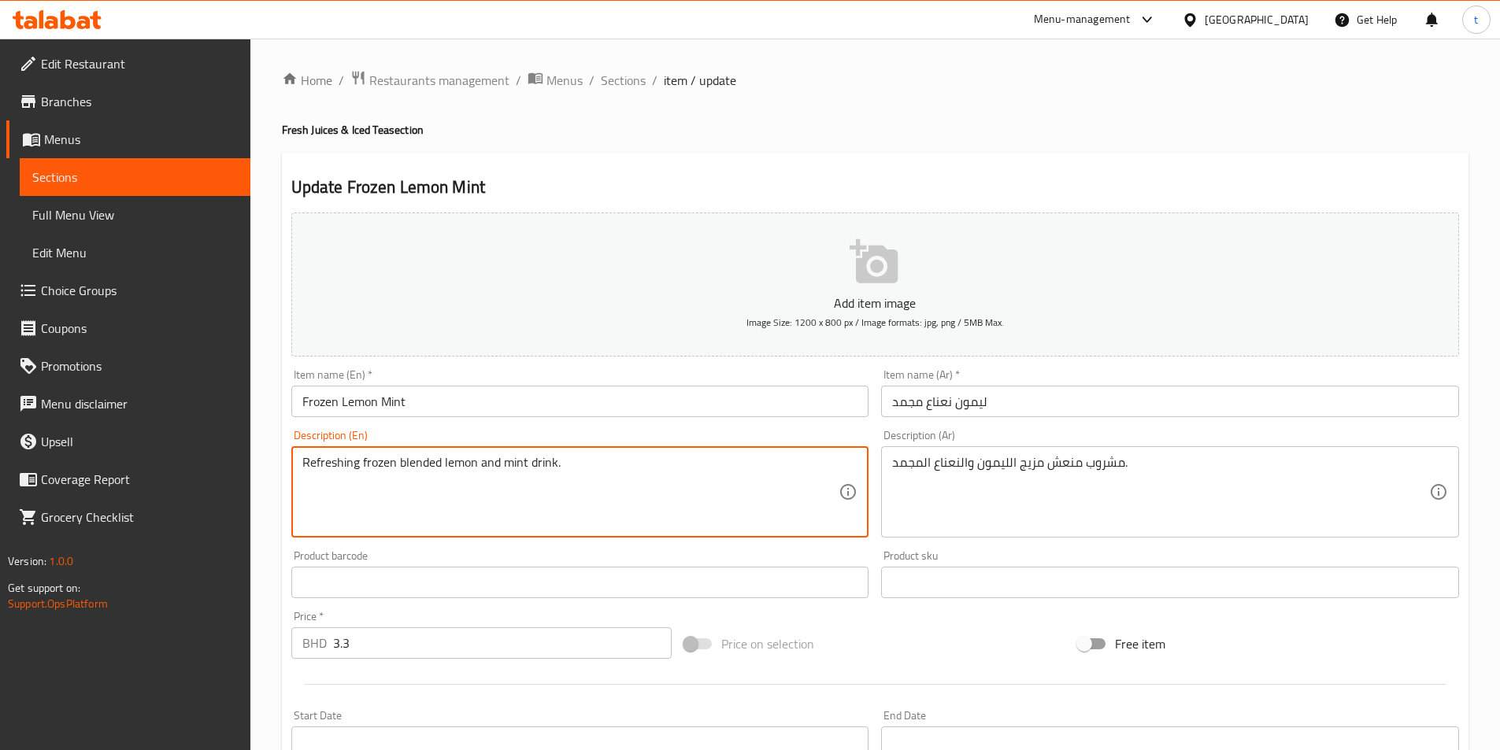
click at [382, 466] on textarea "Refreshing frozen blended lemon and mint drink." at bounding box center [570, 492] width 537 height 75
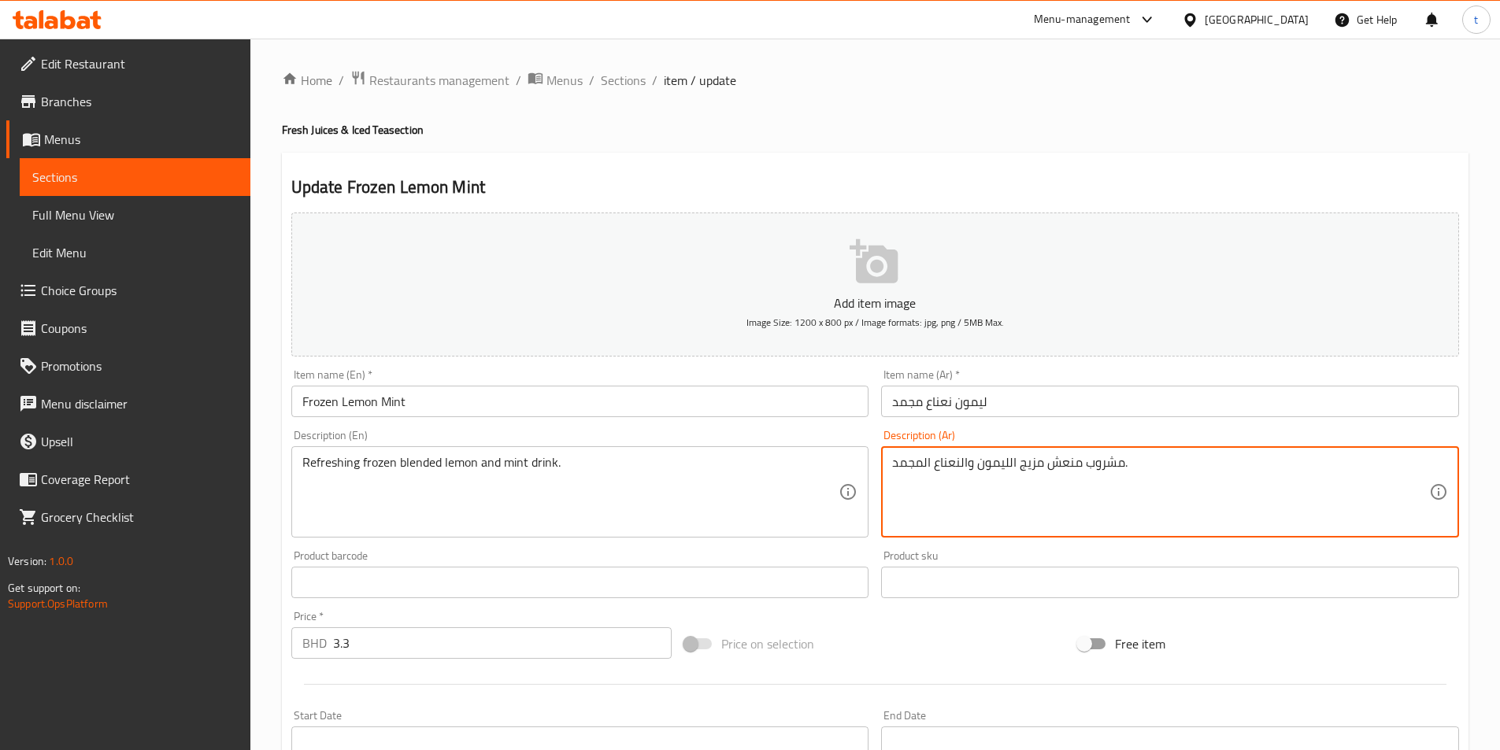
click at [902, 465] on textarea "مشروب منعش مزيج الليمون والنعناع المجمد." at bounding box center [1160, 492] width 537 height 75
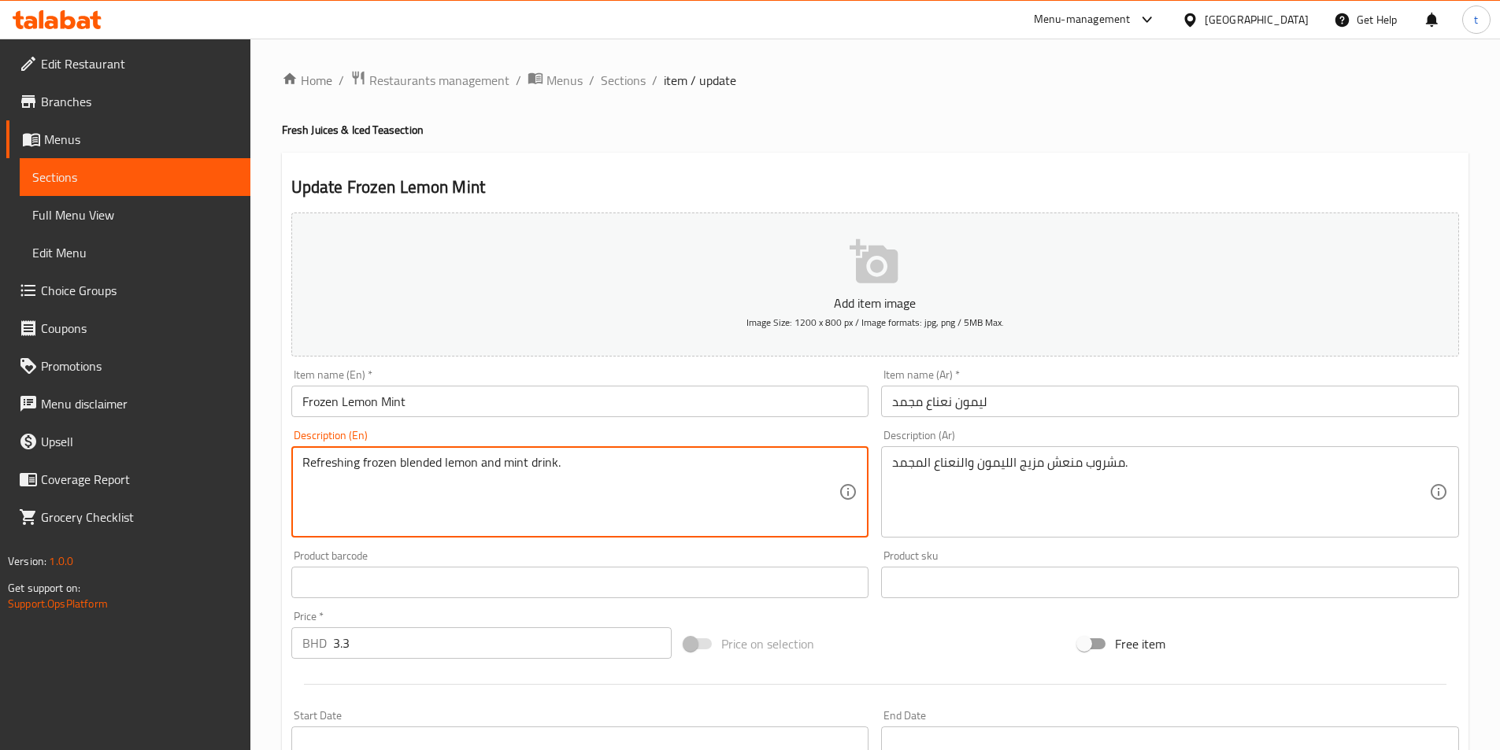
drag, startPoint x: 418, startPoint y: 470, endPoint x: 474, endPoint y: 461, distance: 56.7
click at [419, 469] on textarea "Refreshing frozen blended lemon and mint drink." at bounding box center [570, 492] width 537 height 75
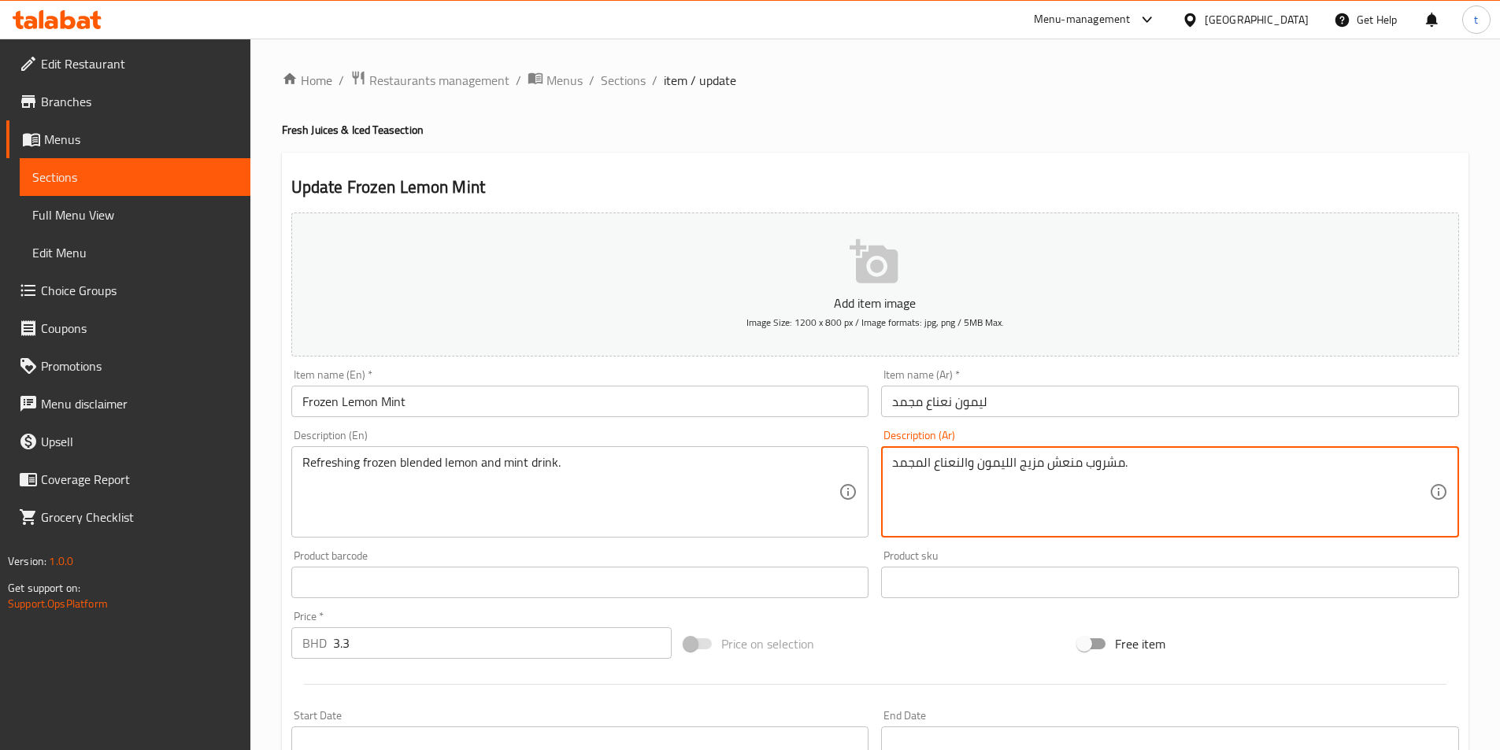
click at [1028, 467] on textarea "مشروب منعش مزيج الليمون والنعناع المجمد." at bounding box center [1160, 492] width 537 height 75
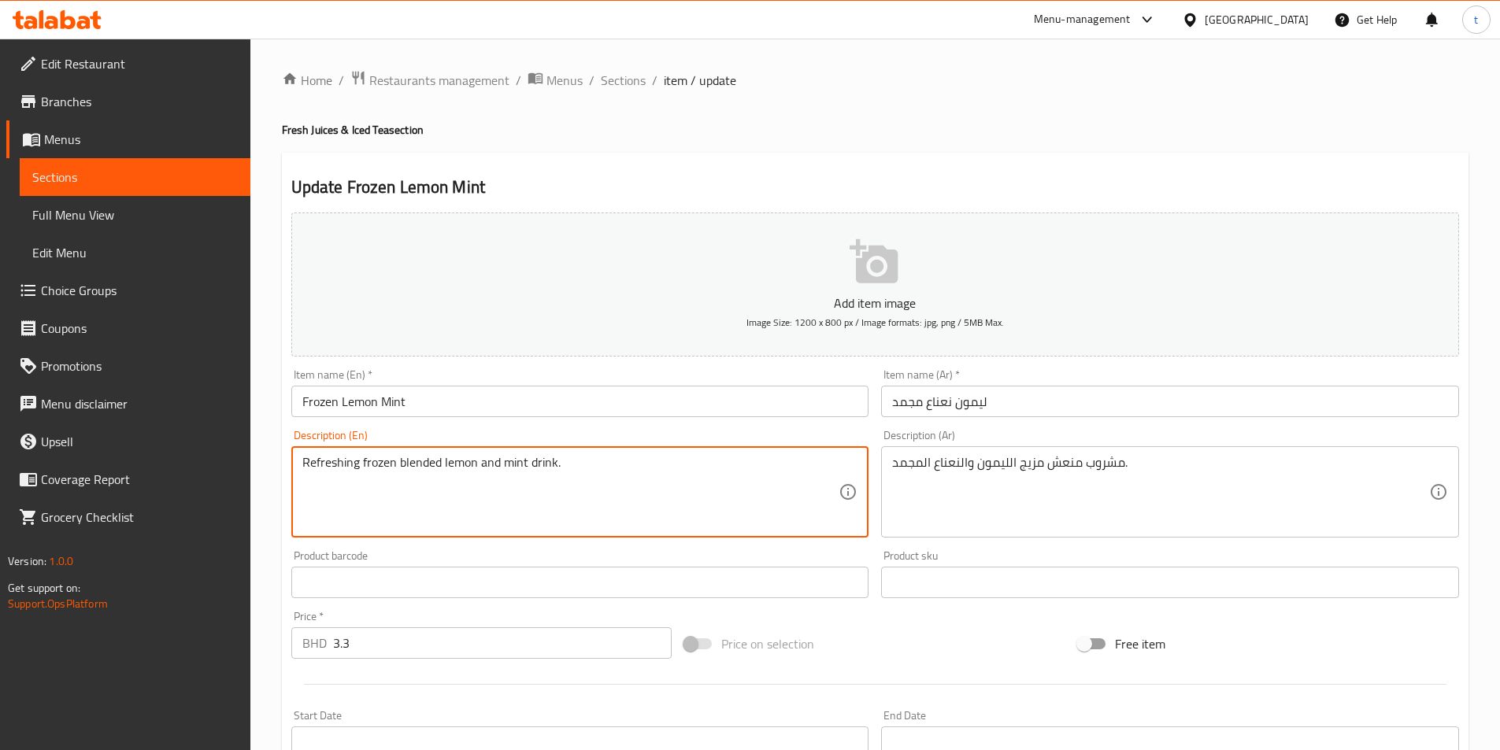
click at [468, 461] on textarea "Refreshing frozen blended lemon and mint drink." at bounding box center [570, 492] width 537 height 75
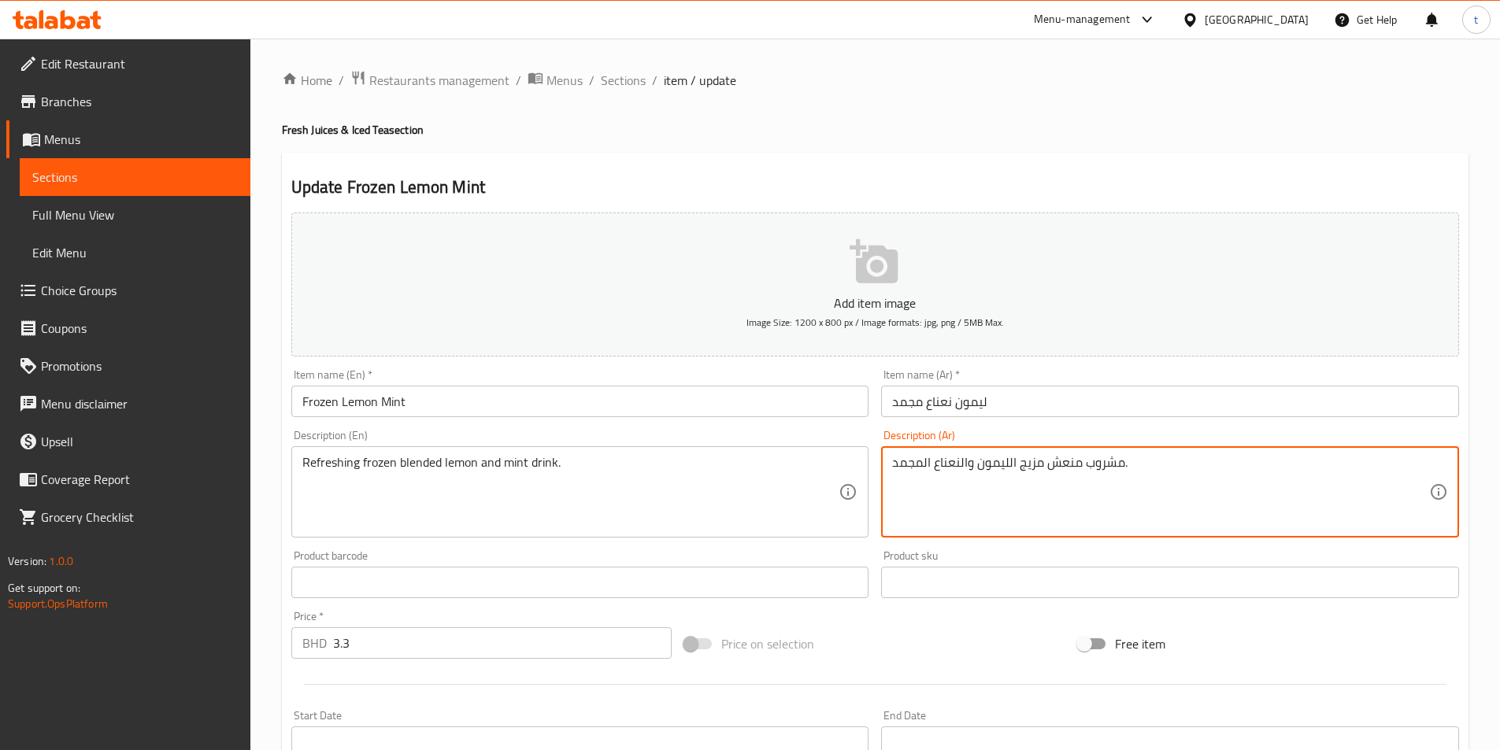
drag, startPoint x: 1004, startPoint y: 466, endPoint x: 898, endPoint y: 463, distance: 105.6
click at [995, 466] on textarea "مشروب منعش مزيج الليمون والنعناع المجمد." at bounding box center [1160, 492] width 537 height 75
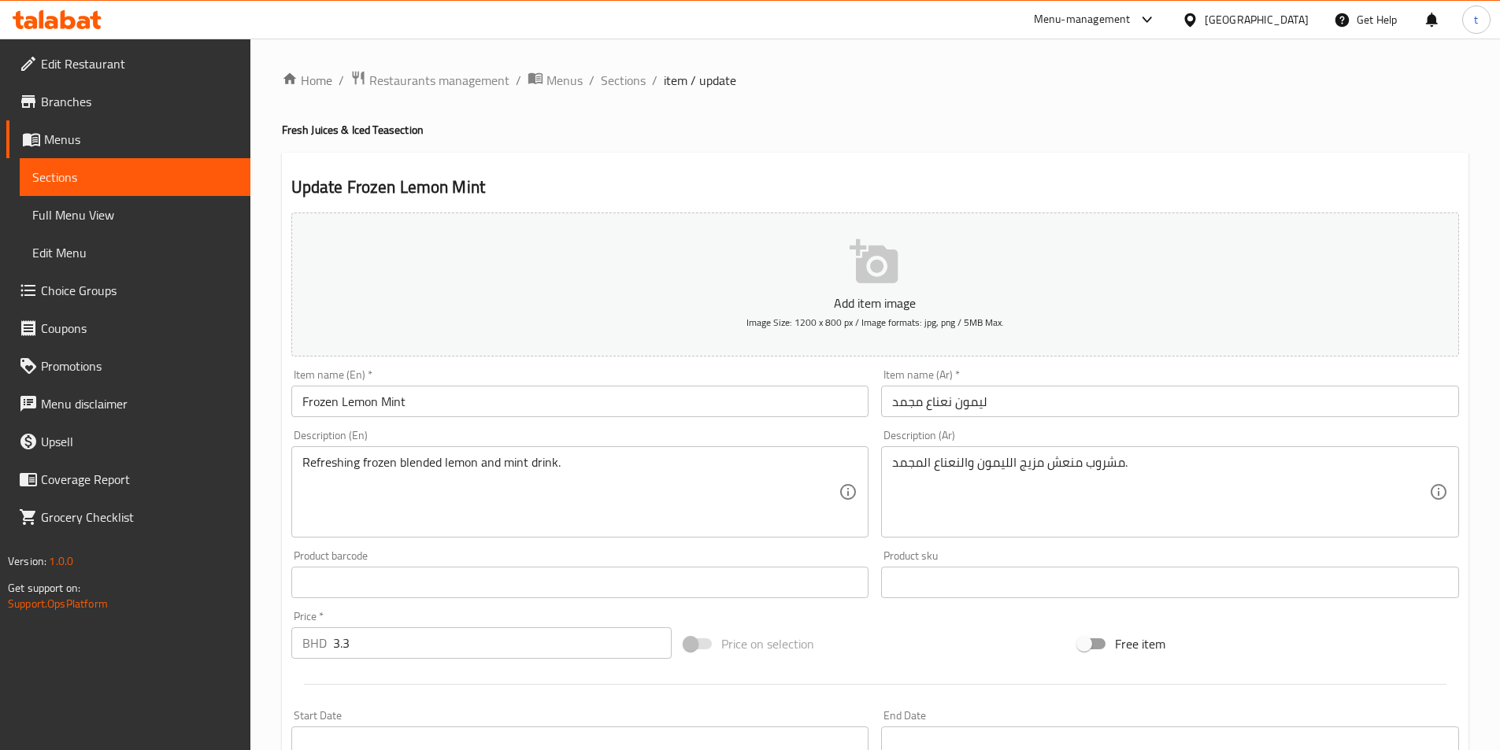
click at [726, 447] on div "Refreshing frozen blended lemon and mint drink. Description (En)" at bounding box center [580, 491] width 578 height 91
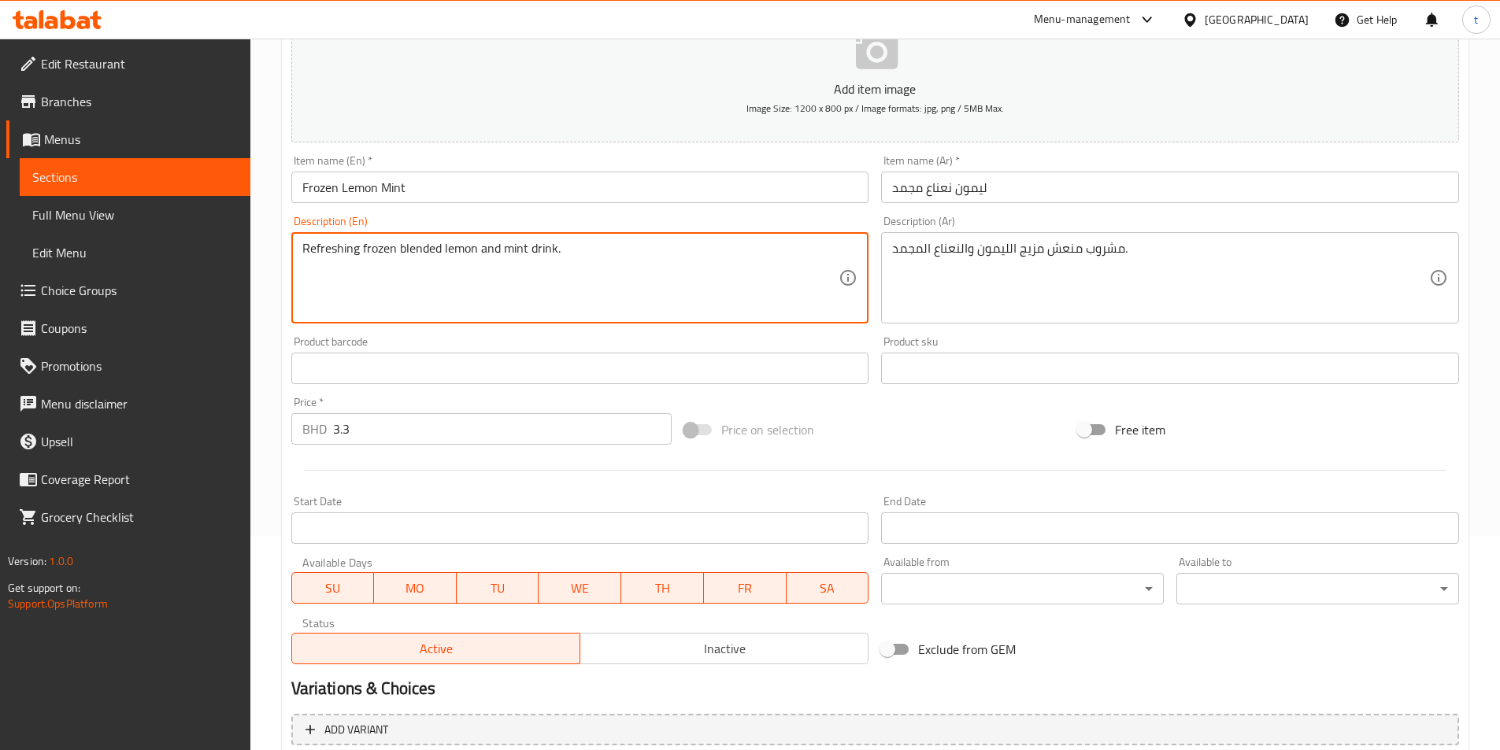
scroll to position [362, 0]
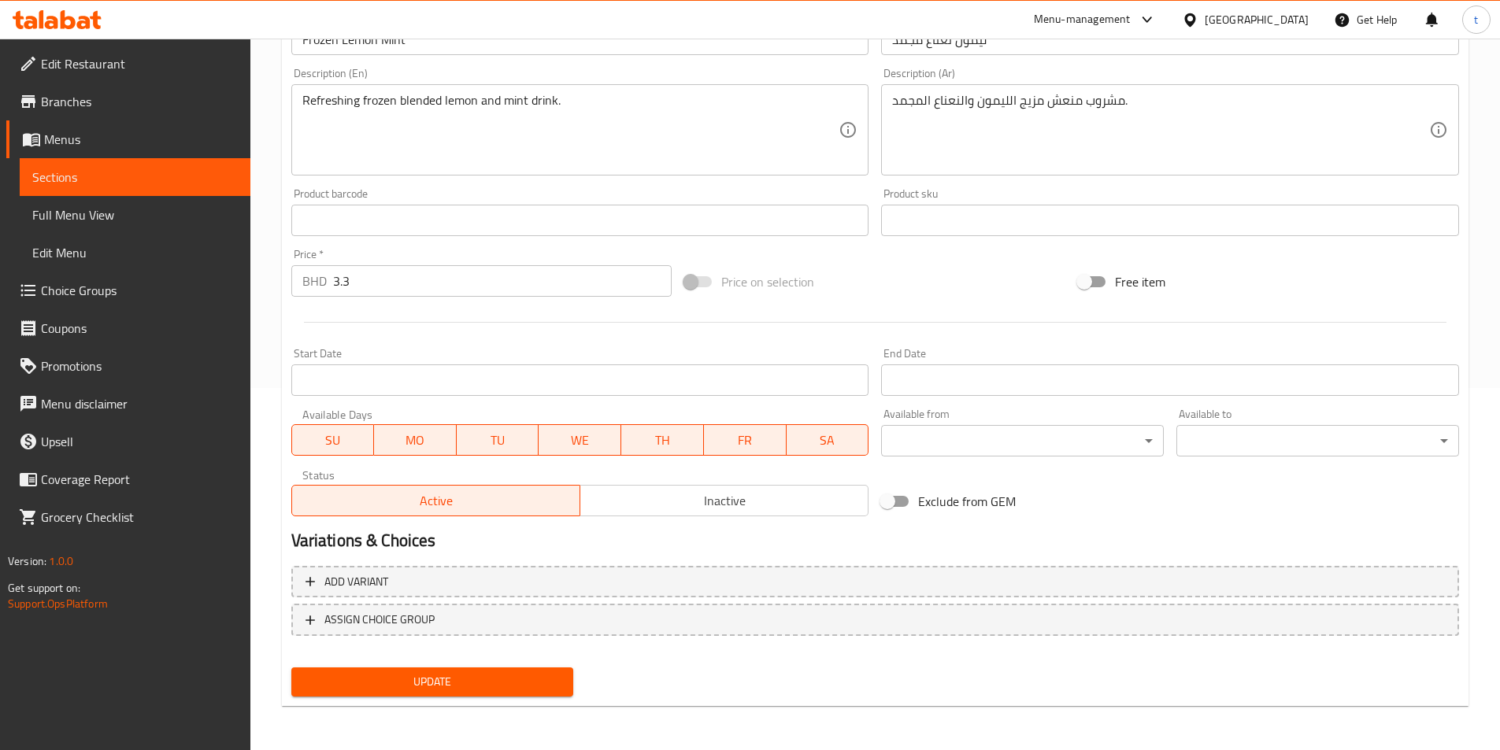
click at [447, 663] on div "Update" at bounding box center [432, 682] width 295 height 42
click at [435, 672] on button "Update" at bounding box center [432, 682] width 283 height 29
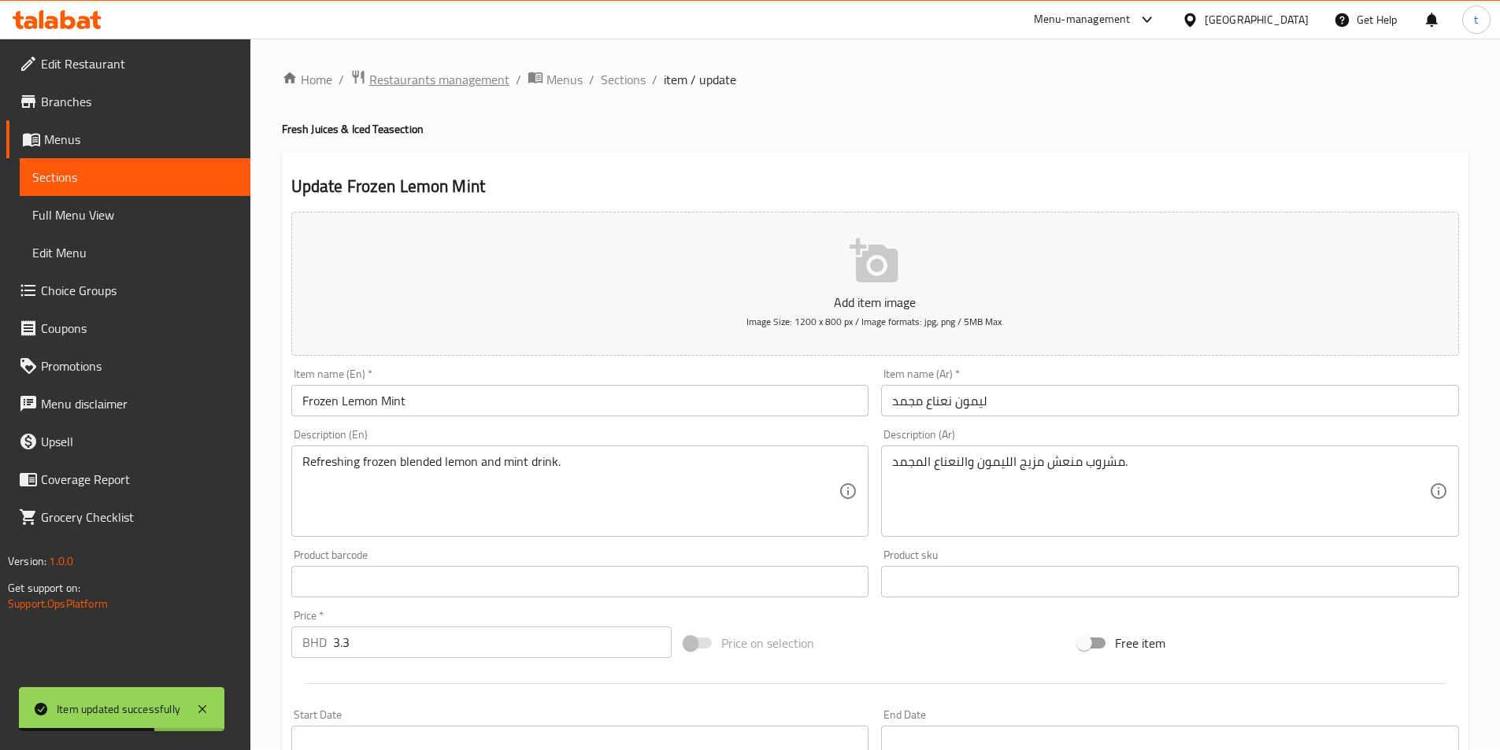
scroll to position [0, 0]
click at [609, 90] on span "Sections" at bounding box center [623, 80] width 45 height 19
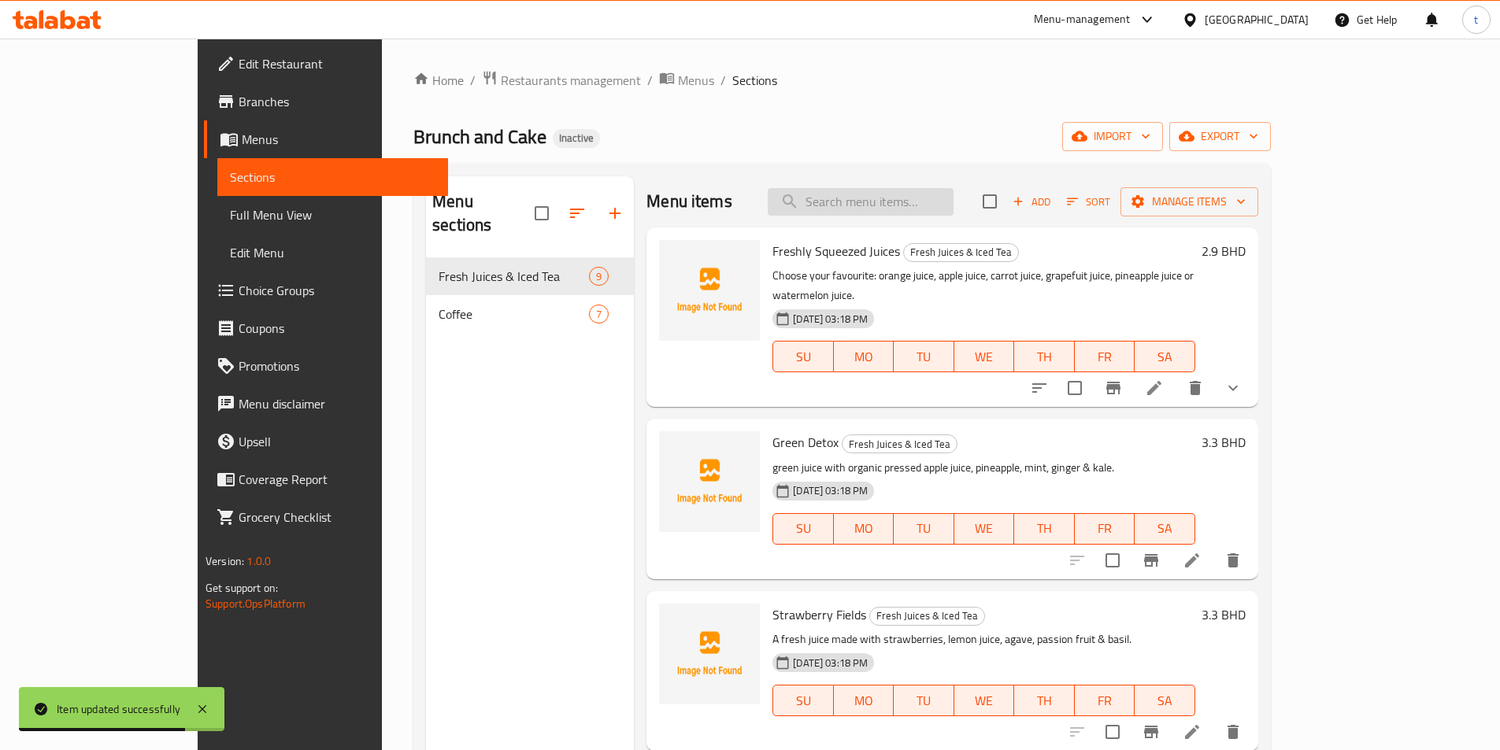
click at [906, 207] on input "search" at bounding box center [861, 202] width 186 height 28
paste input "Americano"
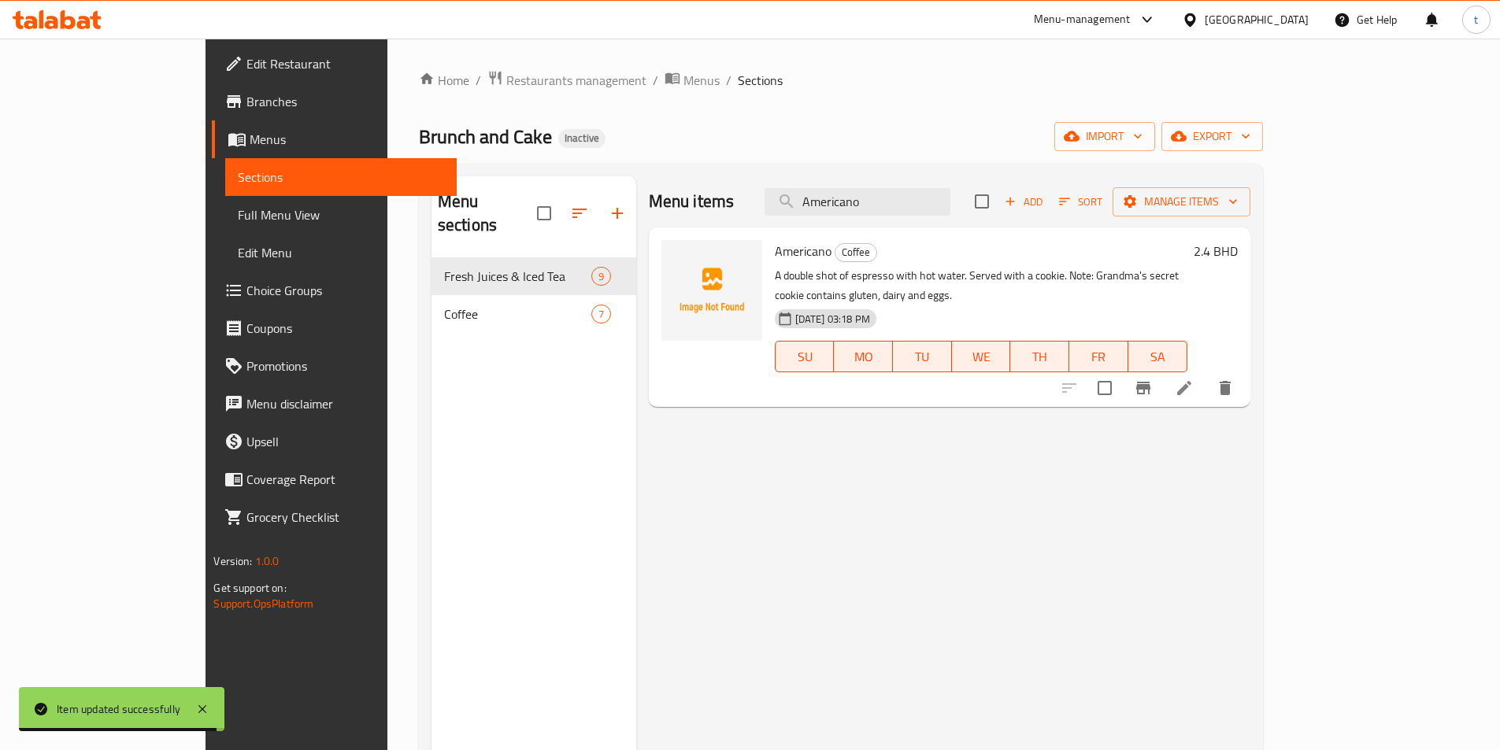
type input "Americano"
click at [1244, 386] on div at bounding box center [1147, 388] width 194 height 38
click at [1194, 379] on icon at bounding box center [1184, 388] width 19 height 19
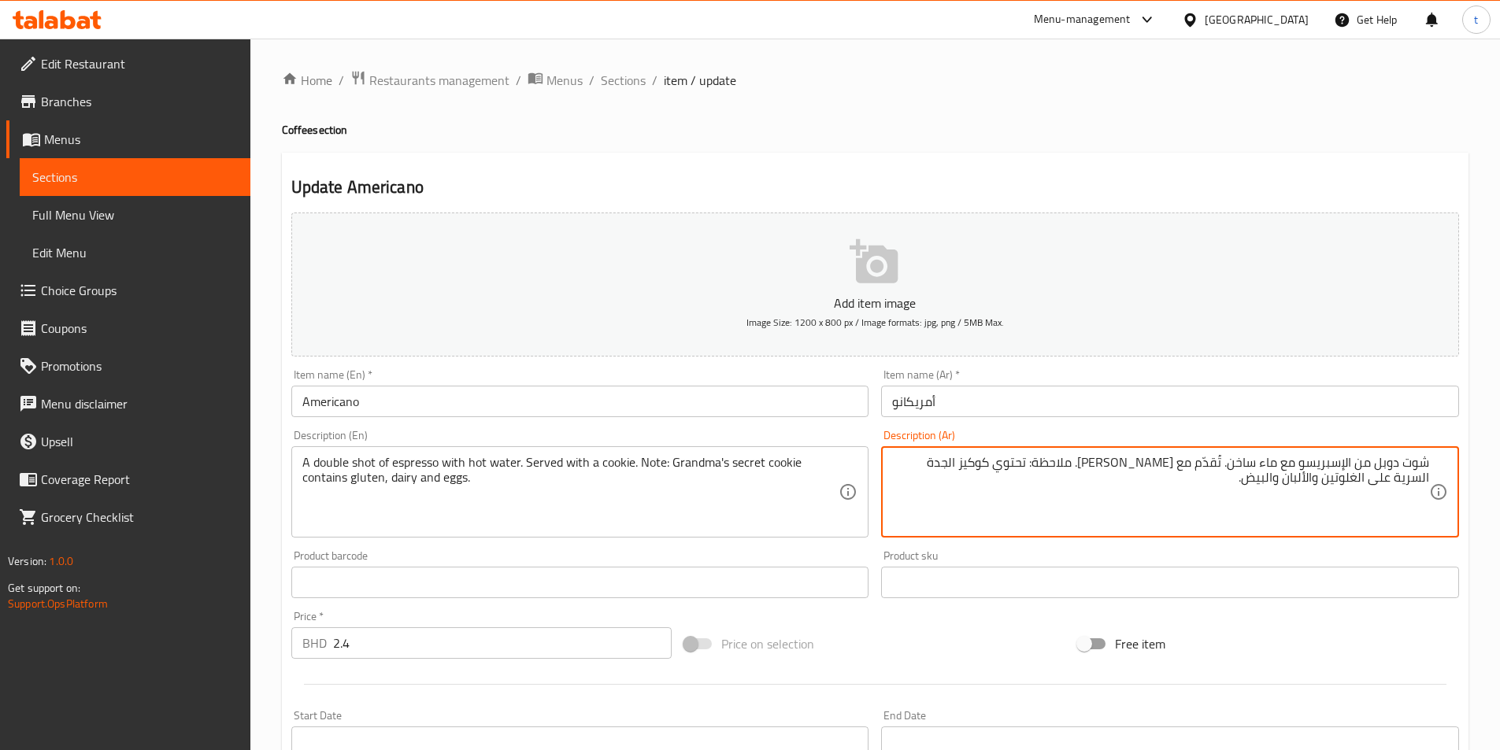
type textarea "شوت دوبل من الإسبريسو مع ماء ساخن. تُقدّم مع [PERSON_NAME]. ملاحظة: تحتوي كوكيز…"
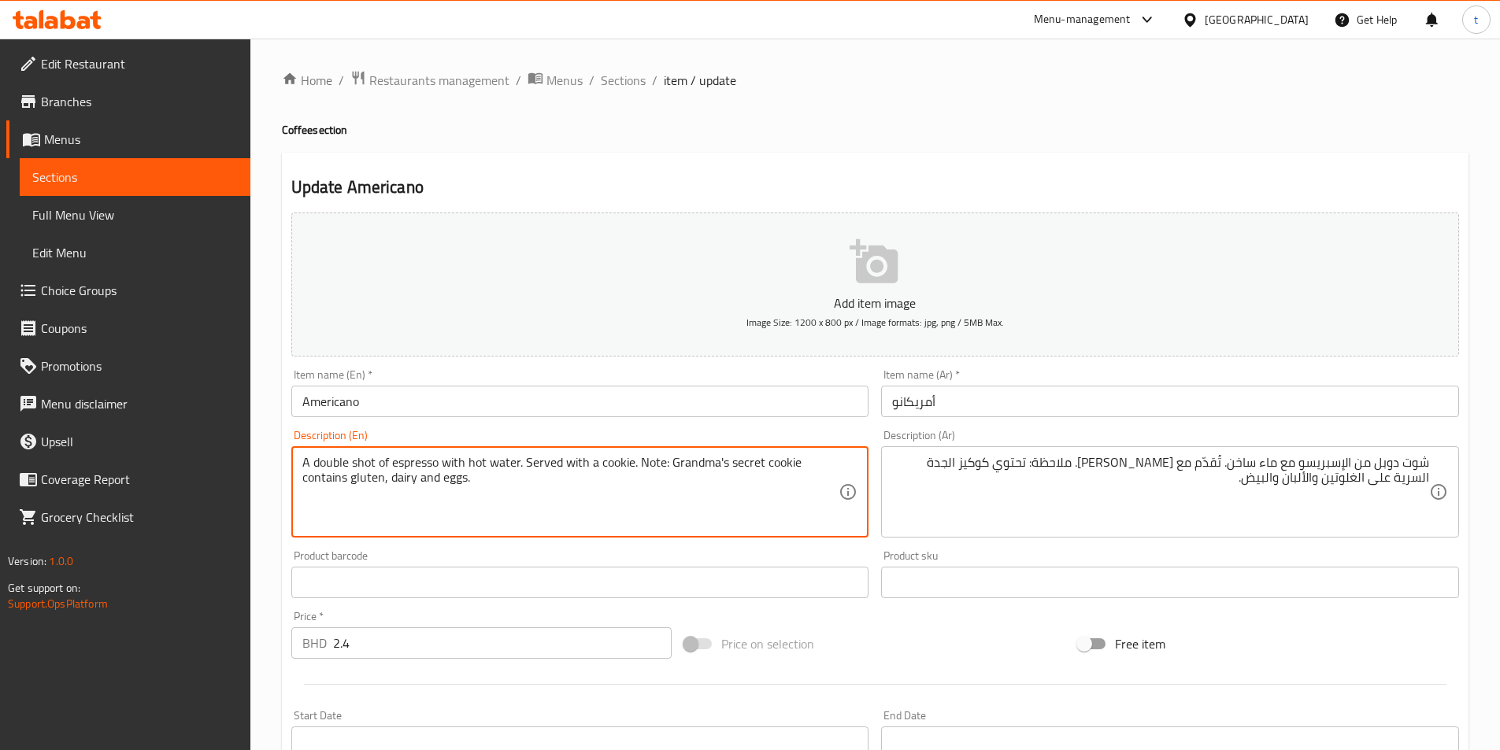
drag, startPoint x: 669, startPoint y: 461, endPoint x: 799, endPoint y: 469, distance: 131.0
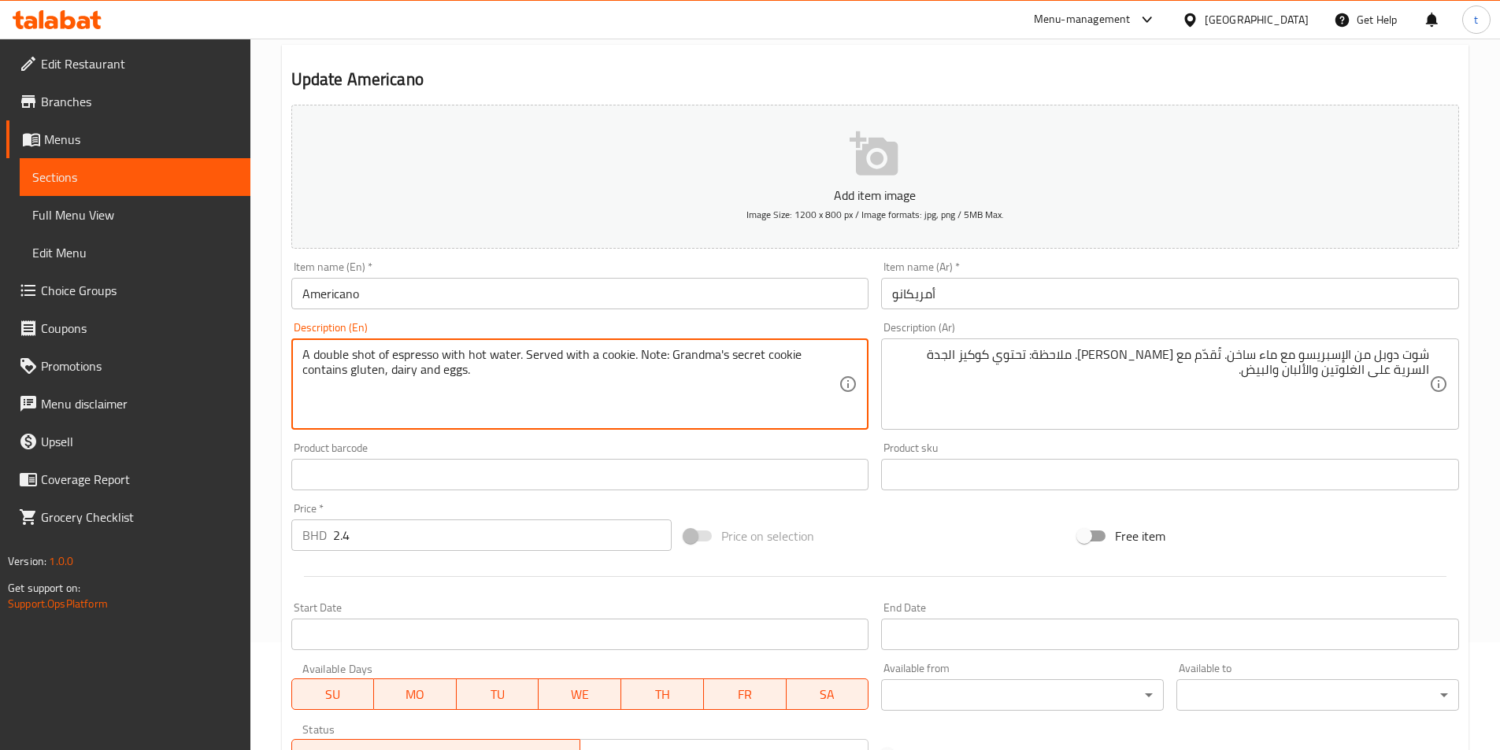
scroll to position [362, 0]
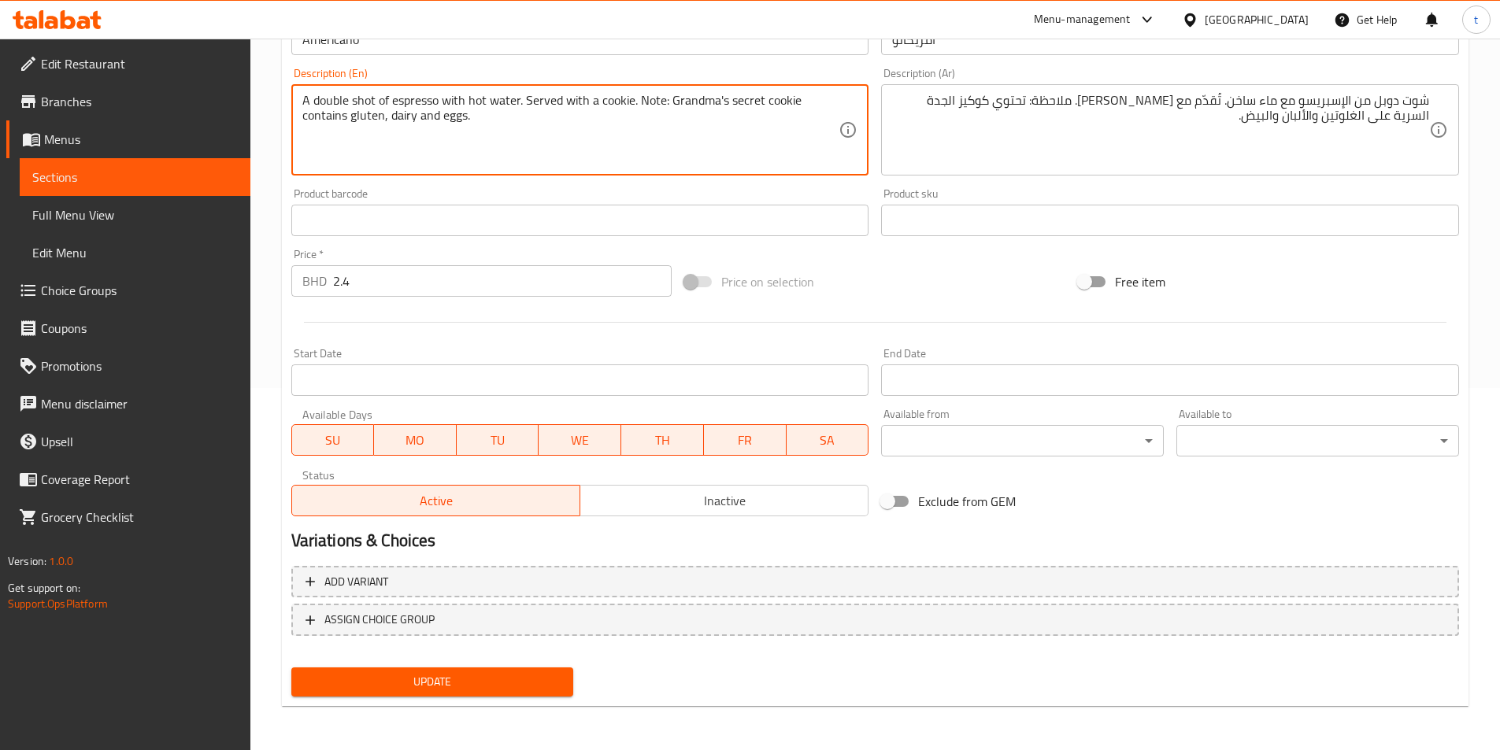
click at [417, 684] on span "Update" at bounding box center [433, 682] width 258 height 20
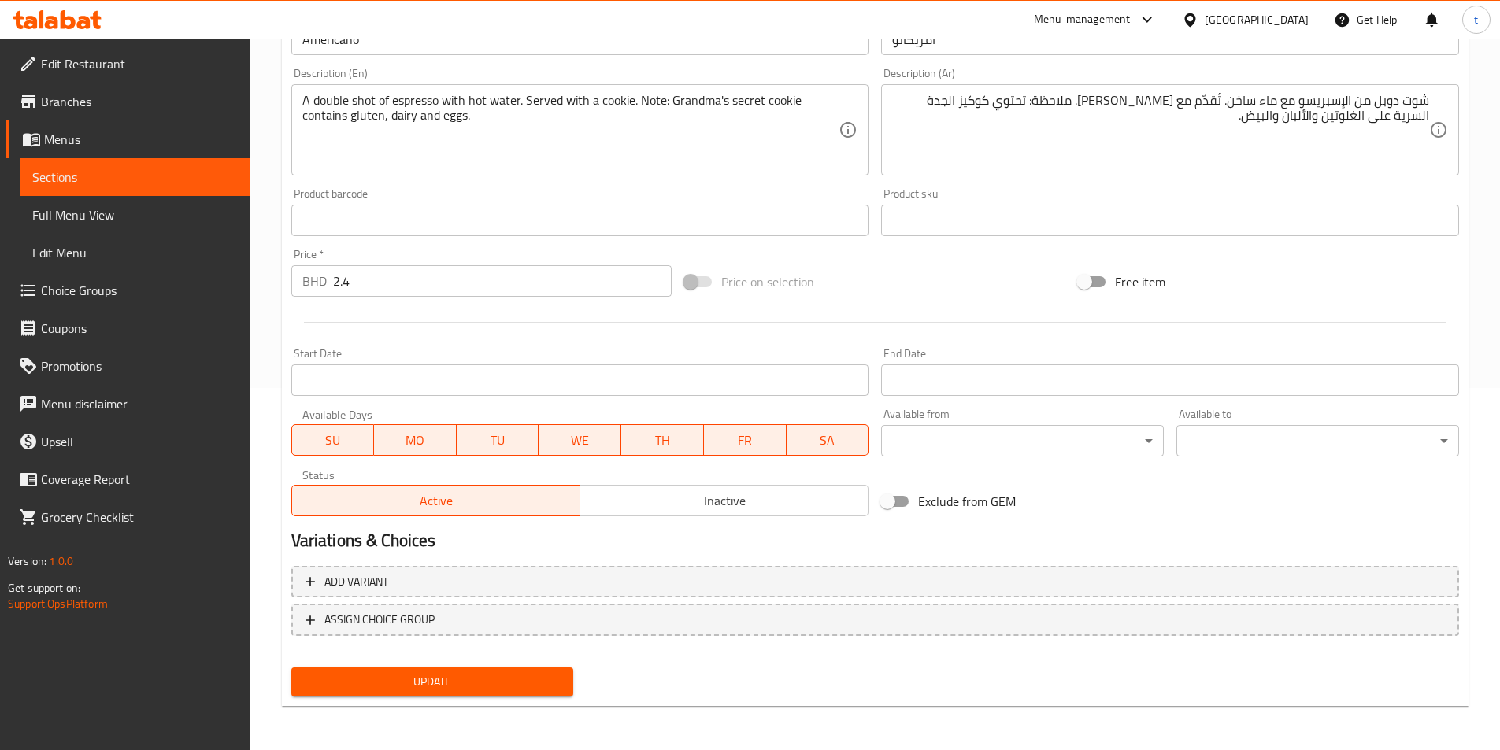
click at [484, 684] on span "Update" at bounding box center [433, 682] width 258 height 20
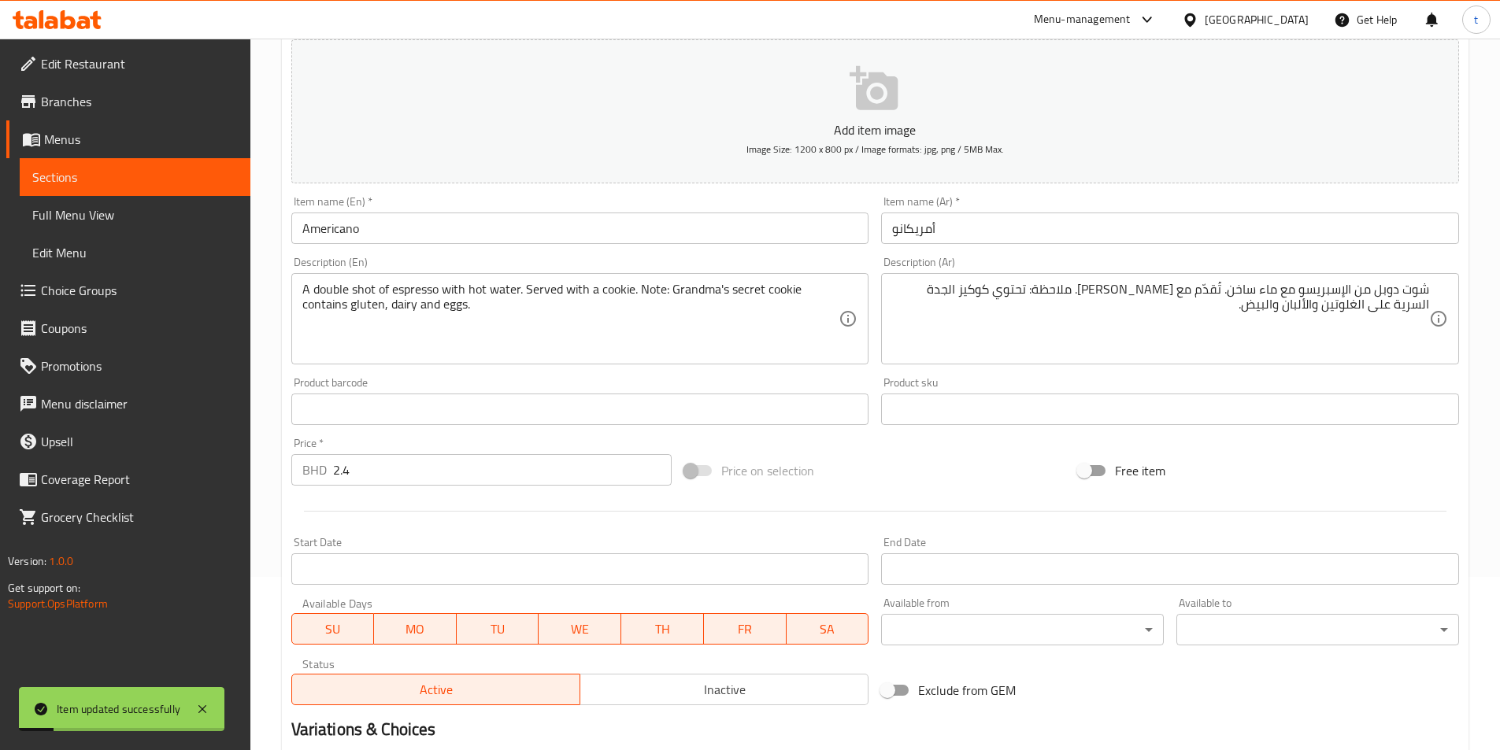
scroll to position [0, 0]
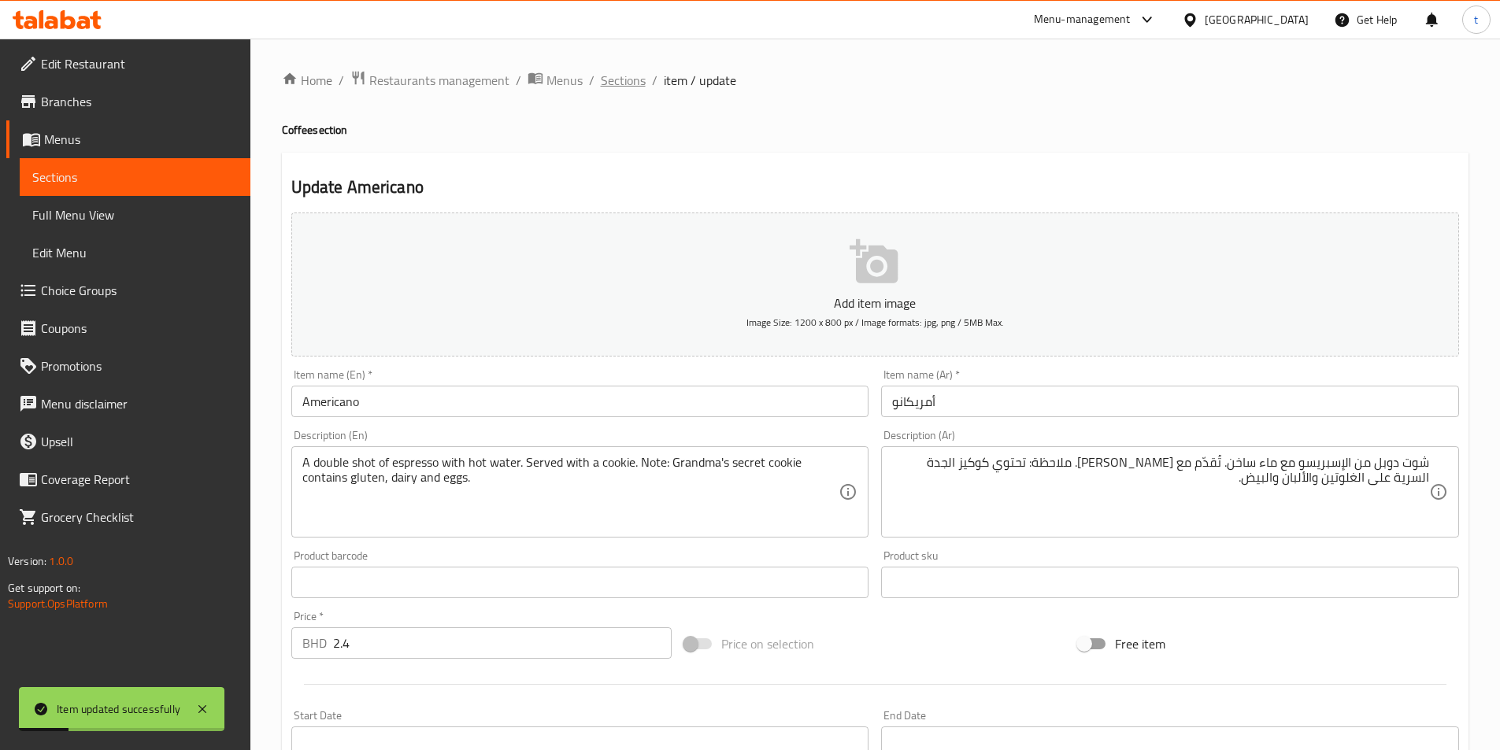
click at [603, 77] on span "Sections" at bounding box center [623, 80] width 45 height 19
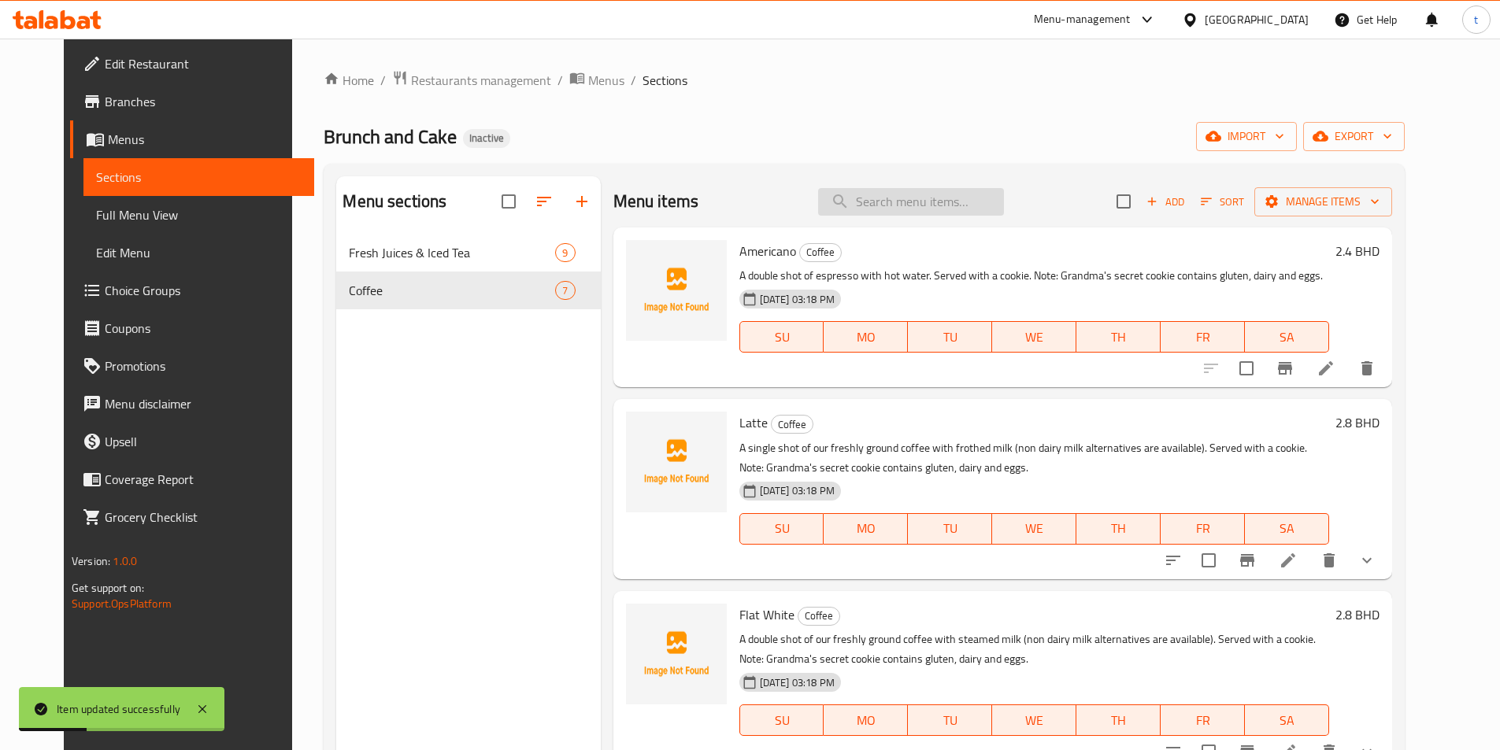
click at [934, 205] on input "search" at bounding box center [911, 202] width 186 height 28
paste input "Flat White"
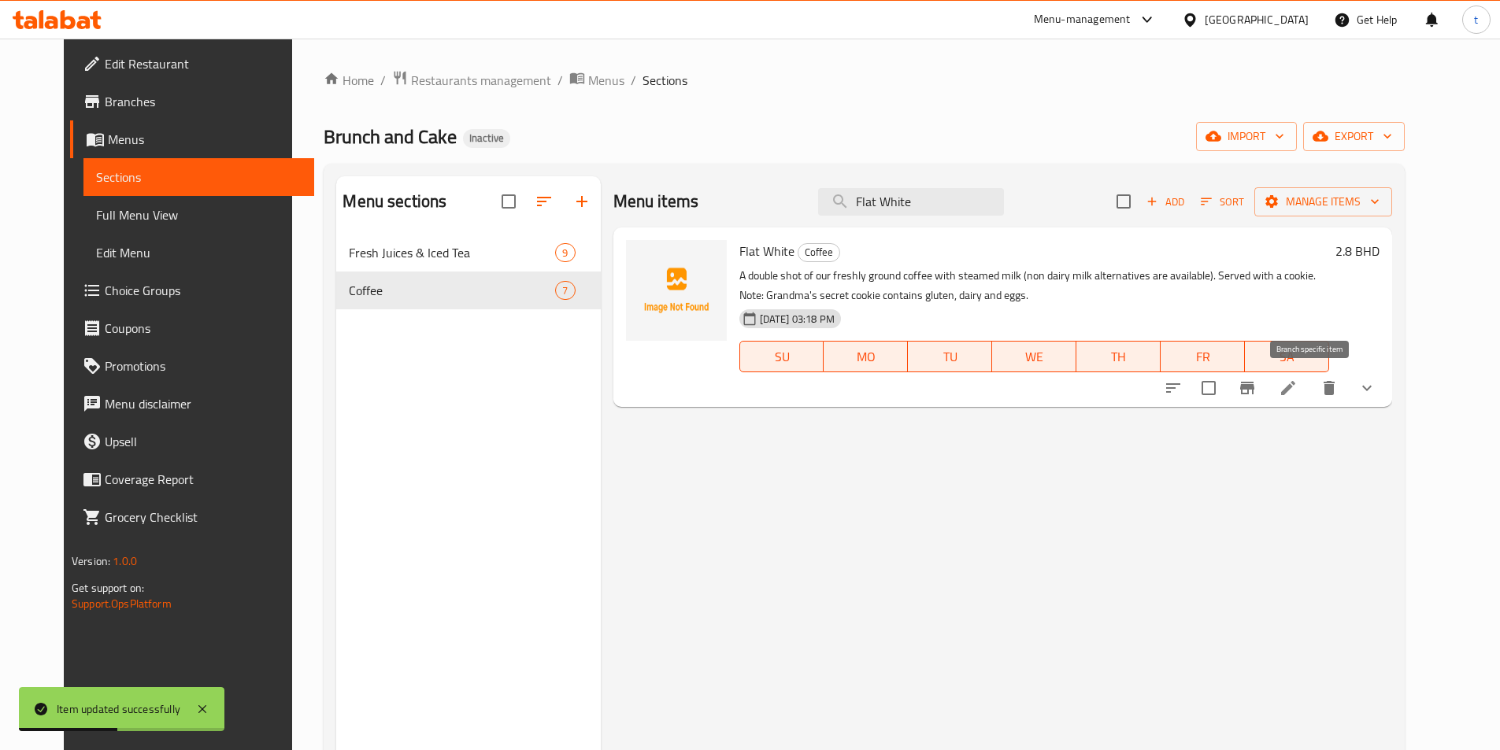
type input "Flat White"
click at [1298, 390] on icon at bounding box center [1288, 388] width 19 height 19
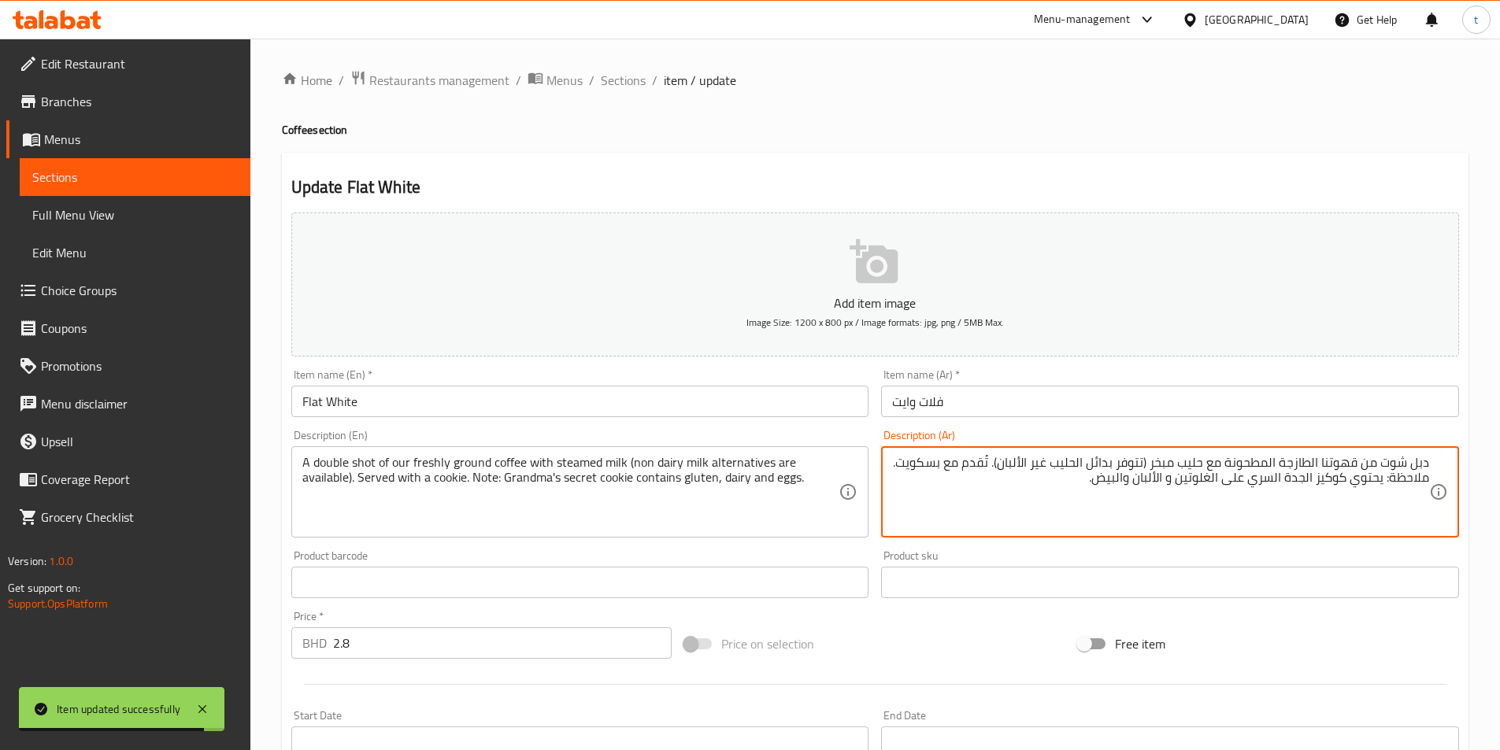
click at [919, 467] on textarea "دبل شوت من قهوتنا الطازجة المطحونة مع حليب مبخر (تتوفر بدائل الحليب غير الألبان…" at bounding box center [1160, 492] width 537 height 75
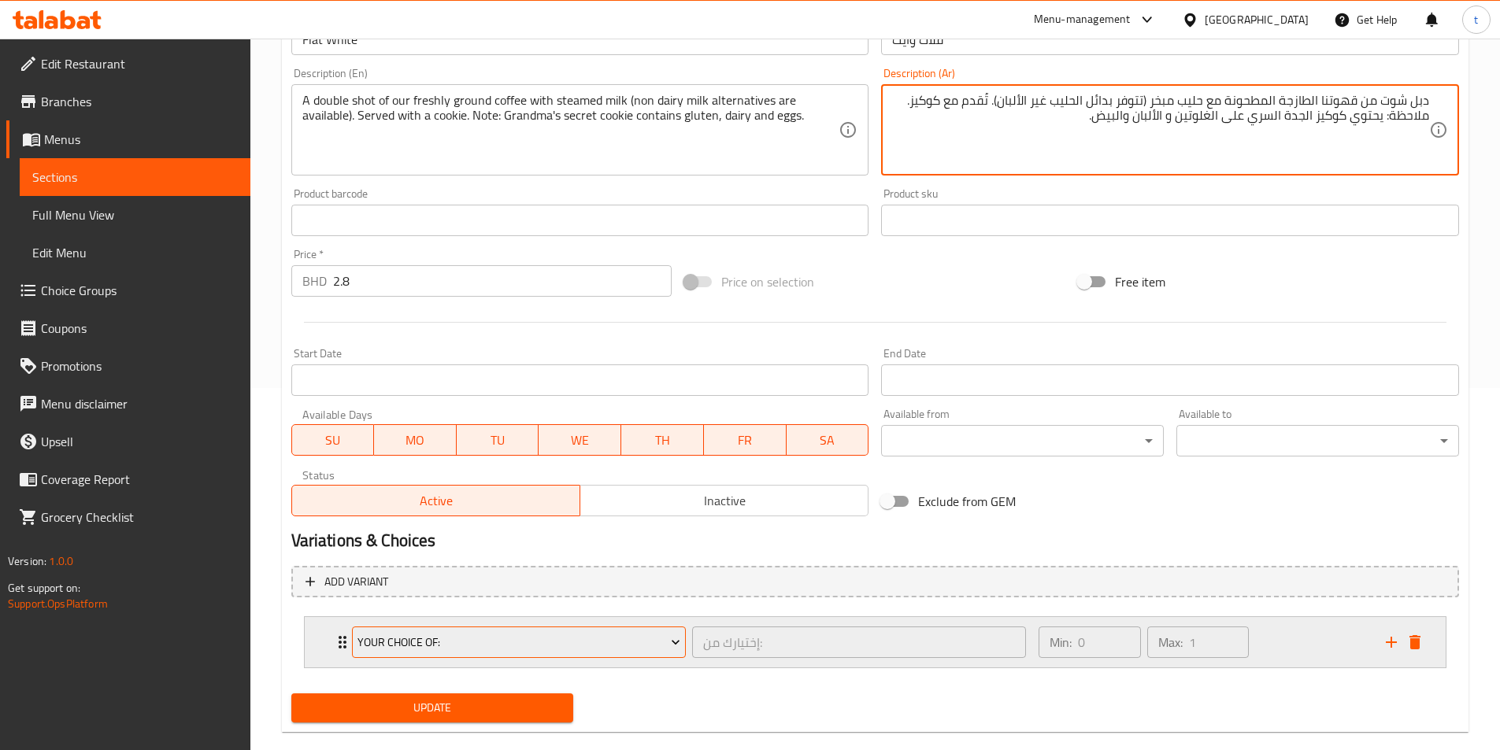
scroll to position [388, 0]
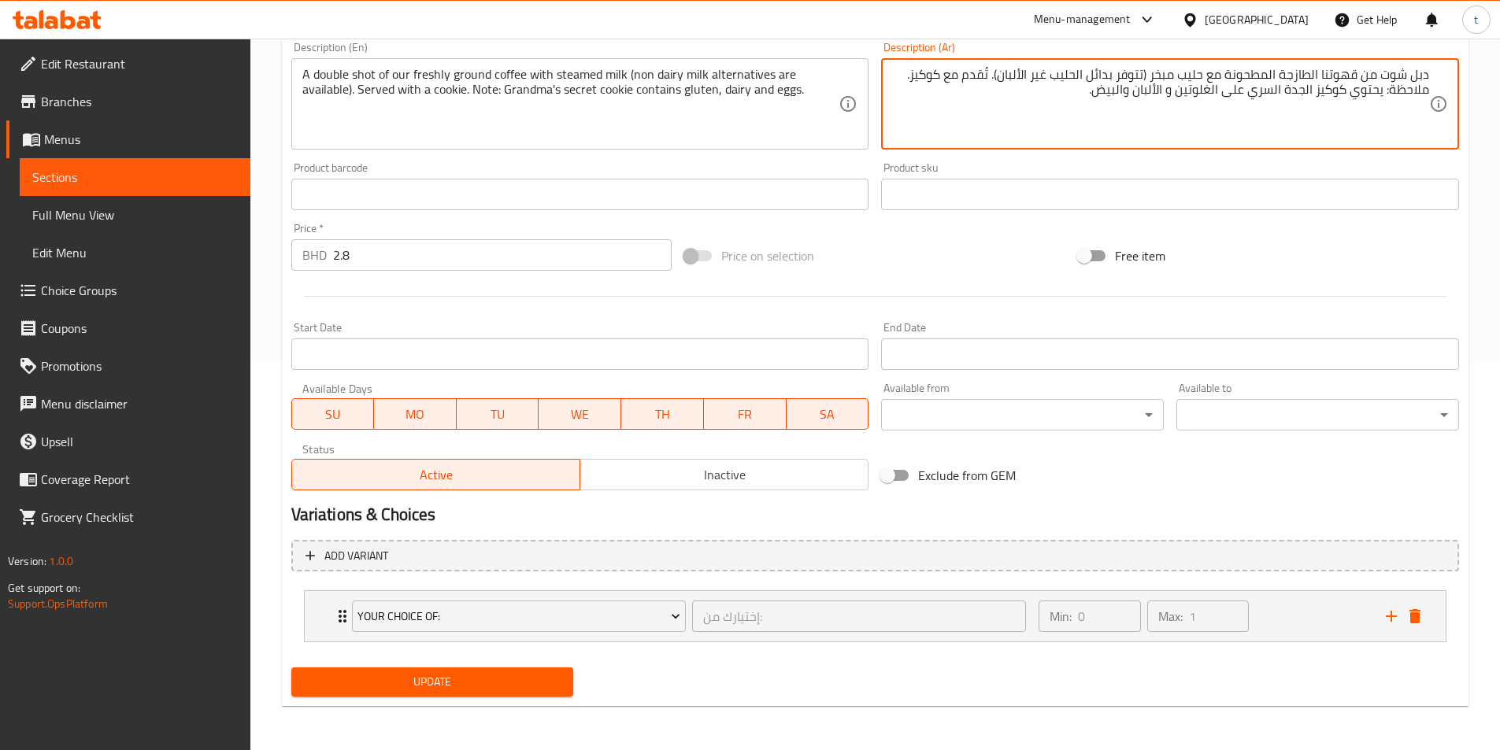
type textarea "دبل شوت من قهوتنا الطازجة المطحونة مع حليب مبخر (تتوفر بدائل الحليب غير الألبان…"
click at [502, 691] on span "Update" at bounding box center [433, 682] width 258 height 20
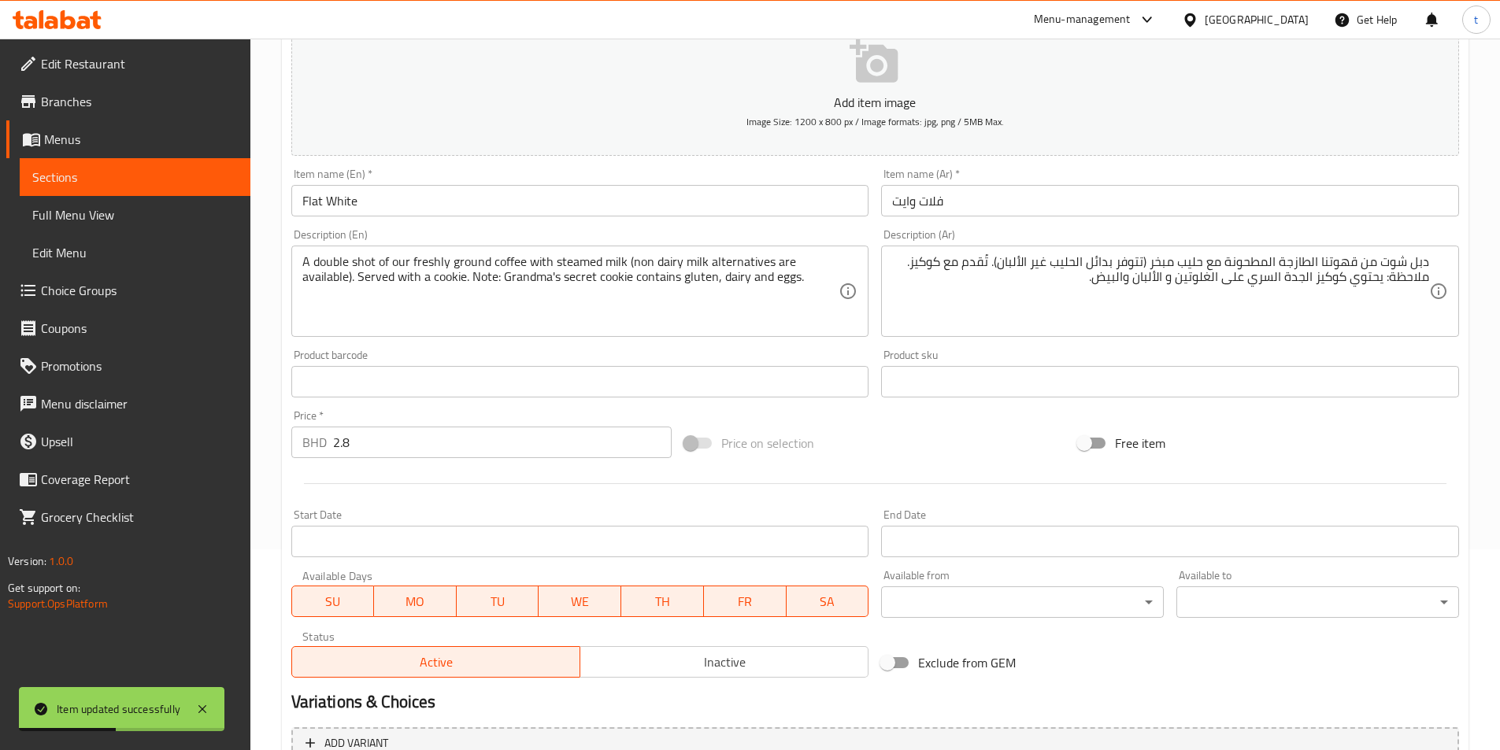
scroll to position [0, 0]
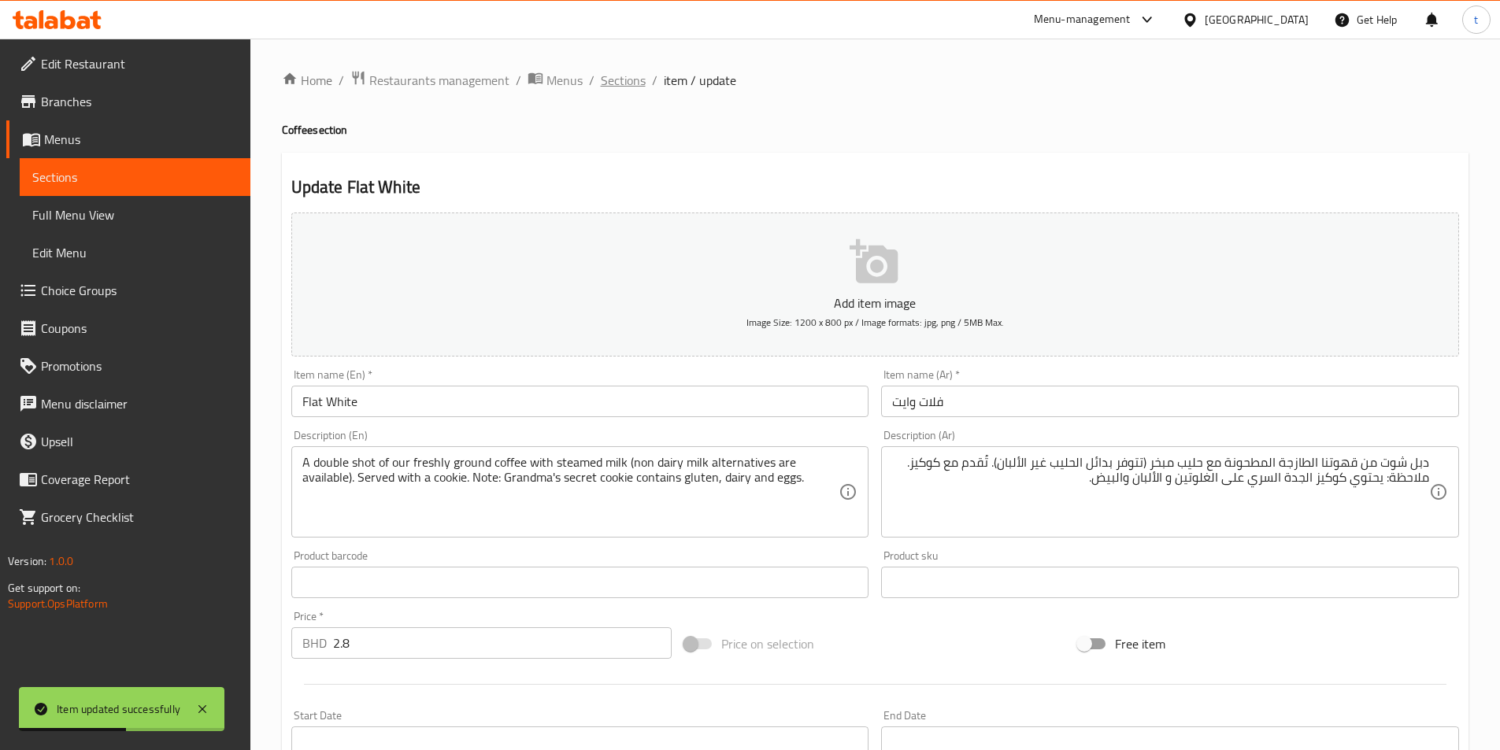
click at [630, 84] on span "Sections" at bounding box center [623, 80] width 45 height 19
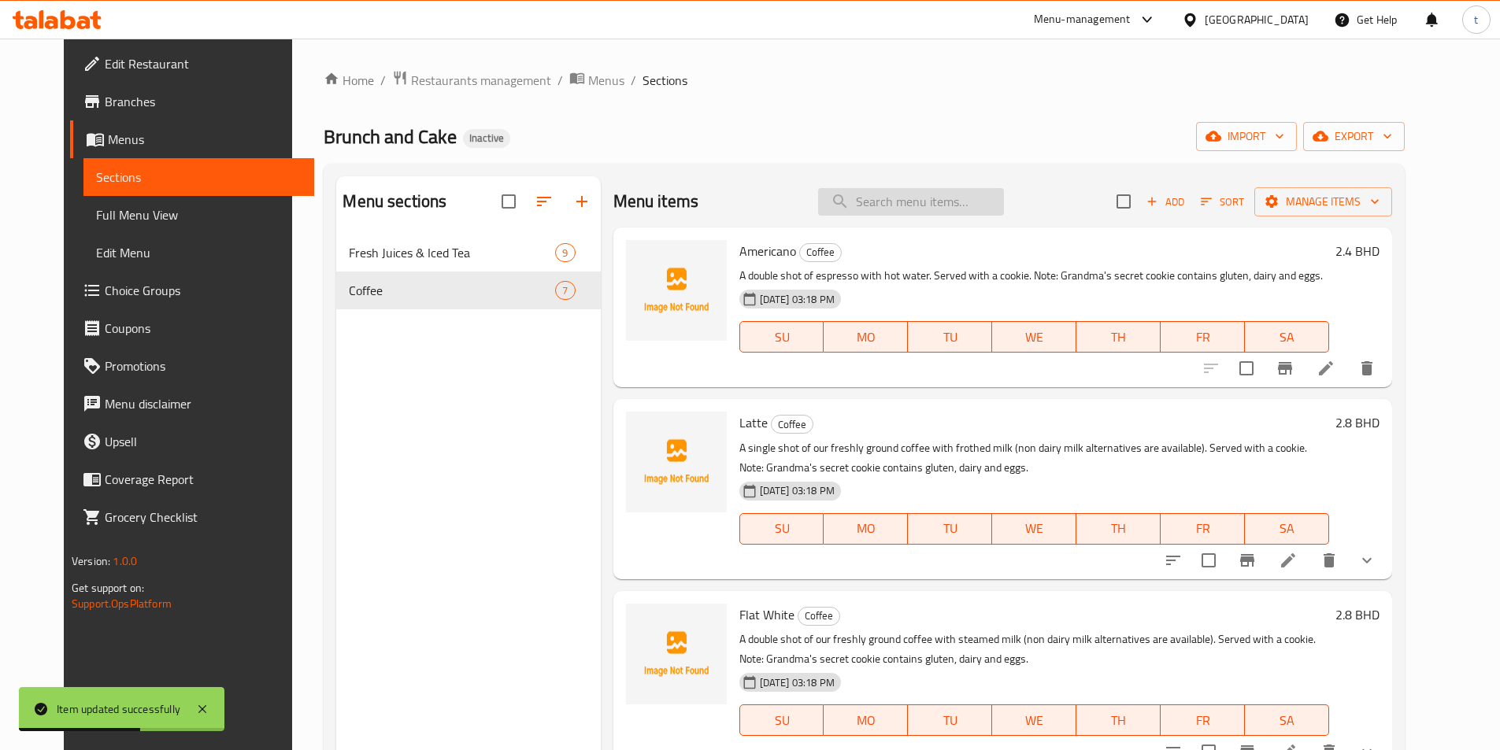
drag, startPoint x: 953, startPoint y: 199, endPoint x: 945, endPoint y: 202, distance: 8.5
click at [953, 199] on input "search" at bounding box center [911, 202] width 186 height 28
paste input "Caramel Latte"
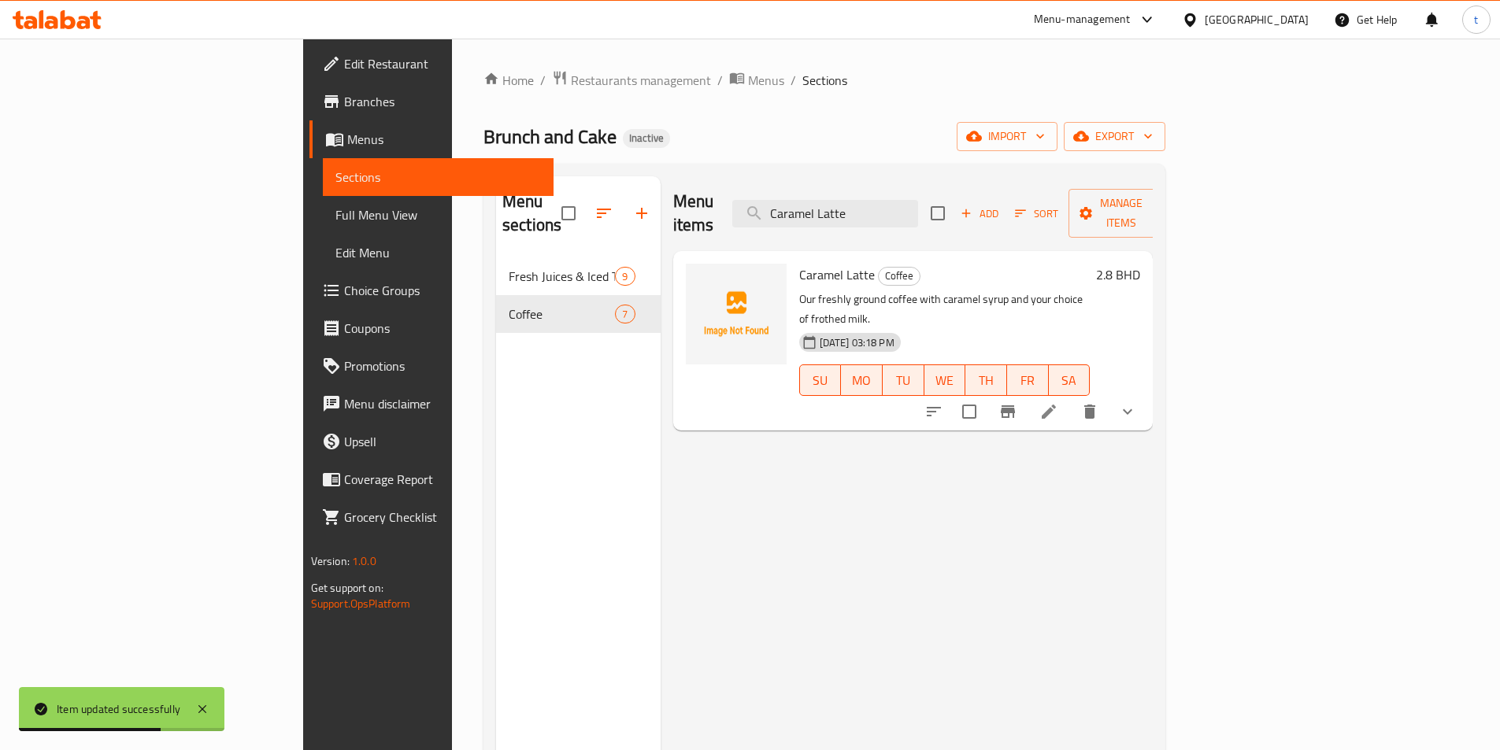
type input "Caramel Latte"
click at [1056, 405] on icon at bounding box center [1049, 412] width 14 height 14
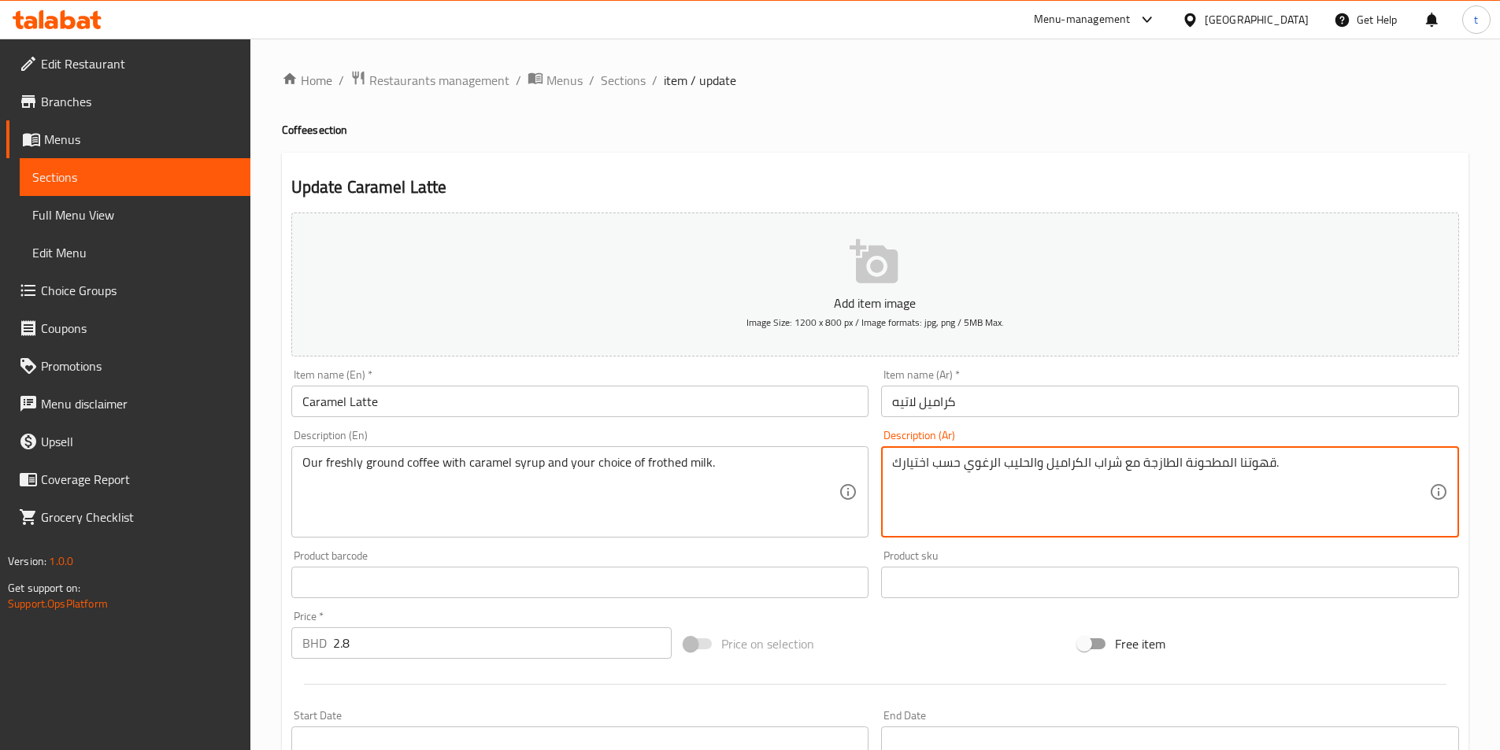
drag, startPoint x: 962, startPoint y: 465, endPoint x: 850, endPoint y: 466, distance: 111.8
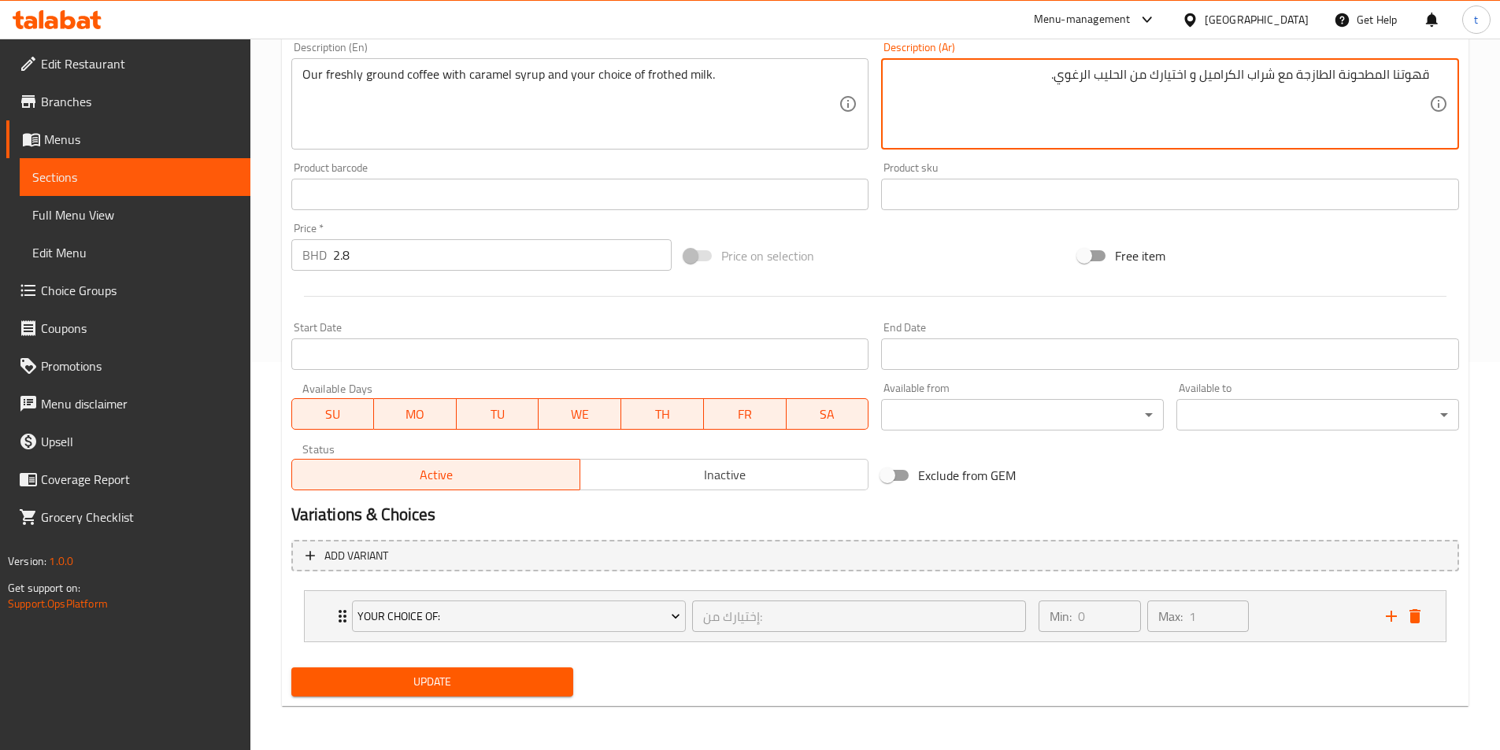
type textarea "قهوتنا المطحونة الطازجة مع شراب الكراميل و اختيارك من الحليب الرغوي."
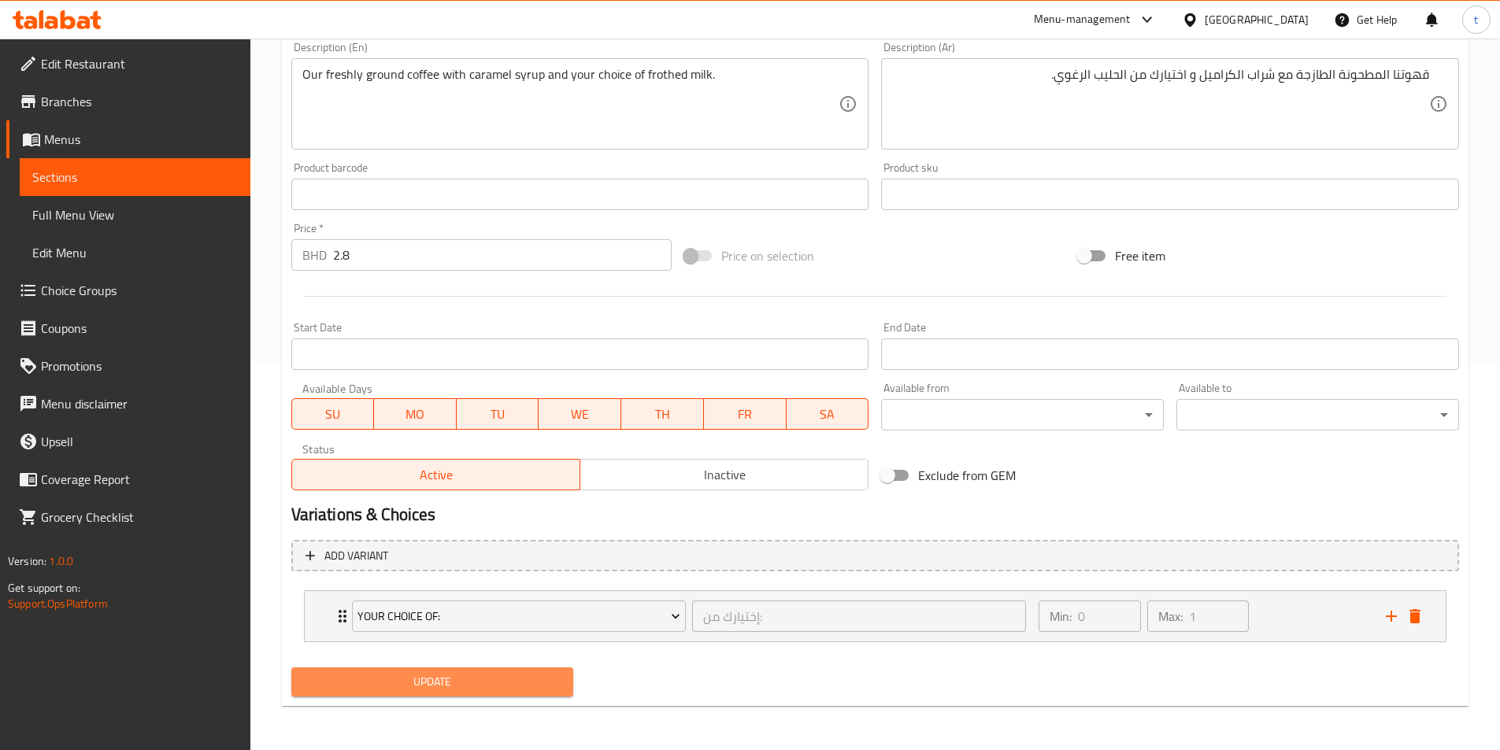
click at [526, 672] on button "Update" at bounding box center [432, 682] width 283 height 29
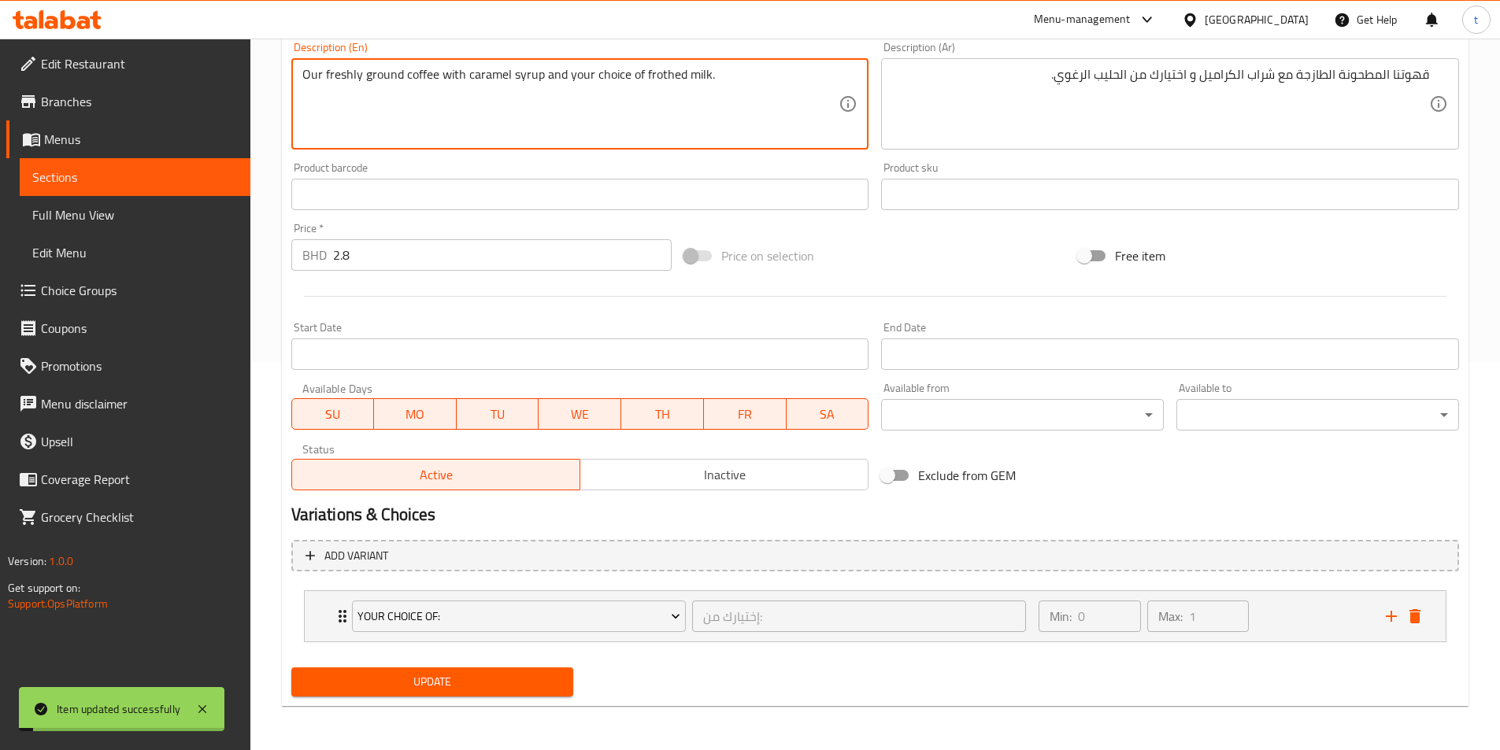
click at [670, 73] on textarea "Our freshly ground coffee with caramel syrup and your choice of frothed milk." at bounding box center [570, 104] width 537 height 75
click at [91, 287] on span "Choice Groups" at bounding box center [139, 290] width 197 height 19
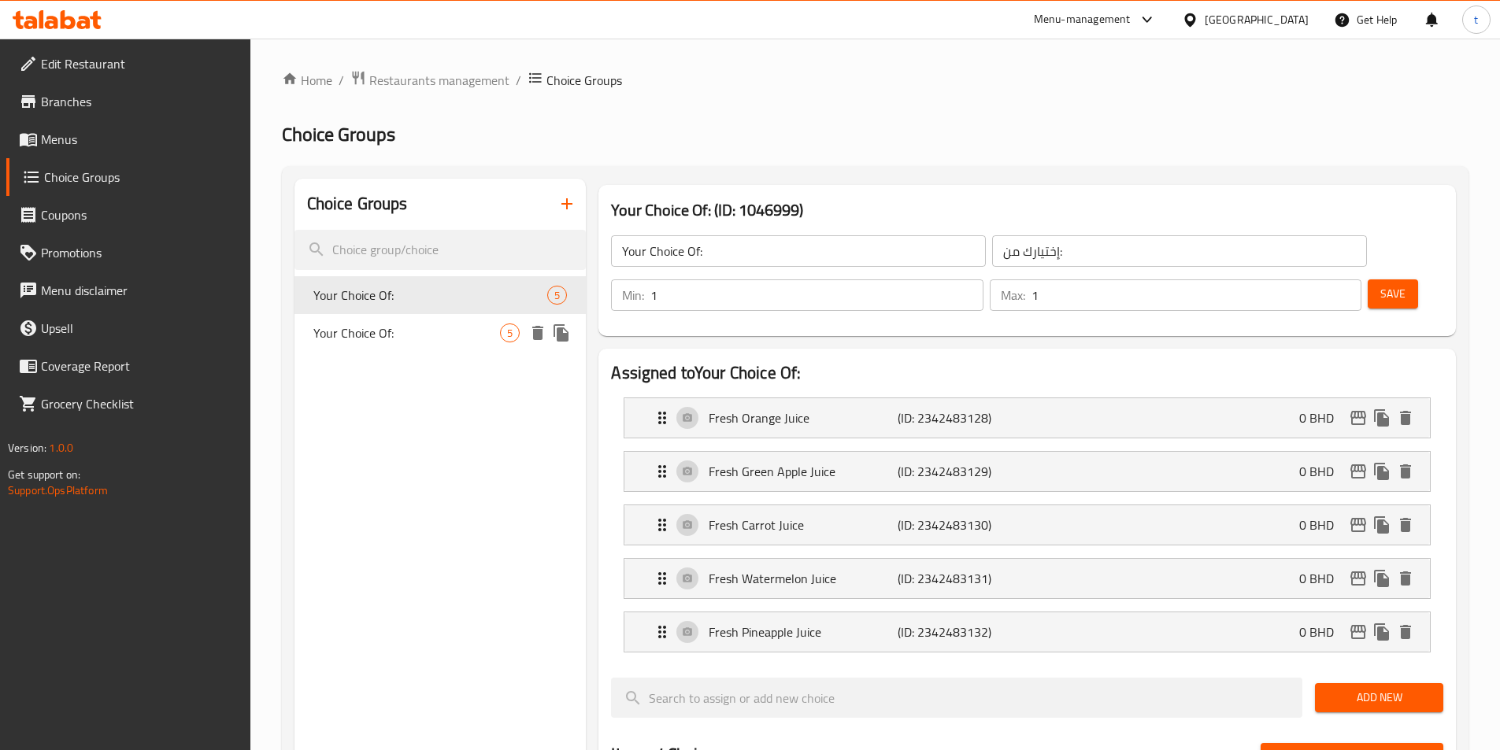
click at [471, 346] on div "Your Choice Of: 5" at bounding box center [441, 333] width 292 height 38
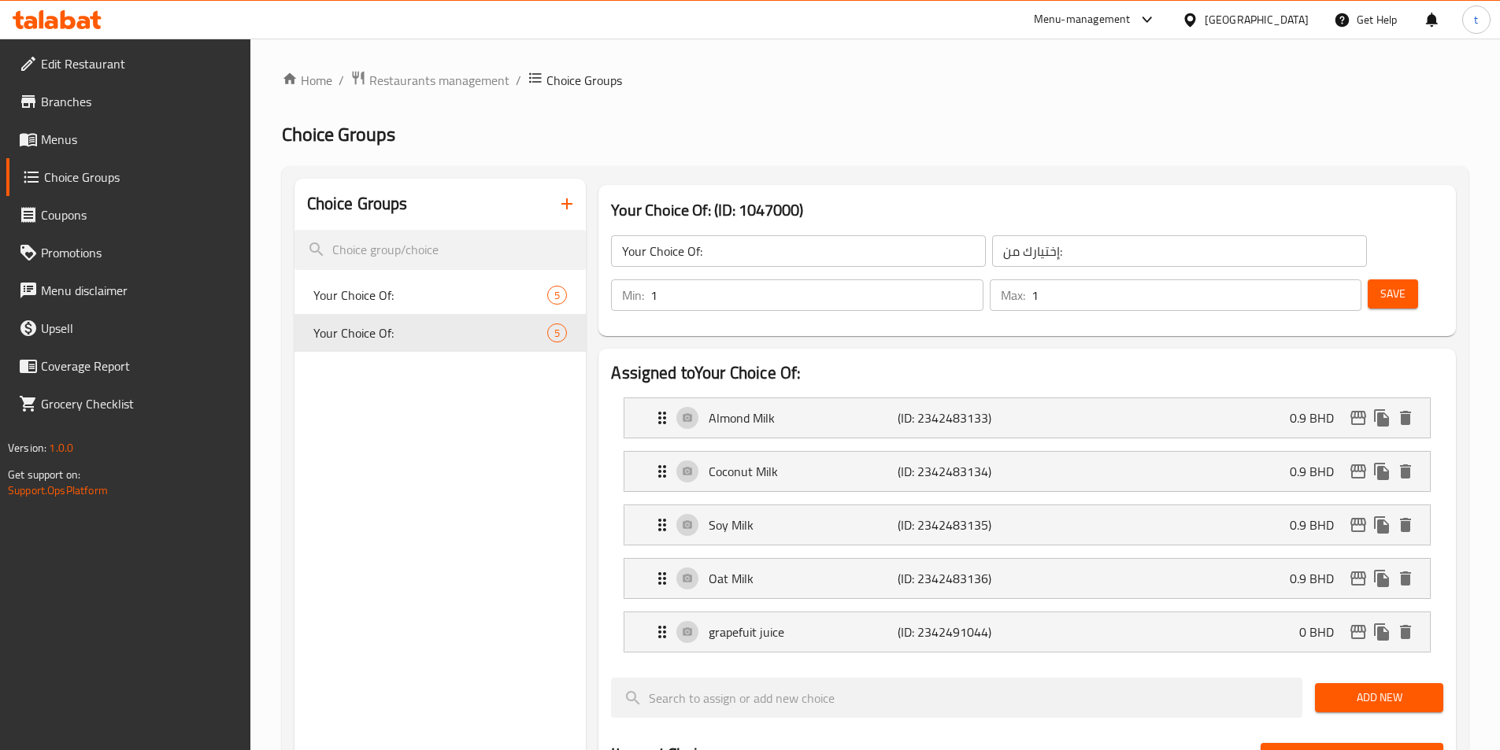
type input "Your Choice Of:"
type input "إختيارك من:"
type input "0"
click at [1405, 625] on icon "delete" at bounding box center [1405, 632] width 11 height 14
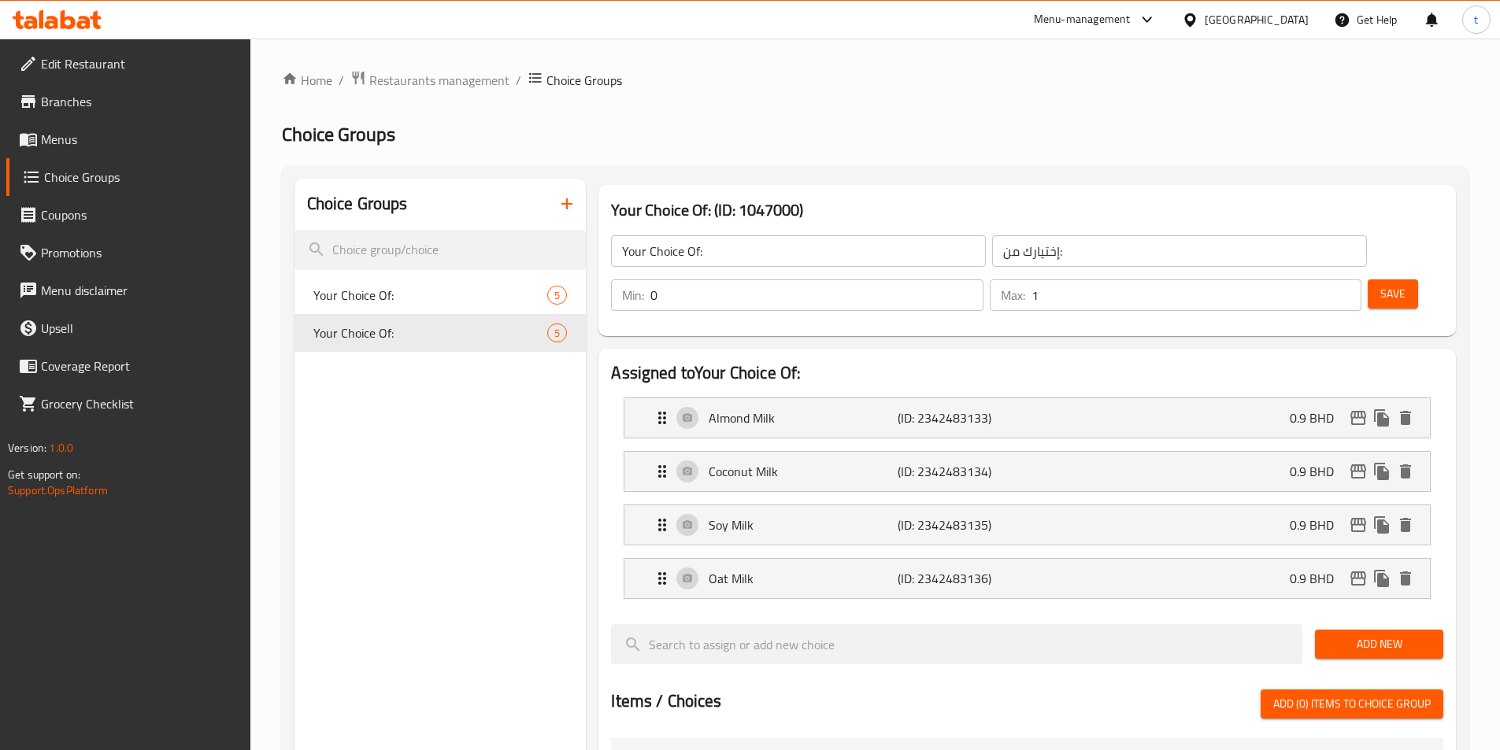
click at [1380, 284] on span "Save" at bounding box center [1392, 294] width 25 height 20
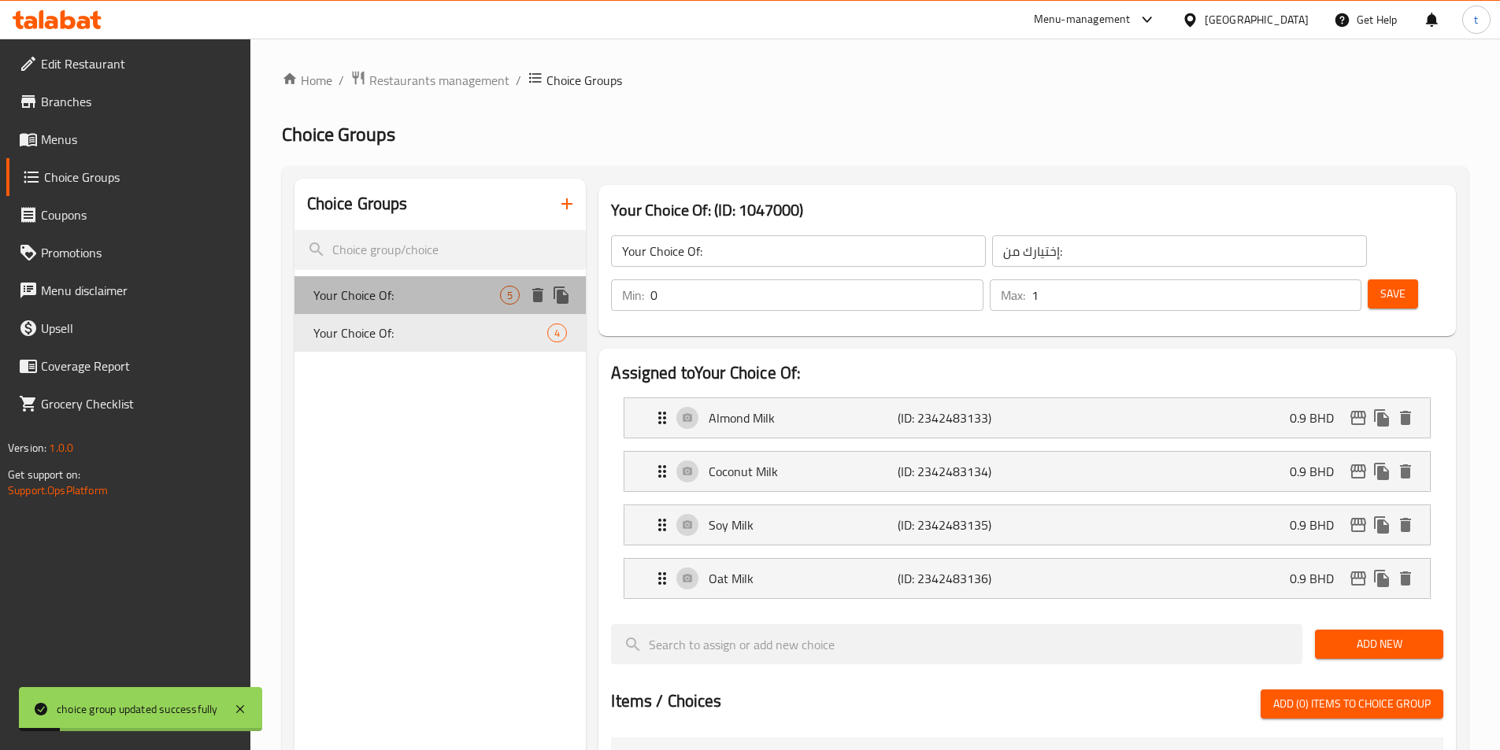
click at [391, 298] on span "Your Choice Of:" at bounding box center [406, 295] width 187 height 19
type input "Your Choice Of:"
type input "إختيارك من:"
type input "1"
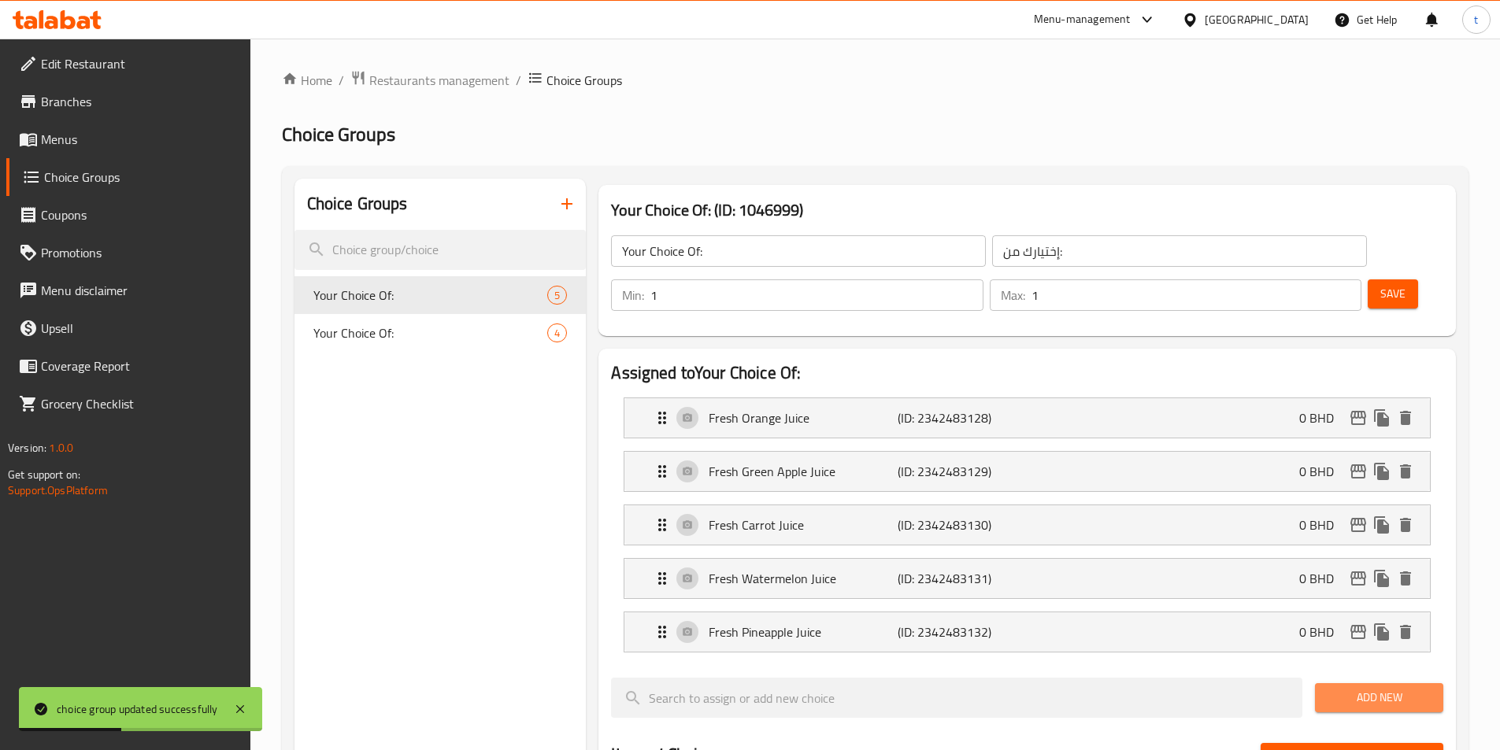
click at [1376, 688] on span "Add New" at bounding box center [1379, 698] width 103 height 20
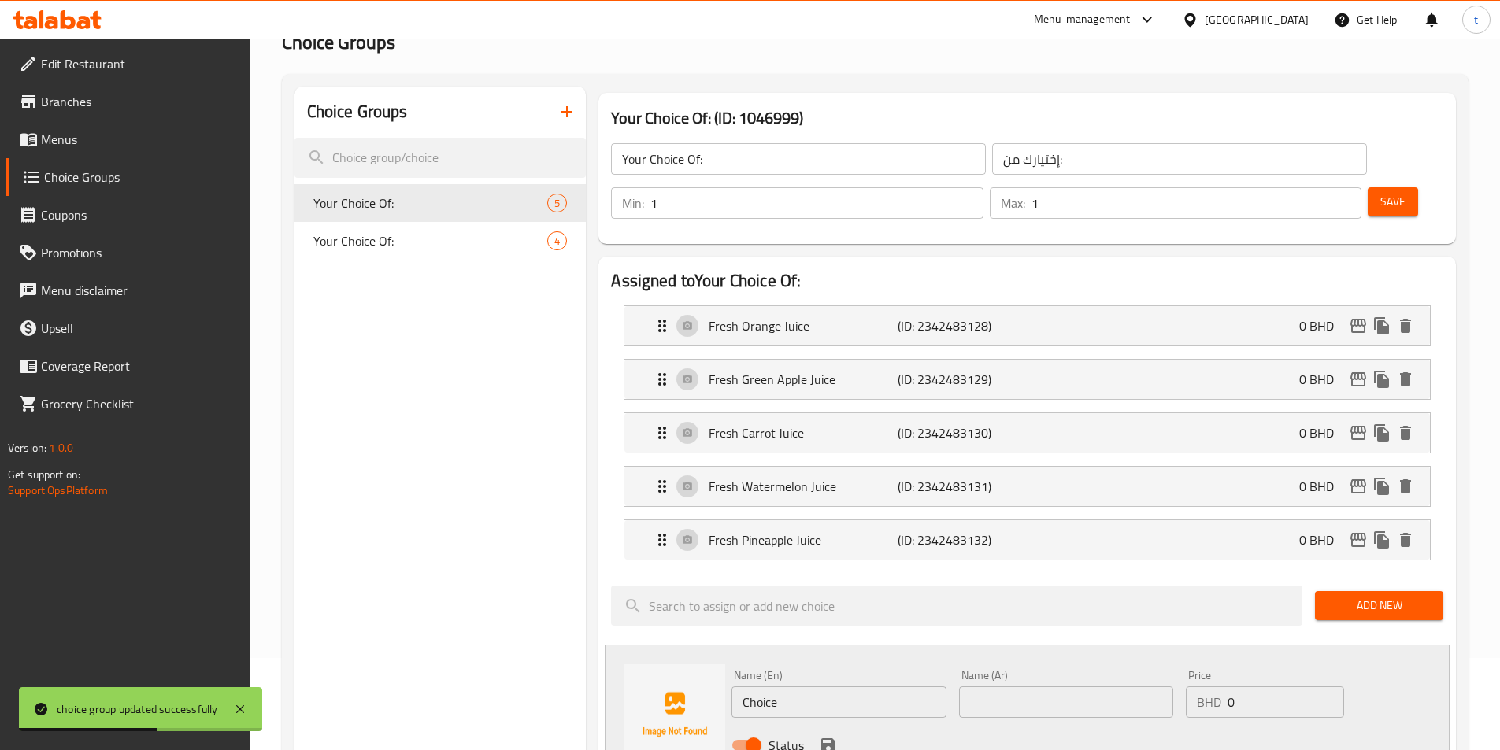
scroll to position [236, 0]
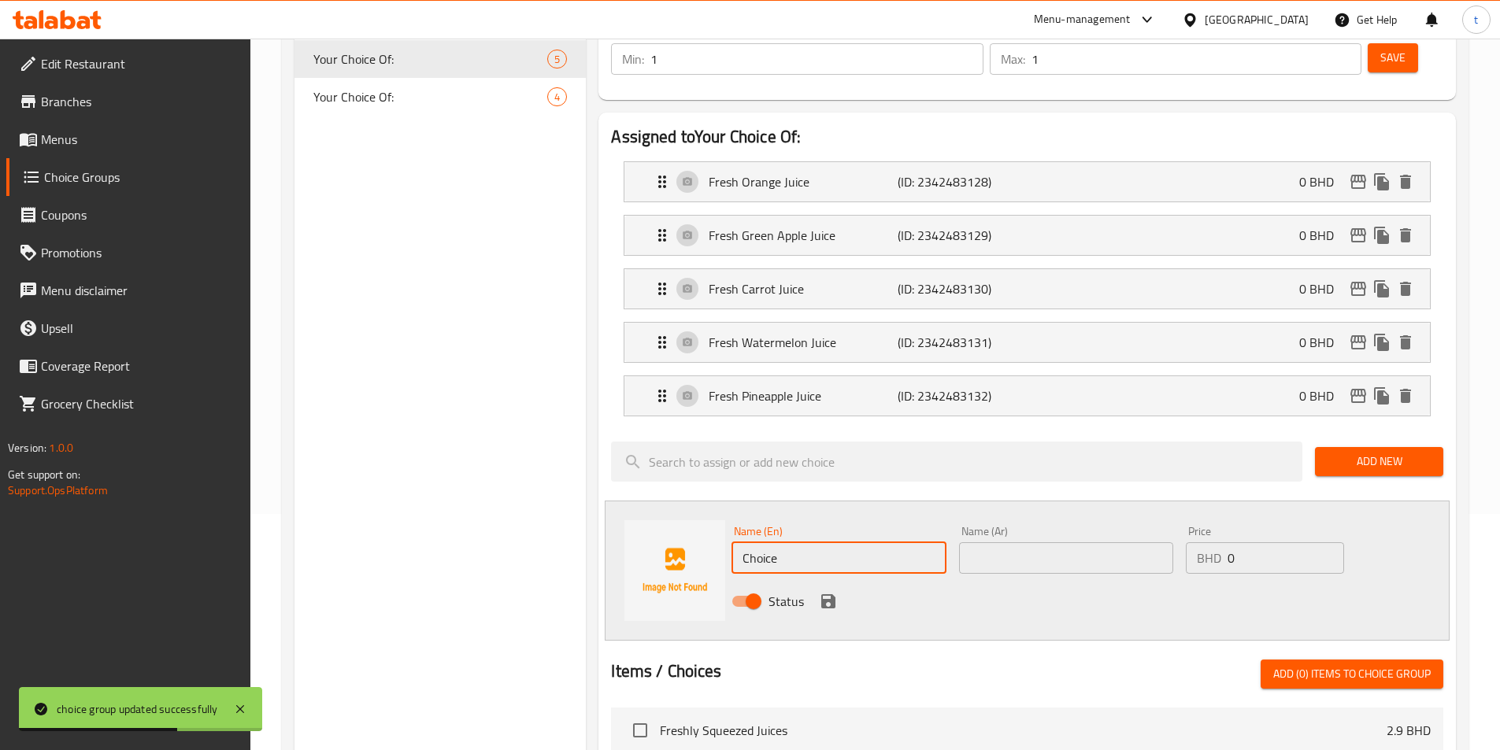
click at [809, 543] on input "Choice" at bounding box center [839, 558] width 214 height 31
click at [866, 543] on input "text" at bounding box center [839, 558] width 214 height 31
paste input "grapefuit juice"
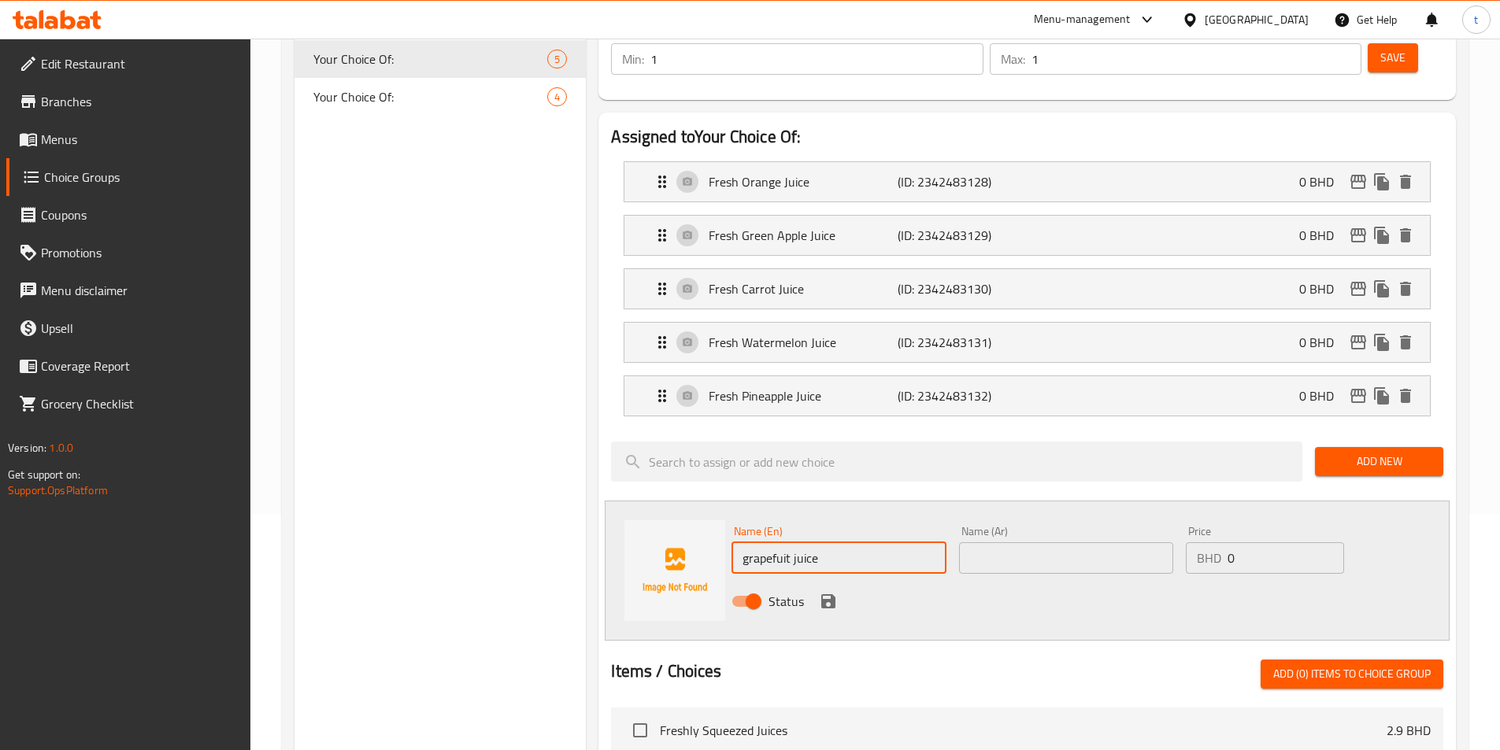
type input "grapefuit juice"
click at [1034, 543] on input "text" at bounding box center [1066, 558] width 214 height 31
type input "عصير جريب فروت"
click at [823, 592] on icon "save" at bounding box center [828, 601] width 19 height 19
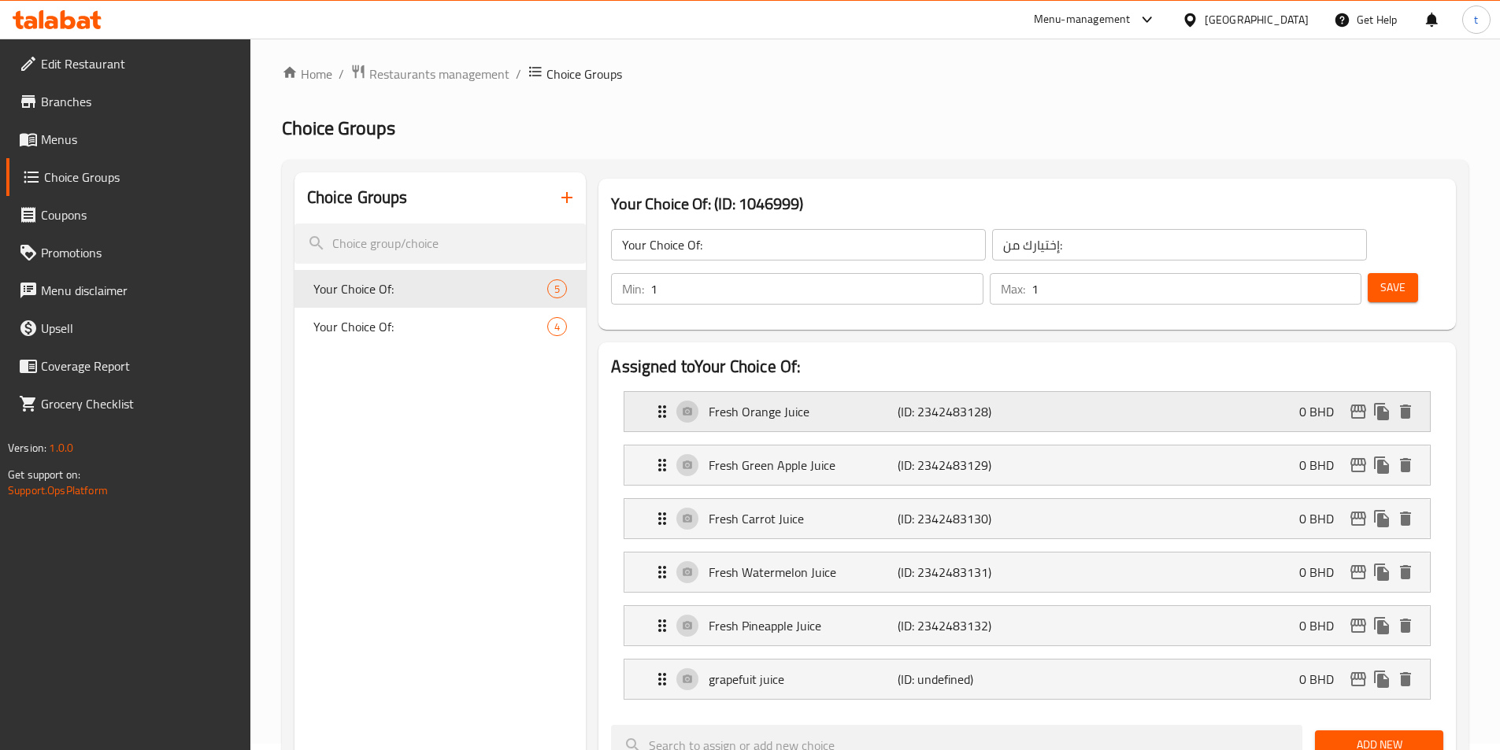
scroll to position [0, 0]
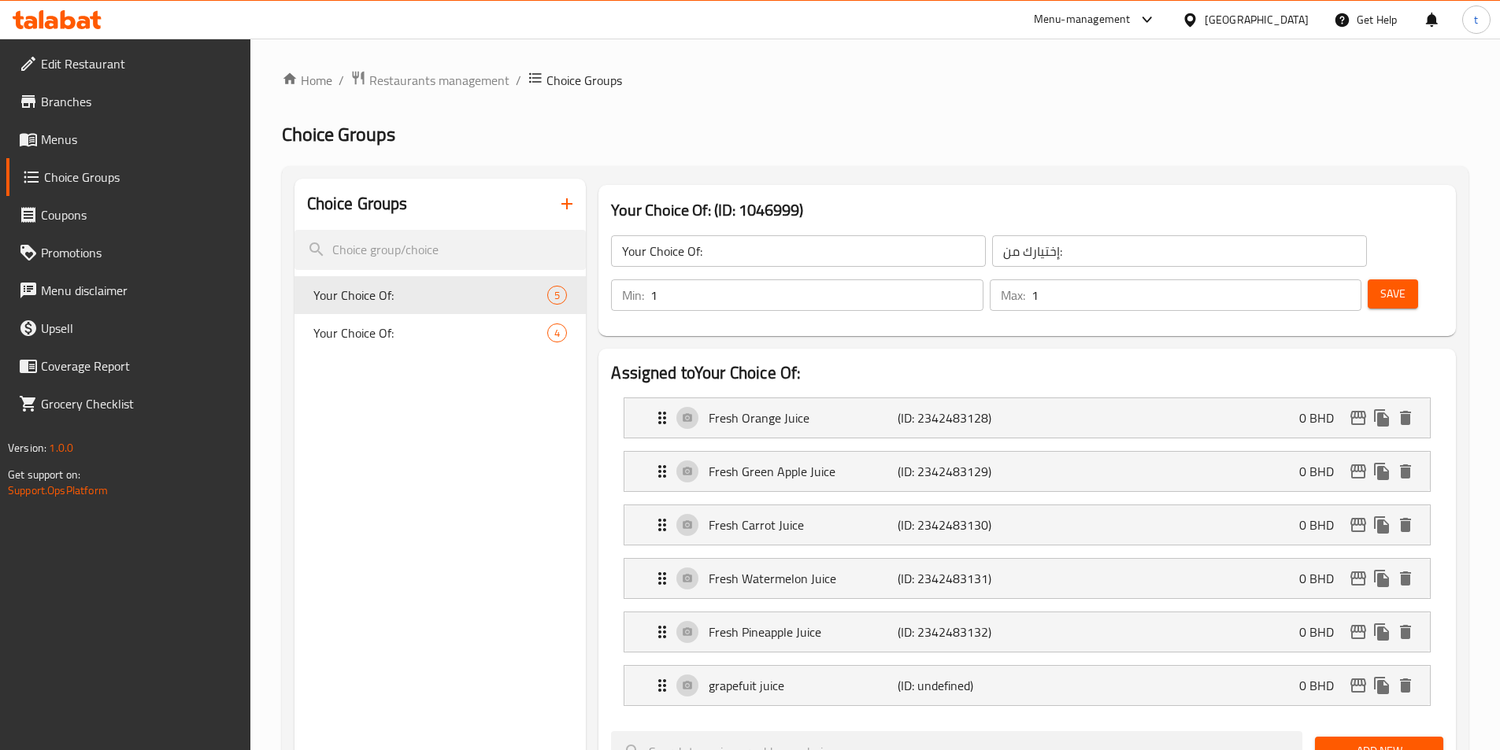
click at [1380, 284] on span "Save" at bounding box center [1392, 294] width 25 height 20
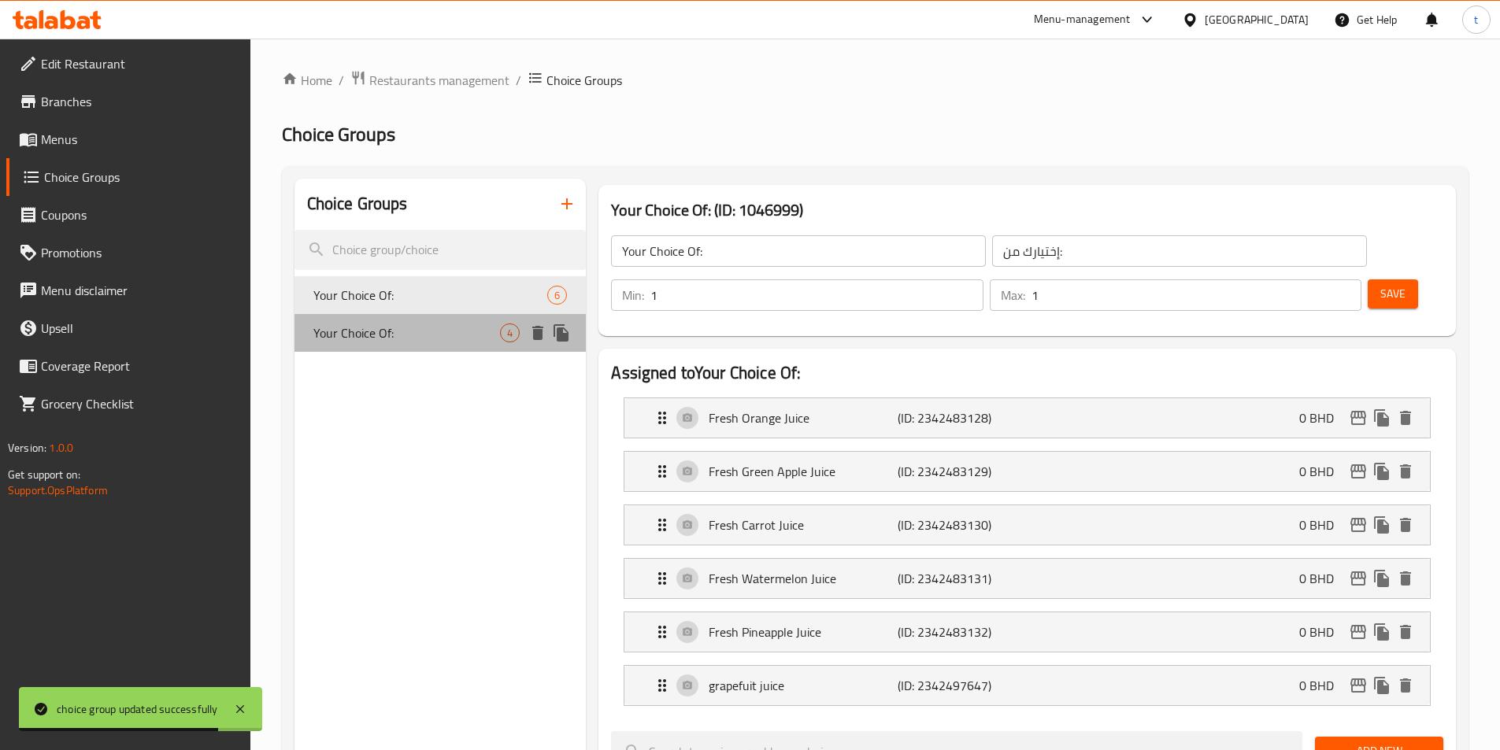
click at [395, 335] on span "Your Choice Of:" at bounding box center [406, 333] width 187 height 19
type input "Your Choice Of:"
type input "إختيارك من:"
type input "0"
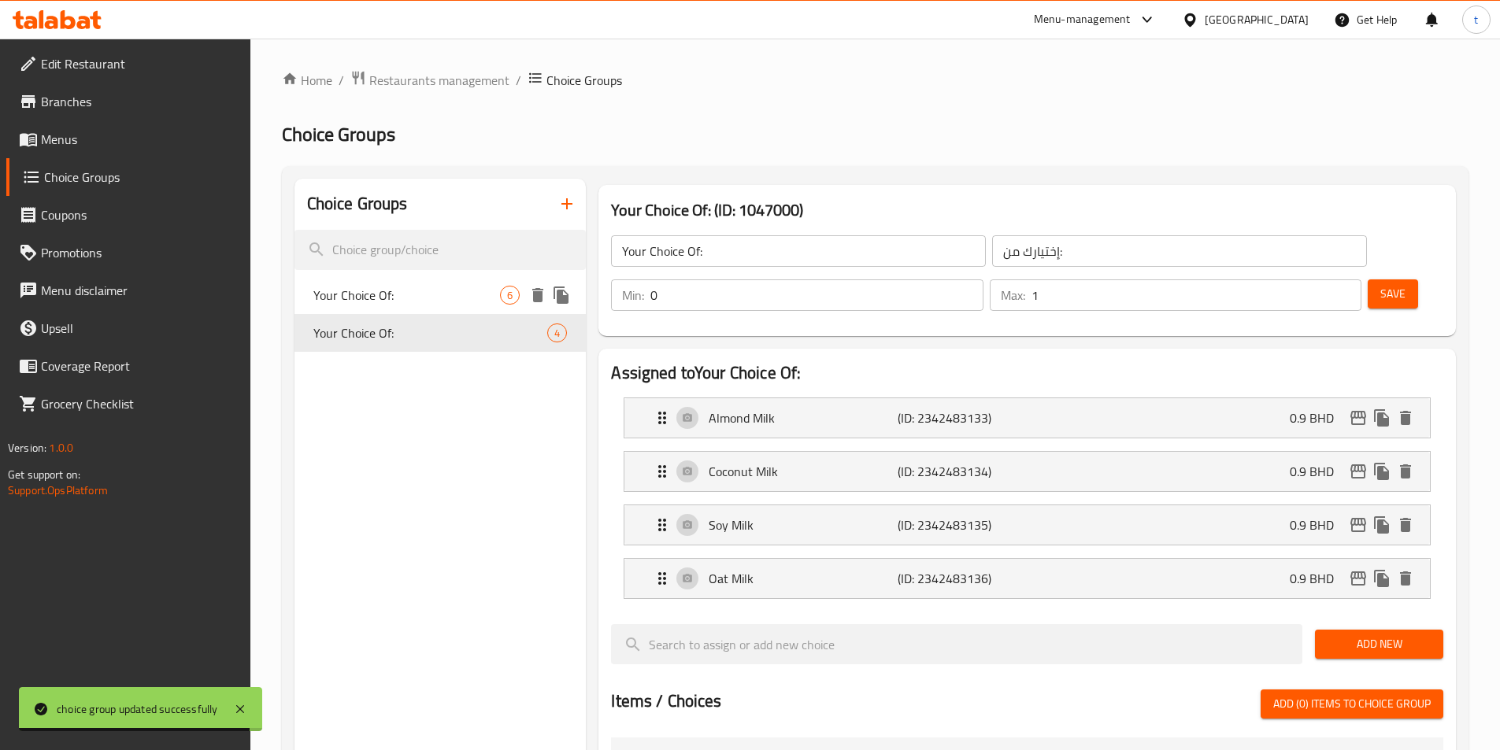
click at [392, 297] on span "Your Choice Of:" at bounding box center [406, 295] width 187 height 19
type input "Your Choice Of:"
type input "إختيارك من:"
type input "1"
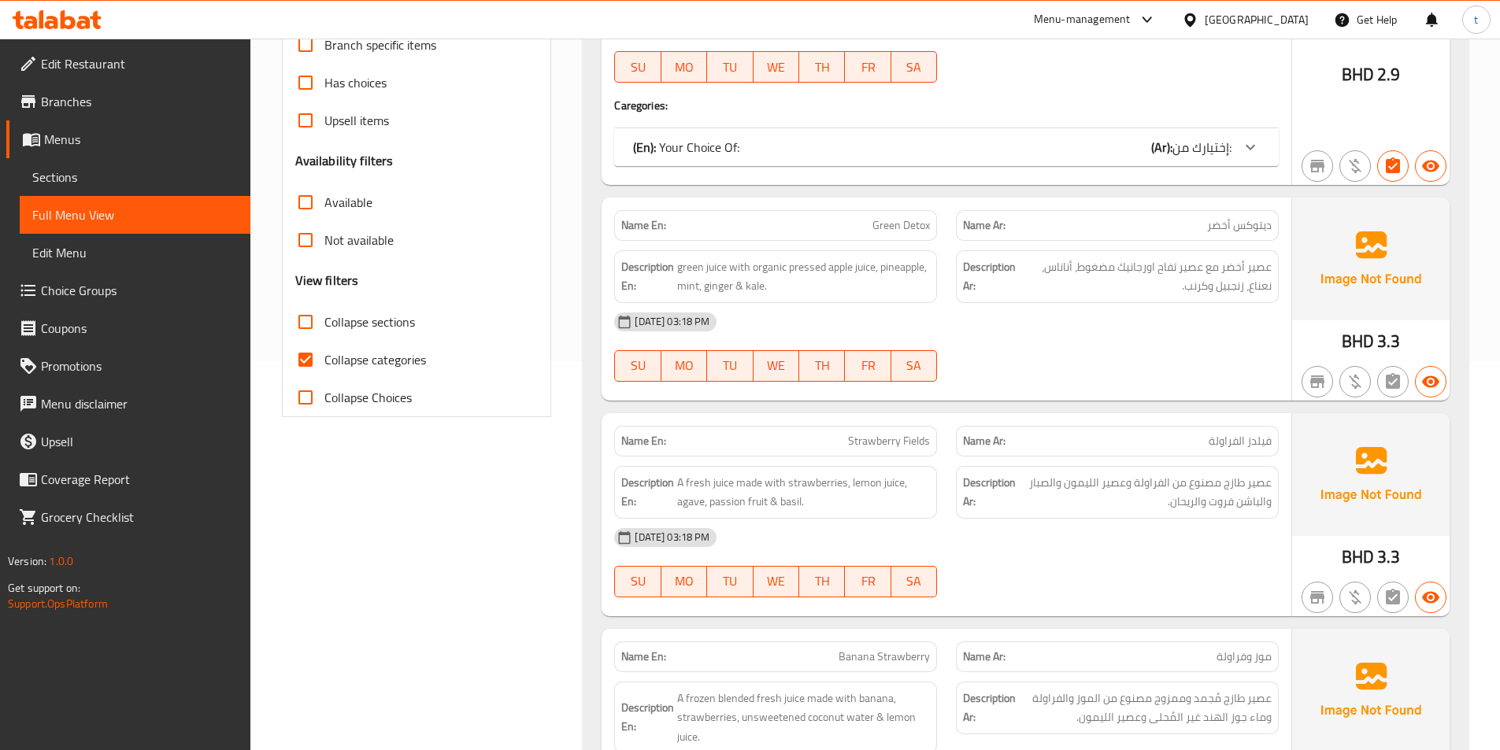
scroll to position [394, 0]
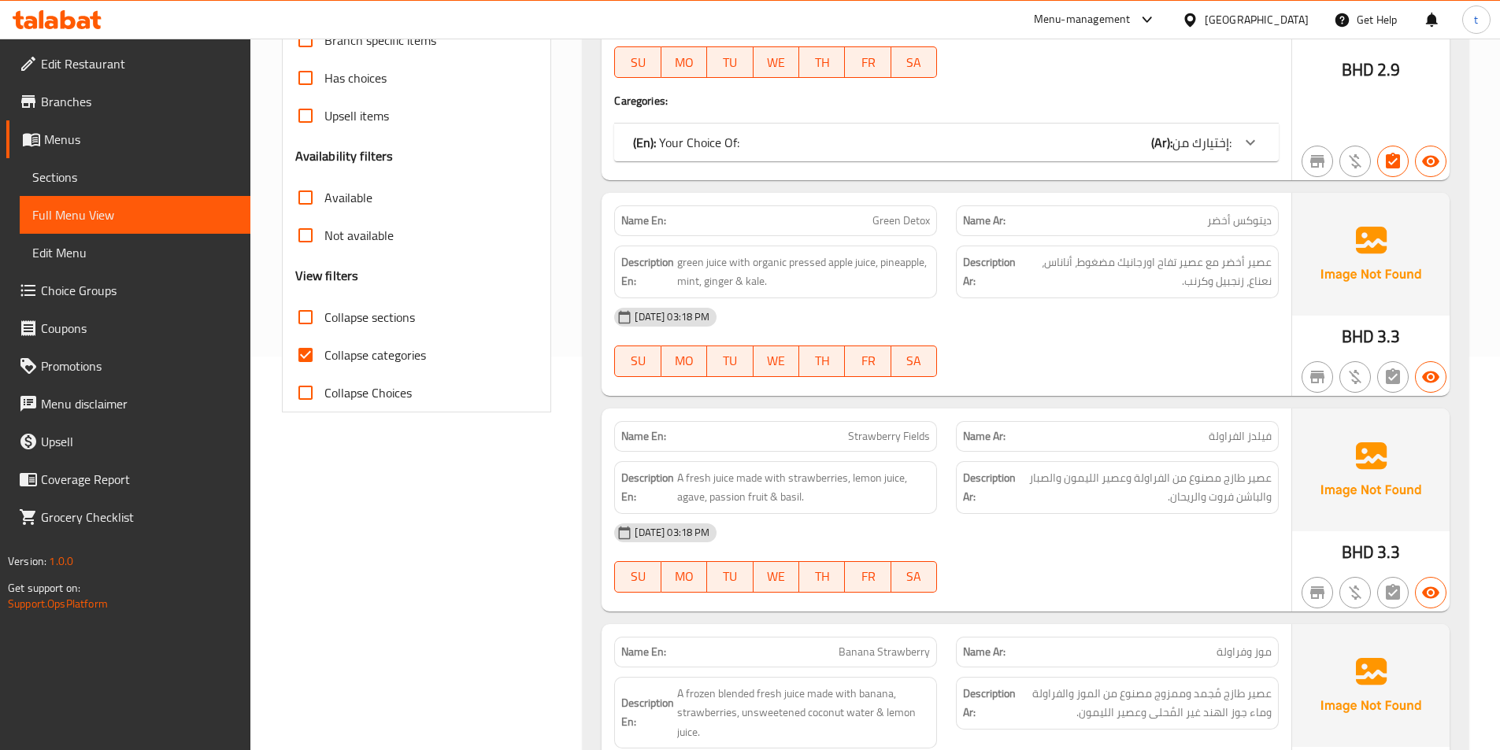
drag, startPoint x: 305, startPoint y: 361, endPoint x: 816, endPoint y: 493, distance: 527.9
click at [305, 361] on input "Collapse categories" at bounding box center [306, 355] width 38 height 38
checkbox input "false"
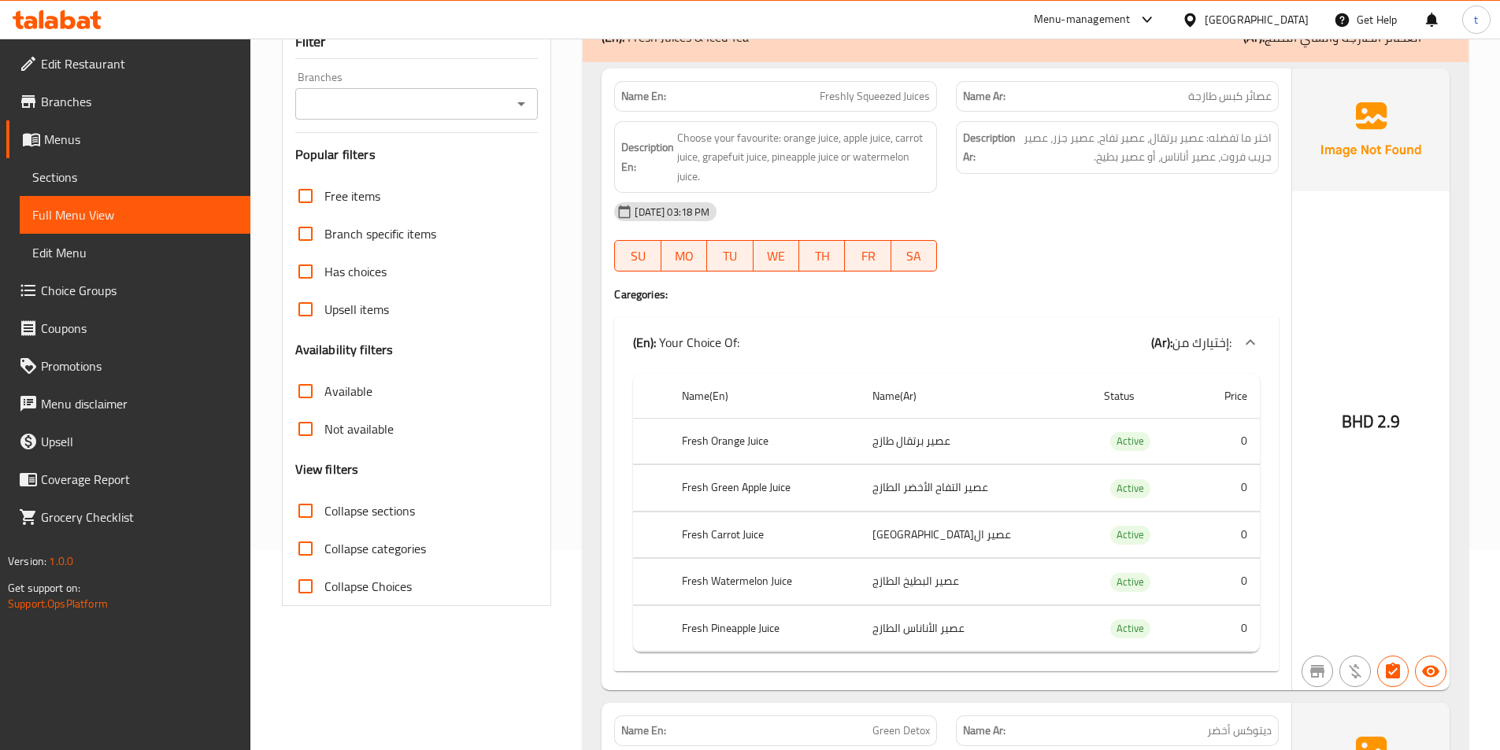
scroll to position [0, 0]
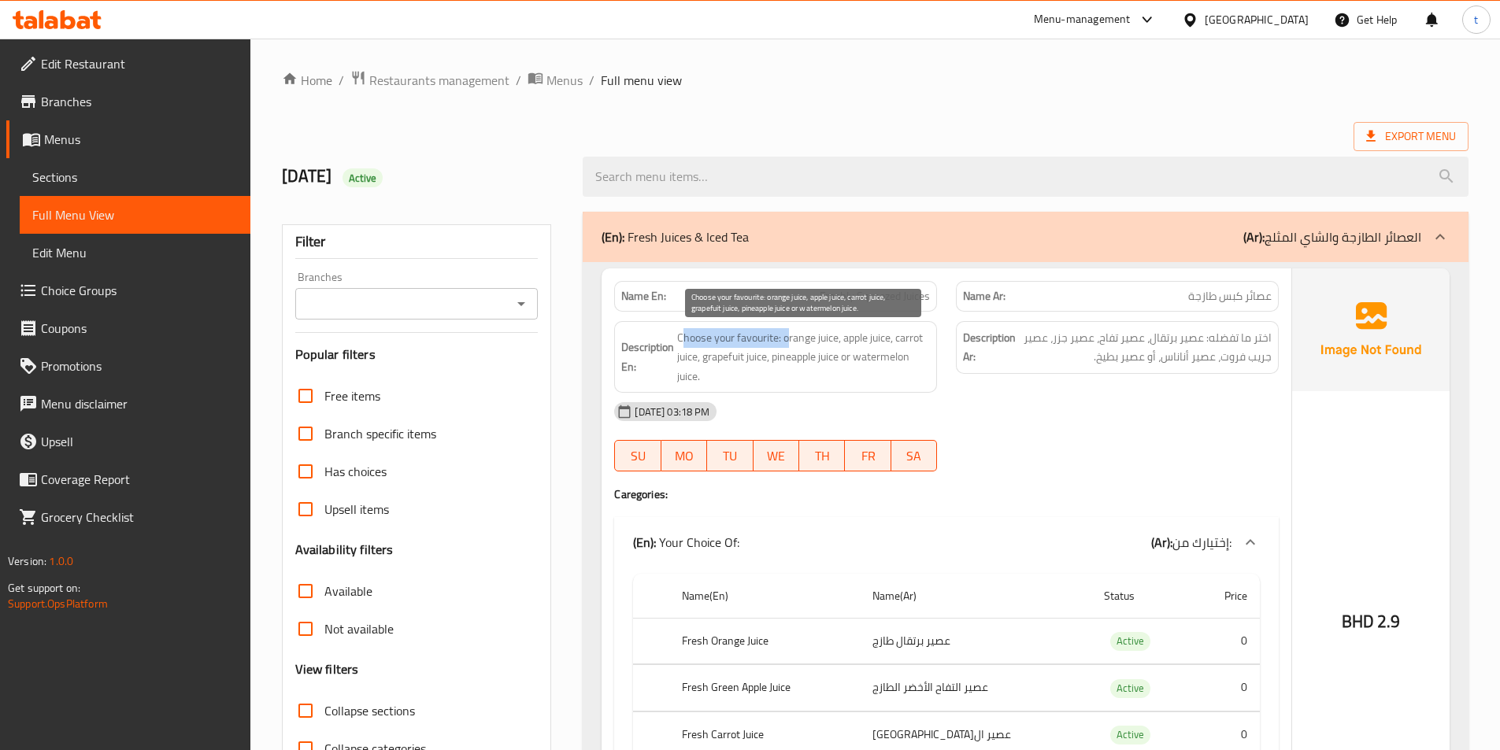
drag, startPoint x: 680, startPoint y: 338, endPoint x: 788, endPoint y: 338, distance: 107.9
click at [788, 338] on span "Choose your favourite: orange juice, apple juice, carrot juice, grapefuit juice…" at bounding box center [803, 357] width 253 height 58
click at [795, 337] on span "Choose your favourite: orange juice, apple juice, carrot juice, grapefuit juice…" at bounding box center [803, 357] width 253 height 58
click at [823, 341] on span "Choose your favourite: orange juice, apple juice, carrot juice, grapefuit juice…" at bounding box center [803, 357] width 253 height 58
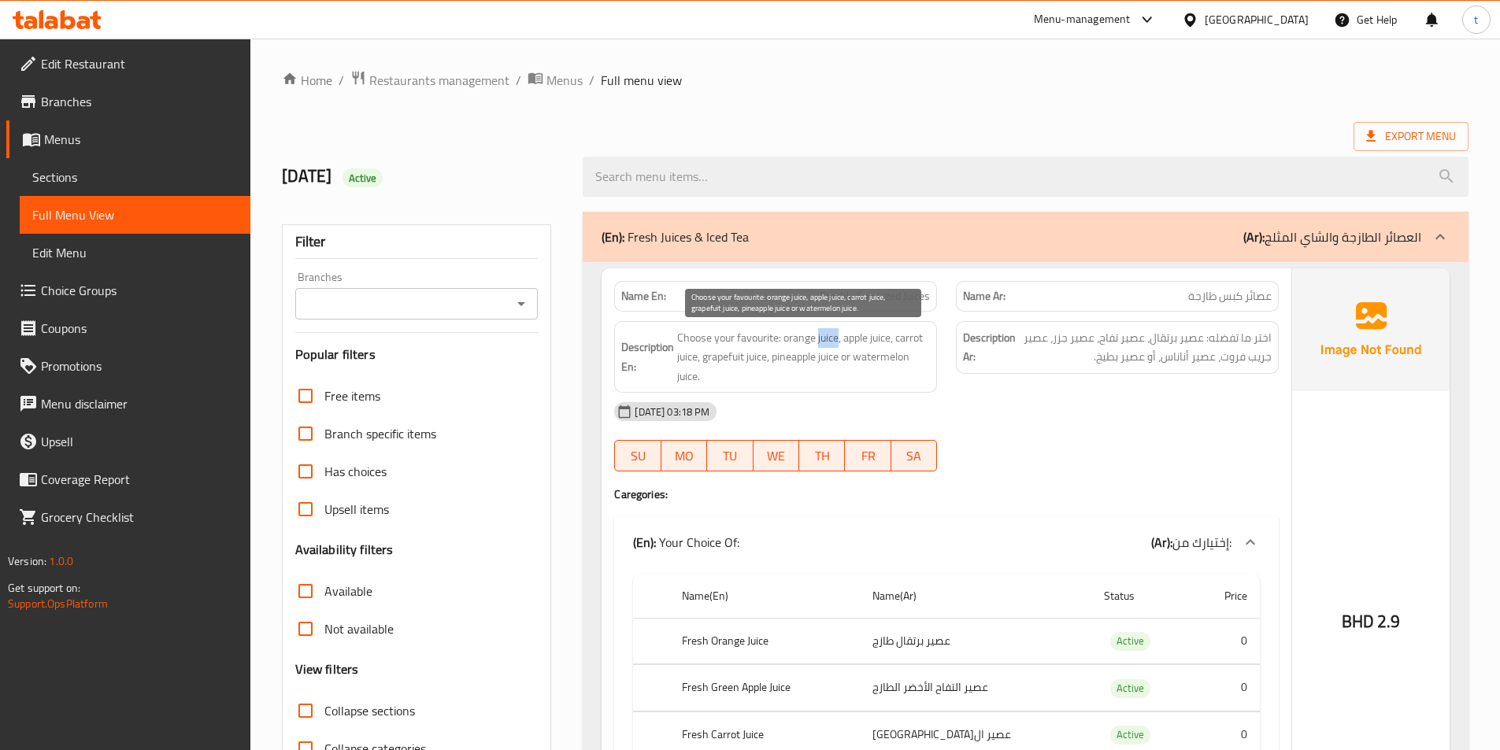
click at [823, 341] on span "Choose your favourite: orange juice, apple juice, carrot juice, grapefuit juice…" at bounding box center [803, 357] width 253 height 58
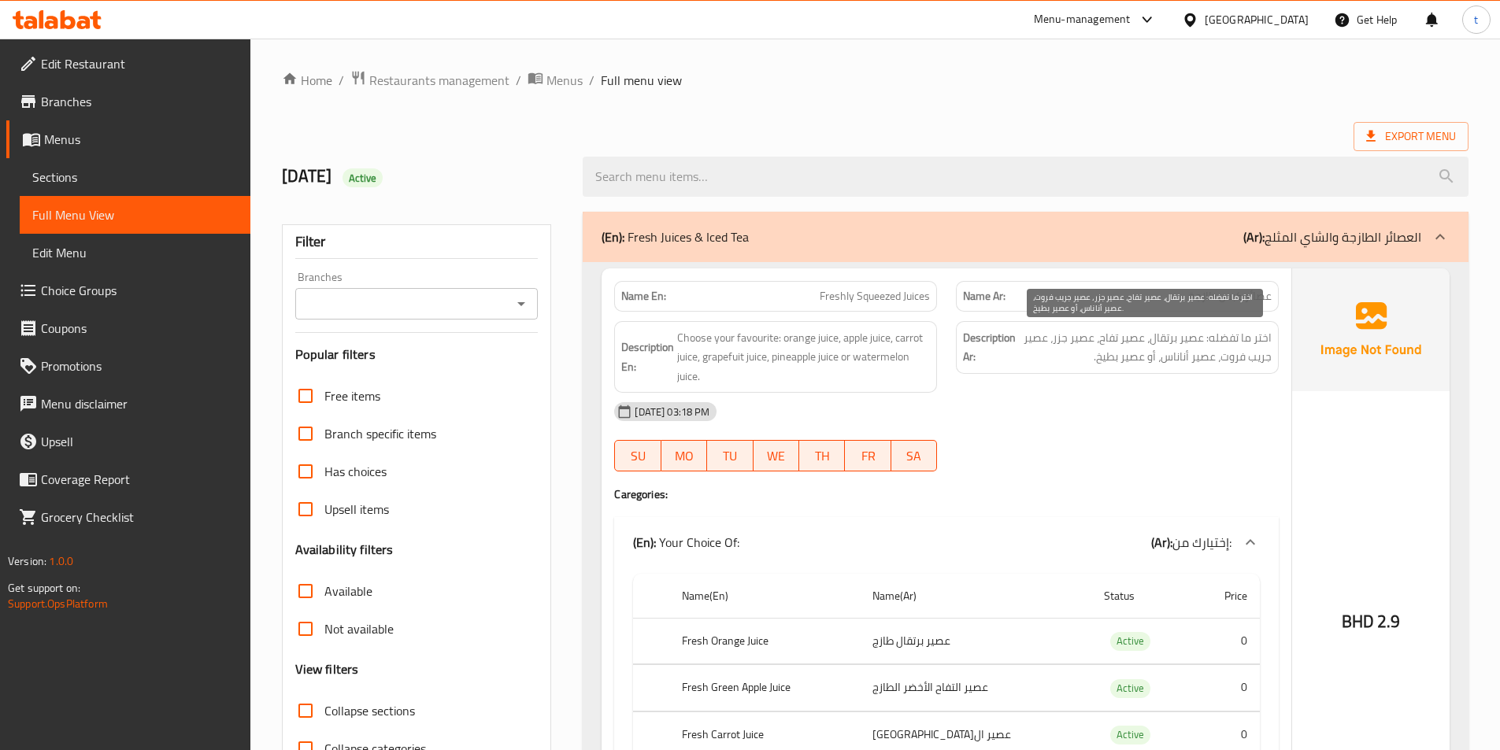
click at [1192, 346] on span "اختر ما تفضله: عصير برتقال، عصير تفاح، عصير جزر، عصير جريب فروت، عصير أناناس، أ…" at bounding box center [1145, 347] width 253 height 39
click at [1163, 342] on span "اختر ما تفضله: عصير برتقال، عصير تفاح، عصير جزر، عصير جريب فروت، عصير أناناس، أ…" at bounding box center [1145, 347] width 253 height 39
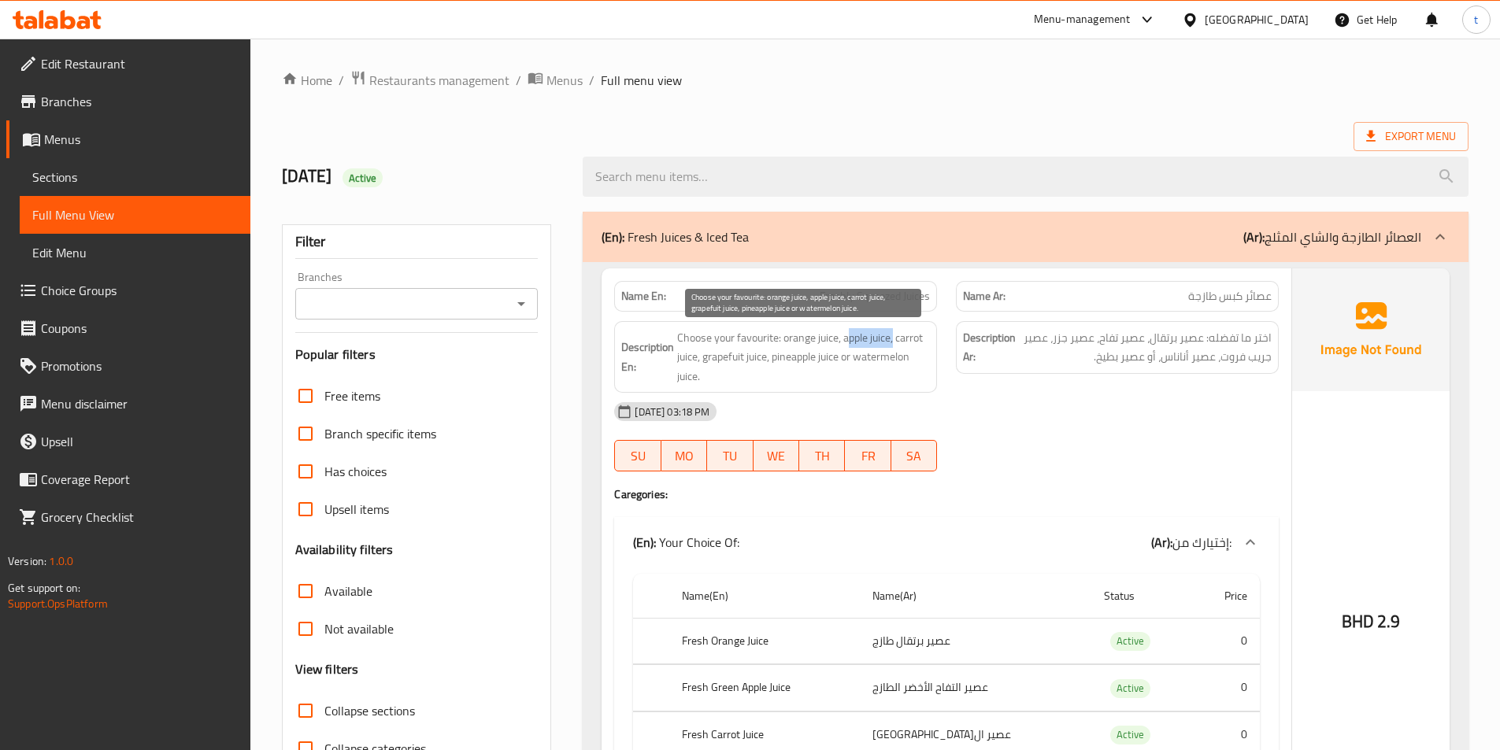
drag, startPoint x: 849, startPoint y: 341, endPoint x: 896, endPoint y: 341, distance: 47.2
click at [896, 341] on span "Choose your favourite: orange juice, apple juice, carrot juice, grapefuit juice…" at bounding box center [803, 357] width 253 height 58
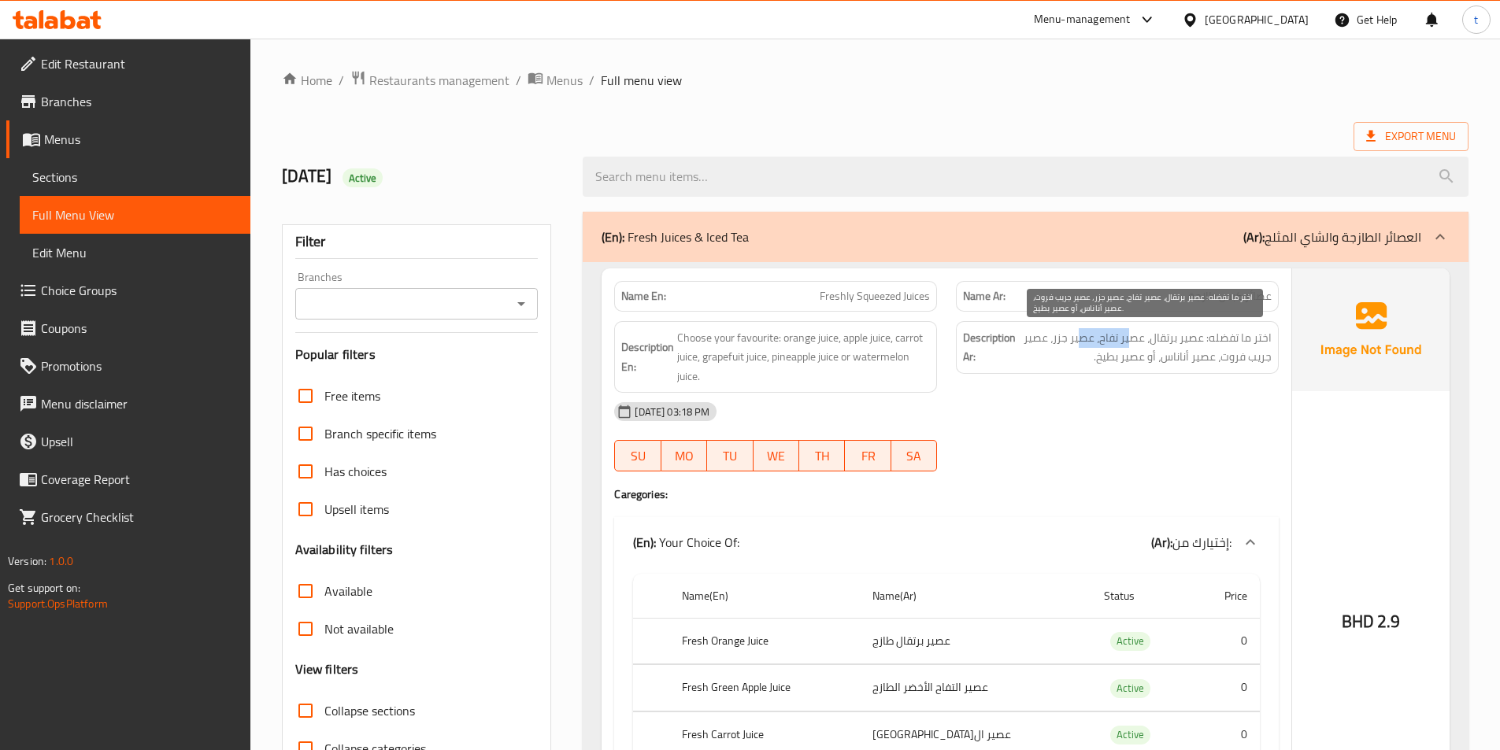
drag, startPoint x: 1131, startPoint y: 347, endPoint x: 1079, endPoint y: 340, distance: 52.5
click at [1079, 340] on span "اختر ما تفضله: عصير برتقال، عصير تفاح، عصير جزر، عصير جريب فروت، عصير أناناس، أ…" at bounding box center [1145, 347] width 253 height 39
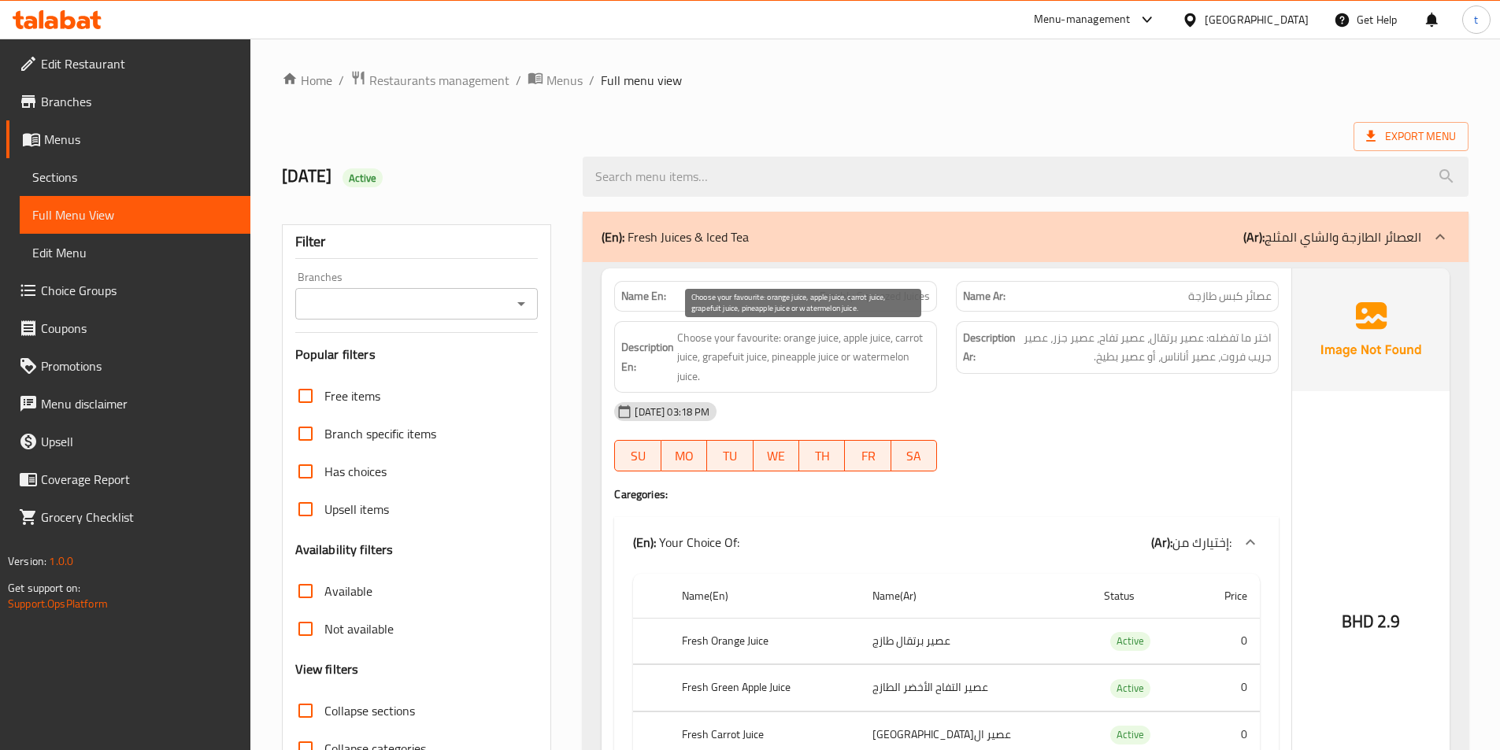
click at [862, 346] on span "Choose your favourite: orange juice, apple juice, carrot juice, grapefuit juice…" at bounding box center [803, 357] width 253 height 58
drag, startPoint x: 875, startPoint y: 339, endPoint x: 858, endPoint y: 355, distance: 23.9
click at [932, 339] on div "Description En: Choose your favourite: orange juice, apple juice, carrot juice,…" at bounding box center [775, 357] width 323 height 72
click at [679, 366] on span "Choose your favourite: orange juice, apple juice, carrot juice, grapefuit juice…" at bounding box center [803, 357] width 253 height 58
drag, startPoint x: 679, startPoint y: 366, endPoint x: 708, endPoint y: 362, distance: 29.4
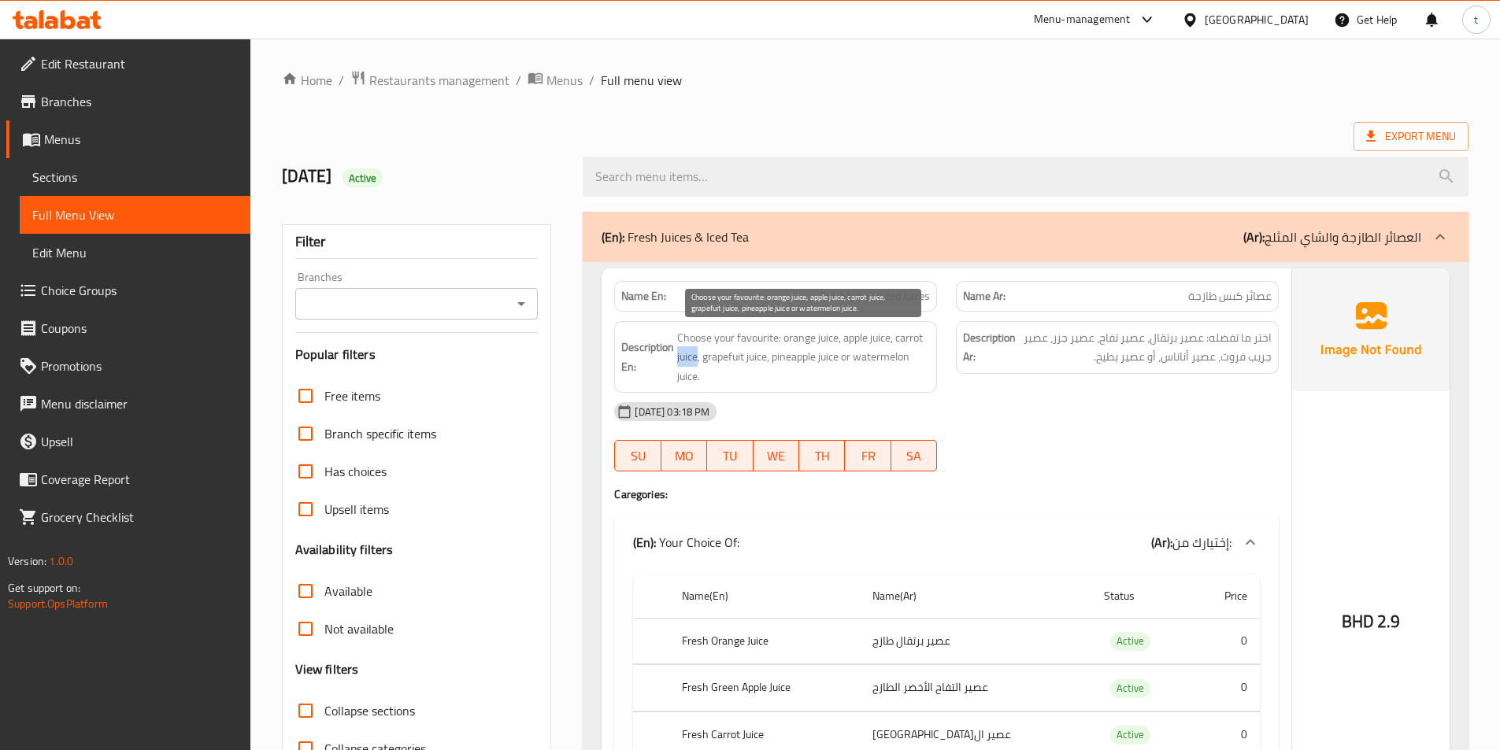
click at [695, 365] on span "Choose your favourite: orange juice, apple juice, carrot juice, grapefuit juice…" at bounding box center [803, 357] width 253 height 58
drag, startPoint x: 723, startPoint y: 358, endPoint x: 795, endPoint y: 354, distance: 72.5
click at [795, 354] on span "Choose your favourite: orange juice, apple juice, carrot juice, grapefuit juice…" at bounding box center [803, 357] width 253 height 58
click at [842, 363] on span "Choose your favourite: orange juice, apple juice, carrot juice, grapefuit juice…" at bounding box center [803, 357] width 253 height 58
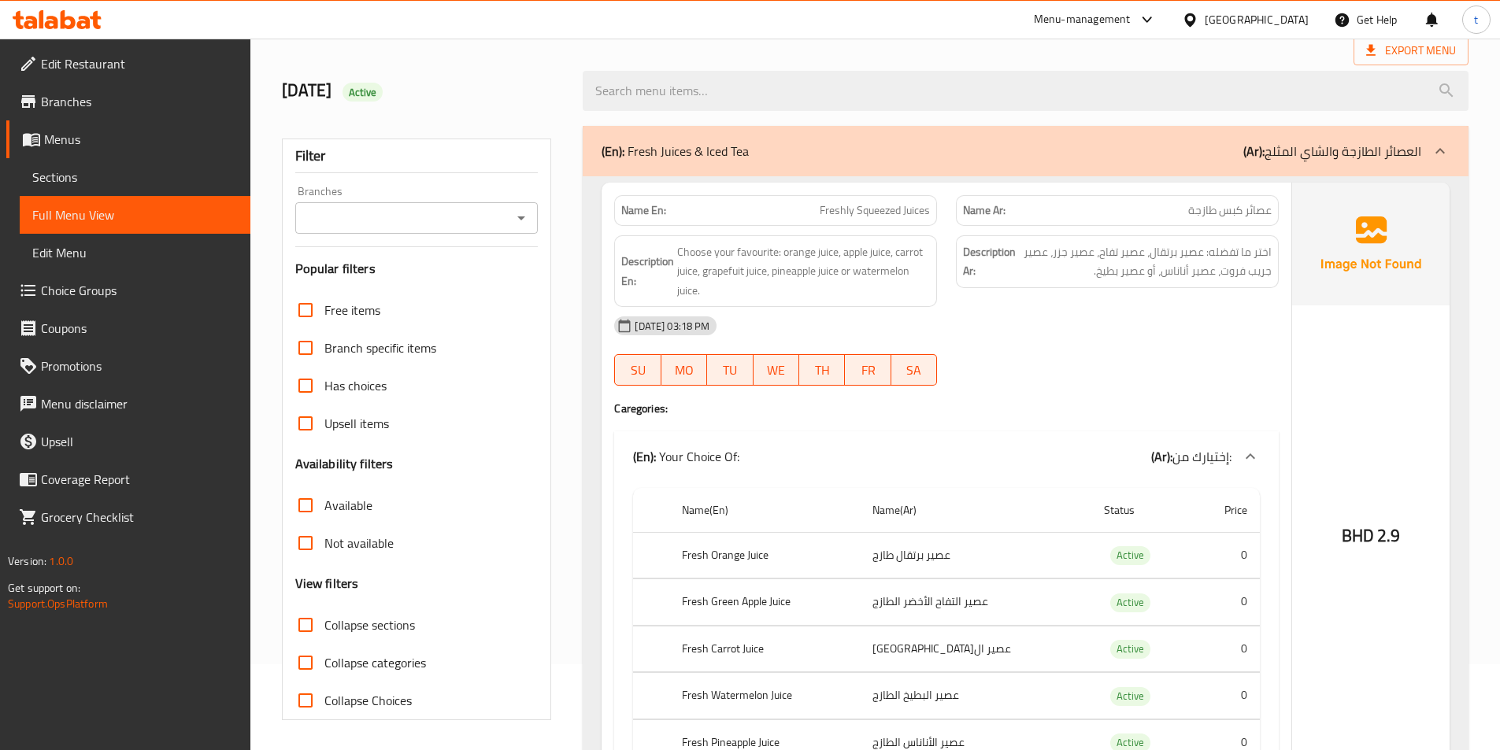
scroll to position [79, 0]
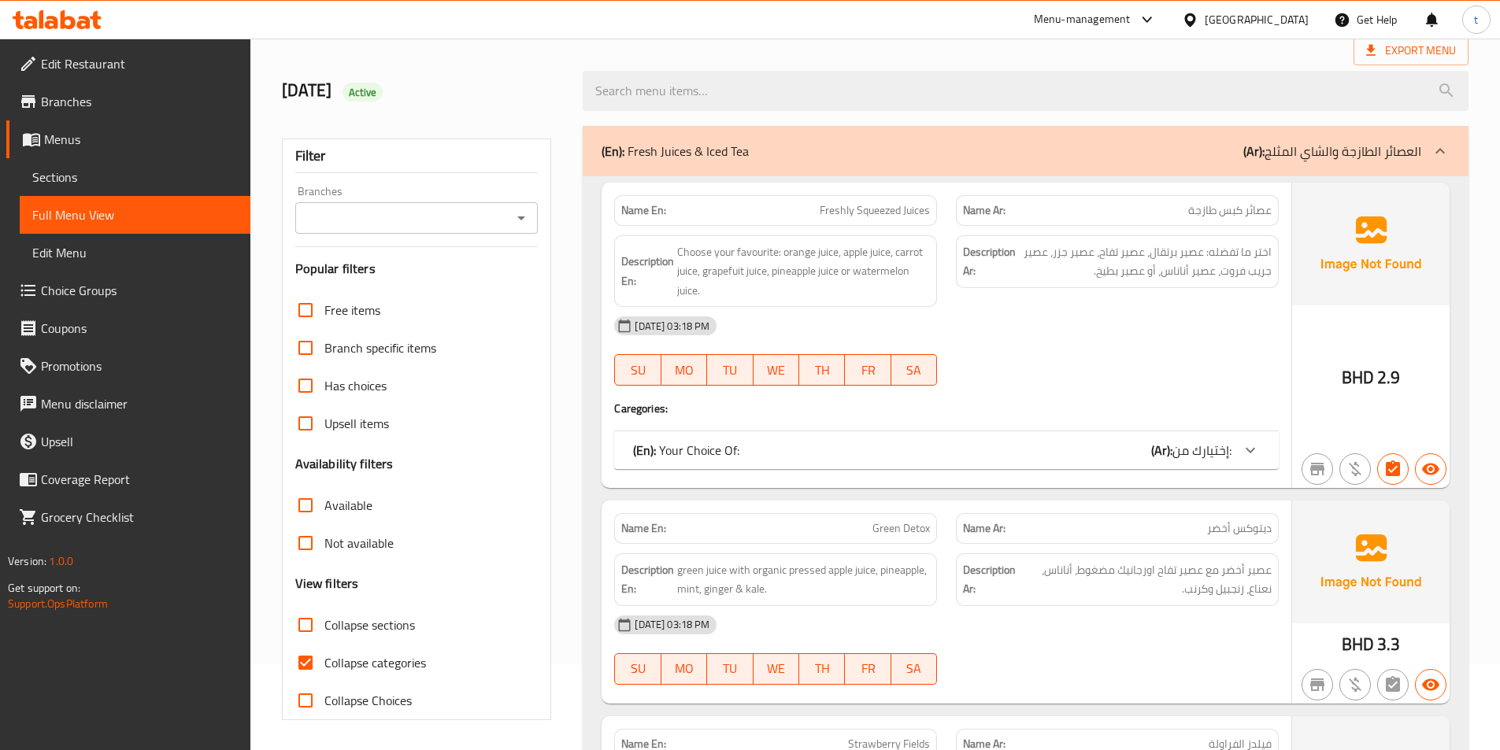
scroll to position [236, 0]
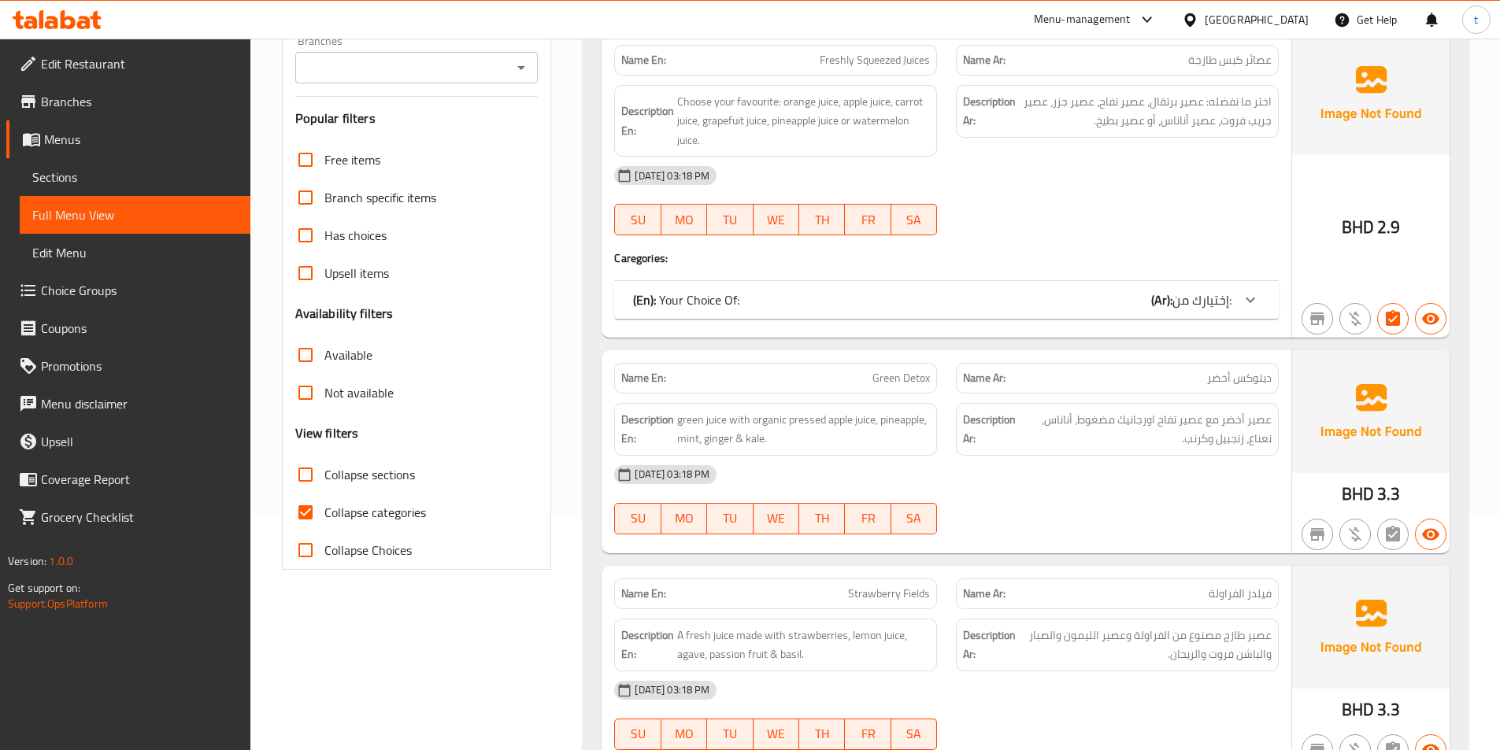
click at [319, 504] on input "Collapse categories" at bounding box center [306, 513] width 38 height 38
checkbox input "false"
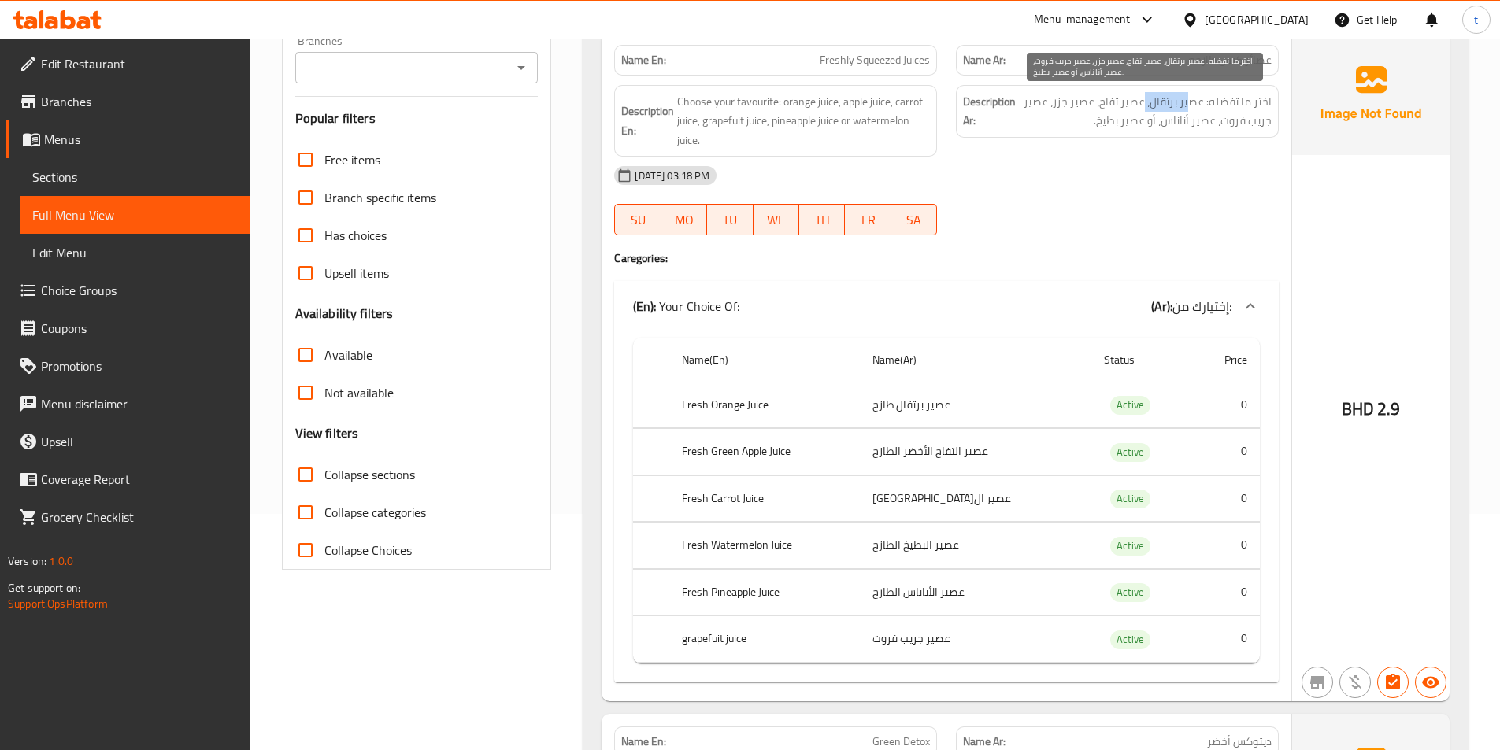
drag, startPoint x: 1191, startPoint y: 108, endPoint x: 1145, endPoint y: 107, distance: 46.5
click at [1145, 107] on span "اختر ما تفضله: عصير برتقال، عصير تفاح، عصير جزر، عصير جريب فروت، عصير أناناس، أ…" at bounding box center [1145, 111] width 253 height 39
drag, startPoint x: 1132, startPoint y: 106, endPoint x: 1102, endPoint y: 106, distance: 29.9
click at [1102, 106] on span "اختر ما تفضله: عصير برتقال، عصير تفاح، عصير جزر، عصير جريب فروت، عصير أناناس، أ…" at bounding box center [1145, 111] width 253 height 39
drag, startPoint x: 1079, startPoint y: 102, endPoint x: 1053, endPoint y: 104, distance: 26.0
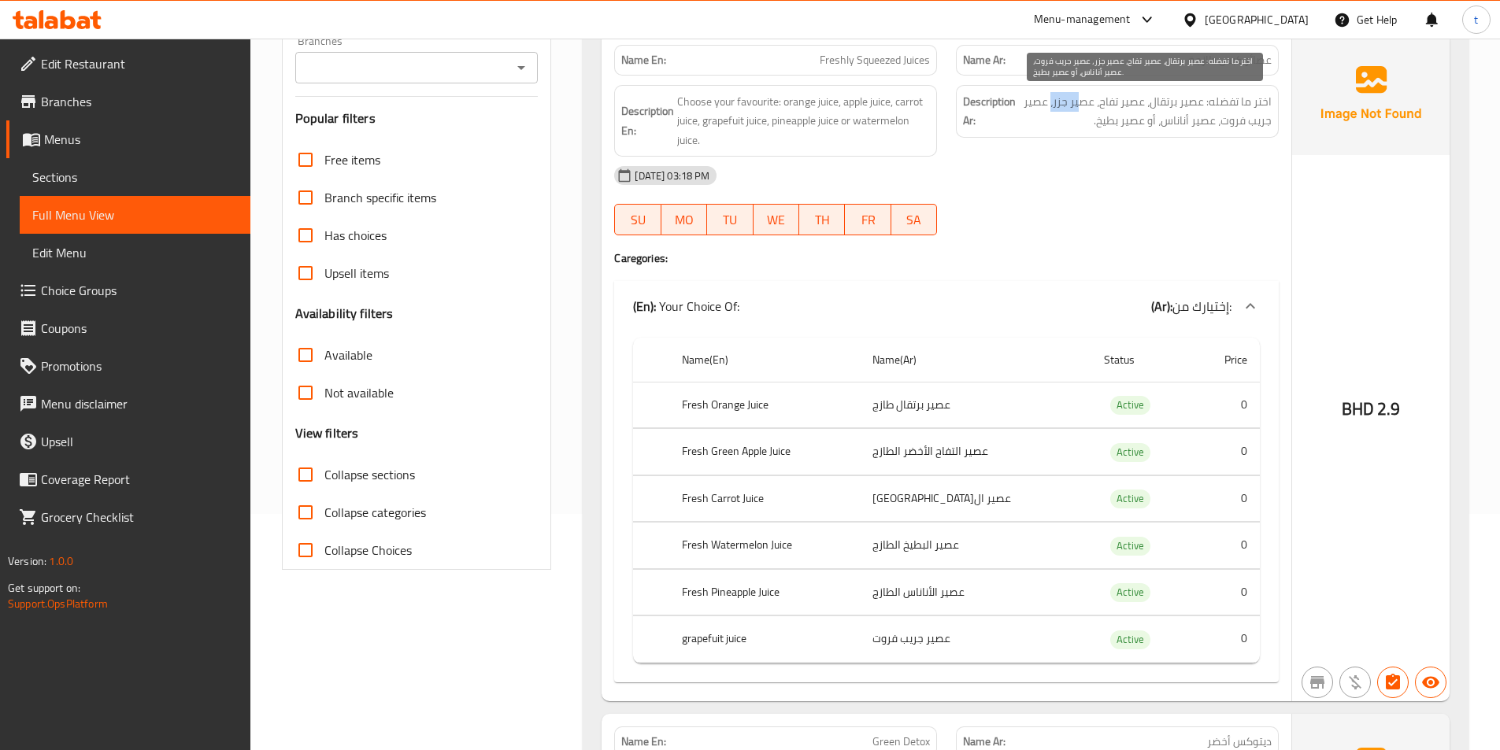
click at [1053, 104] on span "اختر ما تفضله: عصير برتقال، عصير تفاح، عصير جزر، عصير جريب فروت، عصير أناناس، أ…" at bounding box center [1145, 111] width 253 height 39
drag, startPoint x: 1042, startPoint y: 106, endPoint x: 1030, endPoint y: 115, distance: 15.1
click at [1029, 114] on span "اختر ما تفضله: عصير برتقال، عصير تفاح، عصير جزر، عصير جريب فروت، عصير أناناس، أ…" at bounding box center [1145, 111] width 253 height 39
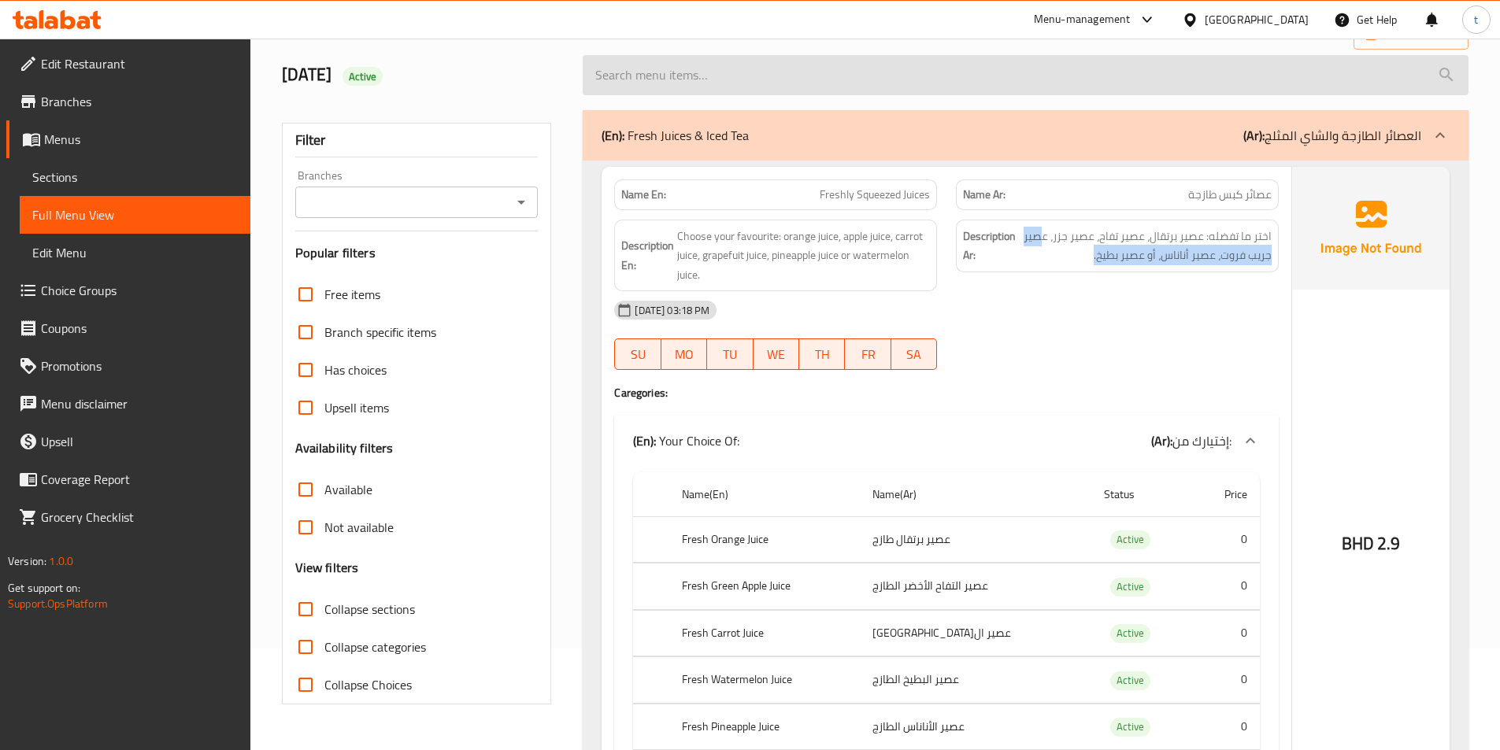
scroll to position [0, 0]
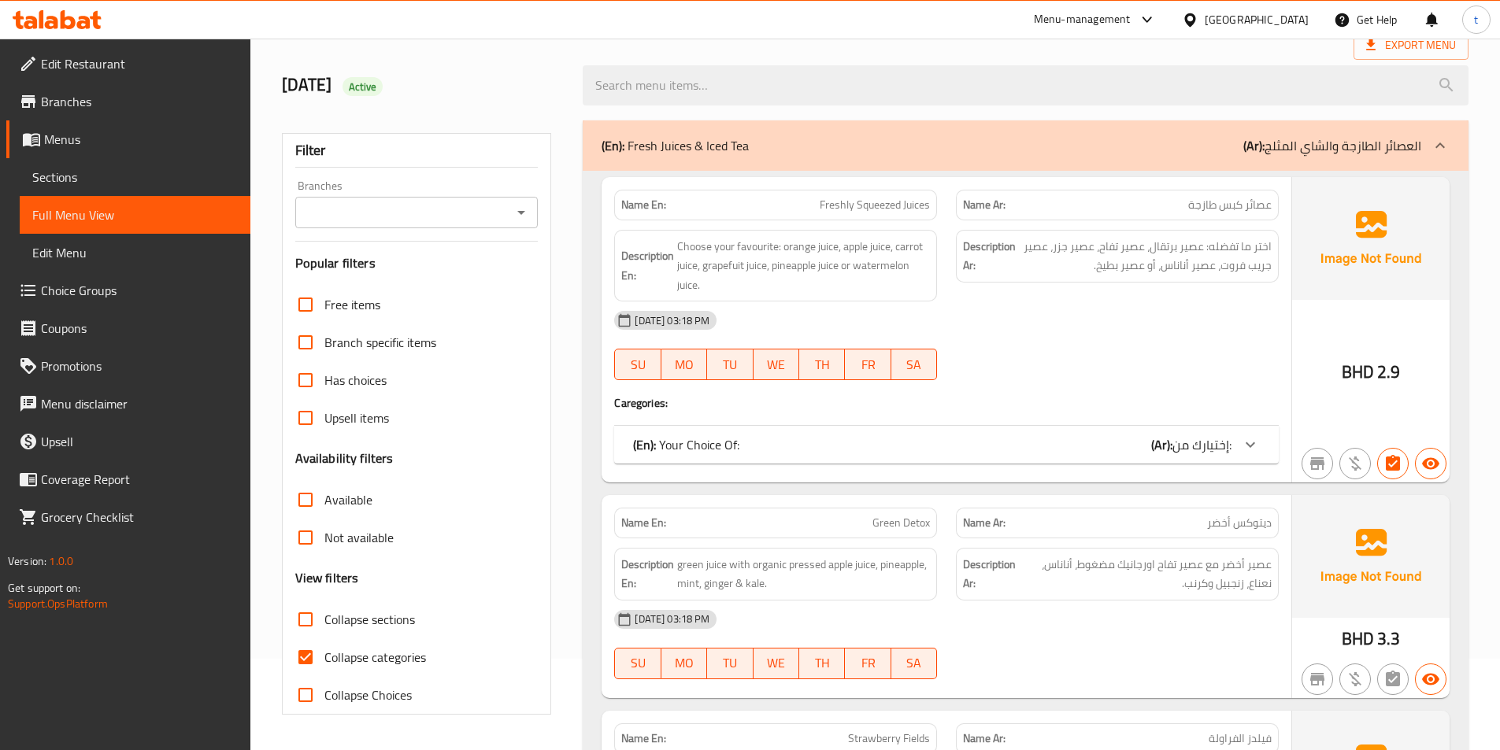
scroll to position [236, 0]
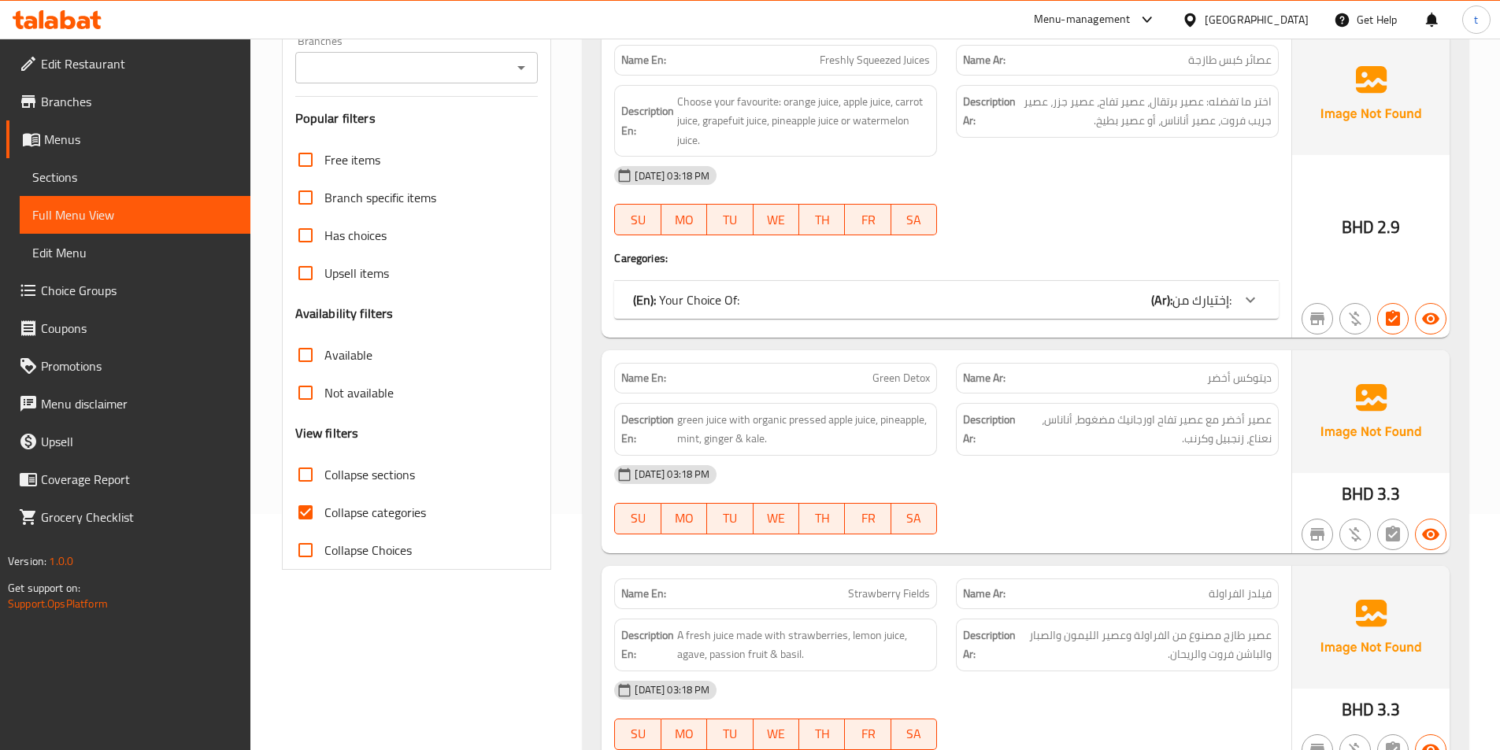
click at [306, 509] on input "Collapse categories" at bounding box center [306, 513] width 38 height 38
checkbox input "false"
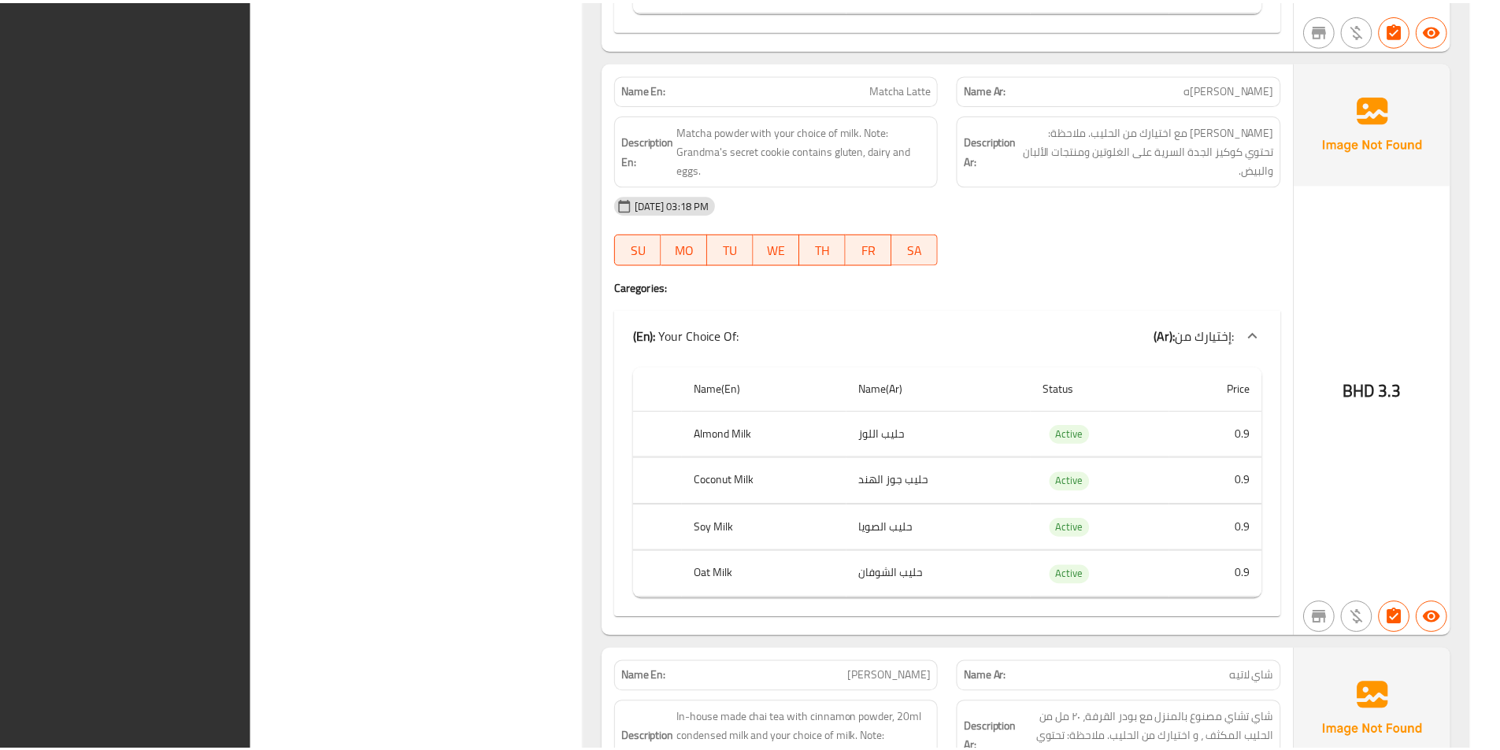
scroll to position [5886, 0]
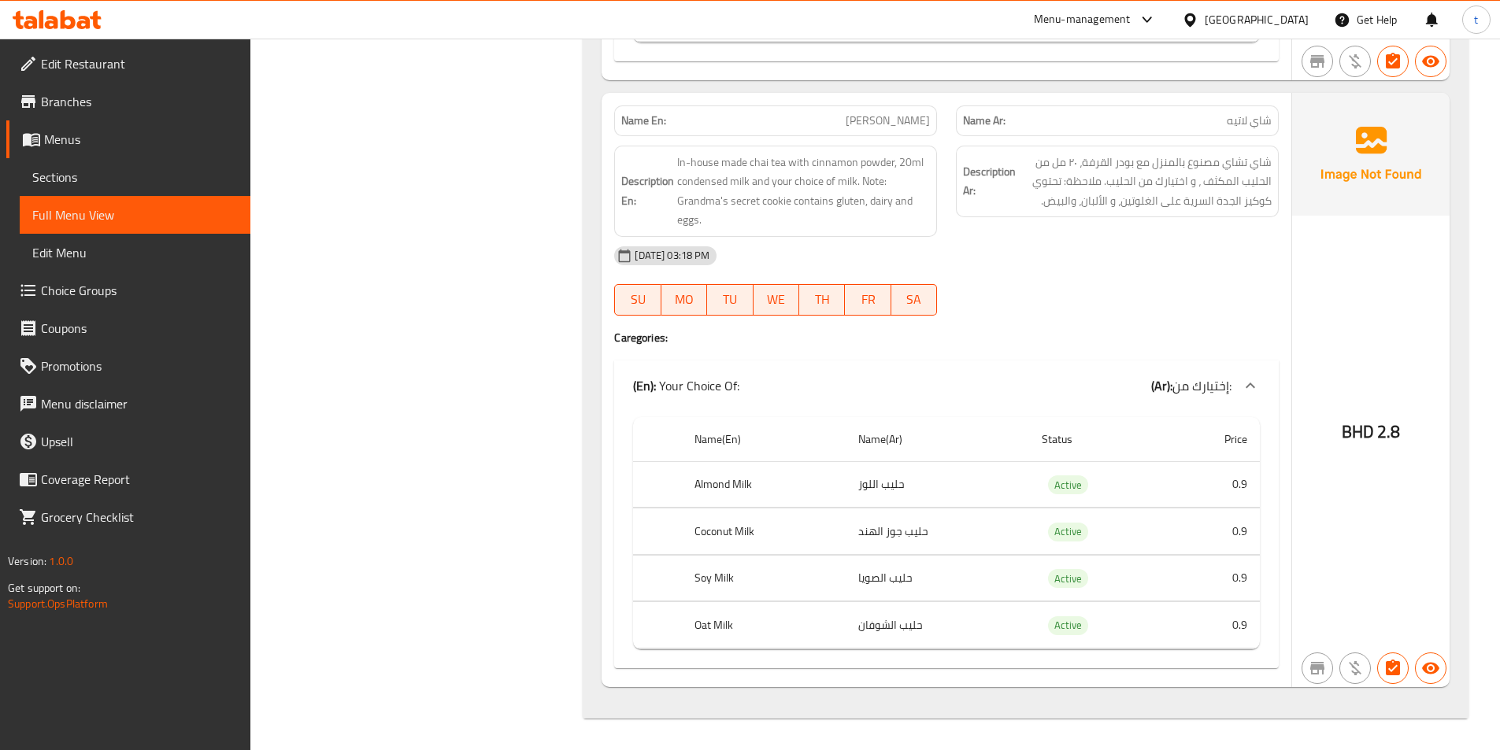
click at [141, 50] on link "Edit Restaurant" at bounding box center [128, 64] width 244 height 38
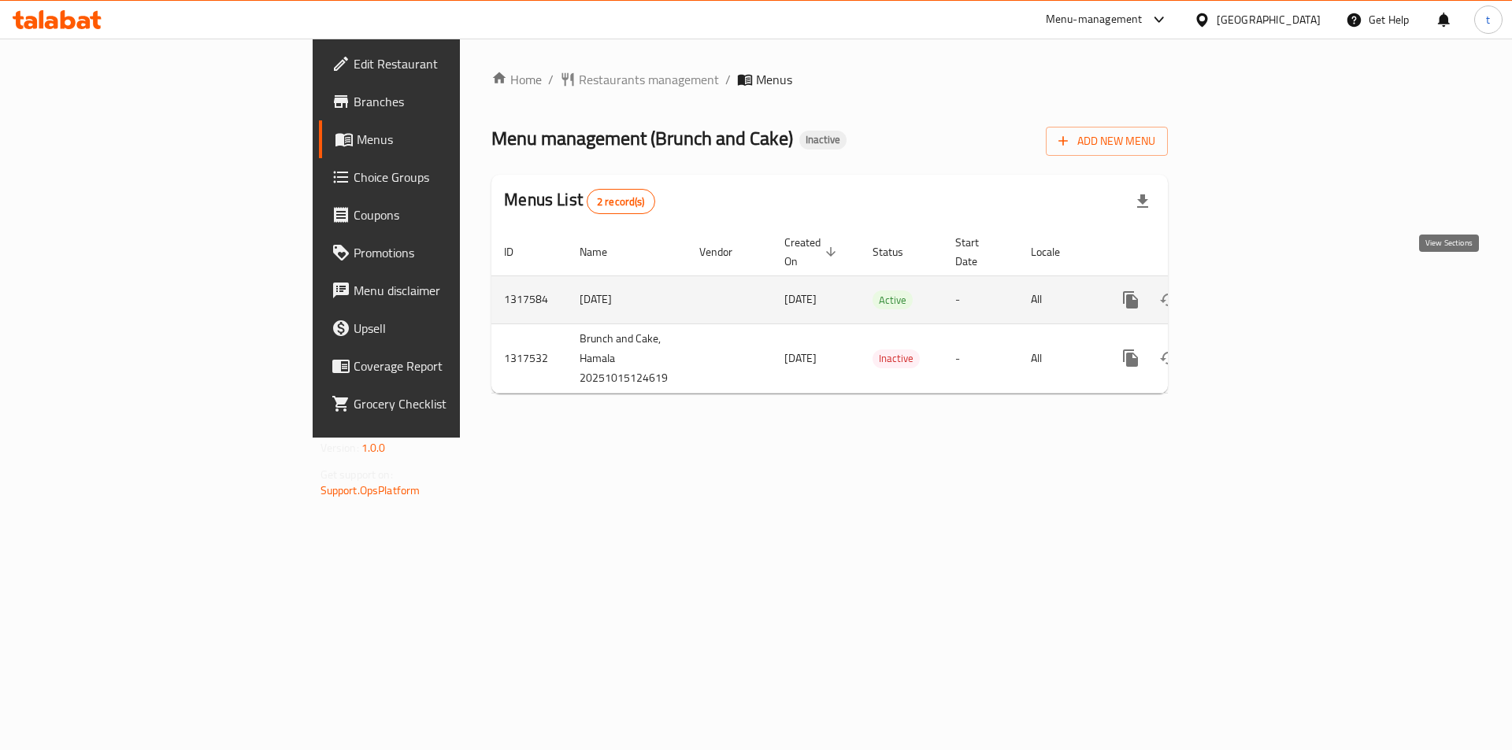
click at [1263, 284] on link "enhanced table" at bounding box center [1244, 300] width 38 height 38
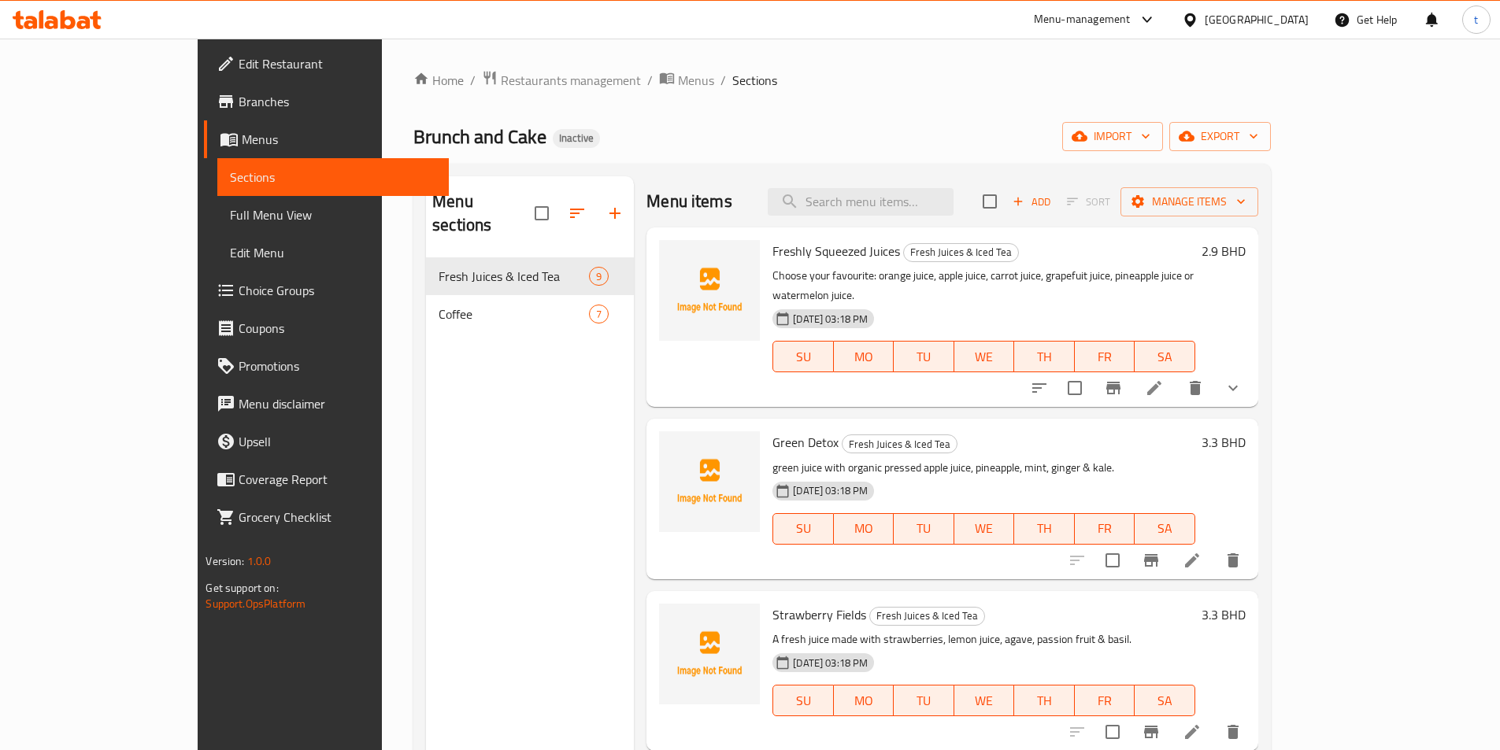
click at [230, 208] on span "Full Menu View" at bounding box center [333, 215] width 206 height 19
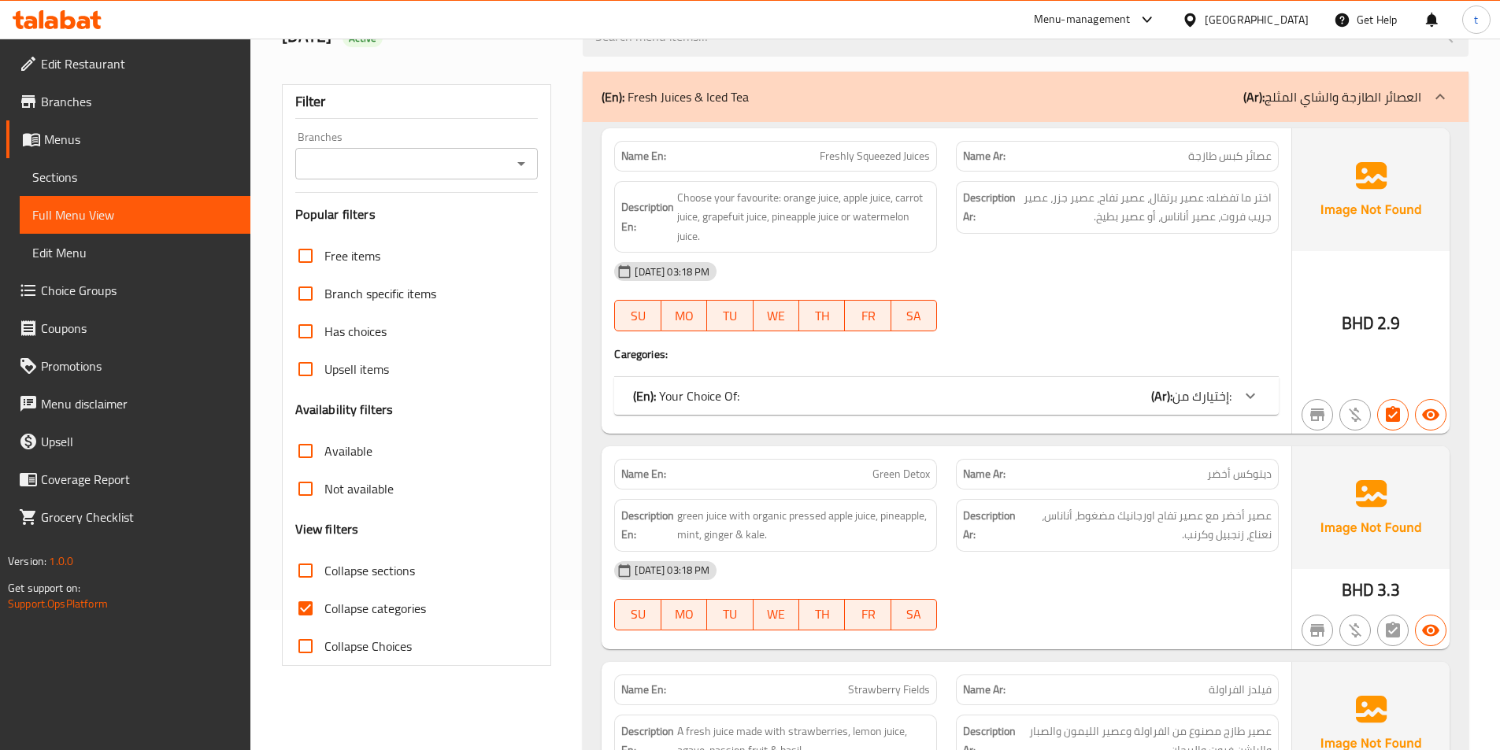
scroll to position [315, 0]
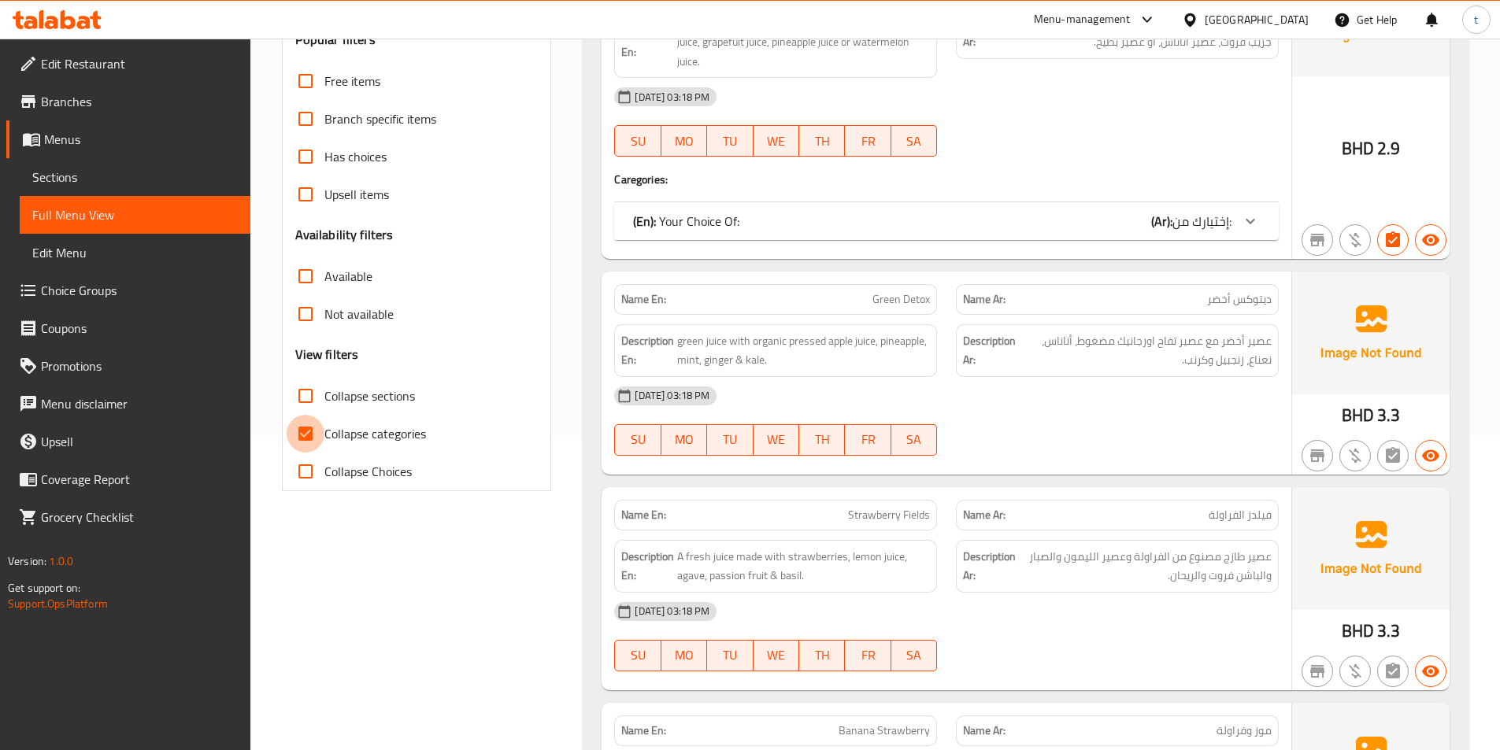
click at [319, 432] on input "Collapse categories" at bounding box center [306, 434] width 38 height 38
checkbox input "false"
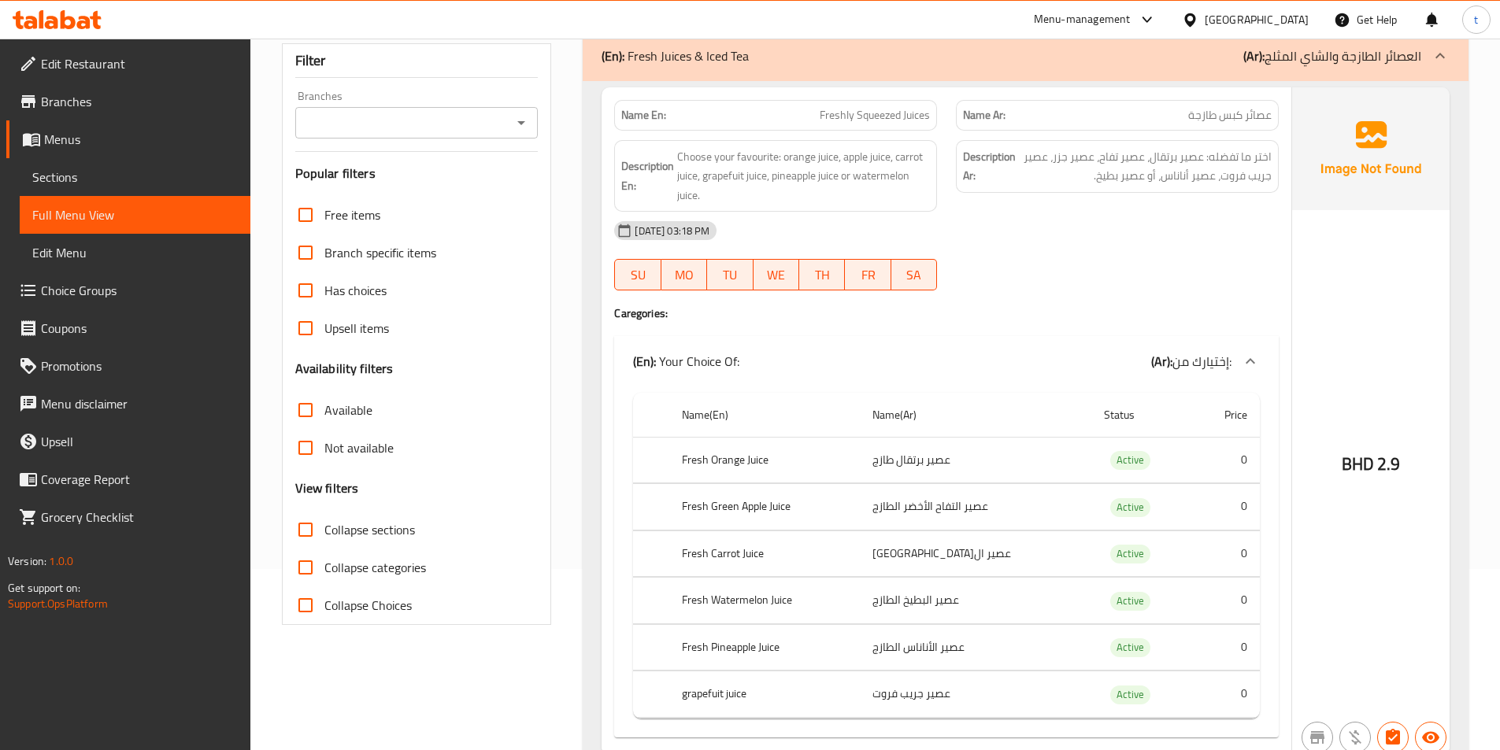
scroll to position [0, 0]
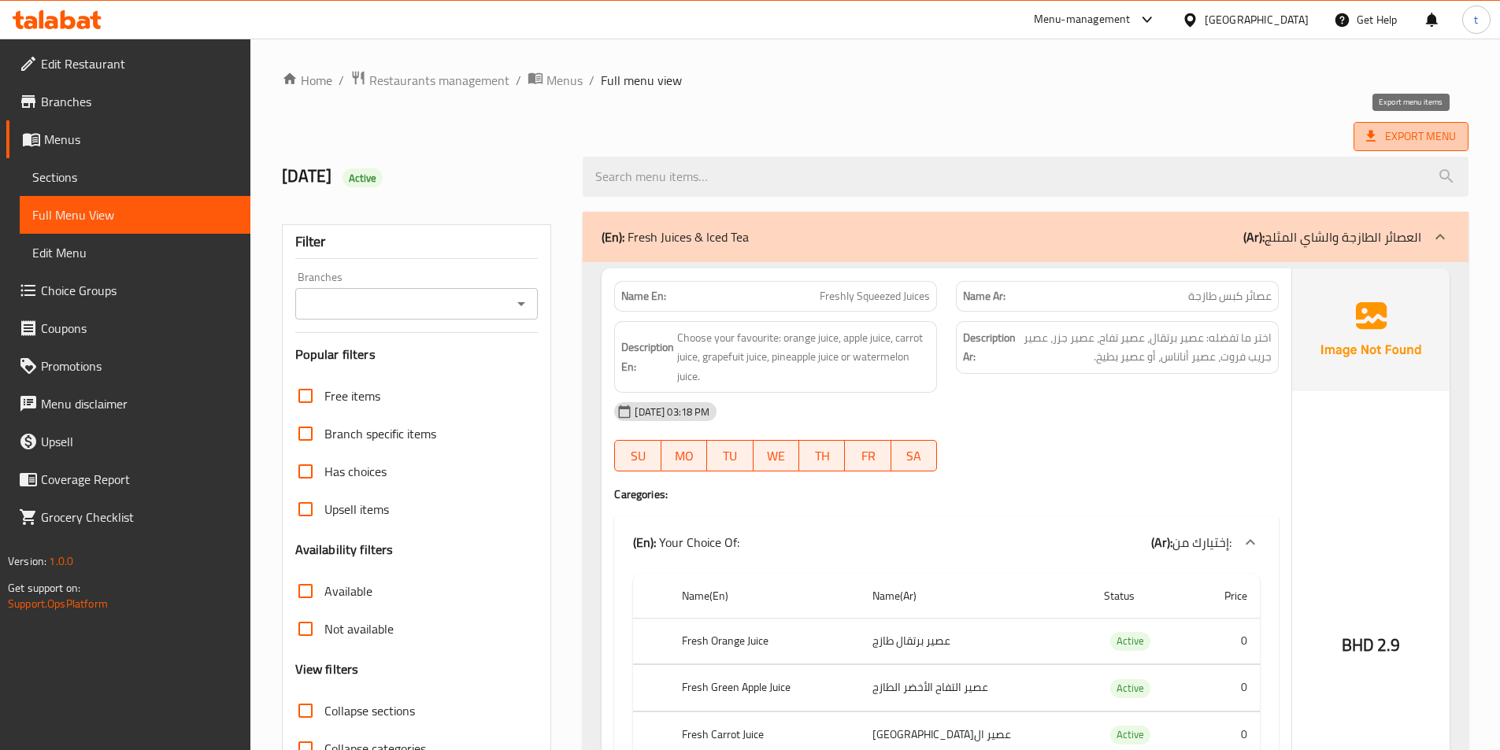
click at [1436, 129] on span "Export Menu" at bounding box center [1411, 137] width 90 height 20
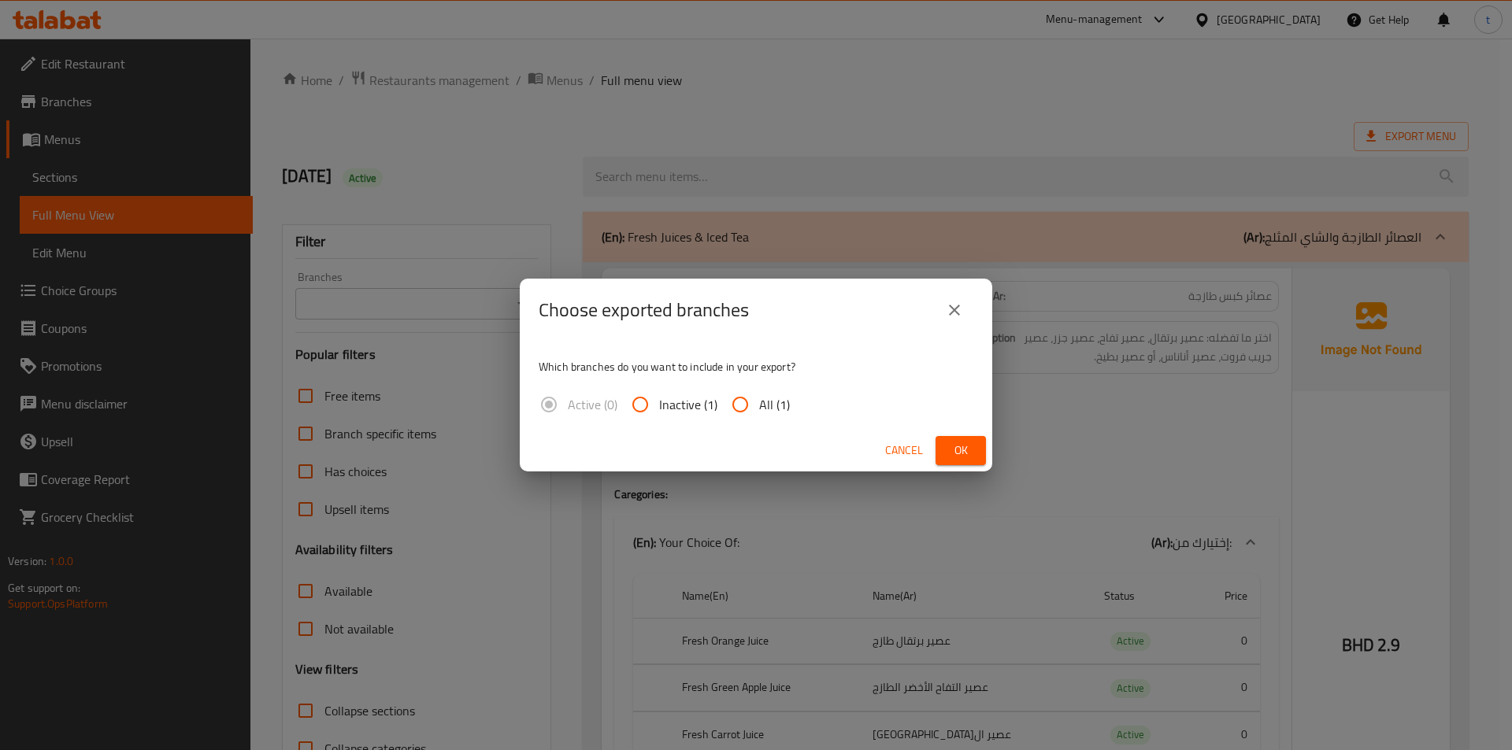
drag, startPoint x: 765, startPoint y: 402, endPoint x: 775, endPoint y: 402, distance: 10.2
click at [765, 402] on span "All (1)" at bounding box center [774, 404] width 31 height 19
click at [759, 402] on input "All (1)" at bounding box center [740, 405] width 38 height 38
radio input "true"
click at [969, 448] on span "Ok" at bounding box center [960, 451] width 25 height 20
